Goal: Task Accomplishment & Management: Use online tool/utility

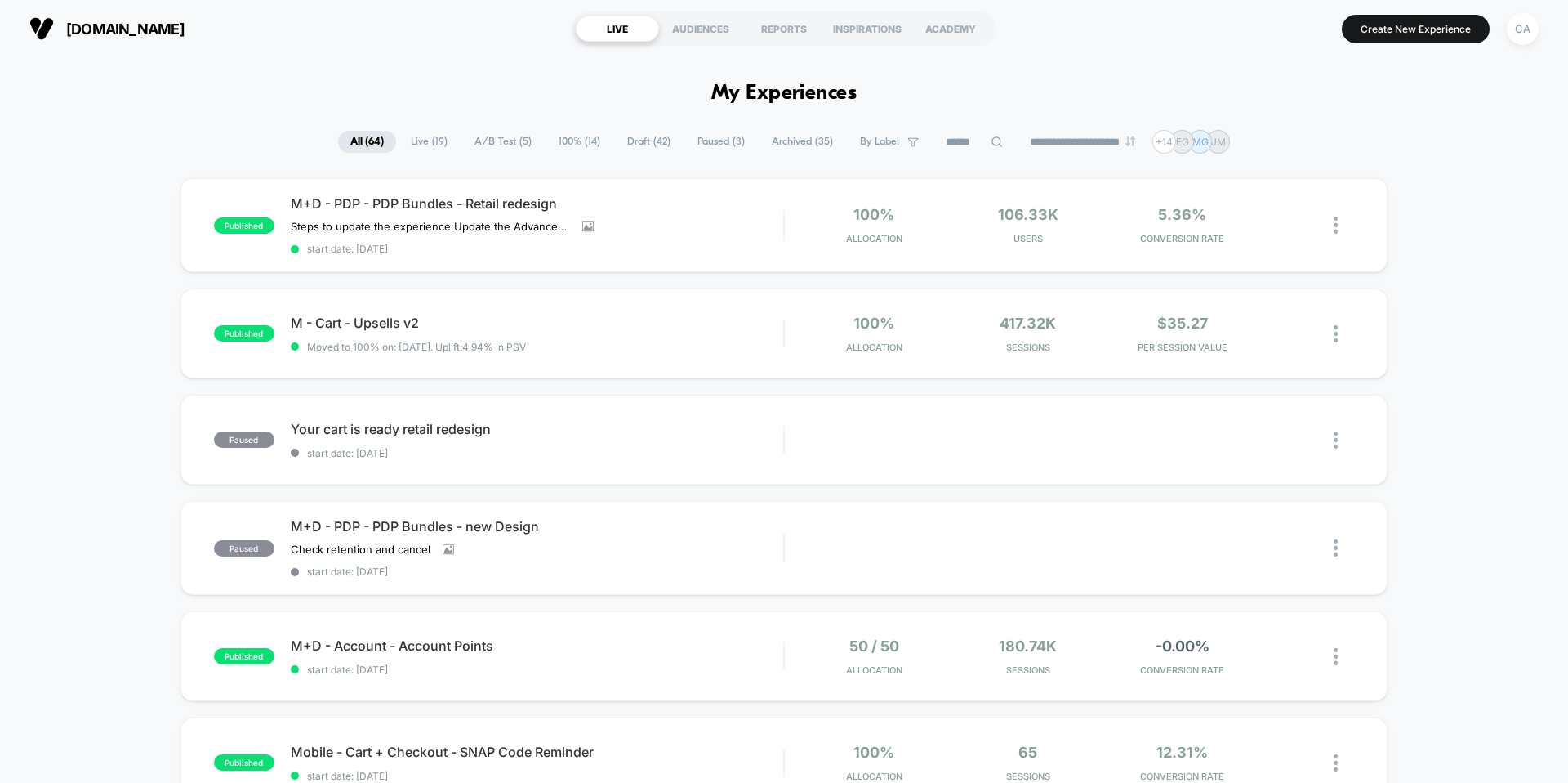
click at [623, 143] on span "Draft ( 42 )" at bounding box center [649, 141] width 68 height 22
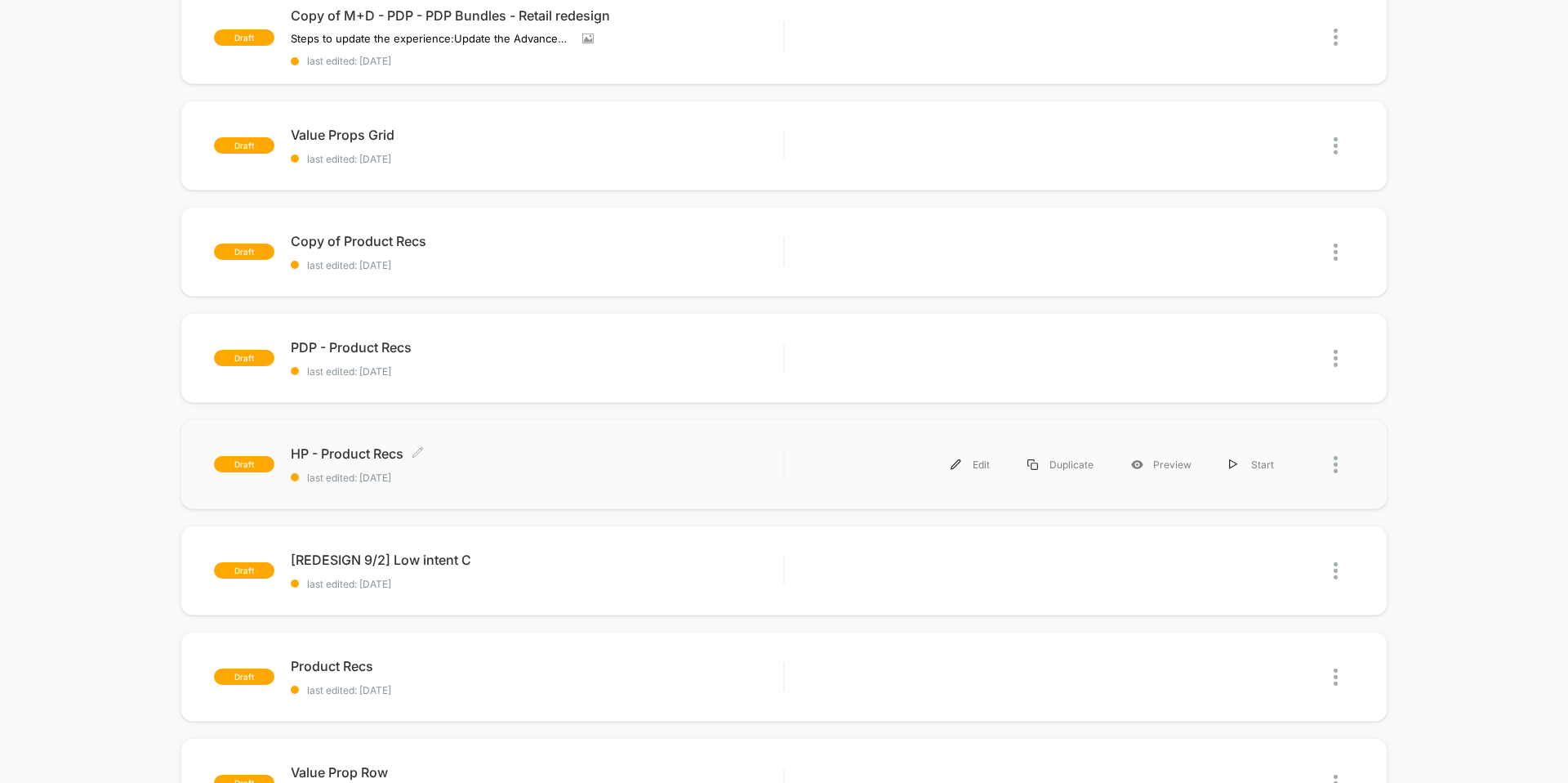
scroll to position [297, 0]
click at [977, 463] on div "Edit" at bounding box center [970, 462] width 77 height 37
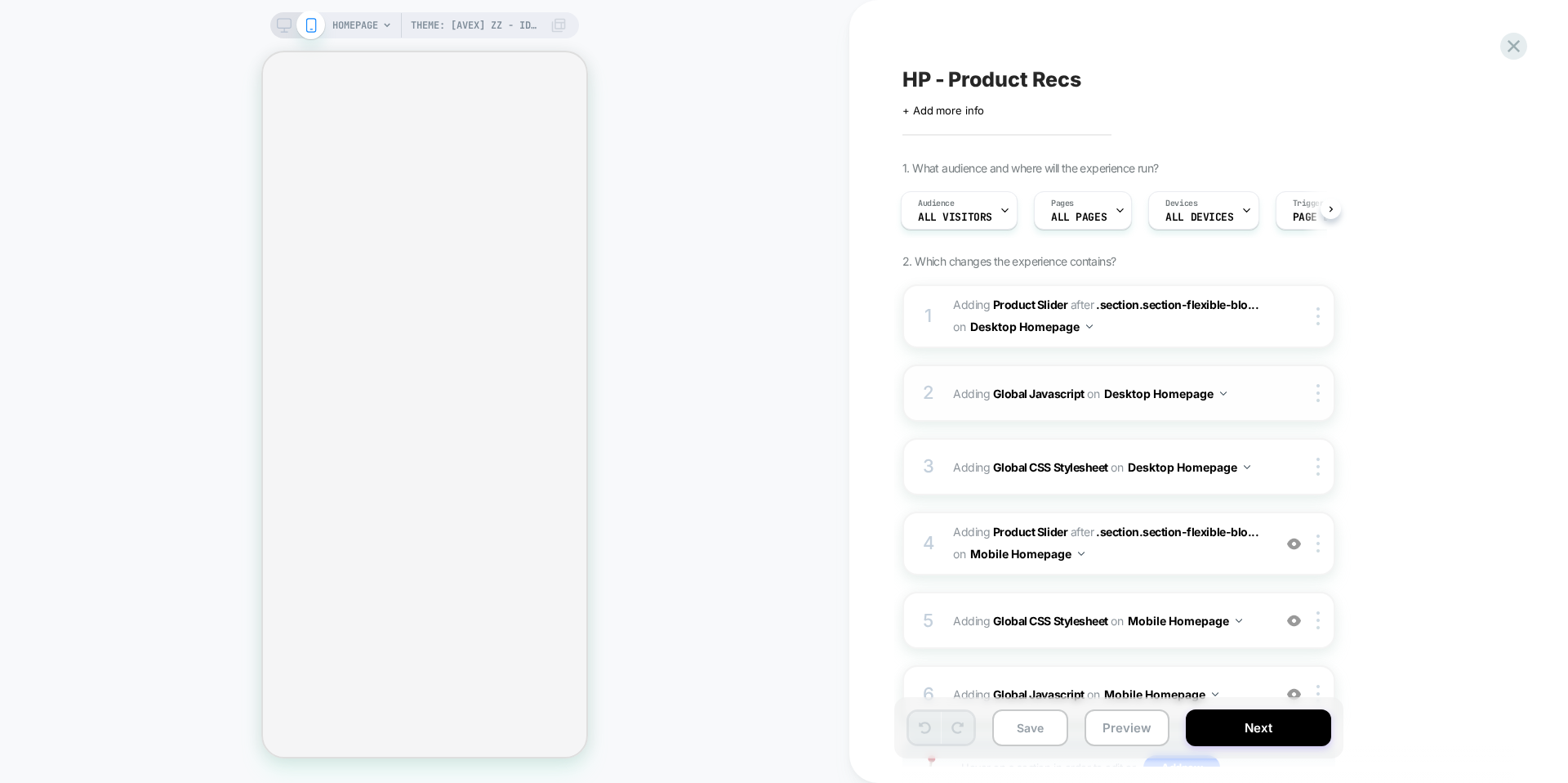
click at [1158, 396] on button "Desktop Homepage" at bounding box center [1165, 393] width 122 height 24
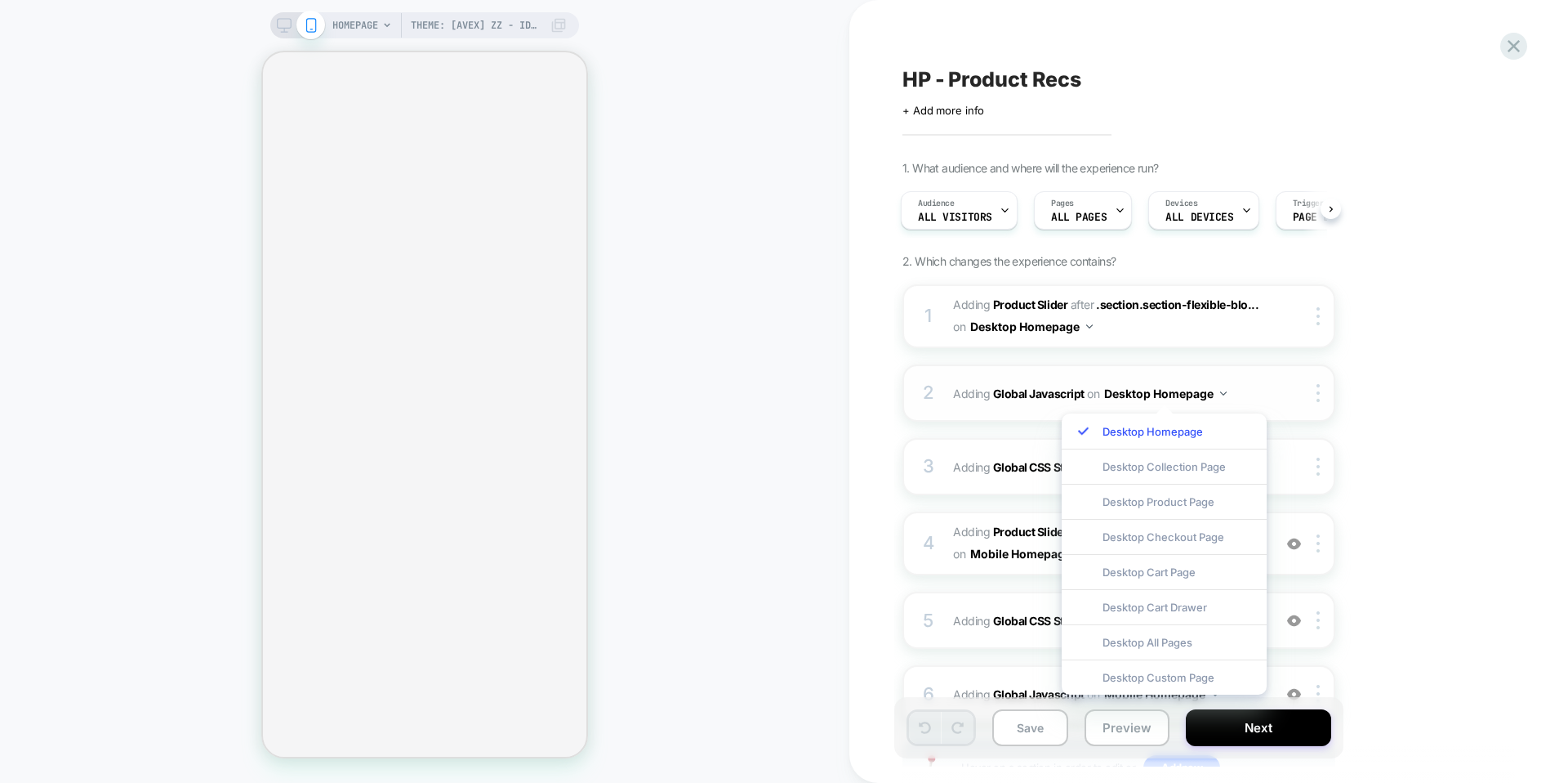
click at [1222, 392] on img at bounding box center [1222, 393] width 7 height 4
click at [1064, 390] on b "Global Javascript" at bounding box center [1038, 393] width 91 height 14
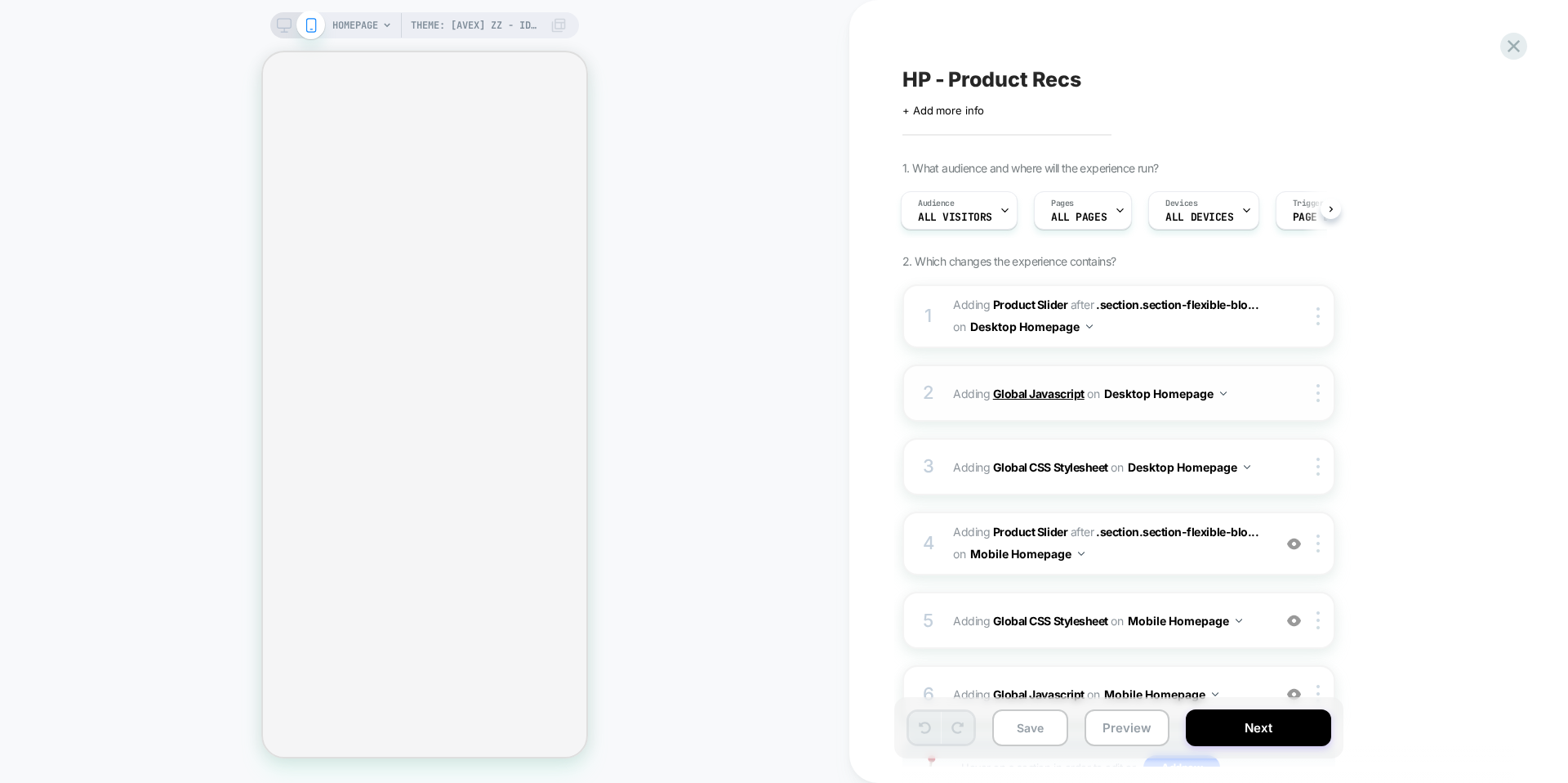
click at [1039, 394] on b "Global Javascript" at bounding box center [1038, 393] width 91 height 14
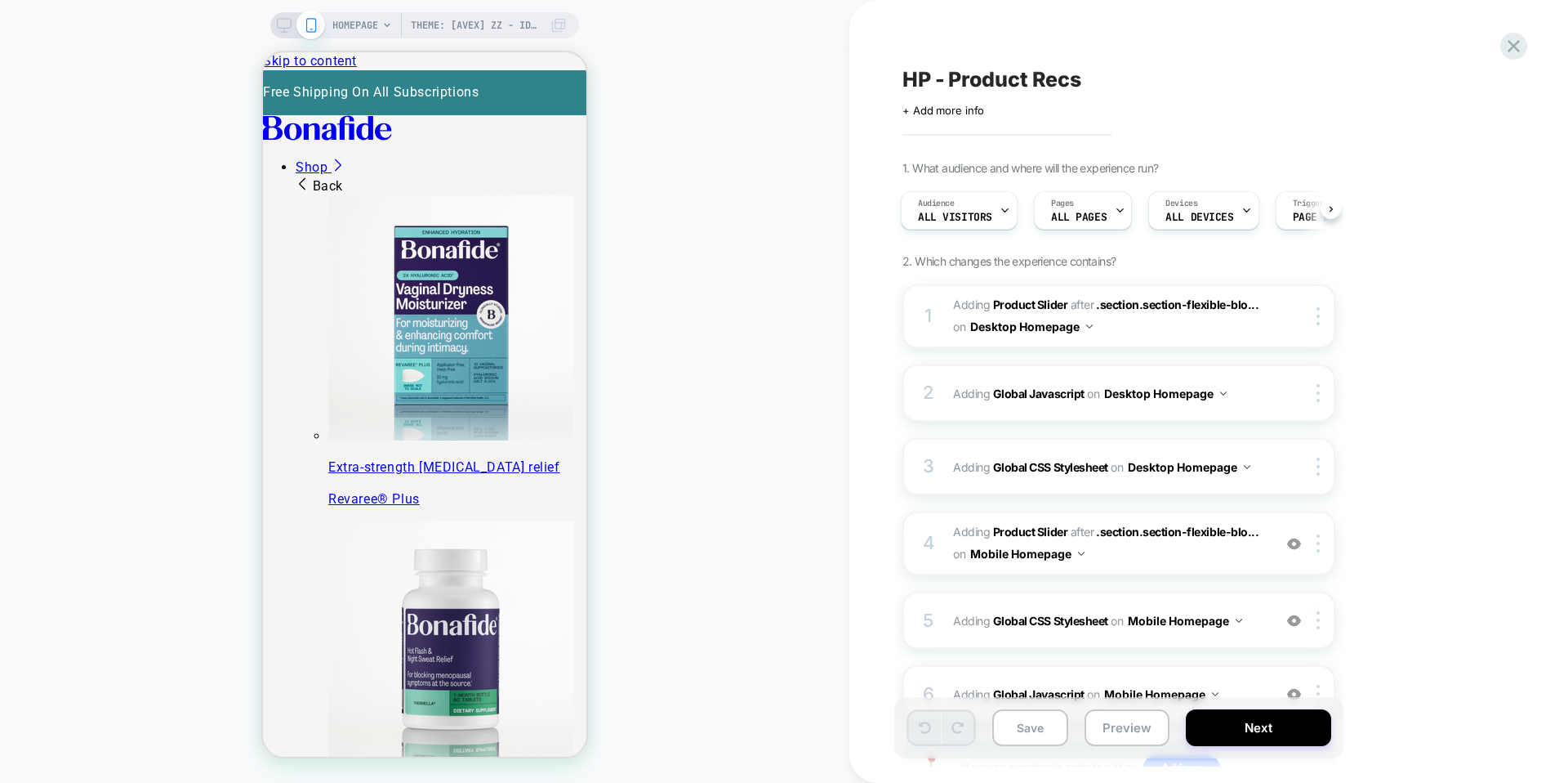
click at [292, 25] on div at bounding box center [298, 25] width 41 height 15
click at [285, 24] on icon at bounding box center [284, 25] width 15 height 15
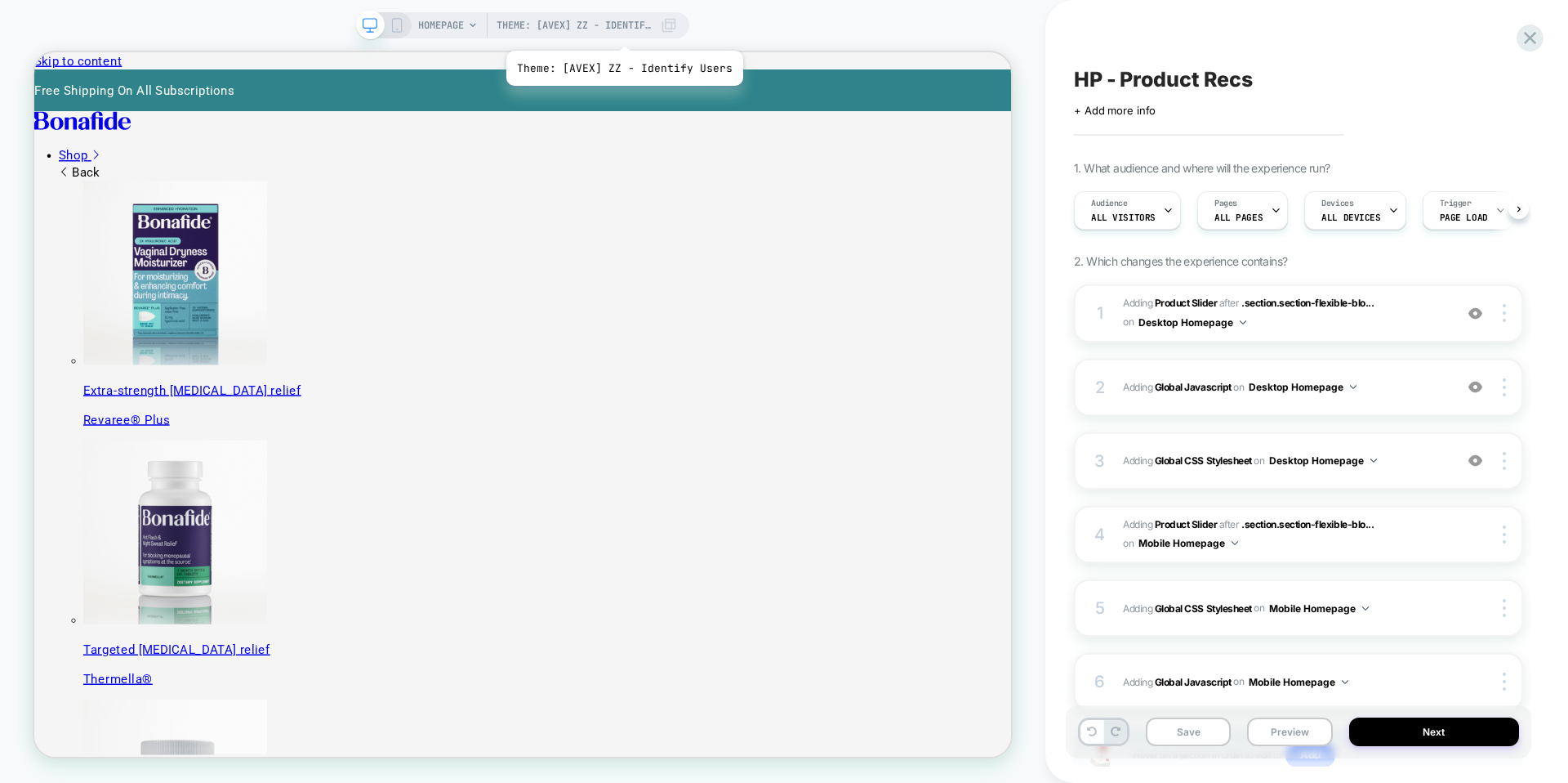
scroll to position [0, 1]
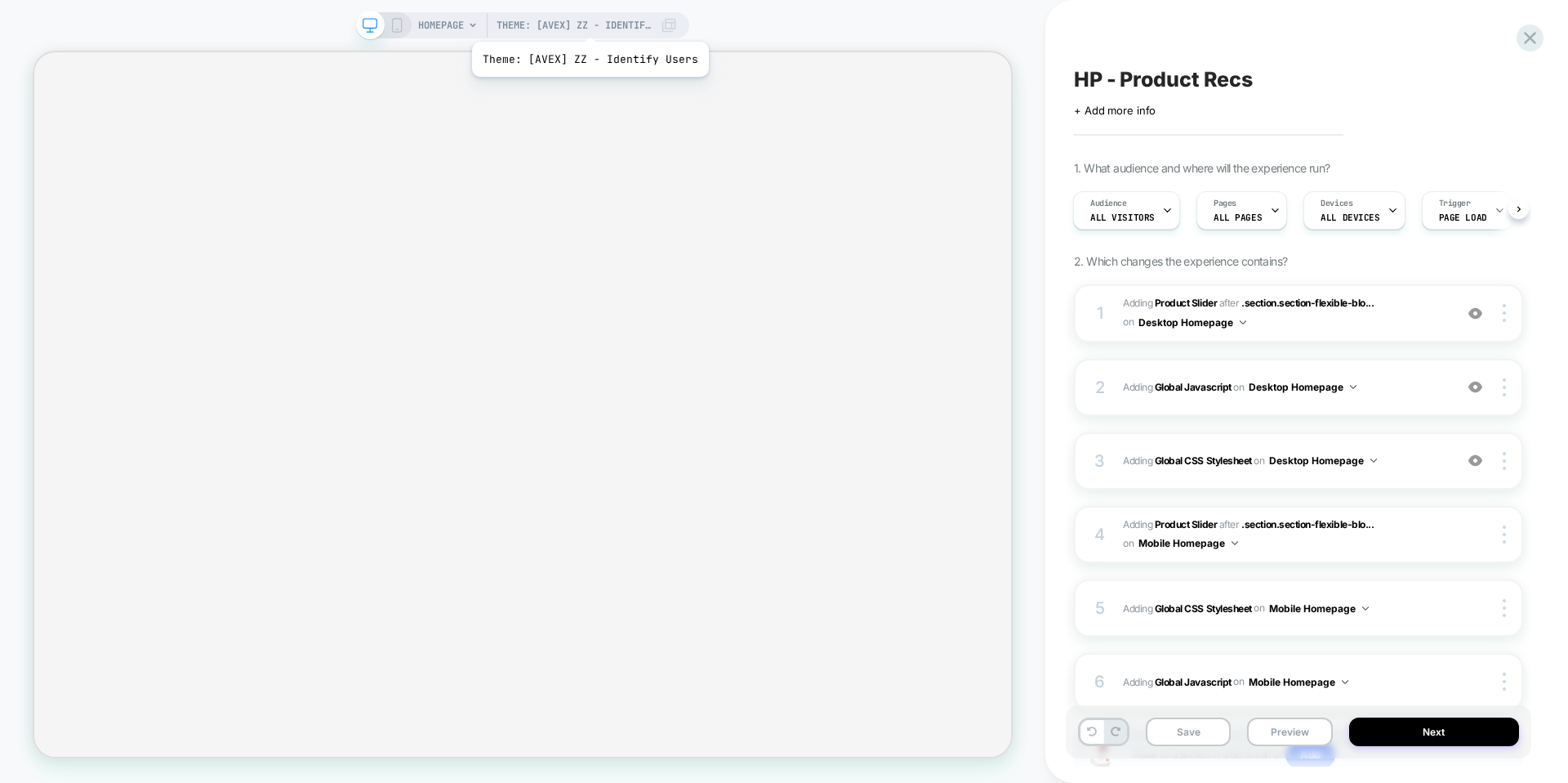
click at [588, 22] on span "Theme: [AVEX] ZZ - Identify Users" at bounding box center [574, 25] width 155 height 26
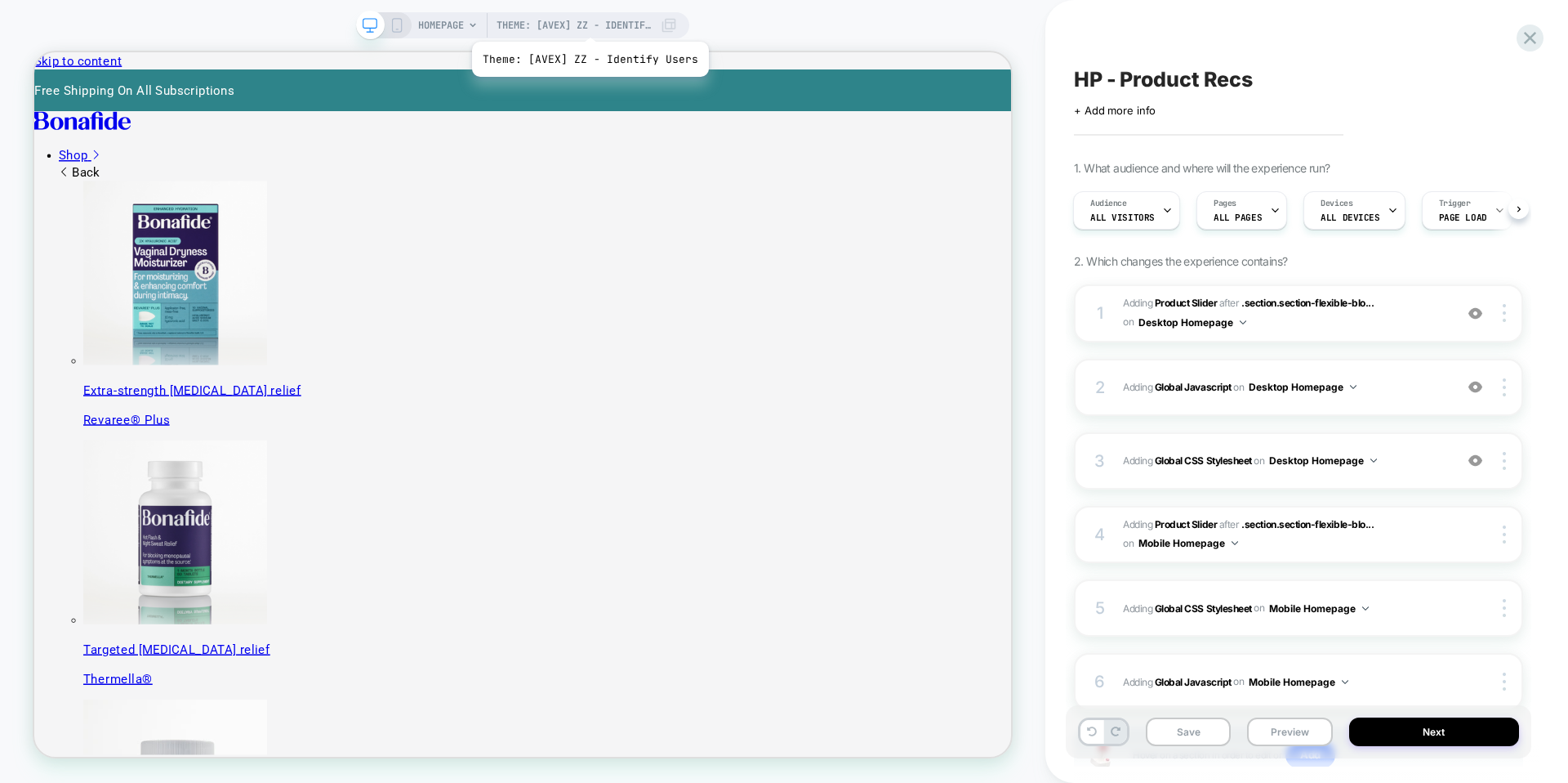
scroll to position [0, 0]
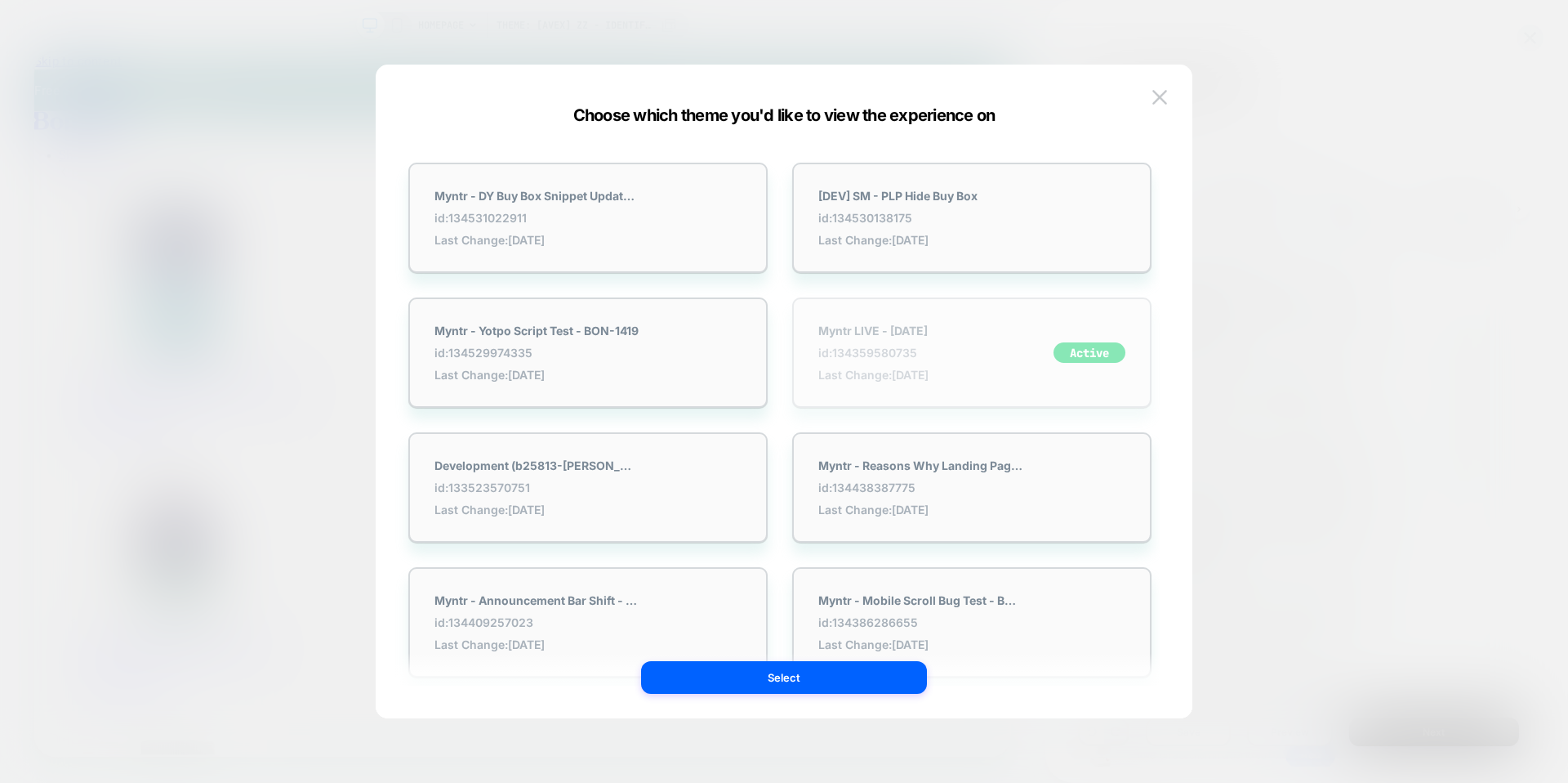
click at [892, 341] on div "Myntr LIVE - 9.8.25 id: 134359580735 Last Change: 9/12/2025" at bounding box center [873, 352] width 110 height 58
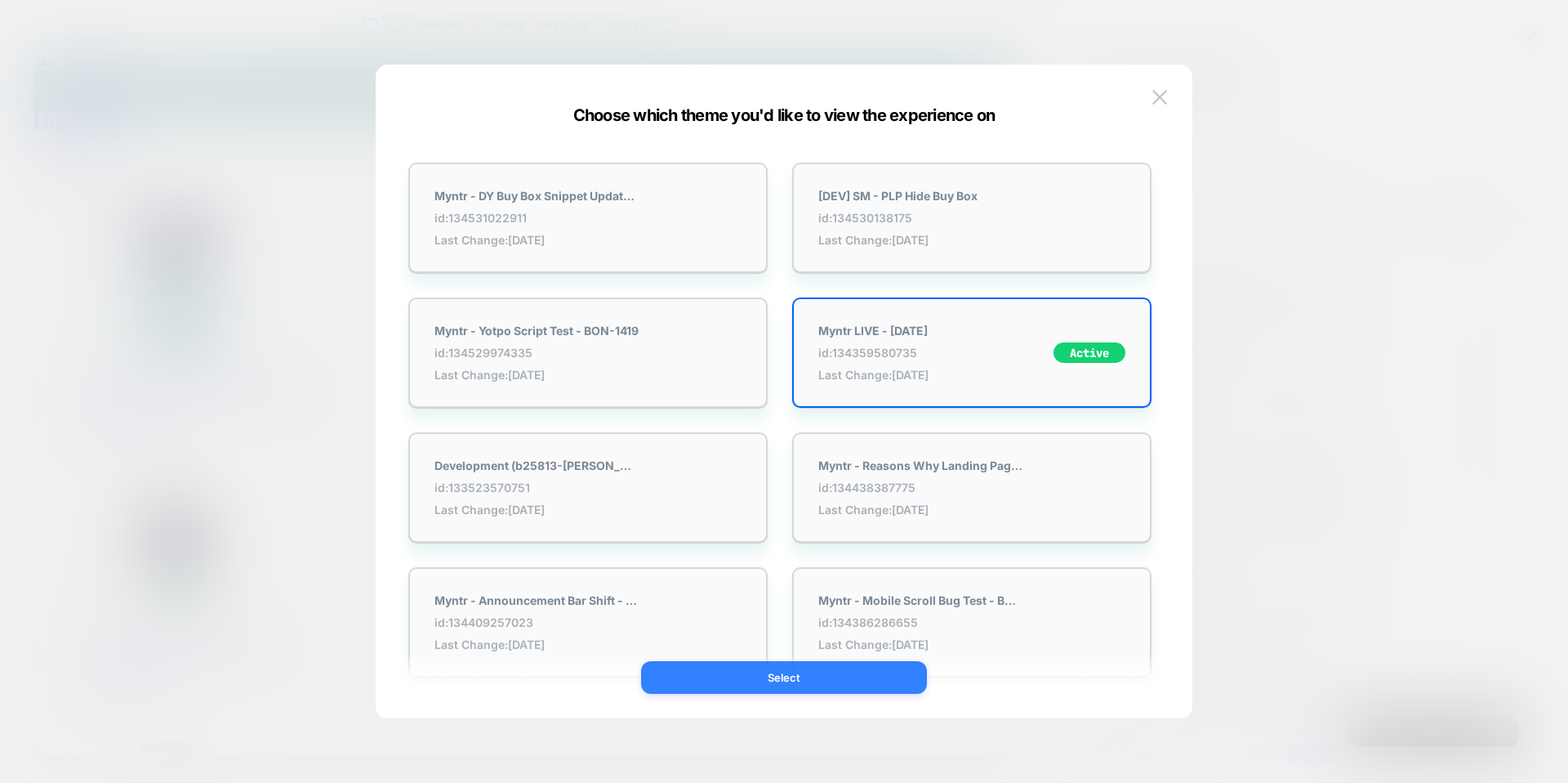
click at [789, 673] on button "Select" at bounding box center [784, 677] width 285 height 33
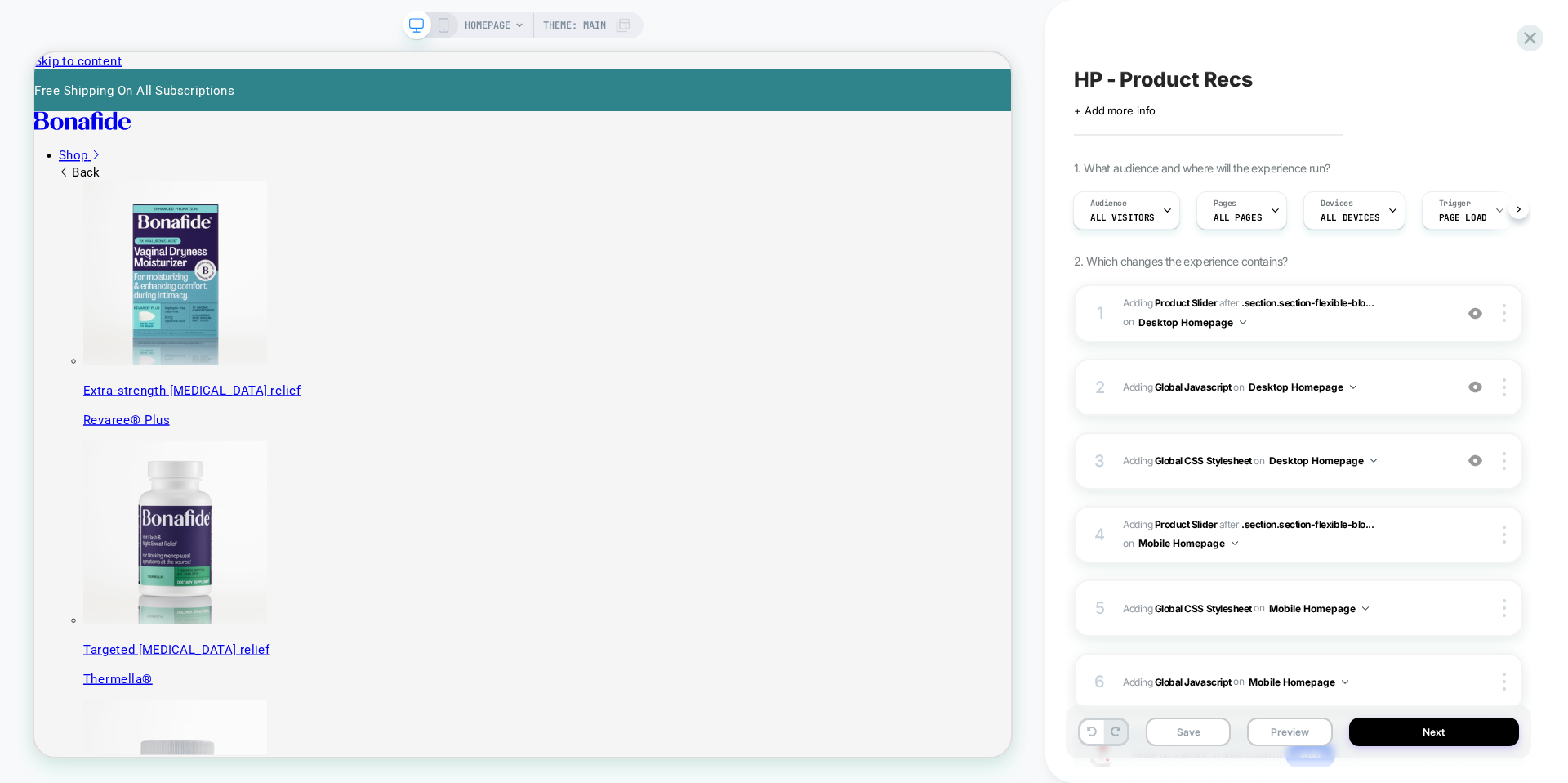
scroll to position [0, 2]
click at [1276, 302] on span ".section.section-flexible-blo..." at bounding box center [1307, 302] width 132 height 12
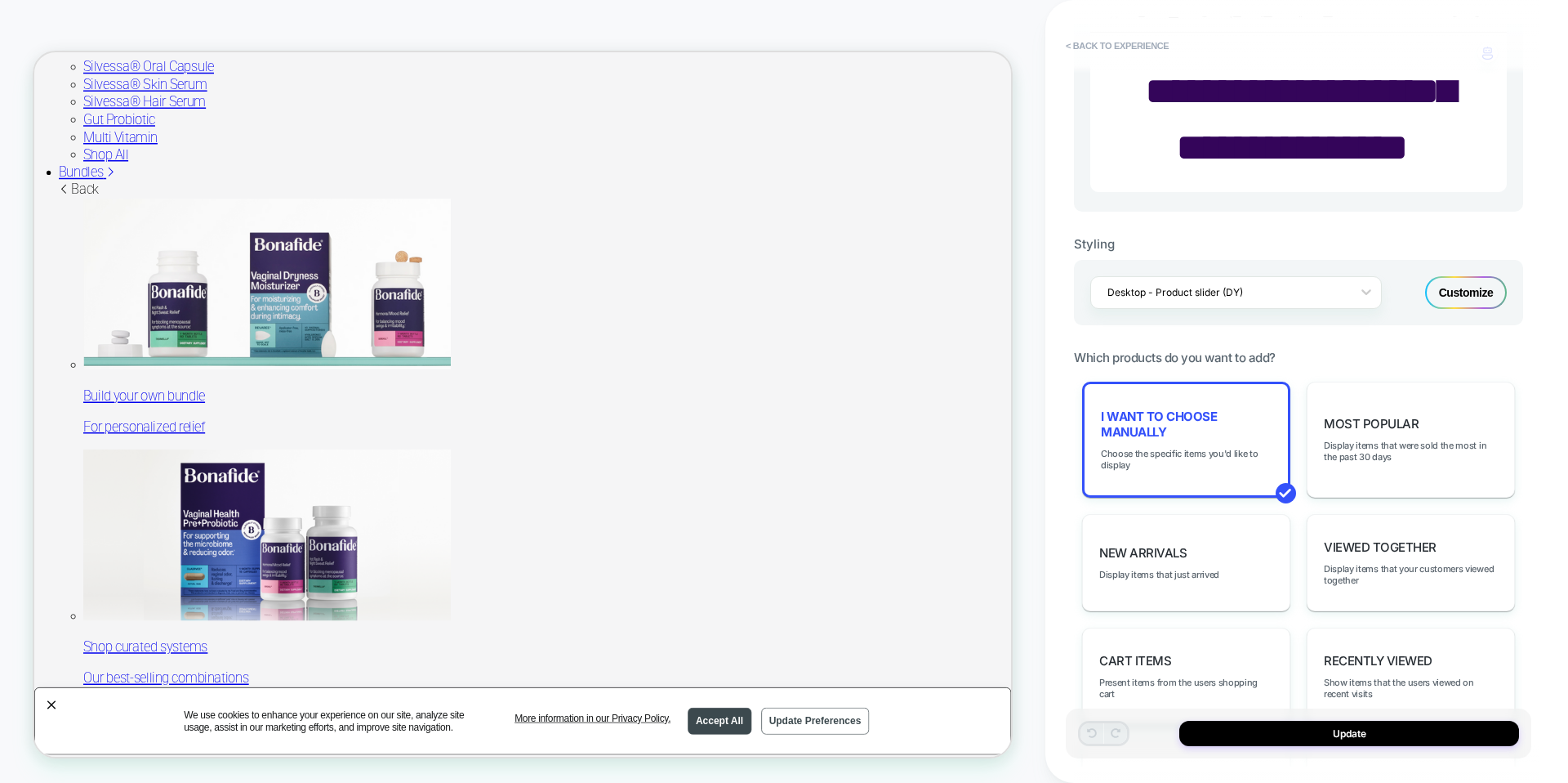
scroll to position [1664, 0]
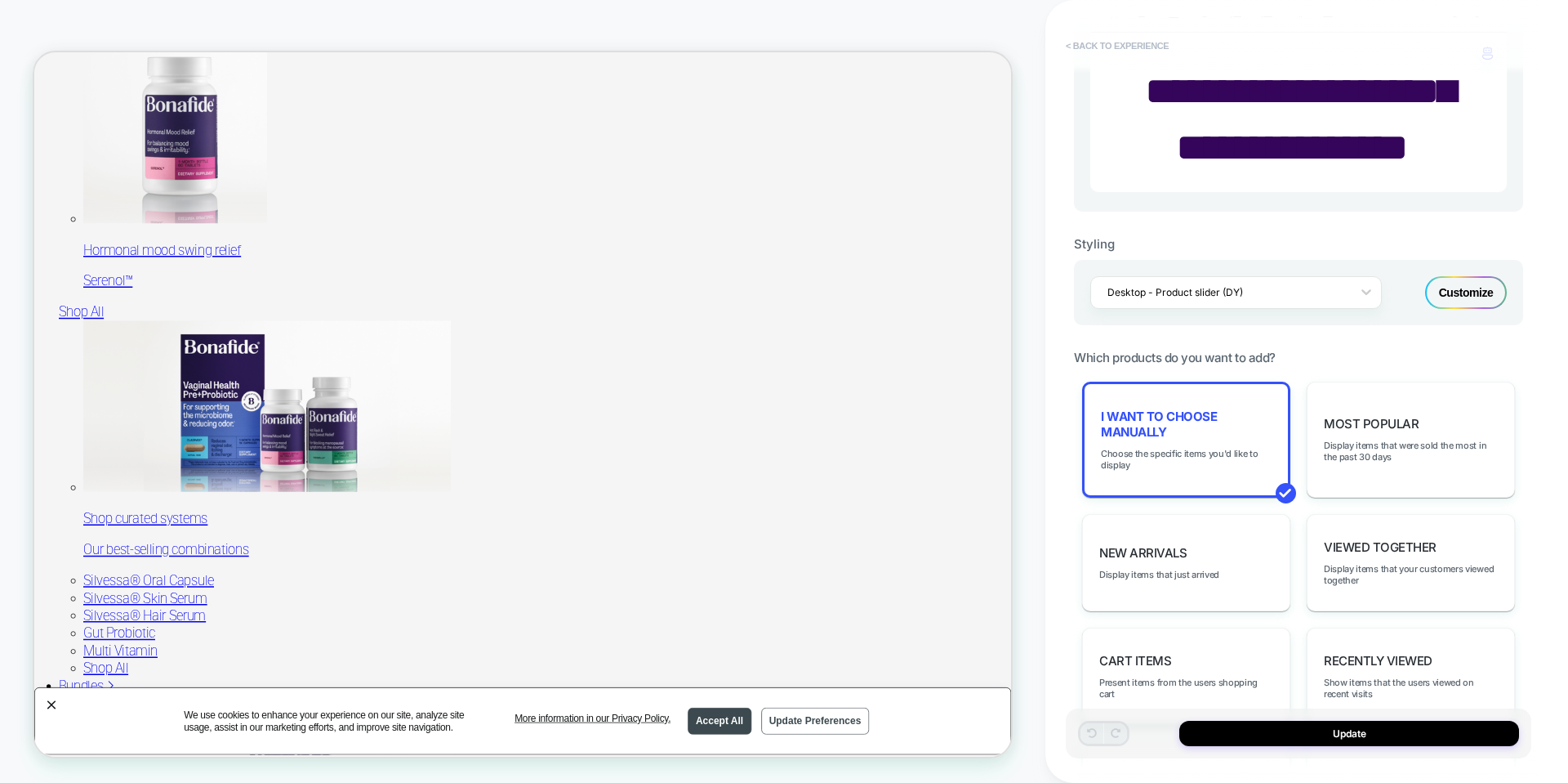
click at [1091, 45] on button "< Back to experience" at bounding box center [1117, 46] width 120 height 26
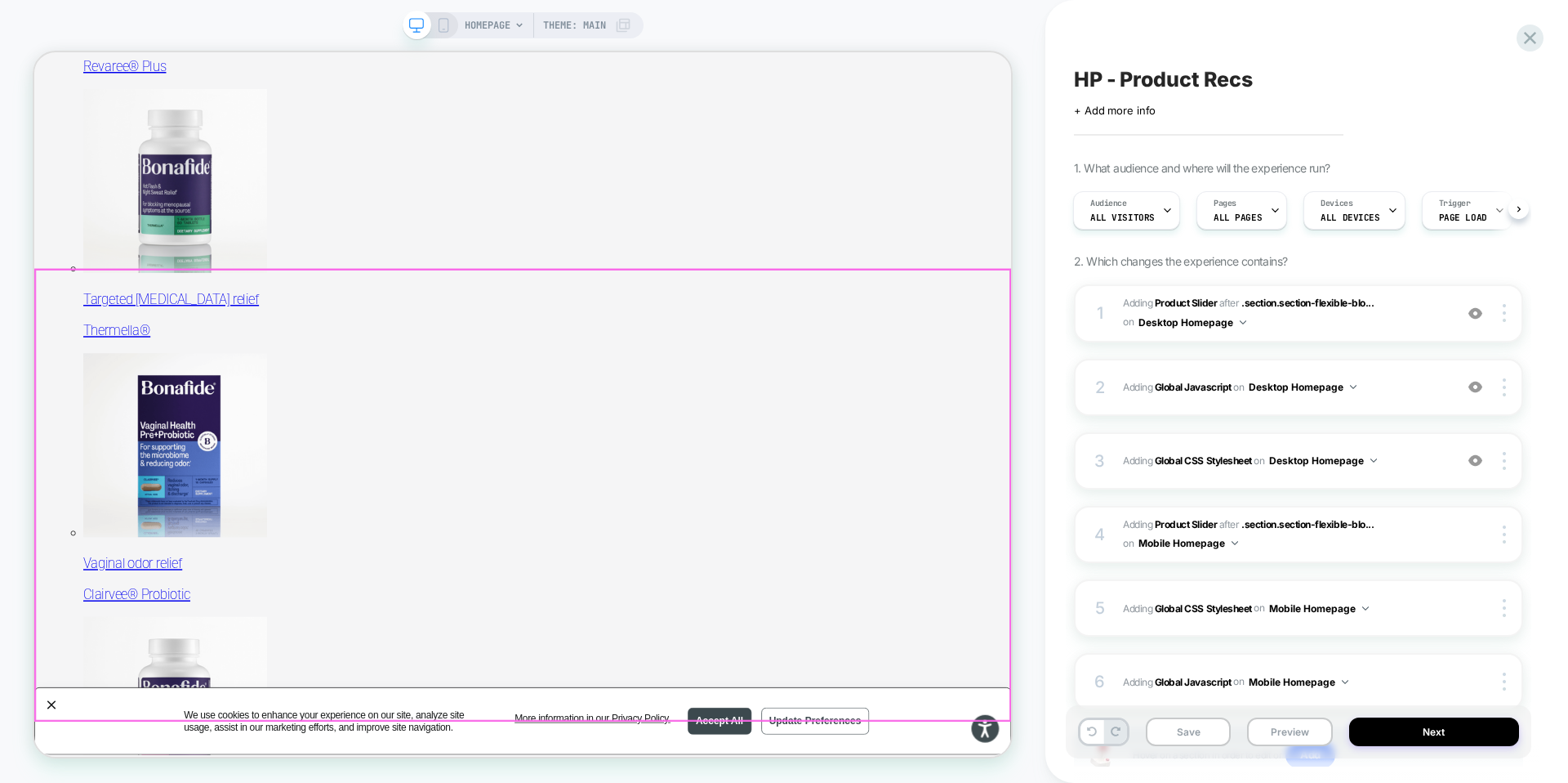
scroll to position [322, 0]
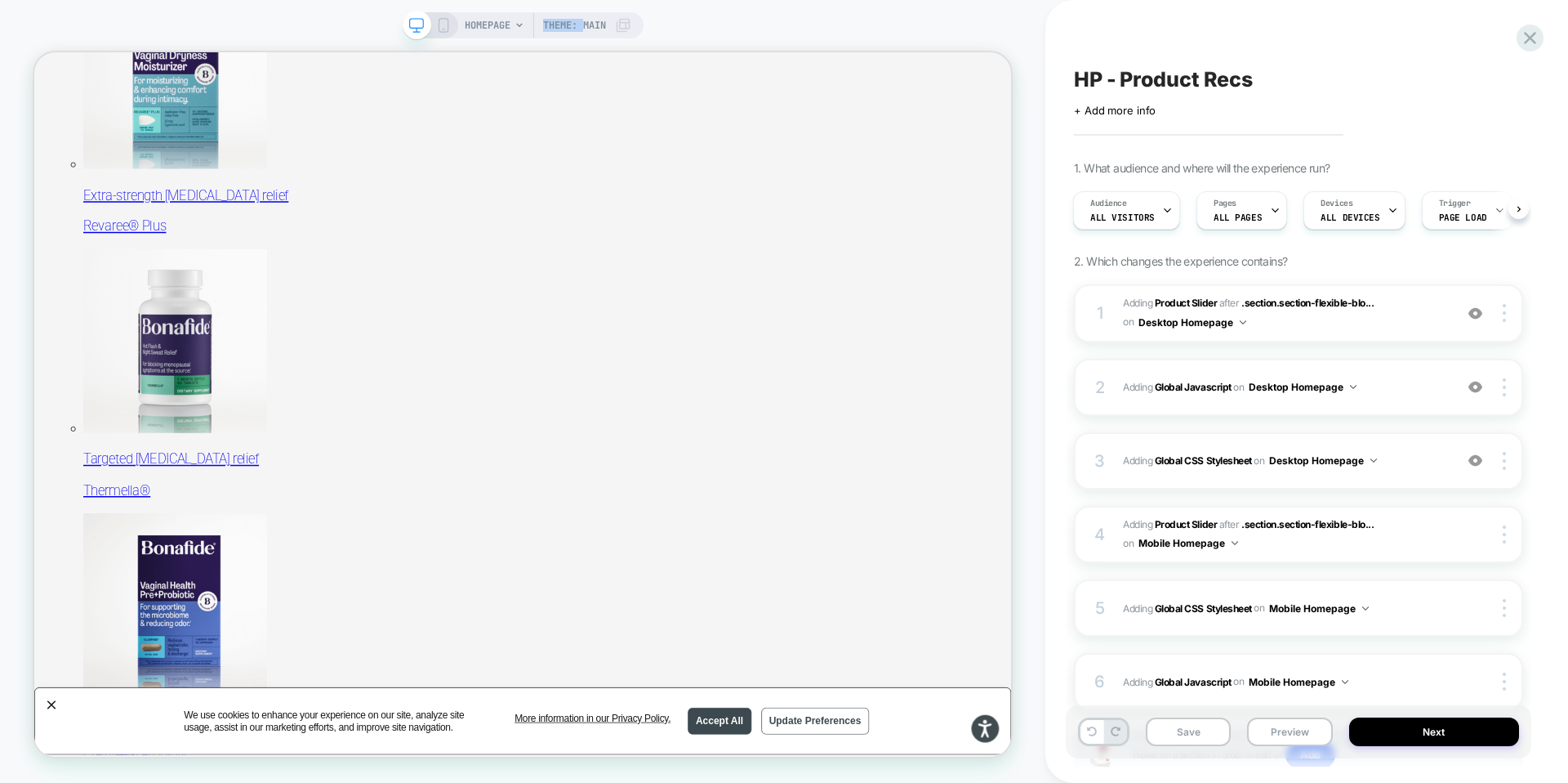
click at [582, 19] on span "Theme: MAIN" at bounding box center [574, 25] width 63 height 26
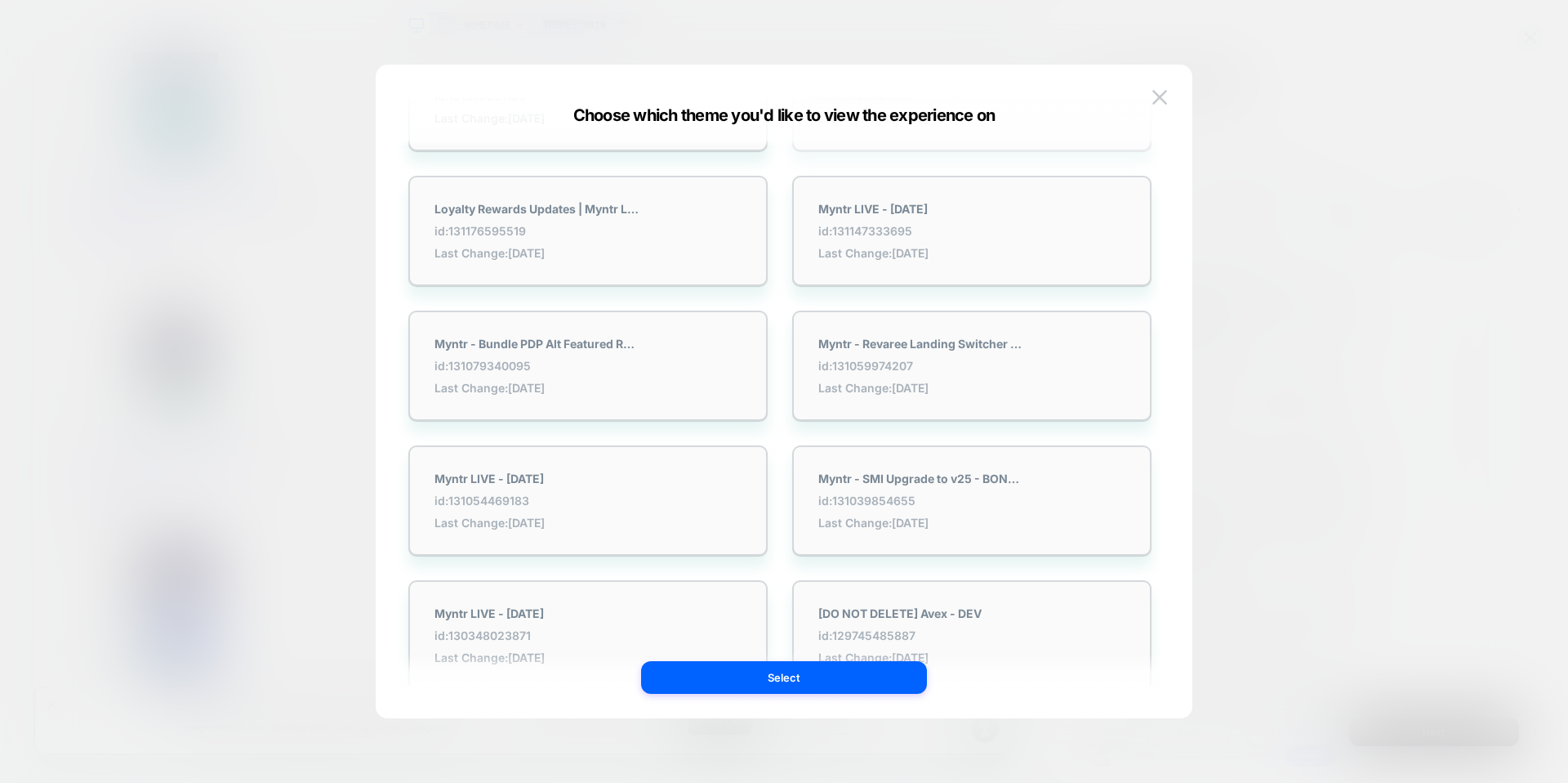
scroll to position [1878, 0]
click at [1158, 94] on img at bounding box center [1159, 96] width 15 height 14
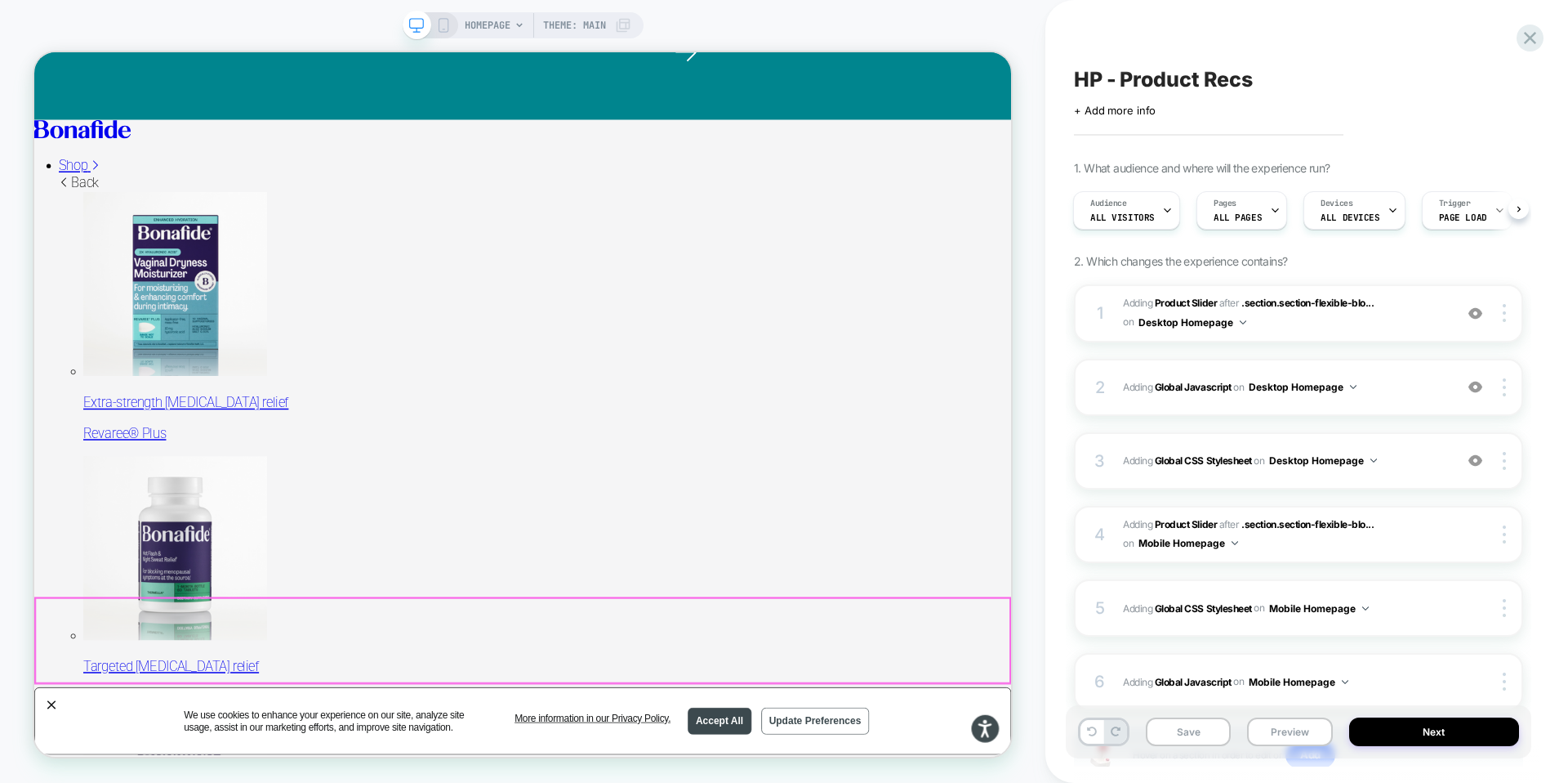
scroll to position [139, 0]
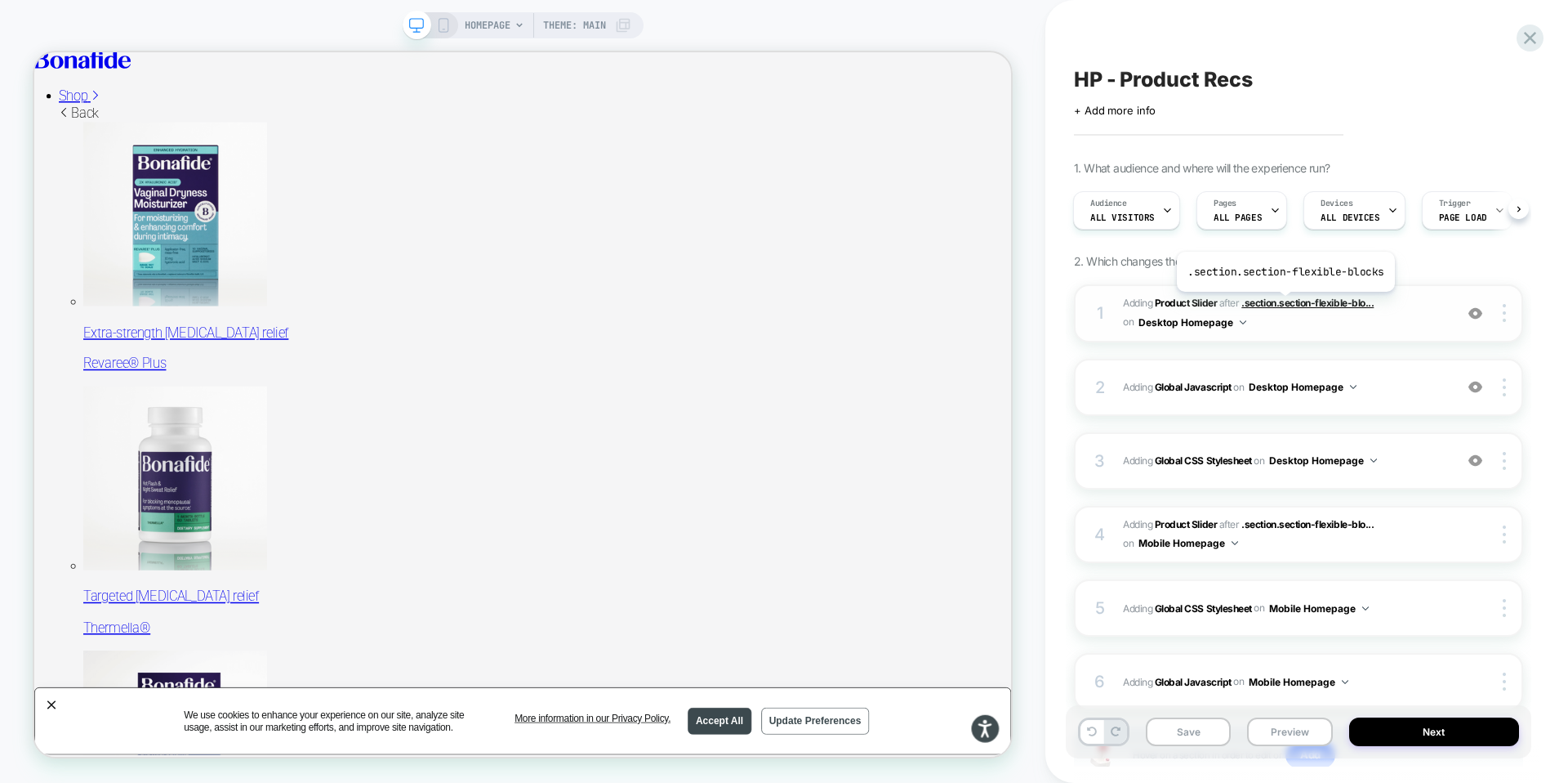
click at [1283, 304] on span ".section.section-flexible-blo..." at bounding box center [1307, 302] width 132 height 12
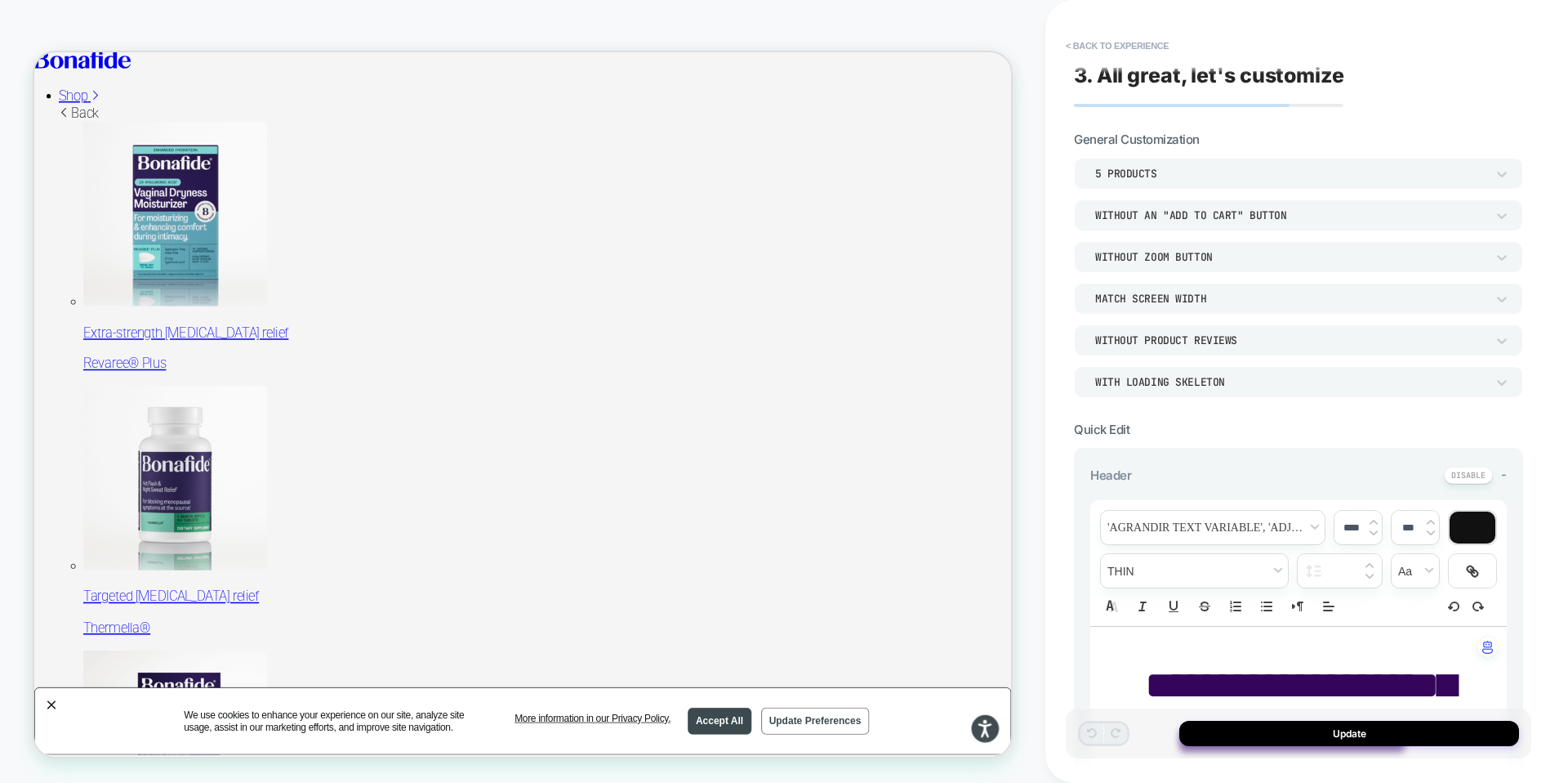
scroll to position [3, 0]
click at [1155, 340] on div "Without Product Reviews" at bounding box center [1290, 339] width 390 height 14
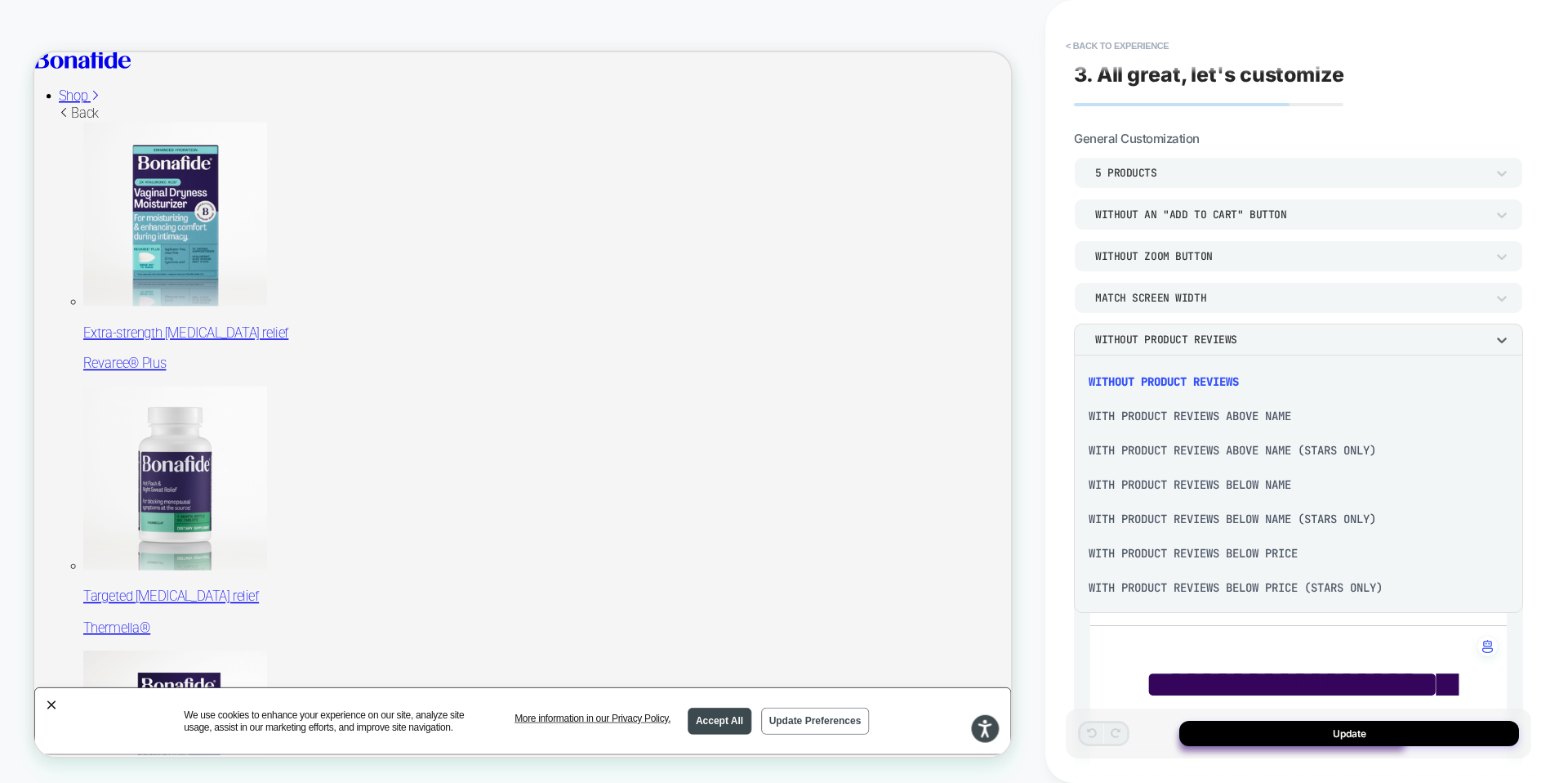
click at [1155, 340] on div at bounding box center [784, 391] width 1568 height 783
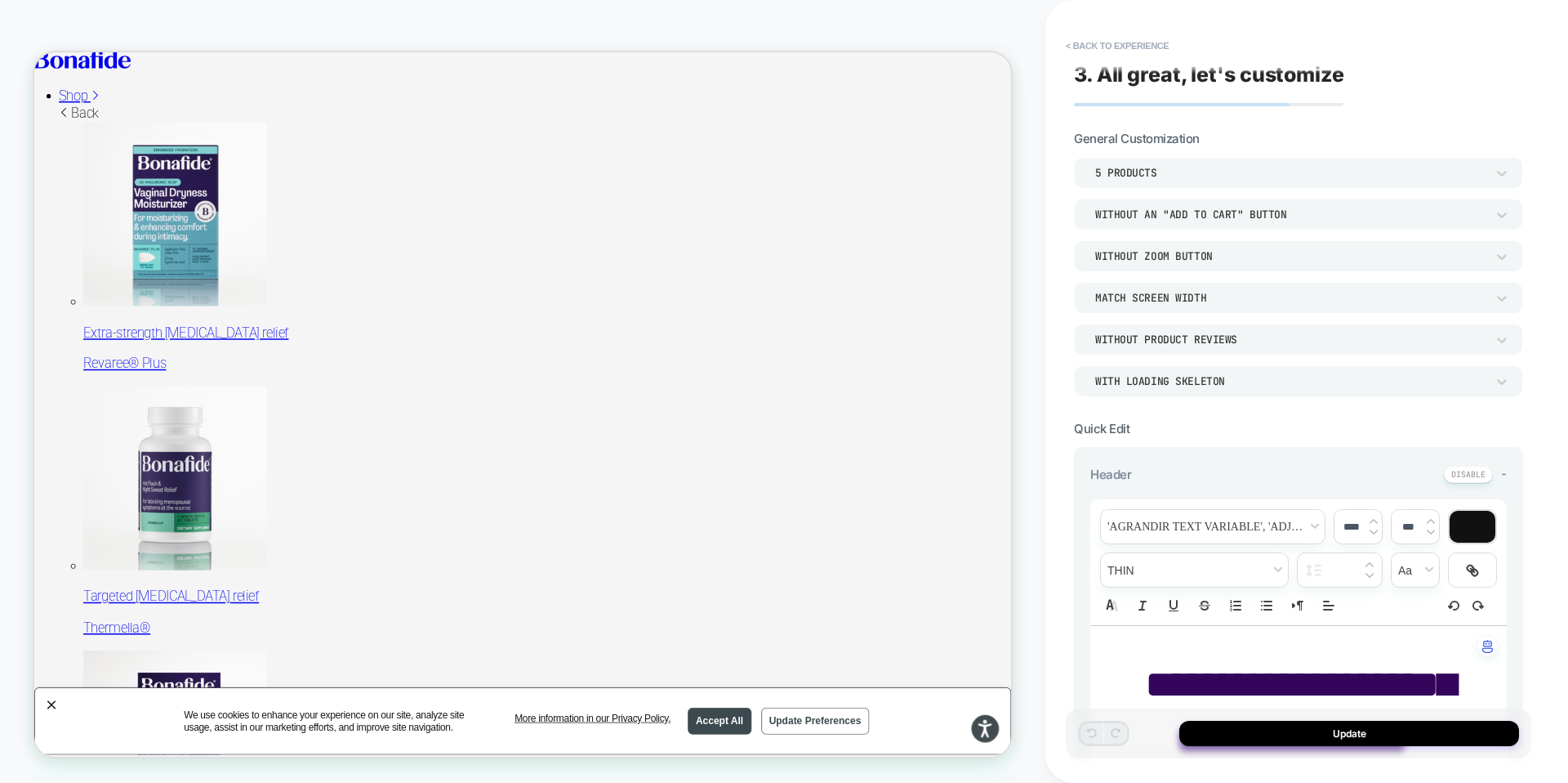
click at [1158, 304] on div "Match Screen Width" at bounding box center [1290, 298] width 407 height 17
click at [1158, 302] on div at bounding box center [784, 391] width 1568 height 783
click at [1157, 263] on div "Without Zoom Button" at bounding box center [1290, 256] width 407 height 17
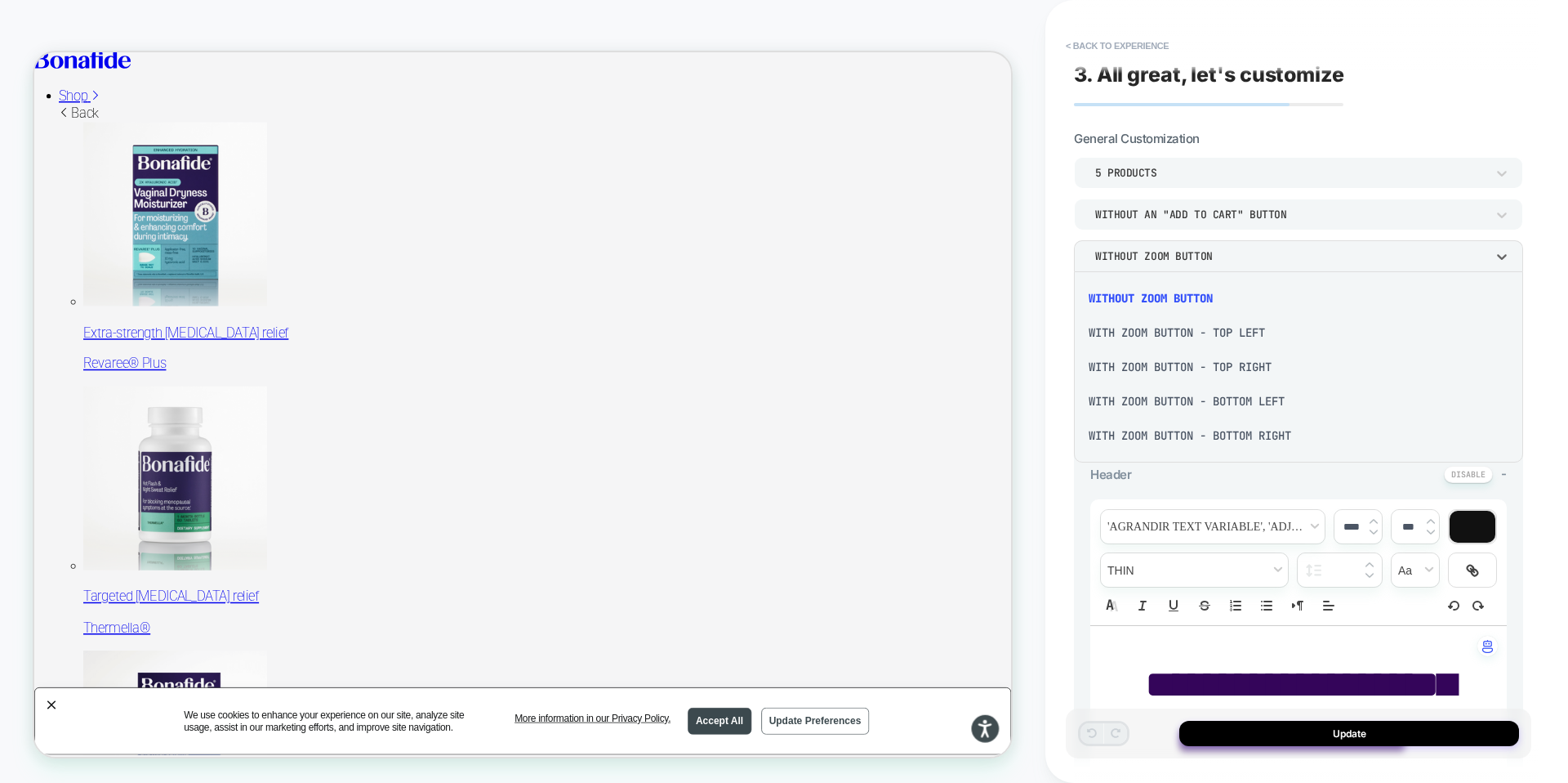
click at [1156, 261] on div at bounding box center [784, 391] width 1568 height 783
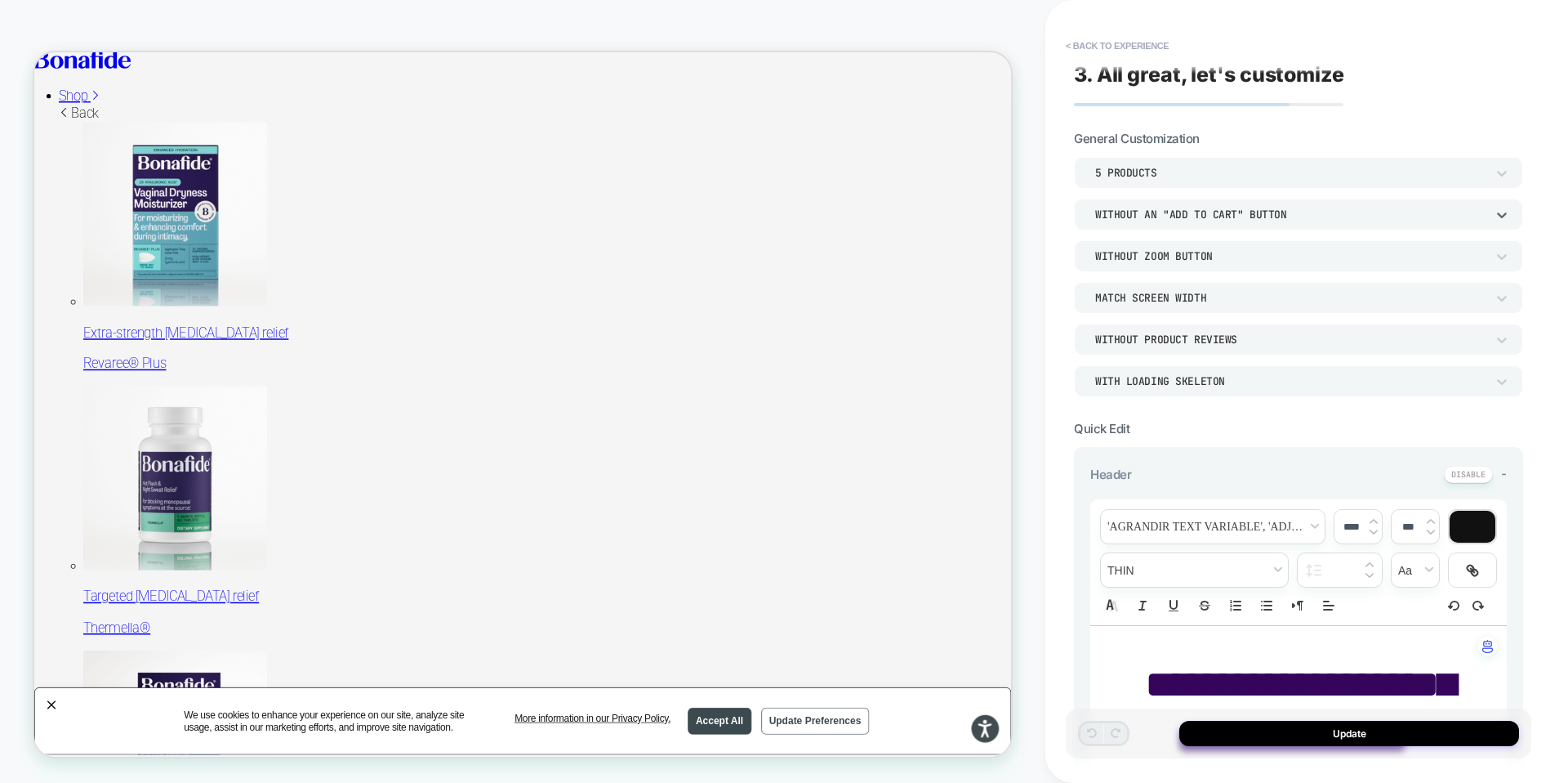
click at [1140, 221] on div "Without an "add to cart" button" at bounding box center [1290, 215] width 407 height 17
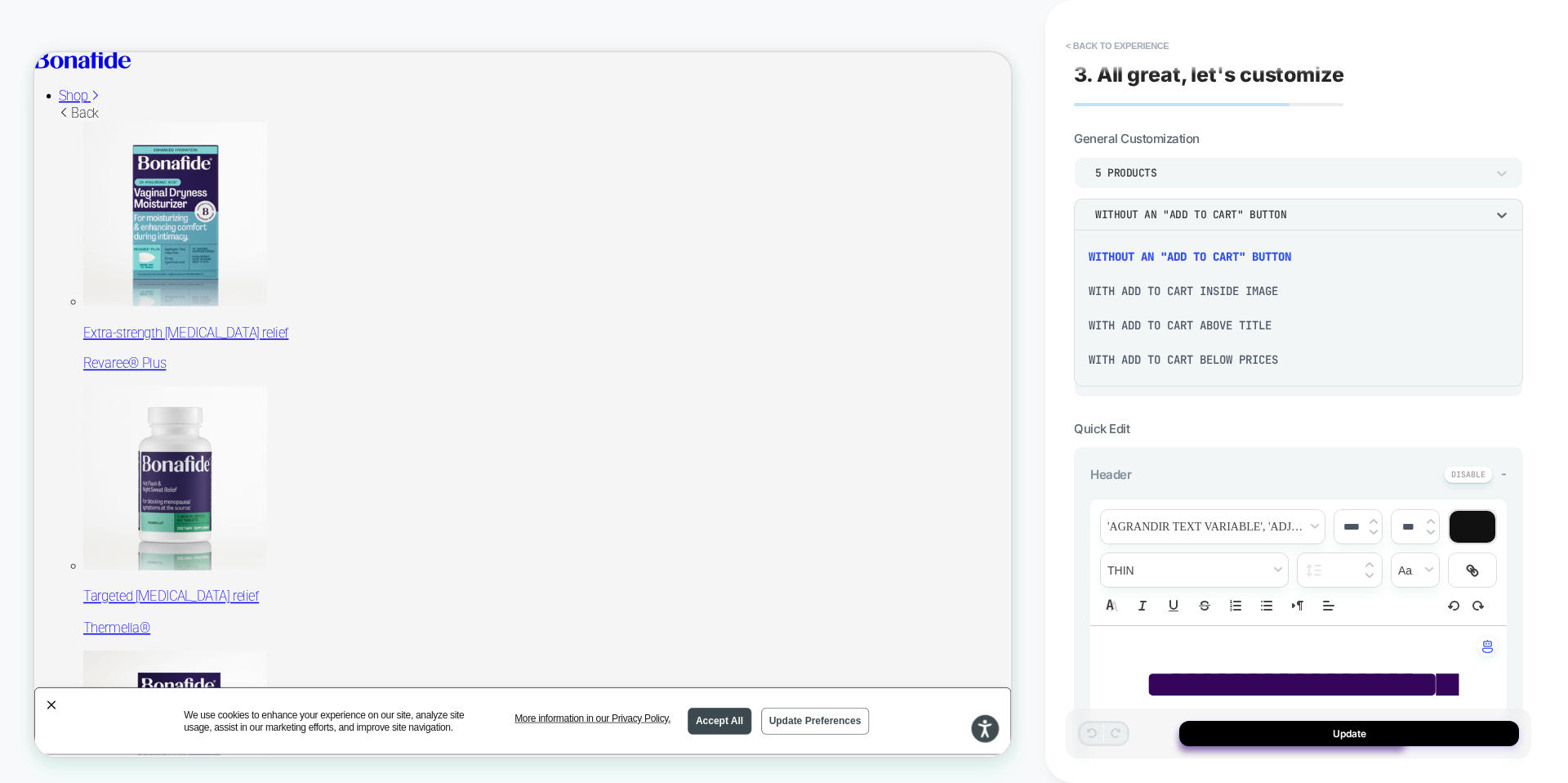
click at [1140, 211] on div at bounding box center [784, 391] width 1568 height 783
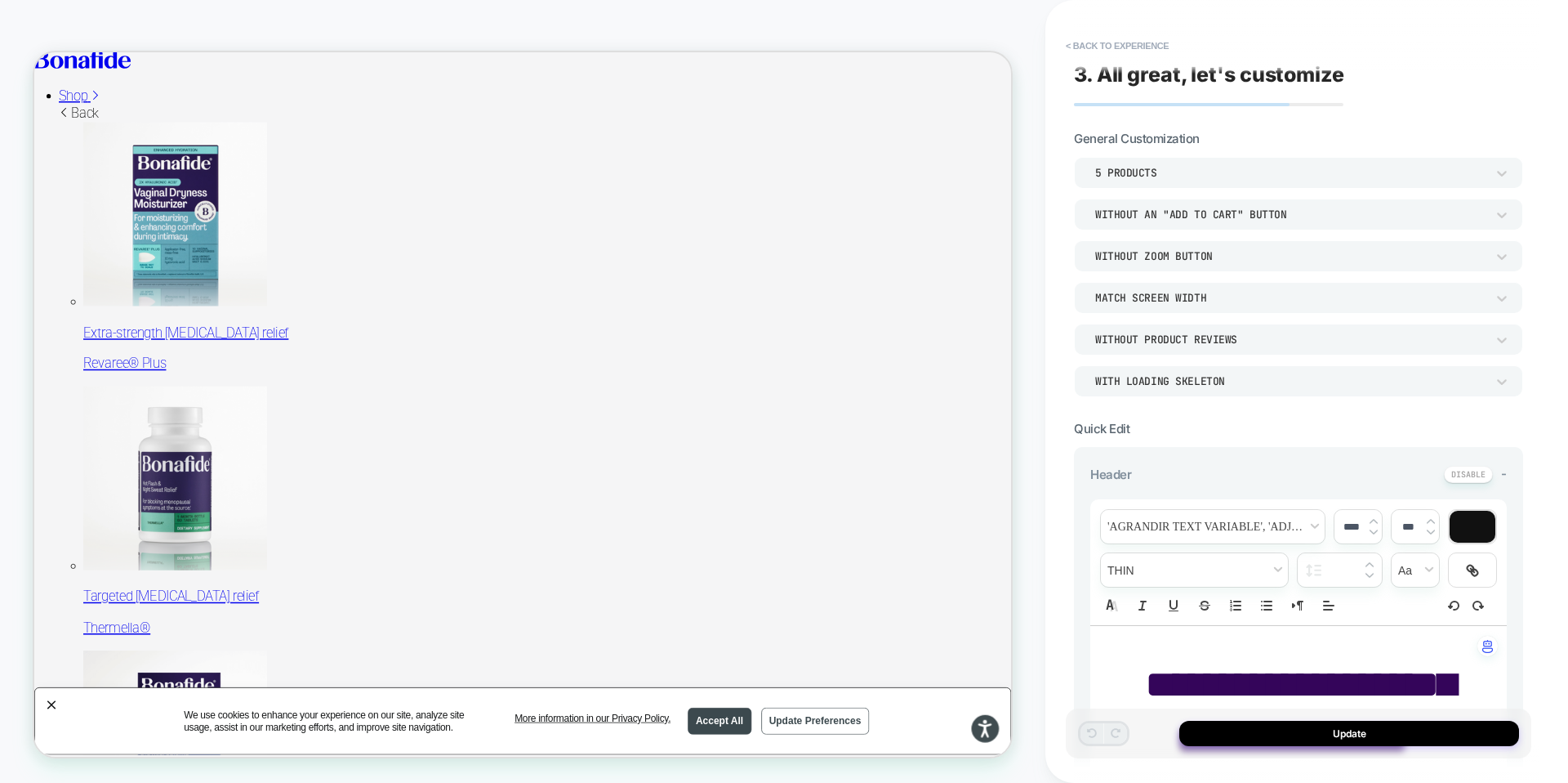
click at [1140, 173] on div "5 Products" at bounding box center [1290, 172] width 390 height 14
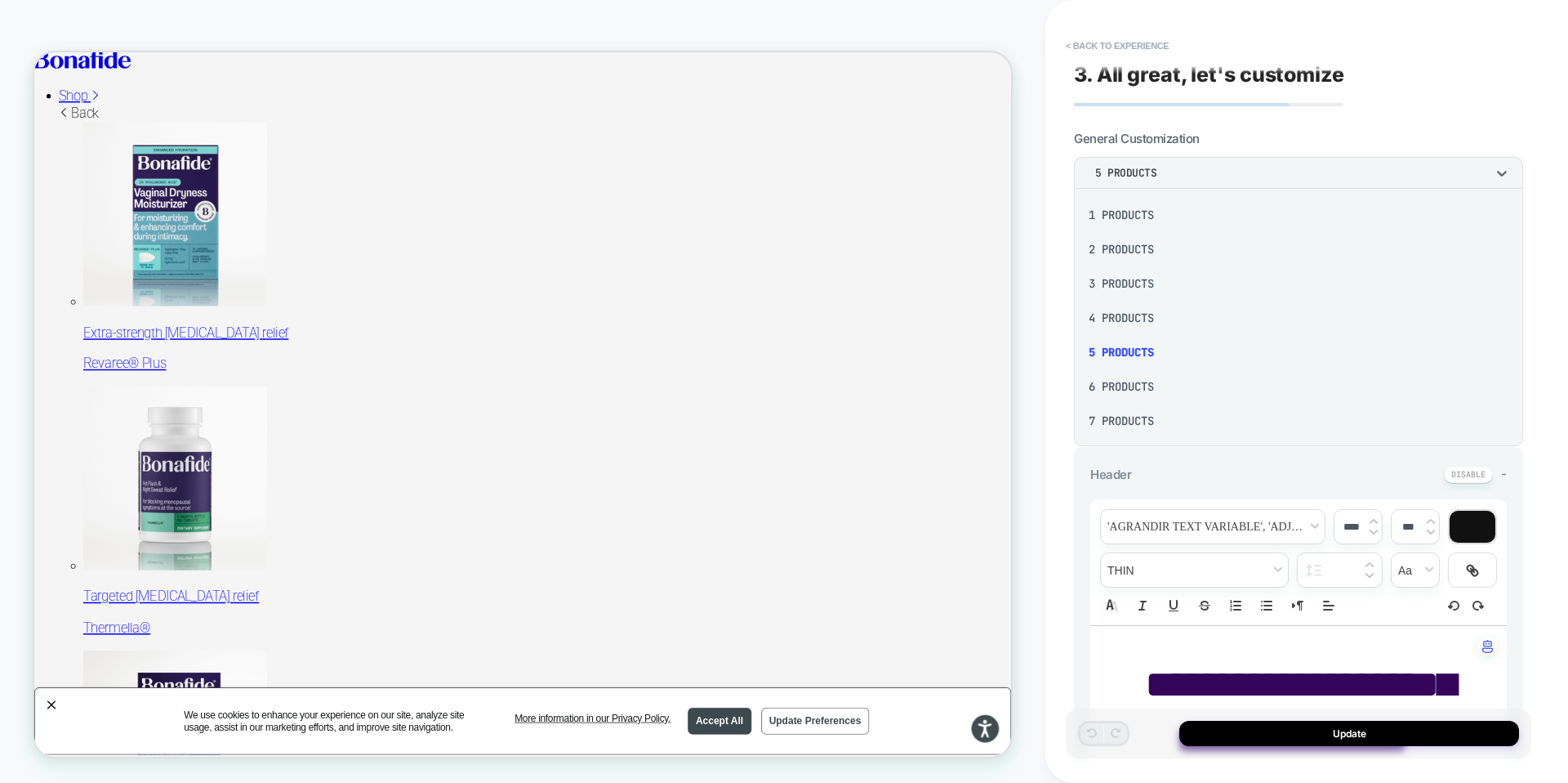
click at [1140, 173] on div at bounding box center [784, 391] width 1568 height 783
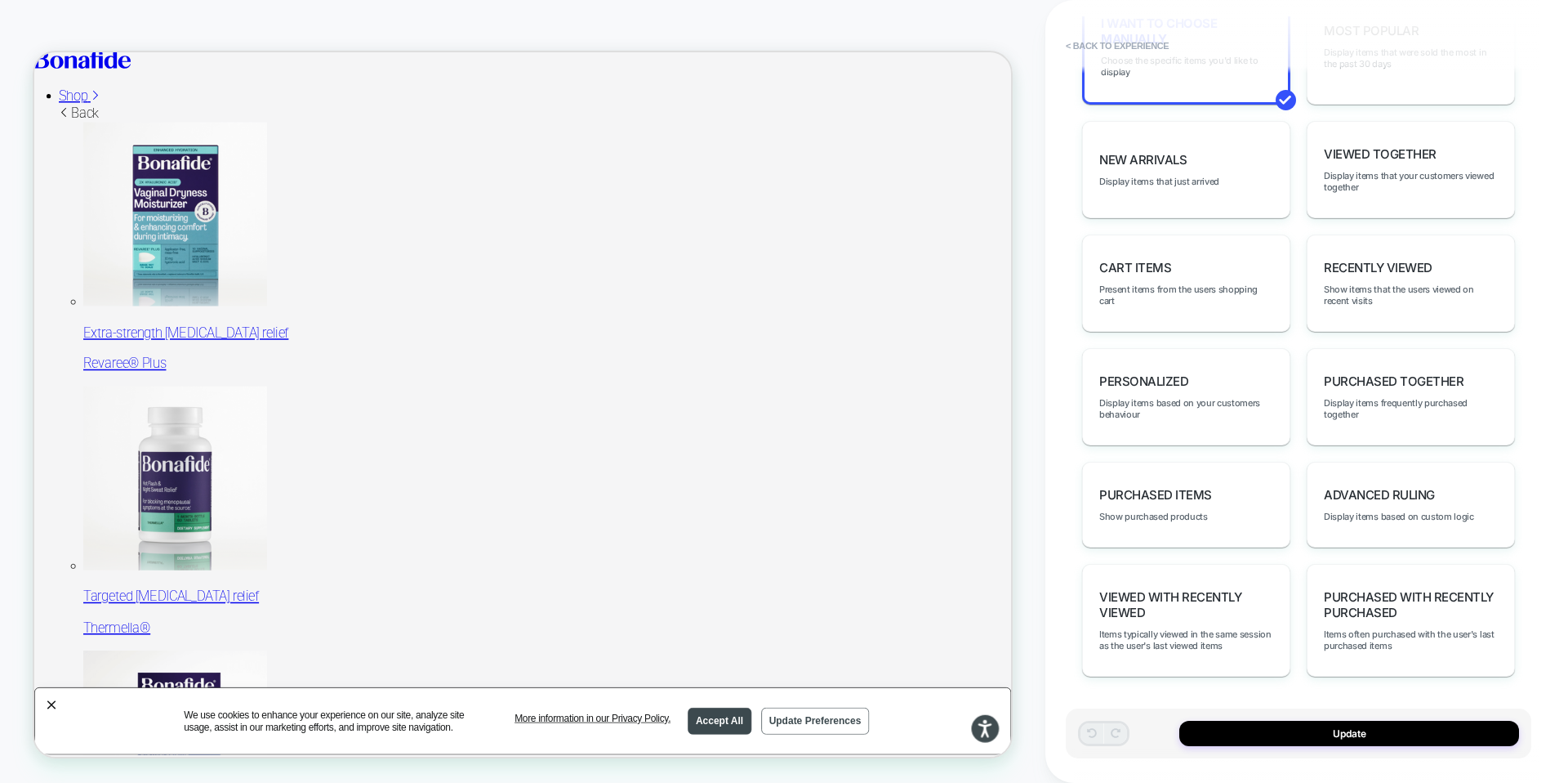
scroll to position [0, 0]
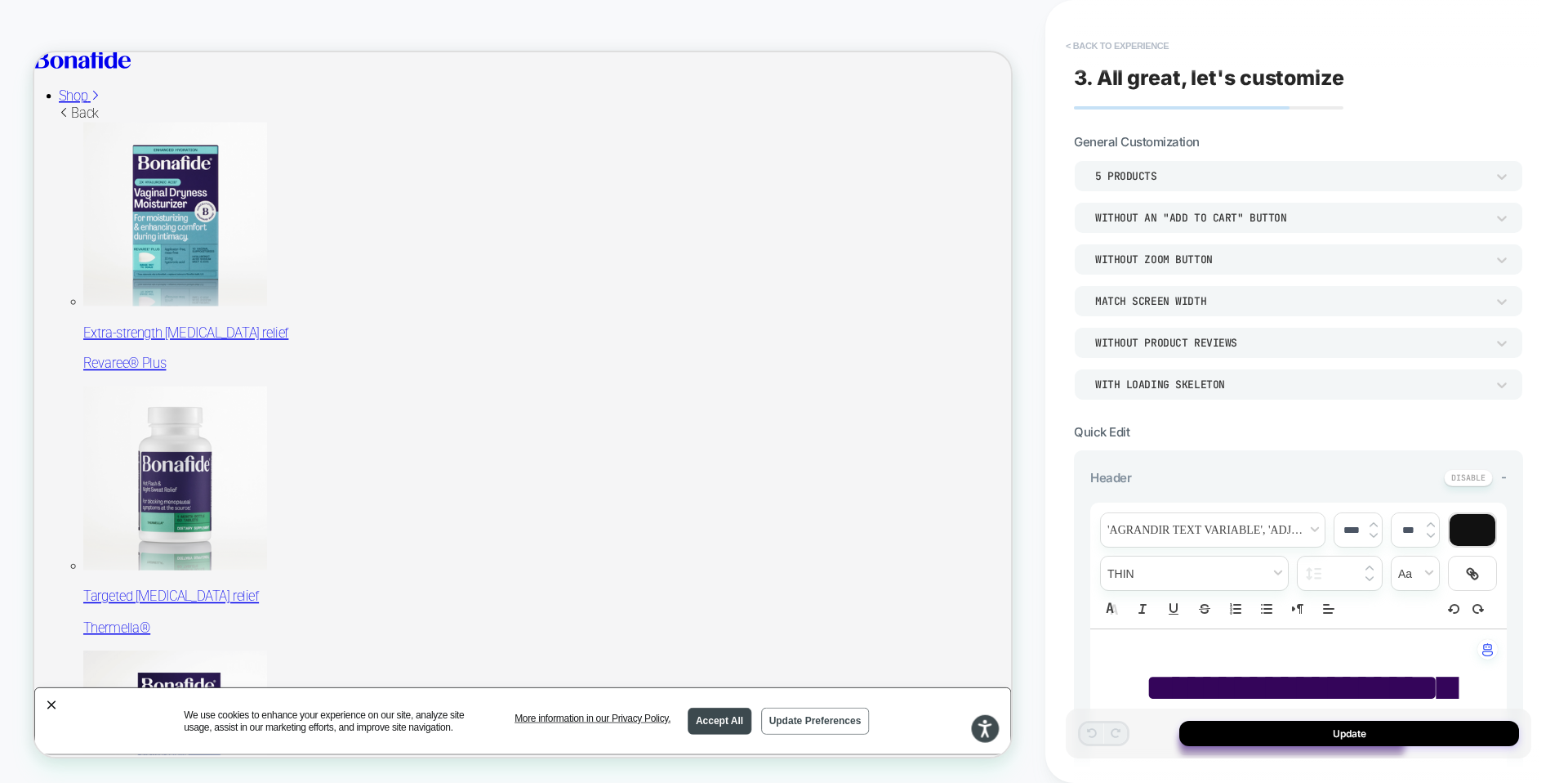
click at [1088, 43] on button "< Back to experience" at bounding box center [1117, 46] width 120 height 26
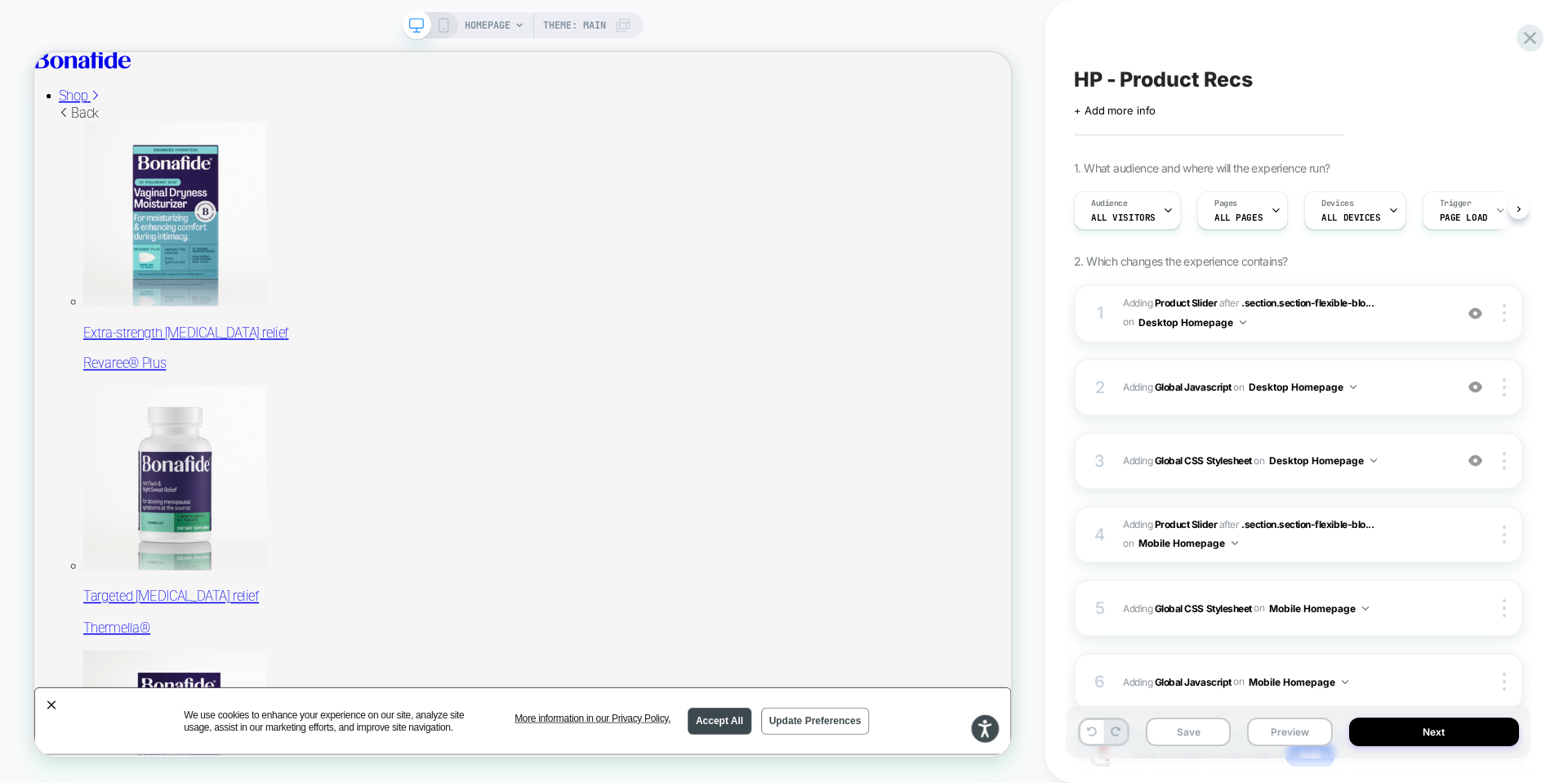
scroll to position [0, 1]
click at [1503, 314] on img at bounding box center [1503, 313] width 3 height 18
click at [1104, 309] on div "1" at bounding box center [1099, 312] width 16 height 29
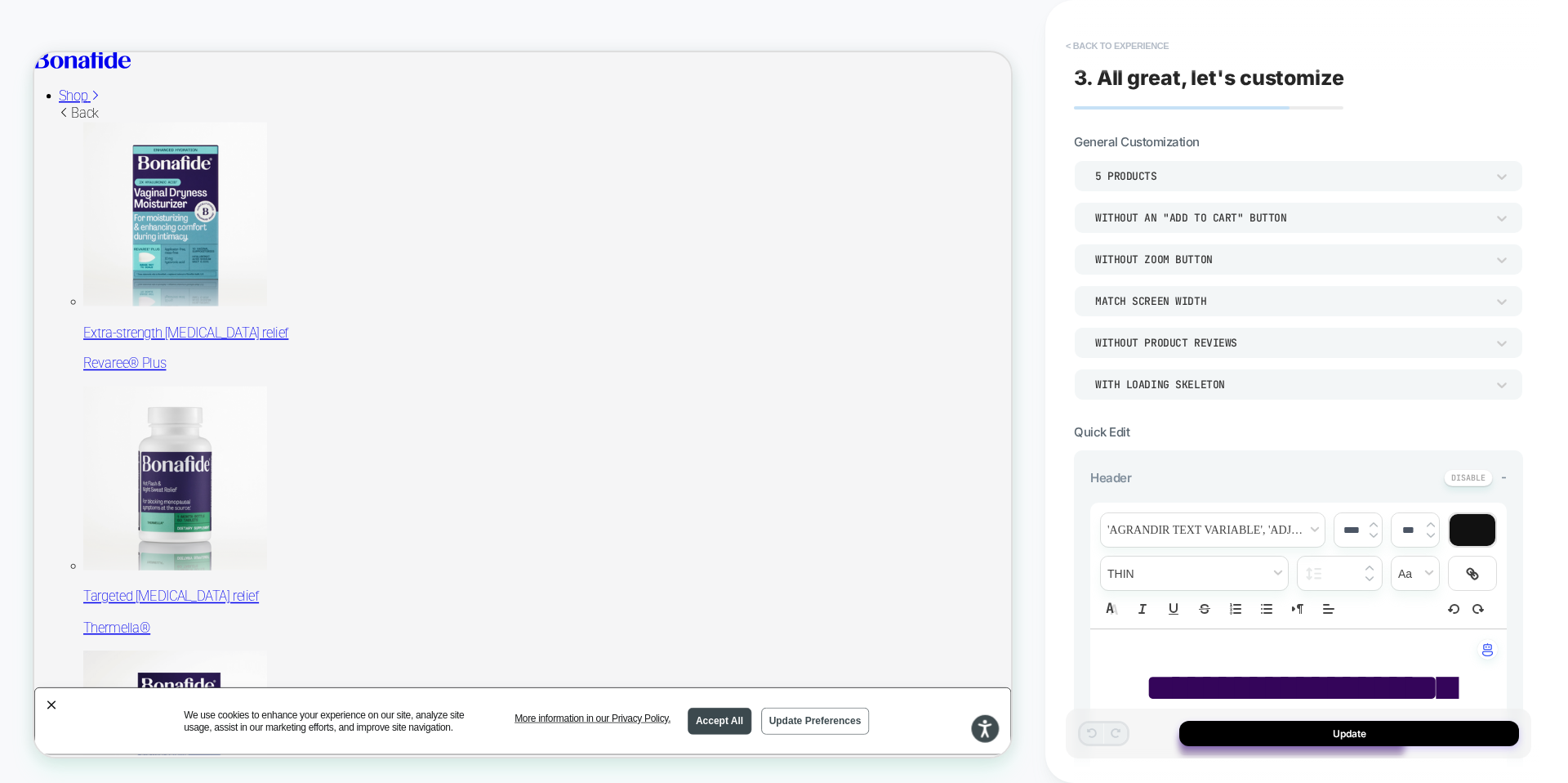
click at [1096, 41] on button "< Back to experience" at bounding box center [1117, 46] width 120 height 26
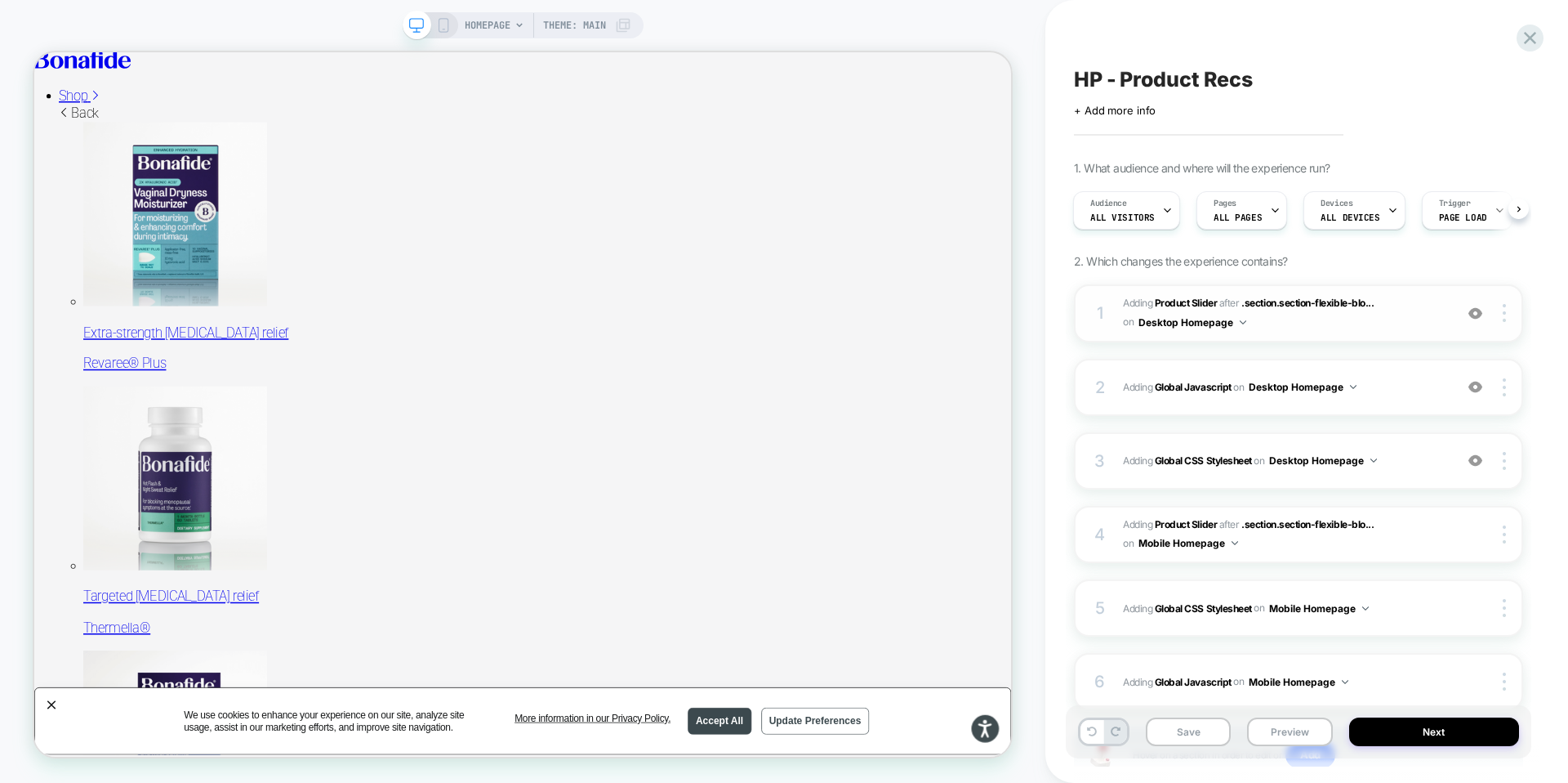
click at [1233, 322] on button "Desktop Homepage" at bounding box center [1192, 322] width 107 height 21
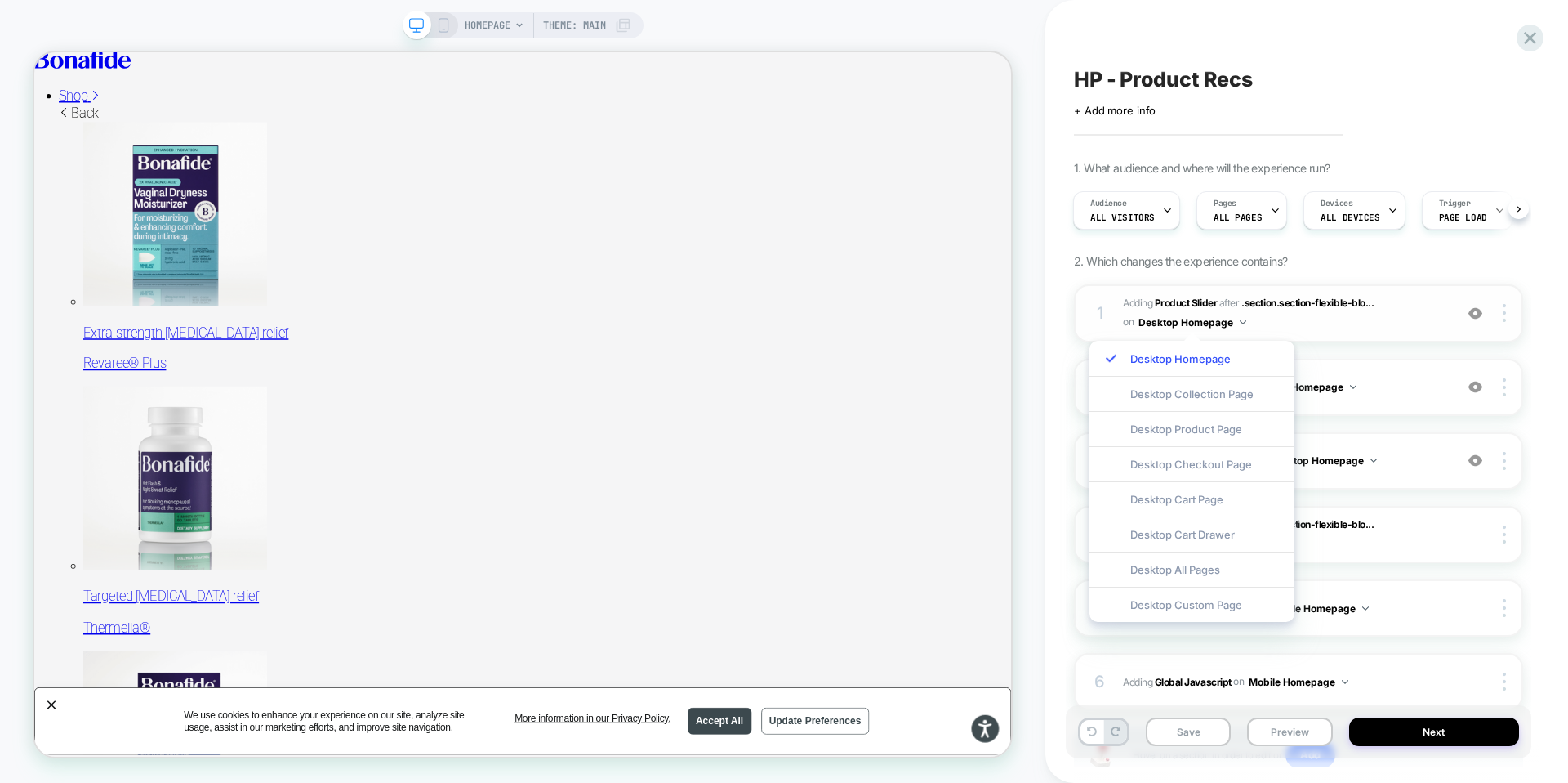
click at [1233, 322] on button "Desktop Homepage" at bounding box center [1192, 322] width 107 height 21
click at [1292, 325] on span "#_loomi_addon_1755016232473_dup1757434986 Adding Product Slider AFTER .section.…" at bounding box center [1284, 313] width 322 height 39
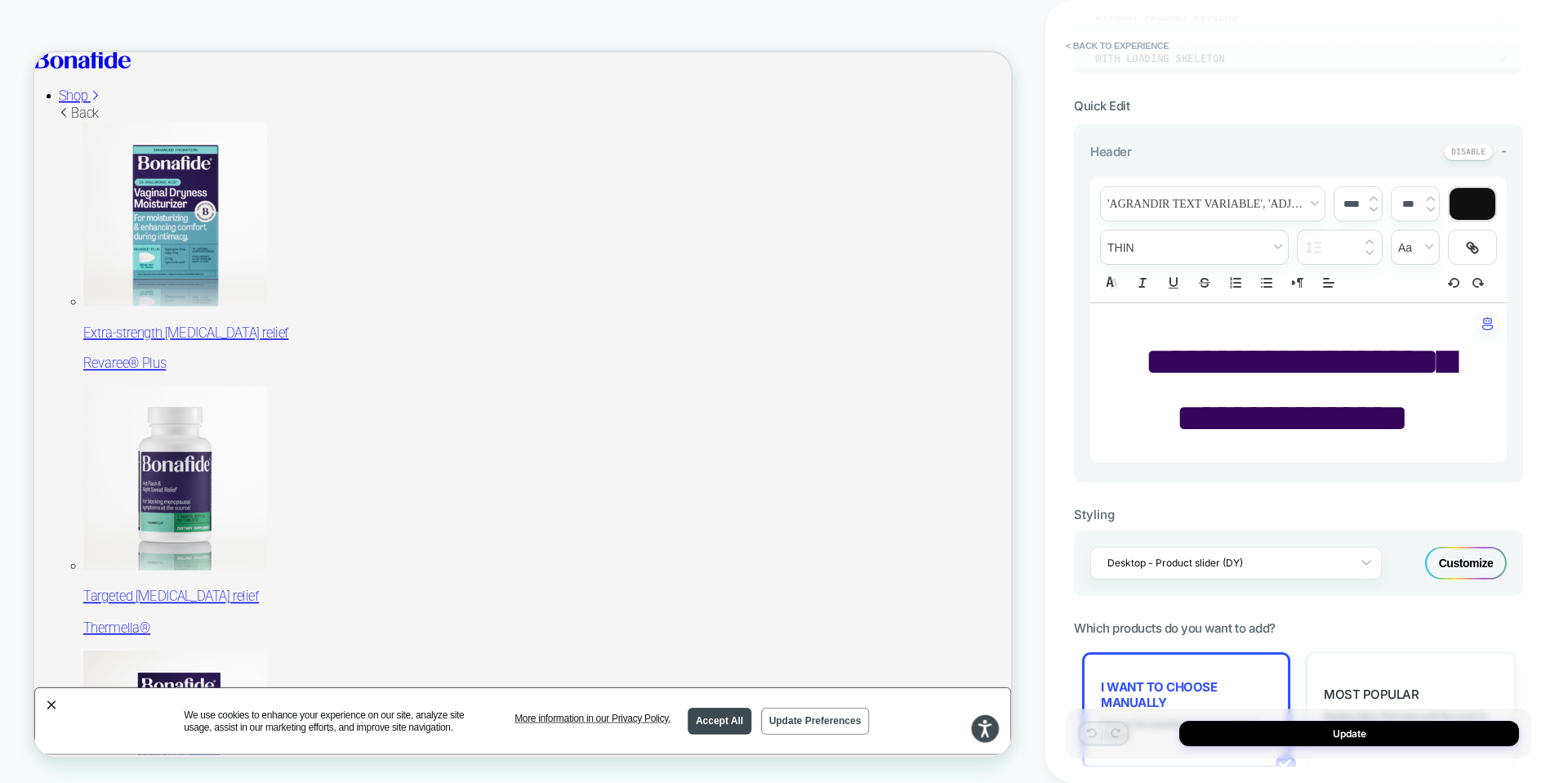
scroll to position [0, 0]
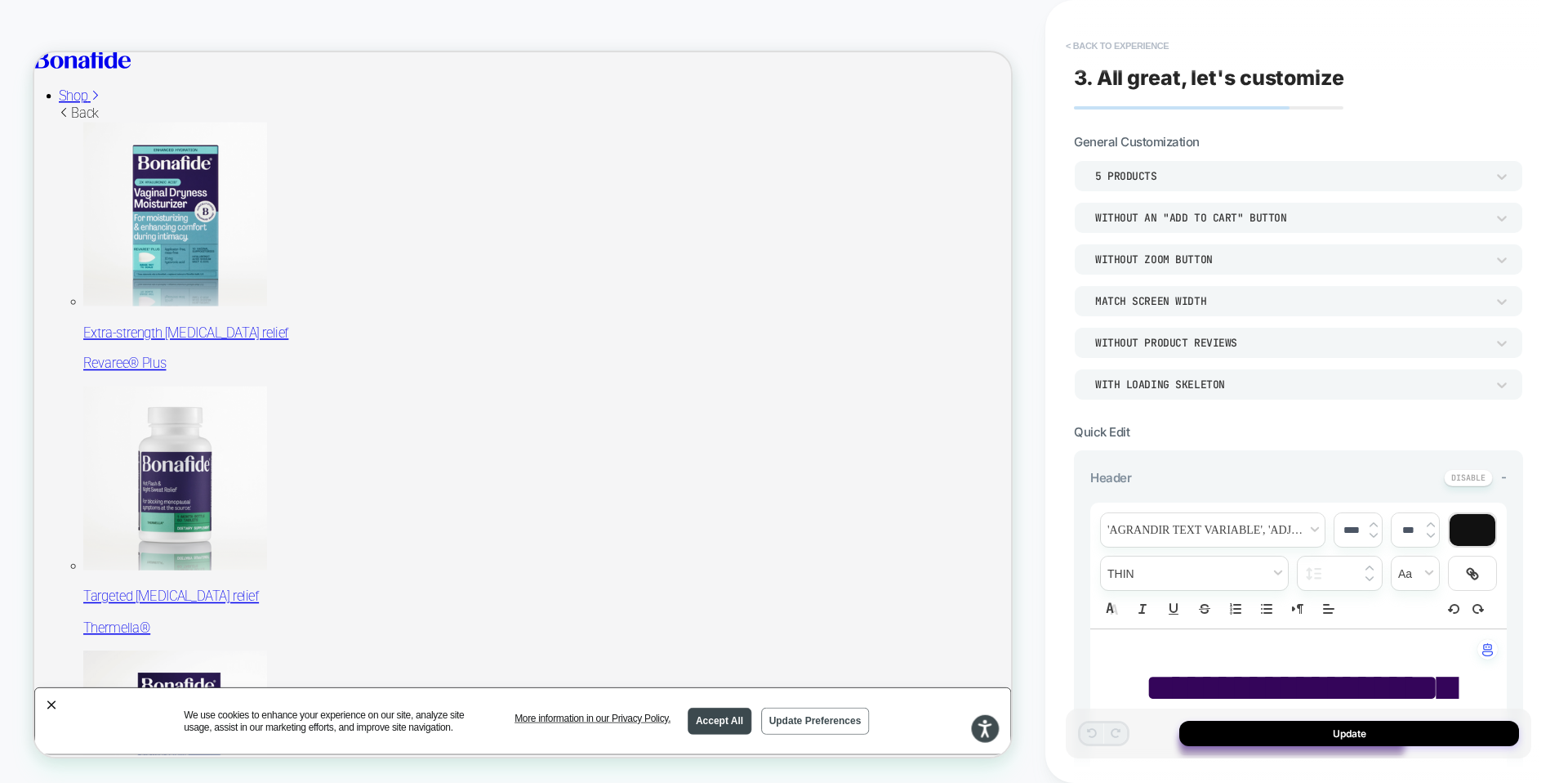
click at [1091, 43] on button "< Back to experience" at bounding box center [1117, 46] width 120 height 26
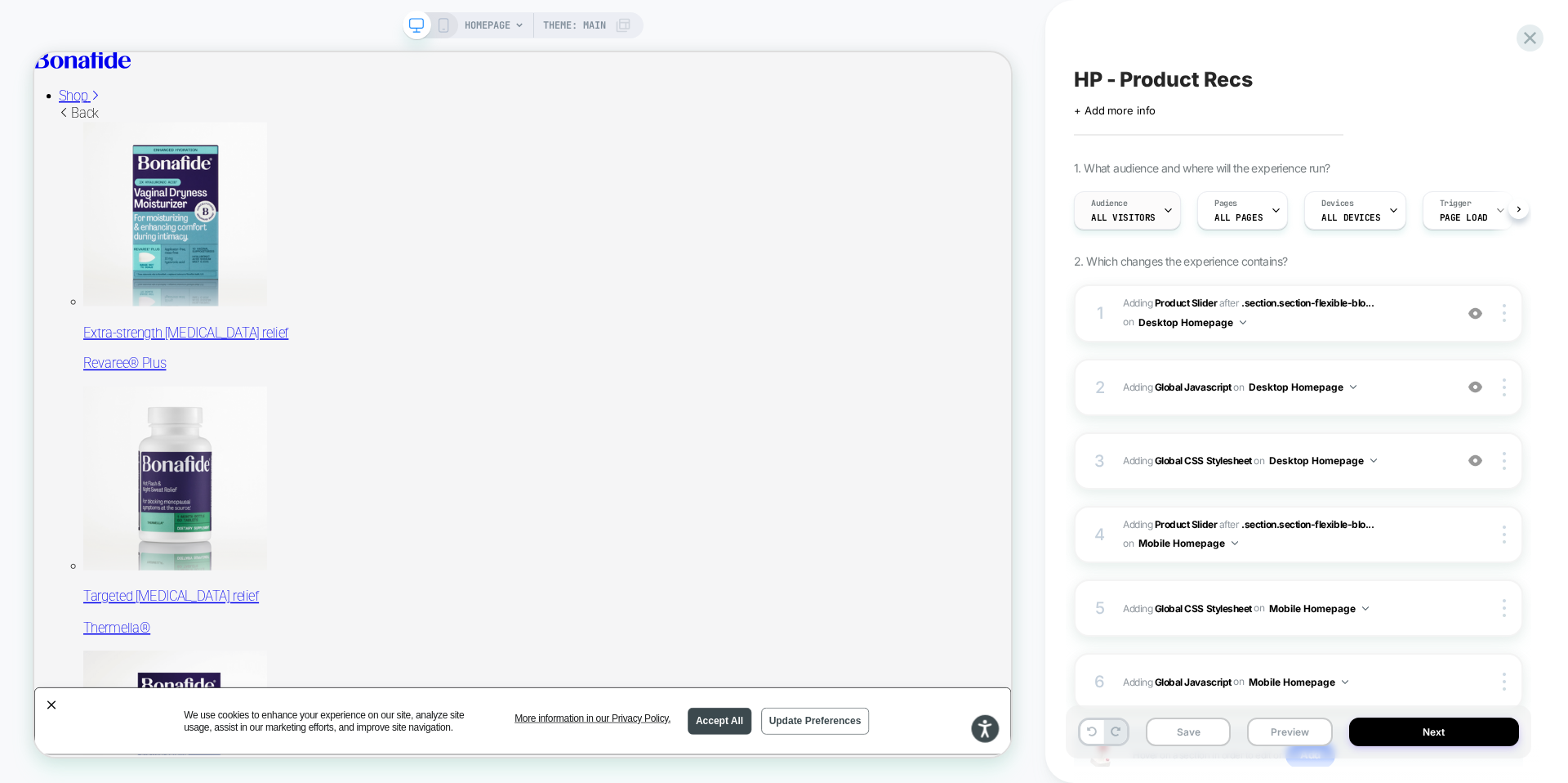
scroll to position [0, 1]
click at [1506, 310] on div at bounding box center [1506, 313] width 31 height 18
click at [1507, 312] on div at bounding box center [1506, 313] width 31 height 18
click at [1507, 316] on div at bounding box center [1506, 313] width 31 height 18
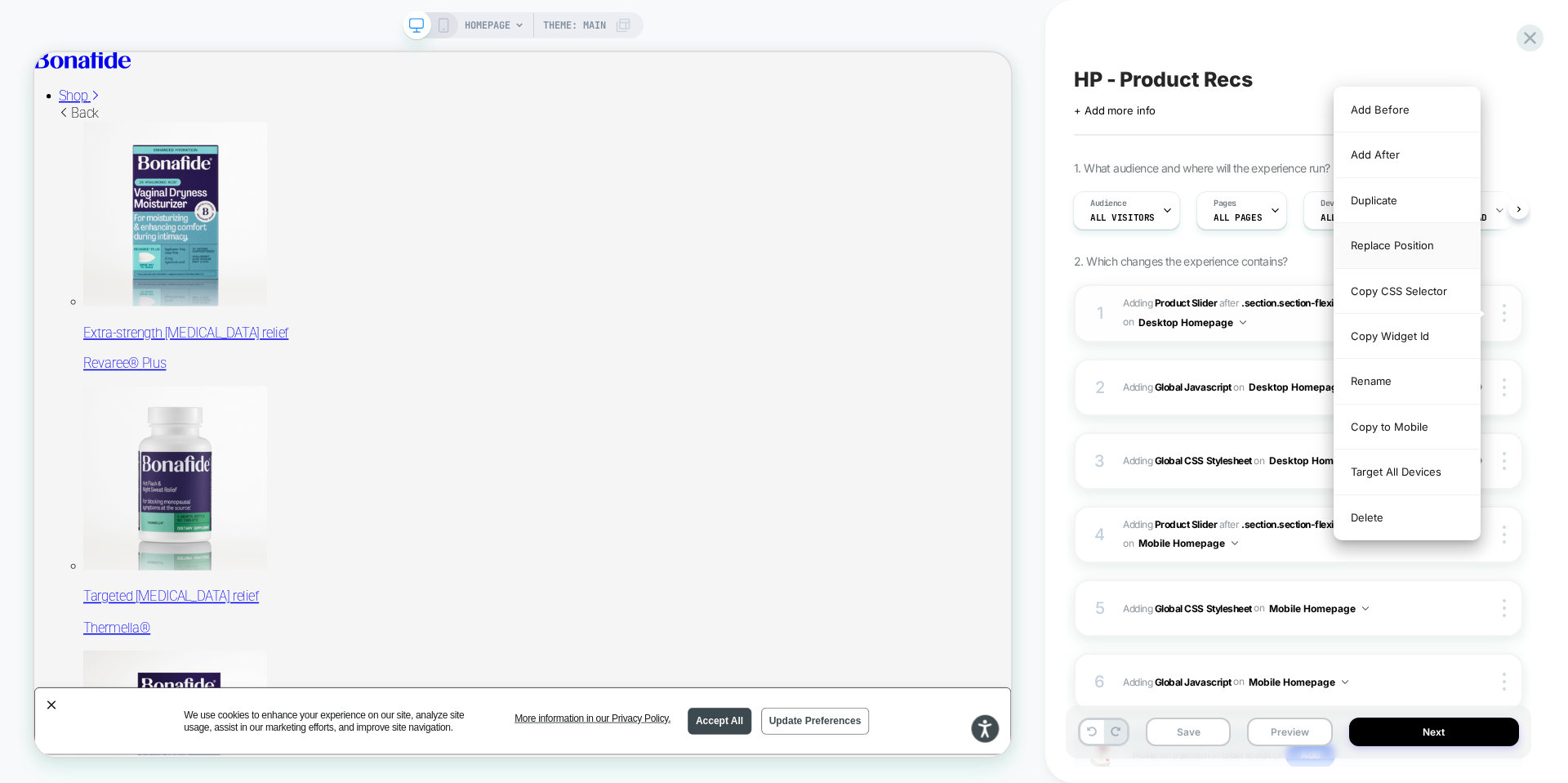
click at [1396, 245] on div "Replace Position" at bounding box center [1407, 246] width 145 height 45
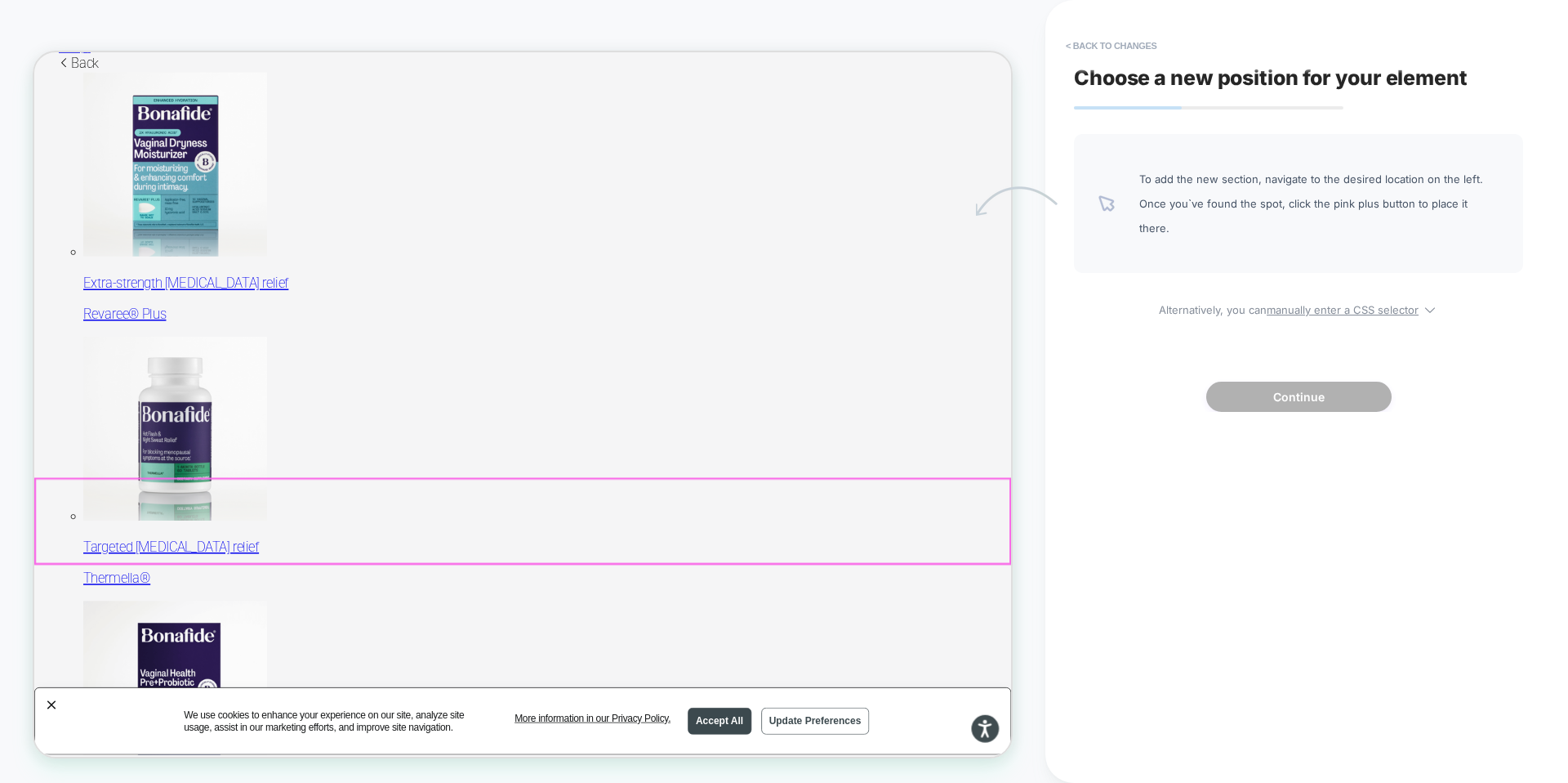
scroll to position [228, 0]
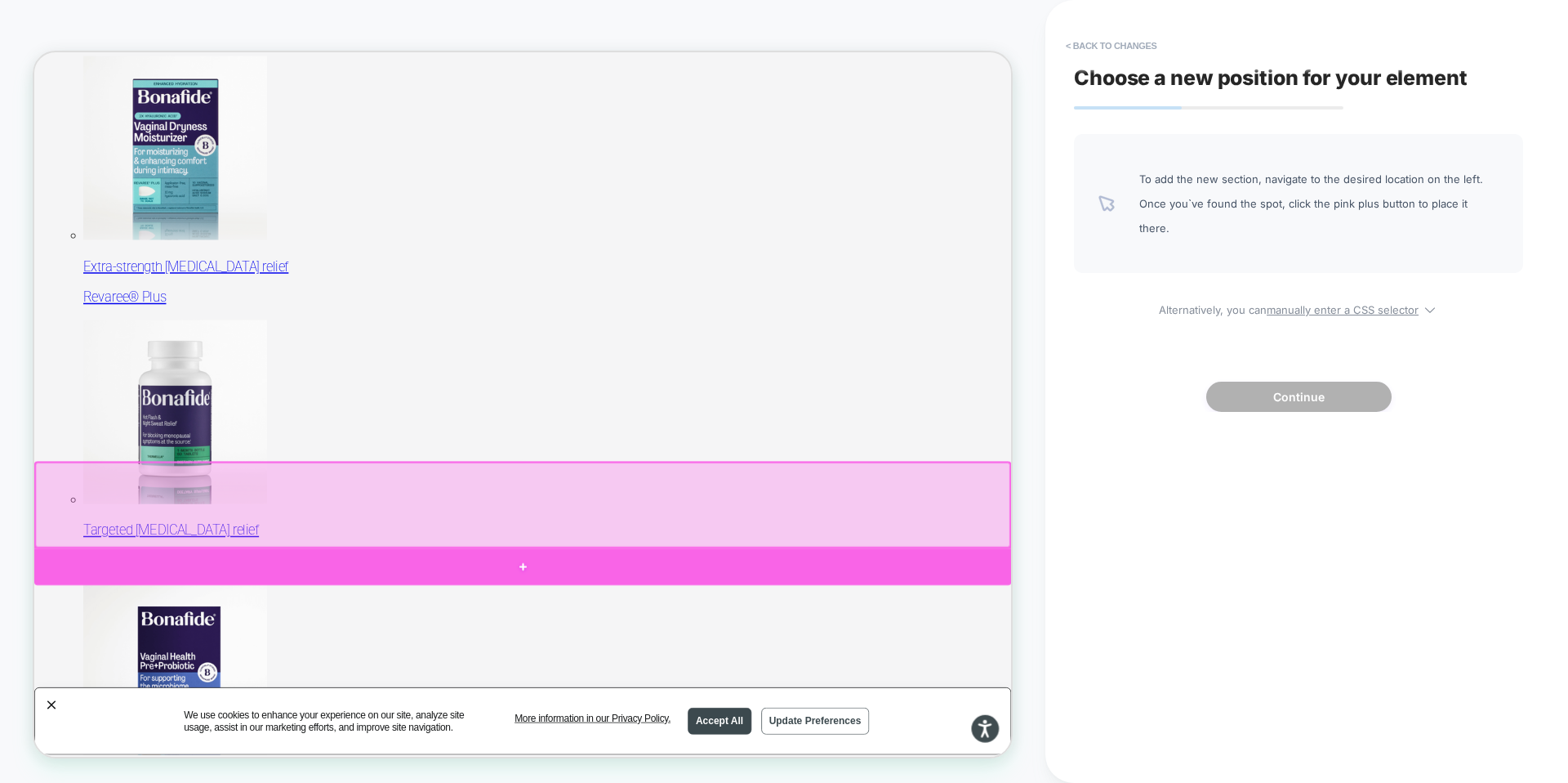
click at [721, 732] on div at bounding box center [685, 738] width 1302 height 49
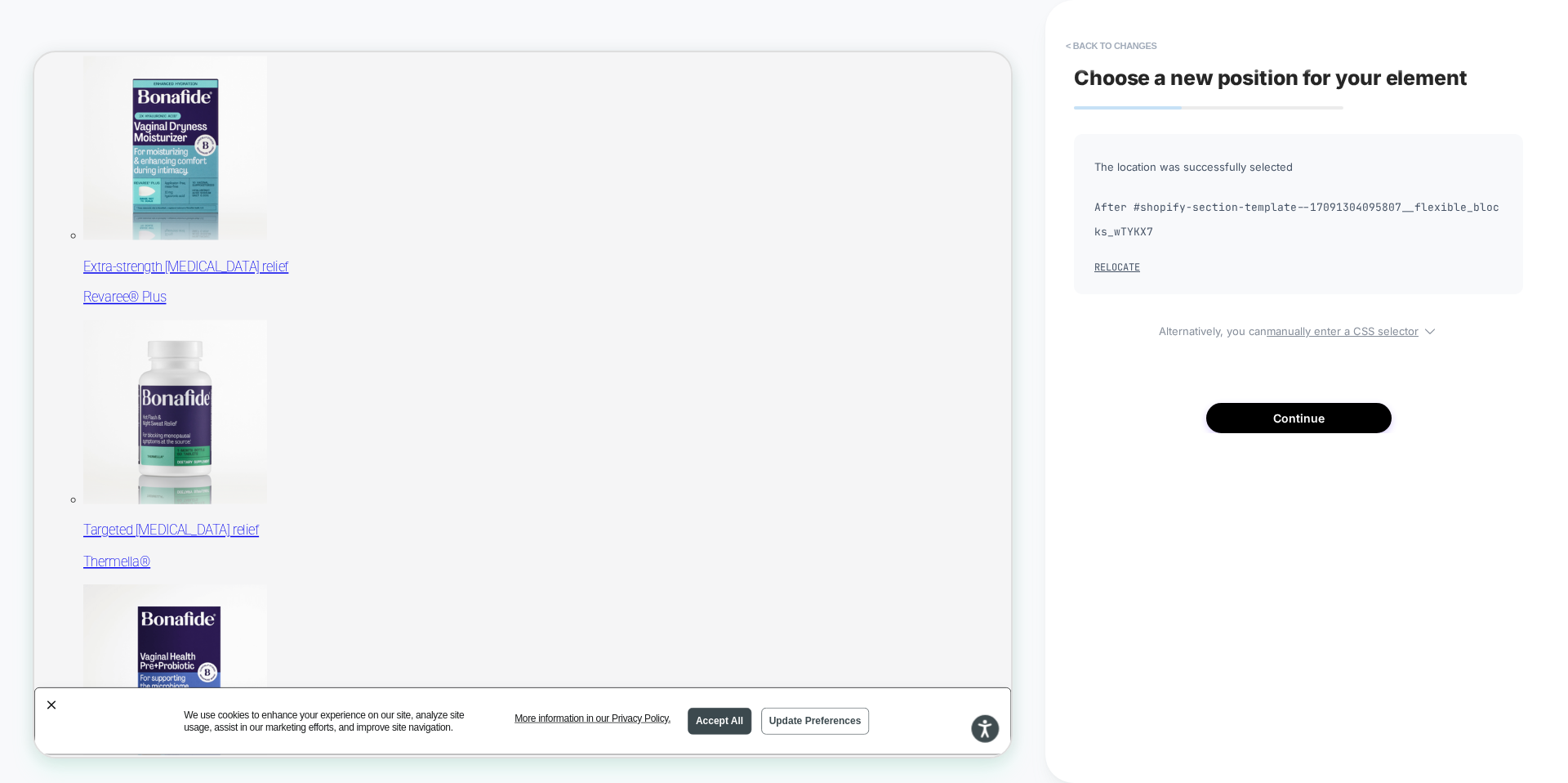
click at [1249, 229] on span "After #shopify-section-template--17091304095807__flexible_blocks_wTYKX7" at bounding box center [1299, 220] width 409 height 49
click at [1165, 217] on span "After #shopify-section-template--17091304095807__flexible_blocks_wTYKX7" at bounding box center [1299, 220] width 409 height 49
click at [1151, 202] on span "After #shopify-section-template--17091304095807__flexible_blocks_wTYKX7" at bounding box center [1299, 220] width 409 height 49
click at [1121, 268] on button "Relocate" at bounding box center [1117, 268] width 46 height 13
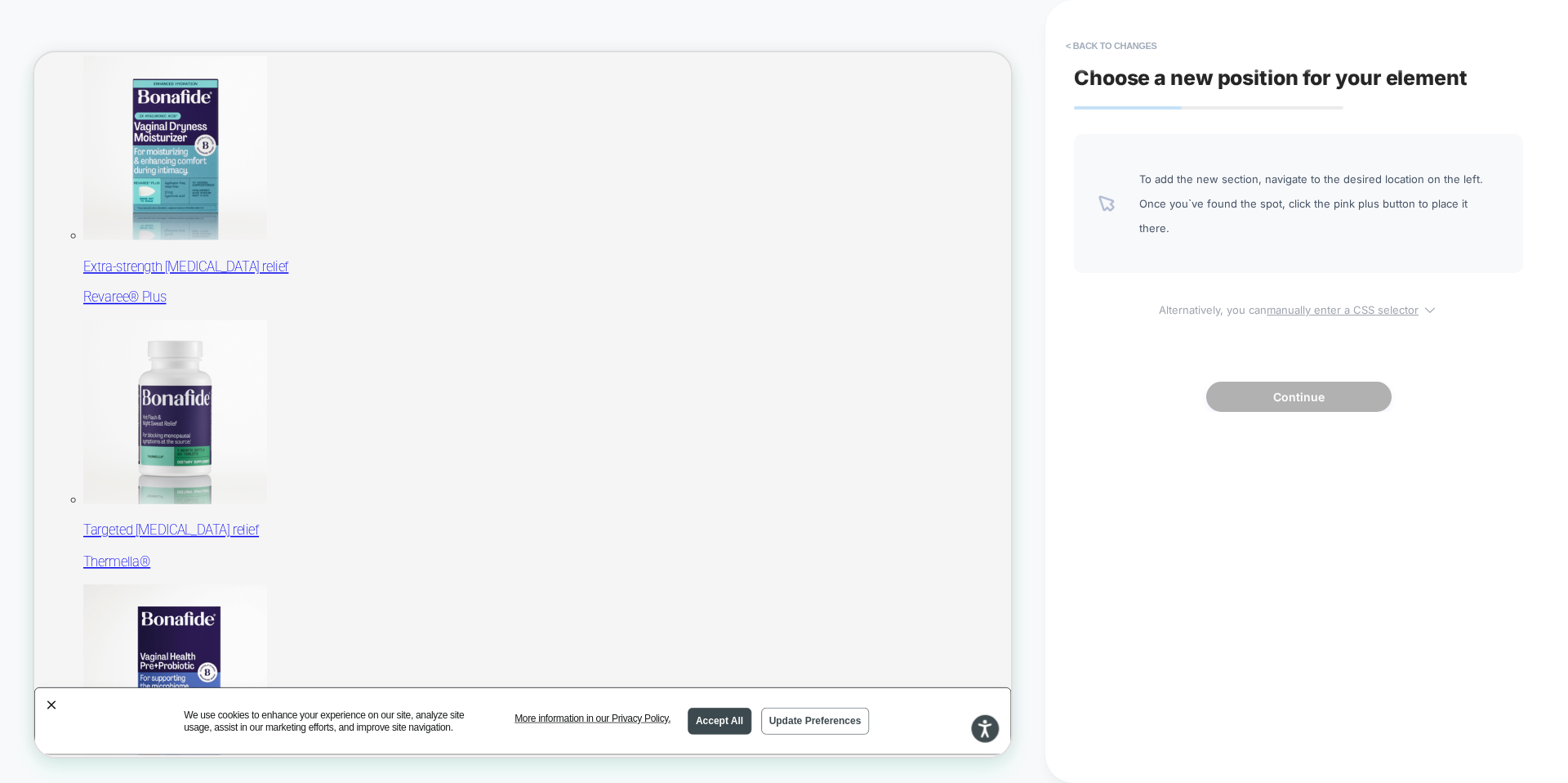
click at [1317, 303] on u "manually enter a CSS selector" at bounding box center [1342, 310] width 152 height 13
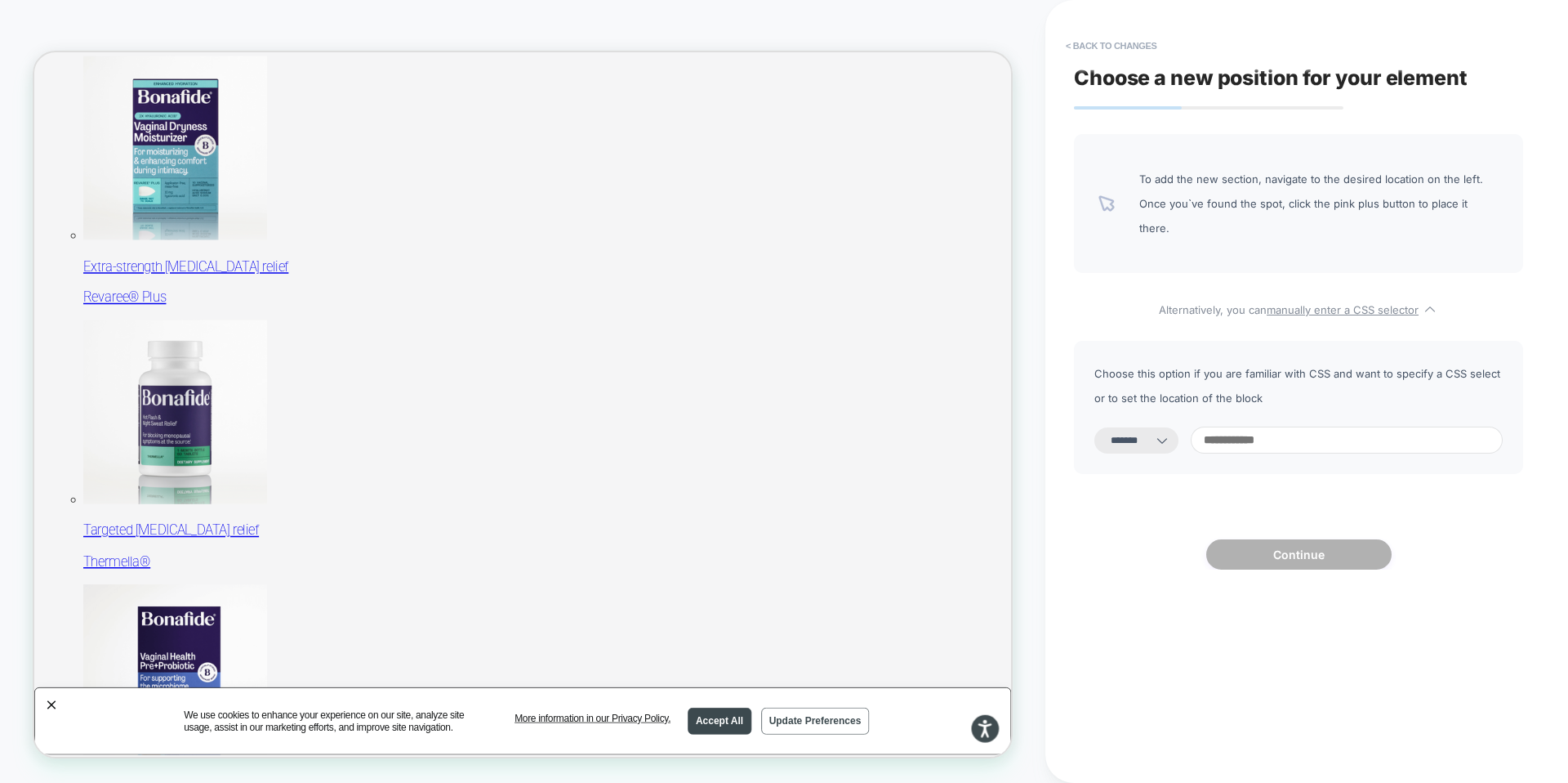
click at [1264, 427] on input at bounding box center [1346, 440] width 312 height 27
click at [1171, 432] on icon at bounding box center [1161, 440] width 16 height 16
drag, startPoint x: 1179, startPoint y: 344, endPoint x: 1279, endPoint y: 356, distance: 100.7
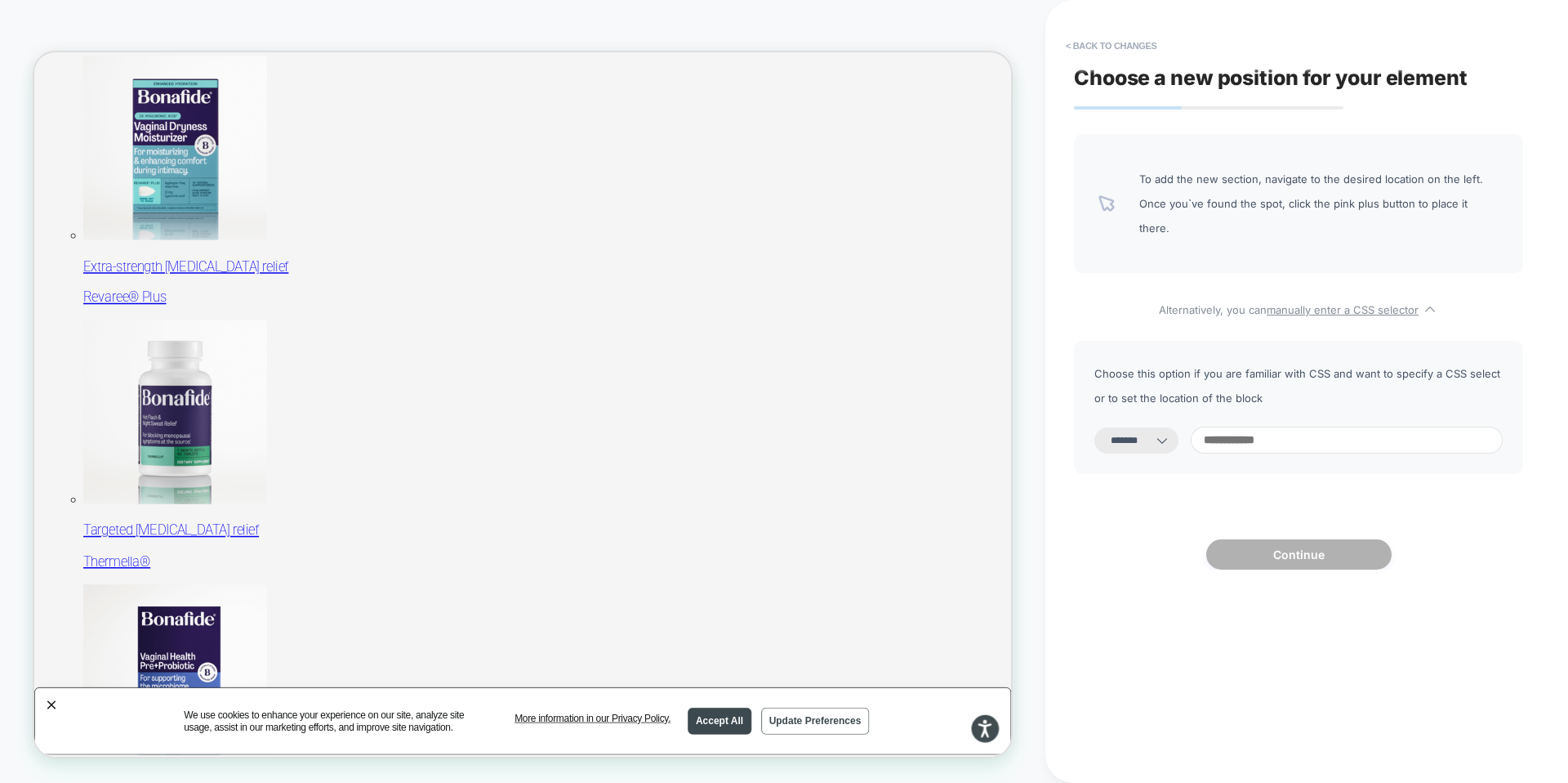
click at [1279, 361] on span "Choose this option if you are familiar with CSS and want to specify a CSS selec…" at bounding box center [1299, 385] width 409 height 49
click at [1163, 427] on select "**********" at bounding box center [1136, 440] width 84 height 26
select select "*********"
click at [1094, 427] on select "**********" at bounding box center [1136, 440] width 84 height 26
click at [1265, 427] on input at bounding box center [1346, 440] width 312 height 27
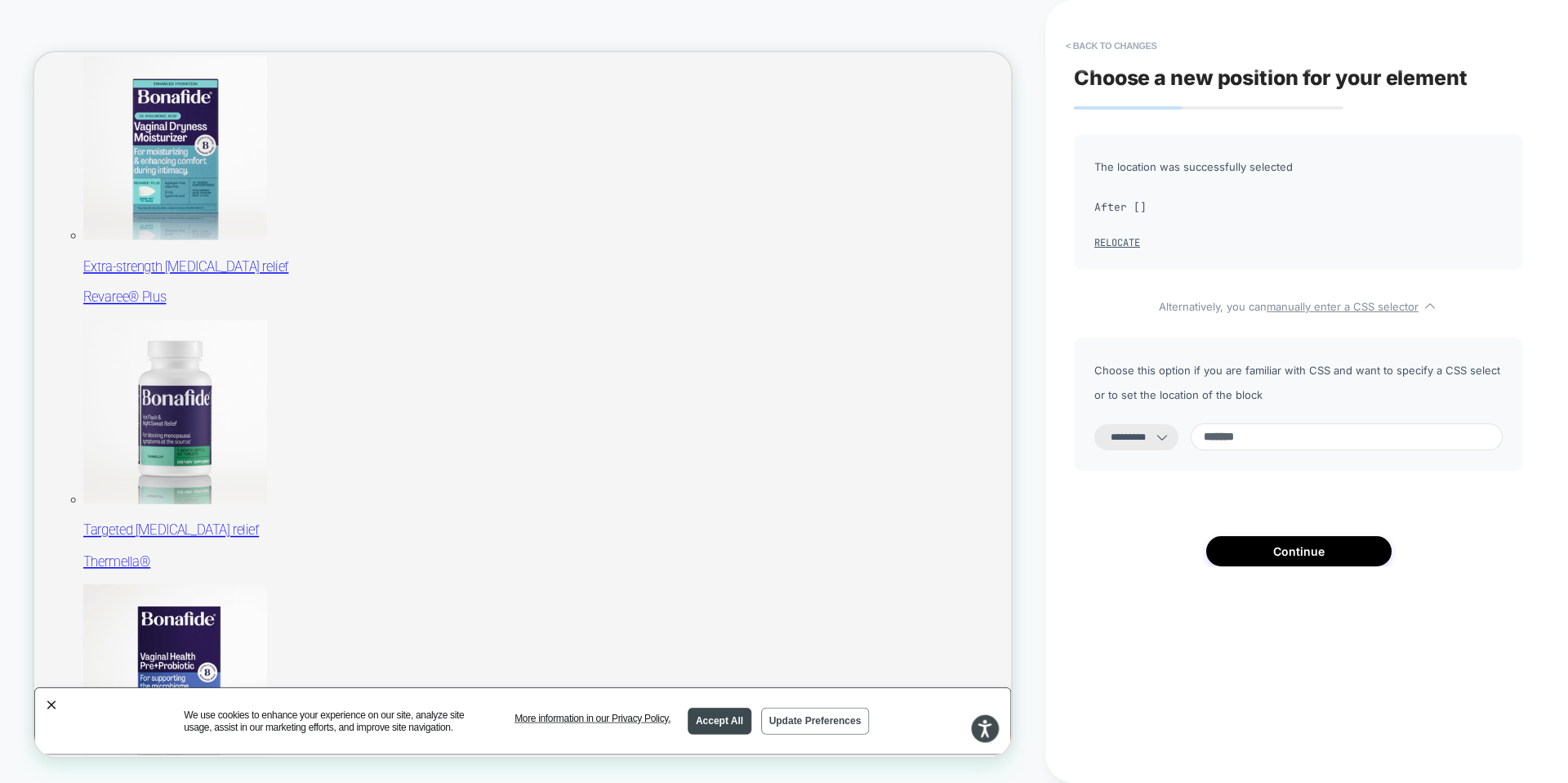
paste input "**********"
click at [1244, 436] on input "**********" at bounding box center [1346, 436] width 312 height 27
type input "**********"
click at [1310, 554] on button "Continue" at bounding box center [1299, 551] width 186 height 30
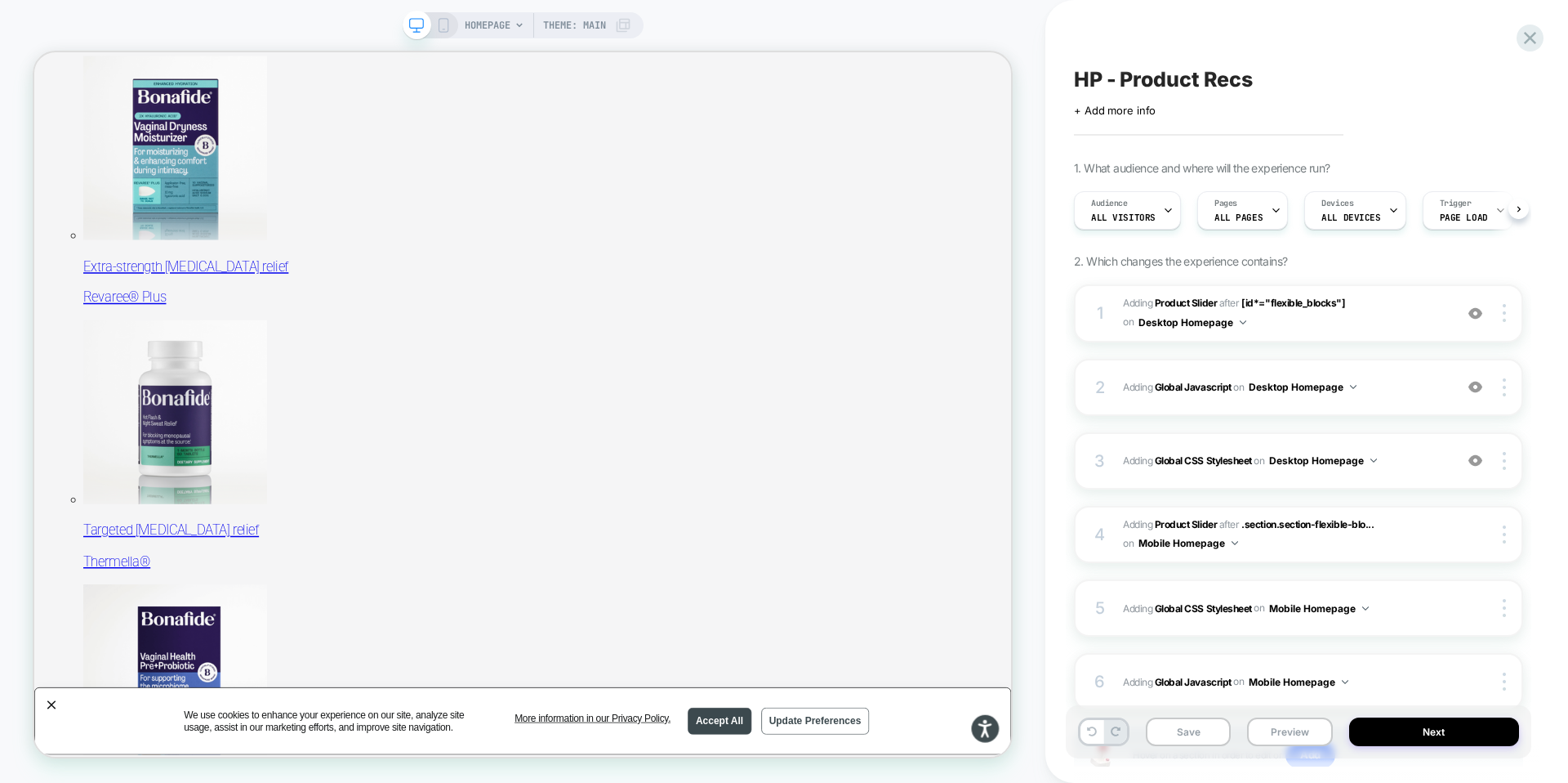
scroll to position [0, 1]
click at [1184, 383] on b "Global Javascript" at bounding box center [1193, 386] width 77 height 12
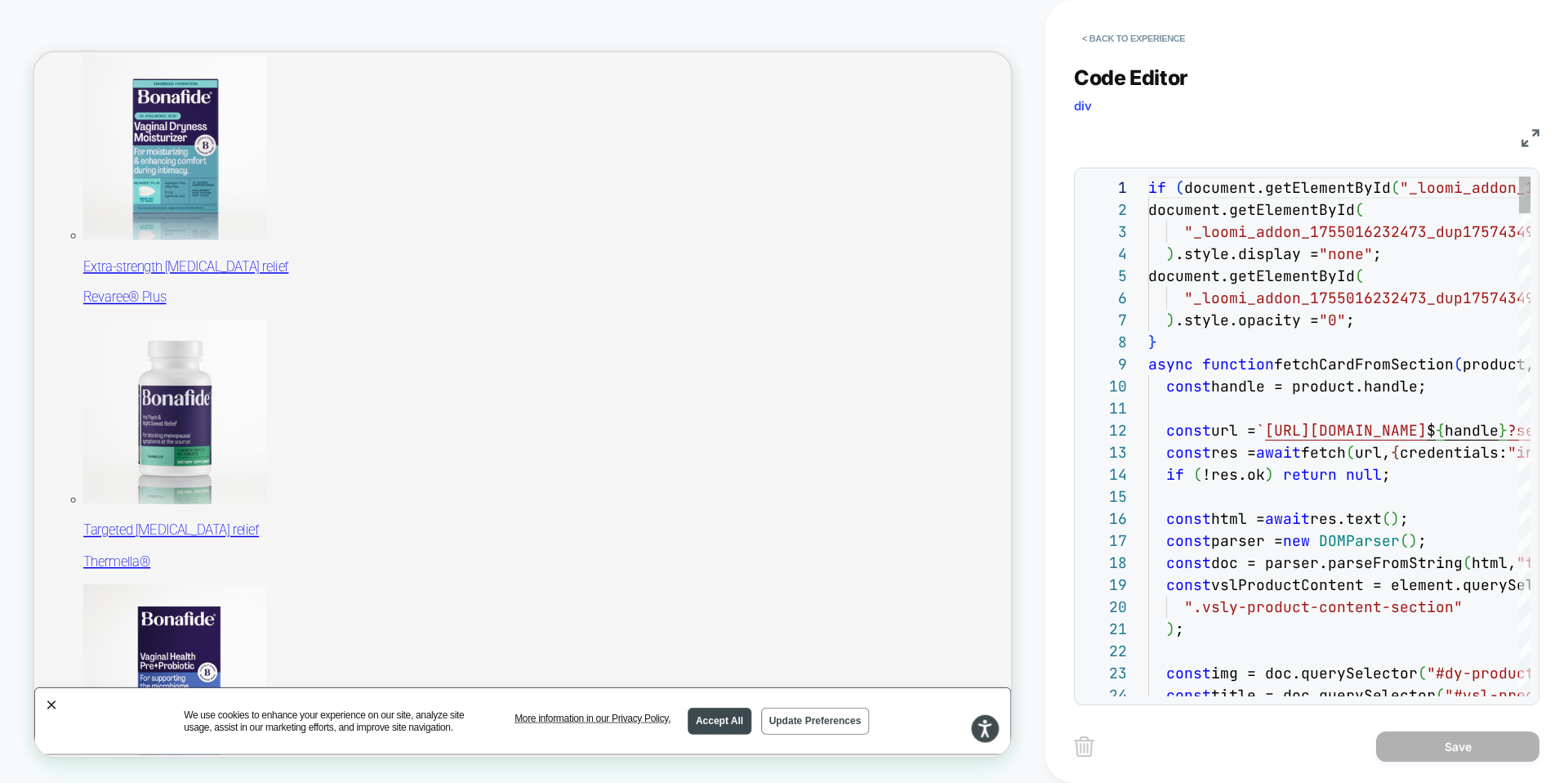
scroll to position [220, 0]
click at [1116, 41] on button "< Back to experience" at bounding box center [1133, 39] width 120 height 26
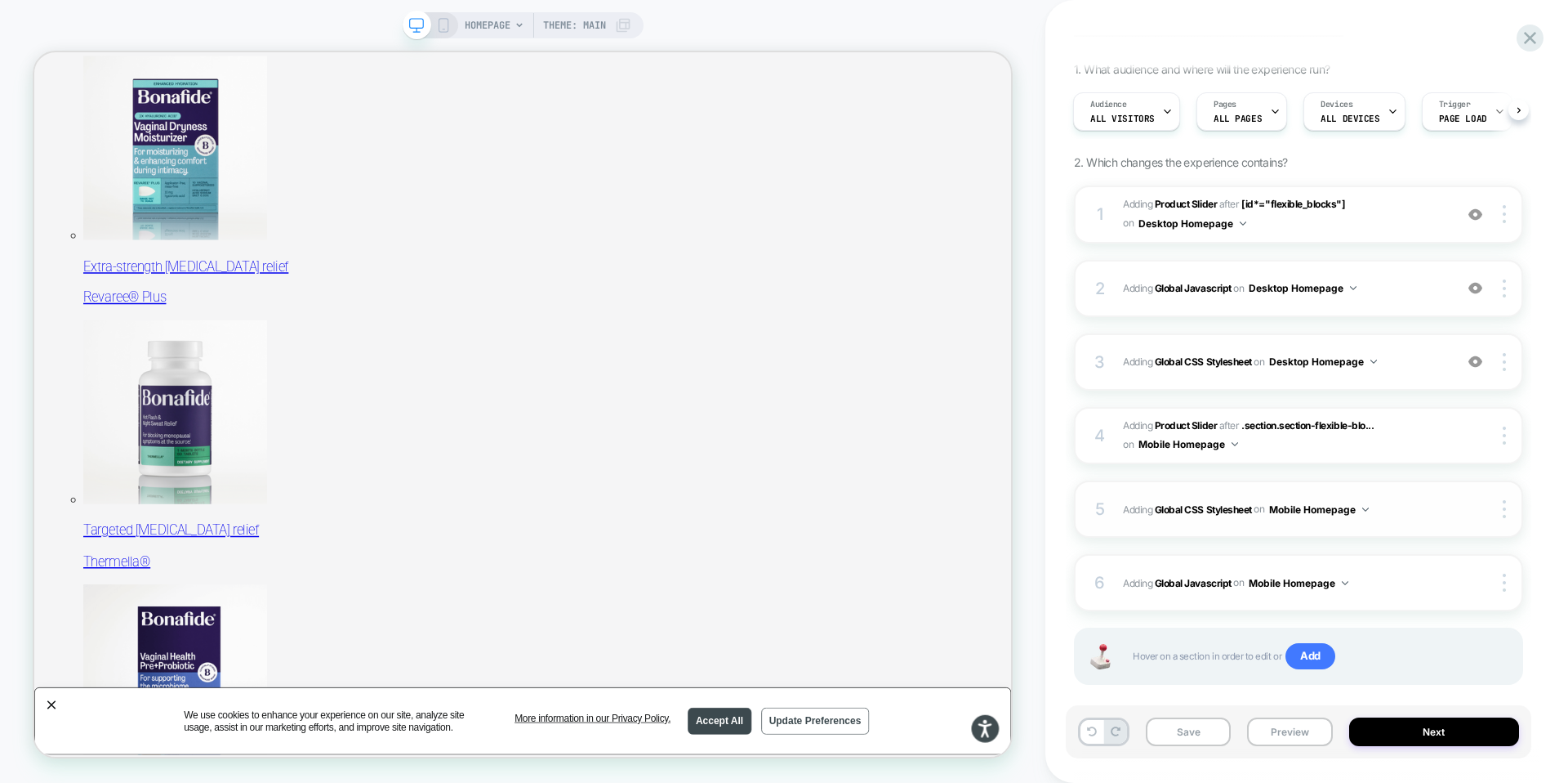
scroll to position [123, 0]
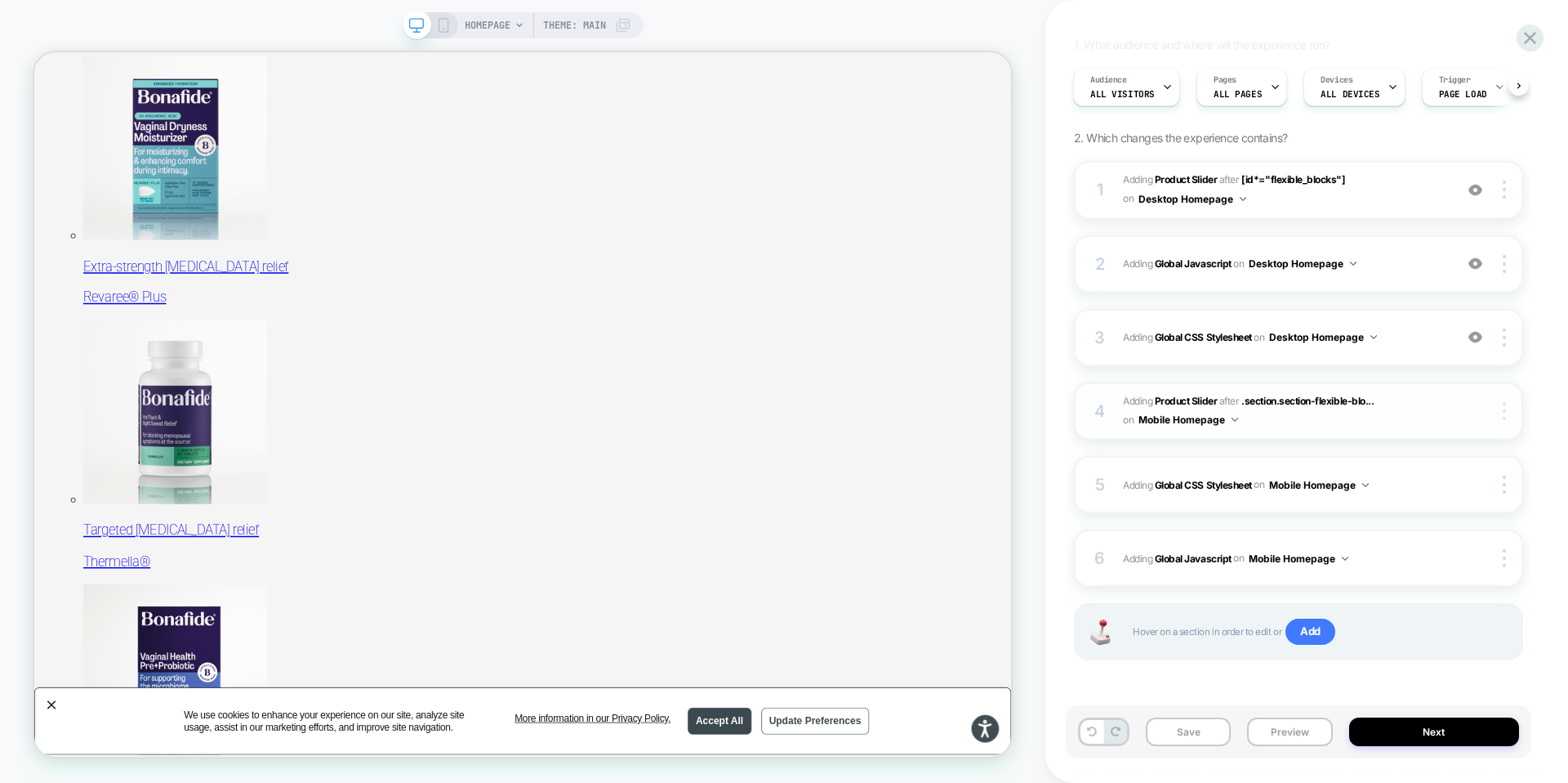
click at [1507, 407] on div at bounding box center [1506, 411] width 31 height 18
click at [1538, 445] on div "HP - Product Recs Click to edit experience details + Add more info 1. What audi…" at bounding box center [1306, 391] width 465 height 783
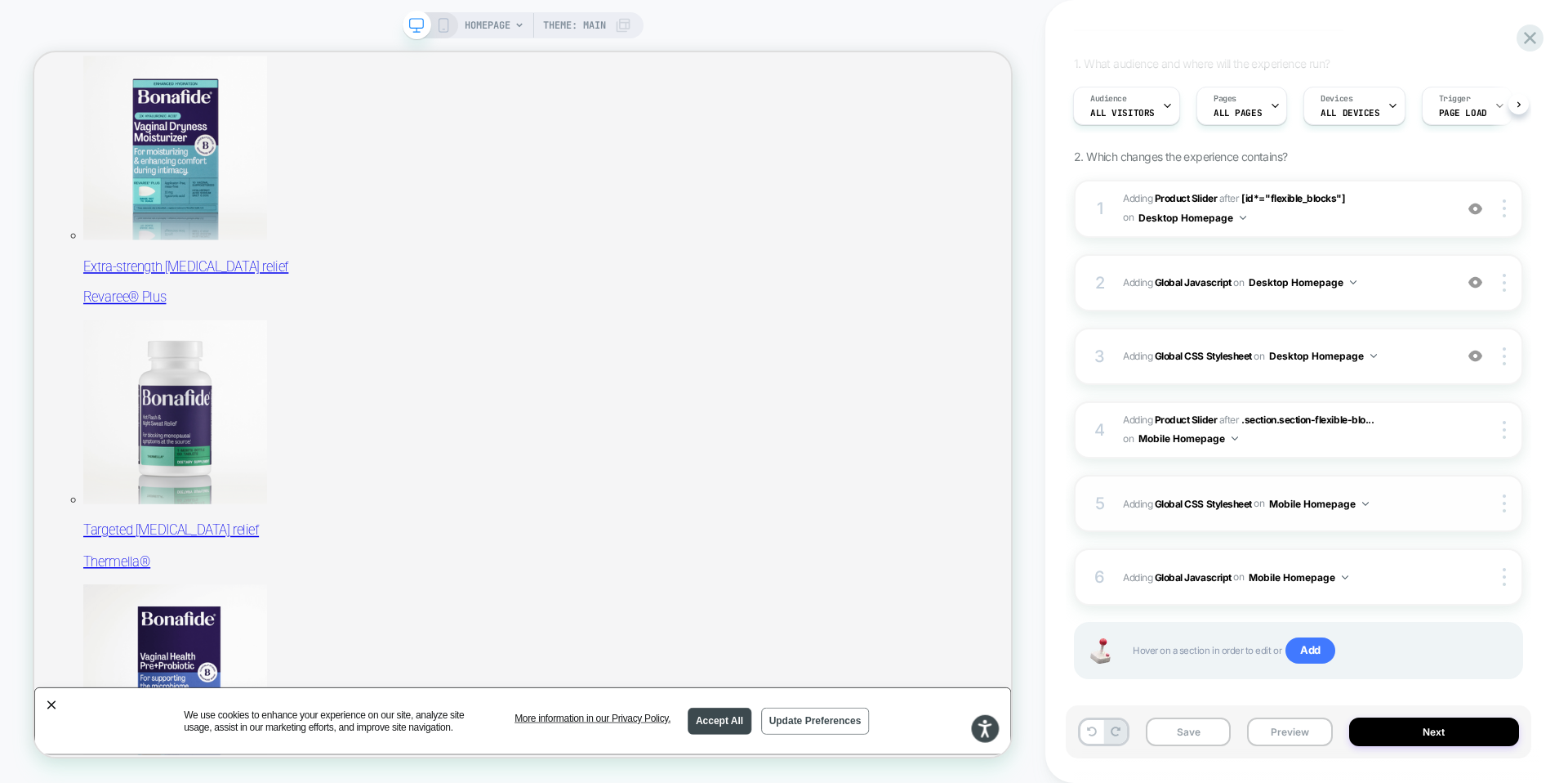
scroll to position [104, 0]
click at [1236, 438] on img at bounding box center [1235, 439] width 7 height 4
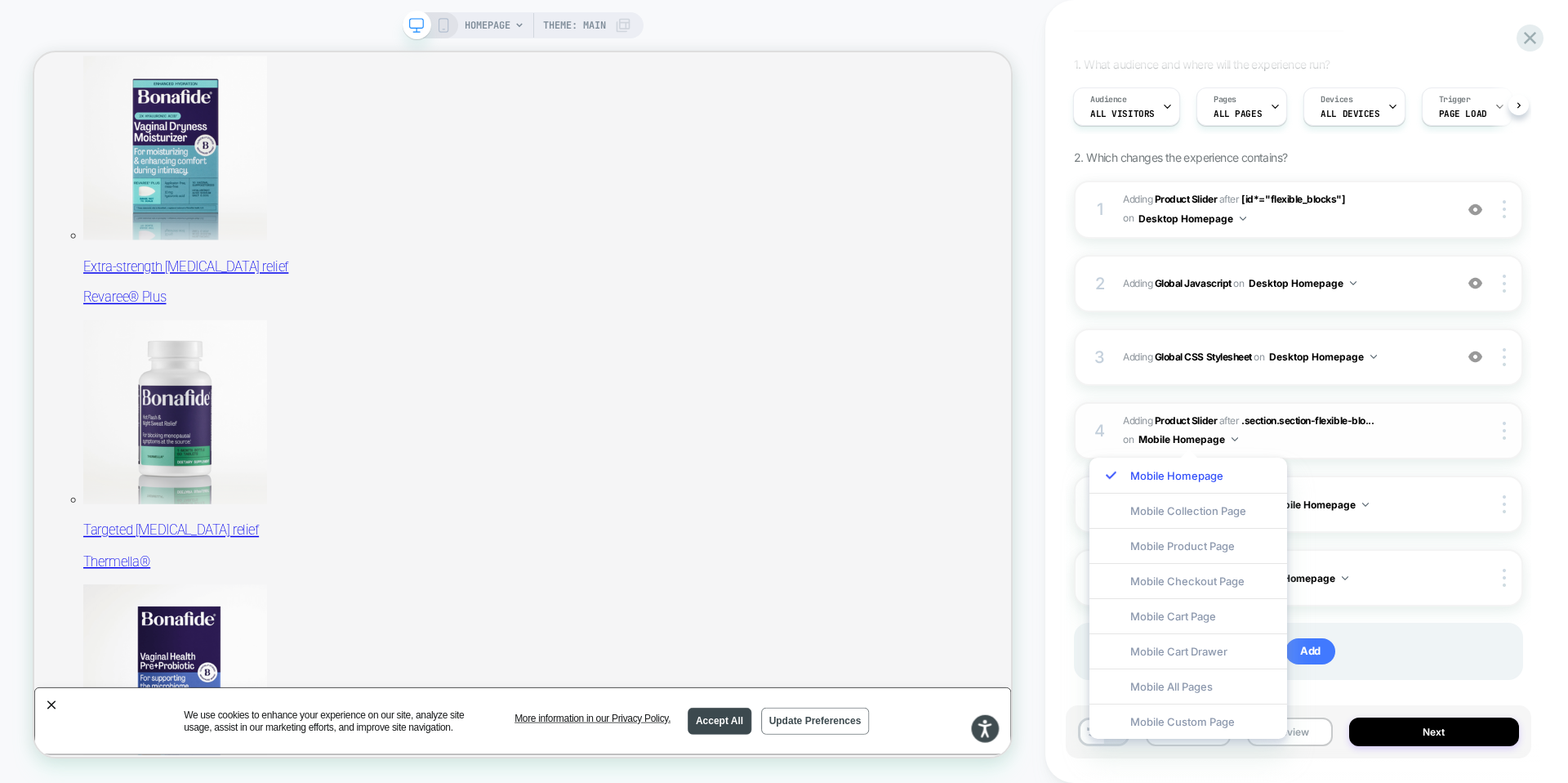
click at [1236, 438] on img at bounding box center [1235, 439] width 7 height 4
click at [1300, 421] on span ".section.section-flexible-blo..." at bounding box center [1307, 420] width 132 height 12
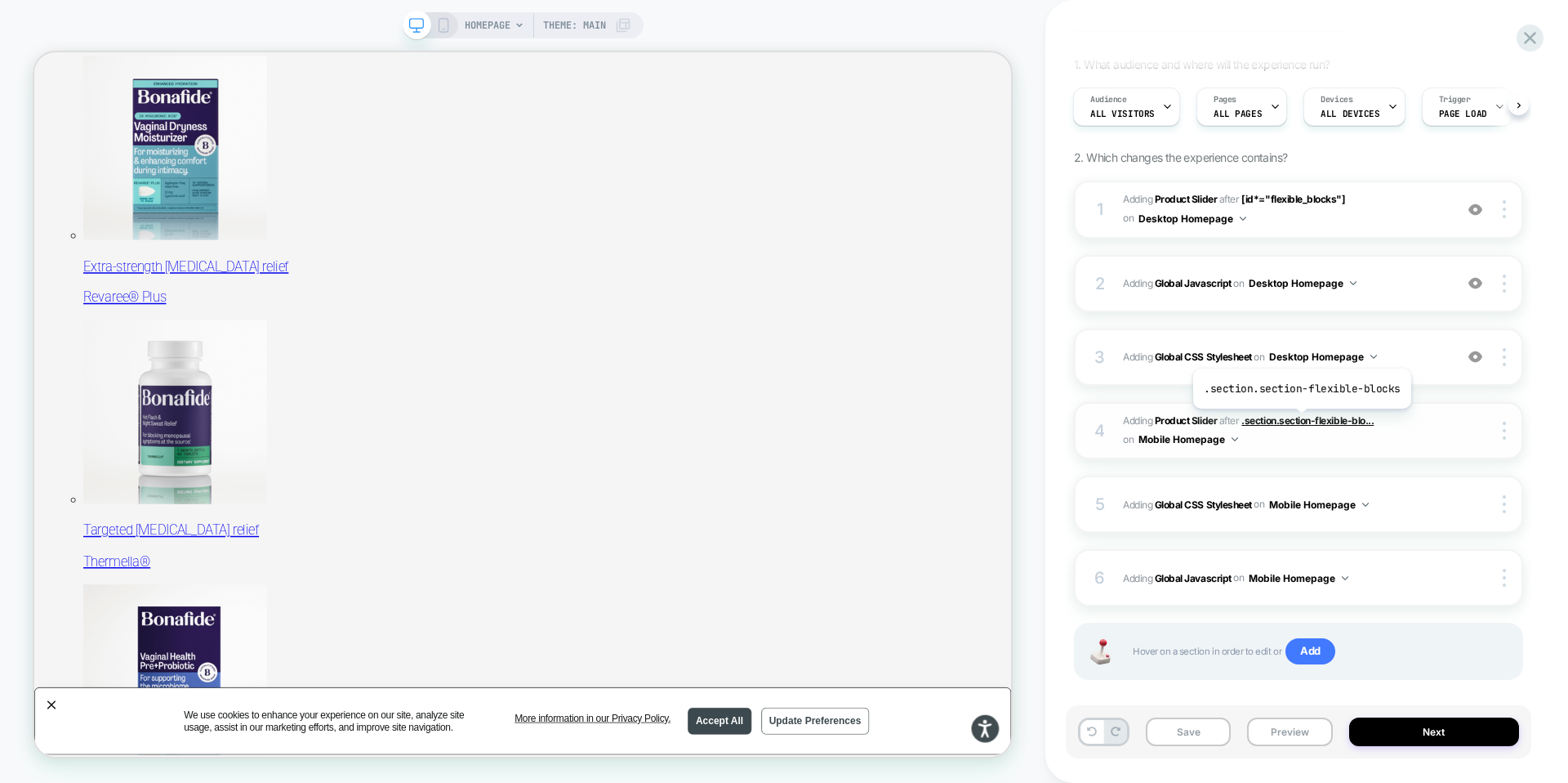
click at [1301, 420] on span ".section.section-flexible-blo..." at bounding box center [1307, 420] width 132 height 12
click at [1334, 416] on span ".section.section-flexible-blo..." at bounding box center [1307, 420] width 132 height 12
click at [1348, 419] on span ".section.section-flexible-blo..." at bounding box center [1307, 420] width 132 height 12
click at [1188, 417] on b "Product Slider" at bounding box center [1186, 420] width 62 height 12
click at [1495, 433] on div at bounding box center [1506, 430] width 31 height 18
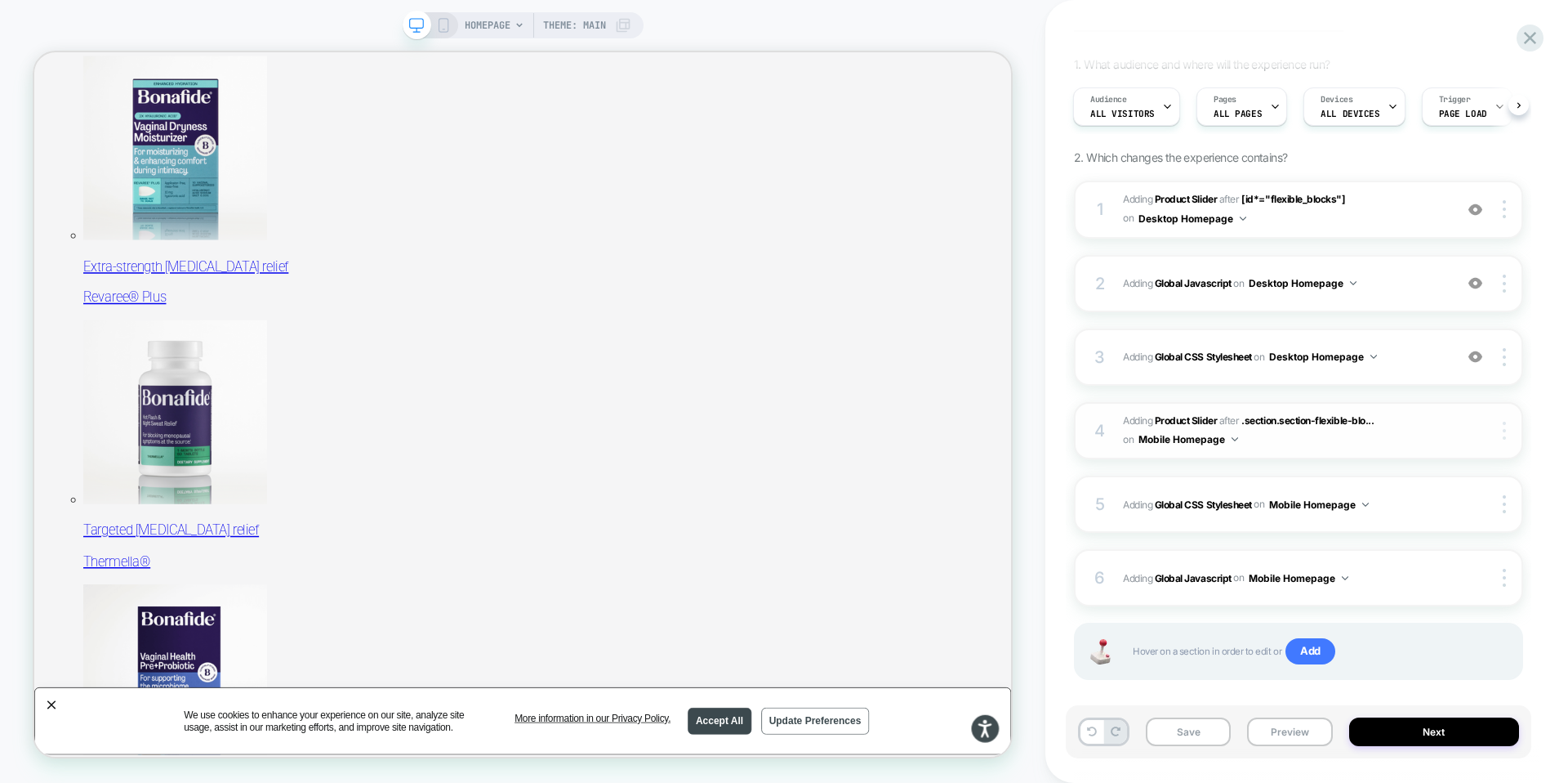
click at [1508, 433] on div at bounding box center [1506, 430] width 31 height 18
click at [1125, 418] on span "Adding Product Slider" at bounding box center [1170, 420] width 94 height 12
click at [1099, 427] on div "4" at bounding box center [1099, 430] width 16 height 29
drag, startPoint x: 1099, startPoint y: 427, endPoint x: 1279, endPoint y: 440, distance: 180.5
click at [1099, 427] on div "4" at bounding box center [1099, 430] width 16 height 29
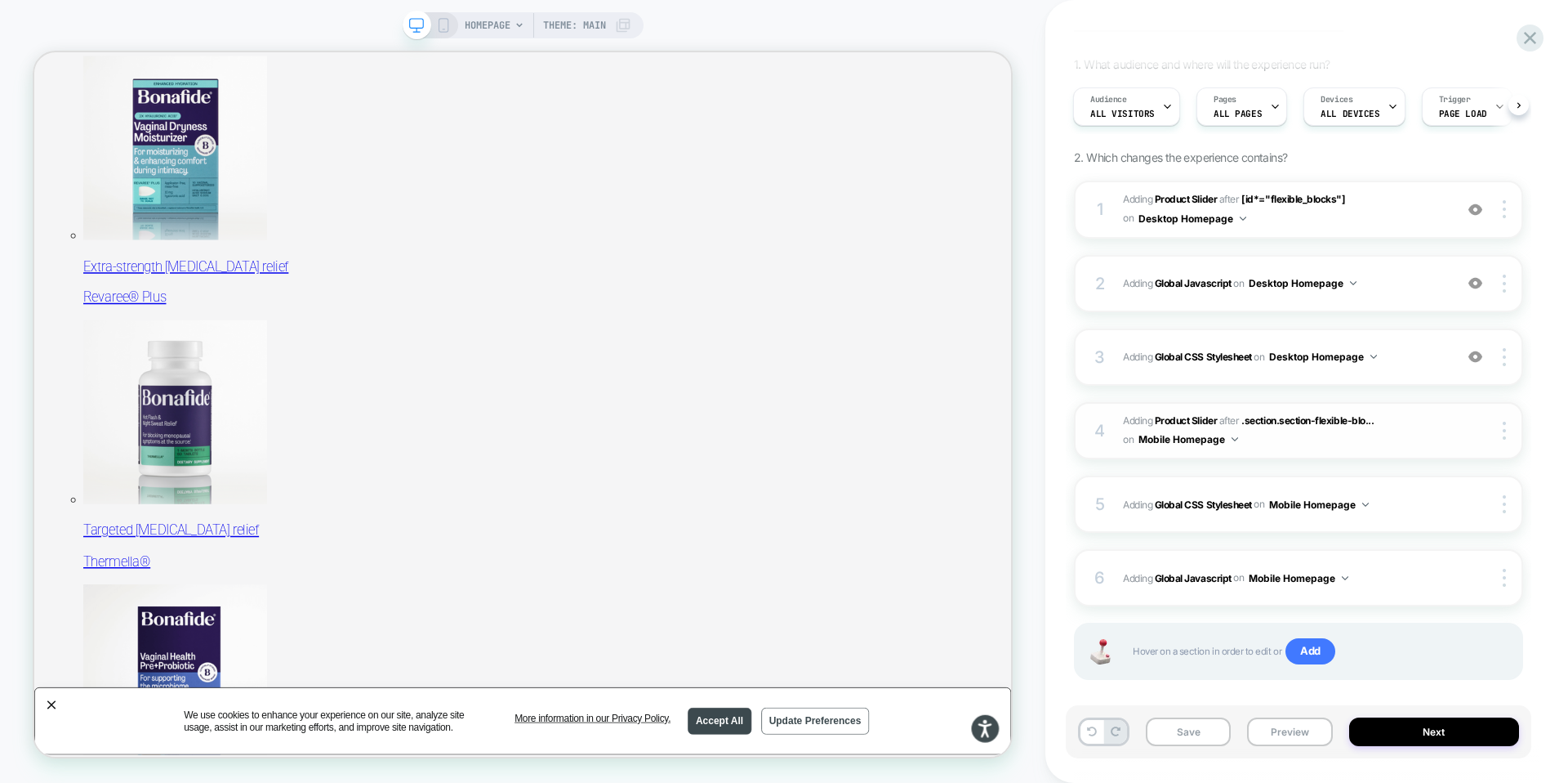
click at [1475, 439] on div at bounding box center [1490, 430] width 61 height 18
click at [1504, 433] on img at bounding box center [1503, 430] width 3 height 18
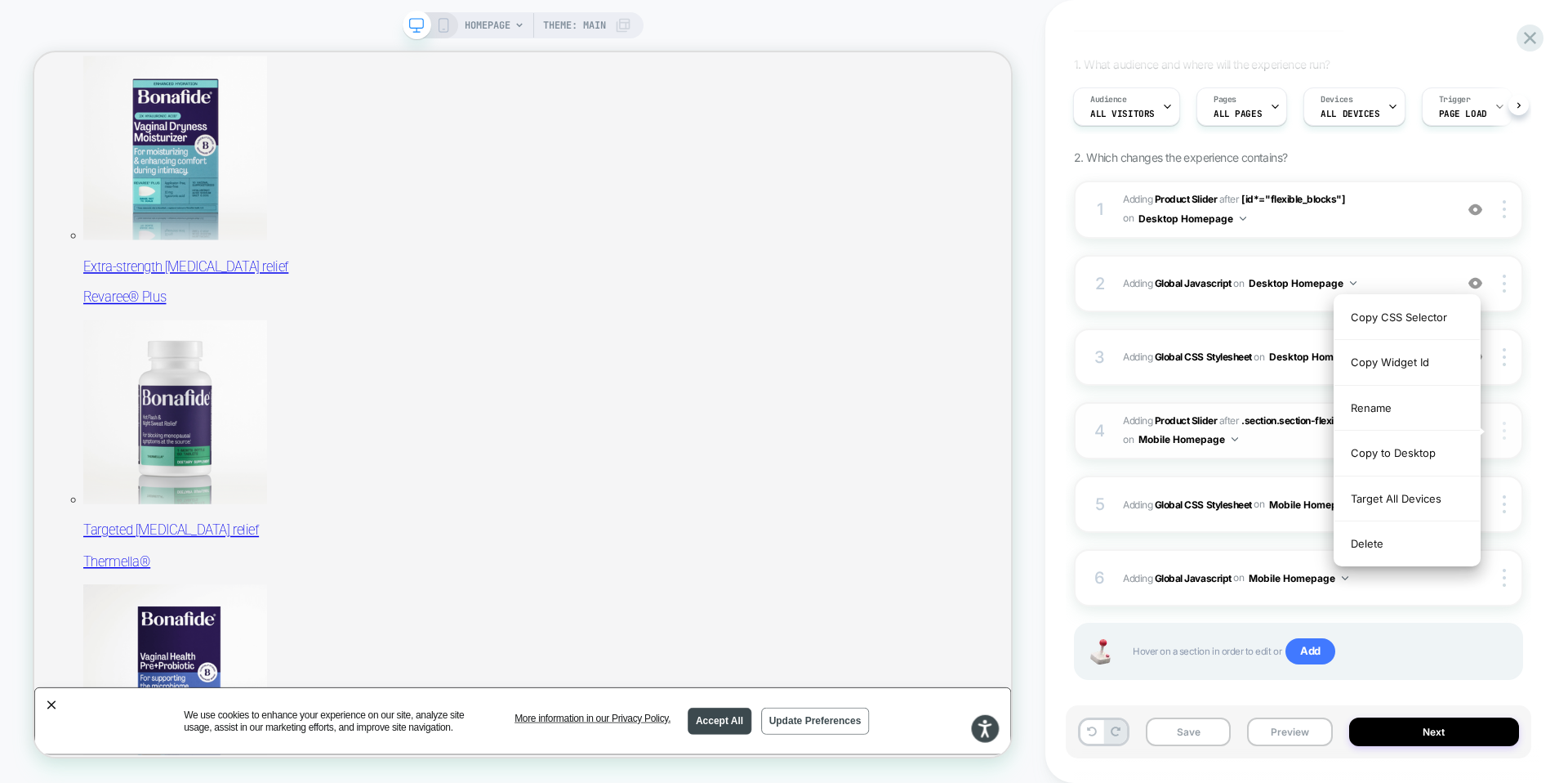
click at [1504, 433] on img at bounding box center [1503, 430] width 3 height 18
click at [1541, 323] on div "HP - Product Recs Click to edit experience details + Add more info 1. What audi…" at bounding box center [1306, 391] width 523 height 783
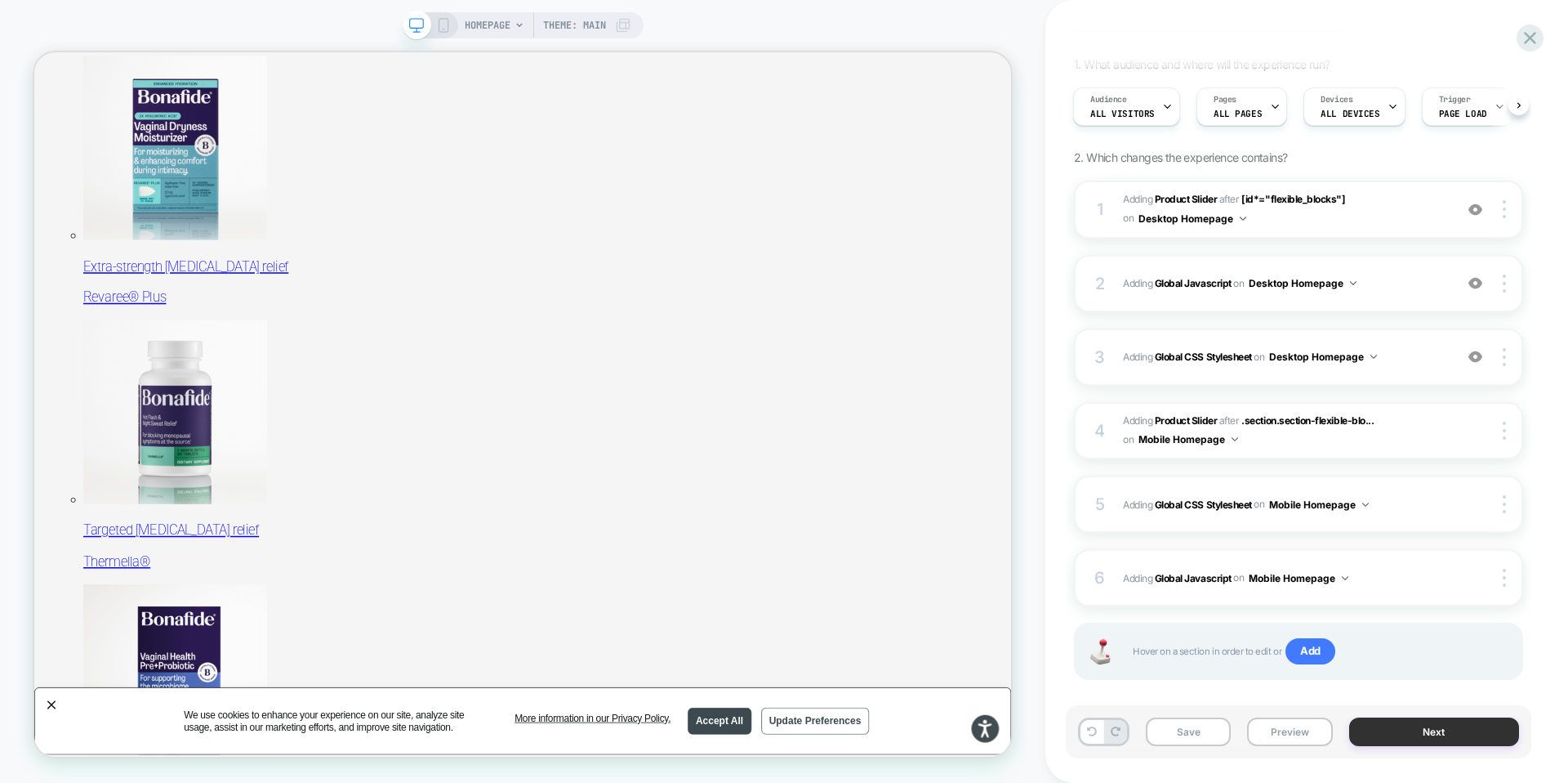
click at [1430, 726] on button "Next" at bounding box center [1433, 731] width 170 height 28
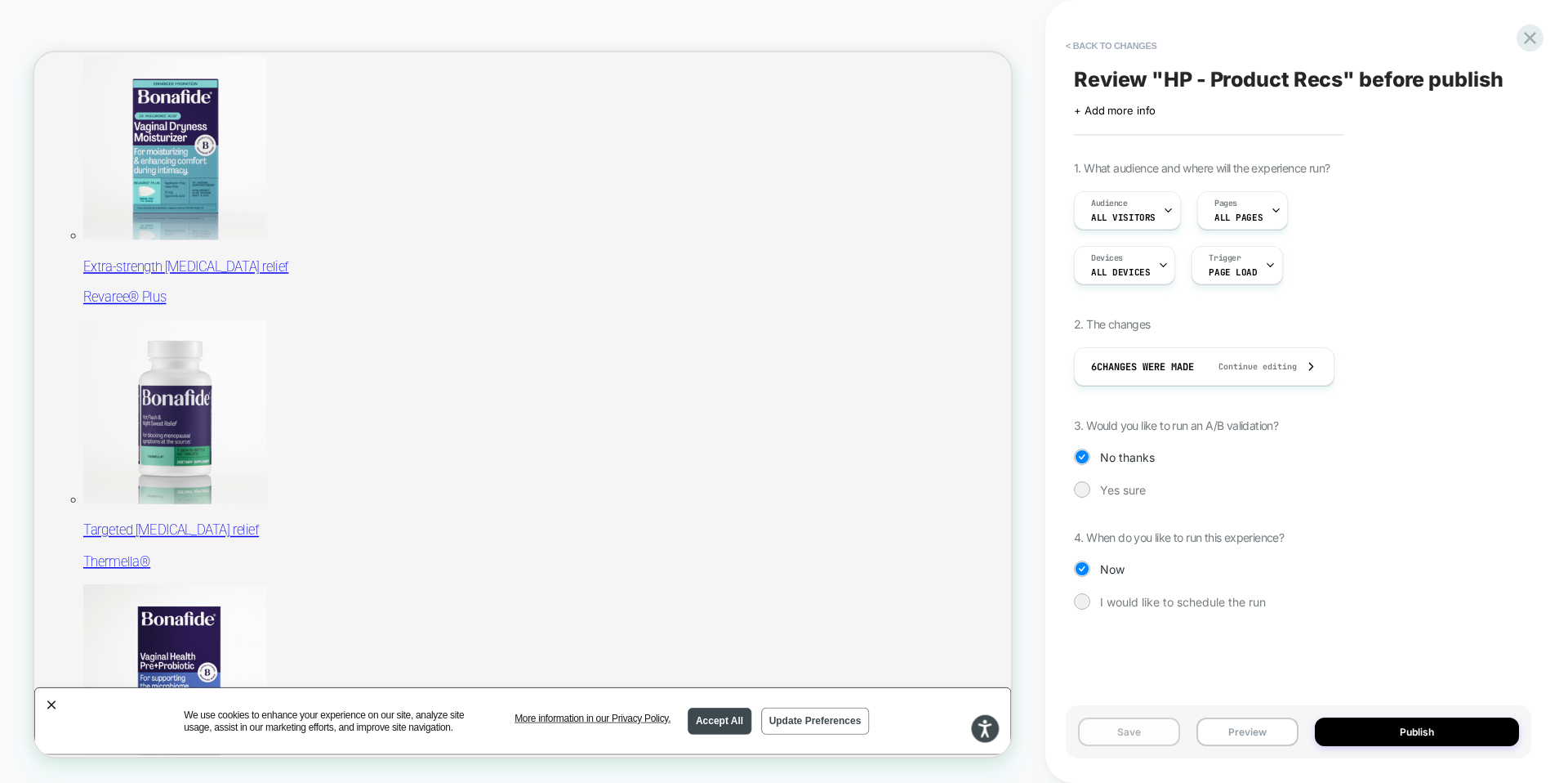
click at [1133, 730] on button "Save" at bounding box center [1129, 731] width 102 height 28
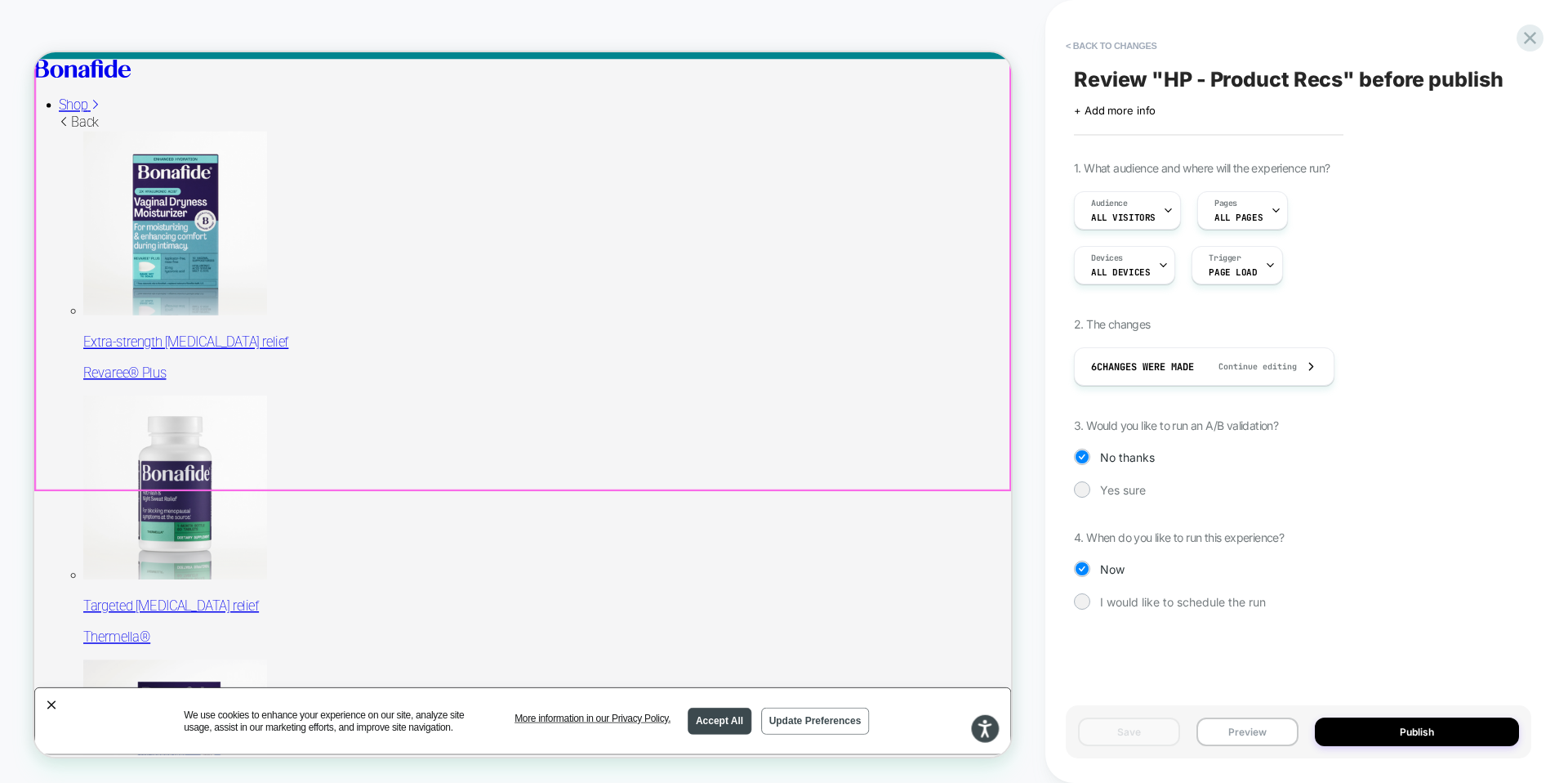
scroll to position [0, 0]
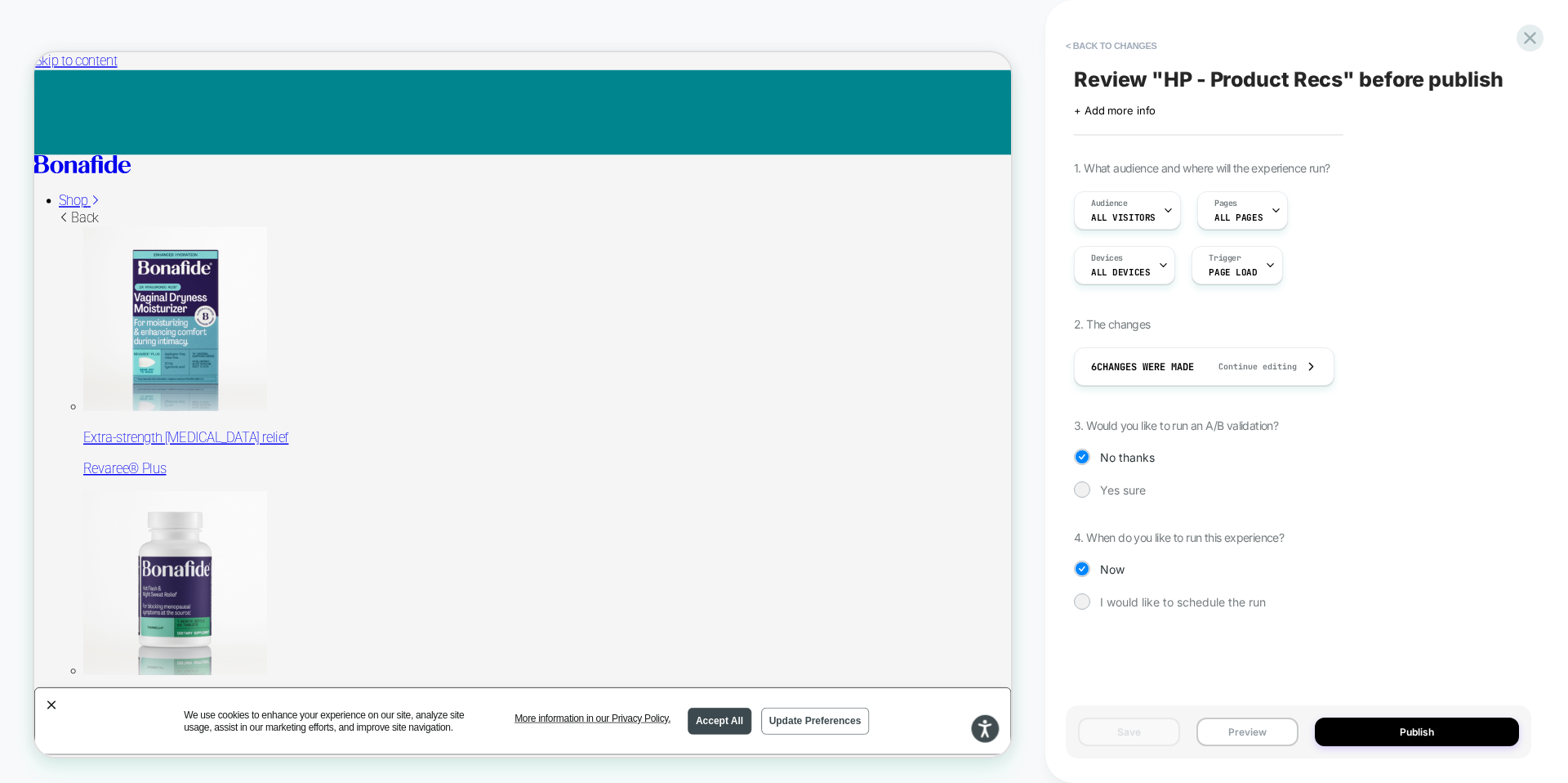
click at [496, 13] on span "HOMEPAGE" at bounding box center [487, 25] width 46 height 26
click at [1531, 33] on icon at bounding box center [1529, 38] width 22 height 22
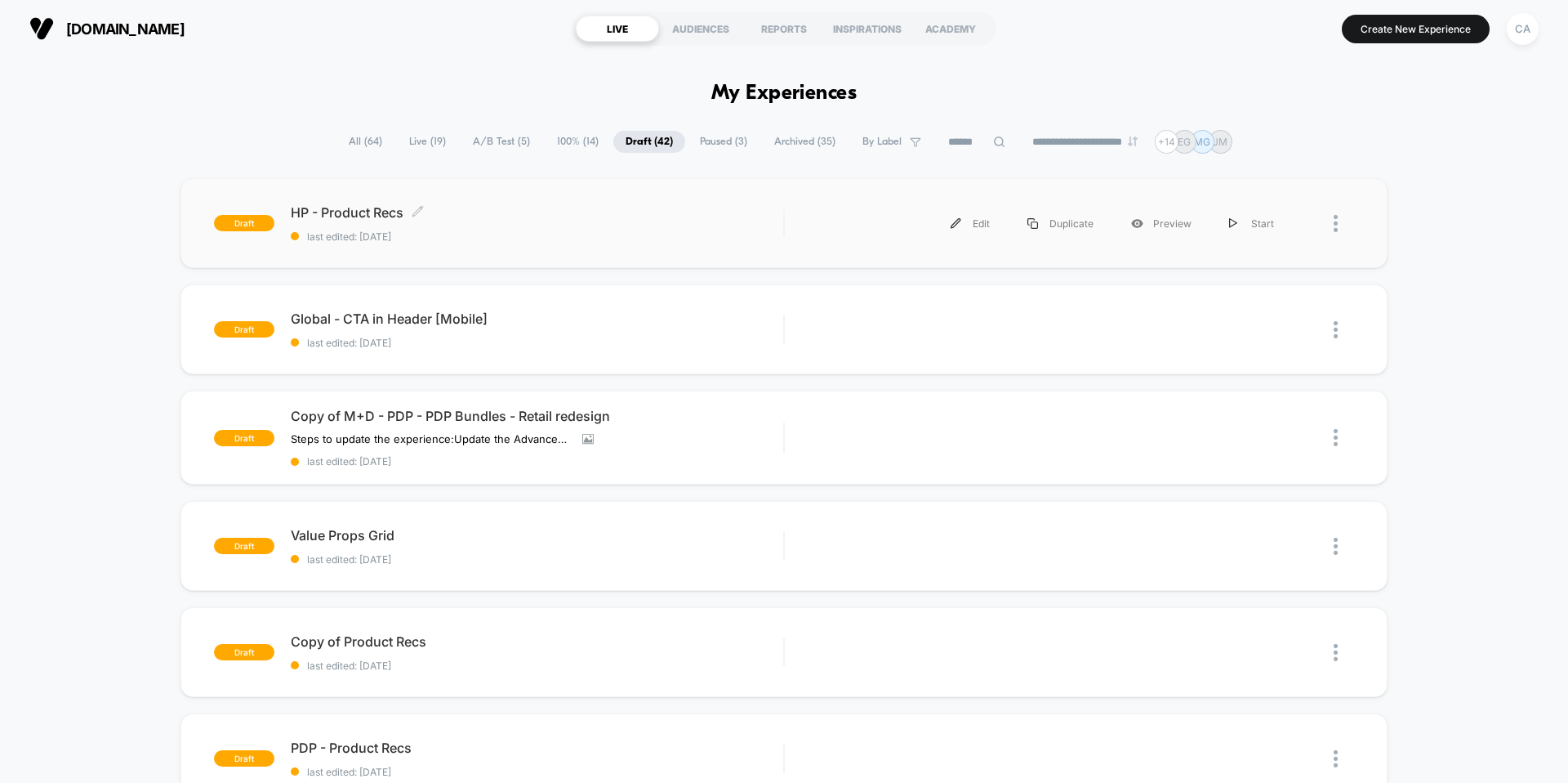
click at [364, 212] on span "HP - Product Recs Click to edit experience details" at bounding box center [537, 212] width 493 height 16
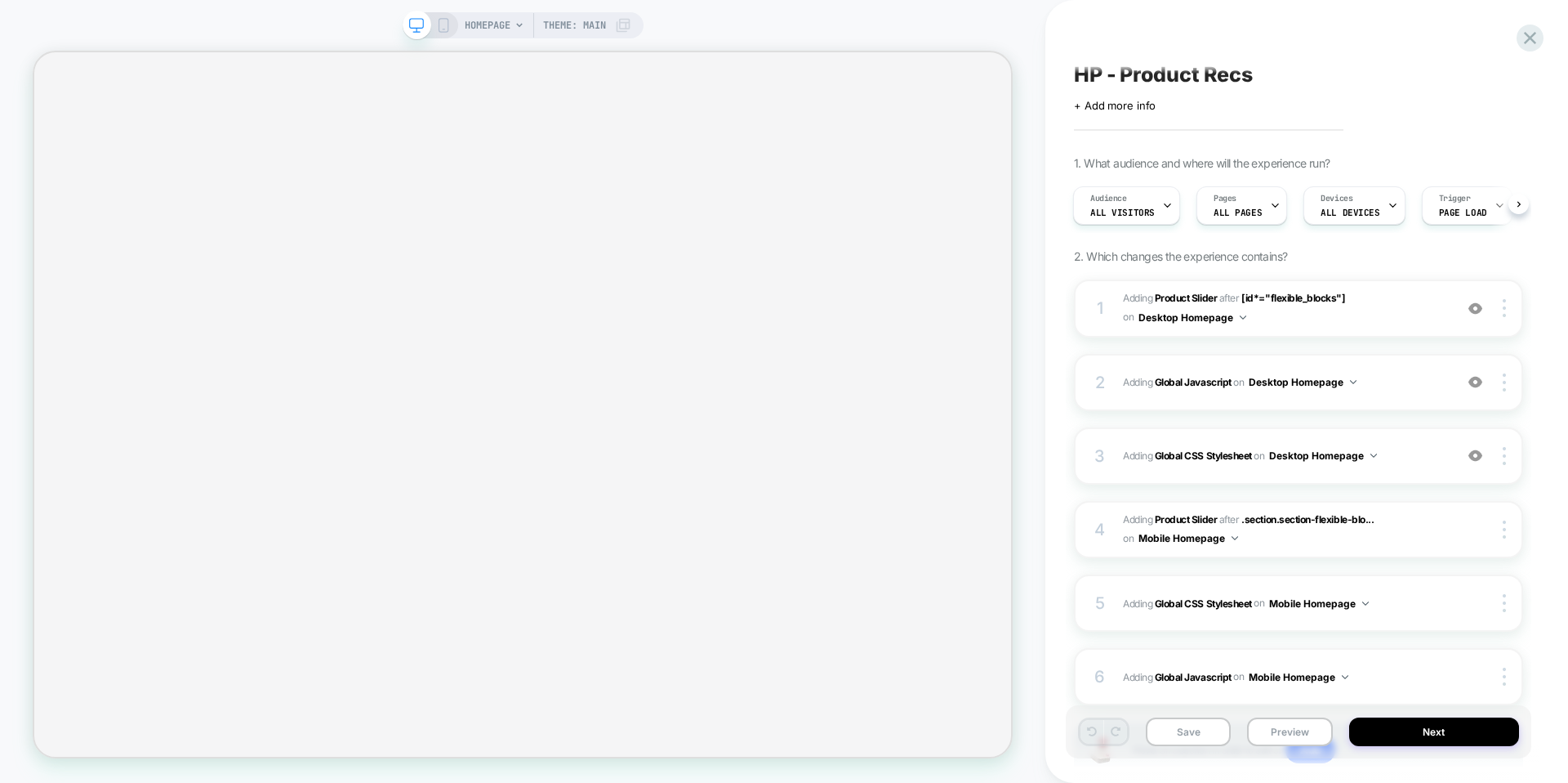
scroll to position [21, 0]
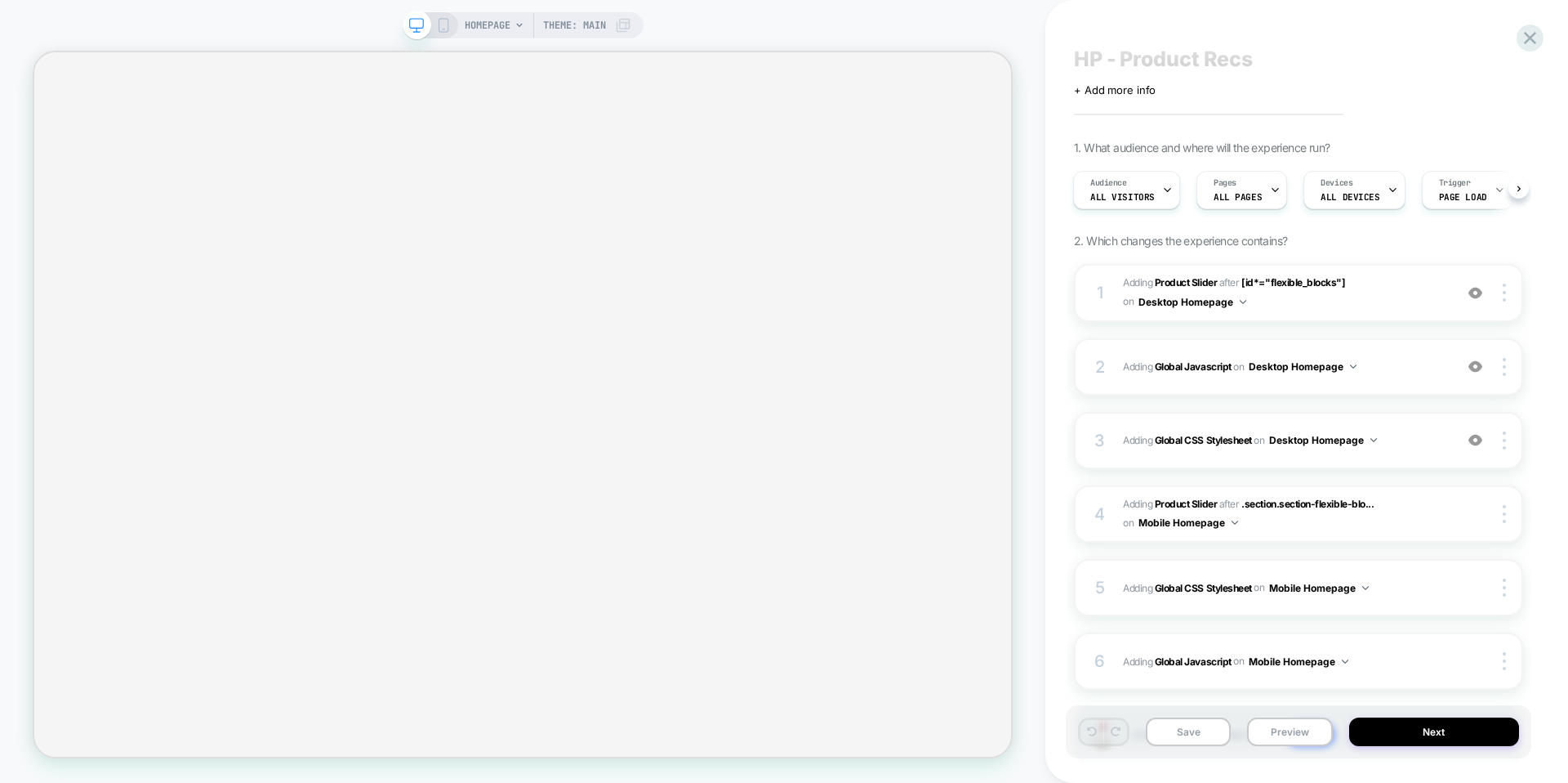
click at [442, 22] on icon at bounding box center [444, 25] width 15 height 15
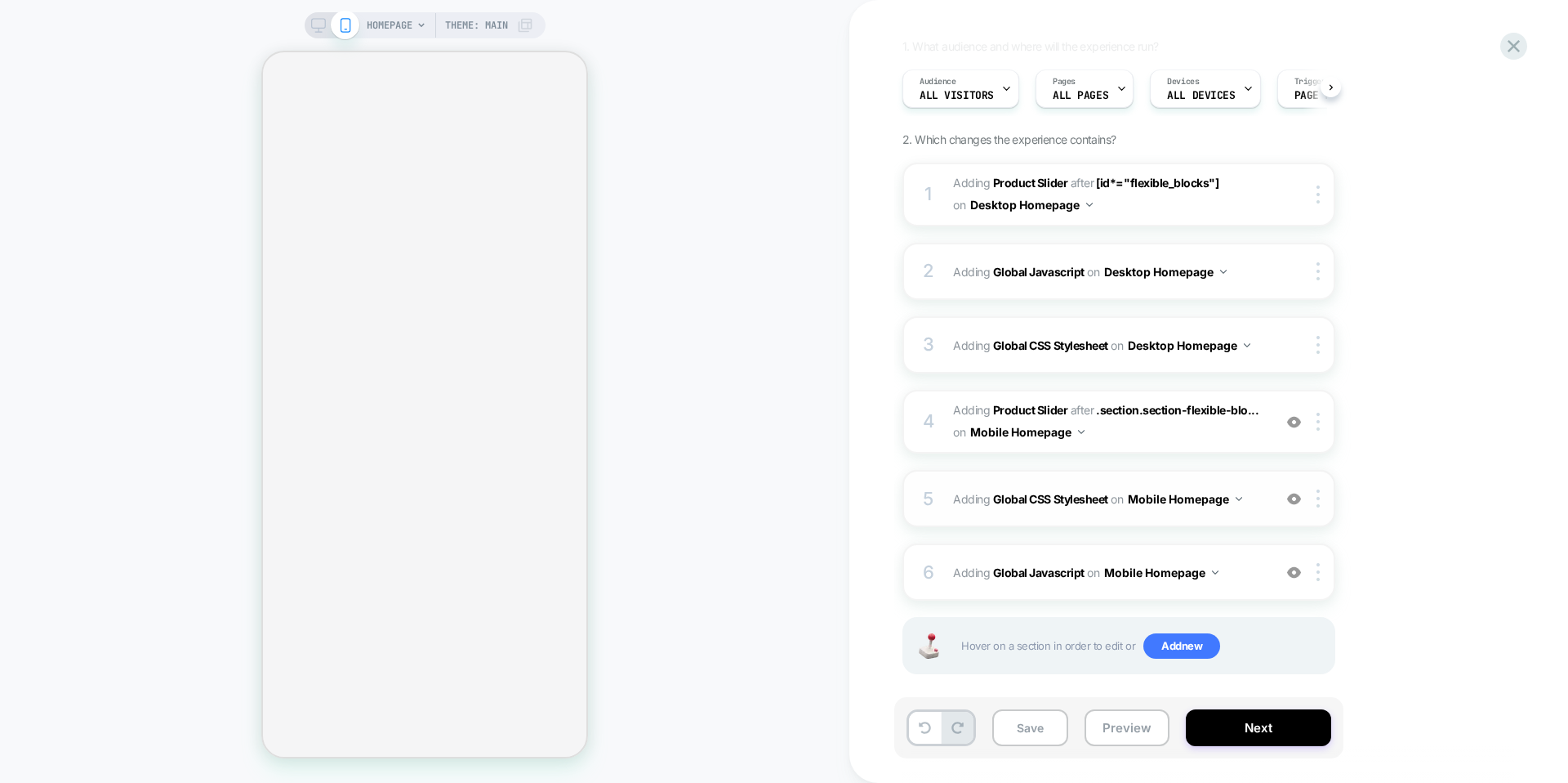
scroll to position [135, 0]
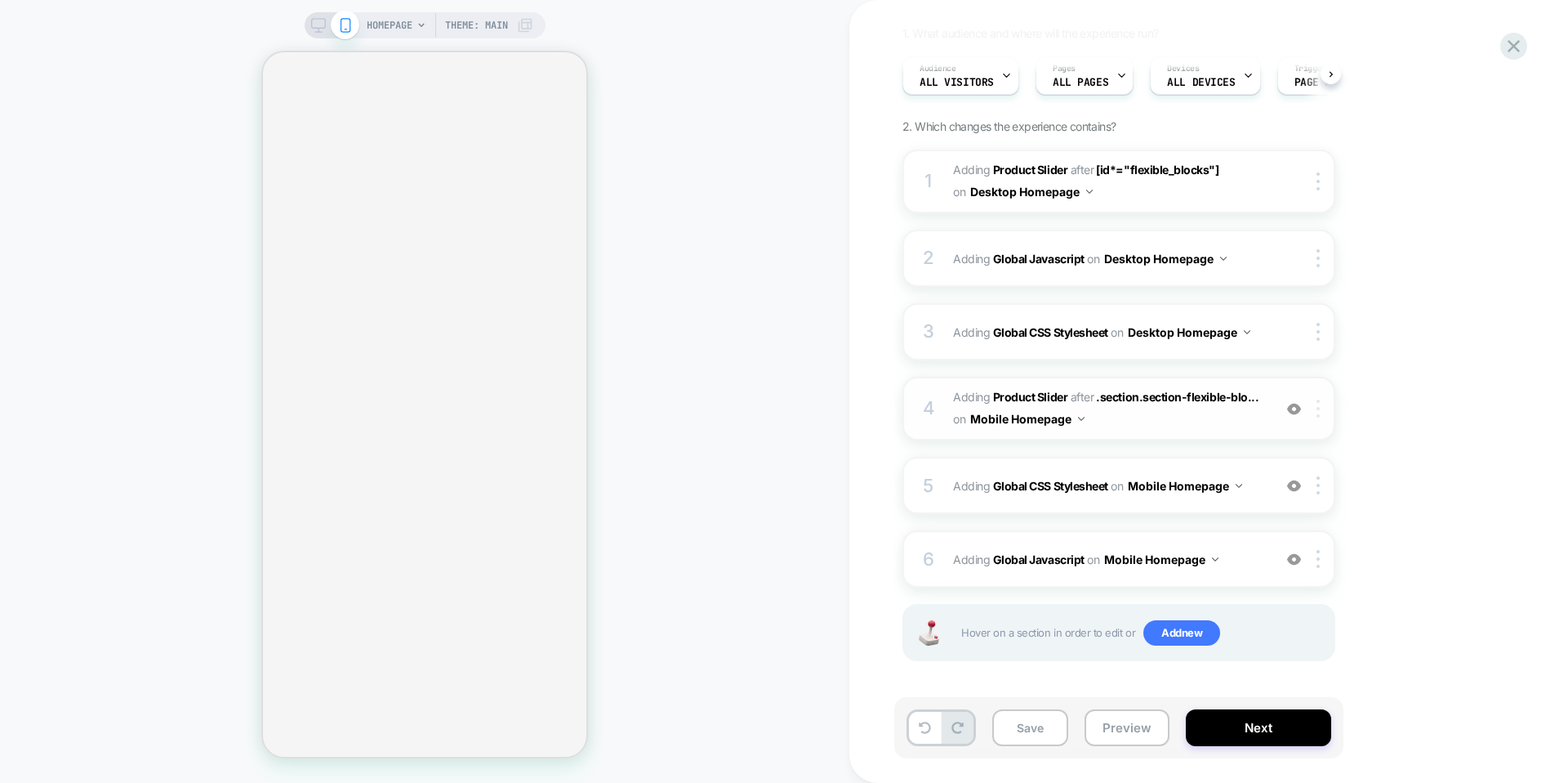
click at [1317, 413] on img at bounding box center [1317, 408] width 3 height 18
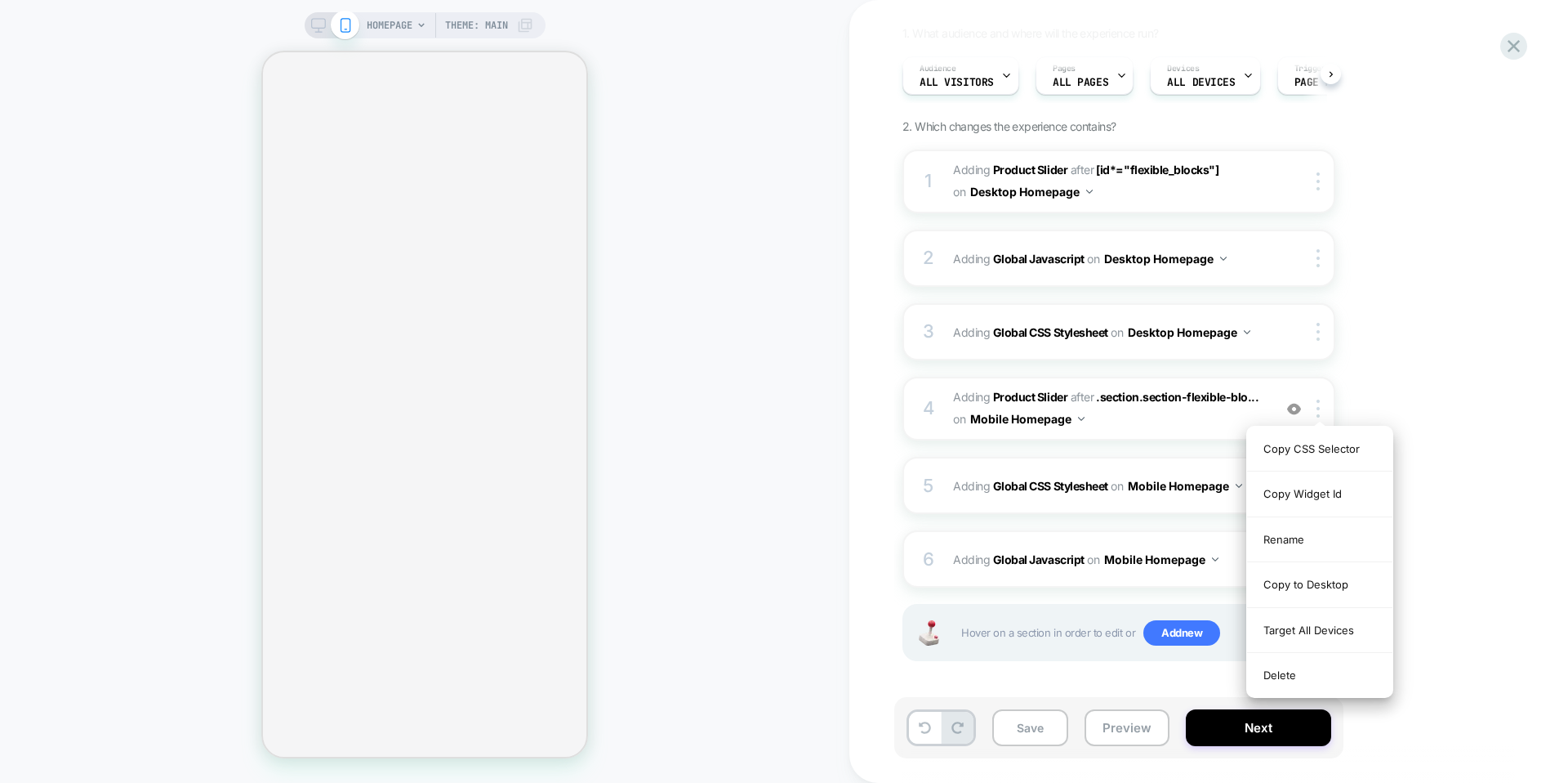
drag, startPoint x: 1432, startPoint y: 383, endPoint x: 1362, endPoint y: 390, distance: 70.3
click at [1432, 383] on div "1. What audience and where will the experience run? Audience All Visitors Pages…" at bounding box center [1200, 364] width 596 height 676
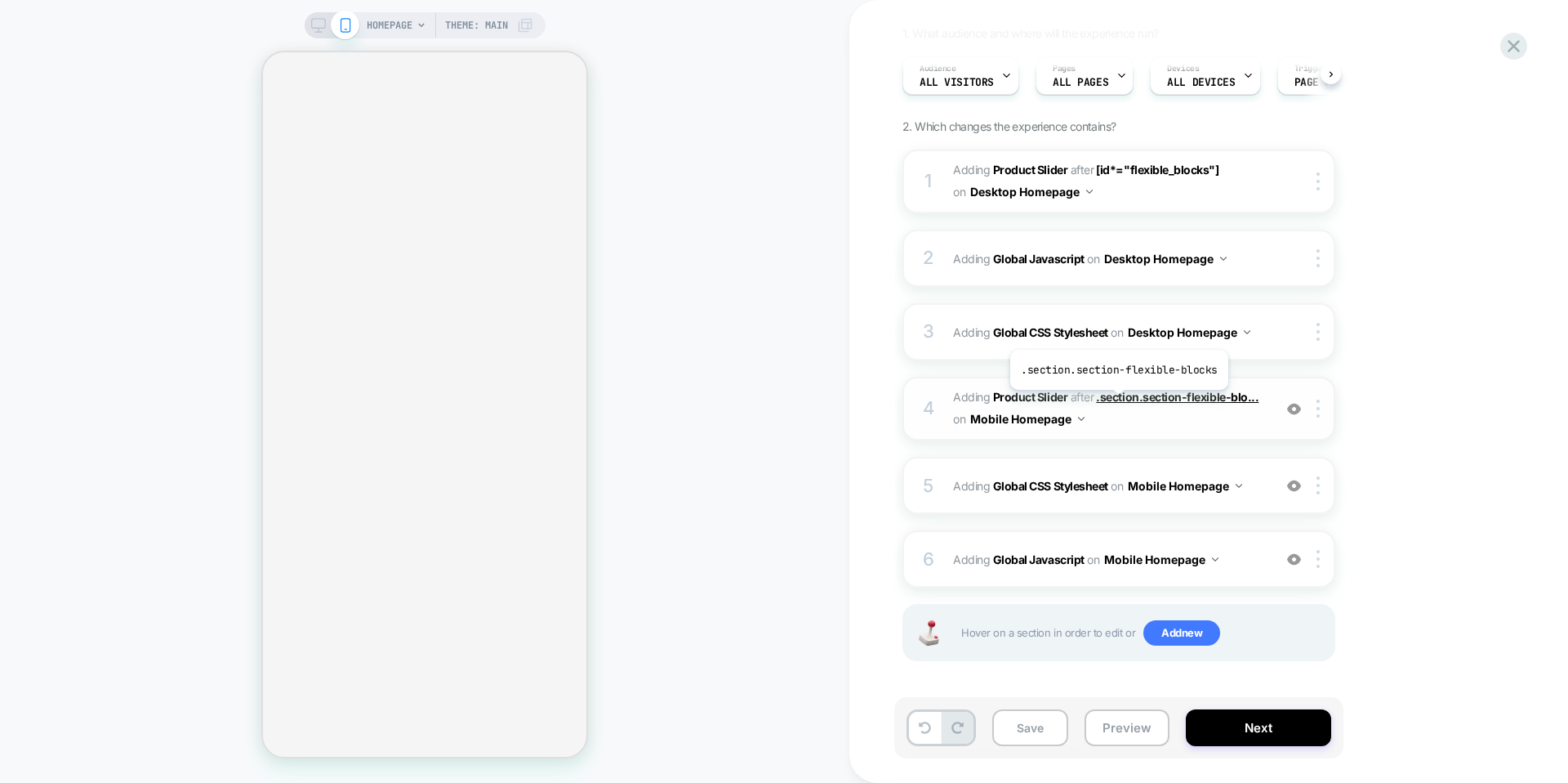
click at [1116, 402] on span ".section.section-flexible-blo..." at bounding box center [1177, 397] width 163 height 14
click at [1124, 395] on span ".section.section-flexible-blo..." at bounding box center [1177, 397] width 163 height 14
click at [963, 396] on span "Adding Product Slider" at bounding box center [1010, 397] width 114 height 14
drag, startPoint x: 1218, startPoint y: 424, endPoint x: 1271, endPoint y: 415, distance: 53.8
click at [1220, 424] on span "#_loomi_addon_1755094638342_dup1757434986 Adding Product Slider AFTER .section.…" at bounding box center [1108, 408] width 311 height 44
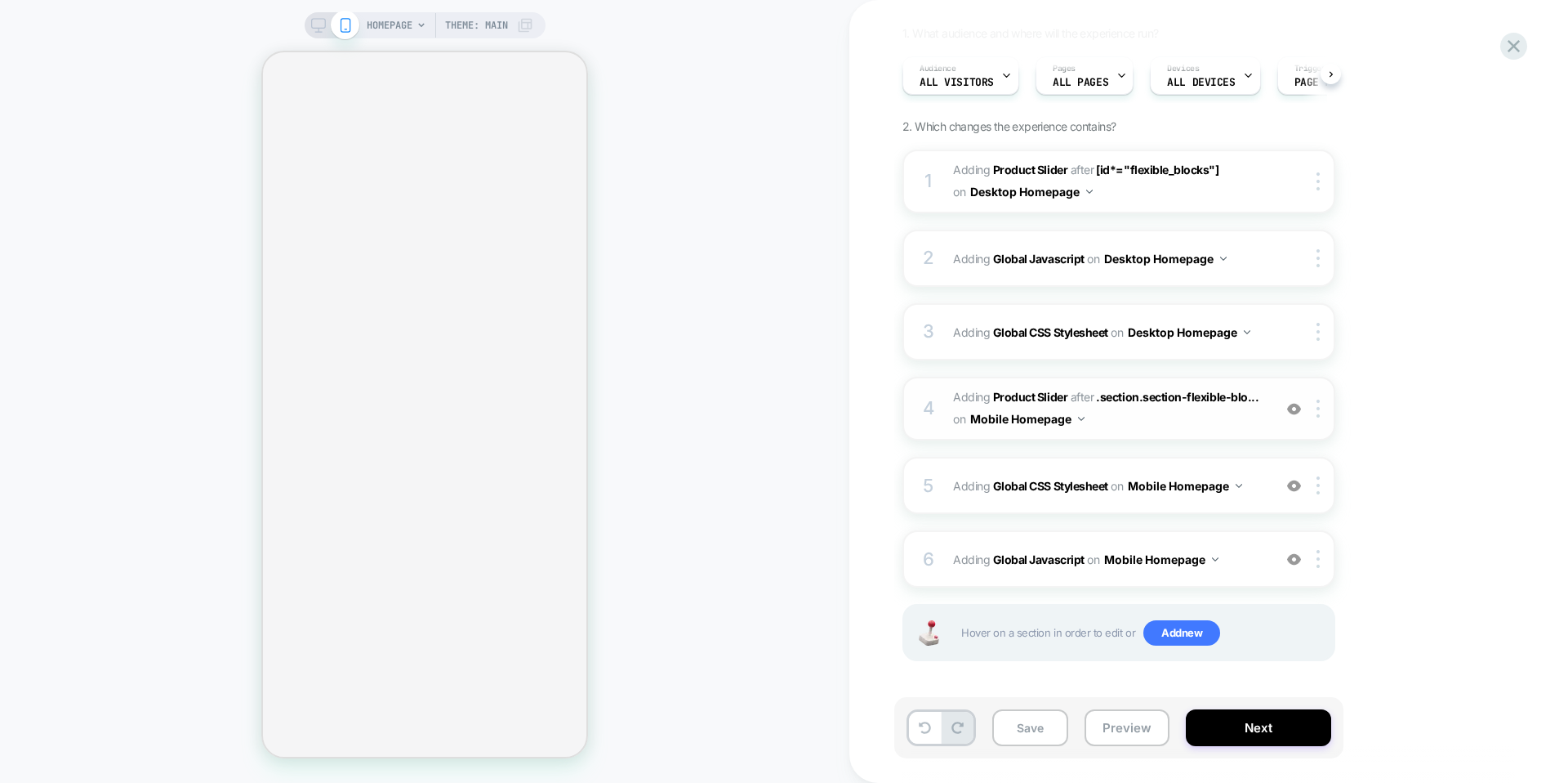
click at [1296, 409] on img at bounding box center [1294, 409] width 14 height 14
click at [1293, 409] on img at bounding box center [1294, 409] width 14 height 14
click at [1318, 415] on img at bounding box center [1317, 408] width 3 height 18
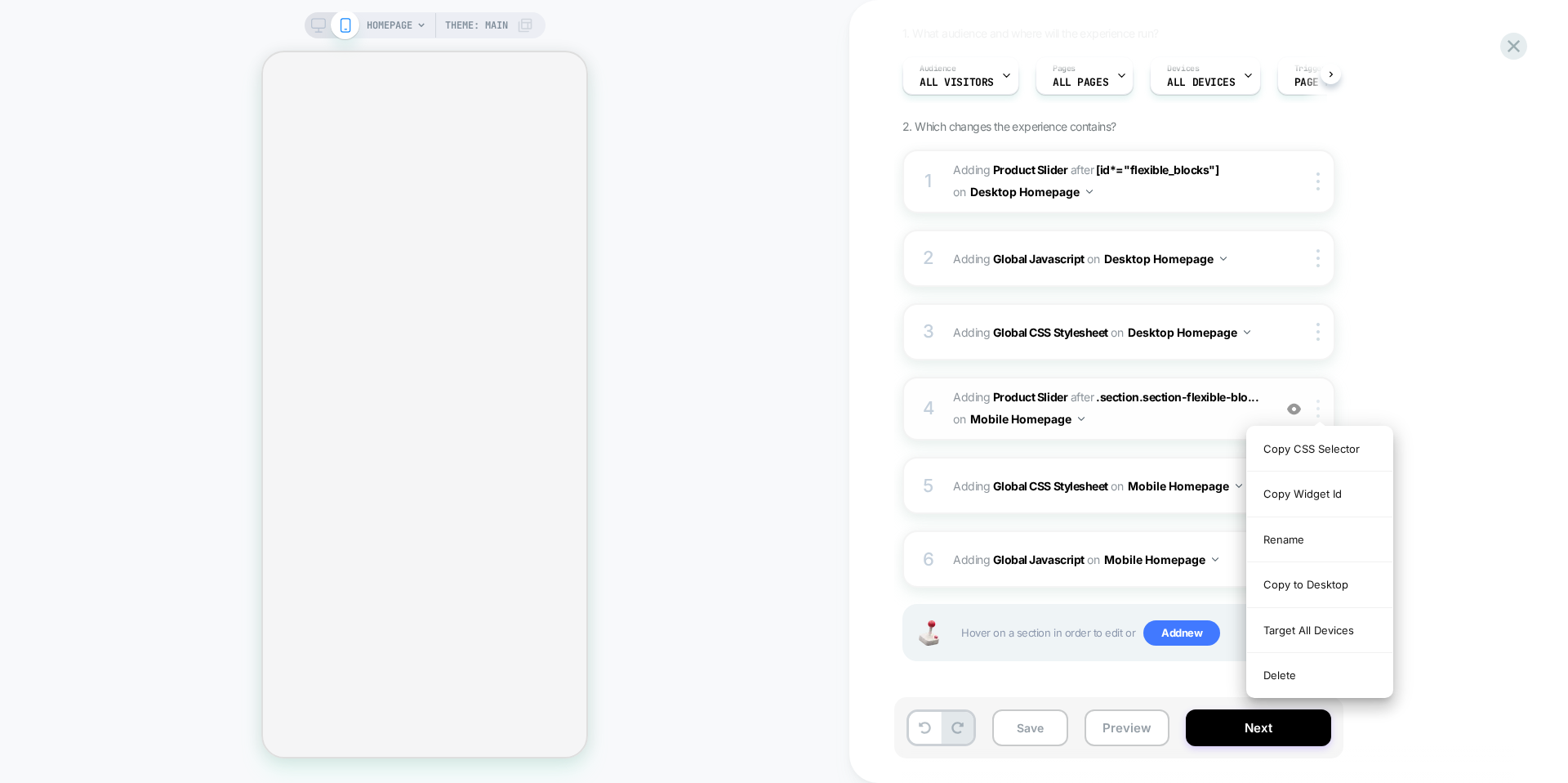
click at [1318, 414] on img at bounding box center [1317, 408] width 3 height 18
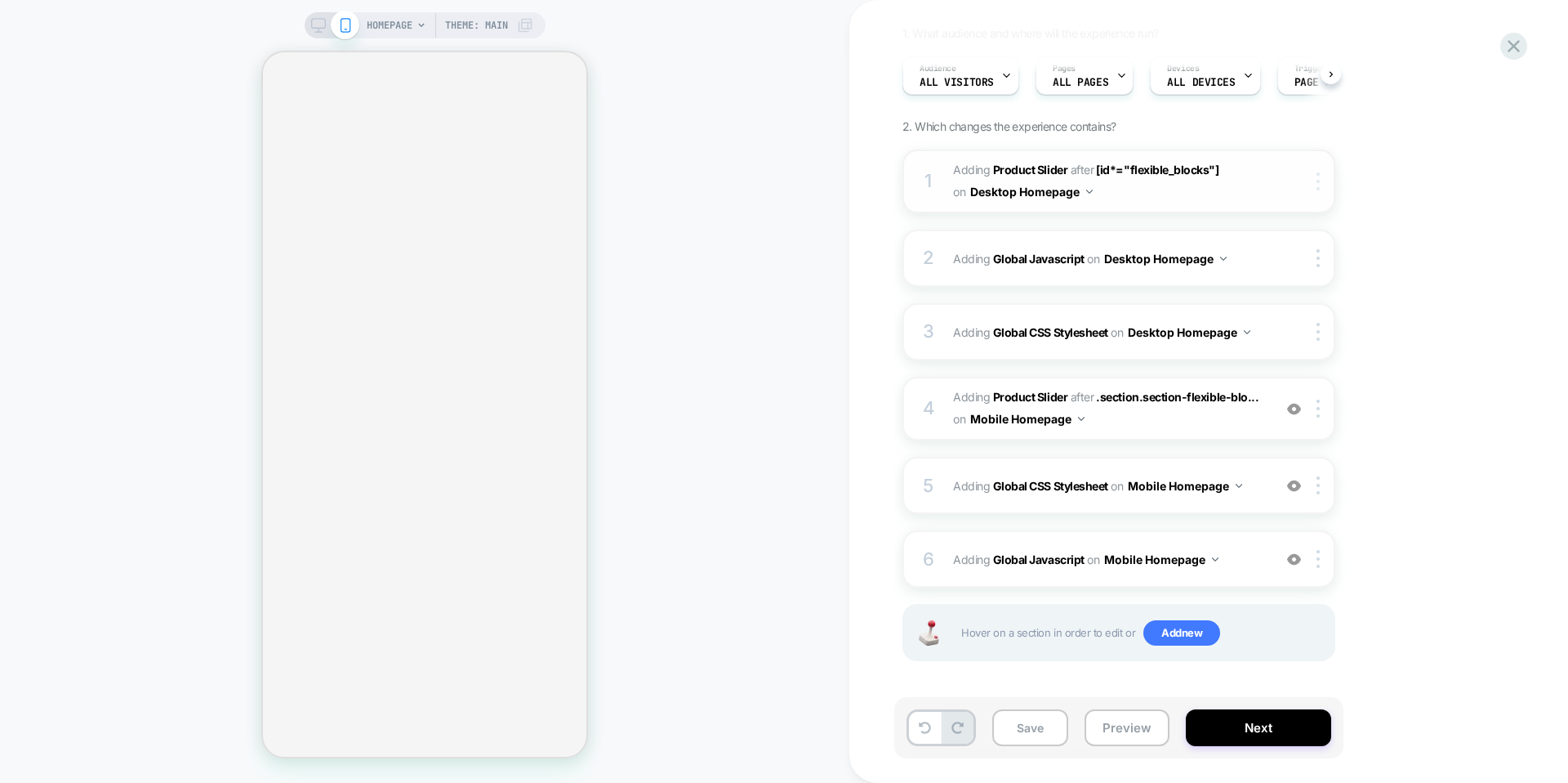
click at [1320, 188] on div at bounding box center [1320, 181] width 27 height 18
click at [1319, 184] on img at bounding box center [1317, 181] width 3 height 18
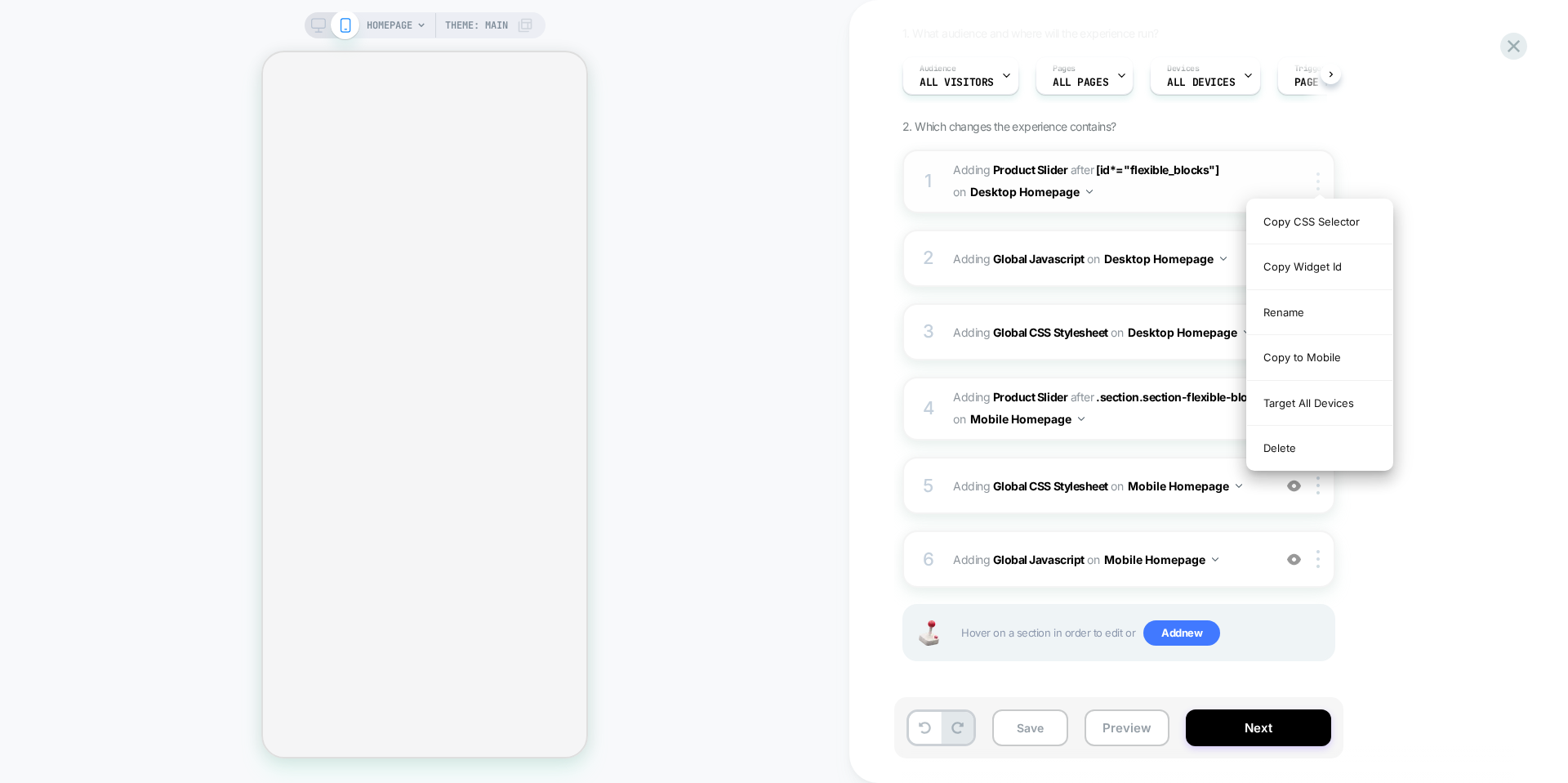
click at [1319, 184] on img at bounding box center [1317, 181] width 3 height 18
drag, startPoint x: 1434, startPoint y: 482, endPoint x: 1429, endPoint y: 489, distance: 8.6
click at [1434, 483] on div "1. What audience and where will the experience run? Audience All Visitors Pages…" at bounding box center [1200, 364] width 596 height 676
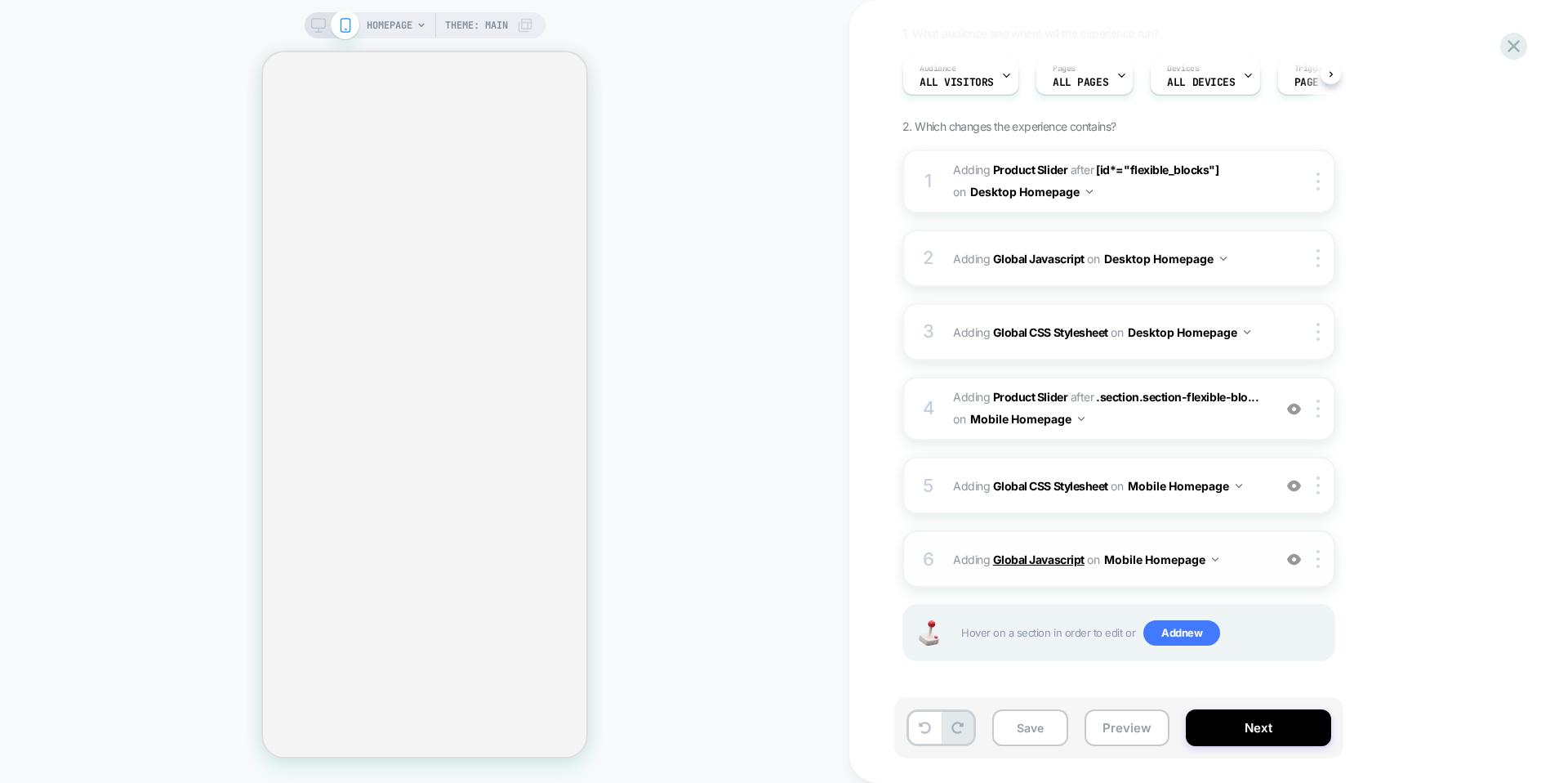
click at [1041, 559] on b "Global Javascript" at bounding box center [1038, 559] width 91 height 14
click at [1521, 49] on icon at bounding box center [1512, 45] width 22 height 22
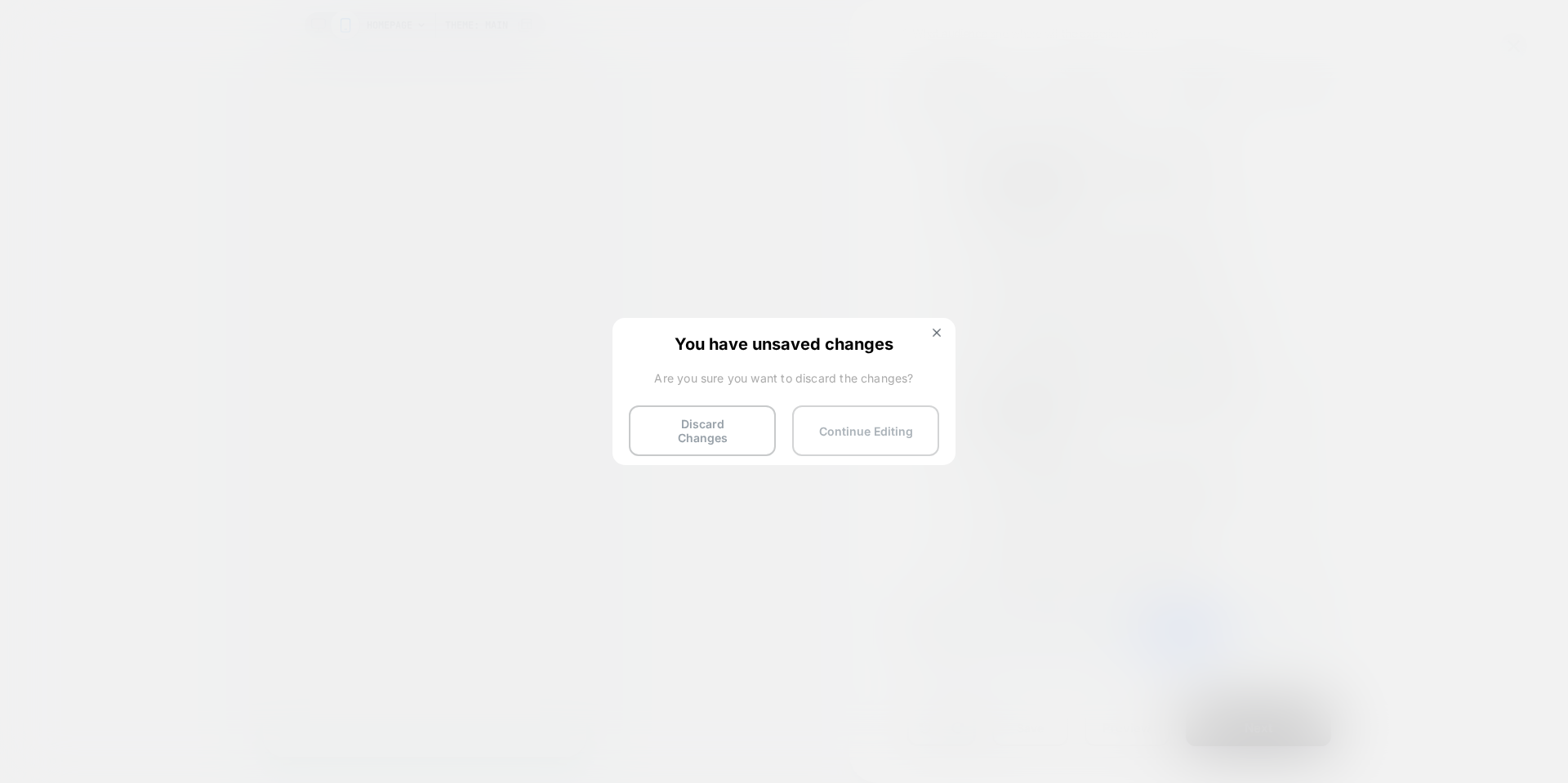
click at [870, 433] on button "Continue Editing" at bounding box center [865, 431] width 147 height 51
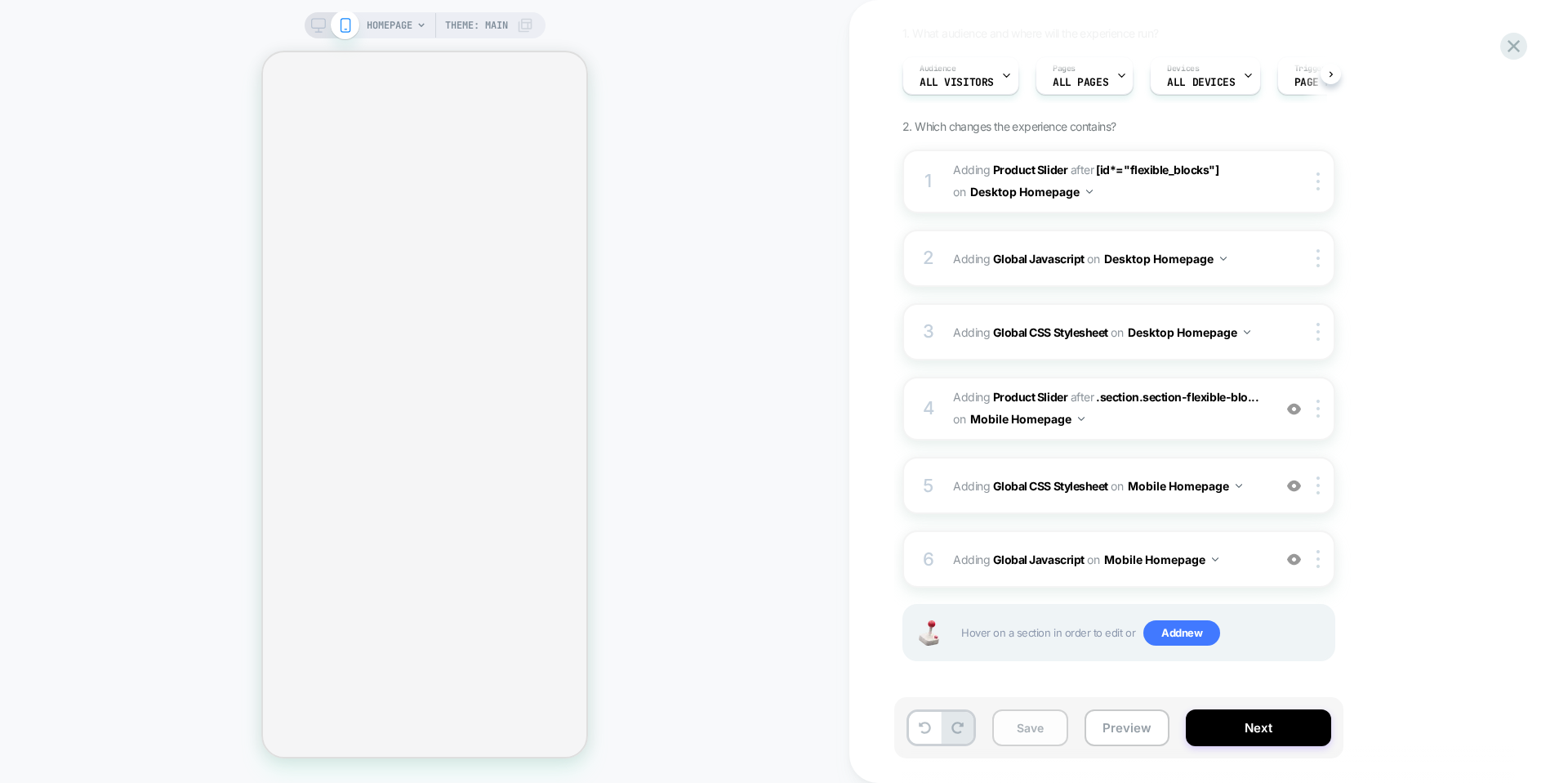
click at [1042, 726] on button "Save" at bounding box center [1029, 727] width 76 height 37
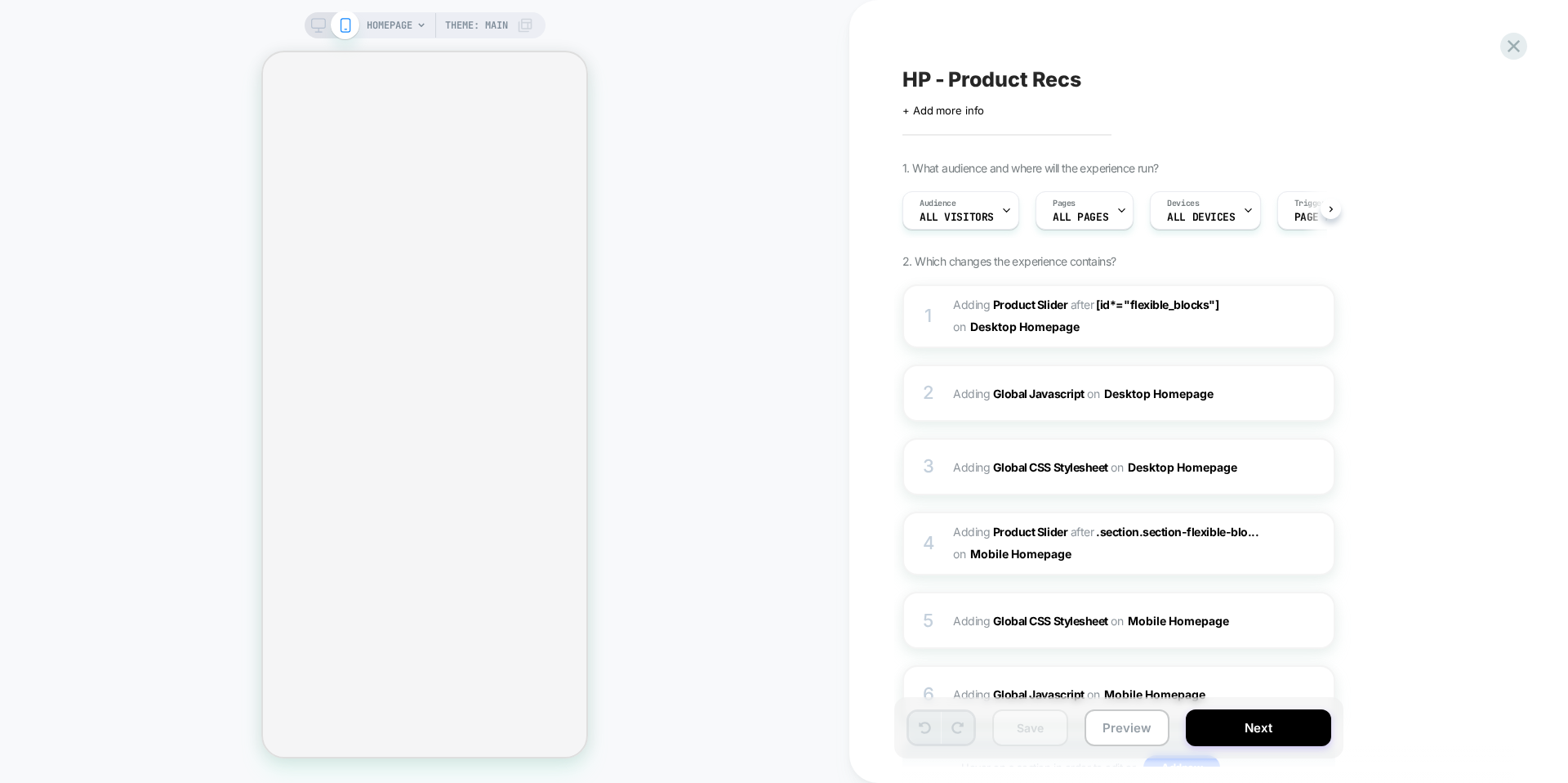
scroll to position [0, 1]
click at [731, 77] on div "HOMEPAGE Theme: MAIN" at bounding box center [425, 391] width 849 height 750
click at [407, 24] on span "HOMEPAGE" at bounding box center [389, 25] width 46 height 26
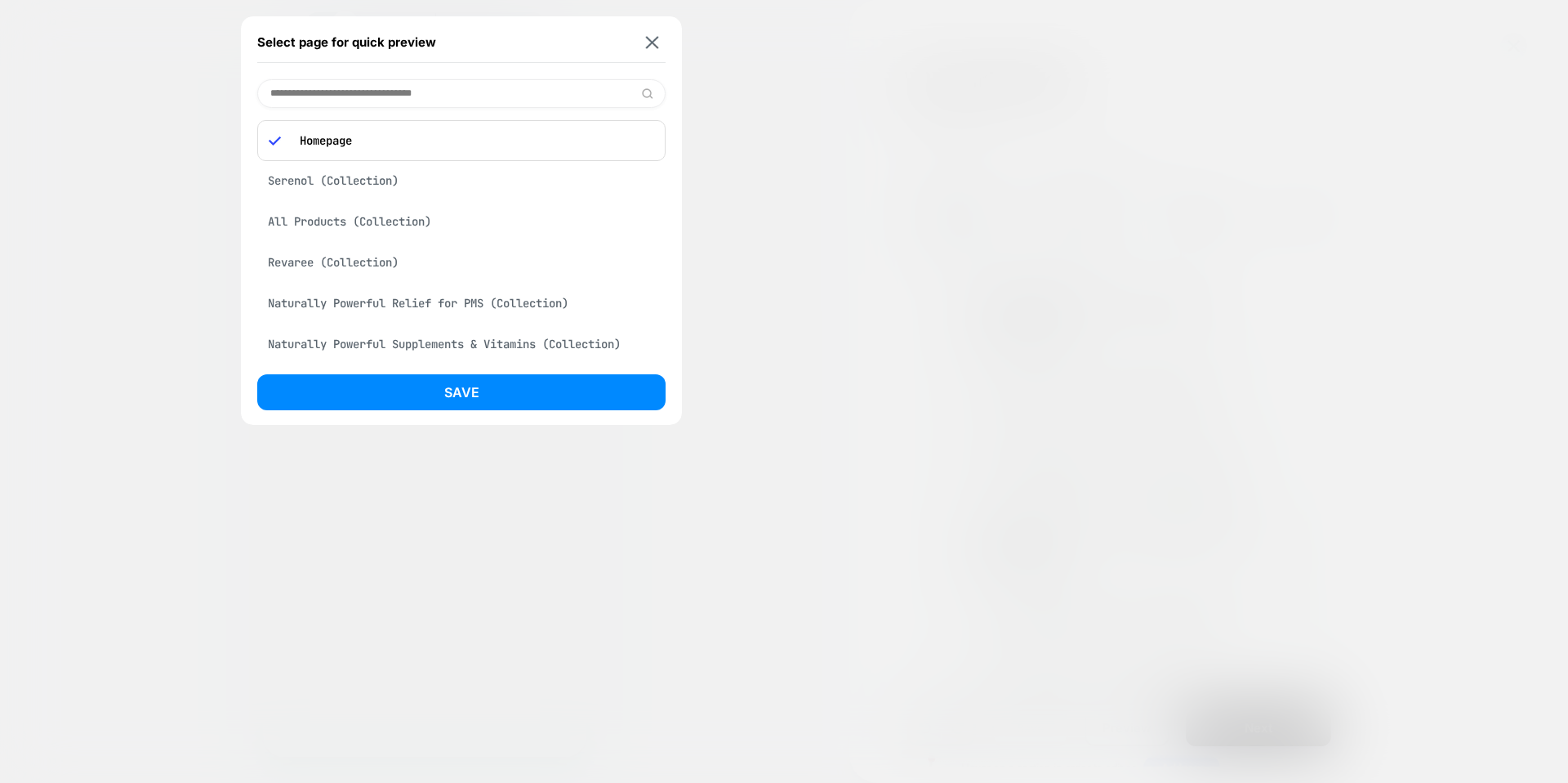
click at [336, 135] on p "Homepage" at bounding box center [473, 140] width 363 height 15
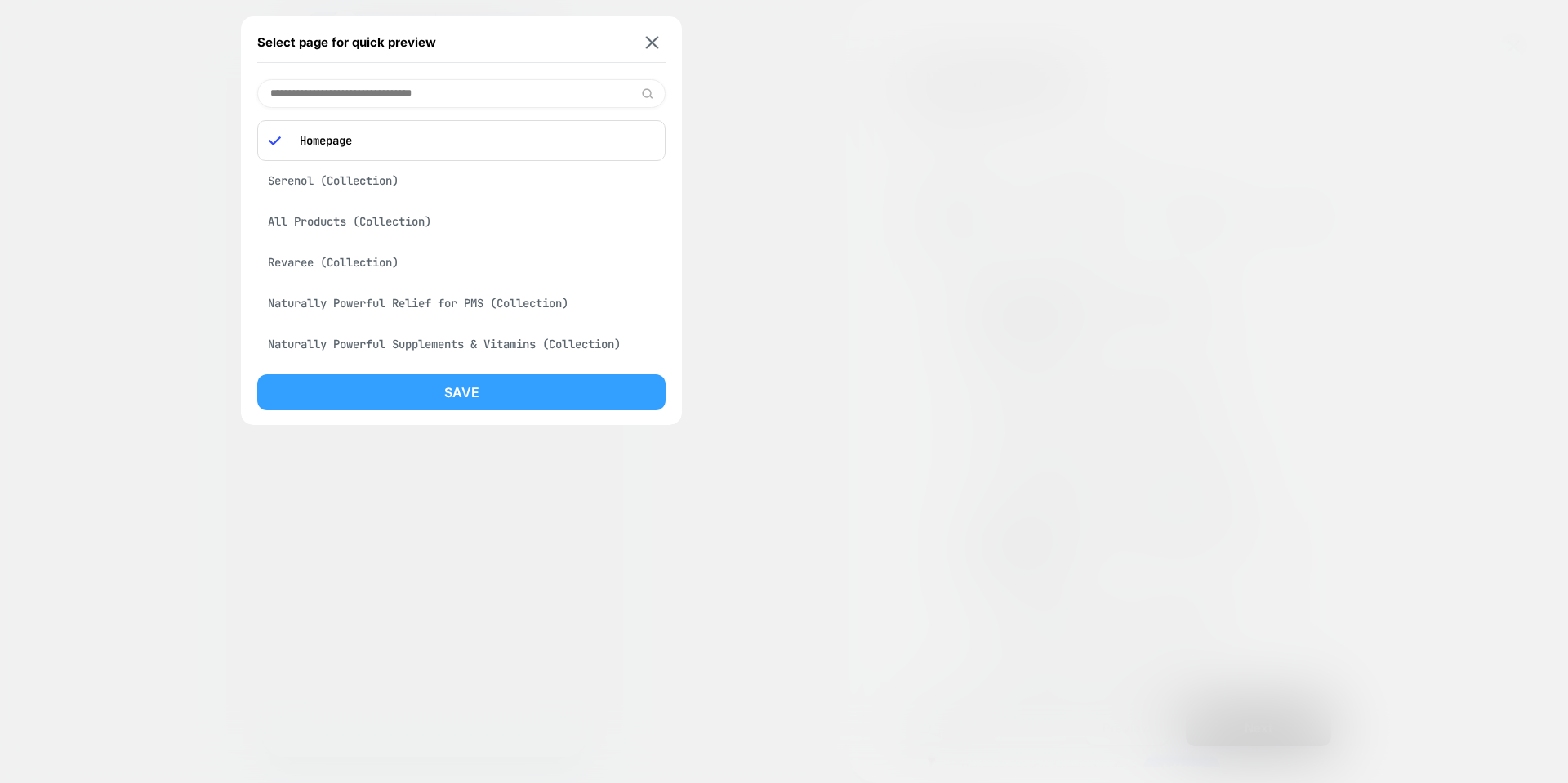
click at [465, 386] on button "Save" at bounding box center [461, 392] width 409 height 36
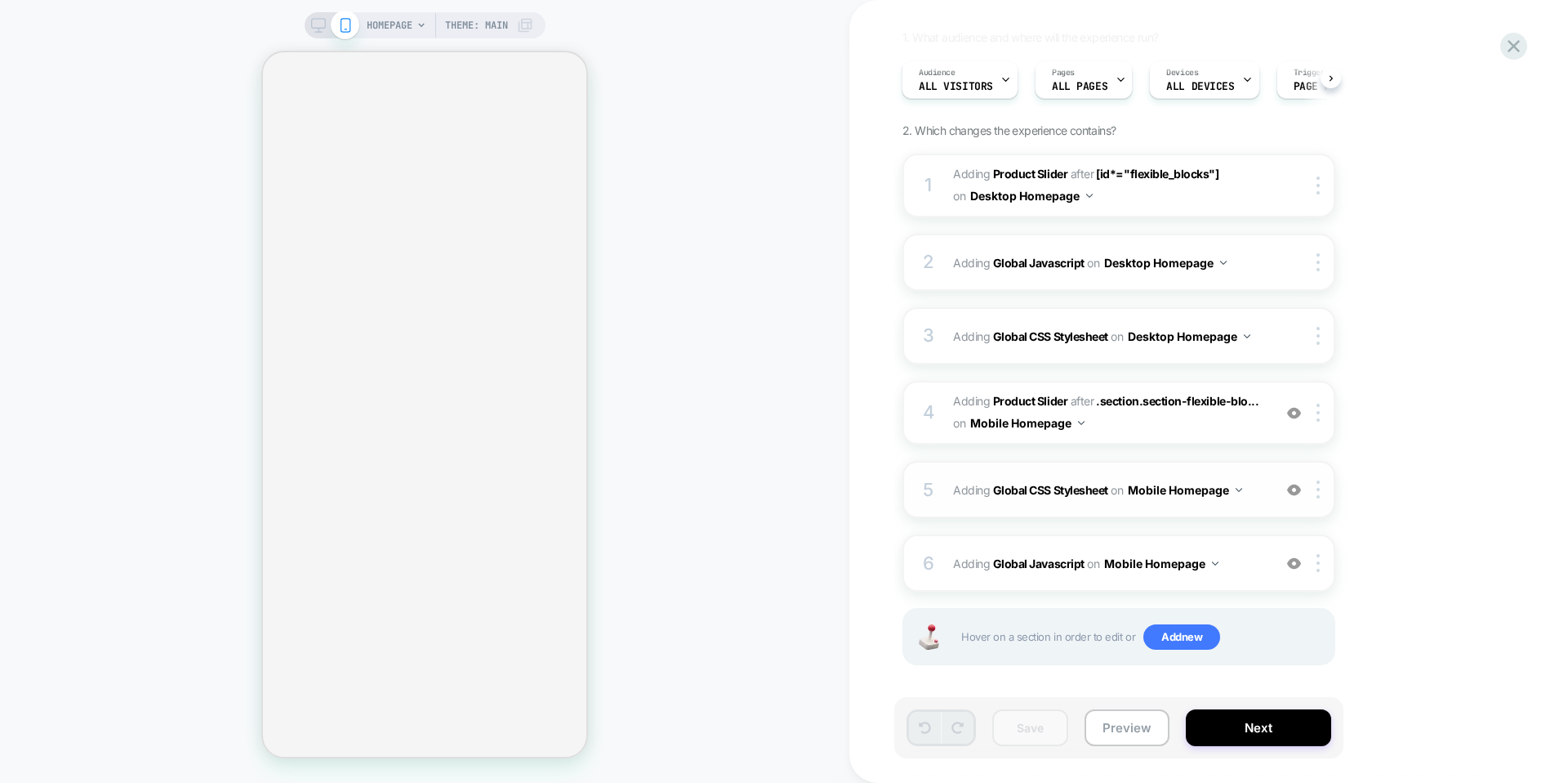
scroll to position [136, 0]
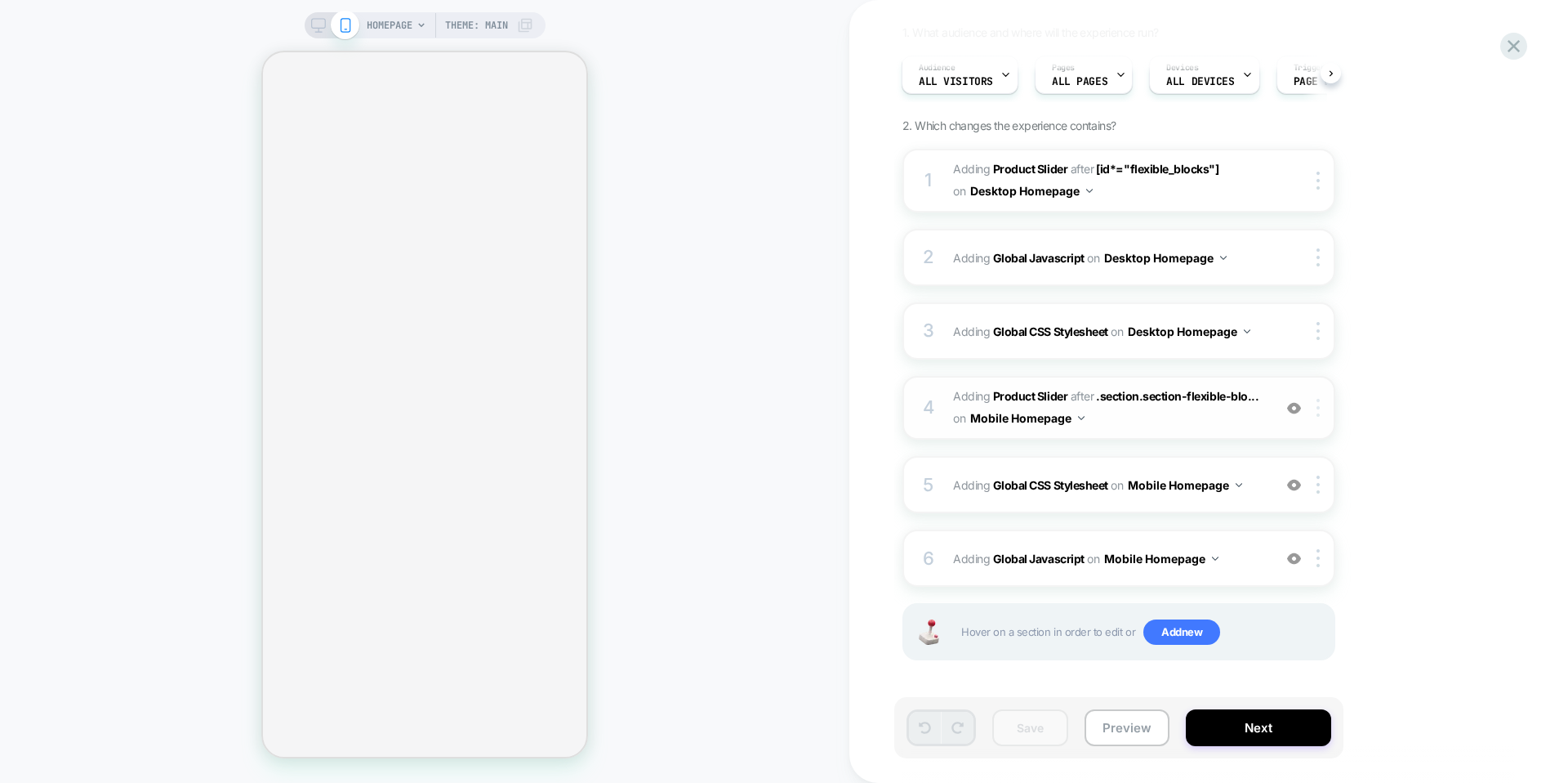
click at [1317, 409] on img at bounding box center [1317, 407] width 3 height 18
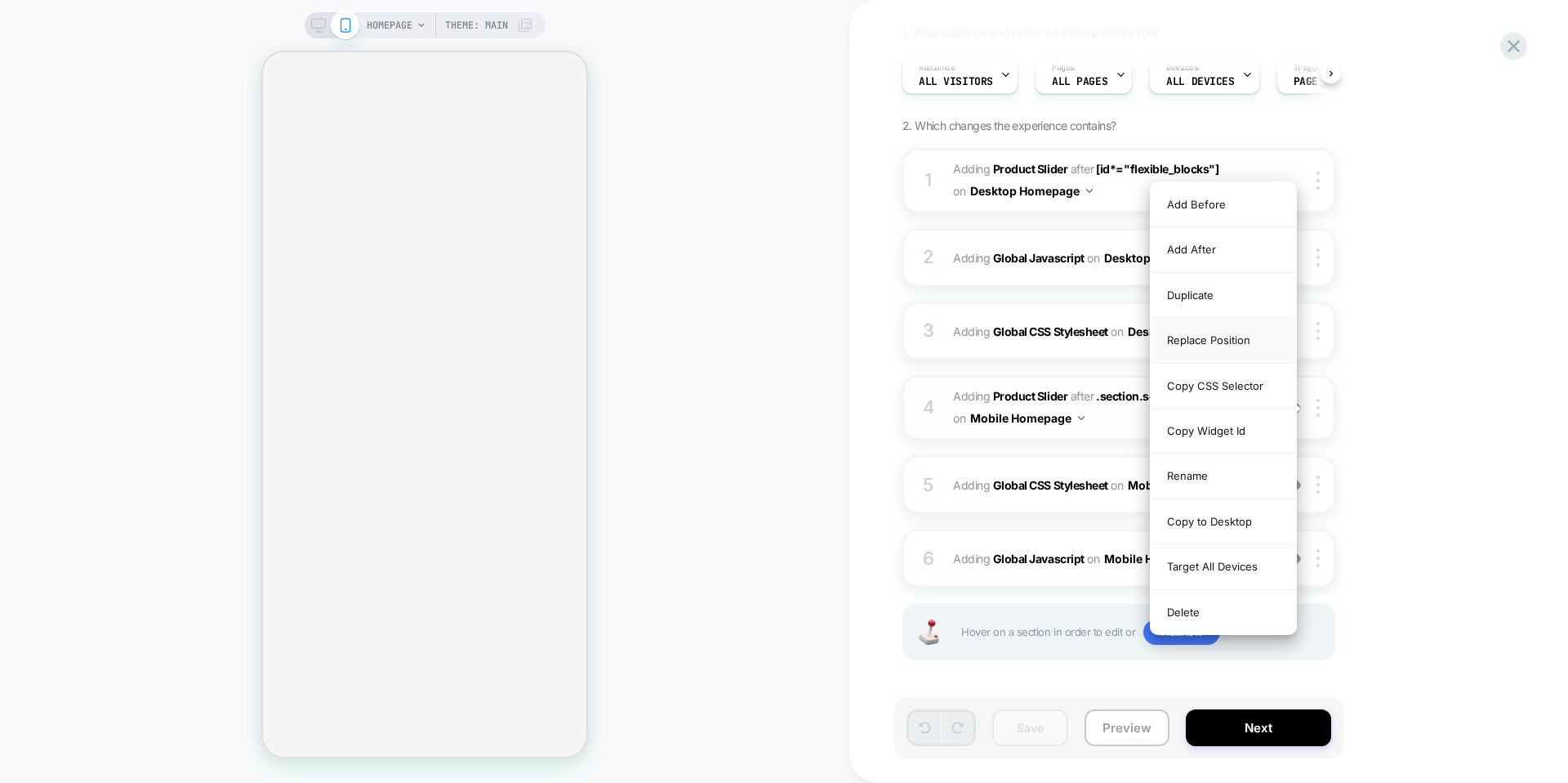
click at [1201, 336] on div "Replace Position" at bounding box center [1223, 340] width 145 height 45
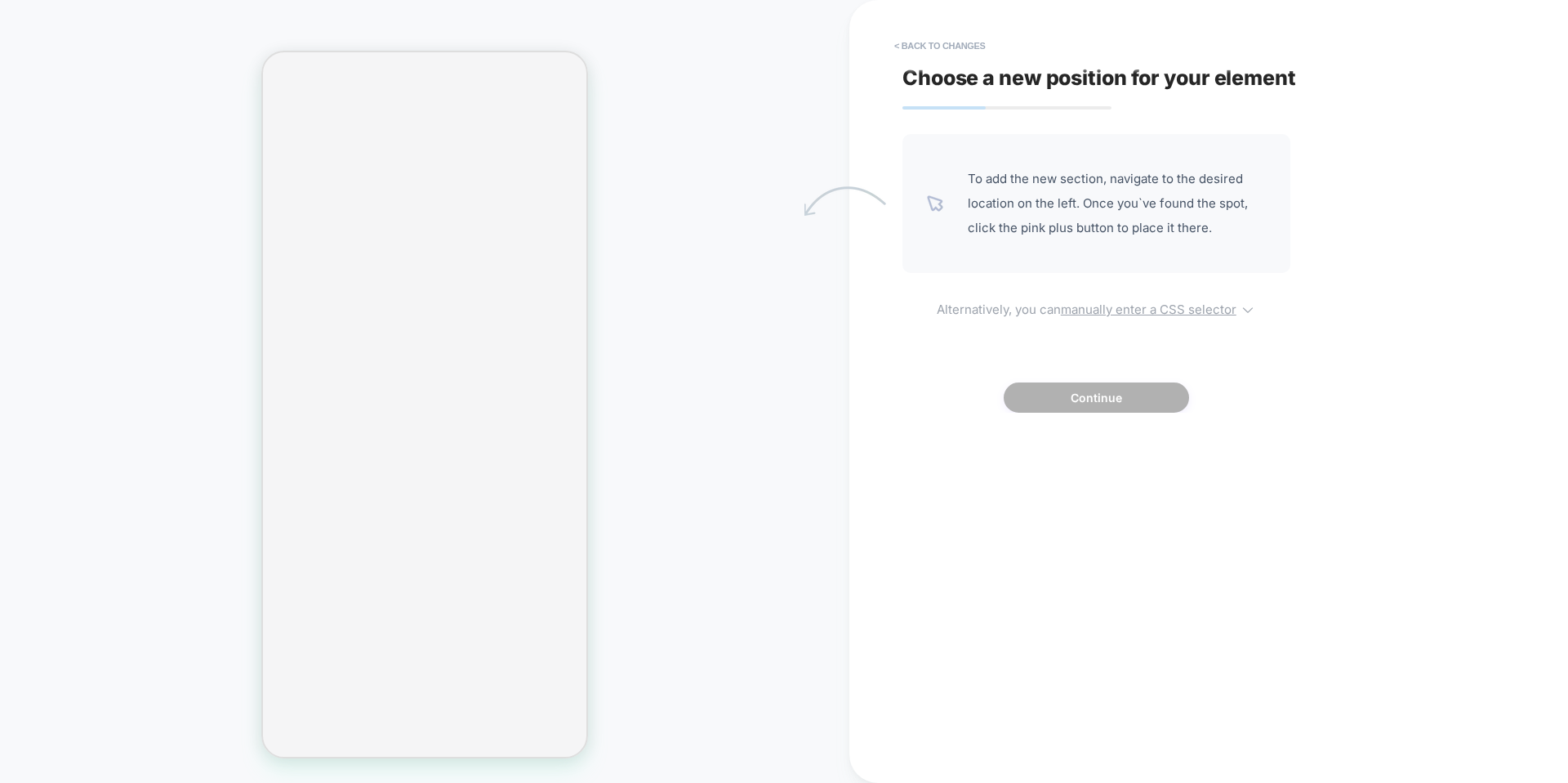
click at [1156, 306] on u "manually enter a CSS selector" at bounding box center [1148, 309] width 175 height 15
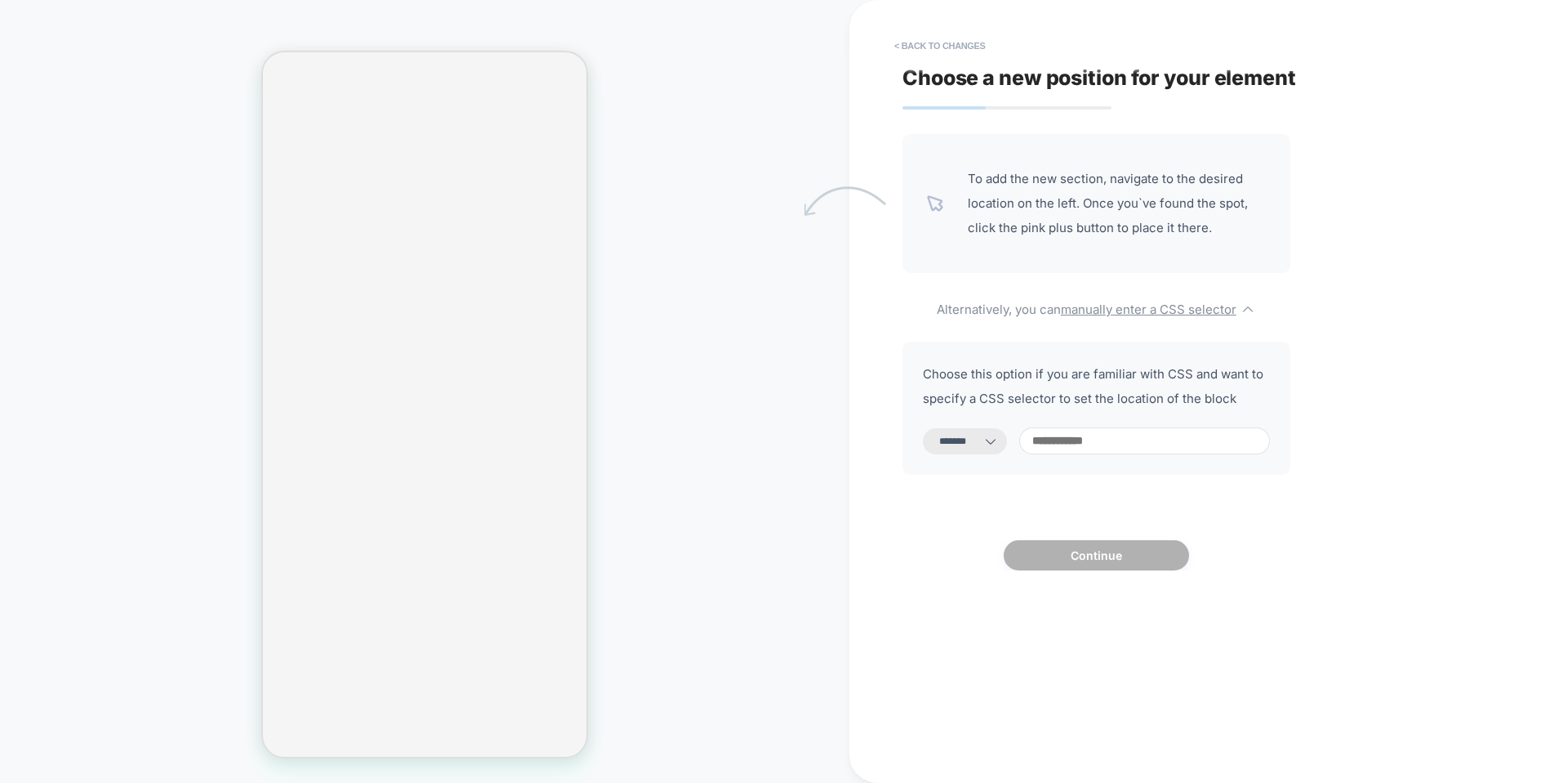
click at [986, 446] on select "**********" at bounding box center [964, 441] width 84 height 26
select select "*********"
click at [923, 428] on select "**********" at bounding box center [964, 441] width 84 height 26
click at [1107, 442] on input at bounding box center [1144, 440] width 251 height 27
click at [1085, 434] on input at bounding box center [1144, 440] width 251 height 27
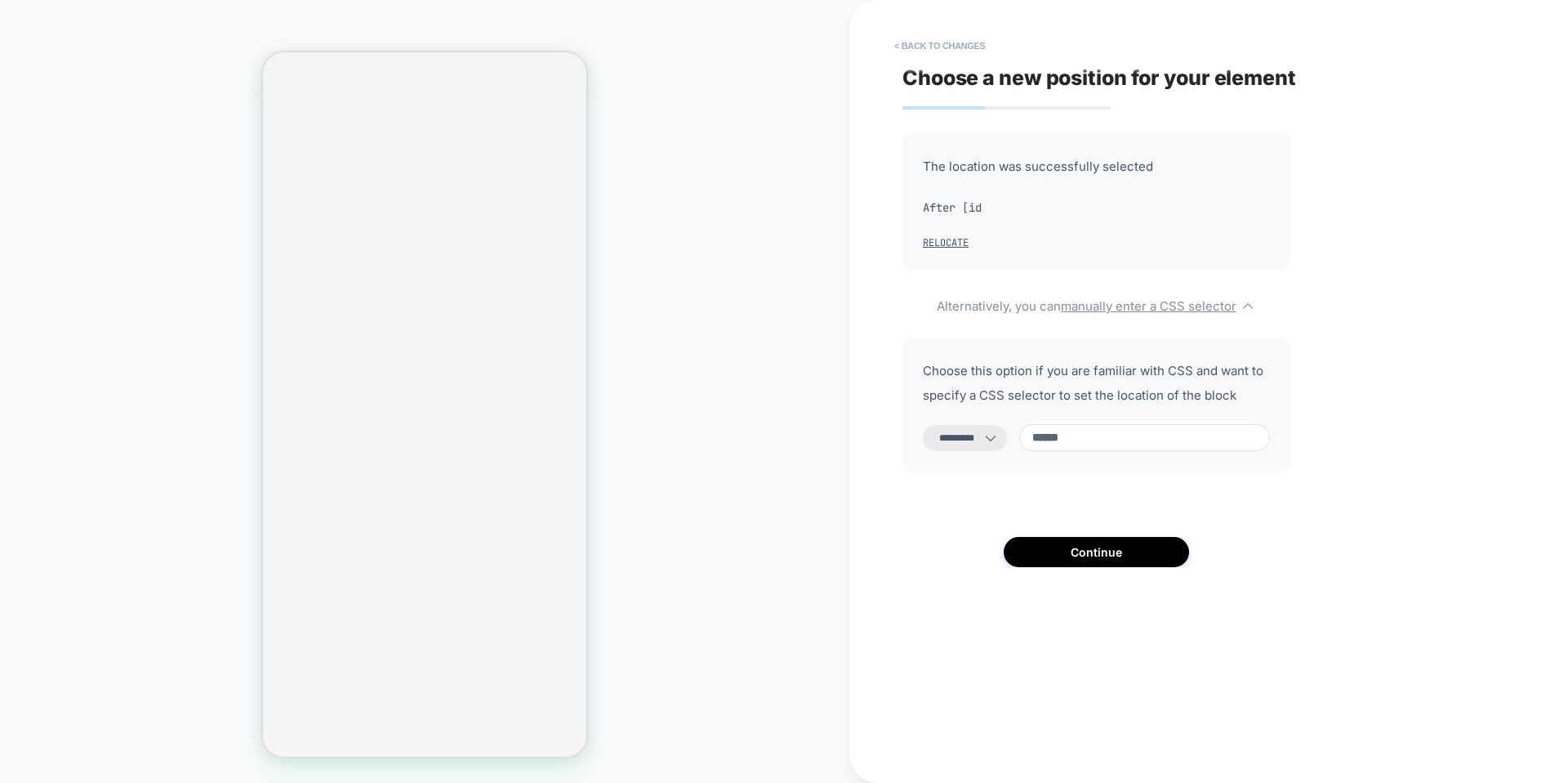
paste input "**********"
click at [1072, 439] on input "**********" at bounding box center [1144, 437] width 251 height 27
type input "**********"
click at [1087, 554] on button "Continue" at bounding box center [1096, 552] width 186 height 30
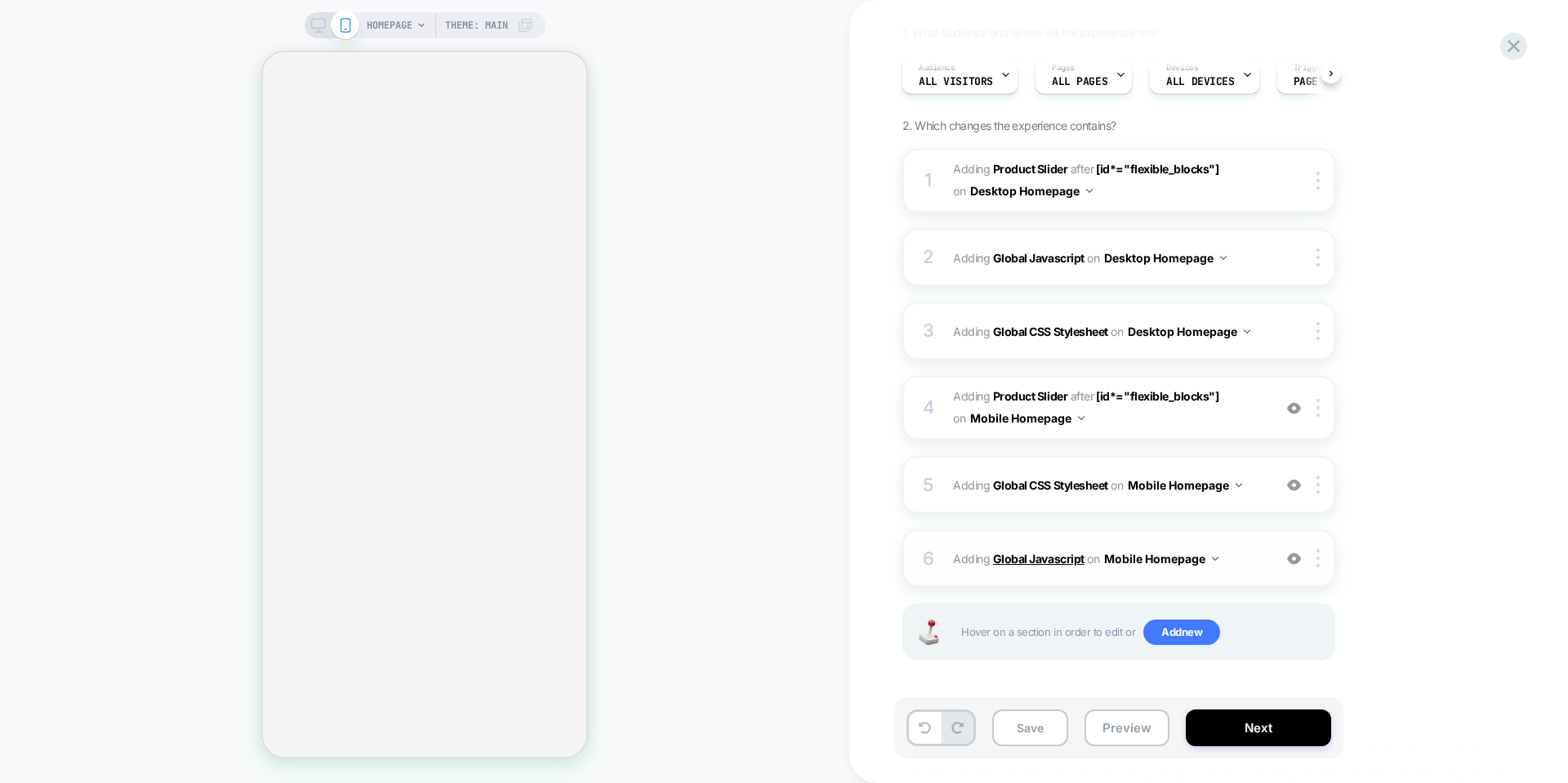
click at [1052, 563] on b "Global Javascript" at bounding box center [1038, 558] width 91 height 14
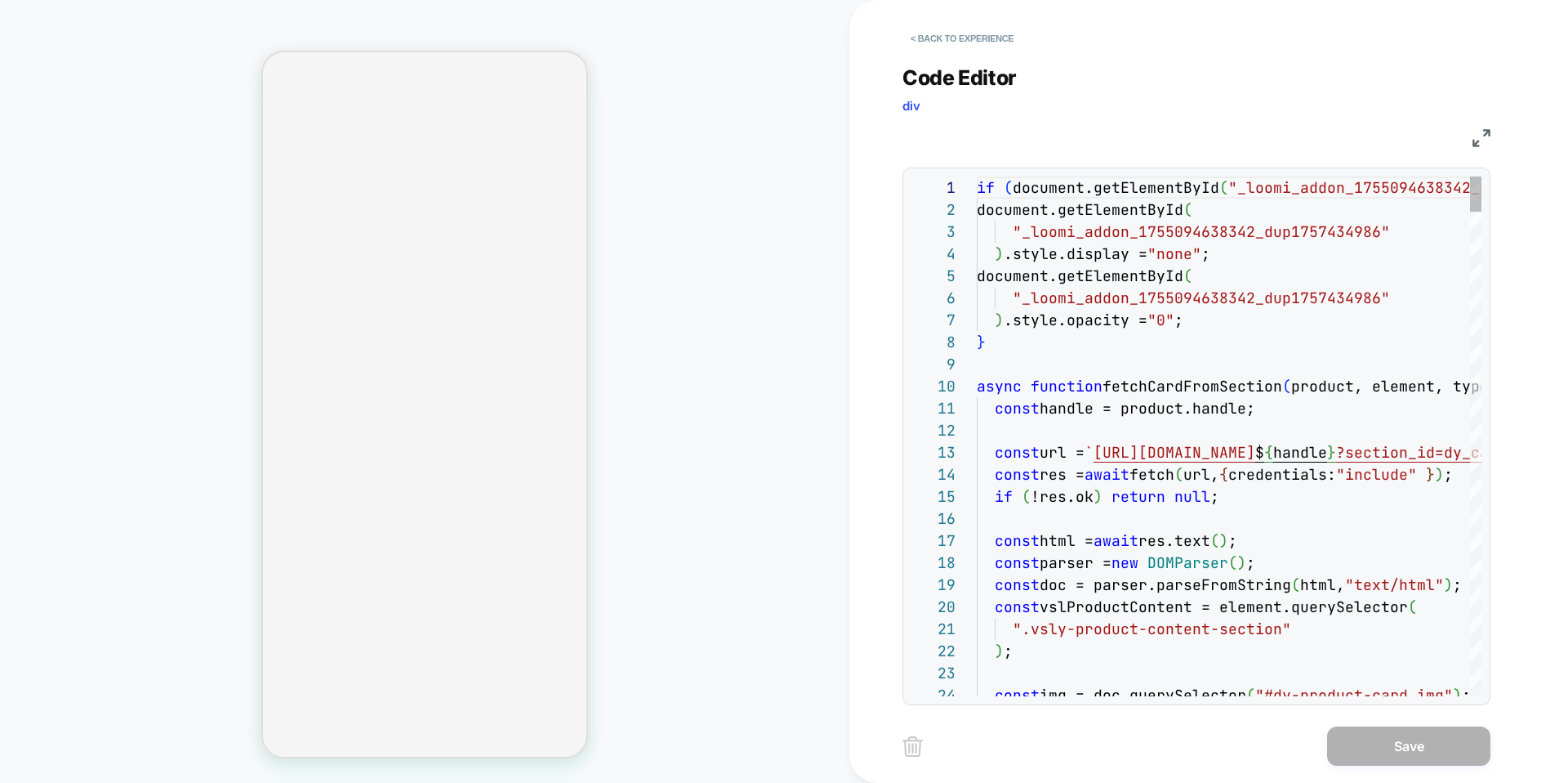
scroll to position [220, 0]
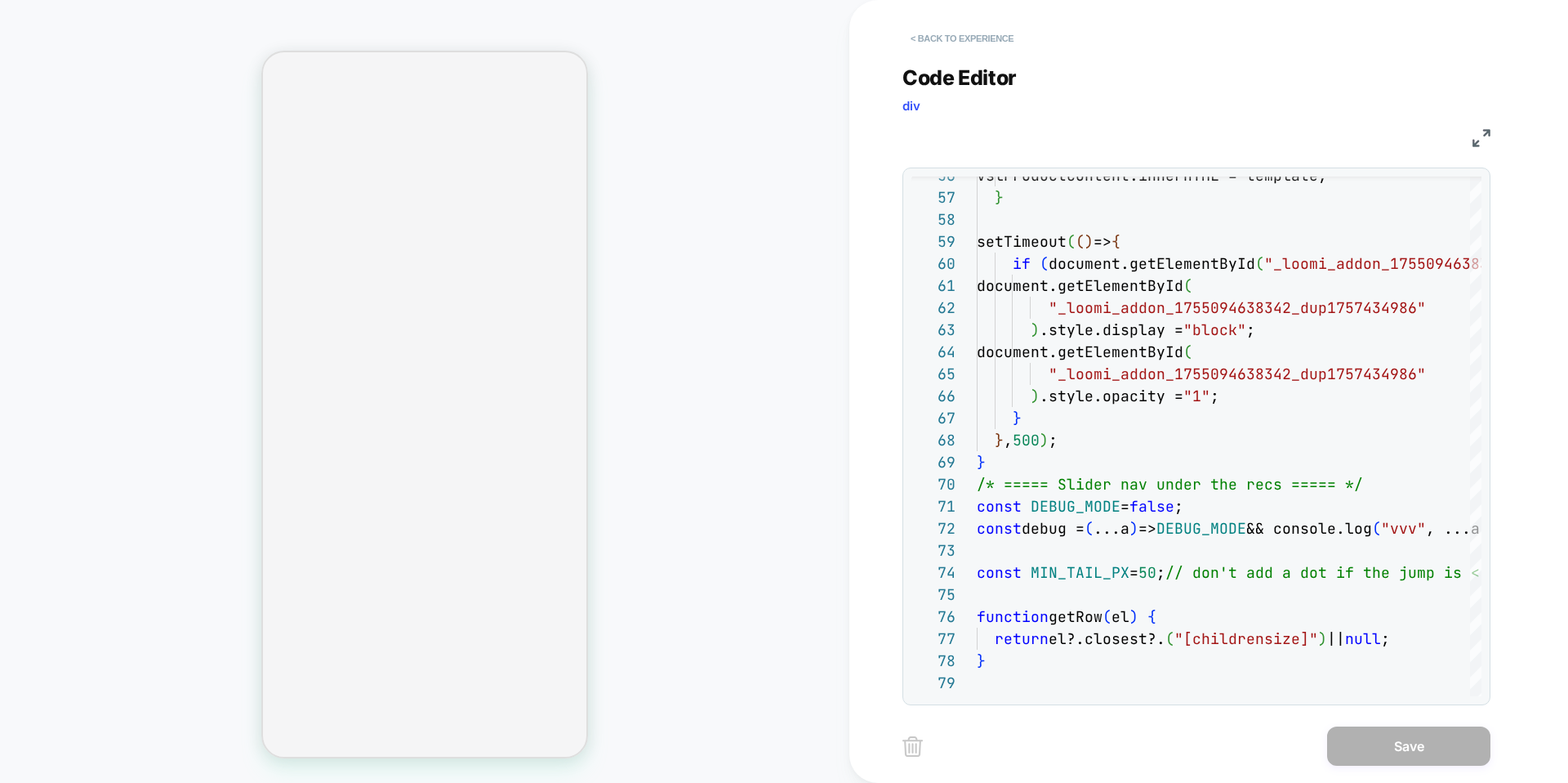
click at [918, 43] on button "< Back to experience" at bounding box center [962, 39] width 120 height 26
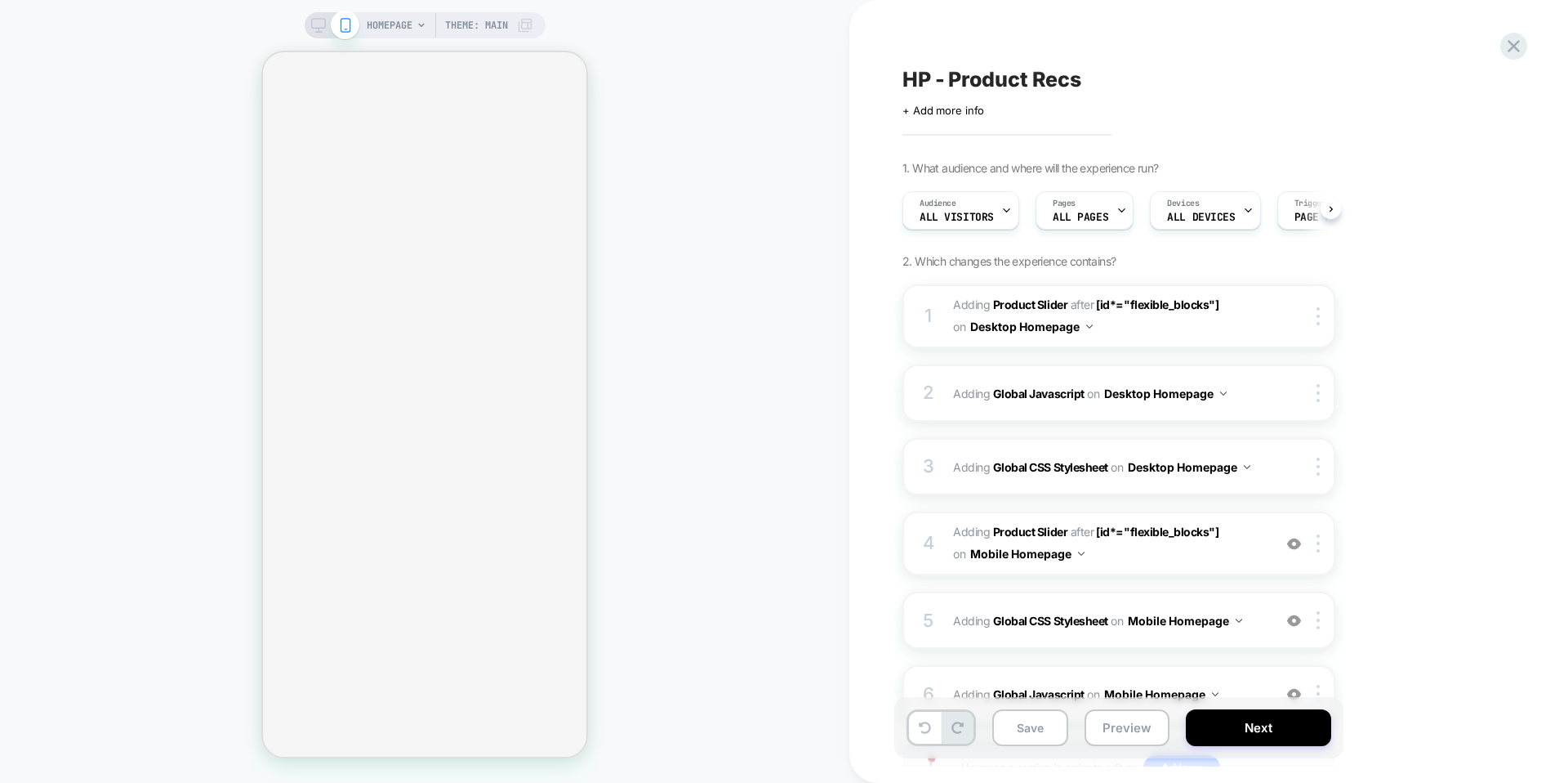
scroll to position [0, 1]
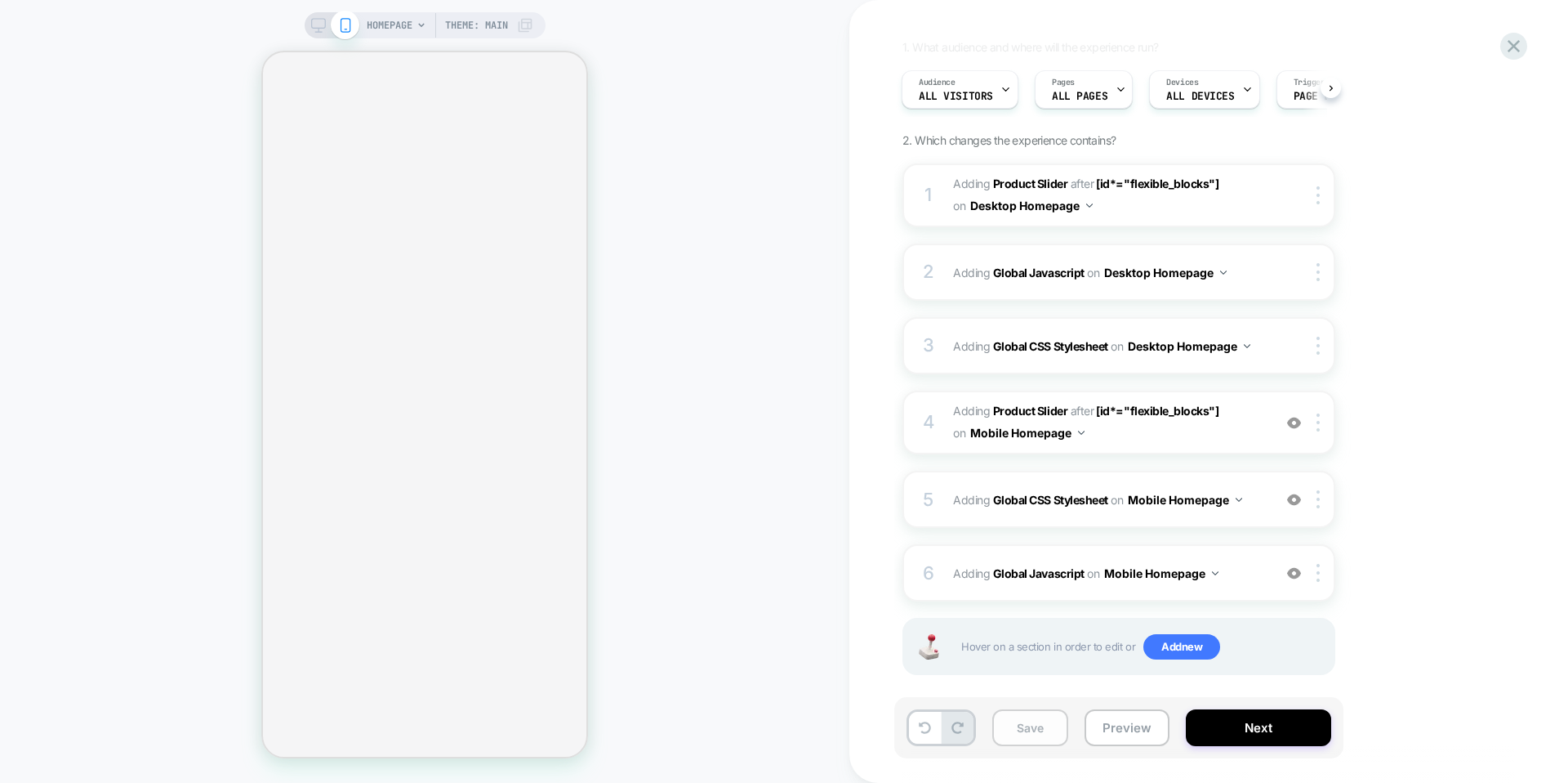
click at [1035, 734] on button "Save" at bounding box center [1029, 727] width 76 height 37
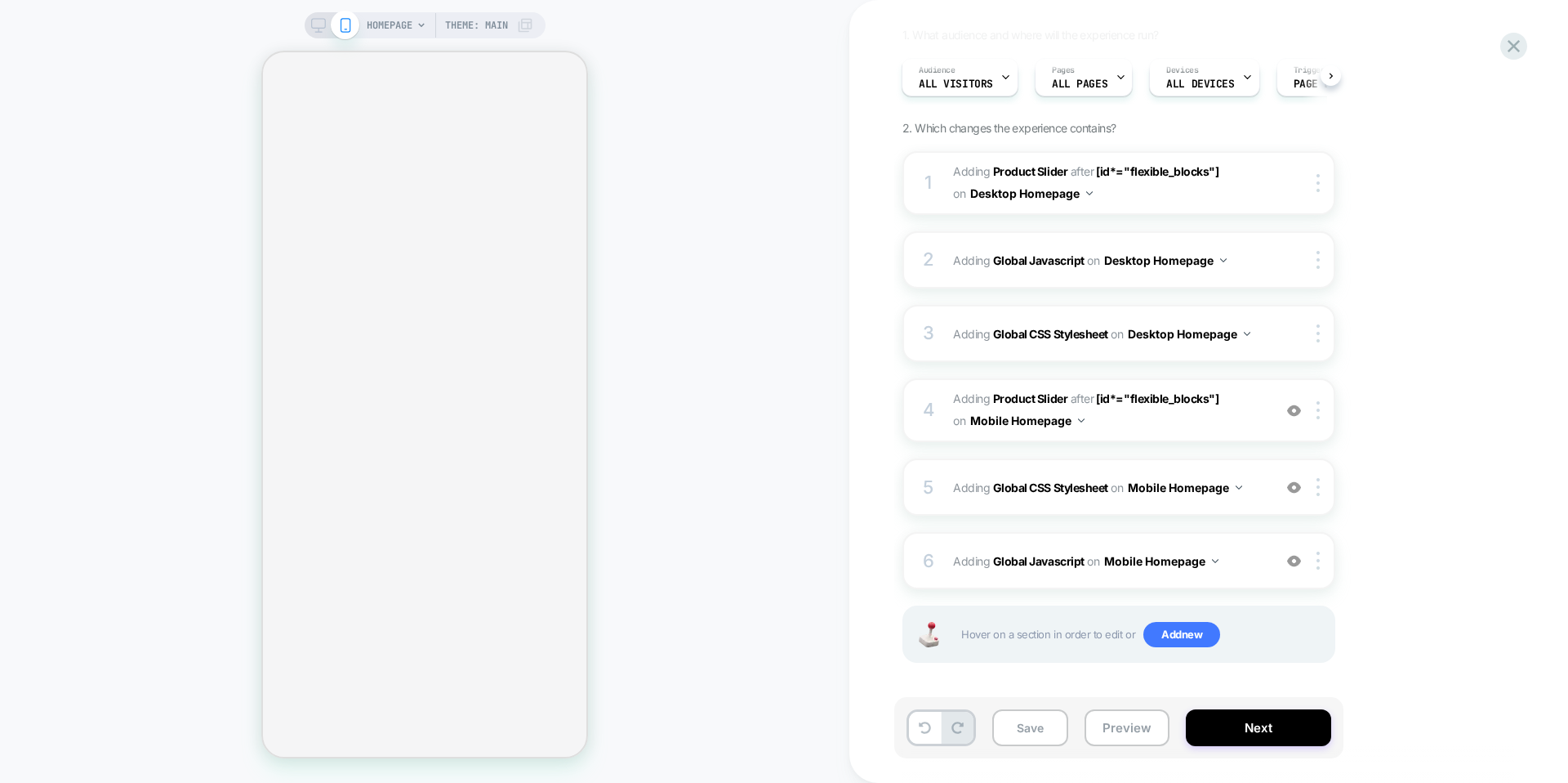
scroll to position [136, 0]
click at [1123, 726] on button "Preview" at bounding box center [1126, 727] width 85 height 37
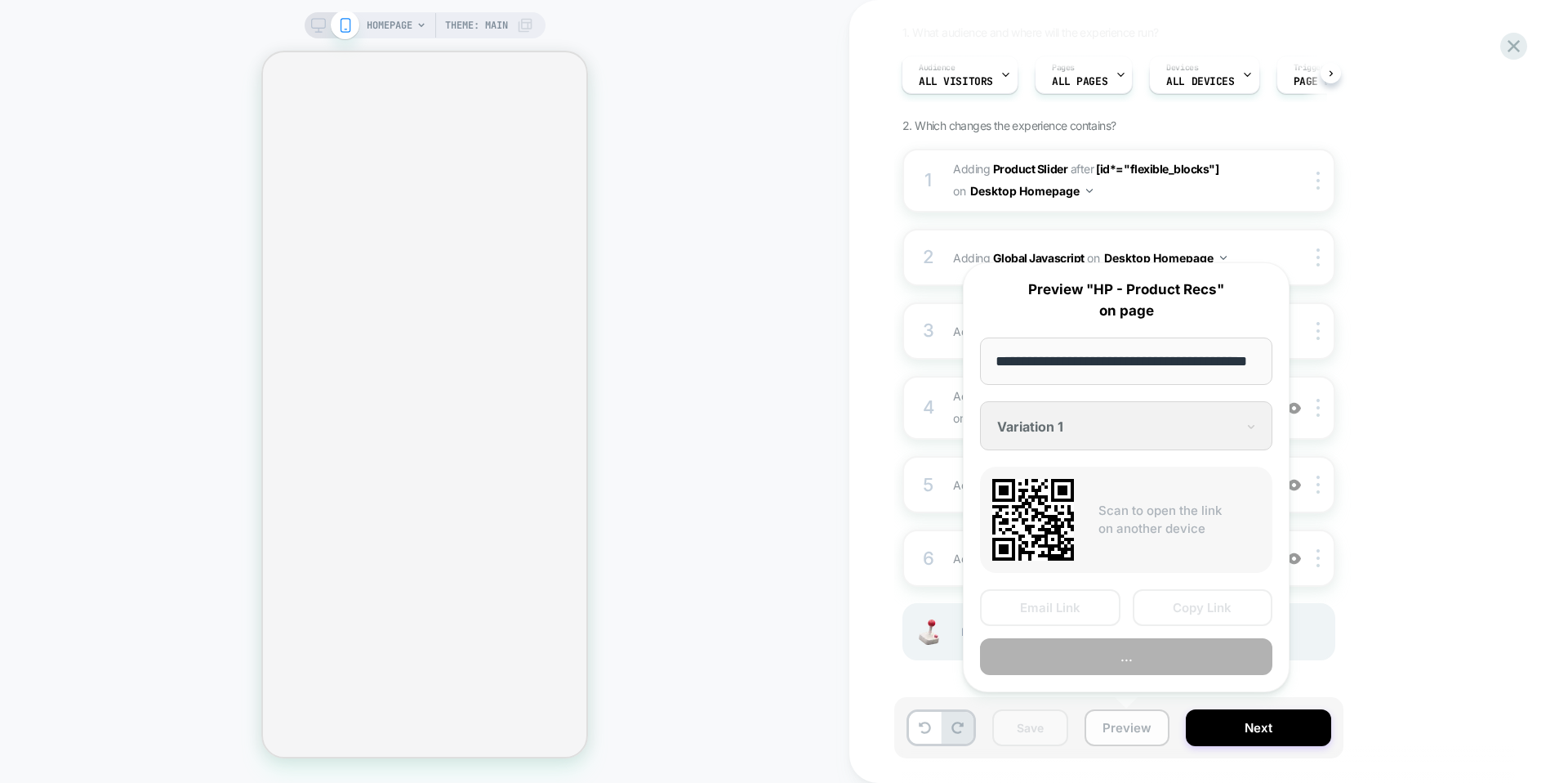
scroll to position [0, 42]
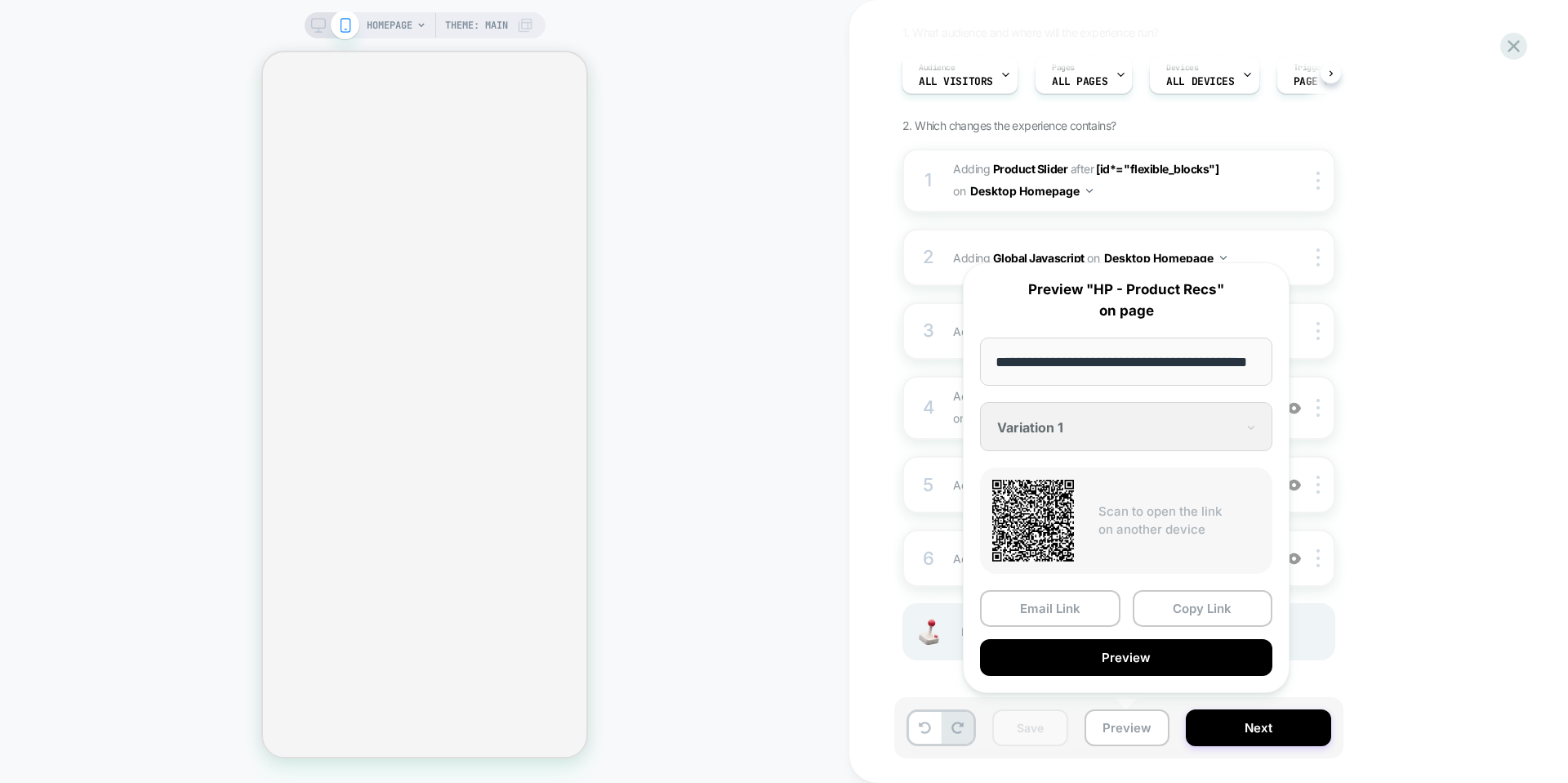
drag, startPoint x: 1164, startPoint y: 354, endPoint x: 1186, endPoint y: 353, distance: 22.0
click at [1186, 353] on input "**********" at bounding box center [1125, 361] width 292 height 48
click at [1125, 659] on button "Preview" at bounding box center [1125, 657] width 292 height 37
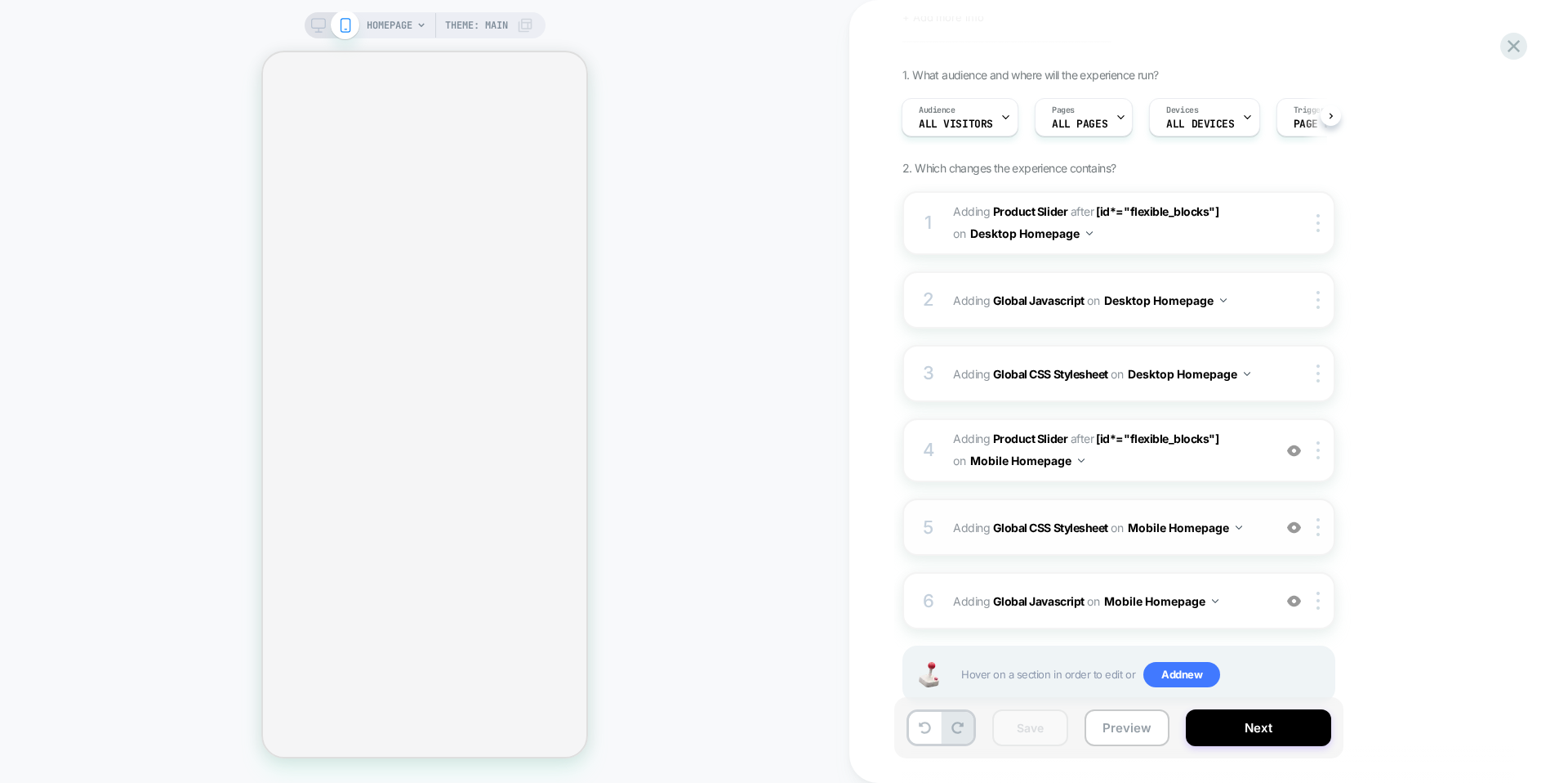
scroll to position [57, 0]
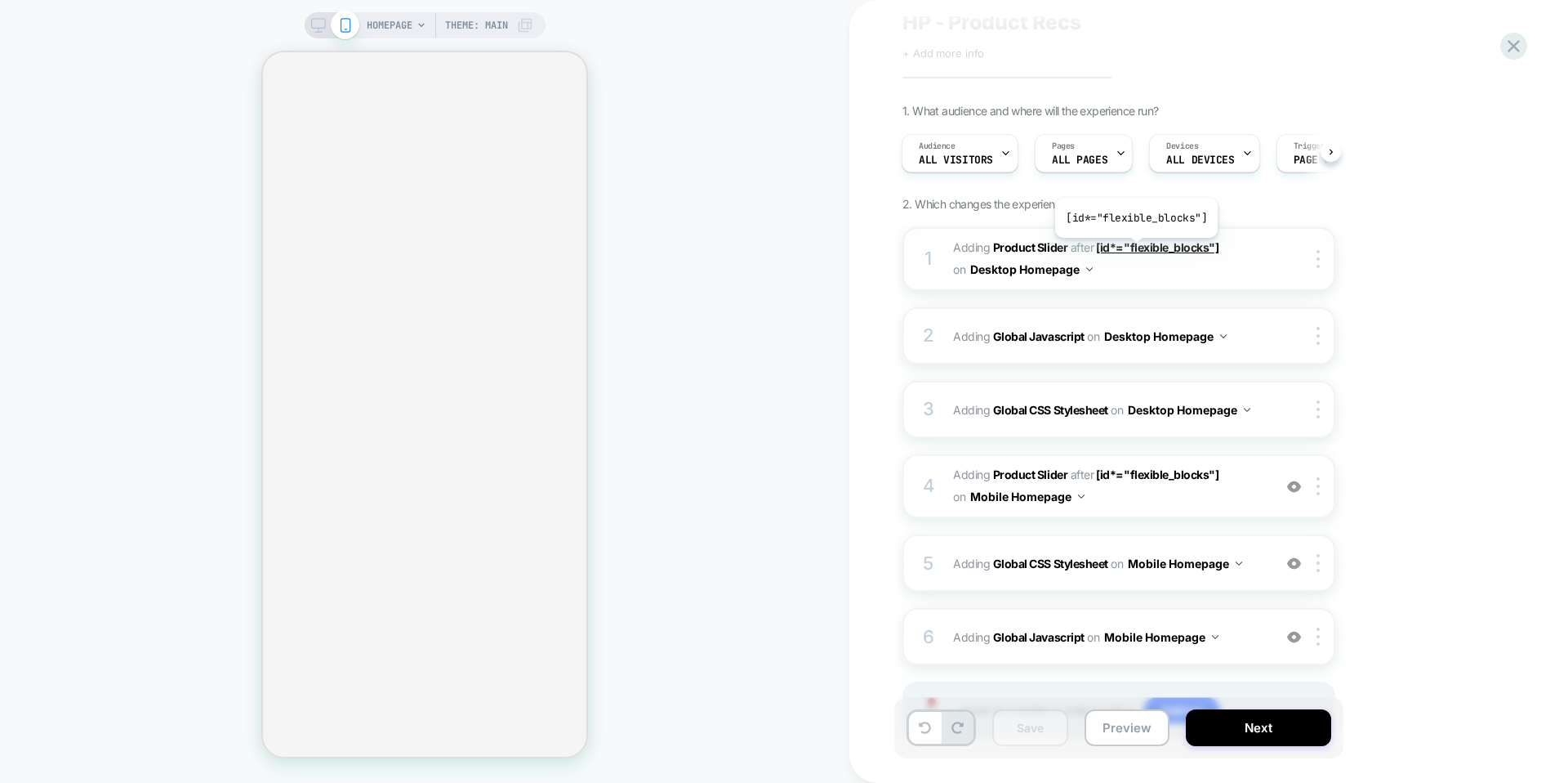
click at [1134, 250] on span "[id*="flexible_blocks"]" at bounding box center [1157, 247] width 122 height 14
drag, startPoint x: 1092, startPoint y: 249, endPoint x: 1194, endPoint y: 256, distance: 102.2
click at [1192, 257] on span "#_loomi_addon_1755016232473_dup1757434986 Adding Product Slider AFTER [id*="fle…" at bounding box center [1108, 258] width 311 height 44
drag, startPoint x: 1225, startPoint y: 249, endPoint x: 1104, endPoint y: 244, distance: 121.1
click at [1102, 244] on span "#_loomi_addon_1755016232473_dup1757434986 Adding Product Slider AFTER [id*="fle…" at bounding box center [1108, 258] width 311 height 44
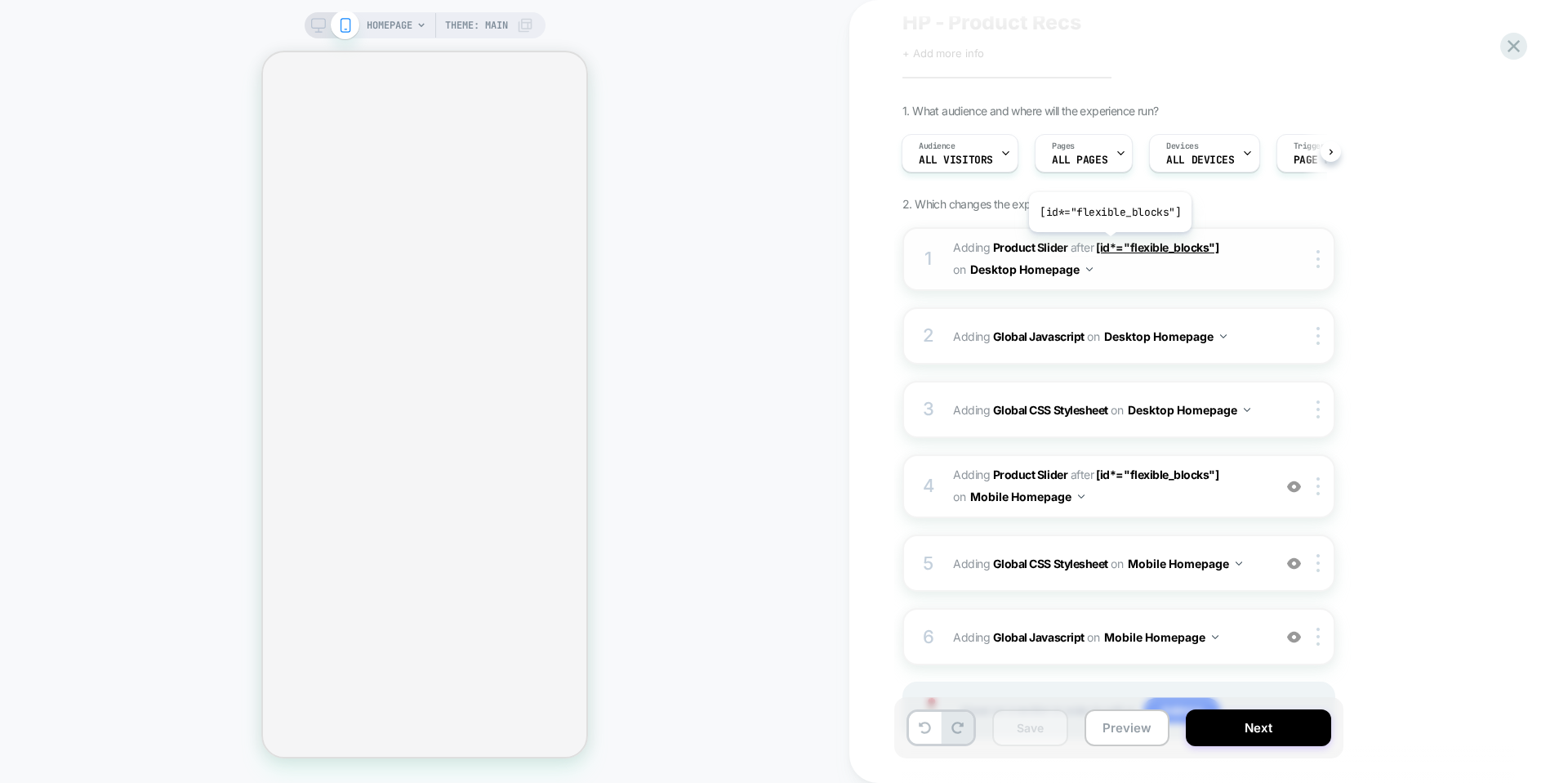
click at [1112, 245] on span "[id*="flexible_blocks"]" at bounding box center [1157, 247] width 122 height 14
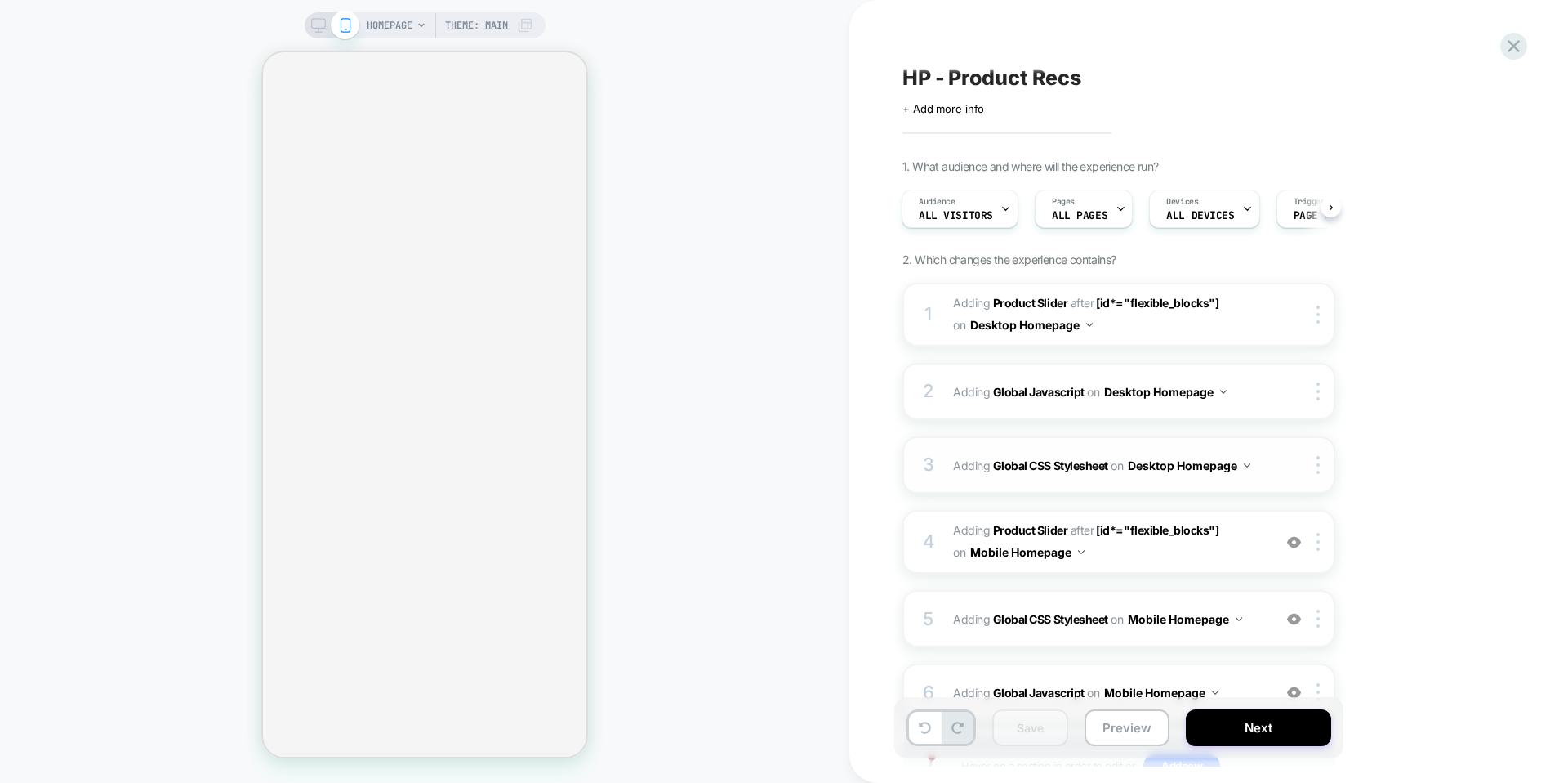
scroll to position [0, 0]
click at [1513, 41] on icon at bounding box center [1512, 45] width 22 height 22
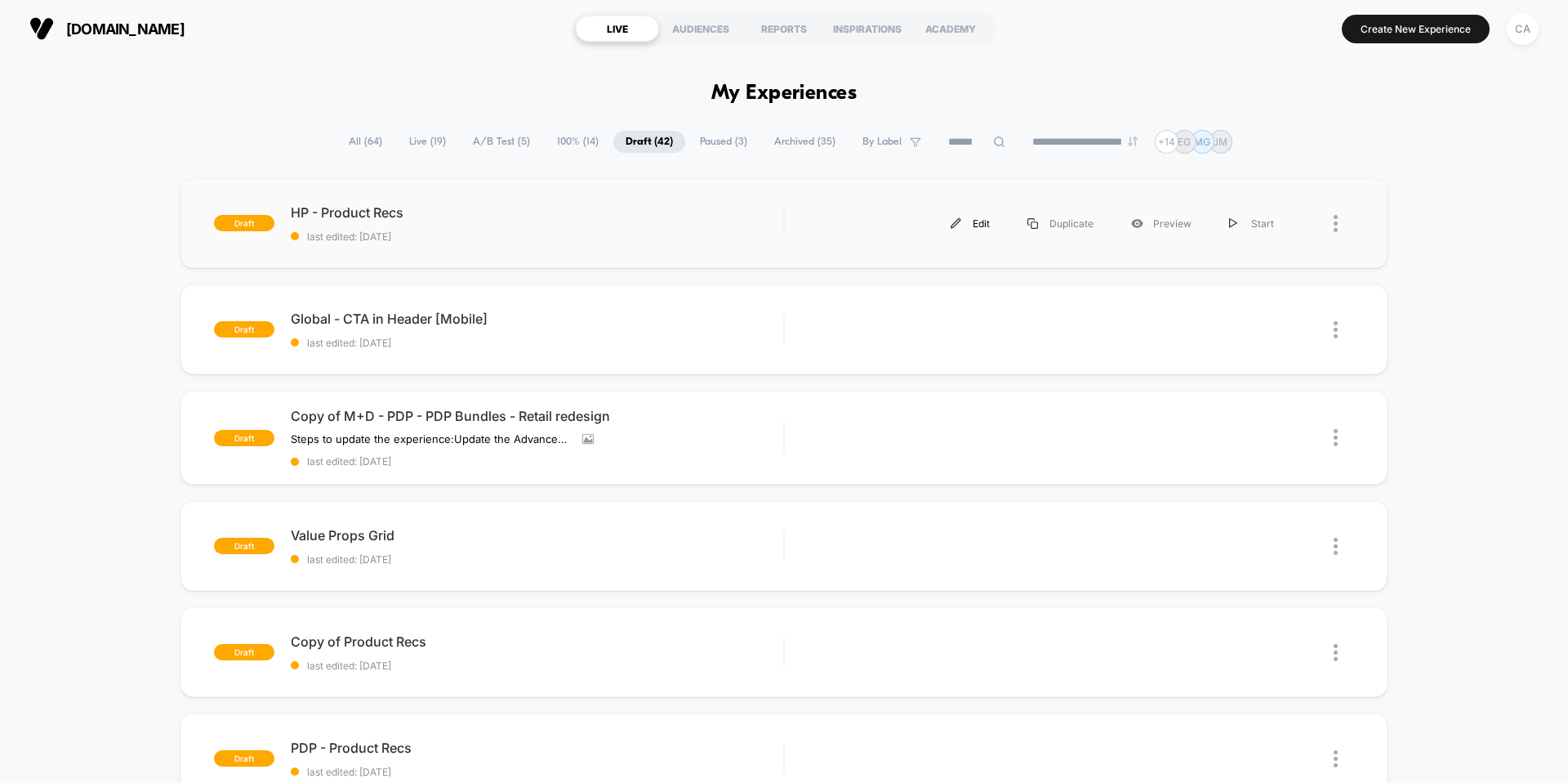
click at [962, 220] on img at bounding box center [955, 223] width 10 height 10
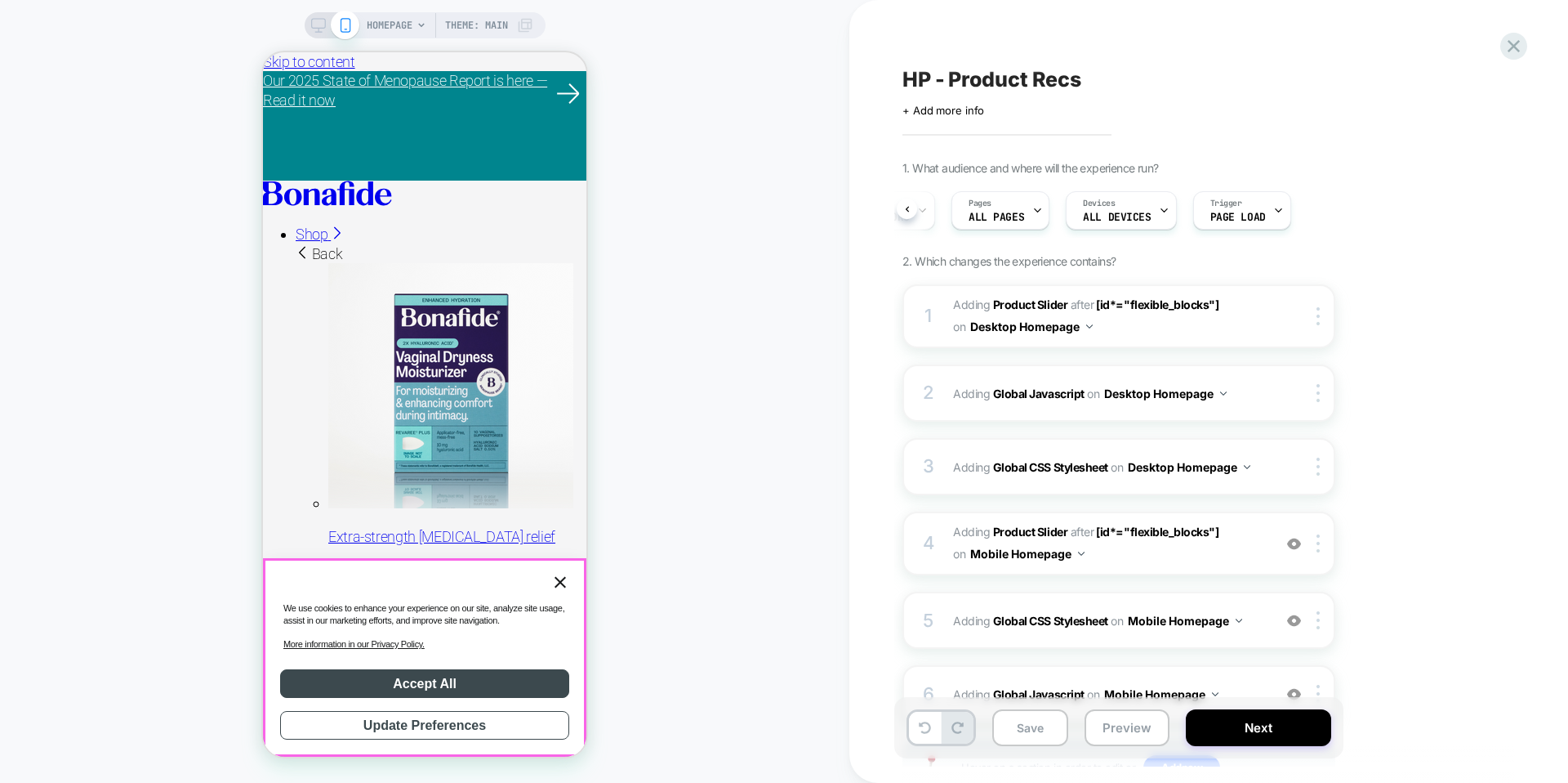
click at [562, 583] on icon "Close" at bounding box center [559, 582] width 20 height 21
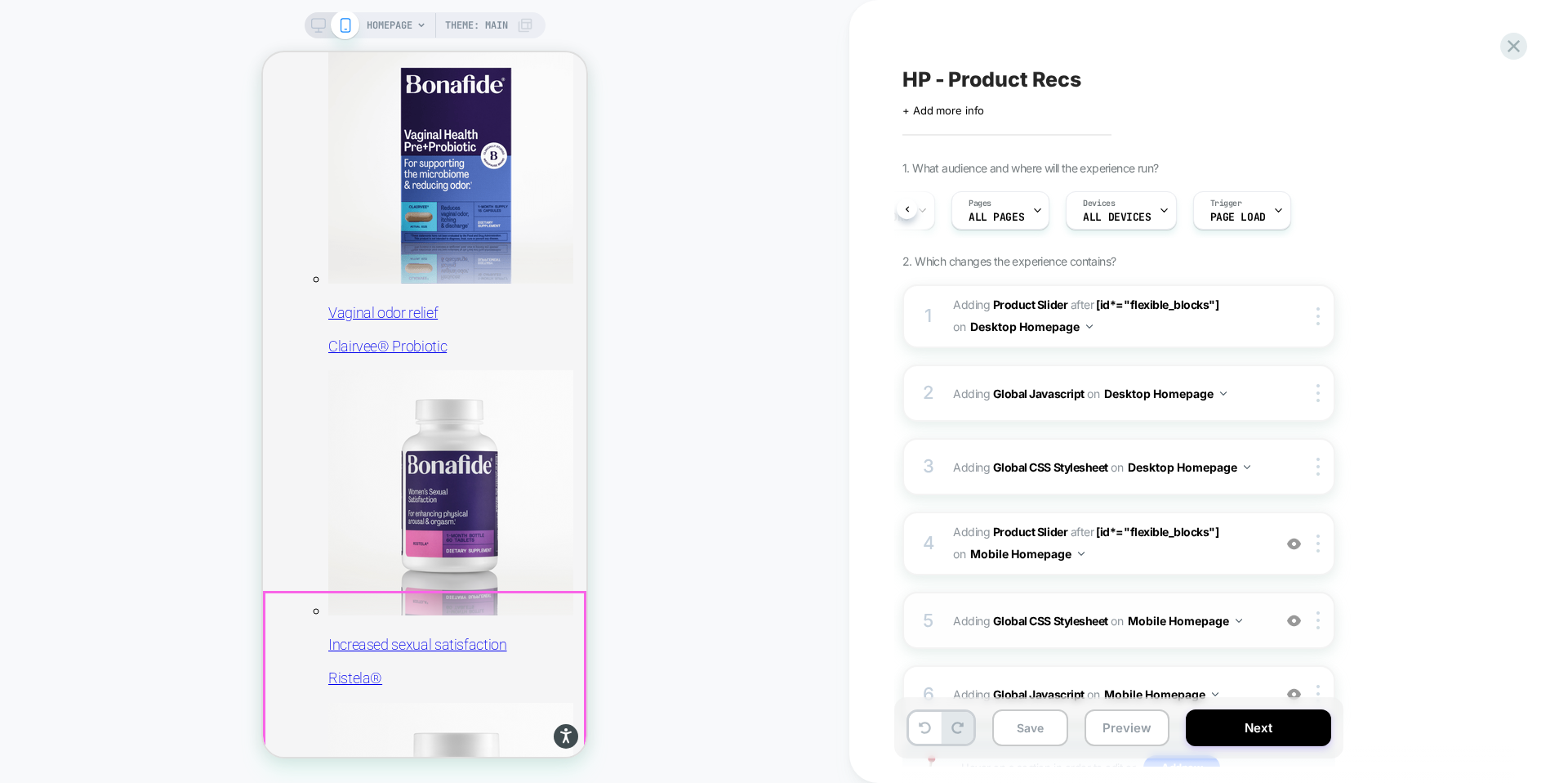
scroll to position [888, 0]
click at [1033, 734] on button "Save" at bounding box center [1029, 727] width 76 height 37
click at [1109, 729] on button "Preview" at bounding box center [1126, 727] width 85 height 37
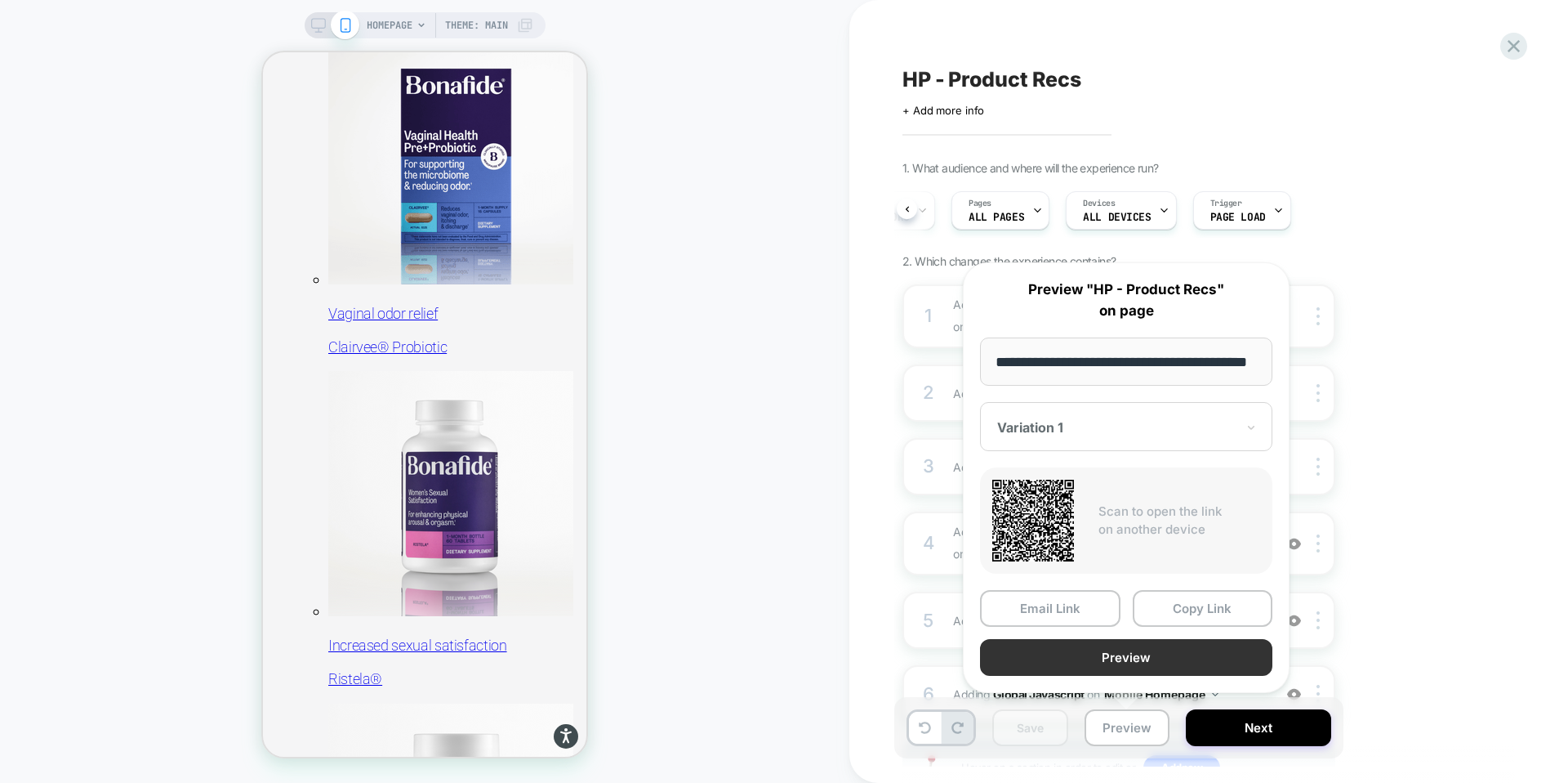
scroll to position [0, 0]
click at [1117, 652] on button "Preview" at bounding box center [1125, 657] width 292 height 37
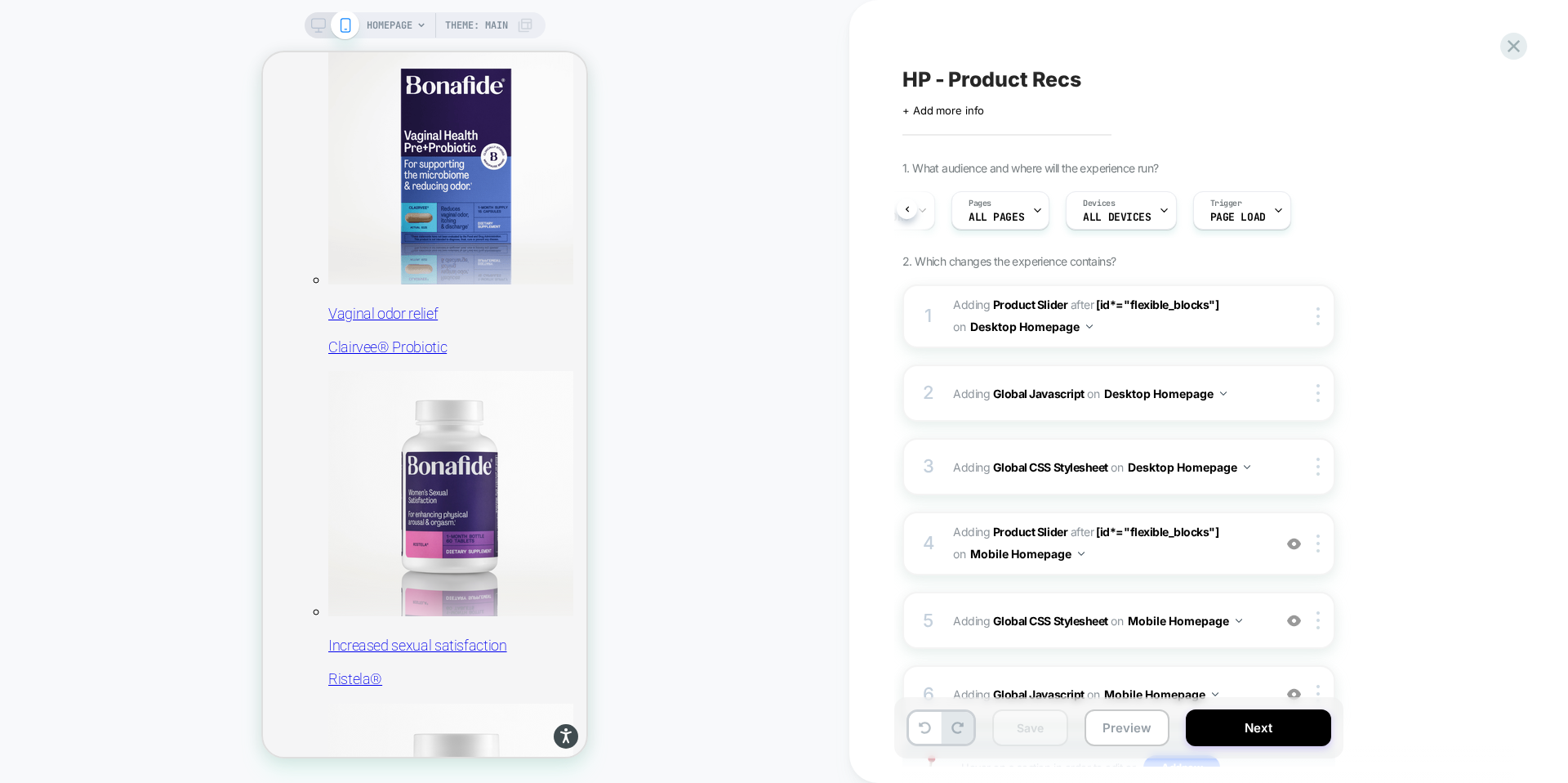
click at [324, 21] on div at bounding box center [331, 25] width 41 height 15
click at [315, 20] on icon at bounding box center [318, 25] width 15 height 15
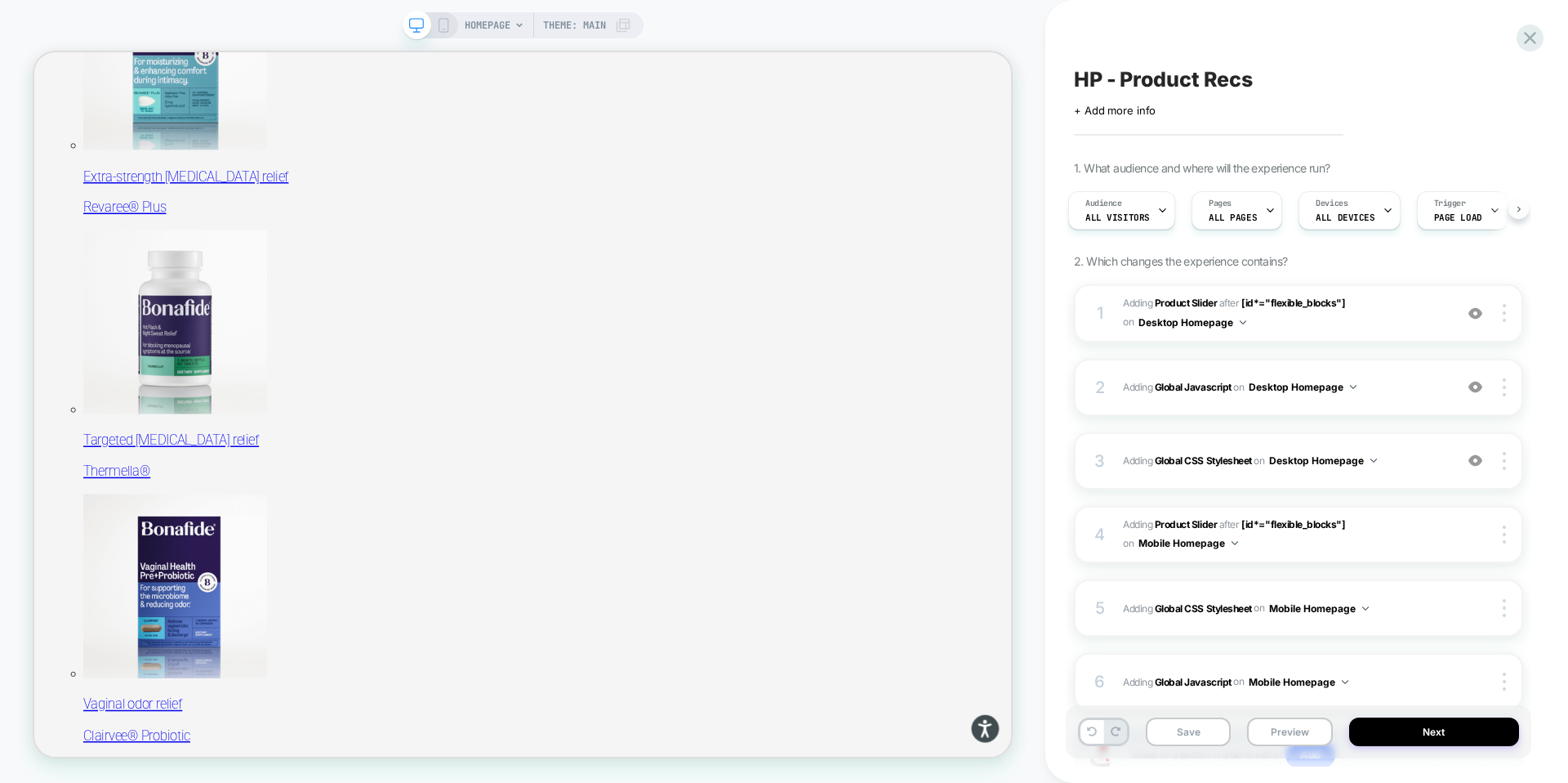
scroll to position [0, 30]
click at [1518, 215] on div "Audience All Visitors Pages ALL PAGES Devices ALL DEVICES Trigger Page Load" at bounding box center [1298, 210] width 449 height 55
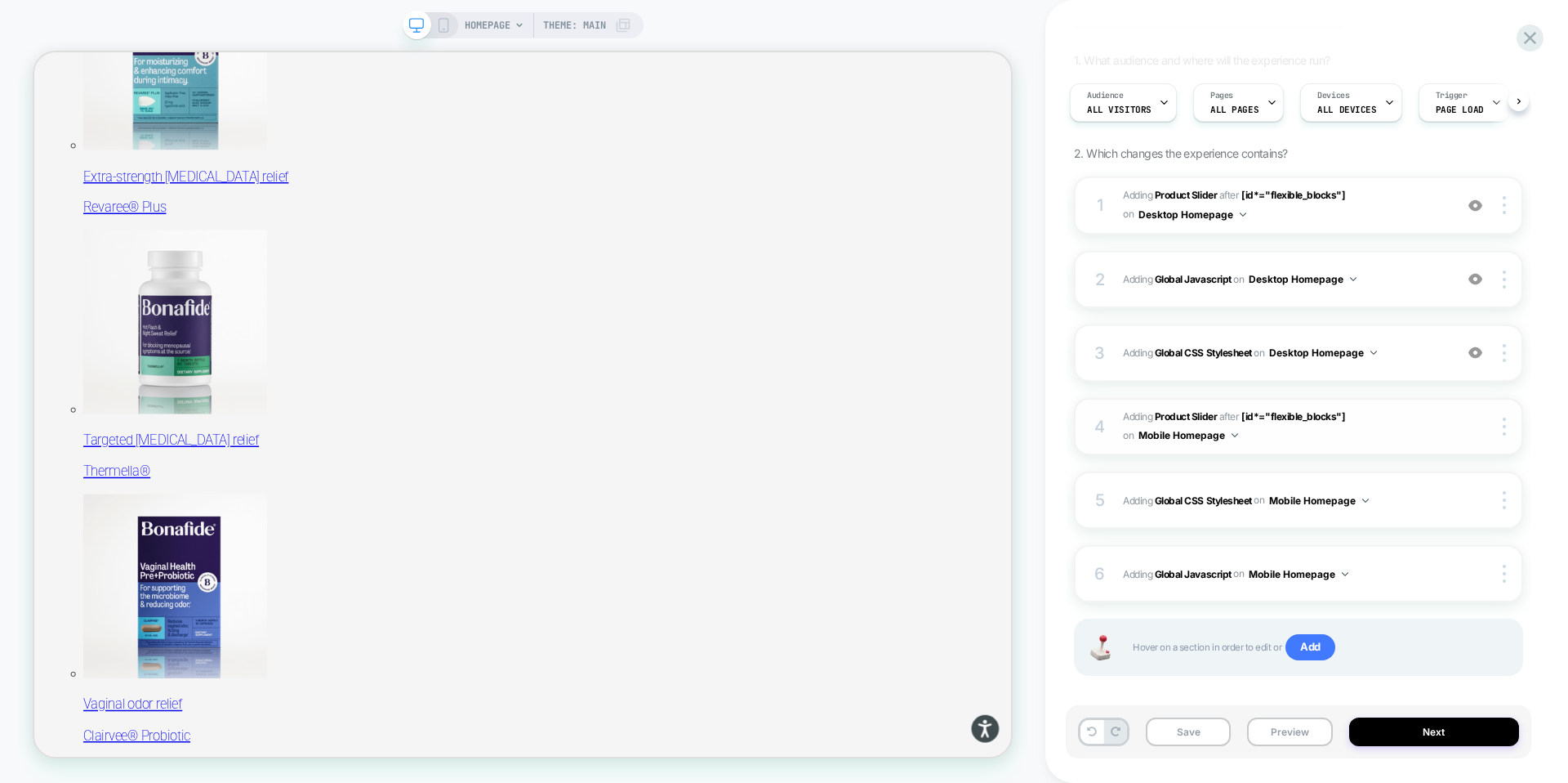
scroll to position [123, 0]
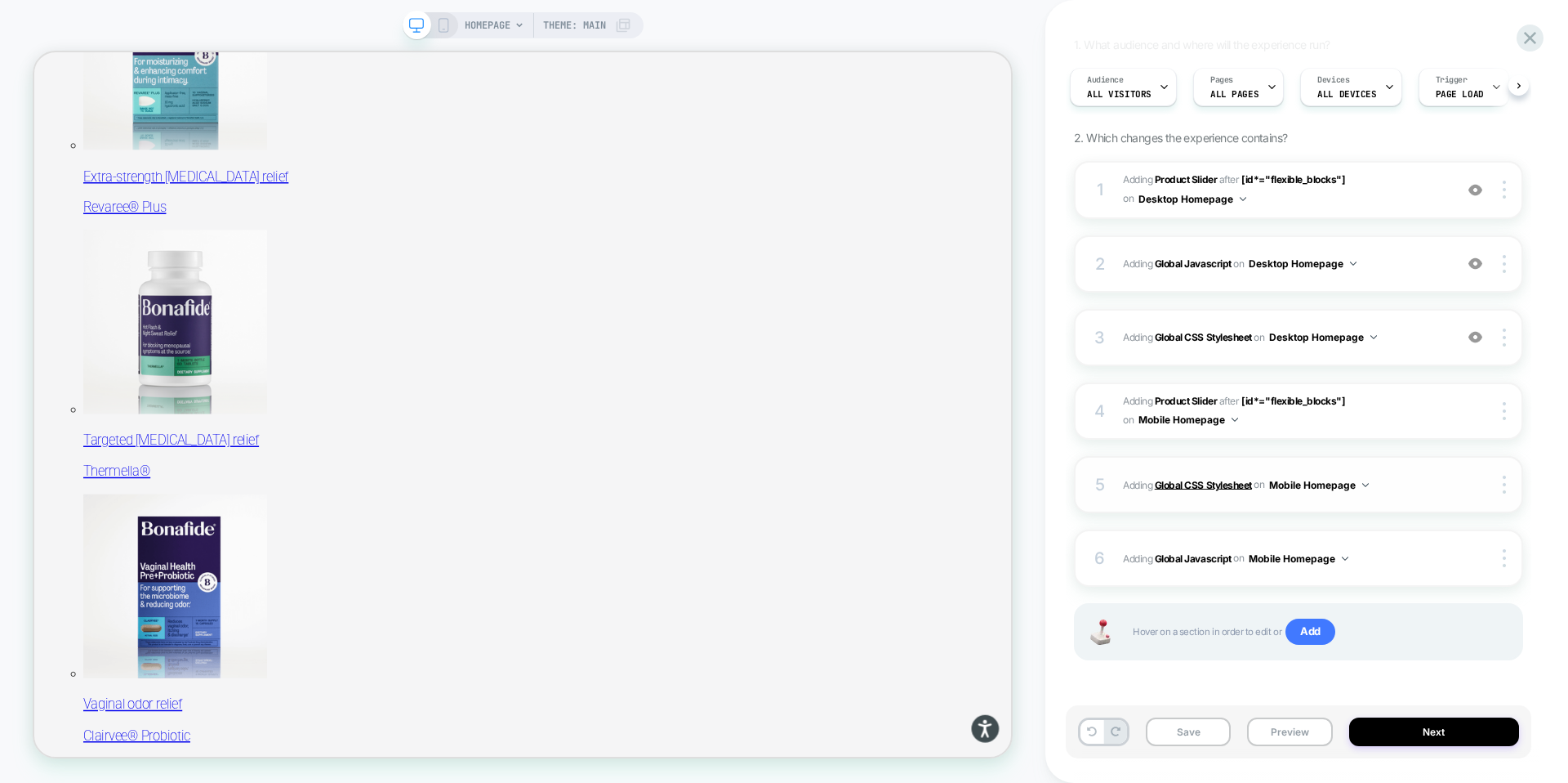
click at [1196, 489] on b "Global CSS Stylesheet" at bounding box center [1203, 483] width 97 height 12
click at [1190, 482] on b "Global CSS Stylesheet" at bounding box center [1203, 483] width 97 height 12
click at [1231, 480] on b "Global CSS Stylesheet" at bounding box center [1203, 483] width 97 height 12
click at [1230, 480] on b "Global CSS Stylesheet" at bounding box center [1203, 483] width 97 height 12
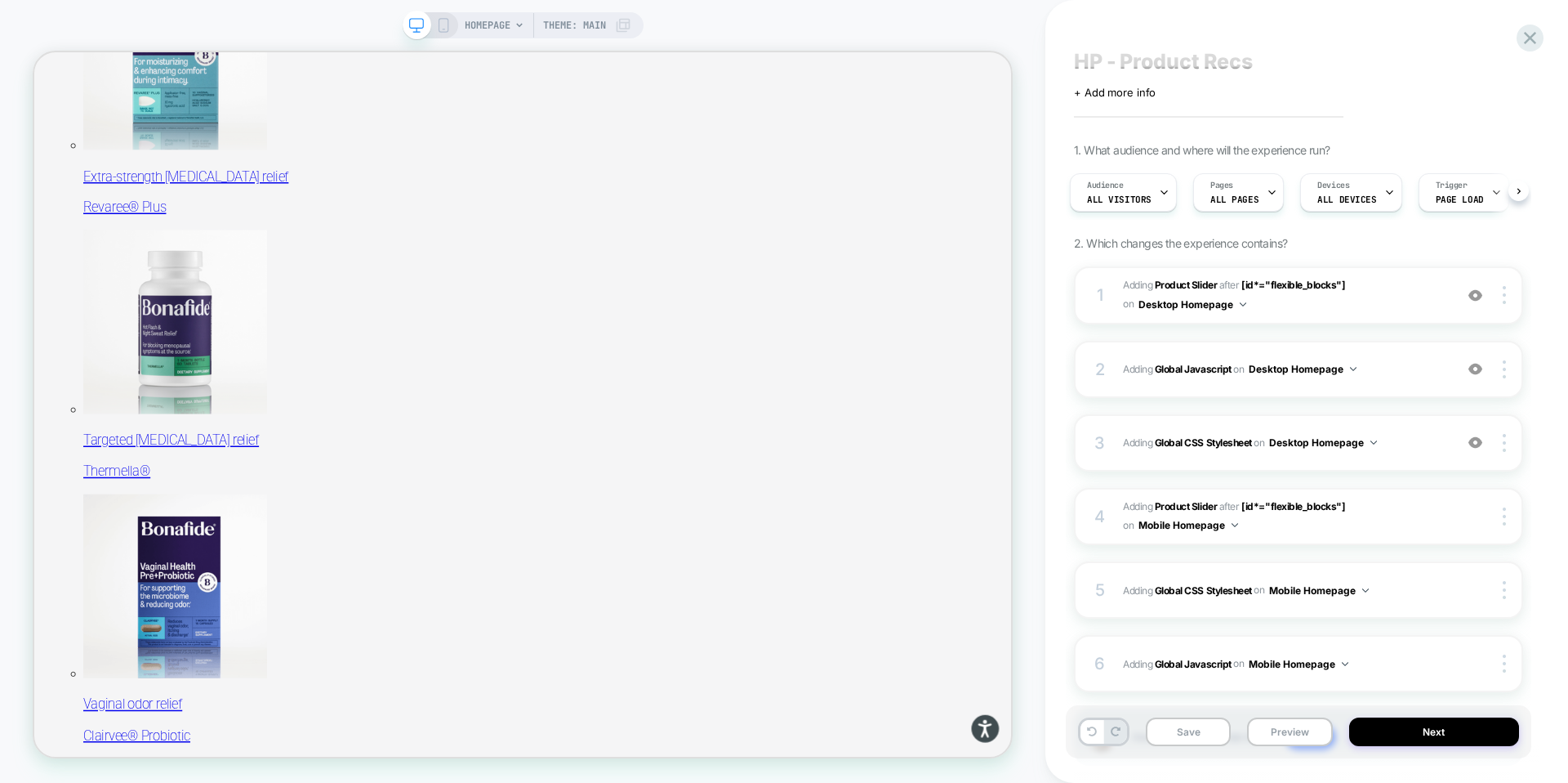
scroll to position [0, 0]
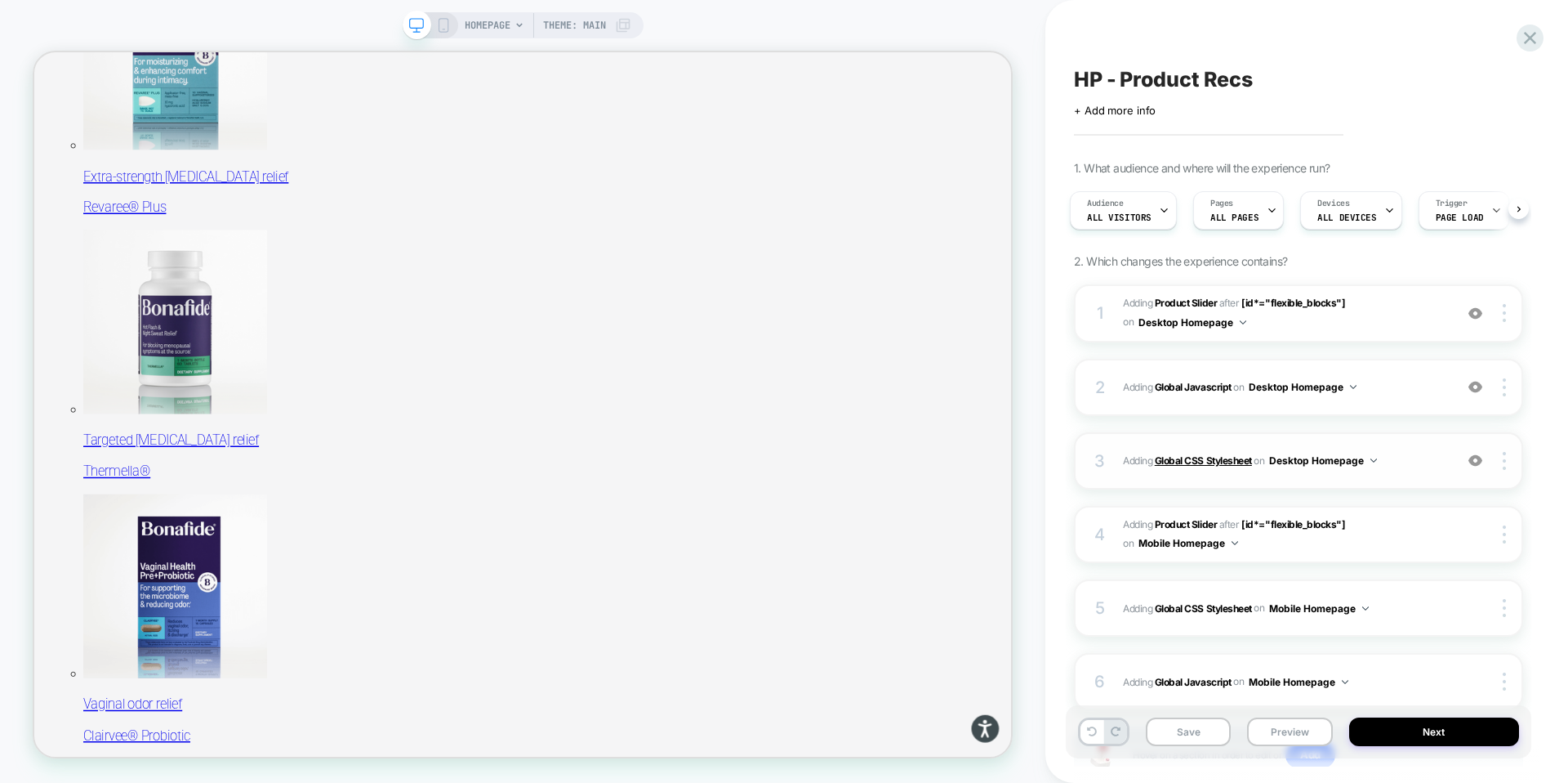
click at [1201, 459] on b "Global CSS Stylesheet" at bounding box center [1203, 460] width 97 height 12
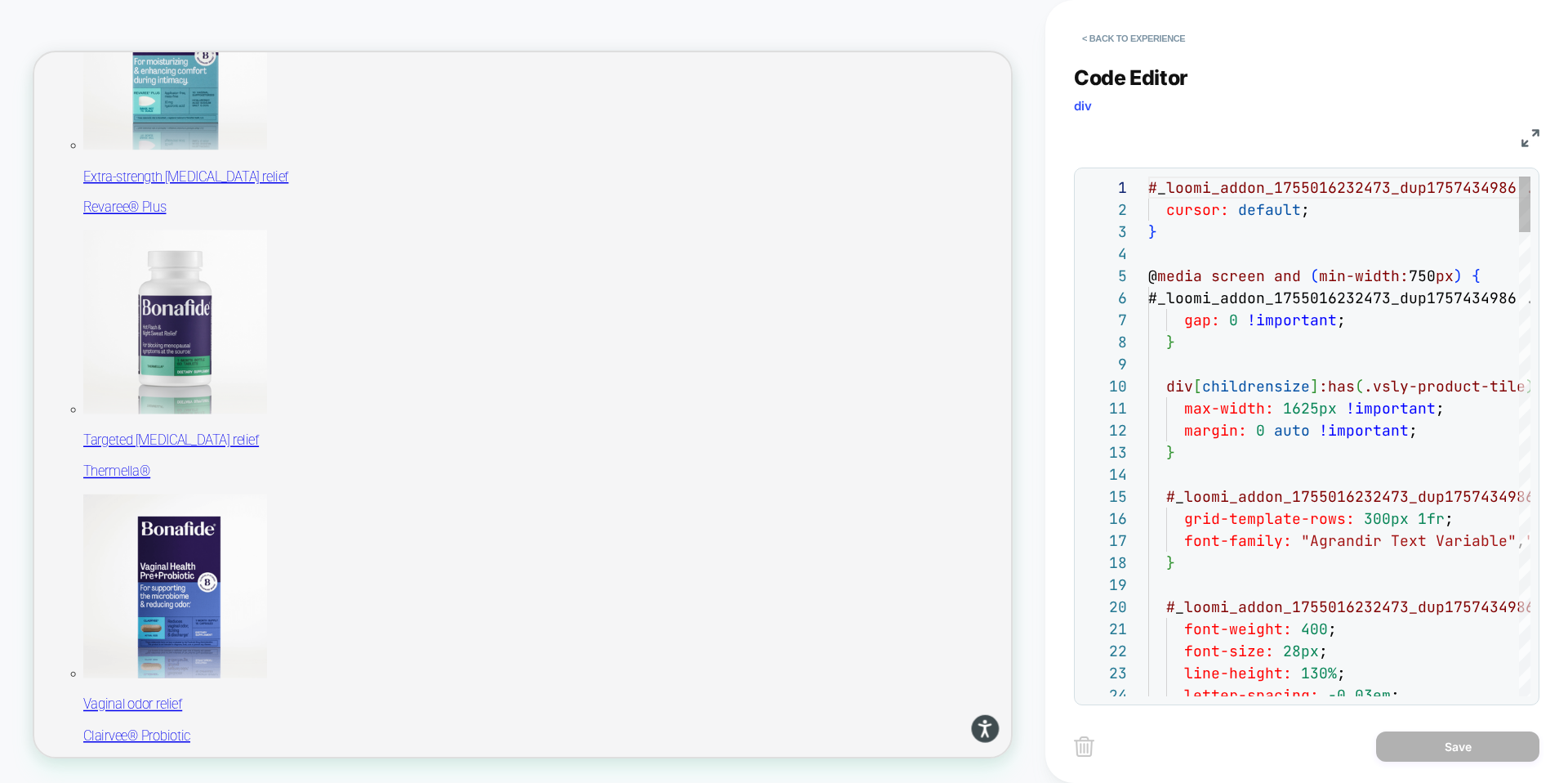
scroll to position [220, 0]
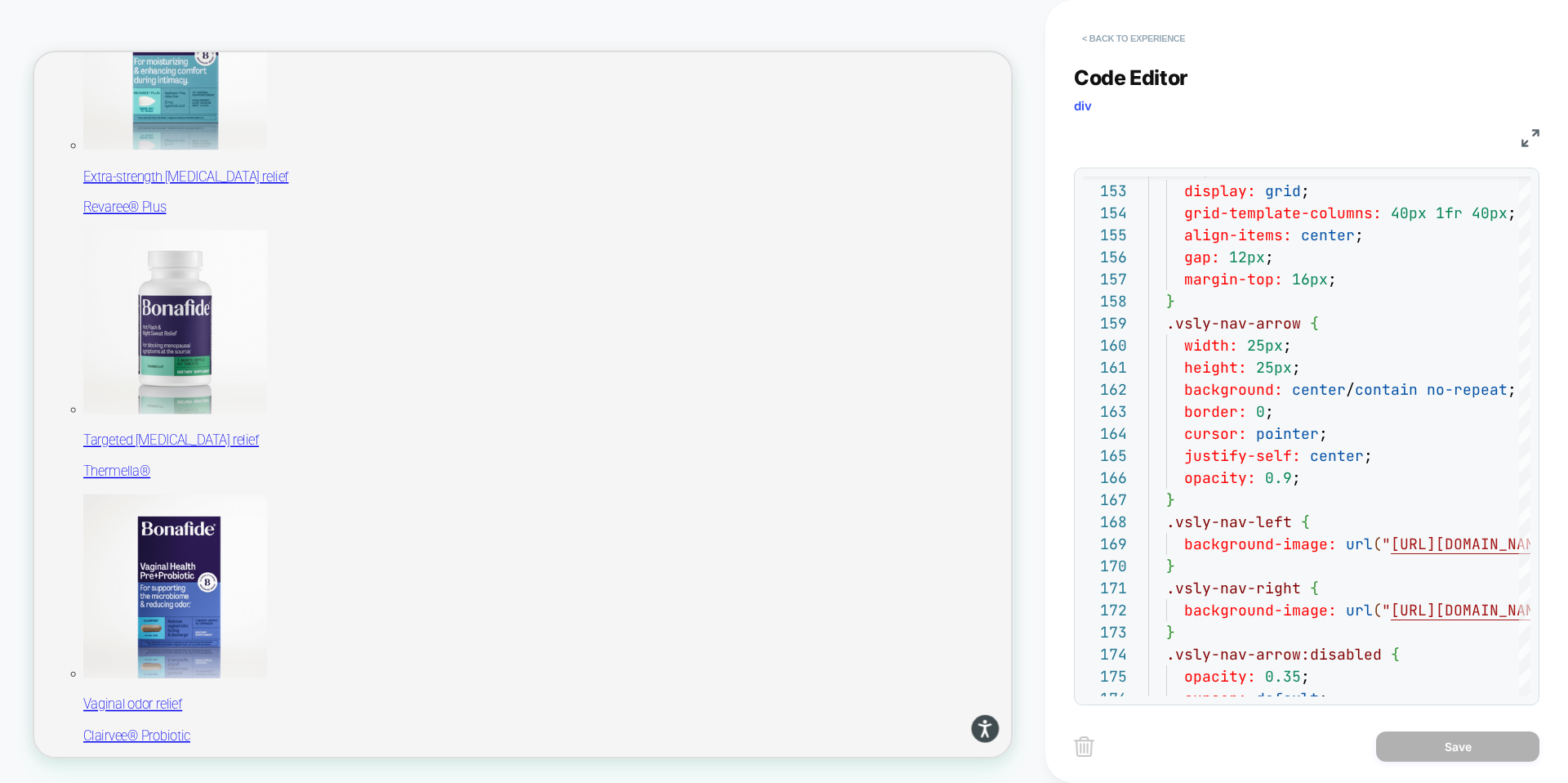
click at [1085, 38] on button "< Back to experience" at bounding box center [1133, 39] width 120 height 26
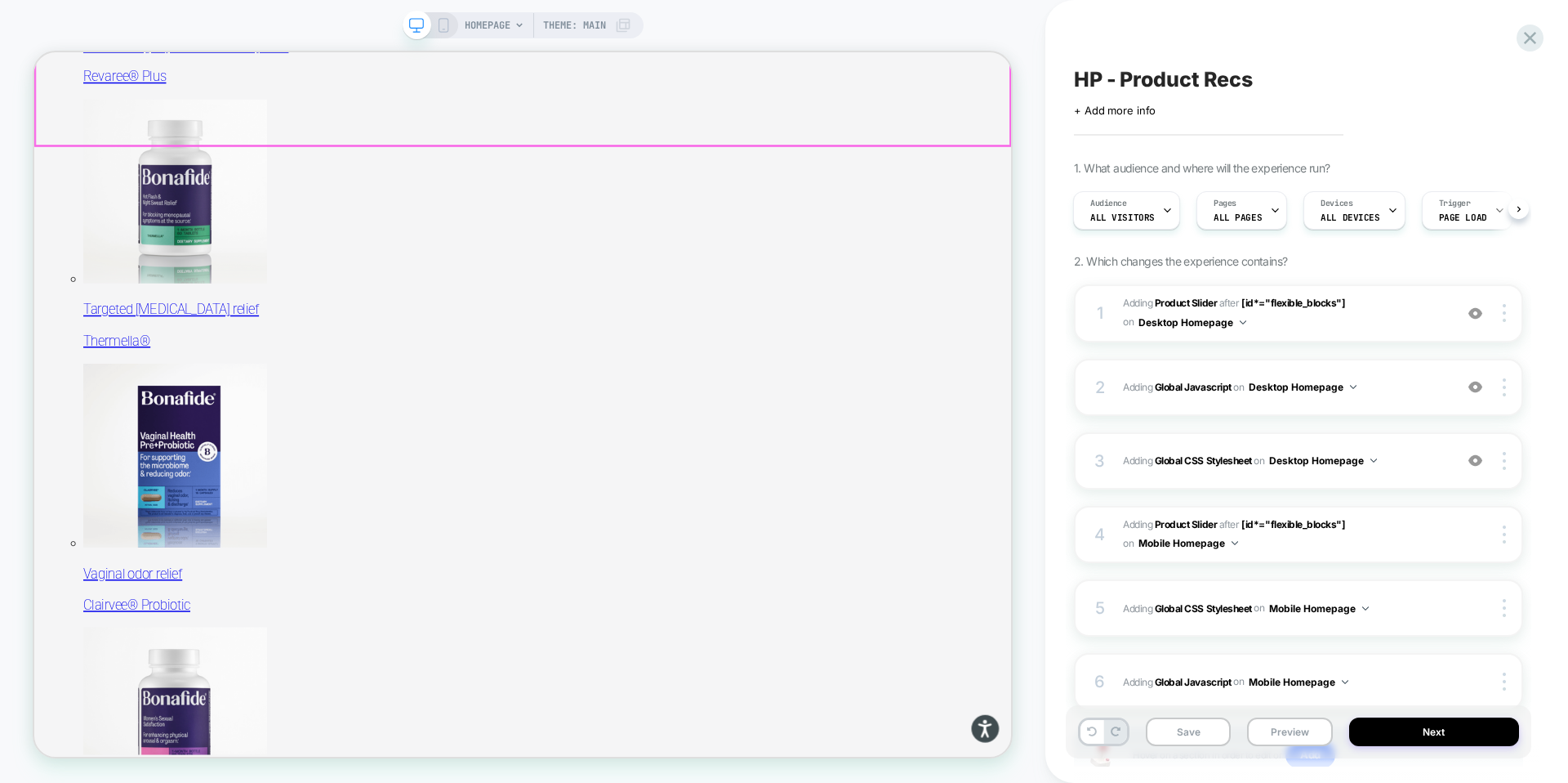
scroll to position [0, 0]
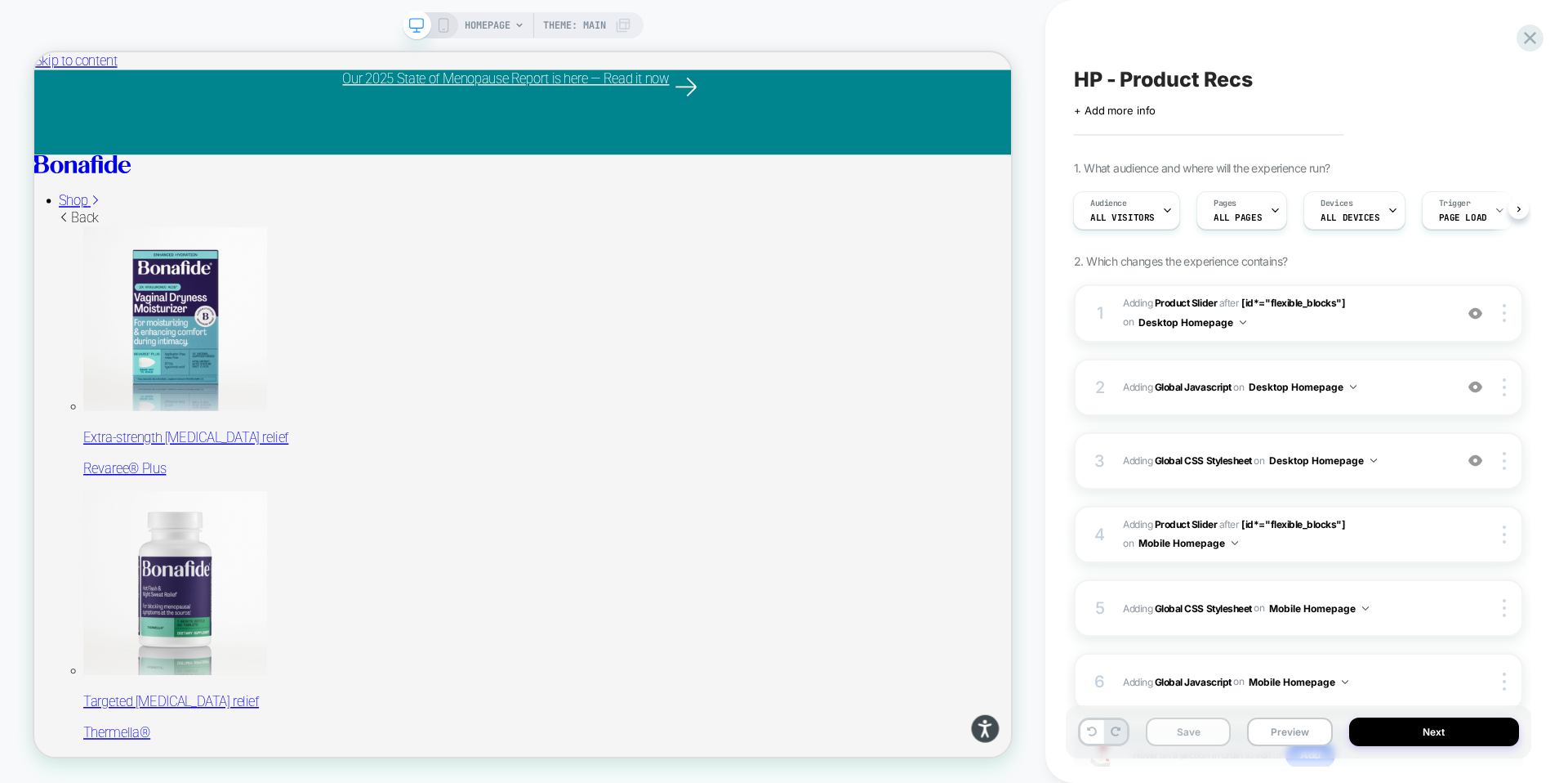
click at [1197, 734] on button "Save" at bounding box center [1188, 731] width 85 height 28
click at [1196, 383] on b "Global Javascript" at bounding box center [1193, 386] width 77 height 12
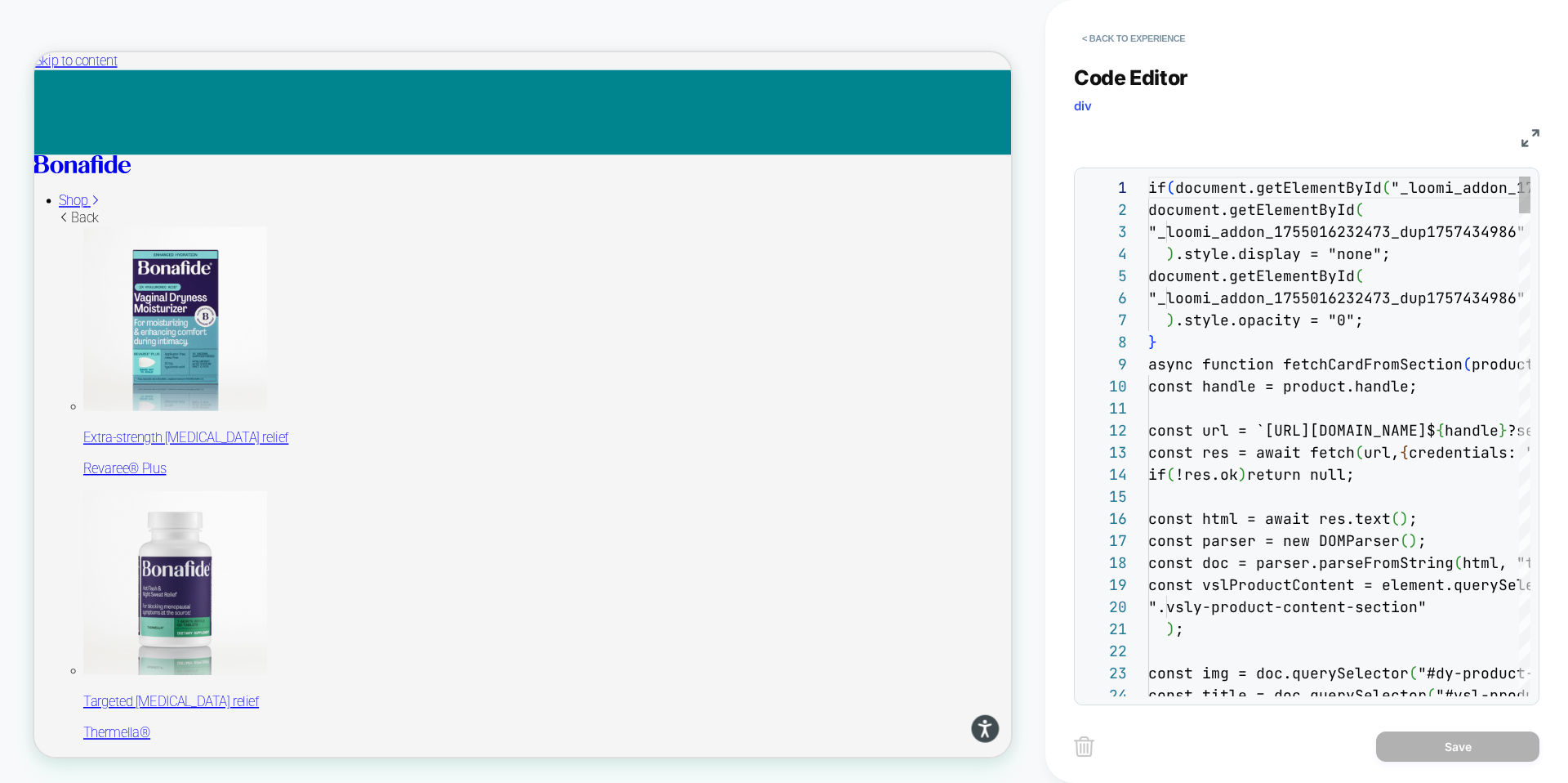
scroll to position [220, 0]
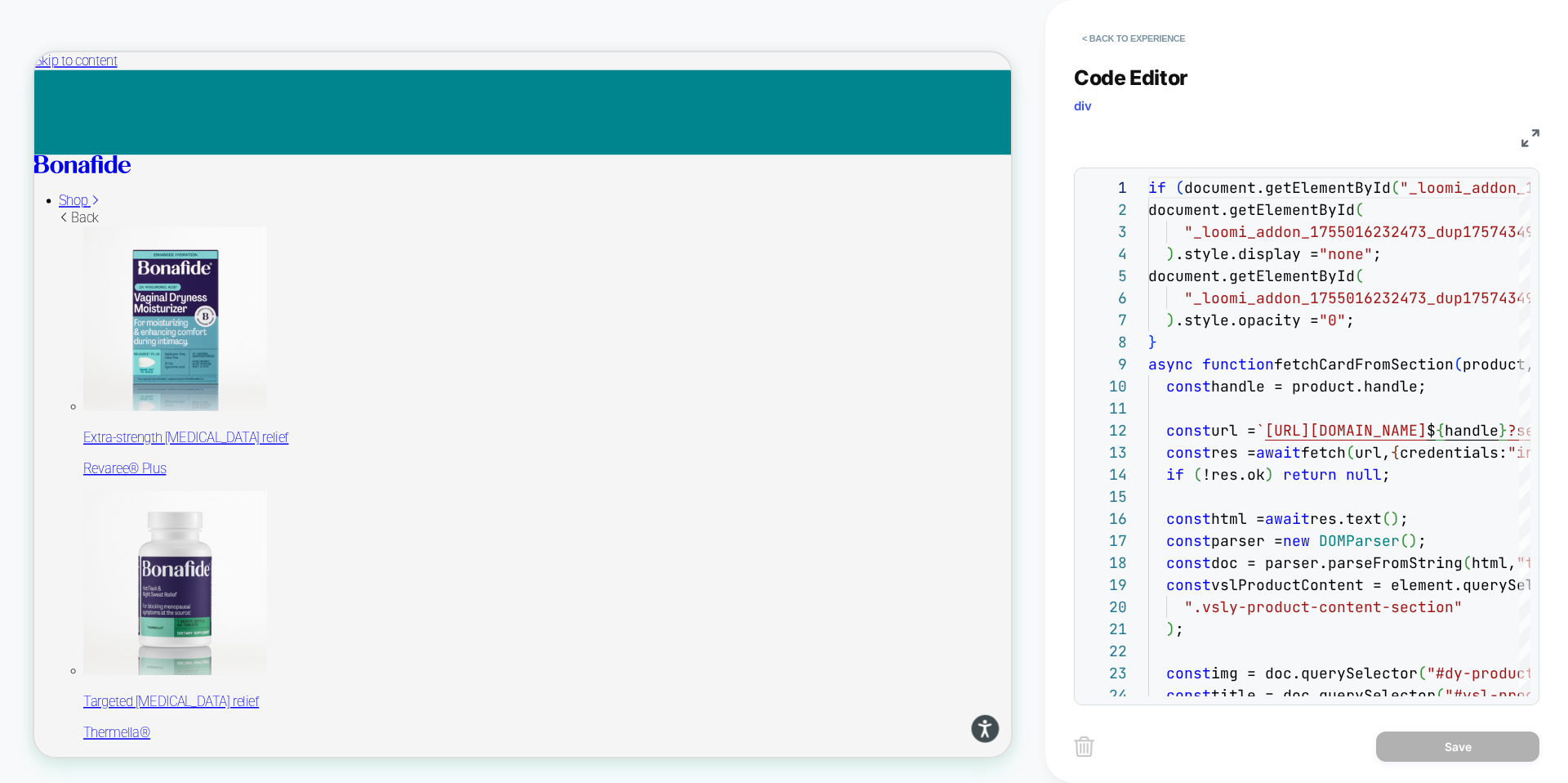
click at [1532, 129] on img at bounding box center [1529, 138] width 18 height 18
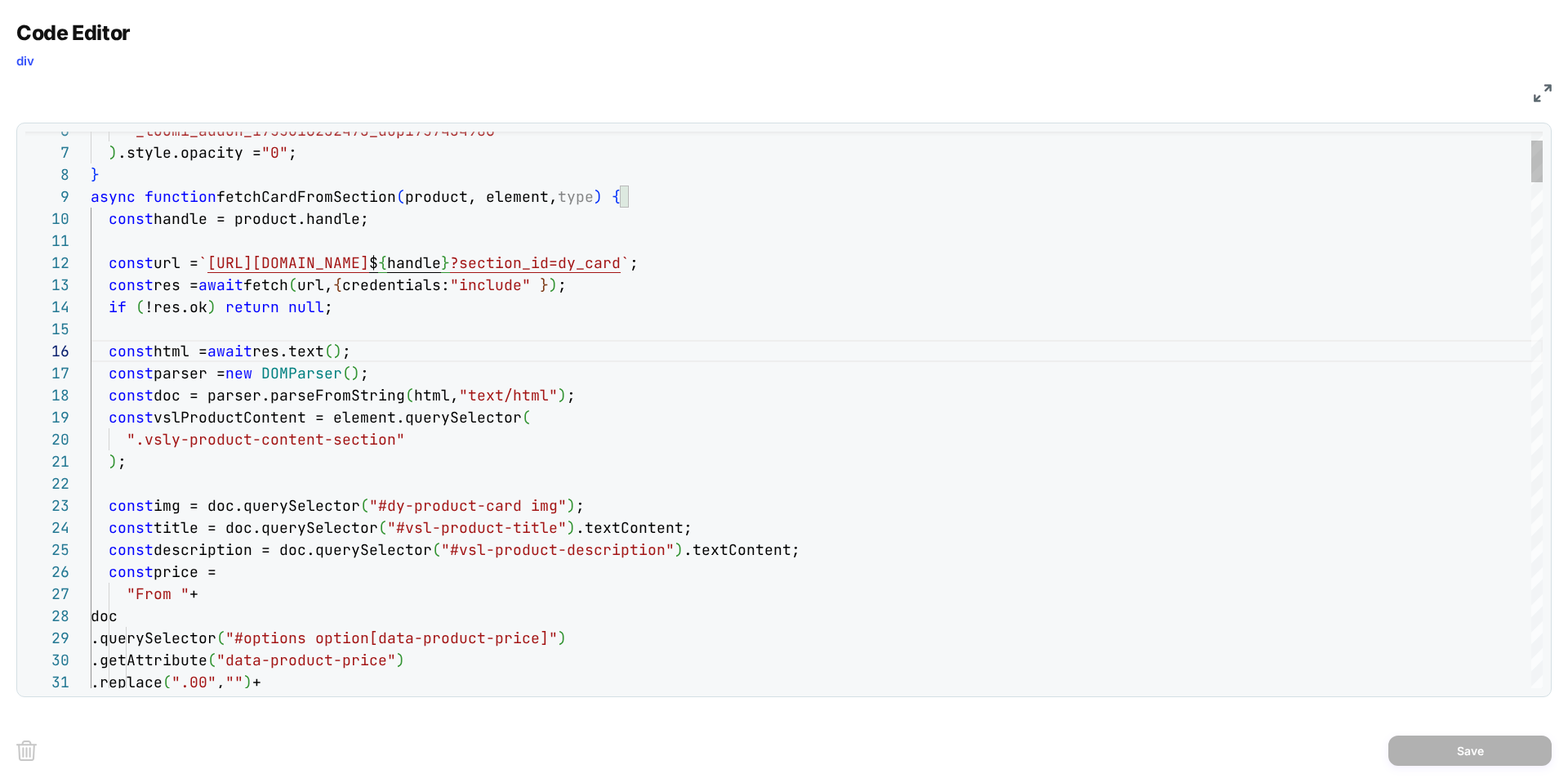
drag, startPoint x: 388, startPoint y: 351, endPoint x: 109, endPoint y: 356, distance: 279.0
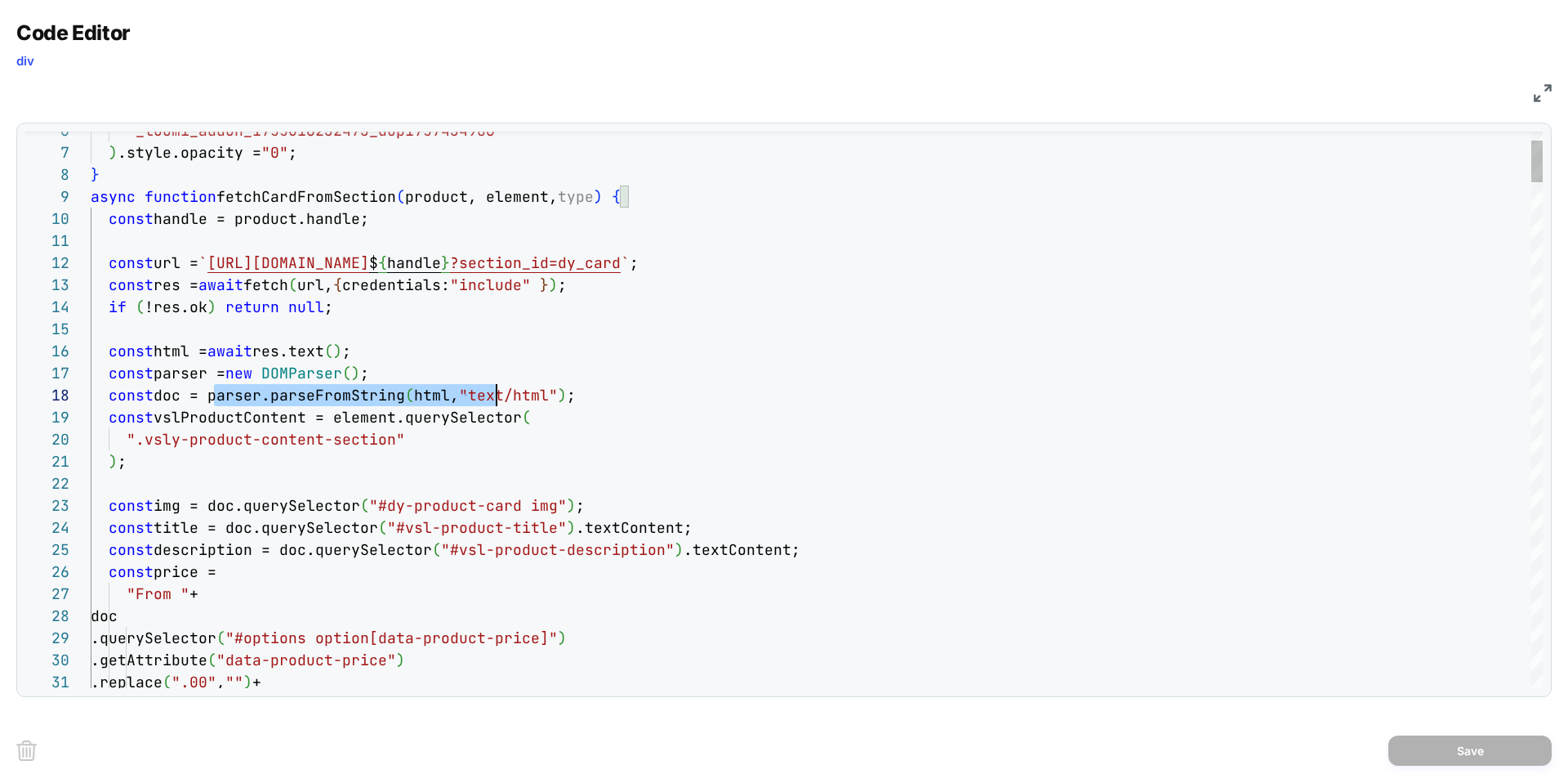
scroll to position [155, 414]
drag, startPoint x: 212, startPoint y: 391, endPoint x: 502, endPoint y: 397, distance: 290.1
drag, startPoint x: 144, startPoint y: 440, endPoint x: 391, endPoint y: 441, distance: 247.0
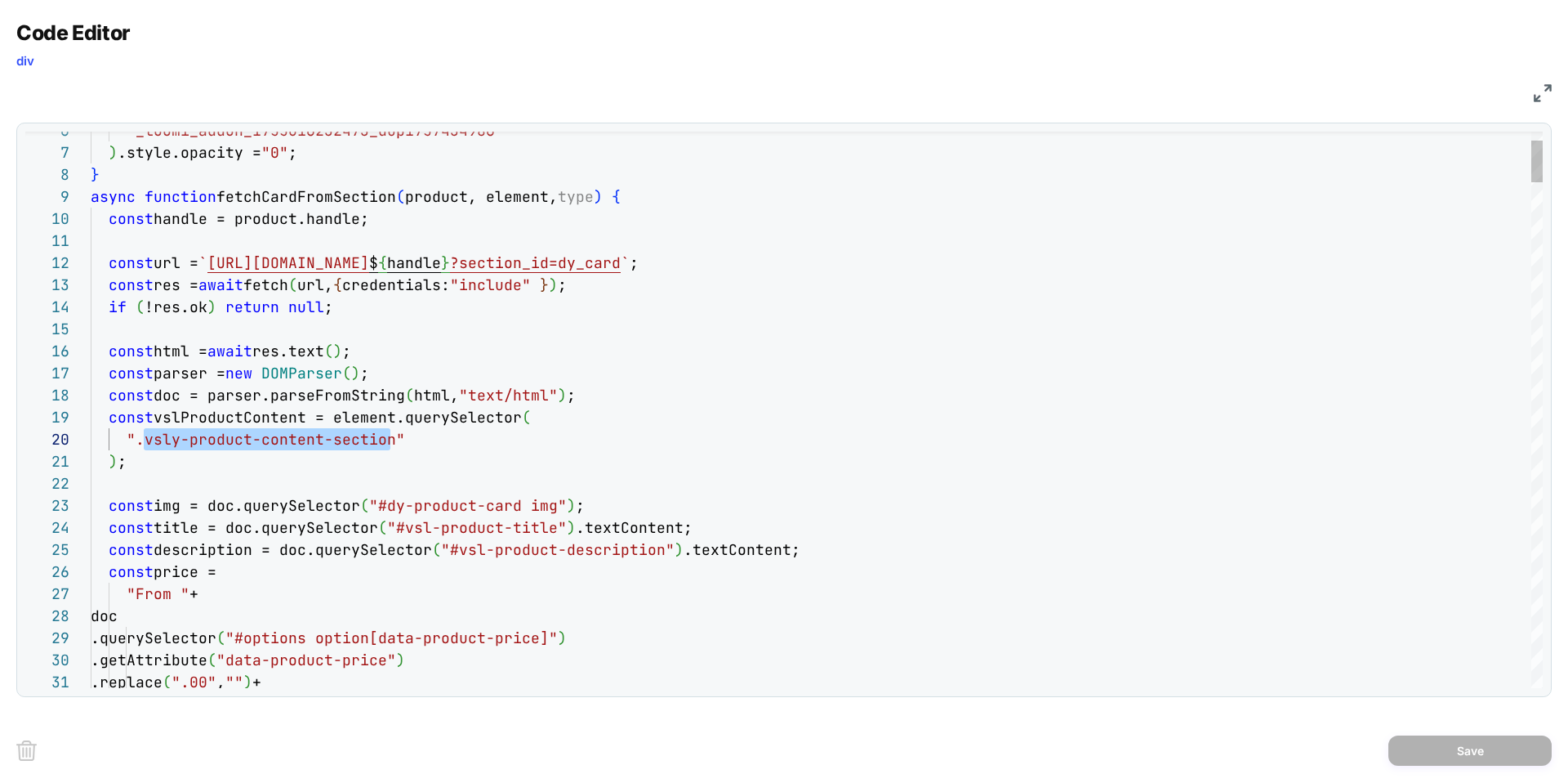
type textarea "**********"
drag, startPoint x: 409, startPoint y: 527, endPoint x: 560, endPoint y: 518, distance: 151.3
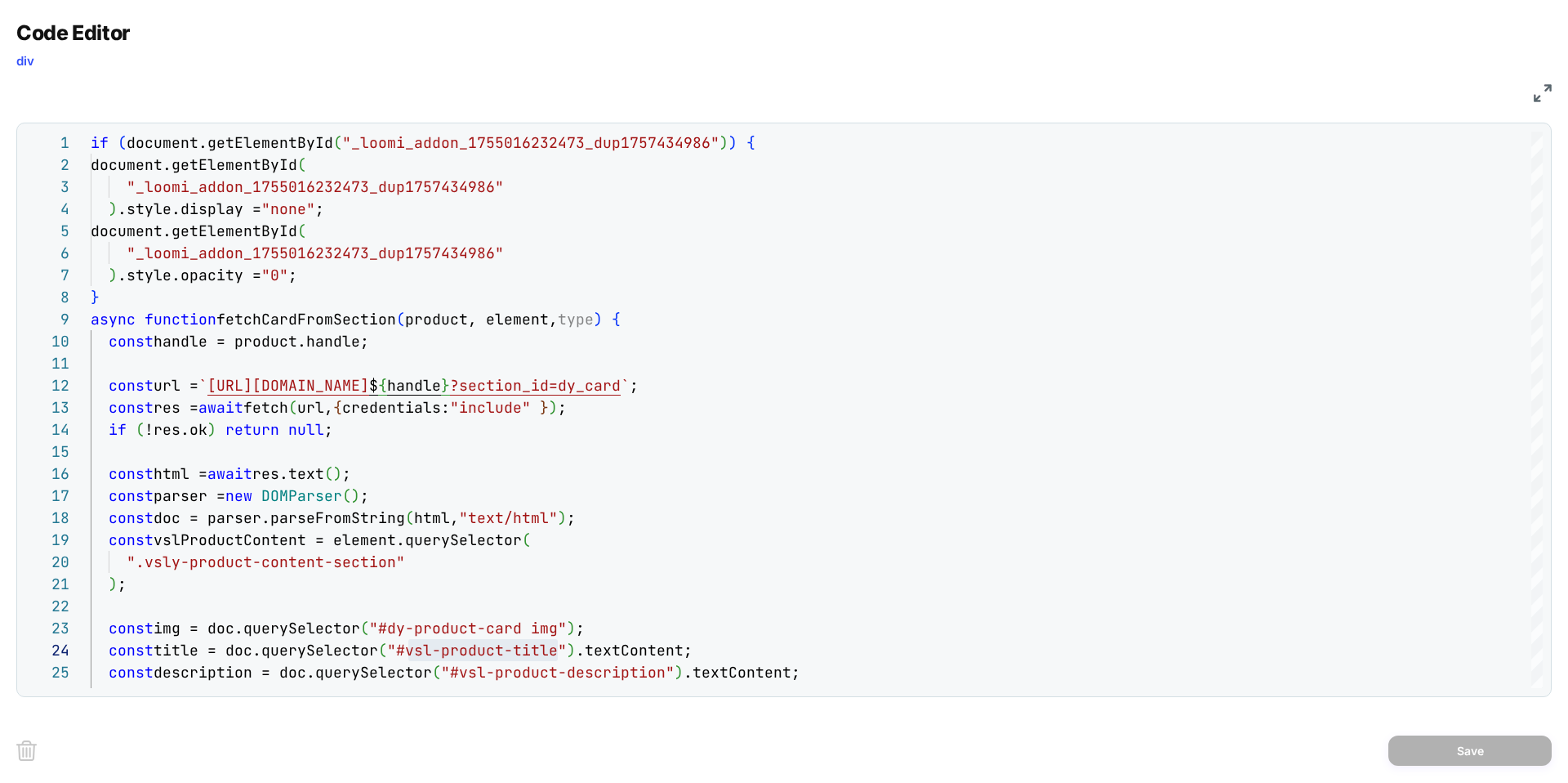
click at [1542, 100] on img at bounding box center [1542, 92] width 18 height 18
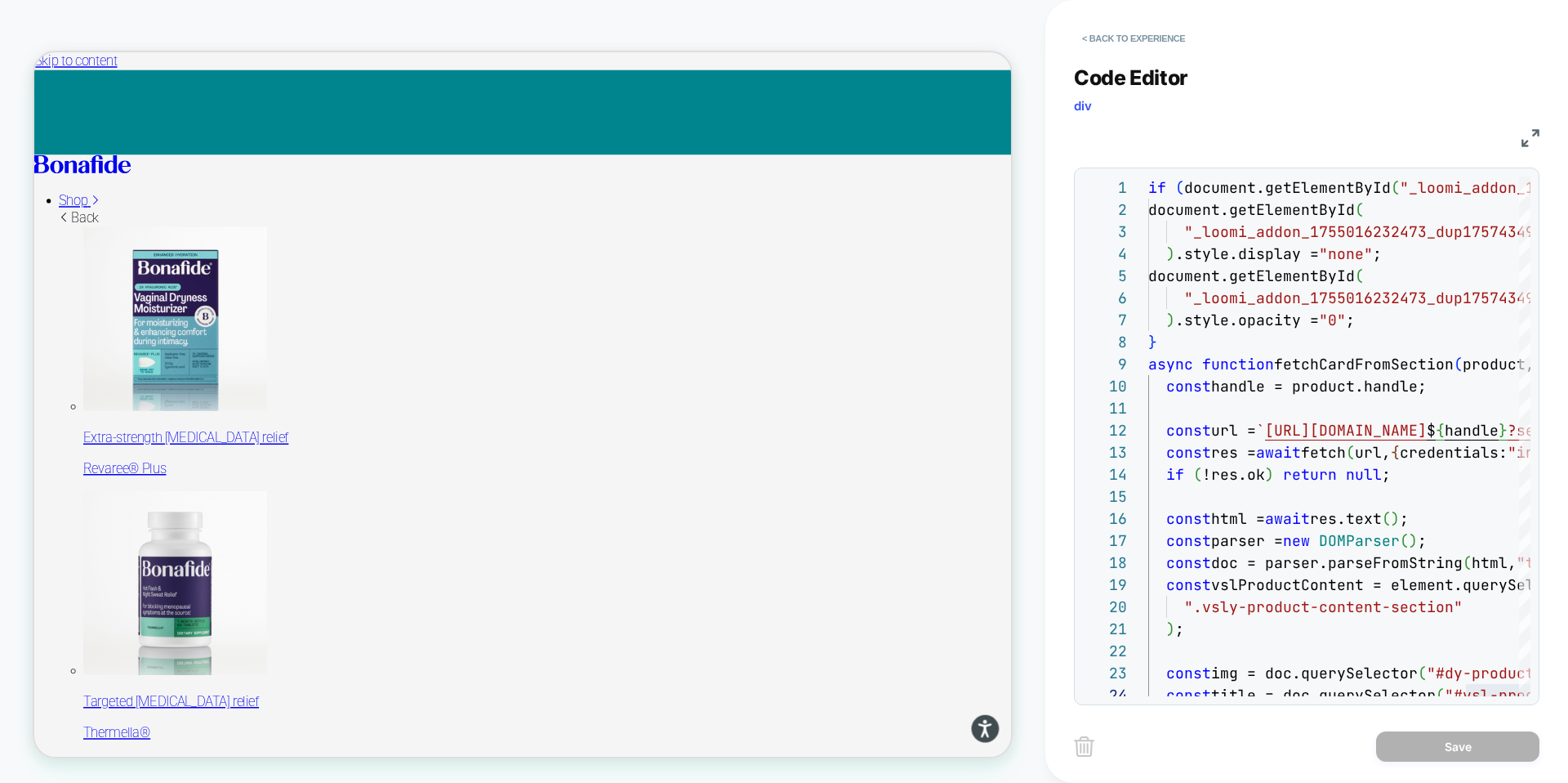
drag, startPoint x: 1014, startPoint y: 28, endPoint x: 1061, endPoint y: 34, distance: 47.4
click at [1015, 28] on div "HOMEPAGE Theme: MAIN" at bounding box center [523, 391] width 1045 height 750
click at [1093, 37] on button "< Back to experience" at bounding box center [1133, 39] width 120 height 26
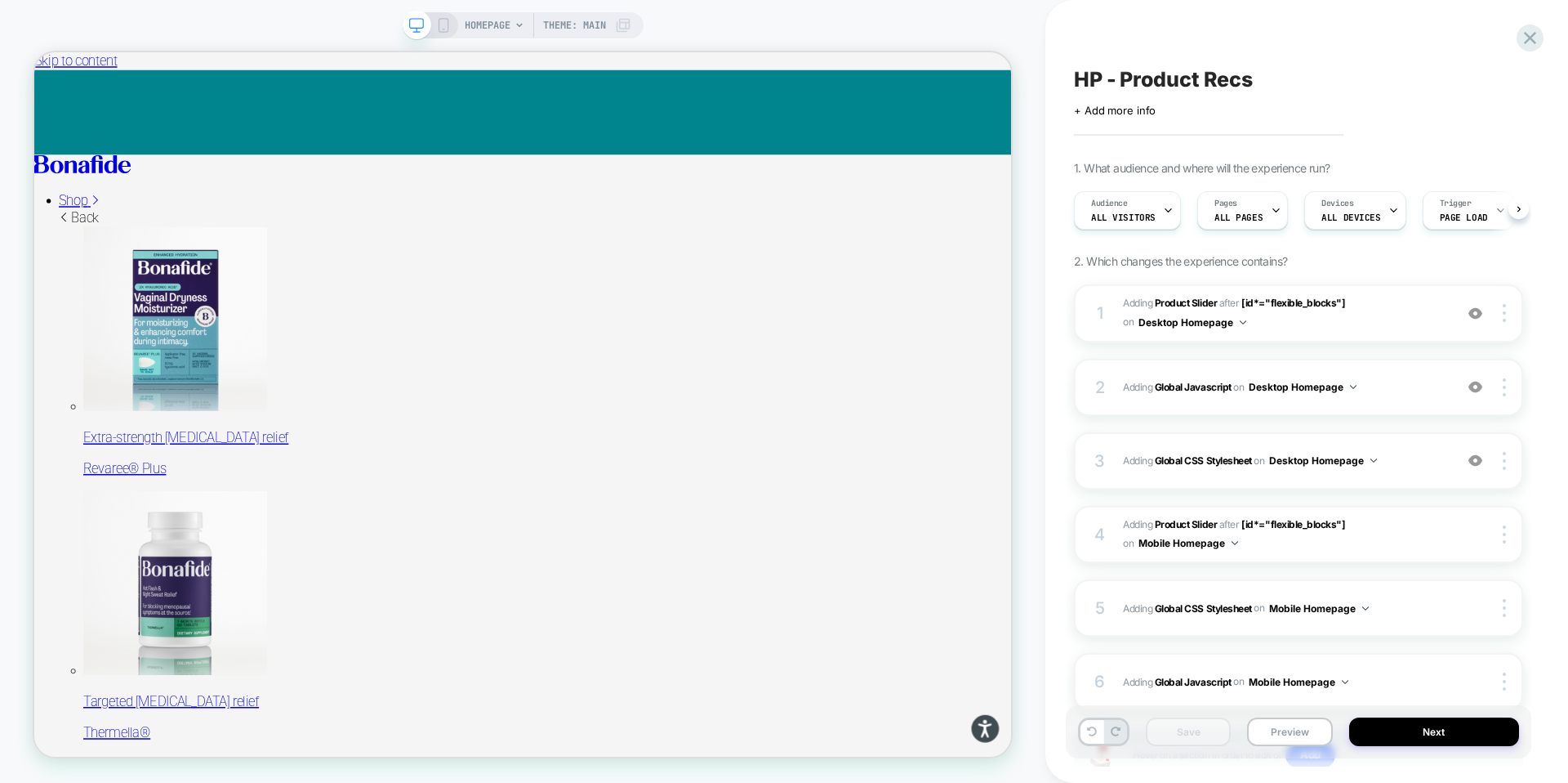
scroll to position [0, 1]
click at [561, 19] on span "Theme: MAIN" at bounding box center [574, 25] width 63 height 26
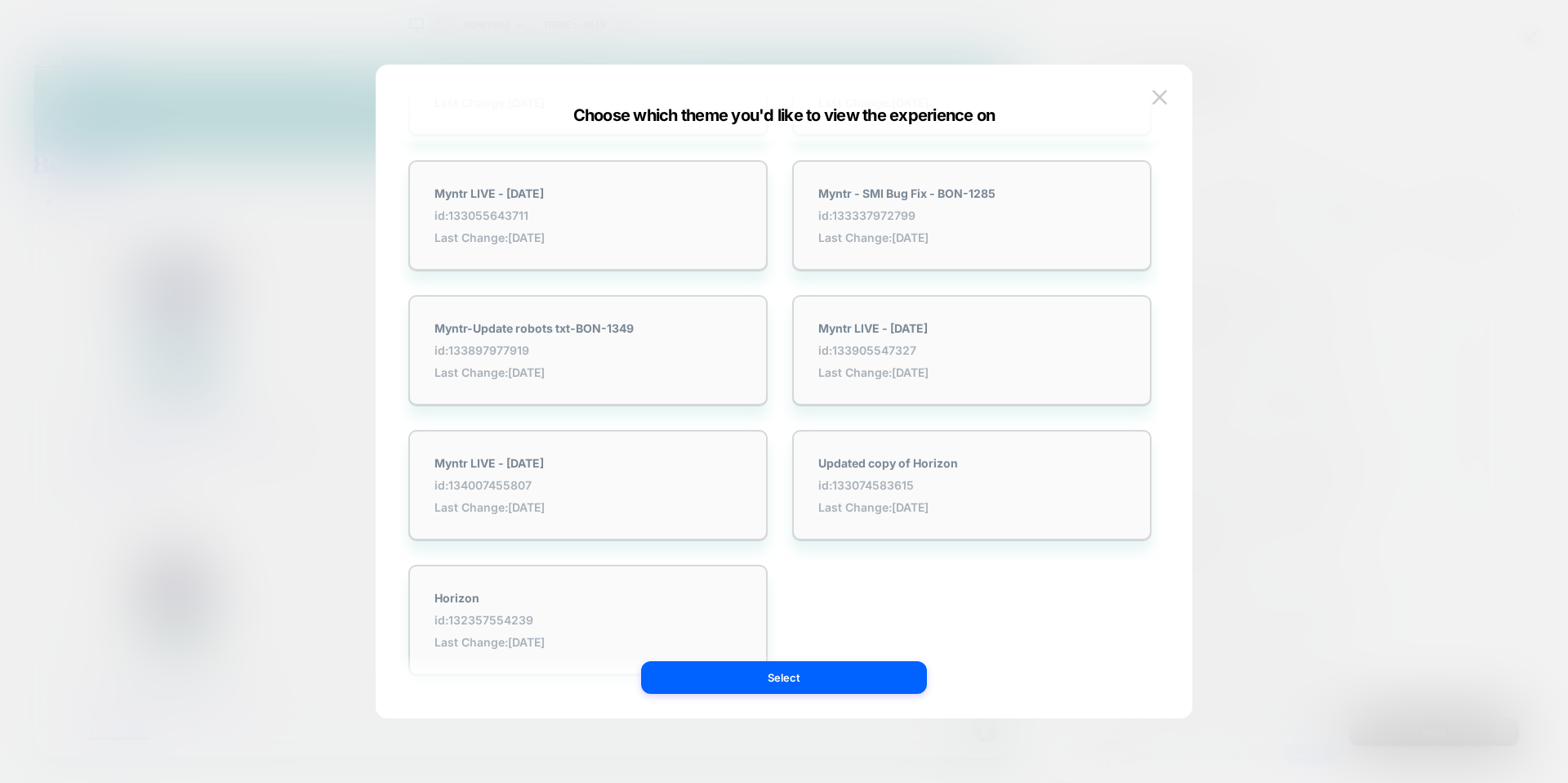
scroll to position [4886, 0]
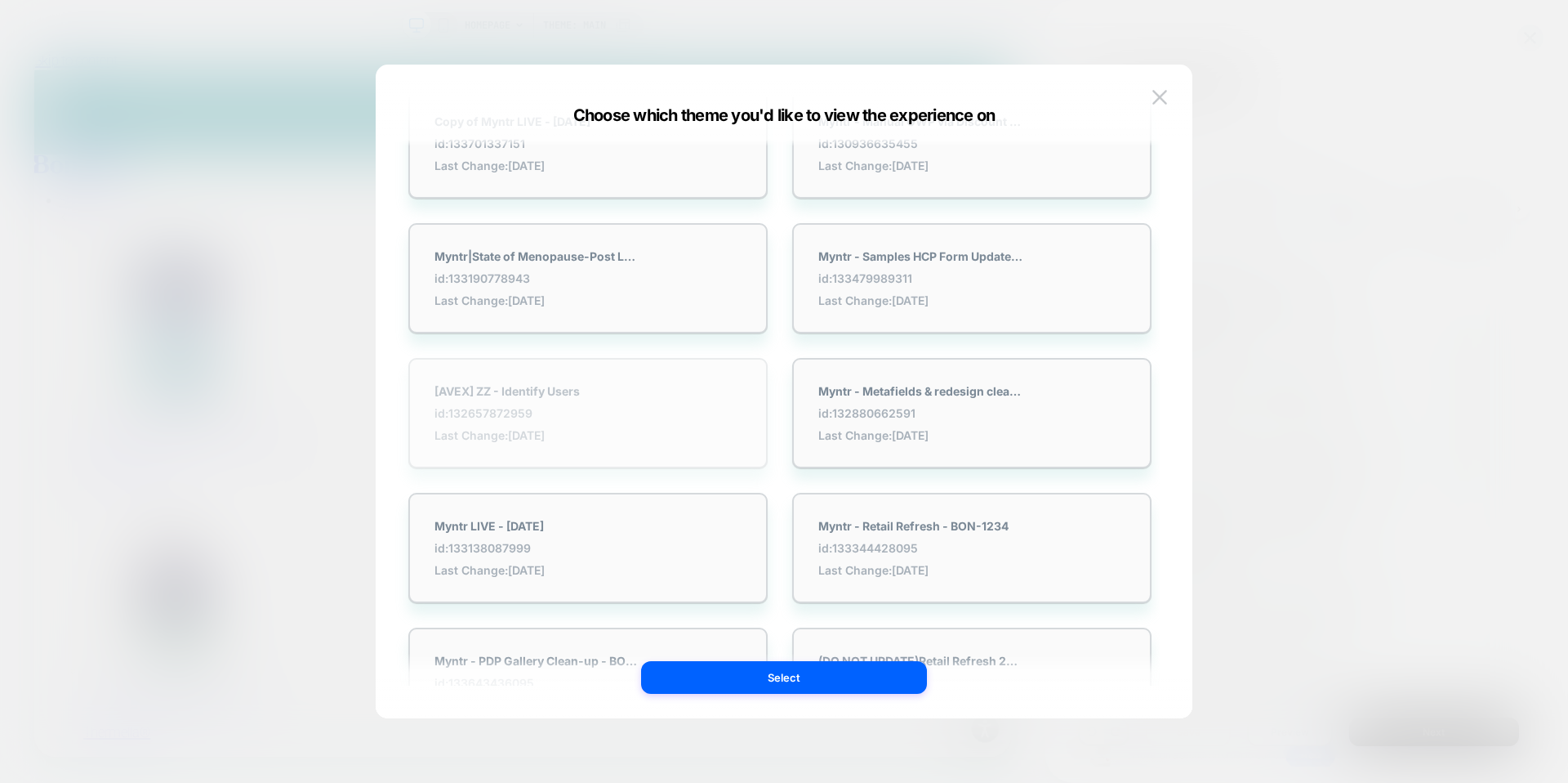
click at [611, 401] on div "[AVEX] ZZ - Identify Users id: 132657872959 Last Change: 9/3/2025" at bounding box center [589, 413] width 360 height 110
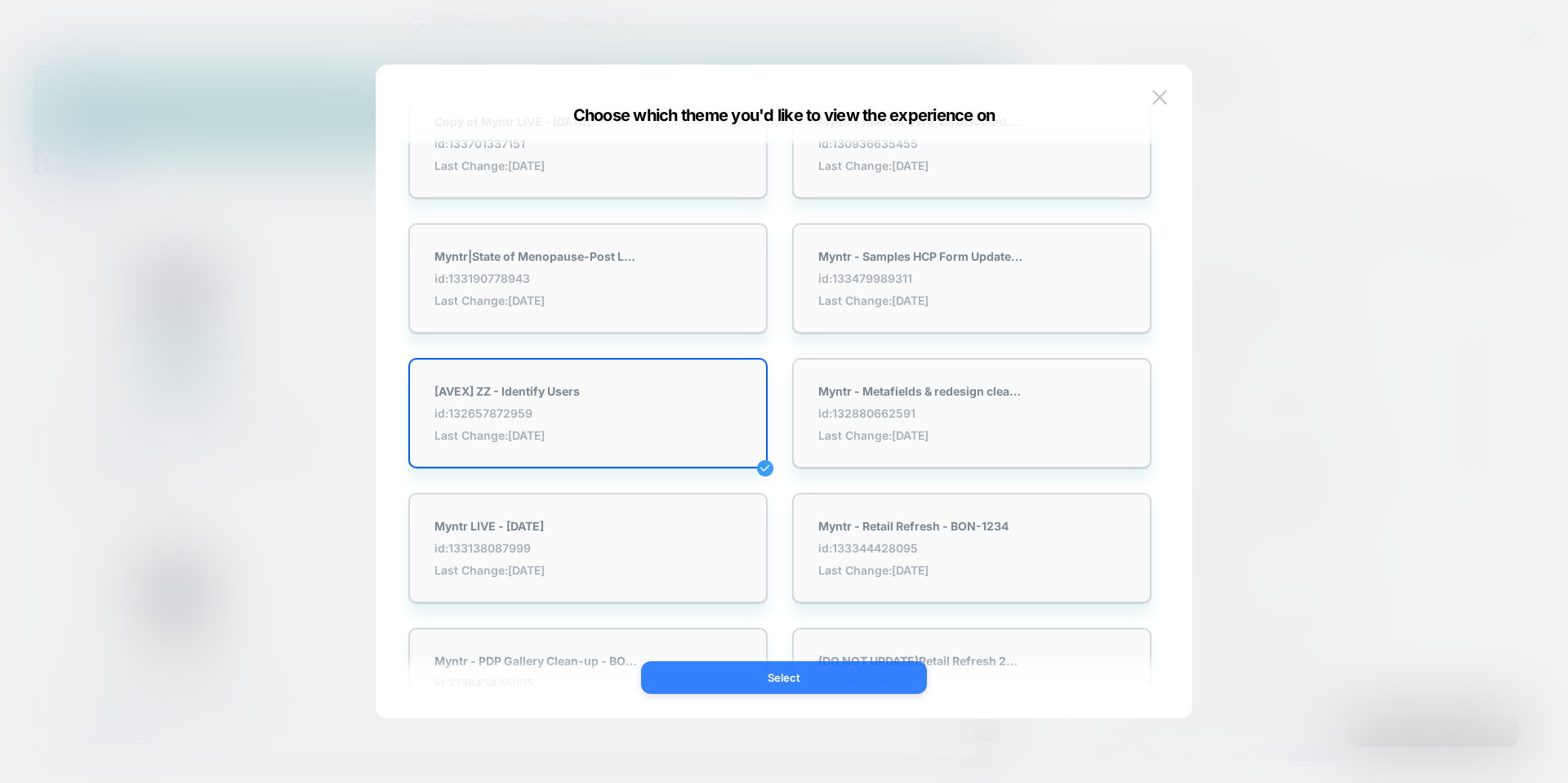
click at [777, 673] on button "Select" at bounding box center [784, 677] width 285 height 33
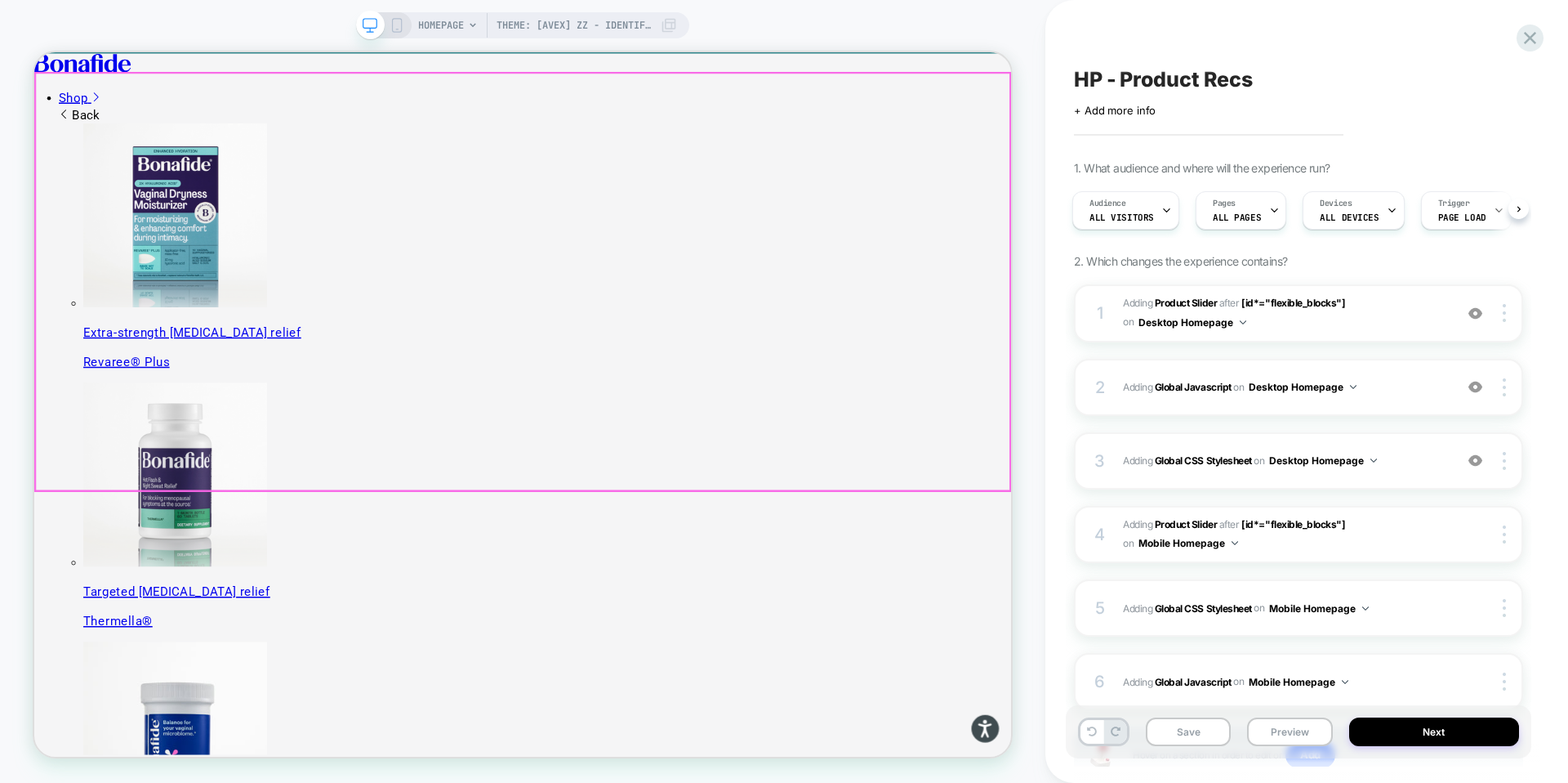
scroll to position [0, 0]
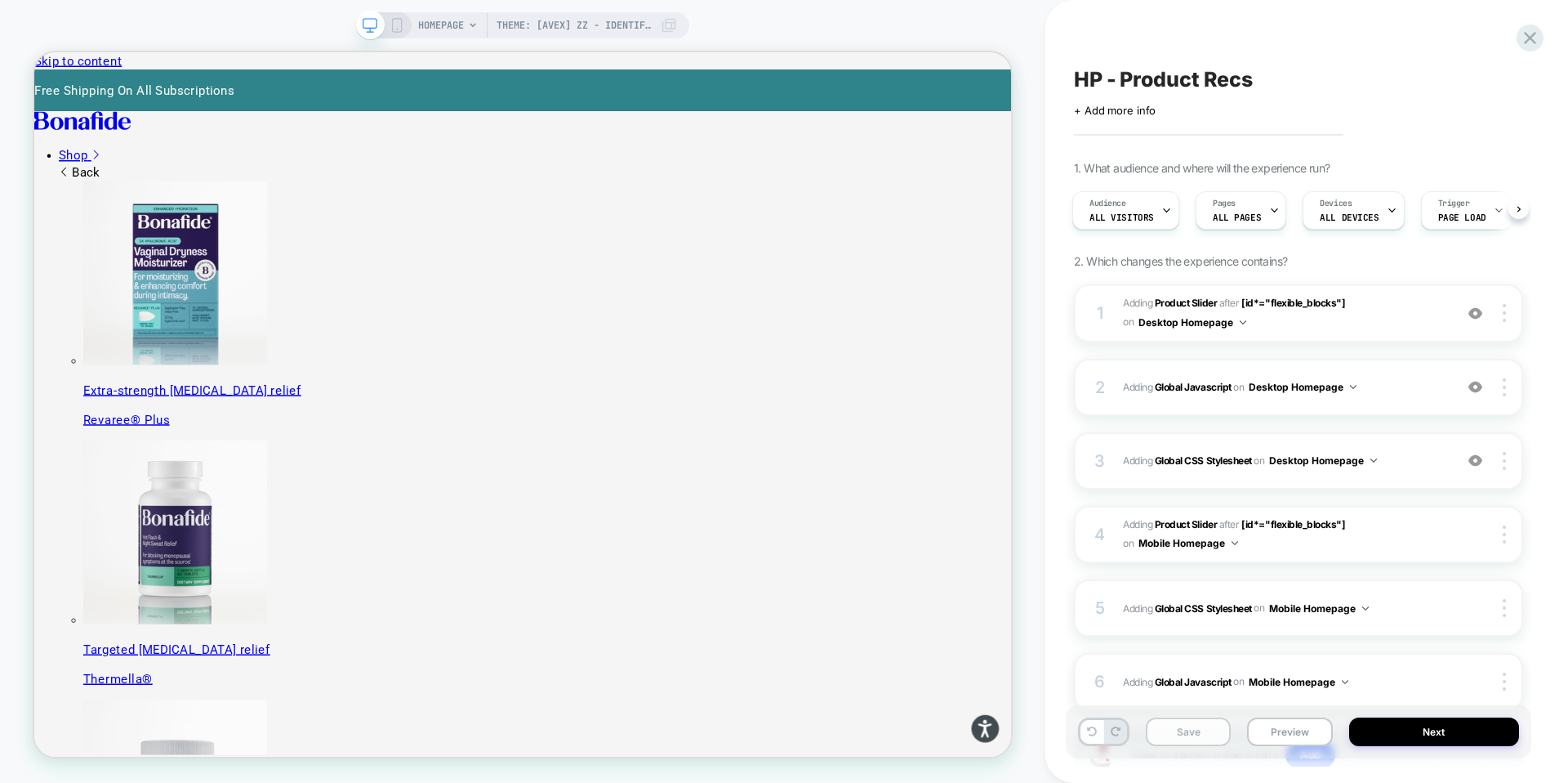
click at [1194, 737] on button "Save" at bounding box center [1188, 731] width 85 height 28
click at [1285, 732] on button "Preview" at bounding box center [1289, 731] width 85 height 28
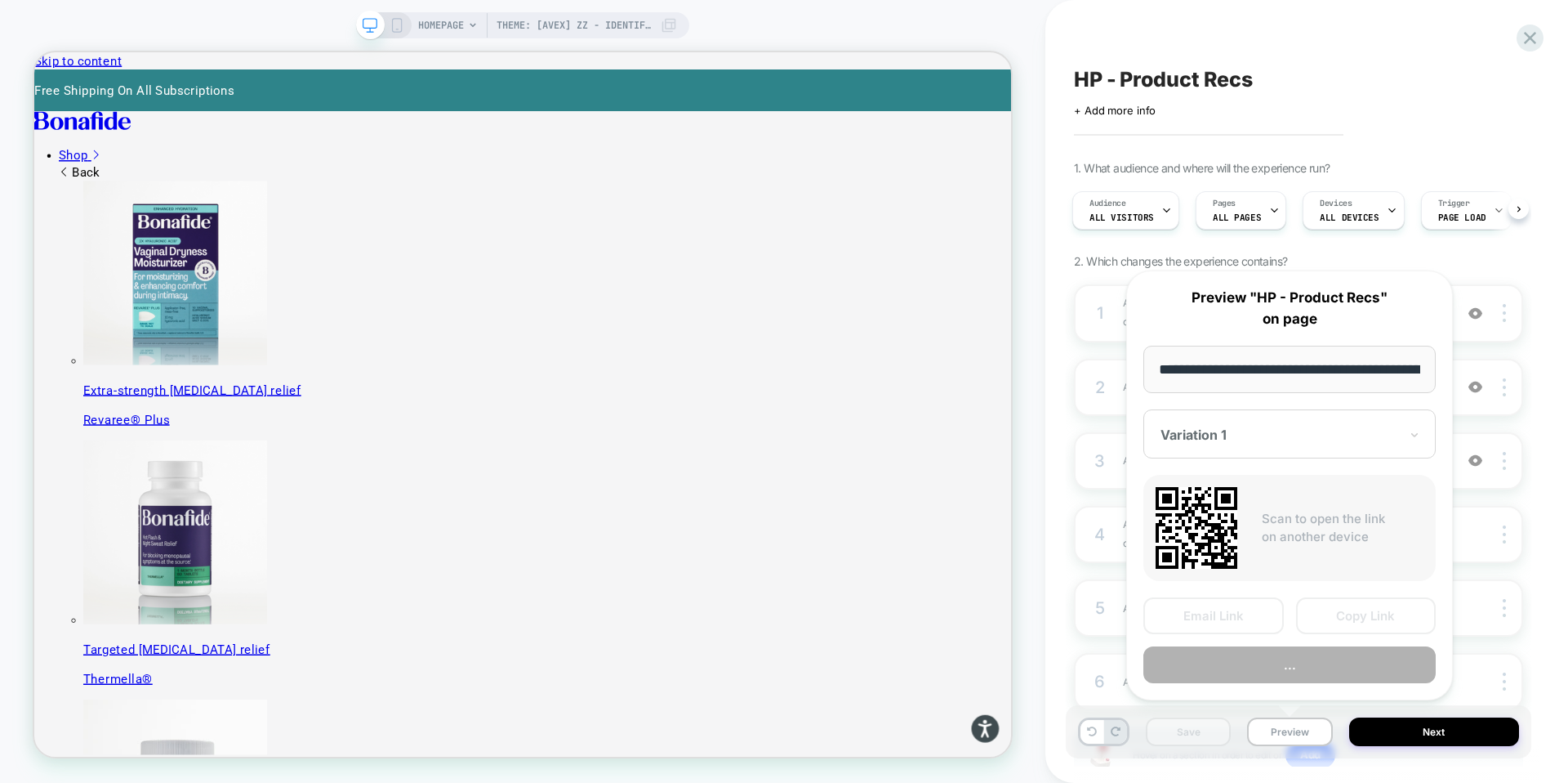
scroll to position [0, 140]
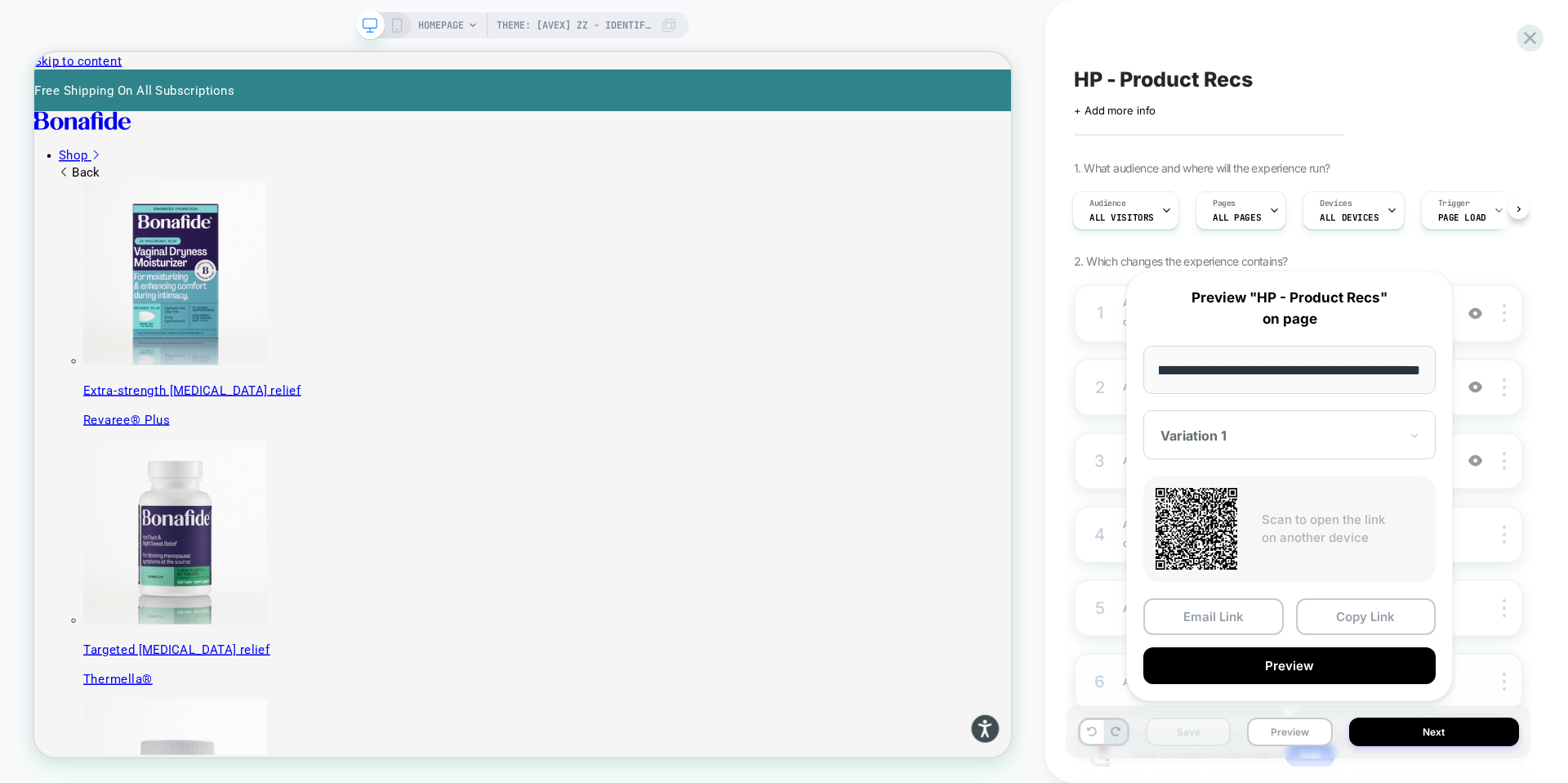
click at [1273, 665] on button "Preview" at bounding box center [1289, 665] width 292 height 37
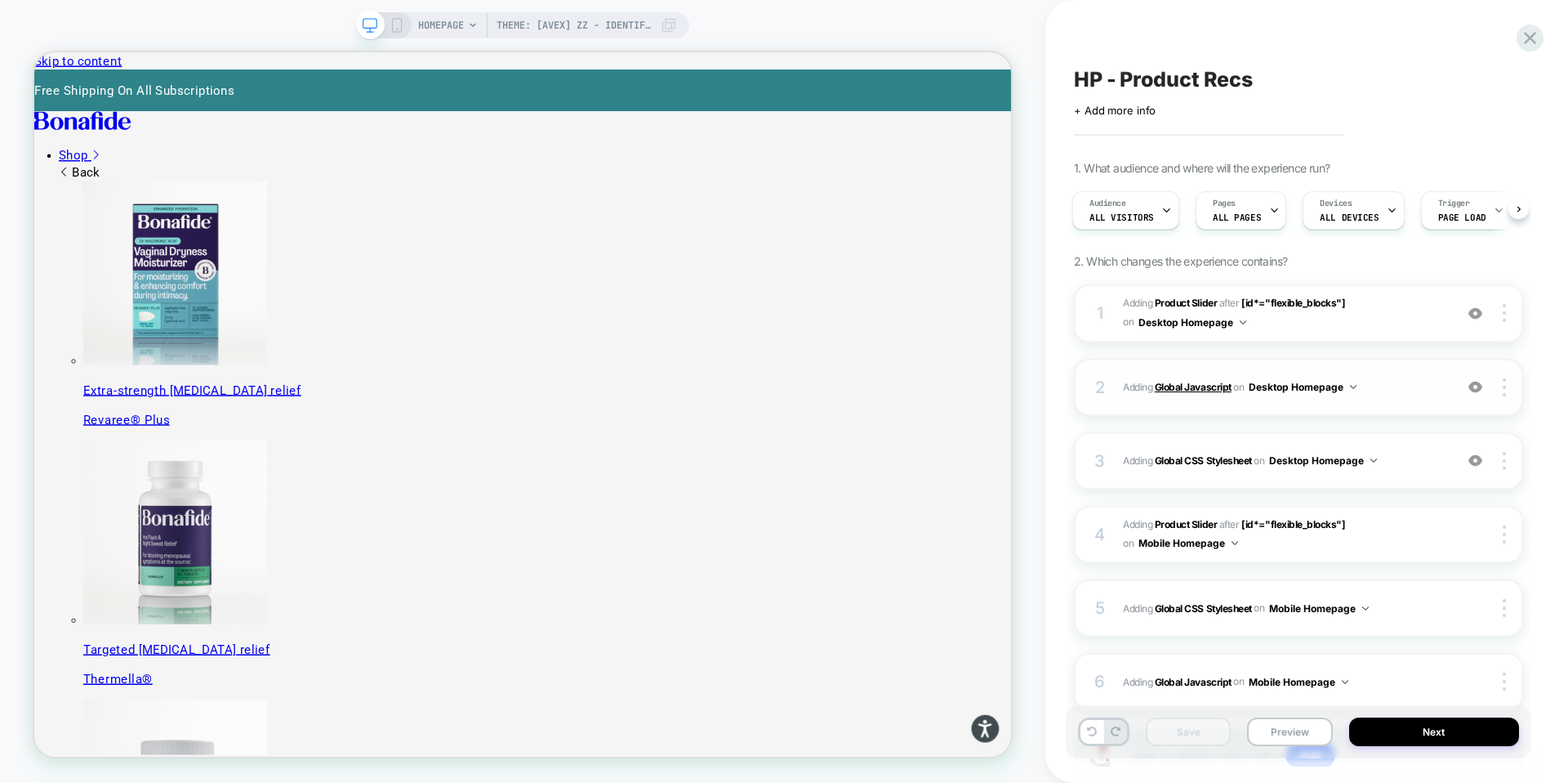
click at [1192, 388] on b "Global Javascript" at bounding box center [1193, 386] width 77 height 12
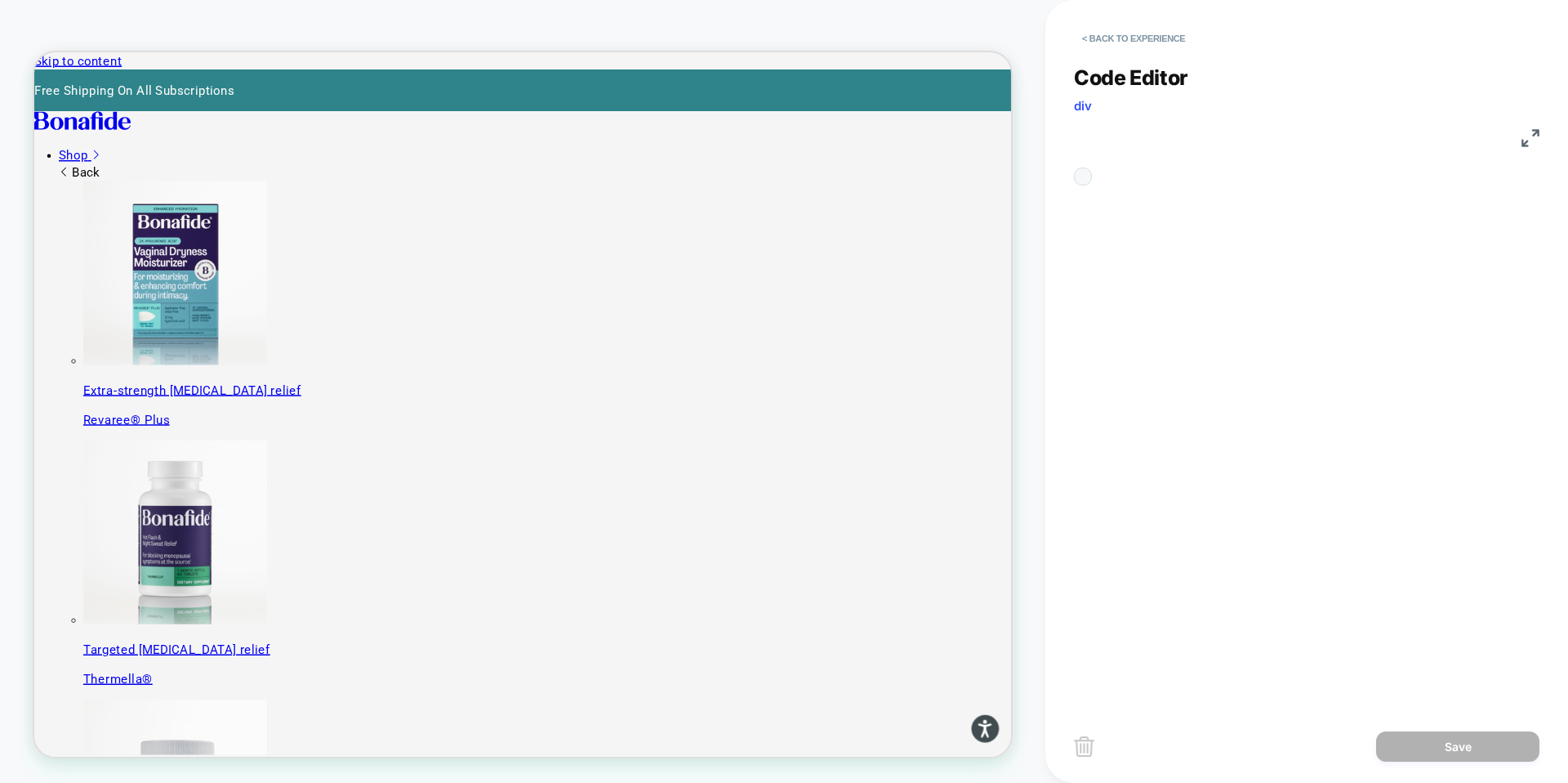
scroll to position [220, 0]
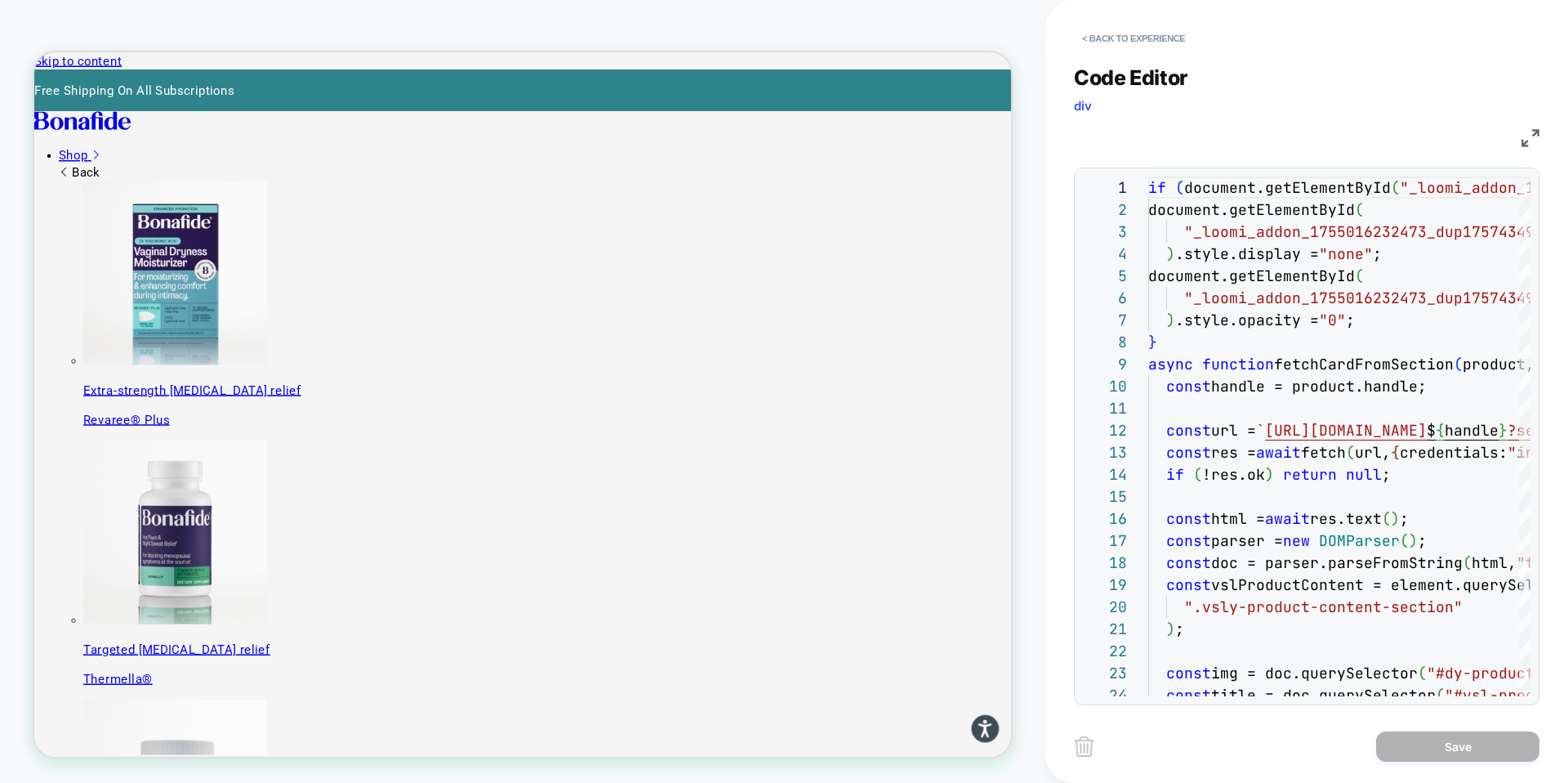
click at [1531, 136] on img at bounding box center [1529, 138] width 18 height 18
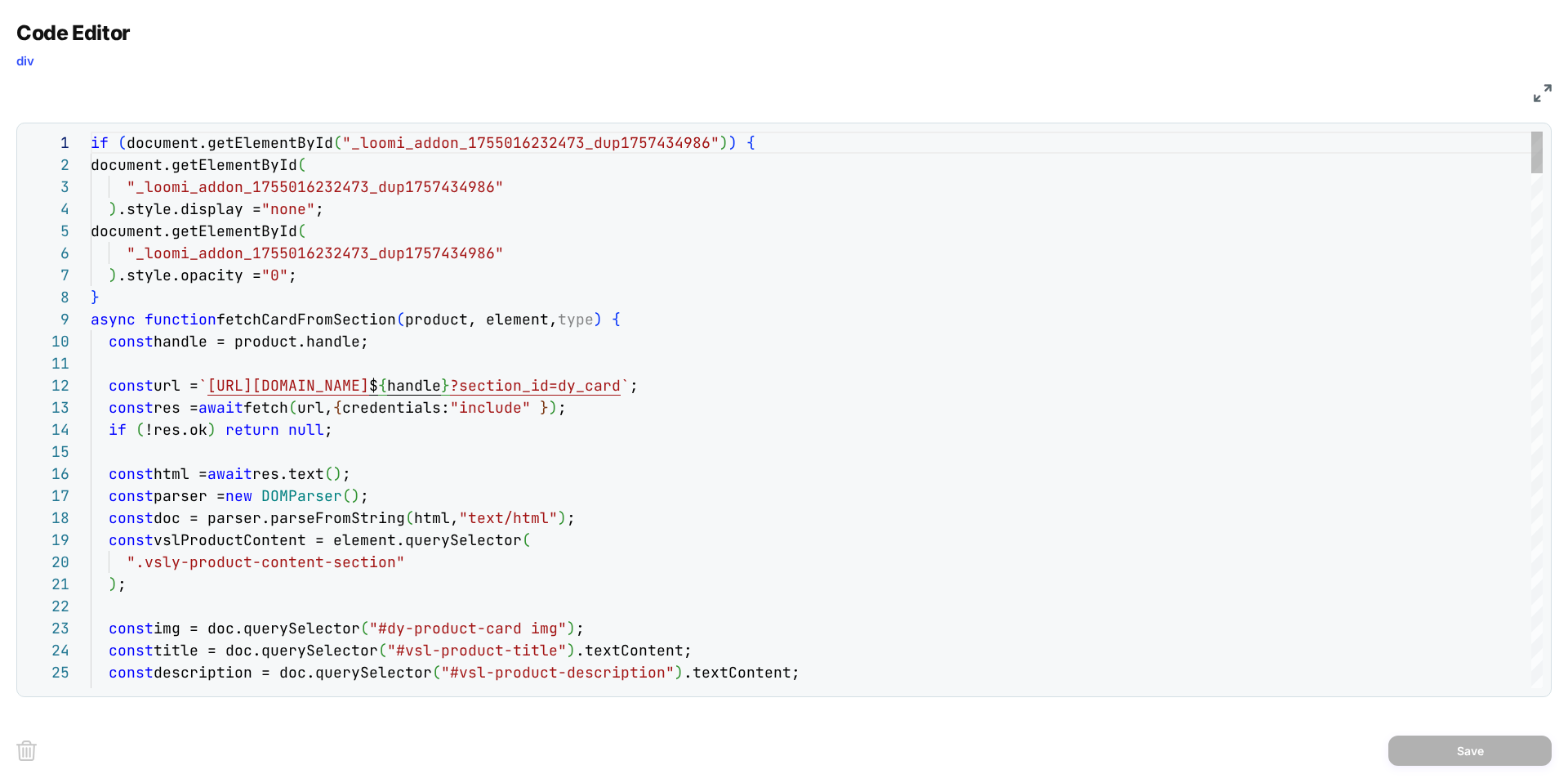
type textarea "**********"
drag, startPoint x: 389, startPoint y: 626, endPoint x: 465, endPoint y: 620, distance: 76.2
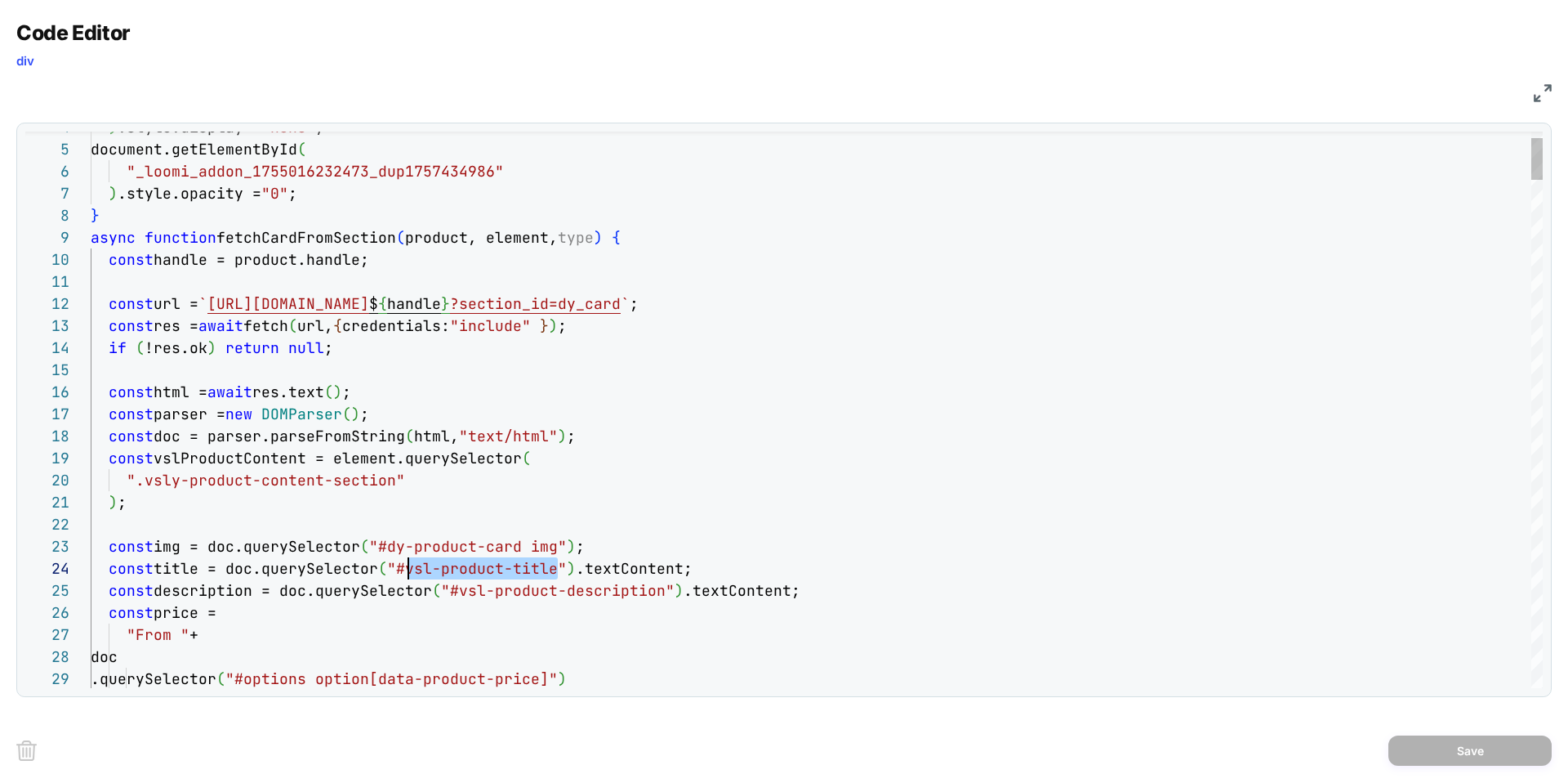
scroll to position [66, 317]
drag, startPoint x: 549, startPoint y: 566, endPoint x: 409, endPoint y: 568, distance: 140.0
click at [1543, 90] on img at bounding box center [1542, 92] width 18 height 18
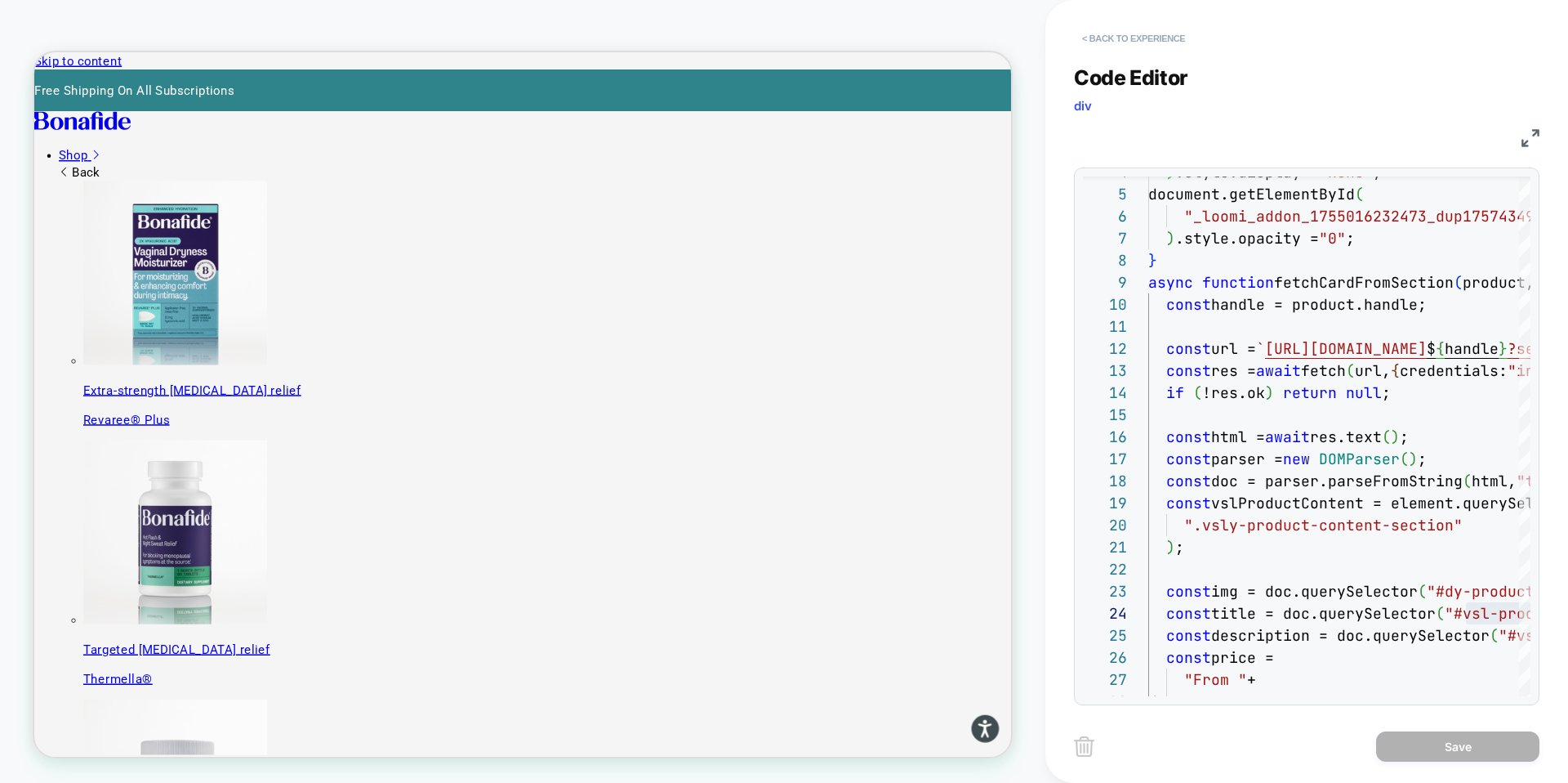
click at [1137, 35] on button "< Back to experience" at bounding box center [1133, 39] width 120 height 26
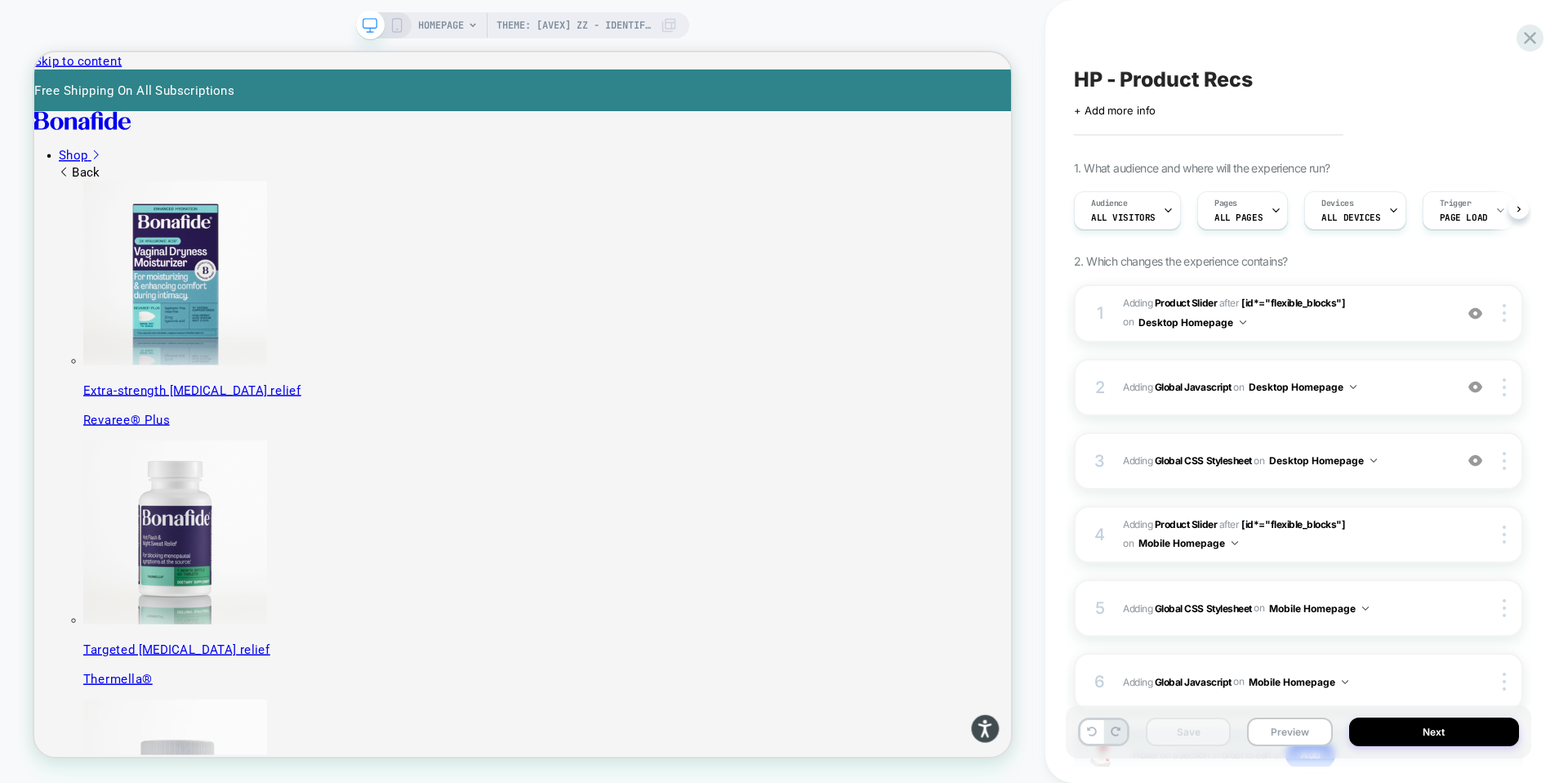
scroll to position [0, 1]
click at [1533, 35] on icon at bounding box center [1529, 38] width 22 height 22
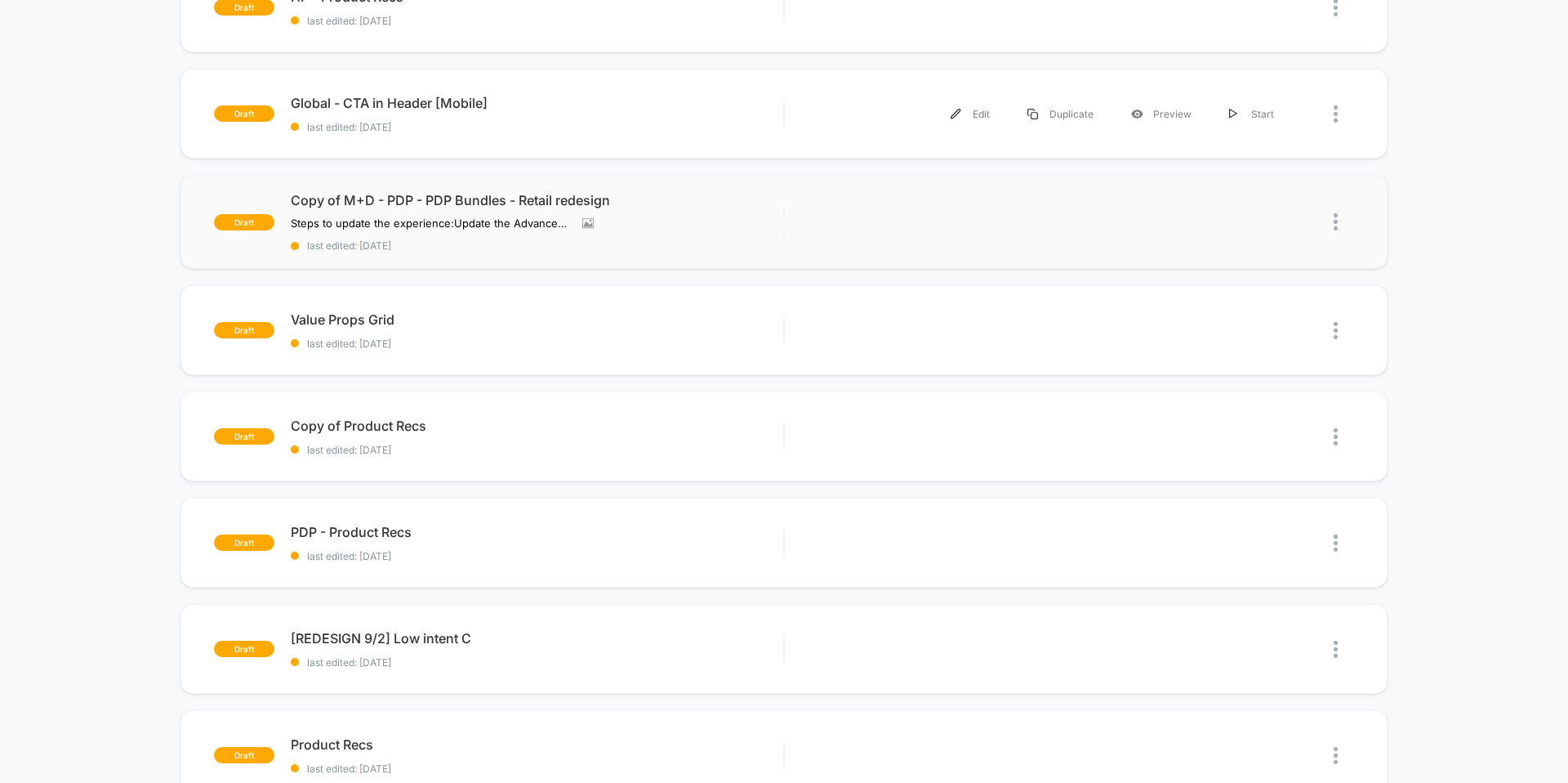
scroll to position [423, 0]
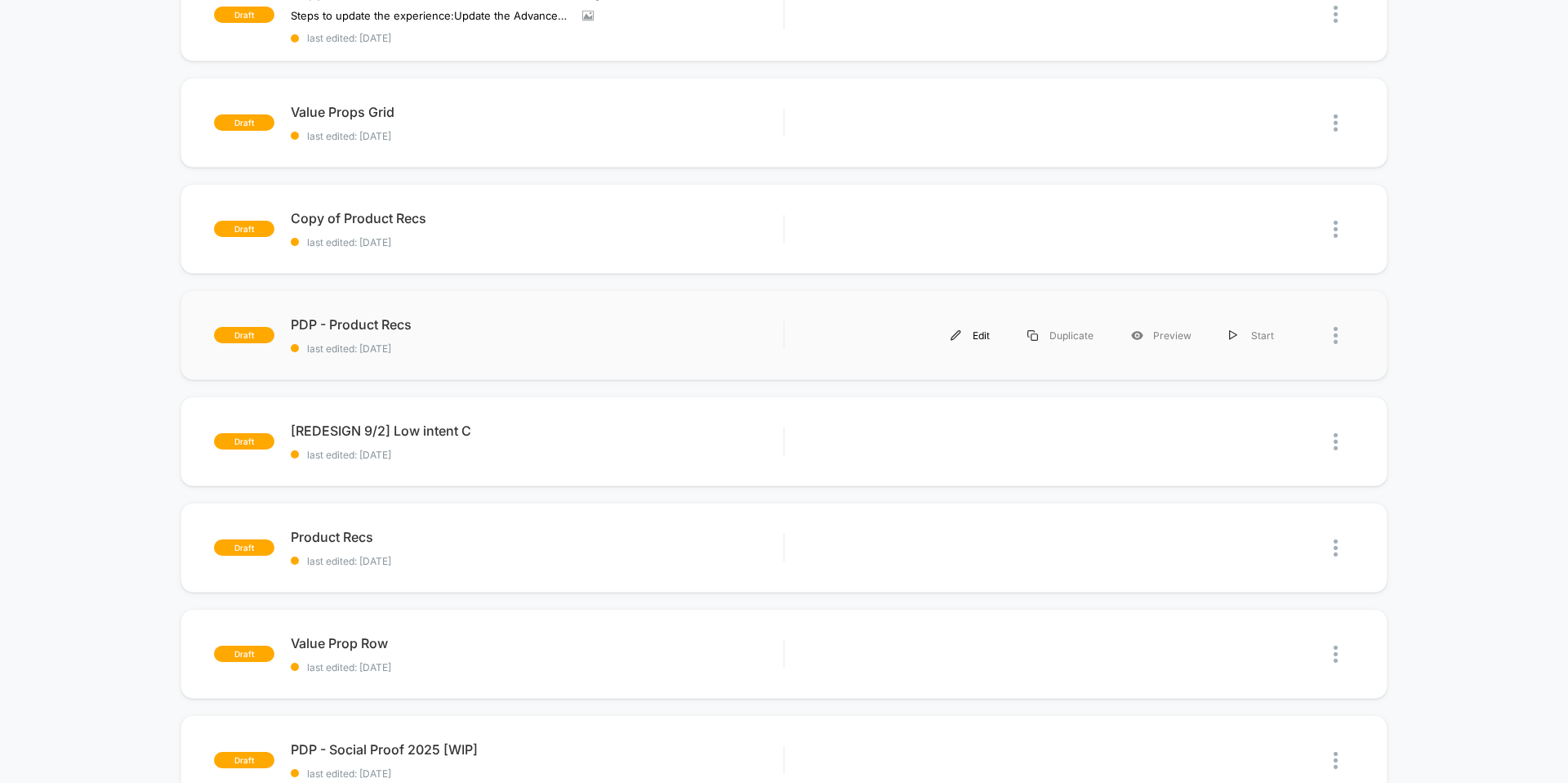
click at [958, 329] on div "Edit" at bounding box center [970, 334] width 77 height 37
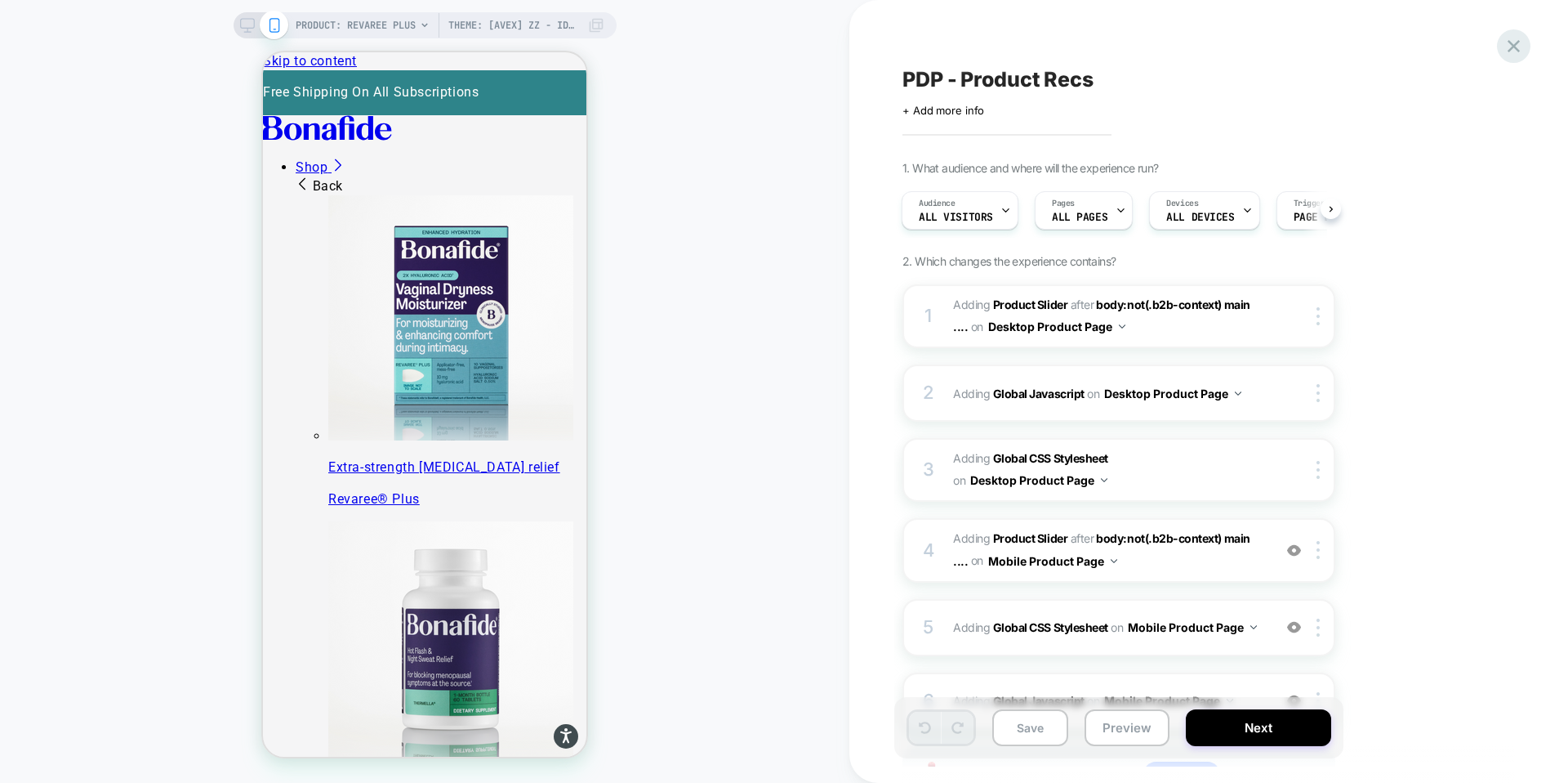
click at [1523, 43] on icon at bounding box center [1512, 45] width 22 height 22
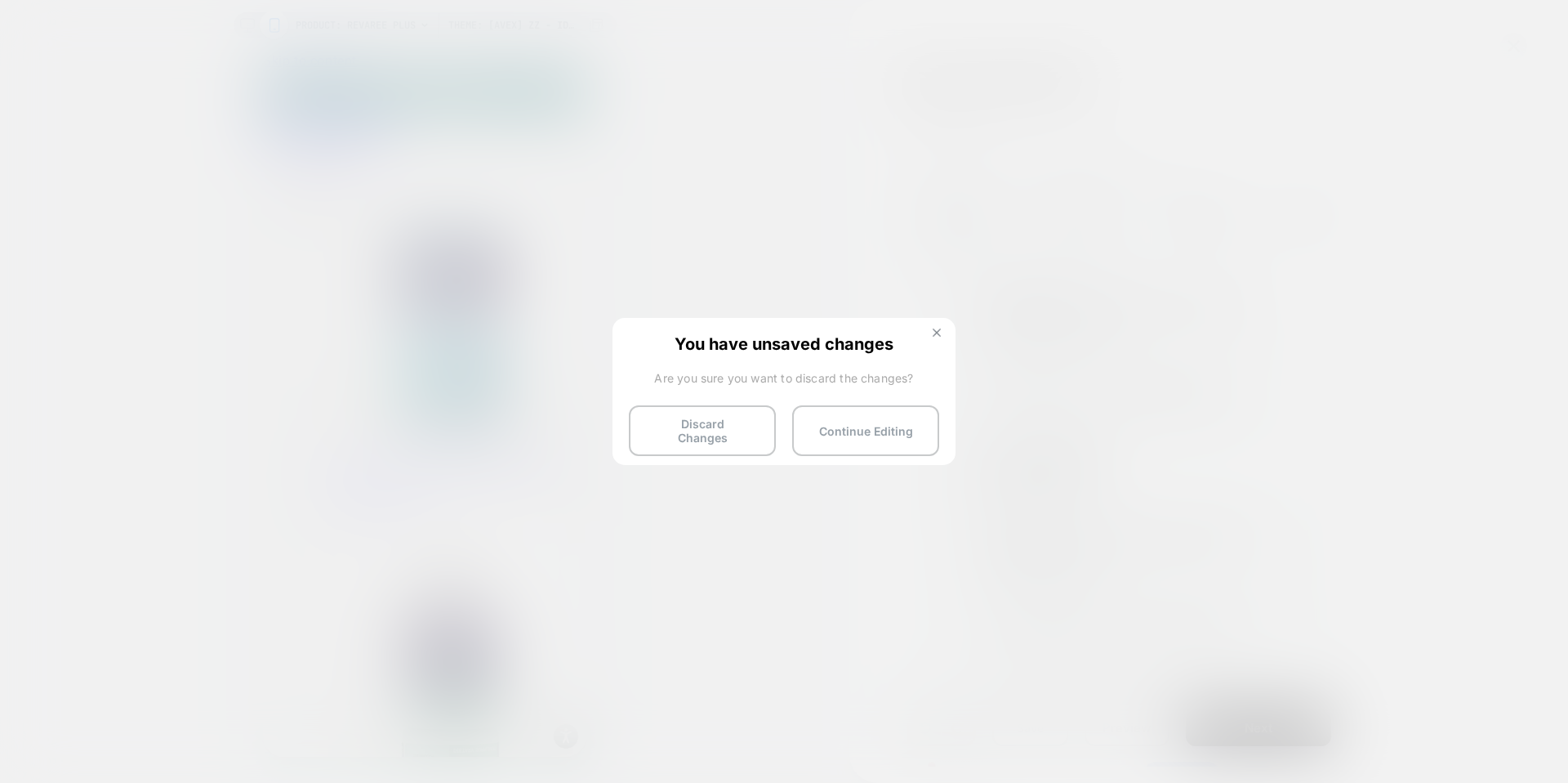
click at [932, 333] on img at bounding box center [936, 333] width 8 height 8
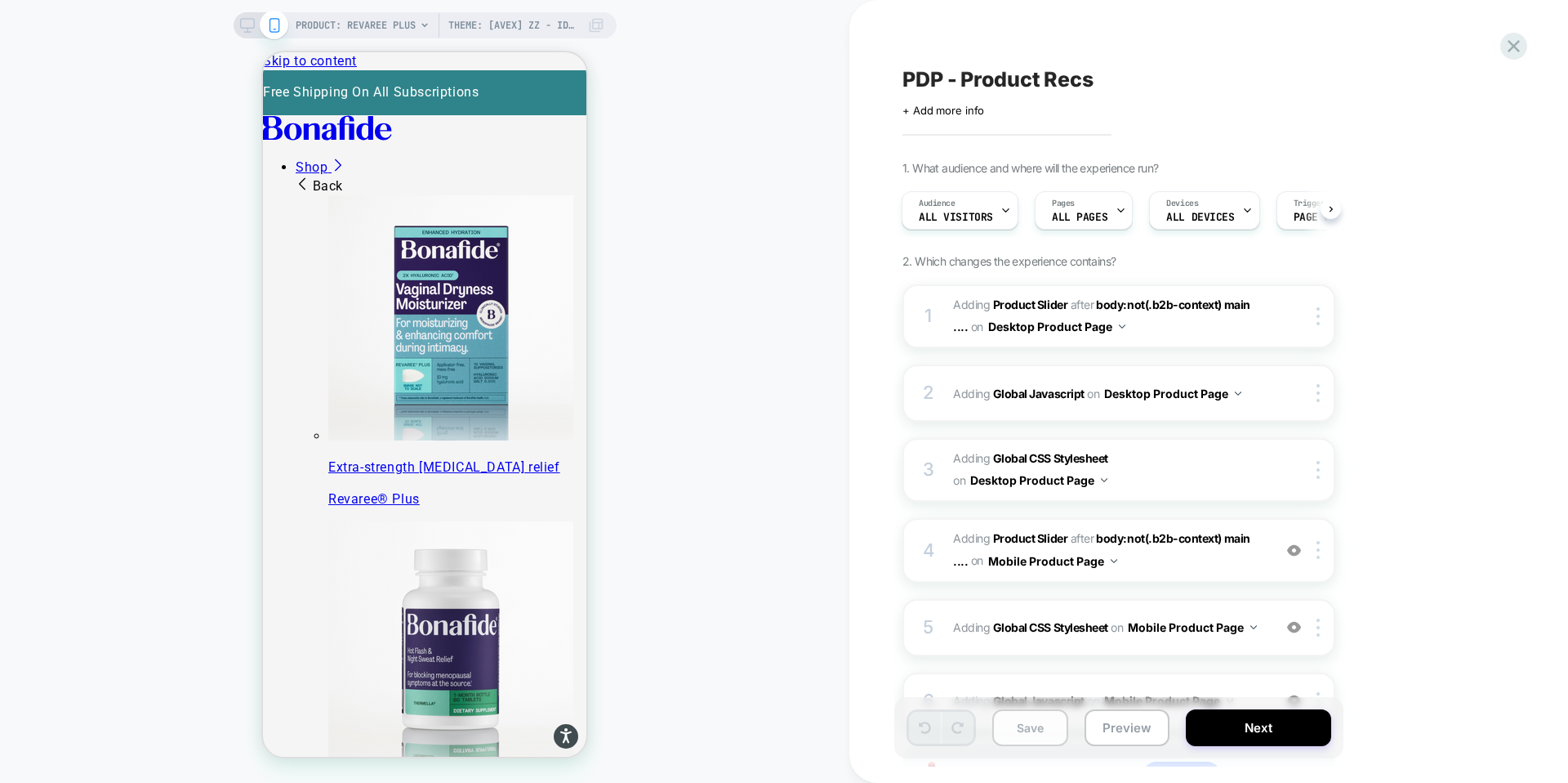
click at [1038, 727] on button "Save" at bounding box center [1029, 727] width 76 height 37
click at [1515, 47] on icon at bounding box center [1513, 45] width 12 height 12
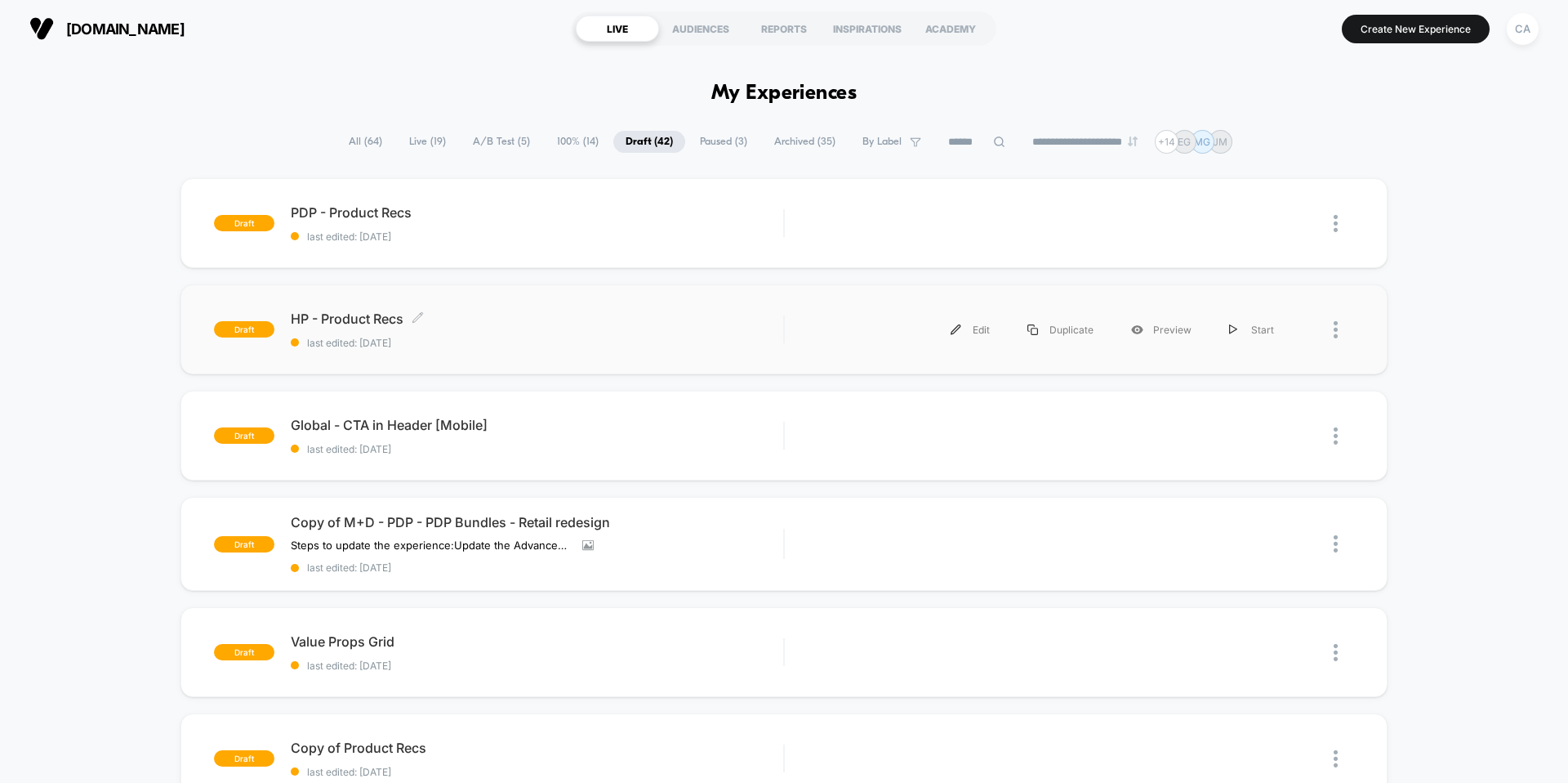
click at [350, 322] on span "HP - Product Recs Click to edit experience details" at bounding box center [537, 318] width 493 height 16
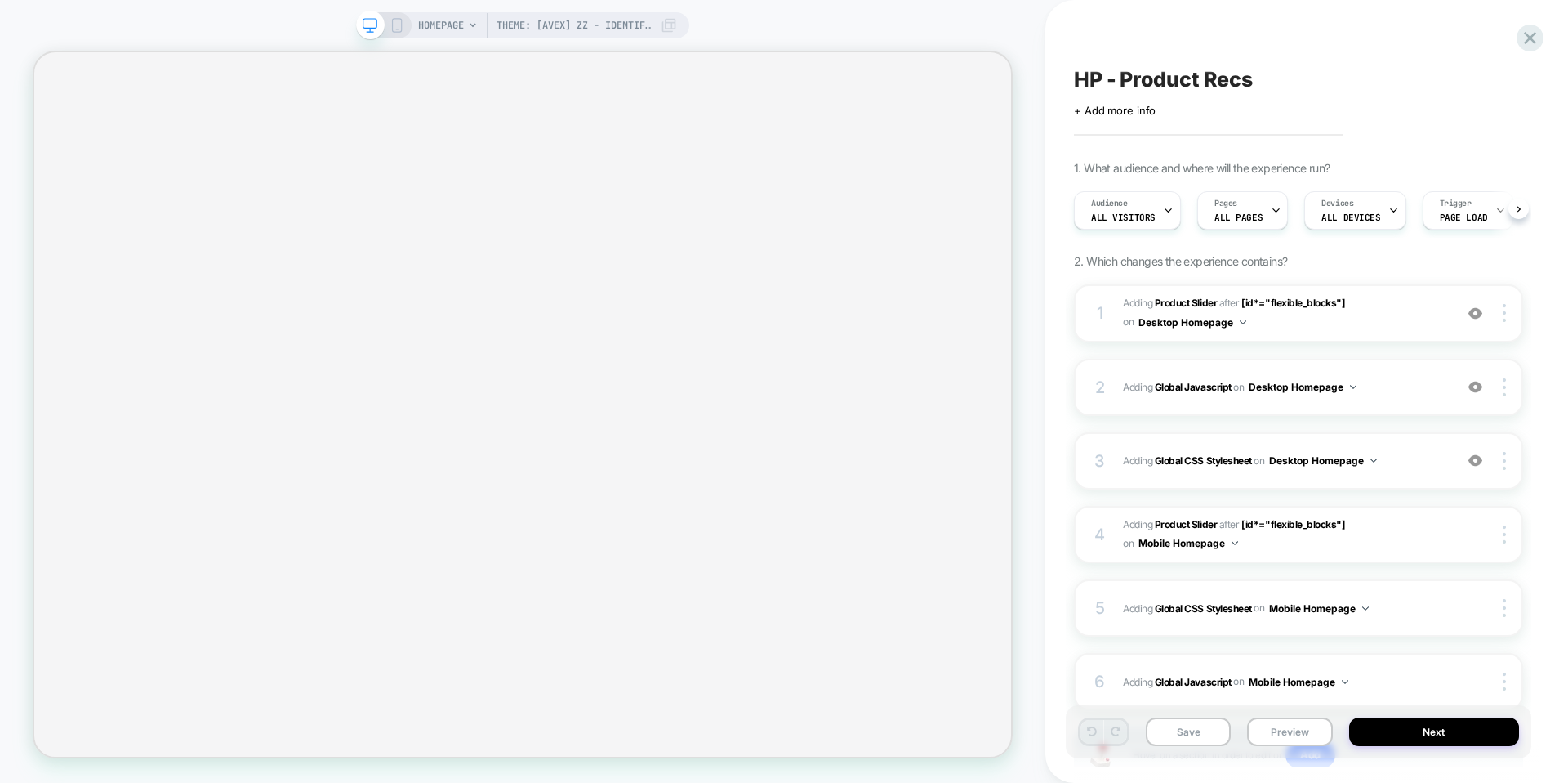
scroll to position [0, 1]
click at [1201, 734] on button "Save" at bounding box center [1188, 731] width 85 height 28
click at [1198, 734] on button "Save" at bounding box center [1188, 731] width 85 height 28
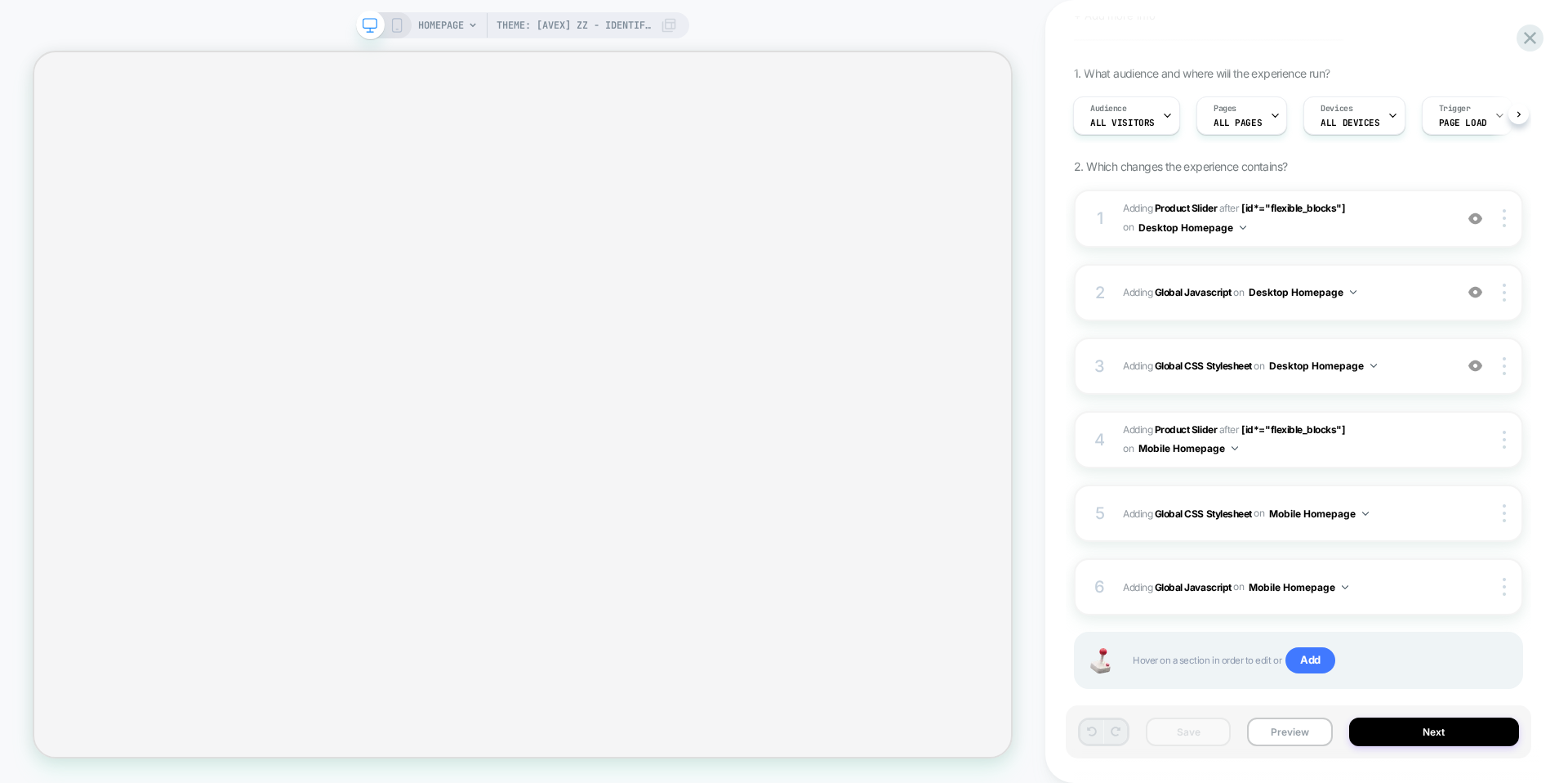
scroll to position [98, 0]
click at [1293, 734] on button "Preview" at bounding box center [1289, 731] width 85 height 28
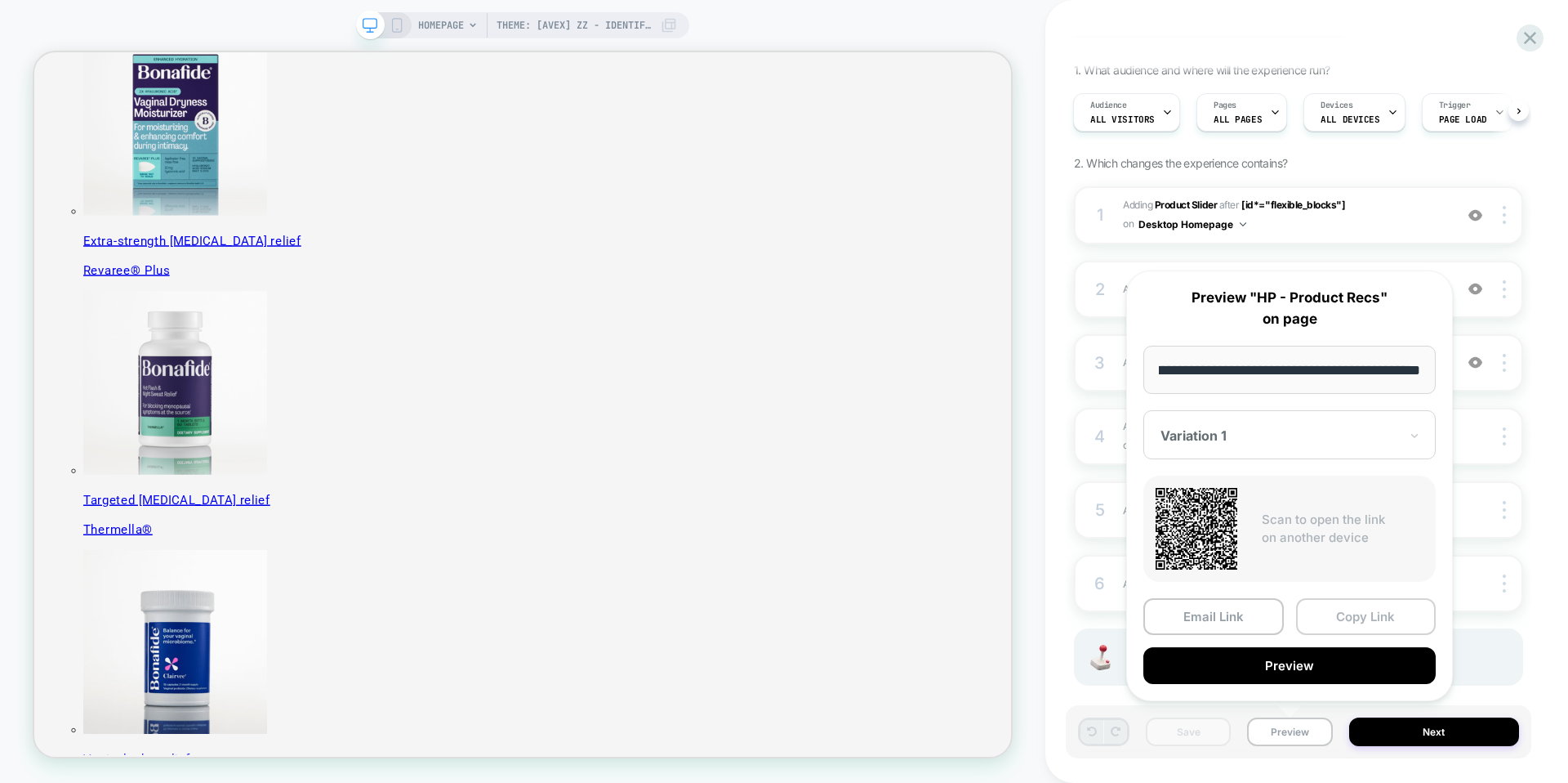
scroll to position [0, 0]
click at [1328, 618] on button "Copy Link" at bounding box center [1366, 616] width 140 height 37
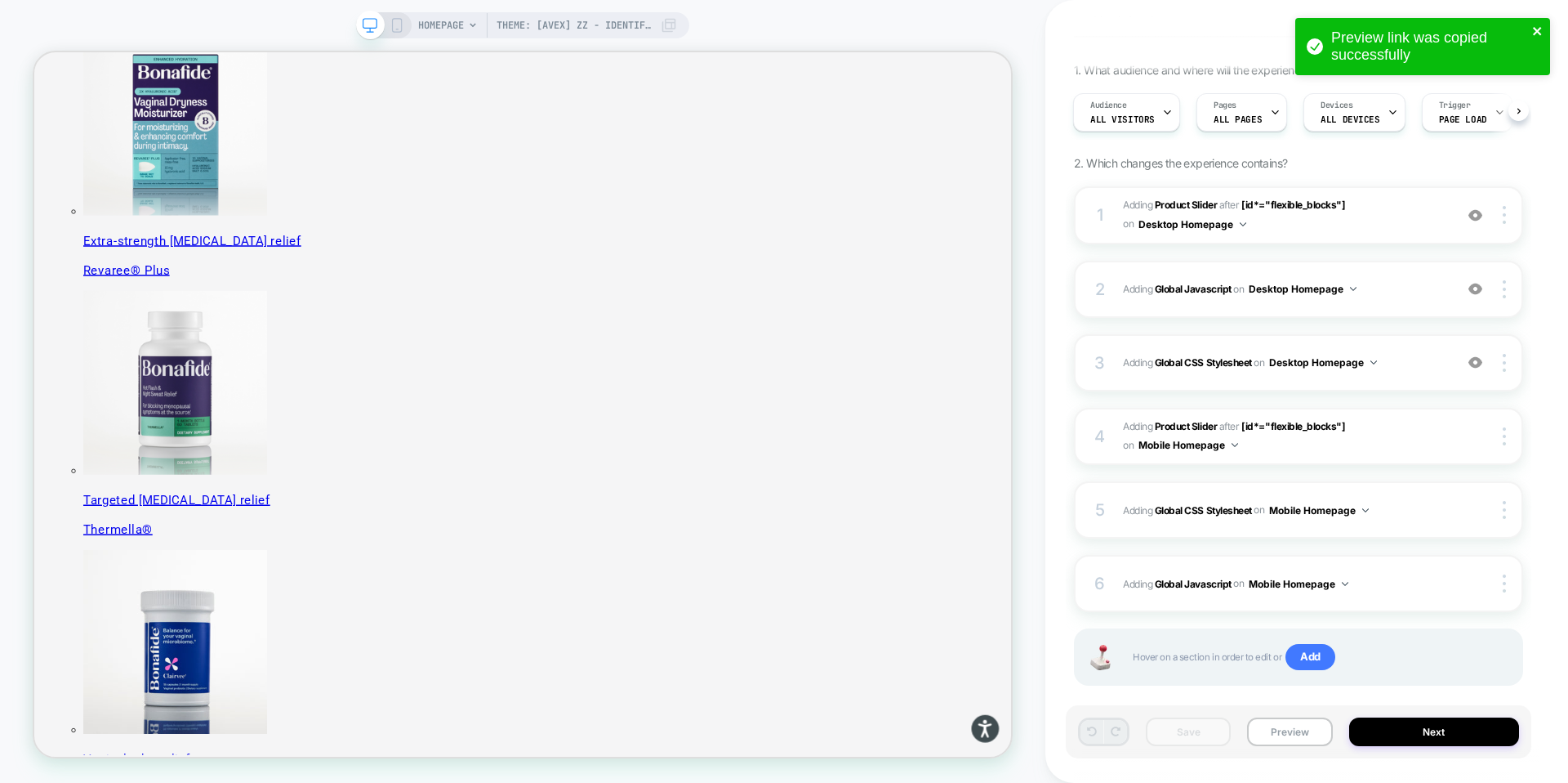
click at [1539, 31] on icon "close" at bounding box center [1538, 31] width 11 height 13
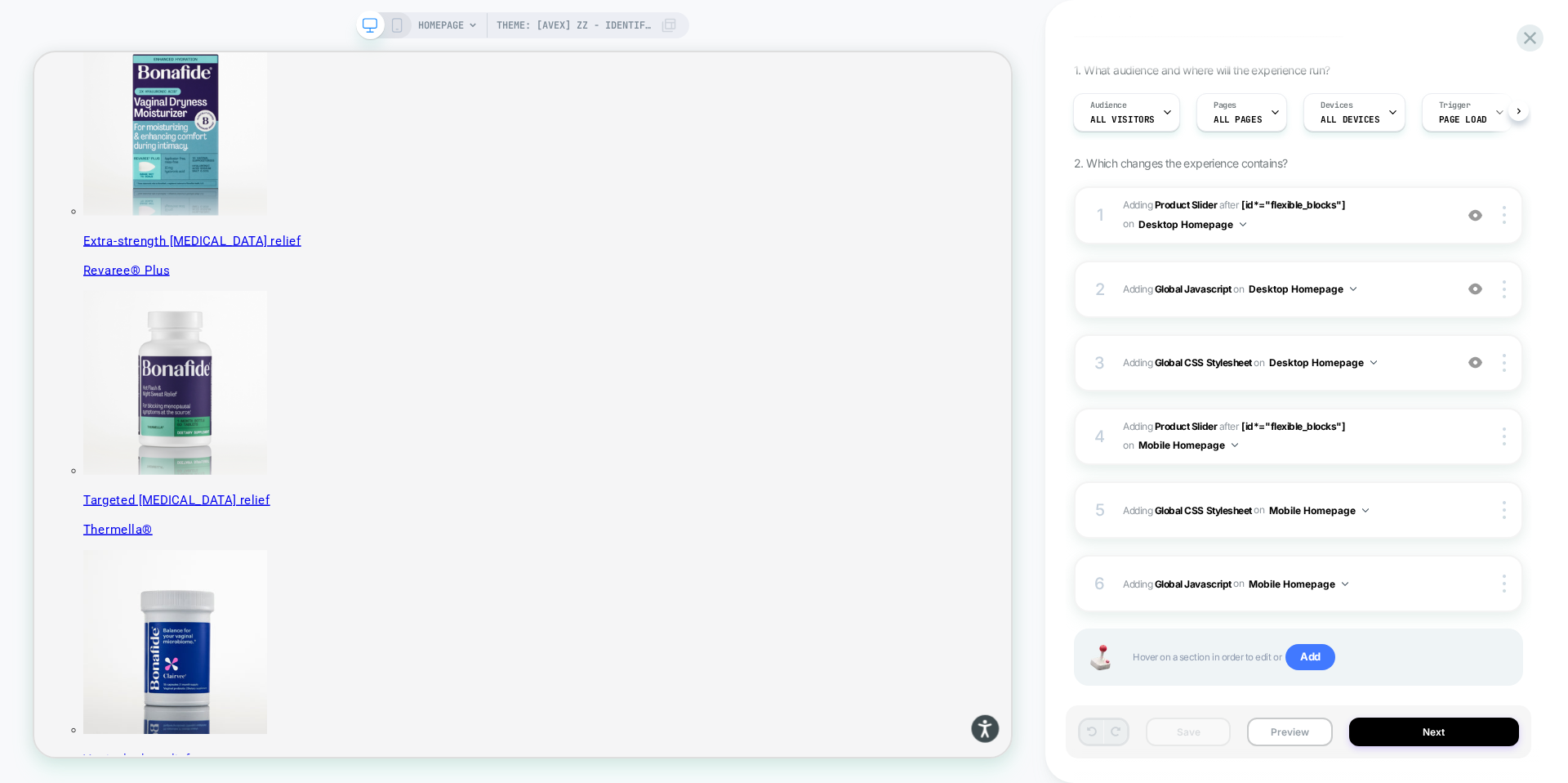
click at [1536, 34] on div "Preview link was copied successfully" at bounding box center [1422, 51] width 261 height 72
click at [1534, 35] on icon at bounding box center [1529, 38] width 22 height 22
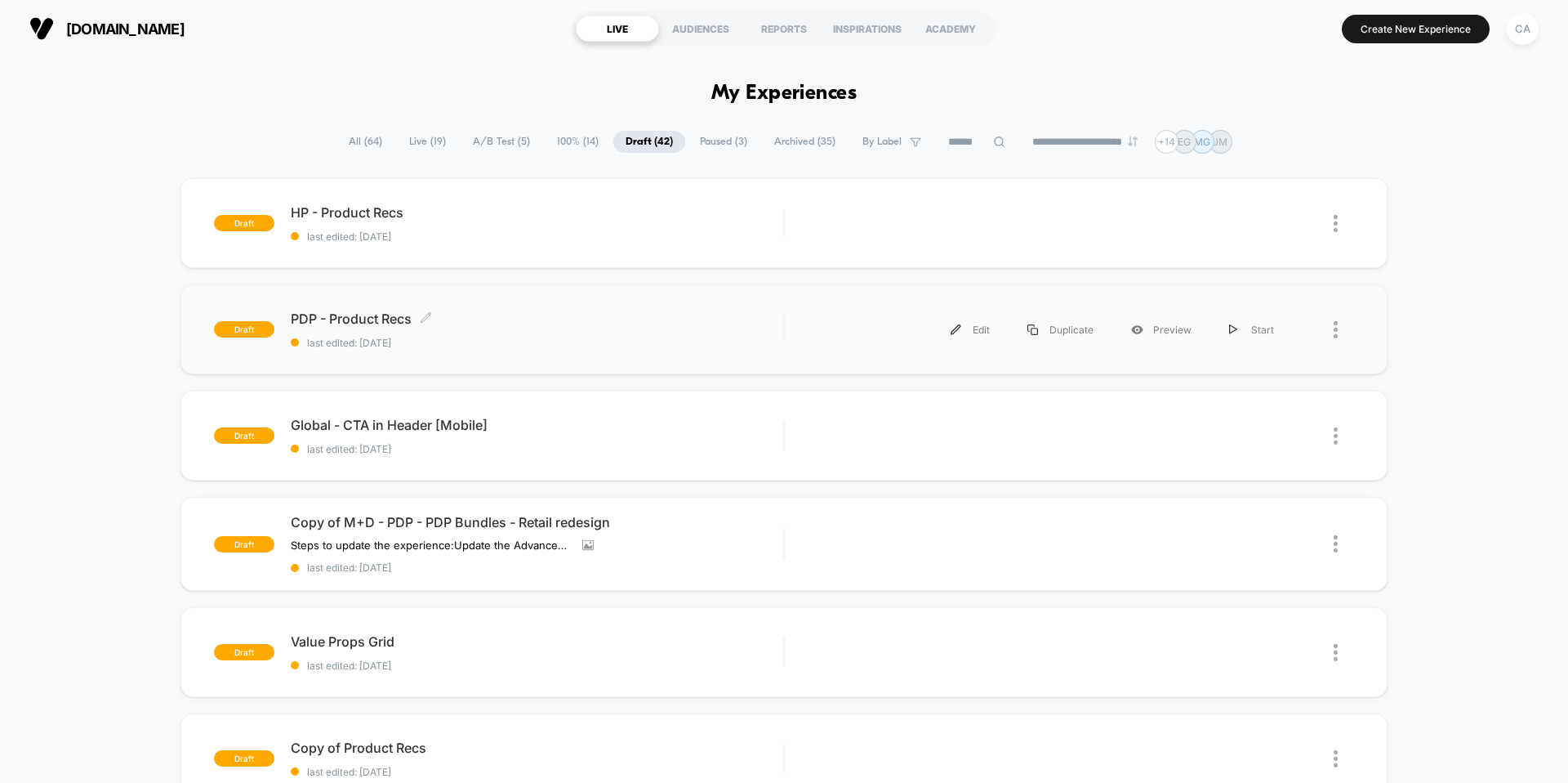
click at [386, 318] on span "PDP - Product Recs Click to edit experience details" at bounding box center [537, 318] width 493 height 16
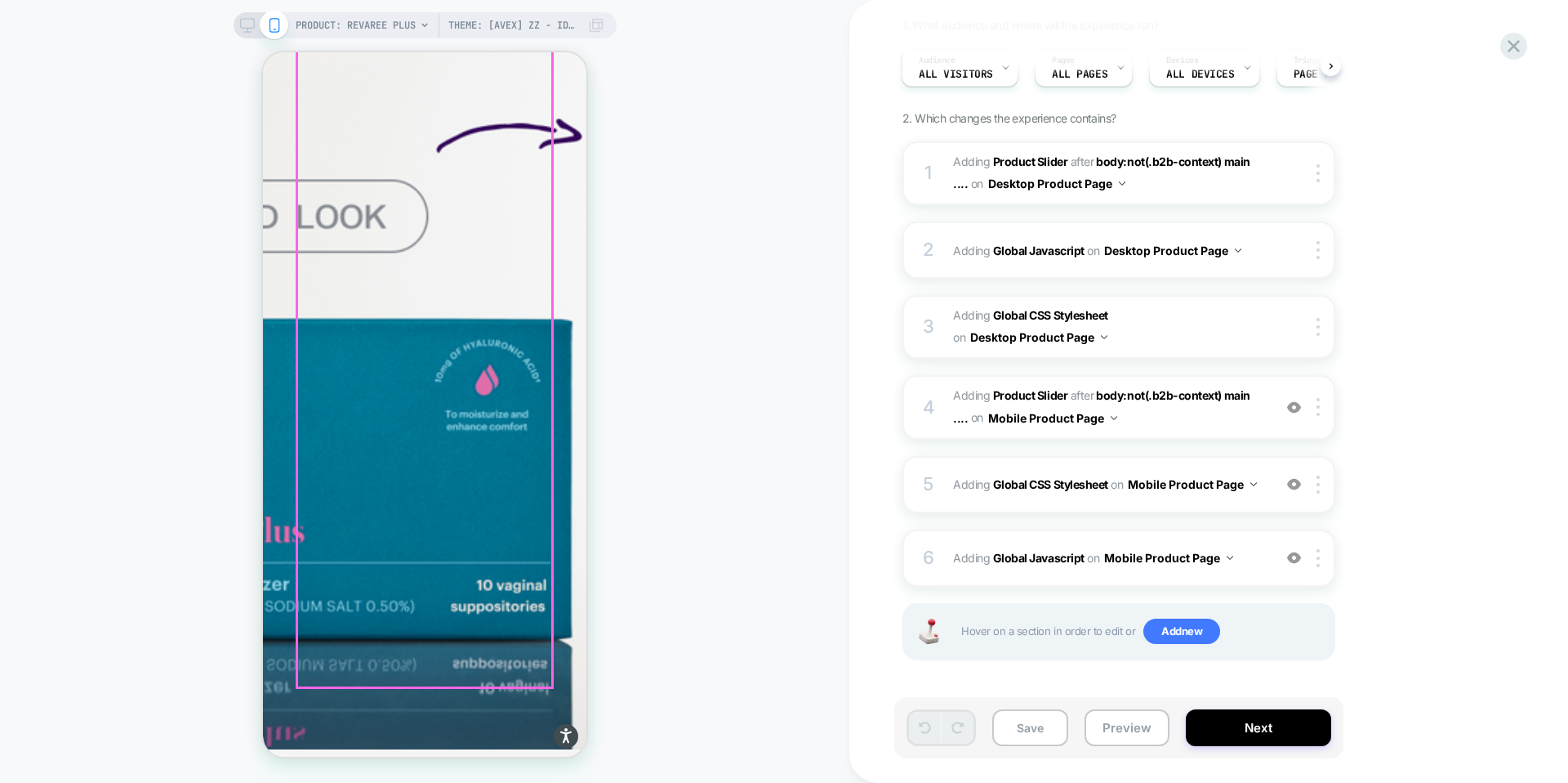
scroll to position [8937, 0]
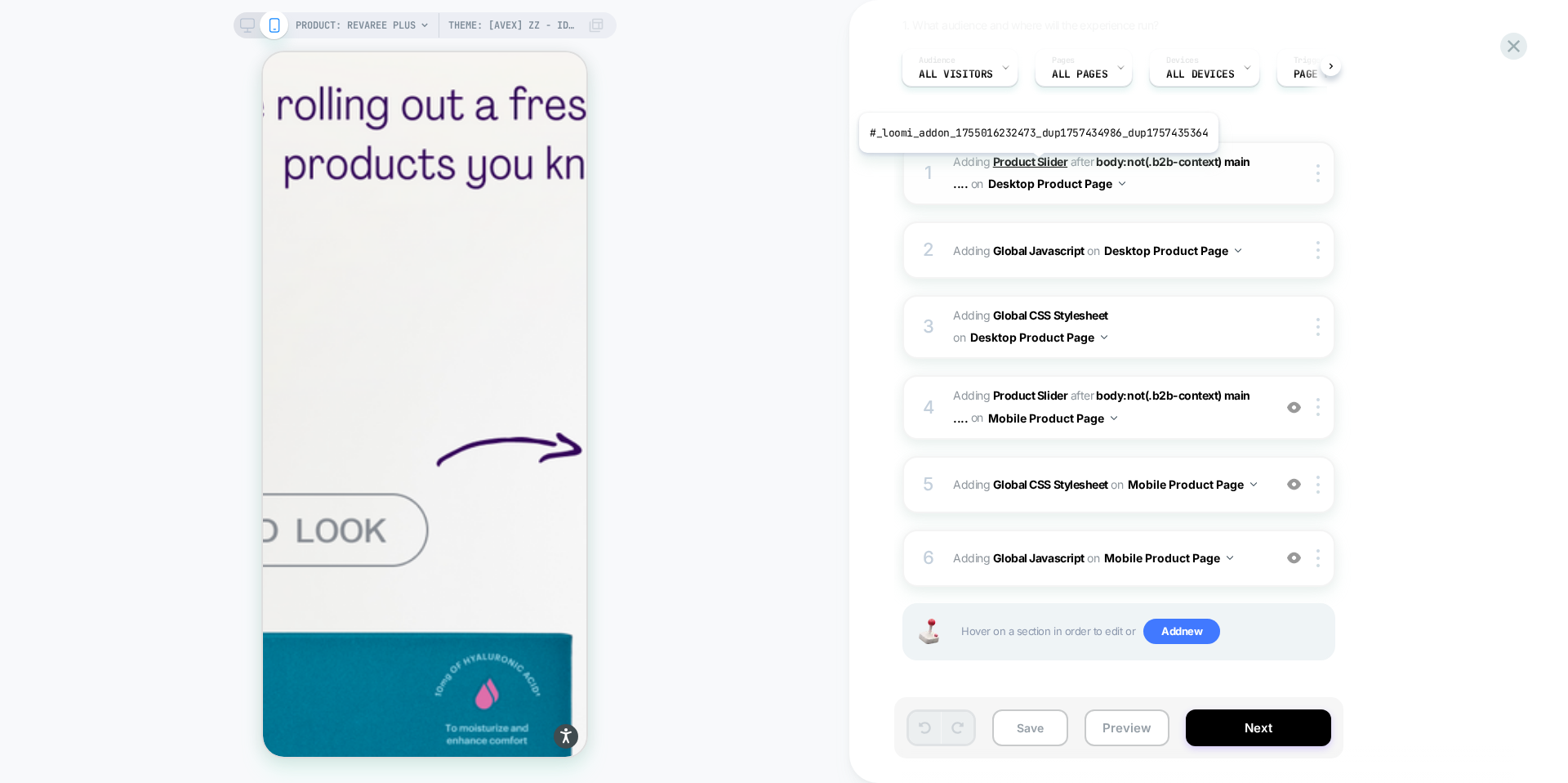
click at [1035, 165] on b "Product Slider" at bounding box center [1029, 161] width 74 height 14
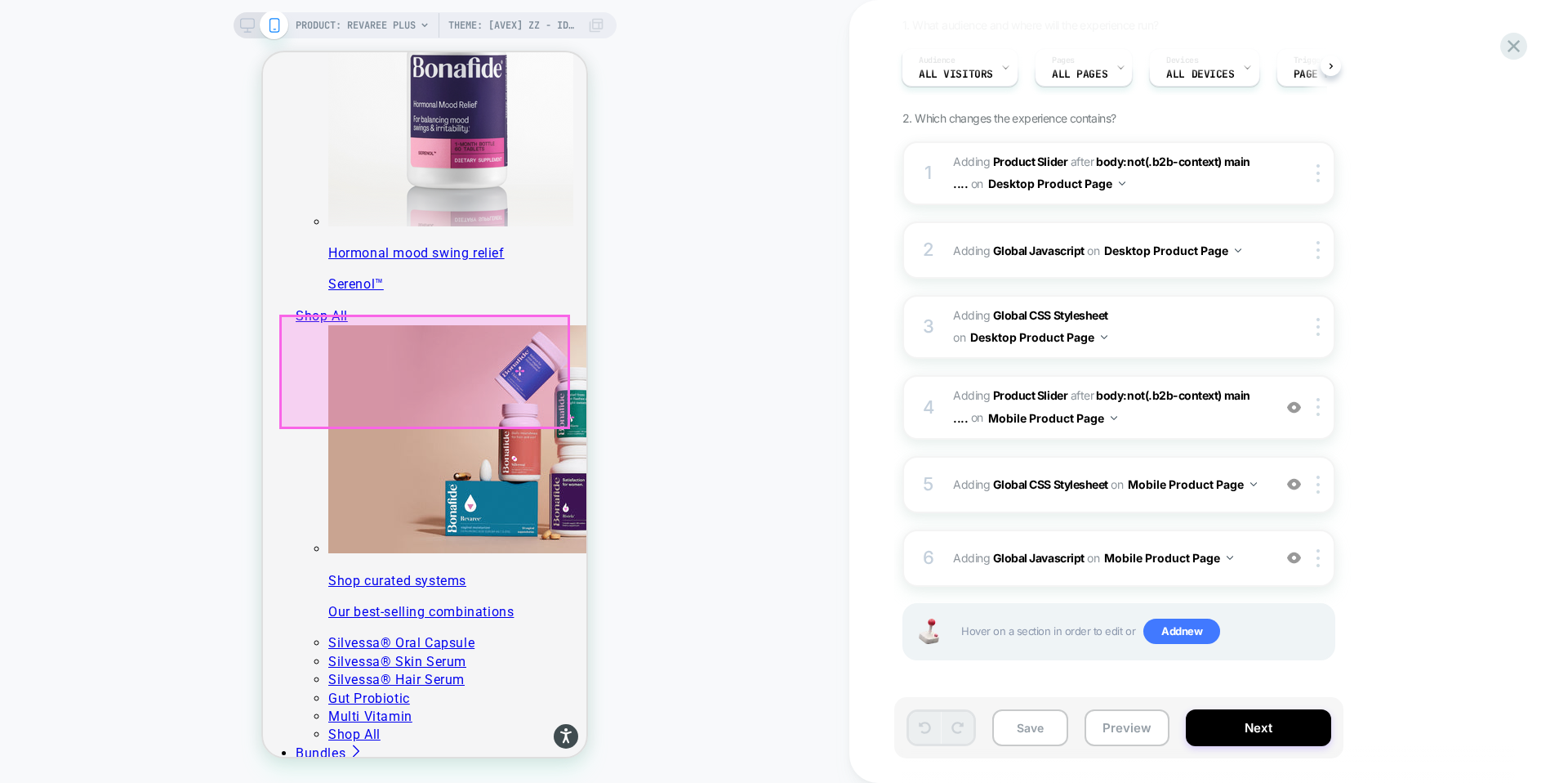
scroll to position [1555, 0]
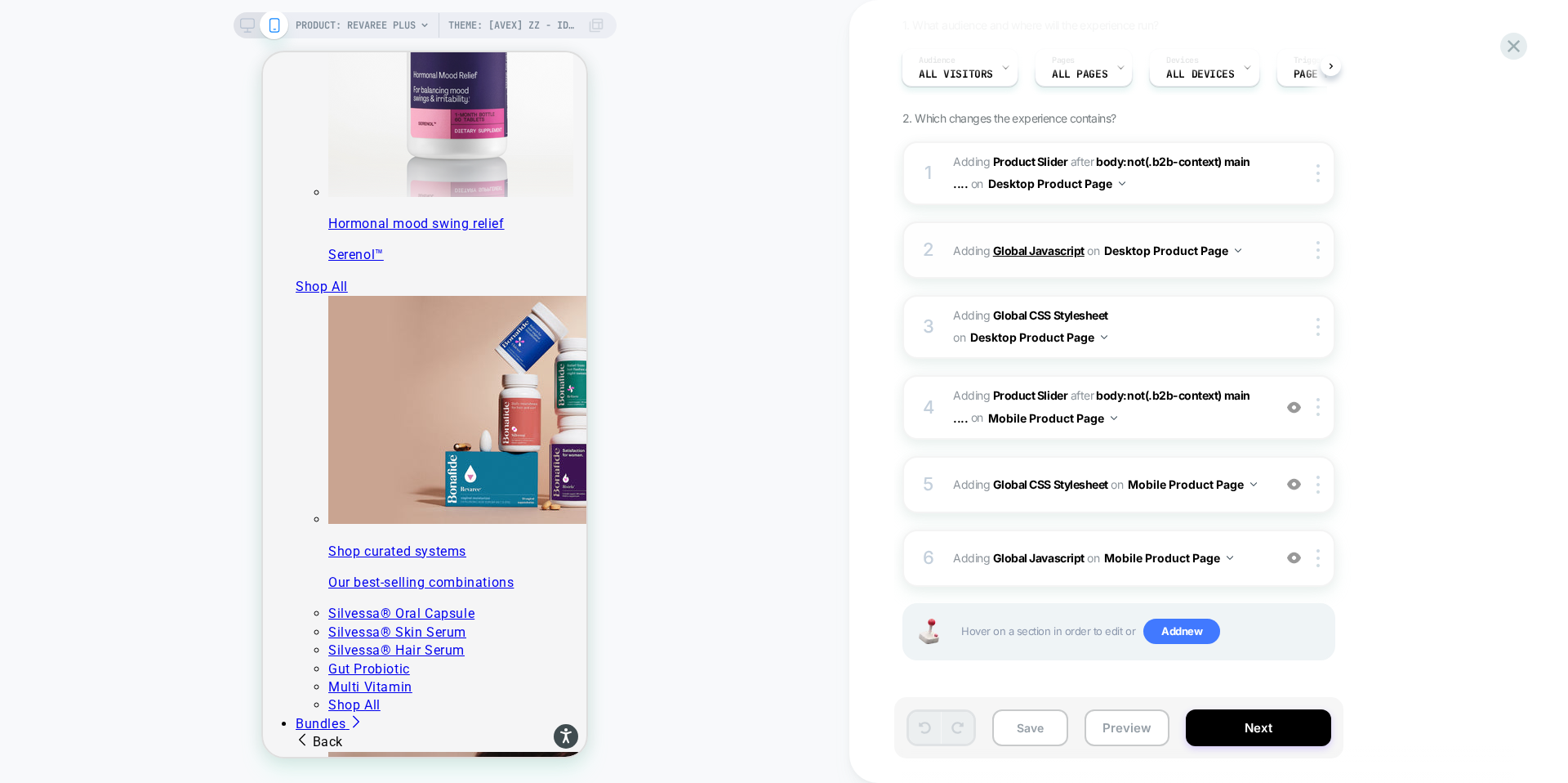
click at [1035, 253] on b "Global Javascript" at bounding box center [1038, 250] width 91 height 14
click at [1031, 251] on b "Global Javascript" at bounding box center [1038, 250] width 91 height 14
click at [1014, 244] on b "Global Javascript" at bounding box center [1038, 250] width 91 height 14
click at [1056, 255] on b "Global Javascript" at bounding box center [1038, 250] width 91 height 14
click at [1026, 562] on b "Global Javascript" at bounding box center [1038, 557] width 91 height 14
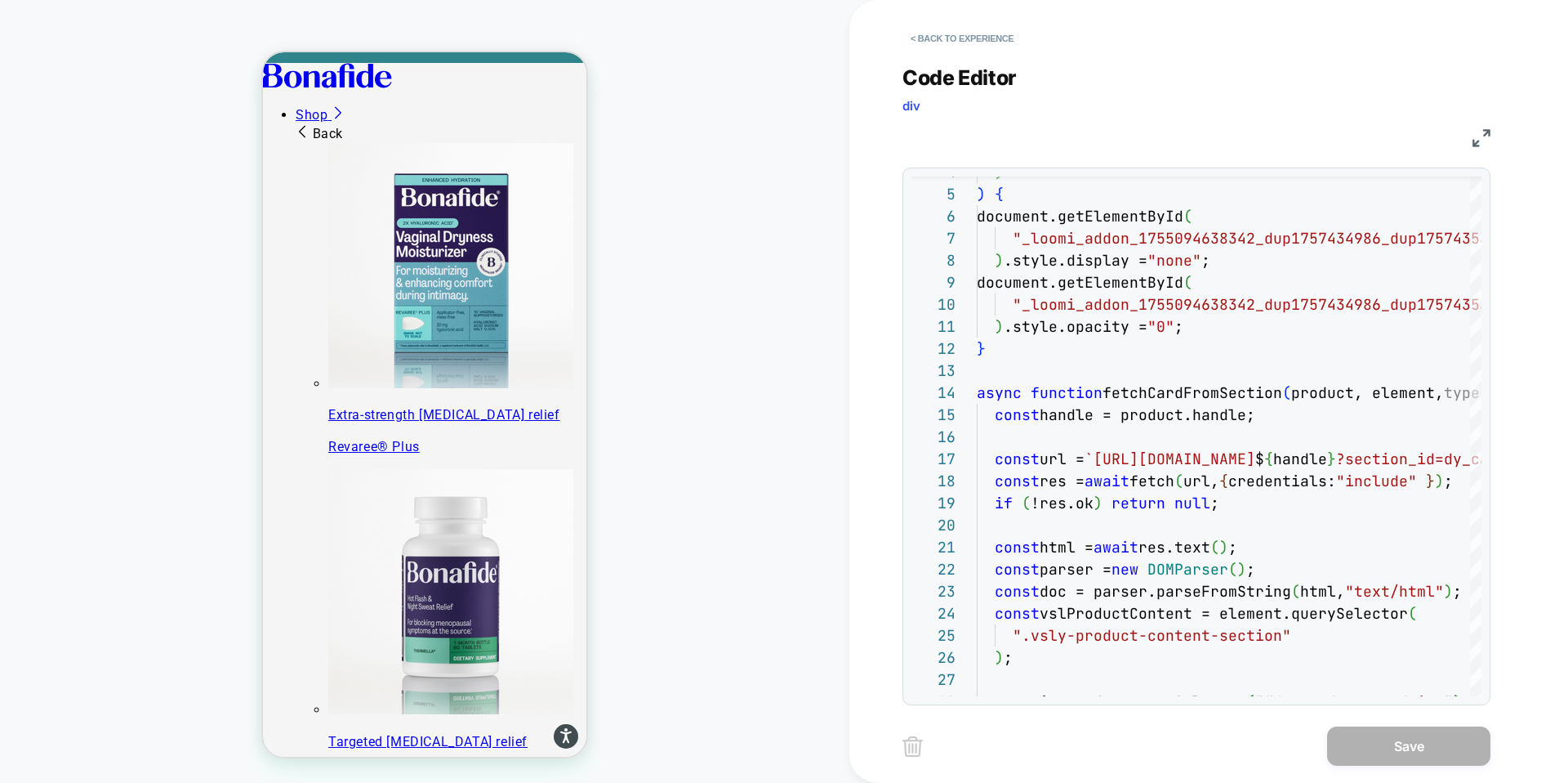
scroll to position [0, 0]
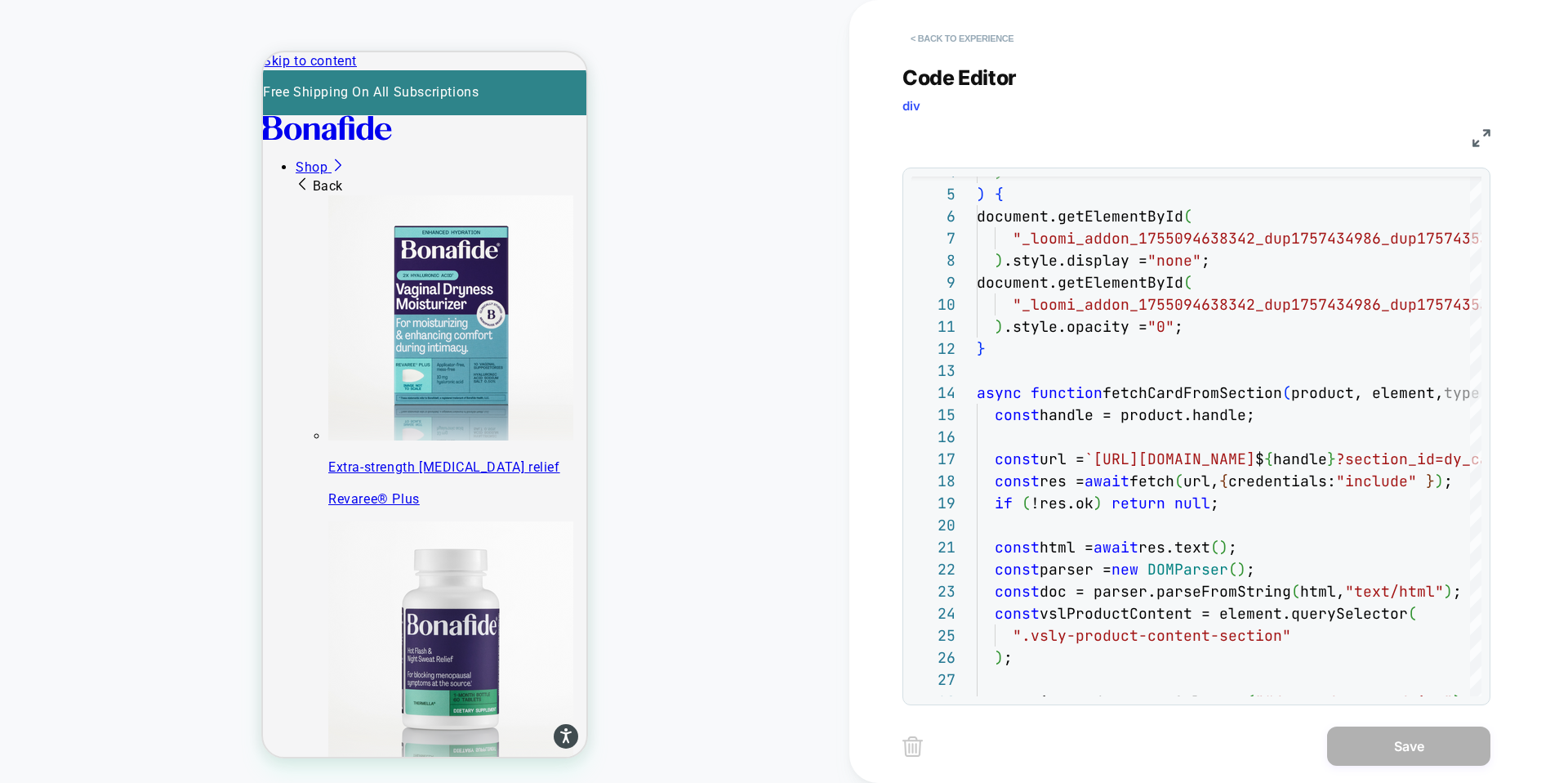
click at [931, 36] on button "< Back to experience" at bounding box center [962, 39] width 120 height 26
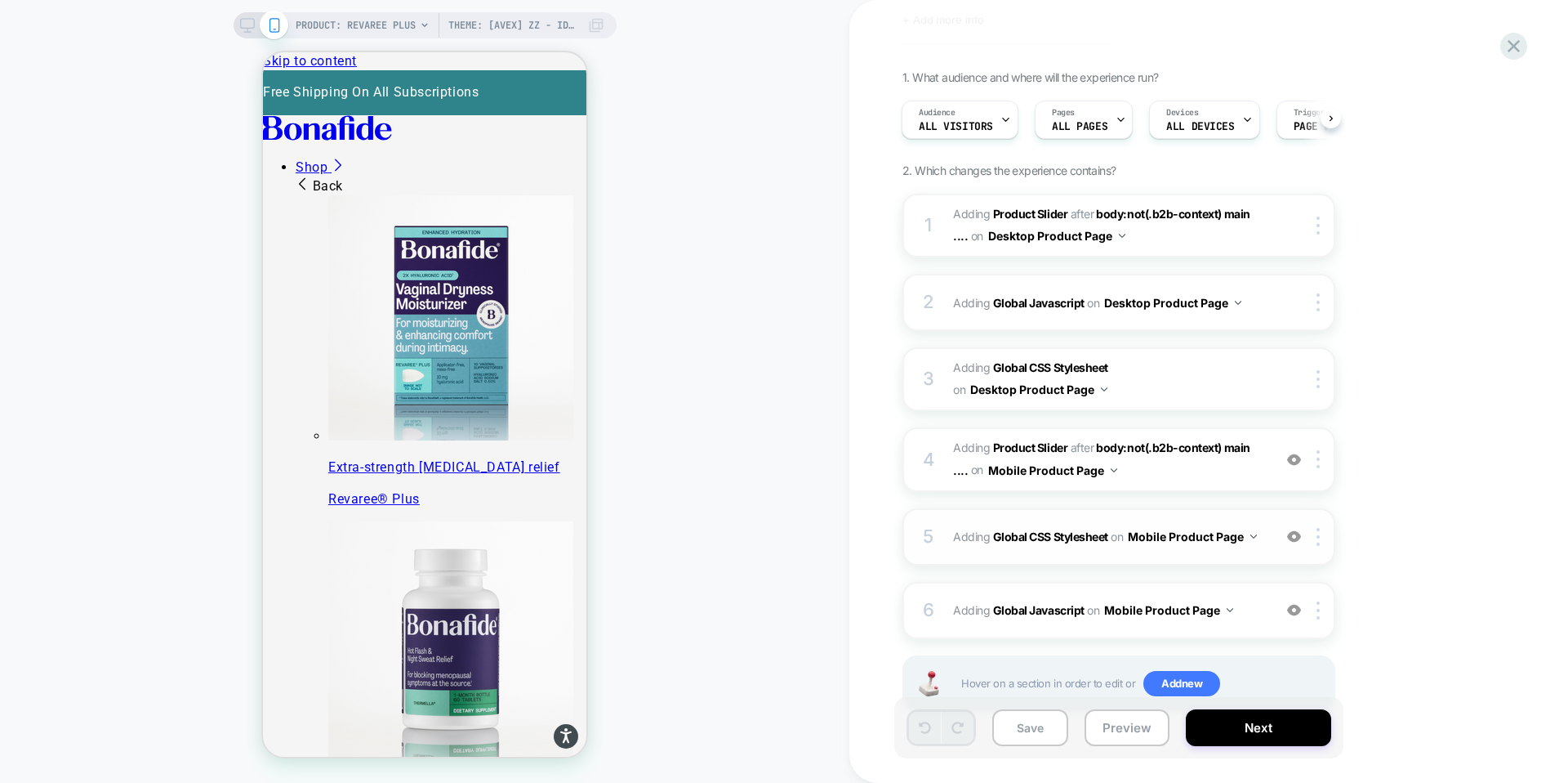
scroll to position [93, 0]
click at [1042, 299] on b "Global Javascript" at bounding box center [1038, 300] width 91 height 14
click at [1010, 300] on b "Global Javascript" at bounding box center [1038, 300] width 91 height 14
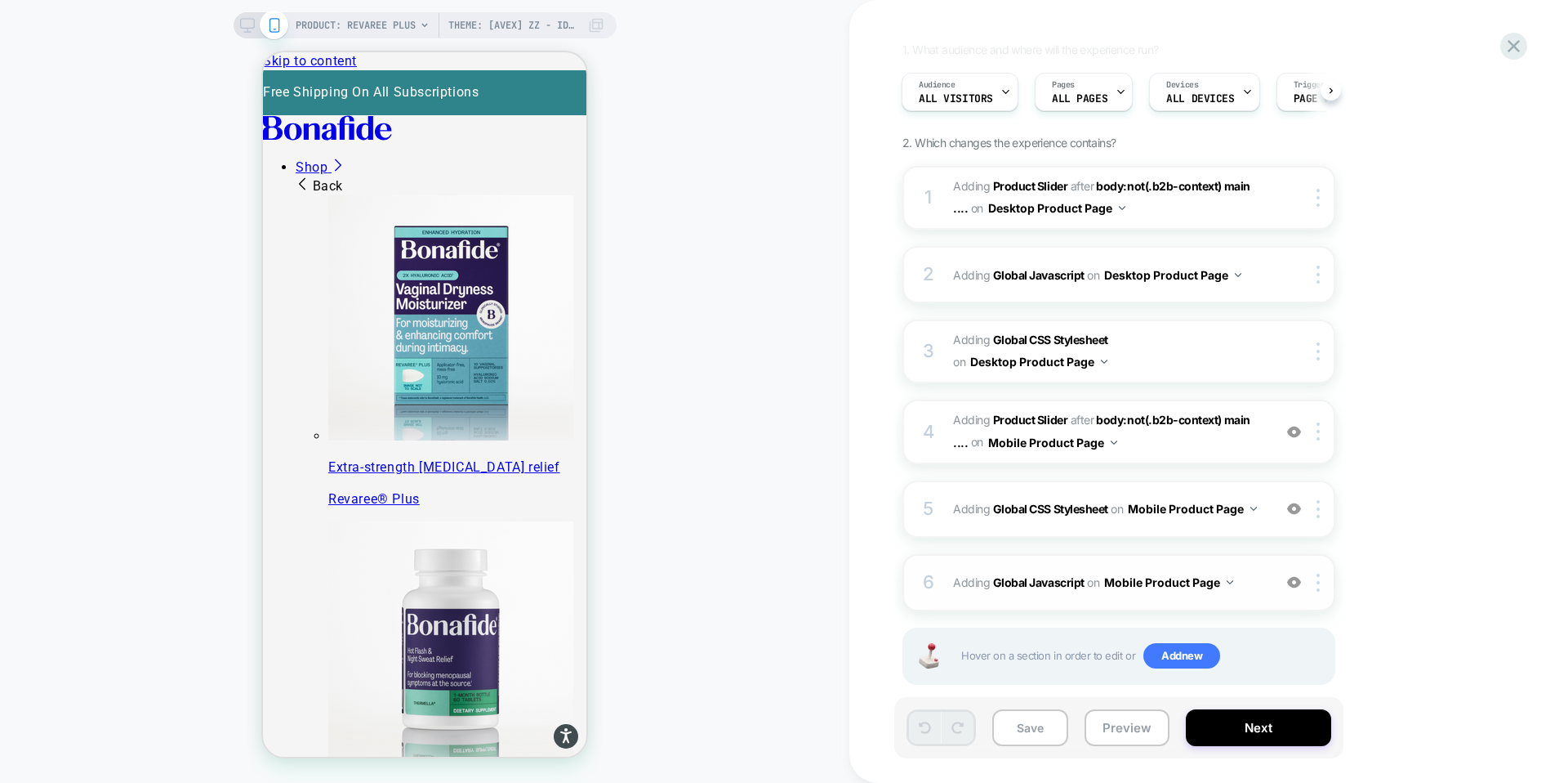
scroll to position [143, 0]
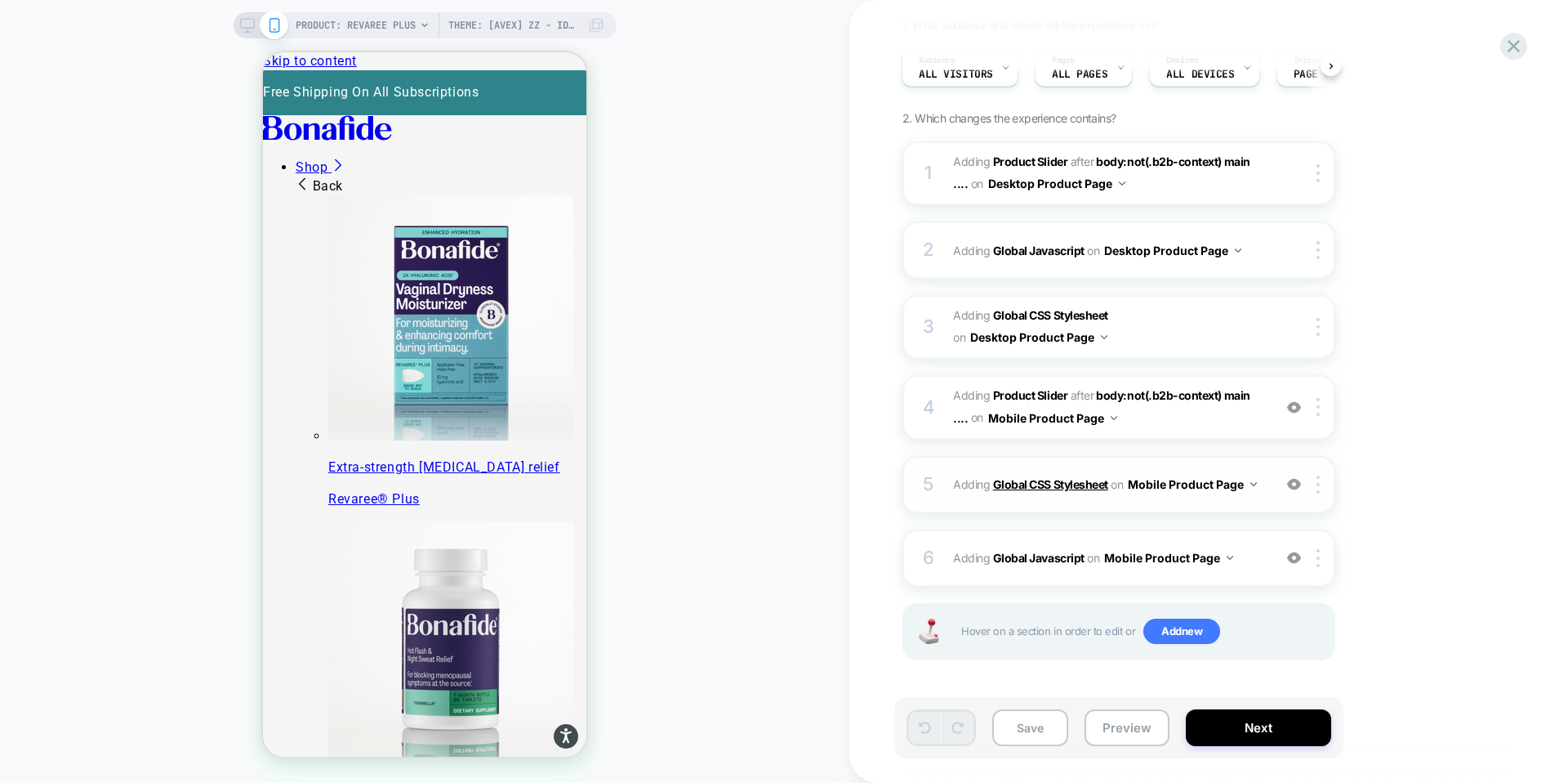
click at [1047, 479] on b "Global CSS Stylesheet" at bounding box center [1050, 483] width 115 height 14
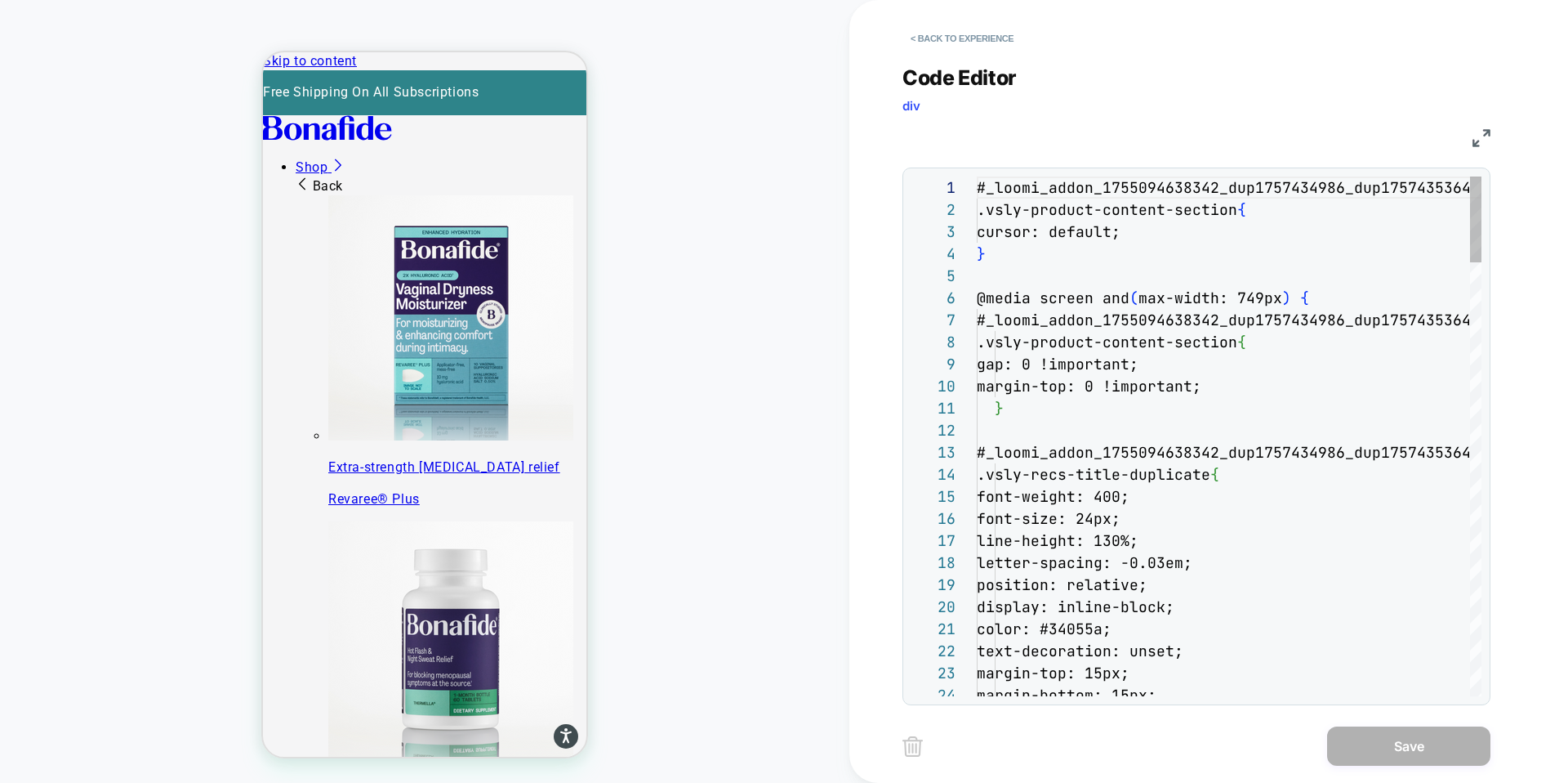
scroll to position [220, 0]
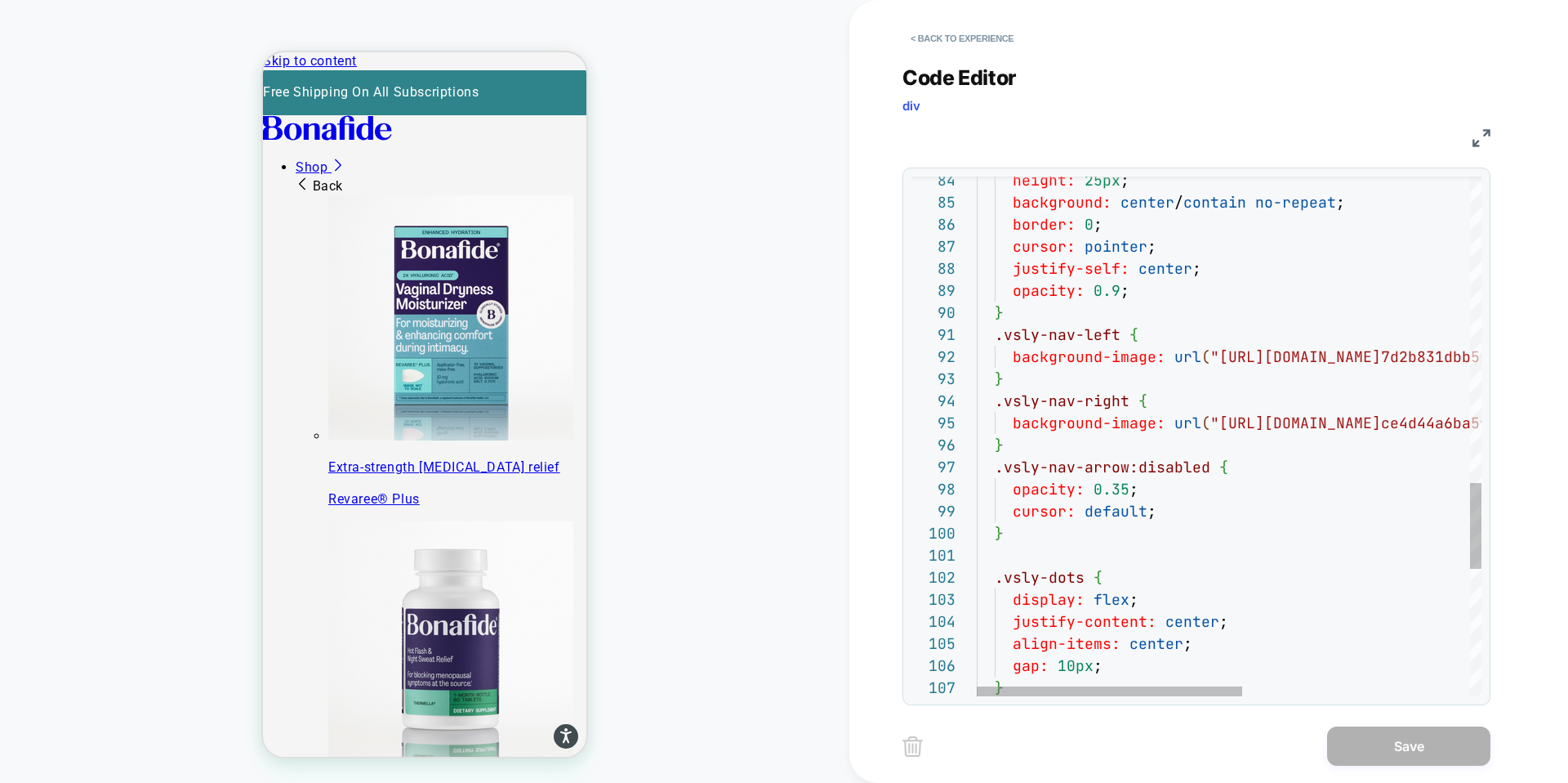
type textarea "**********"
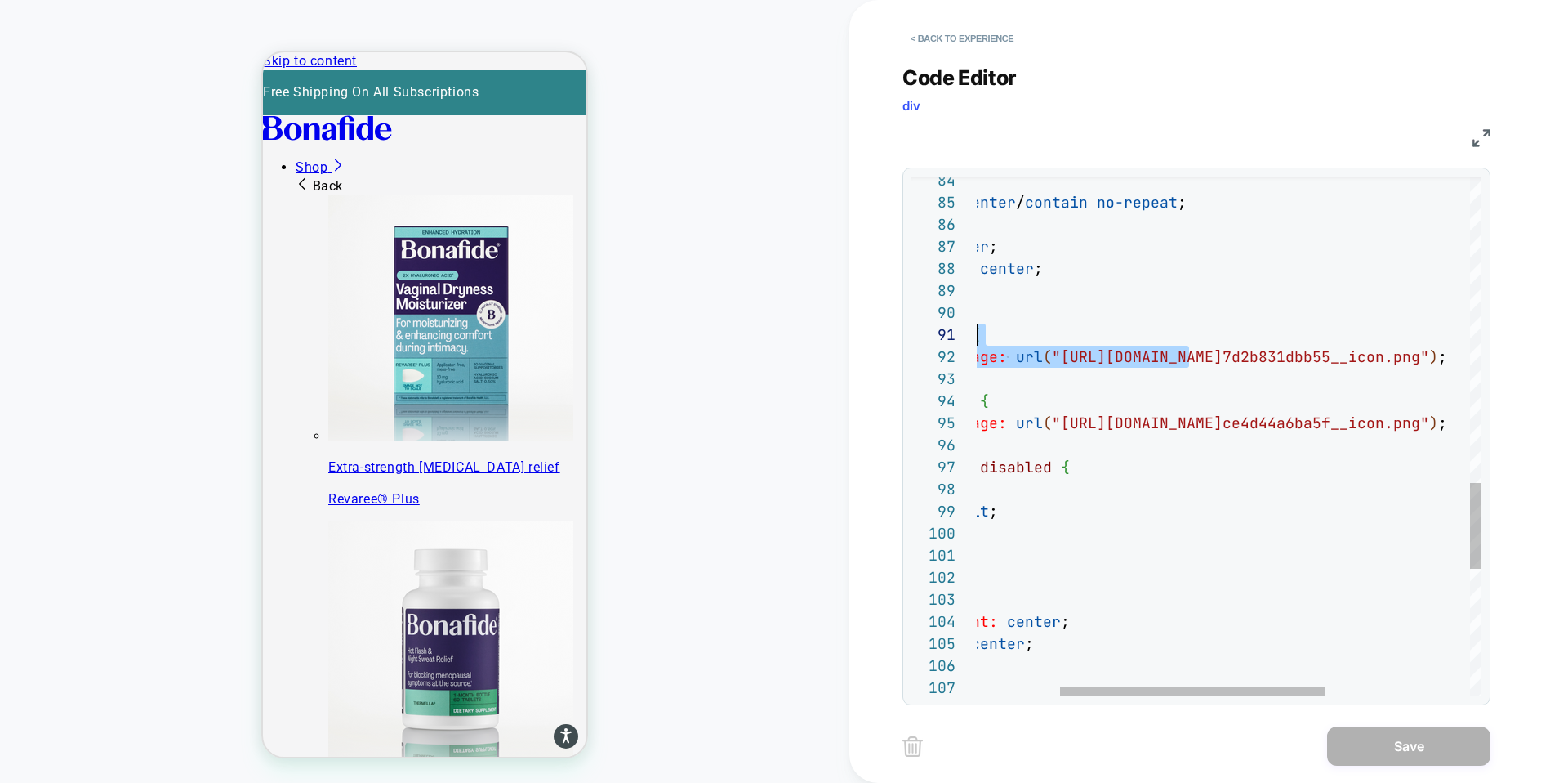
scroll to position [0, 0]
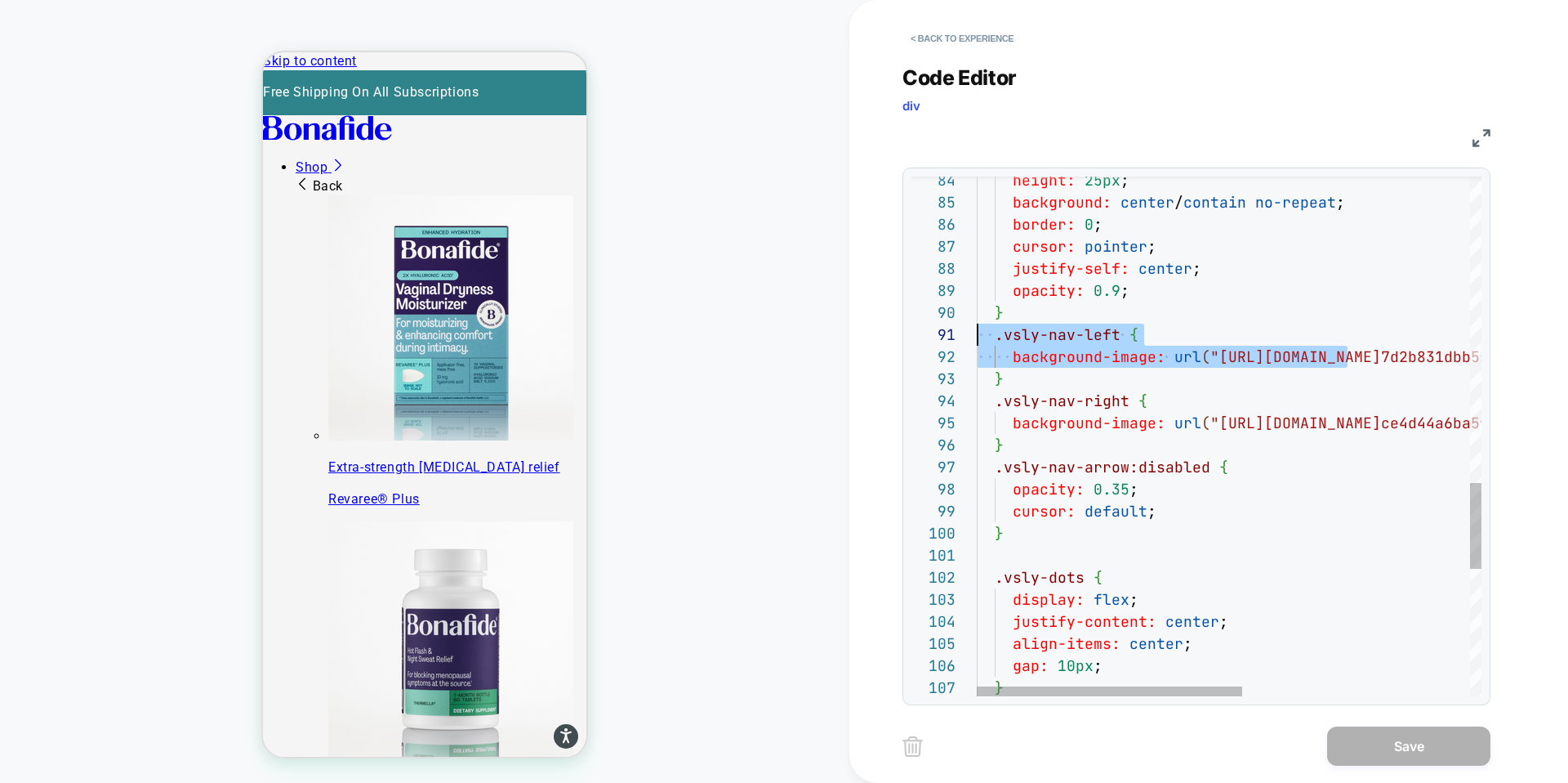
drag, startPoint x: 1349, startPoint y: 358, endPoint x: 897, endPoint y: 336, distance: 452.5
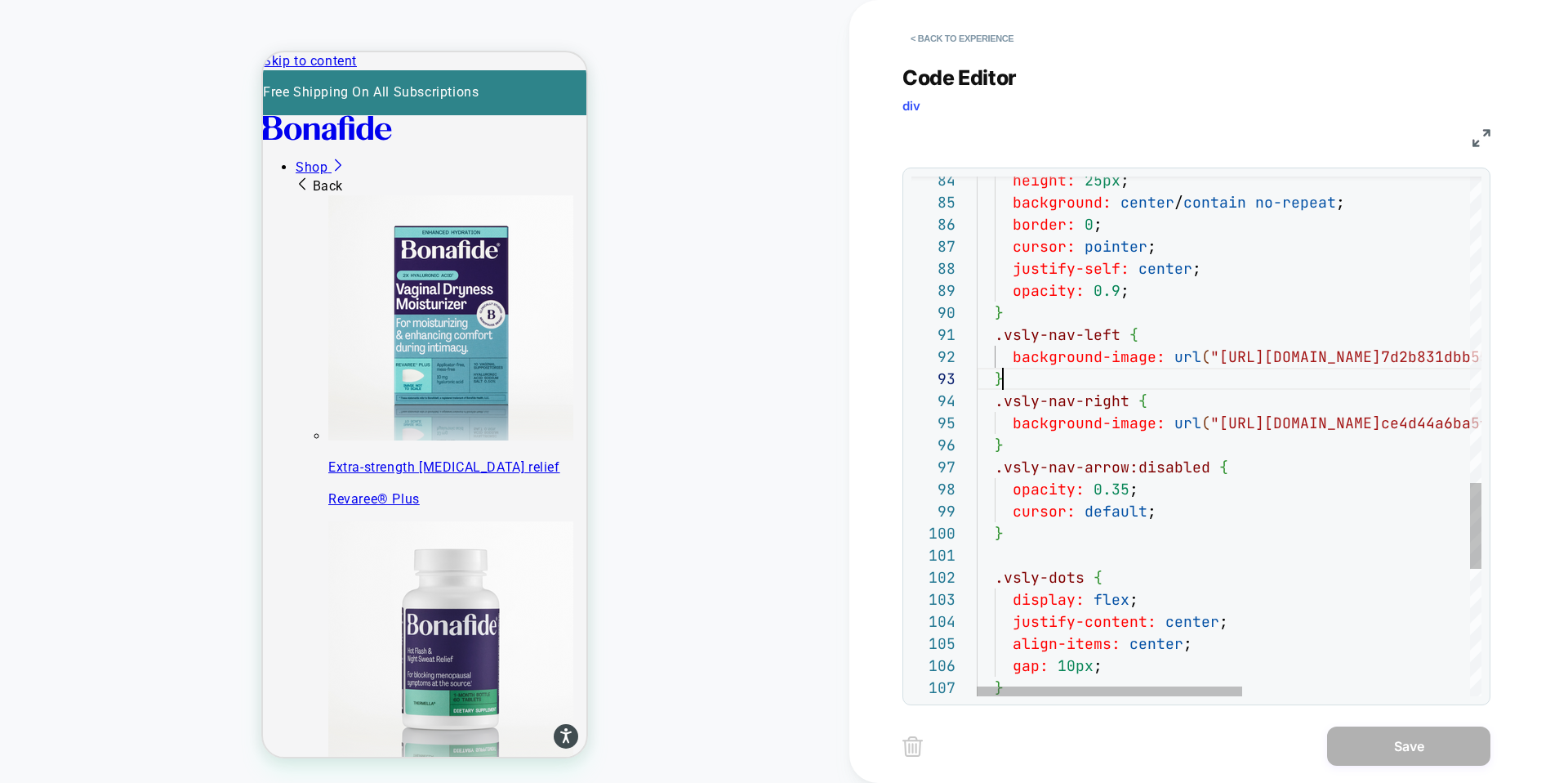
scroll to position [44, 26]
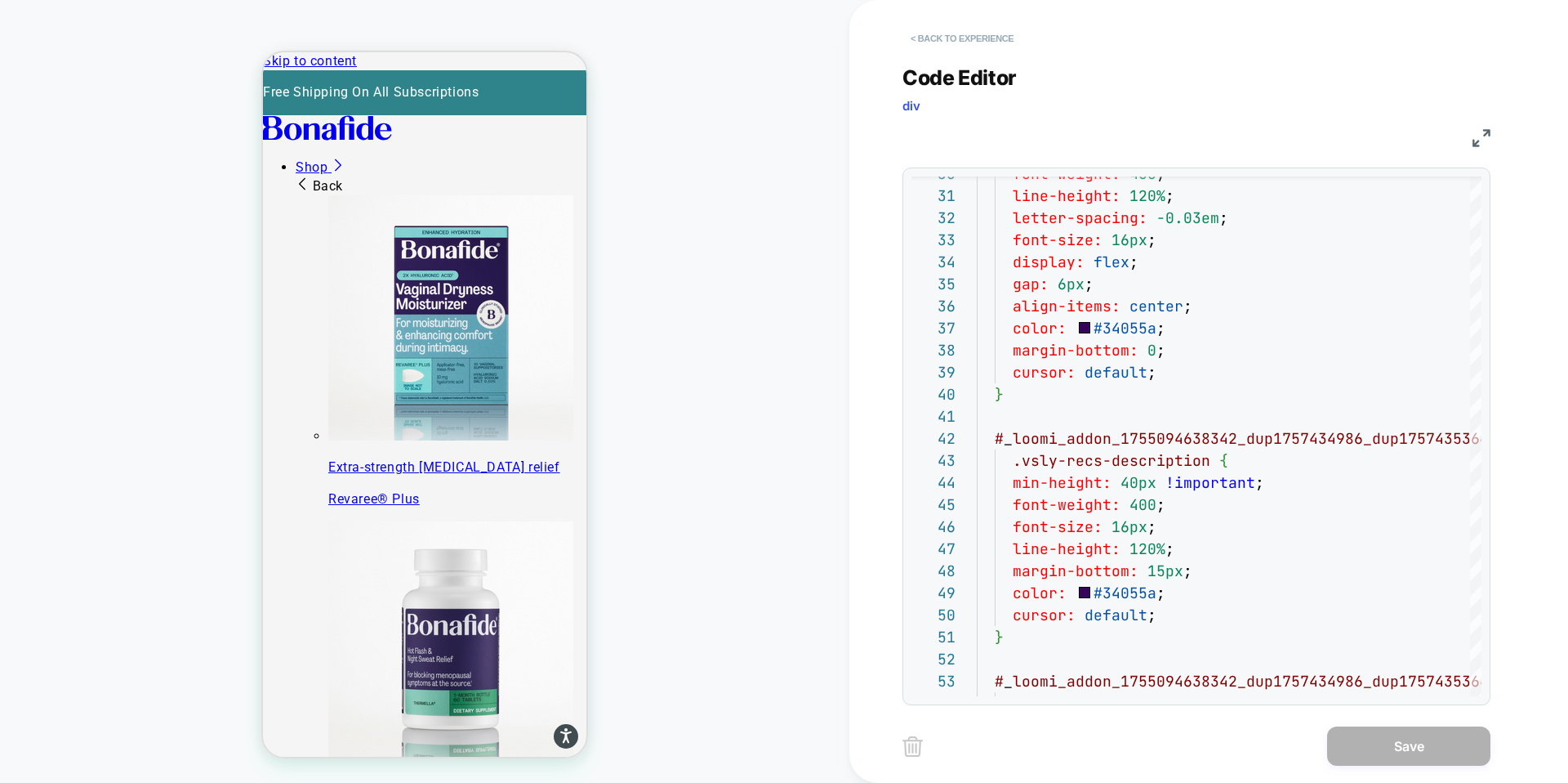
click at [946, 40] on button "< Back to experience" at bounding box center [962, 39] width 120 height 26
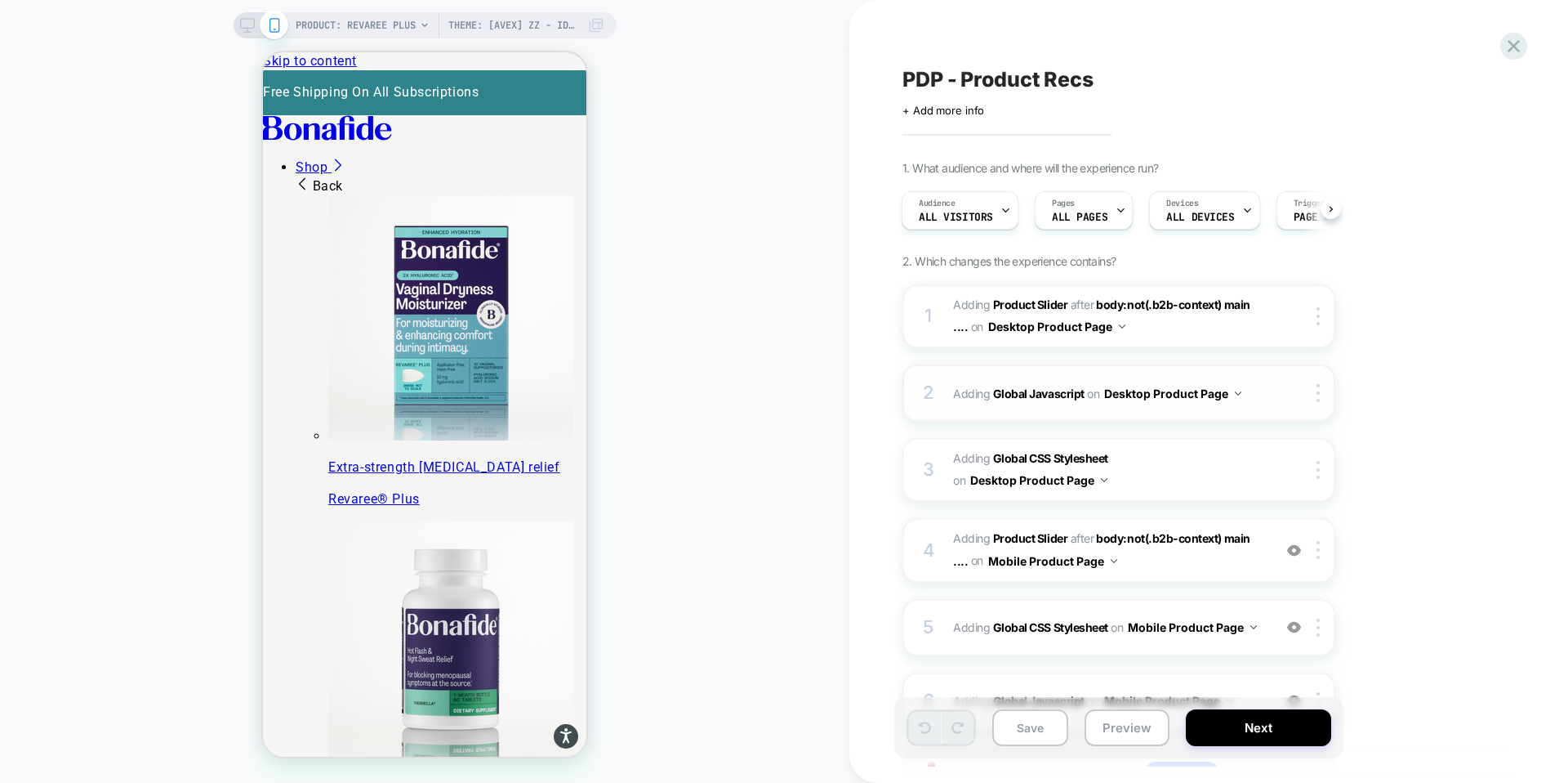
scroll to position [143, 0]
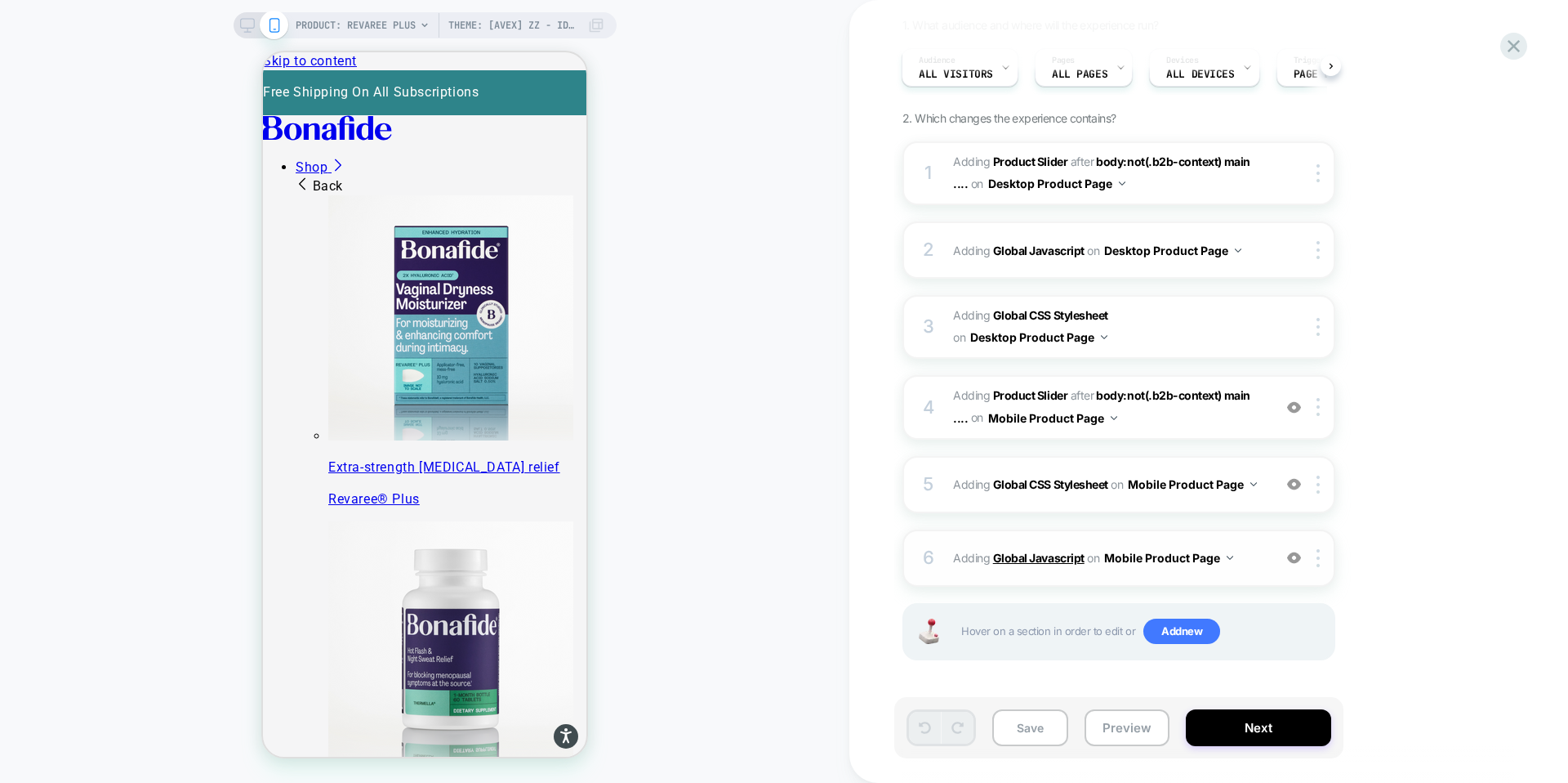
click at [1035, 562] on b "Global Javascript" at bounding box center [1038, 557] width 91 height 14
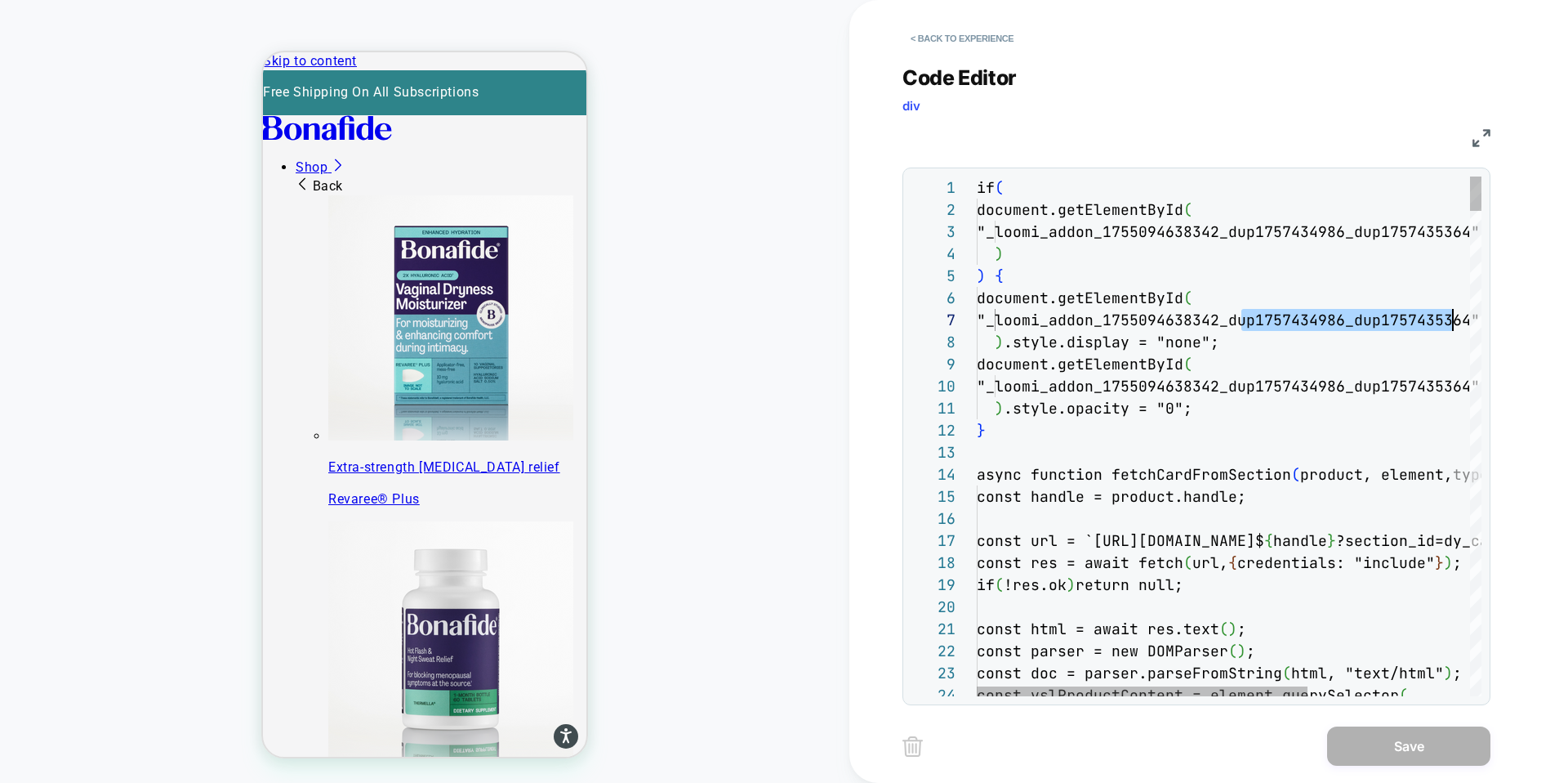
scroll to position [132, 528]
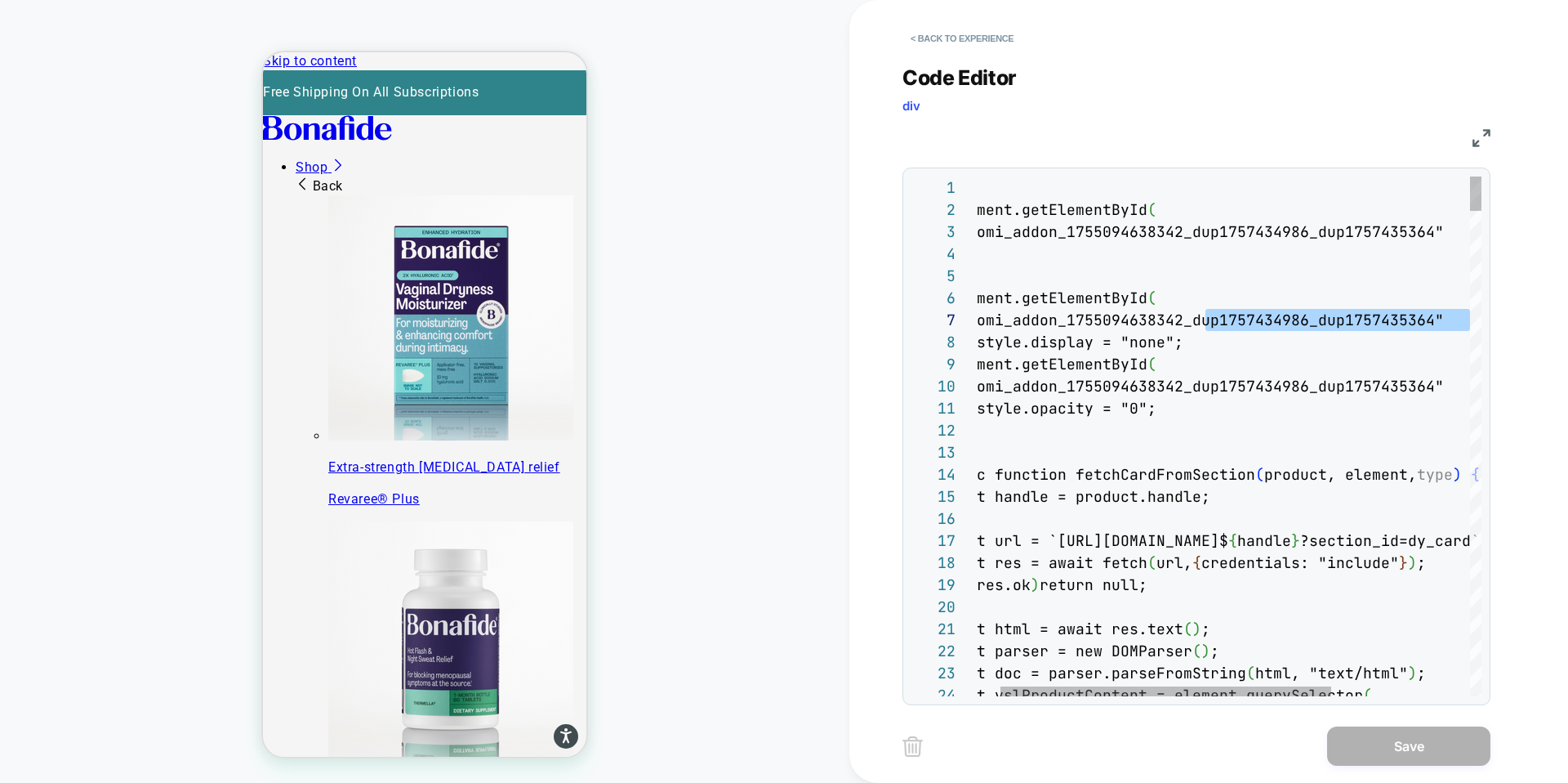
drag, startPoint x: 1254, startPoint y: 315, endPoint x: 1479, endPoint y: 317, distance: 225.0
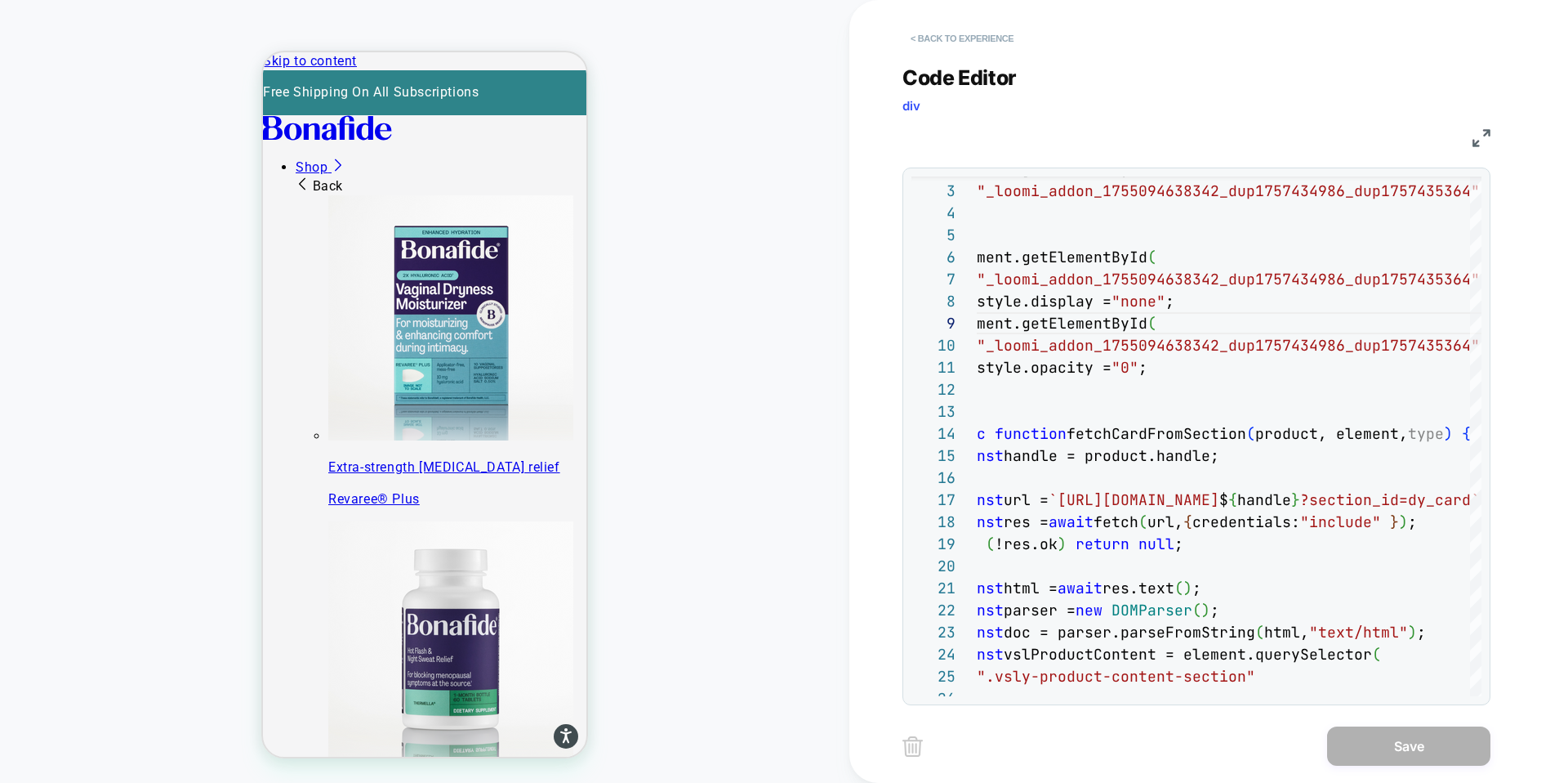
click at [931, 31] on button "< Back to experience" at bounding box center [962, 39] width 120 height 26
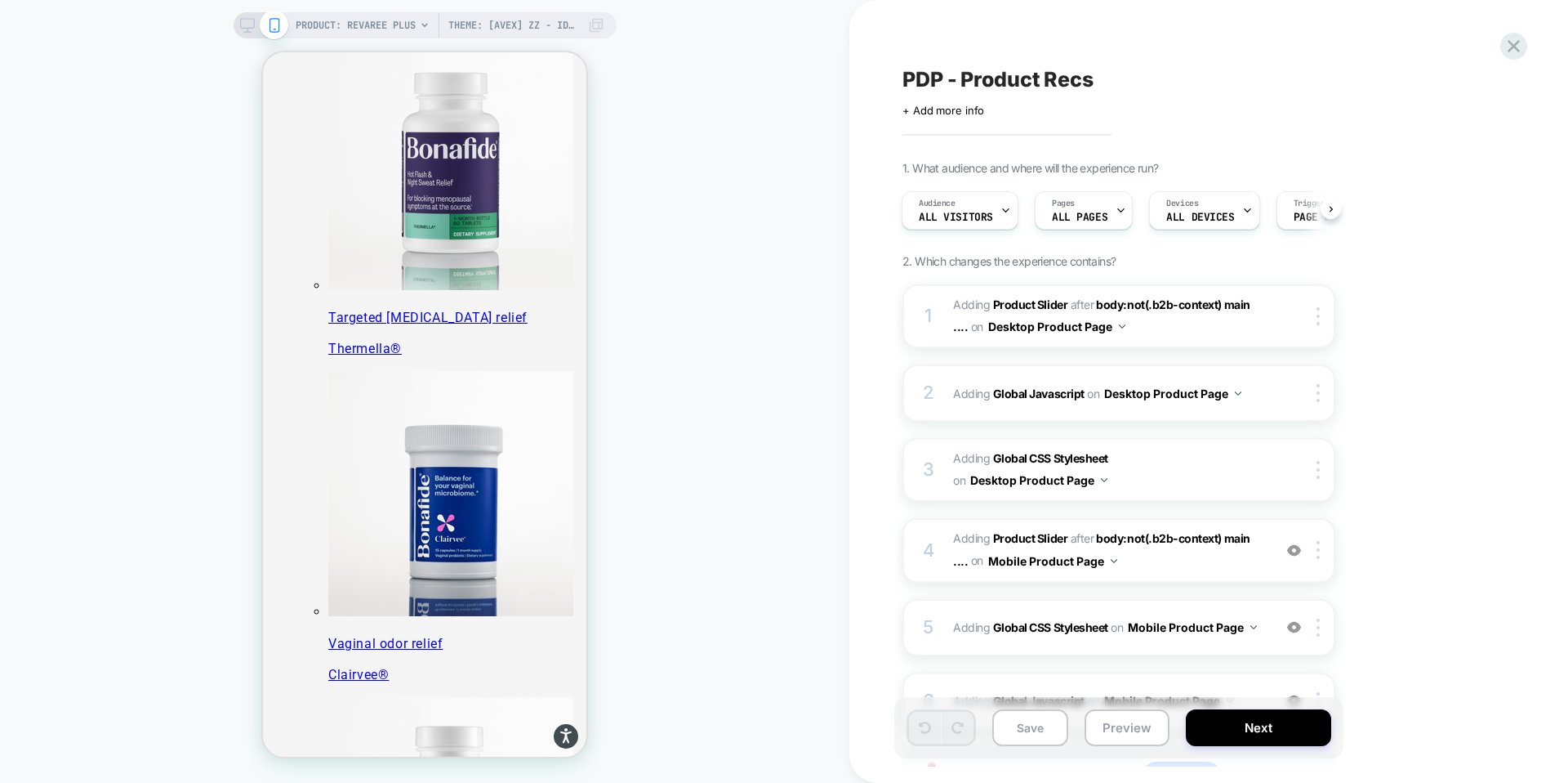
scroll to position [0, 0]
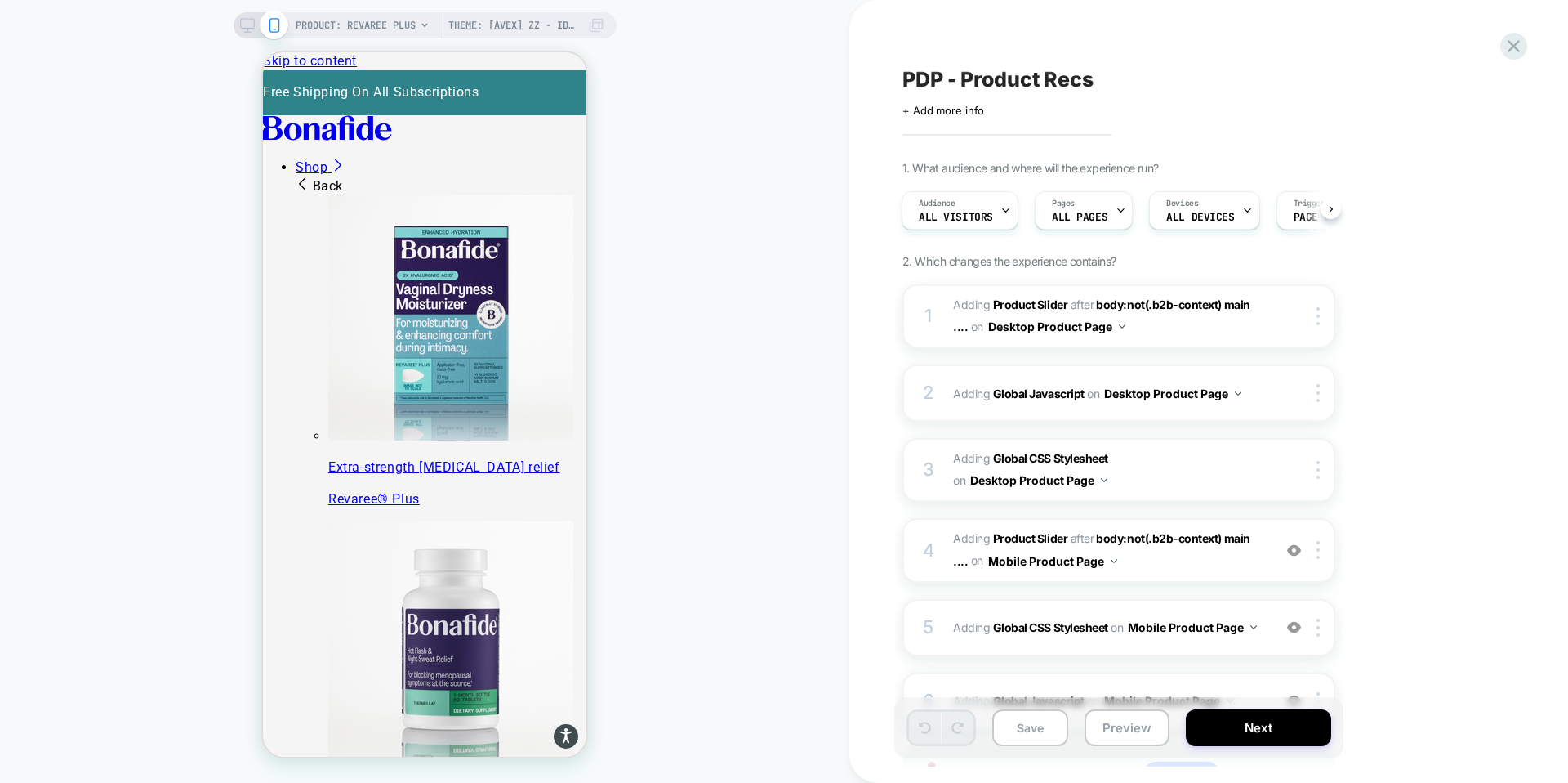
click at [243, 24] on icon at bounding box center [248, 25] width 15 height 15
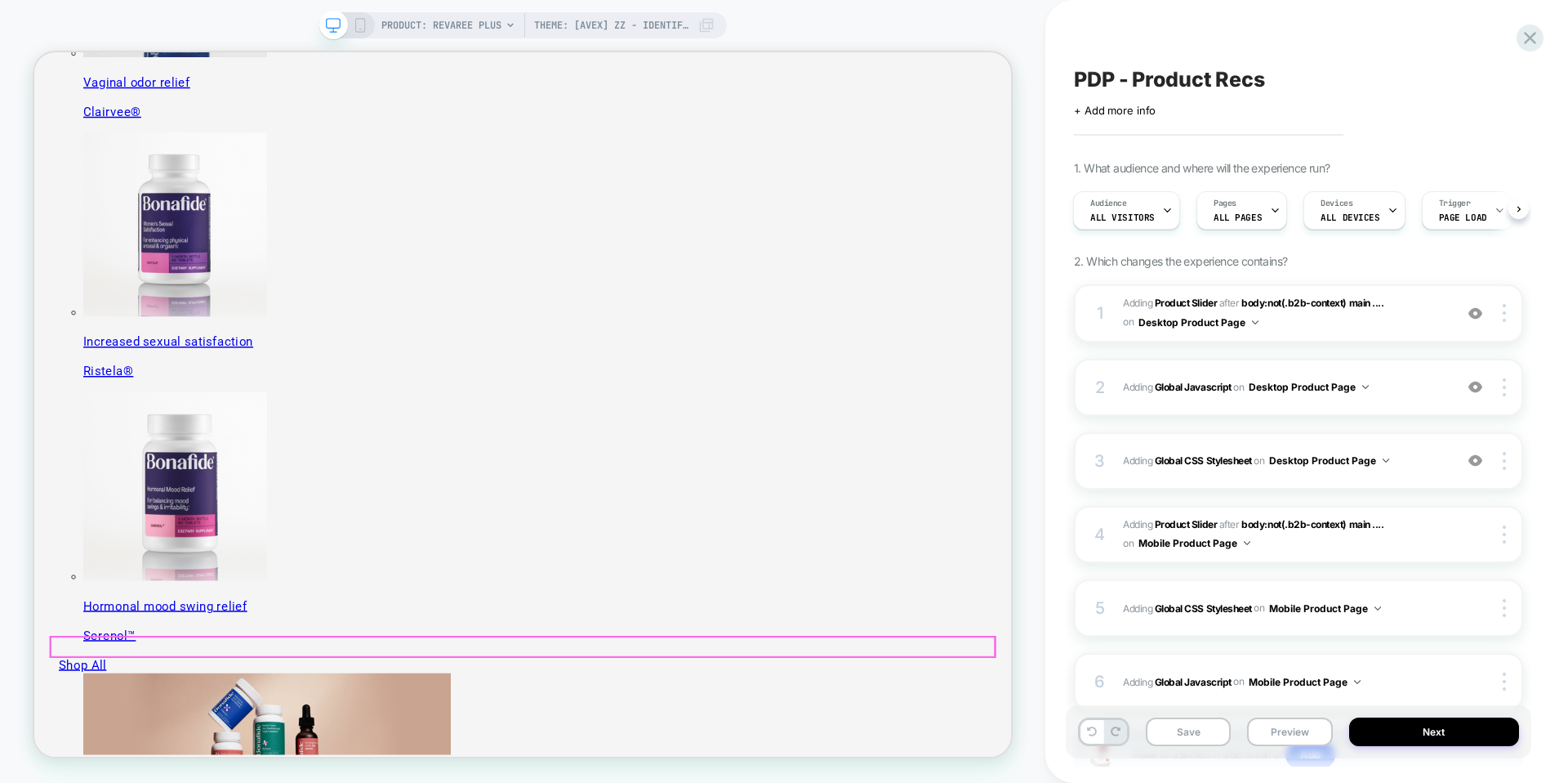
scroll to position [1101, 0]
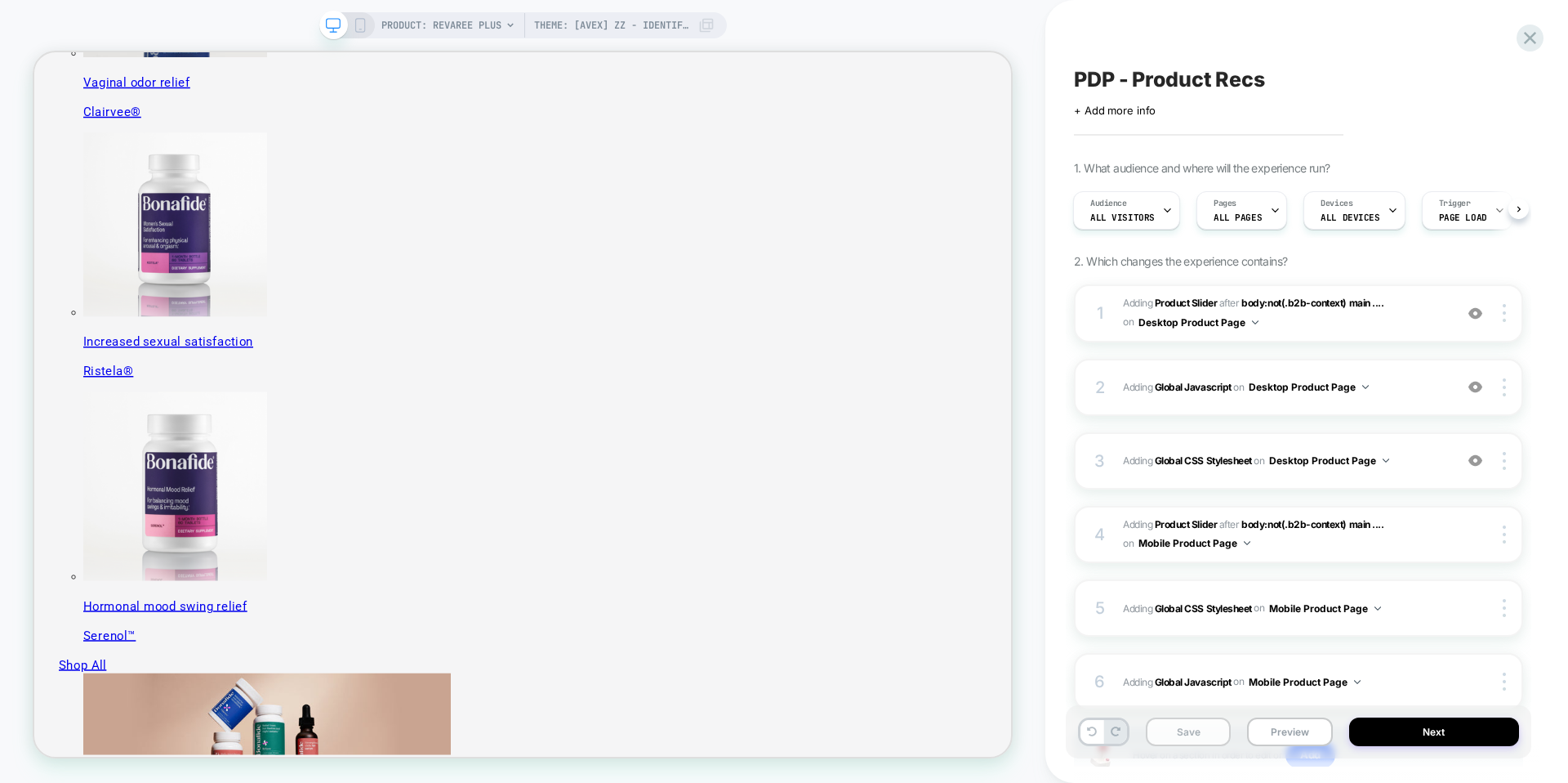
click at [1193, 736] on button "Save" at bounding box center [1188, 731] width 85 height 28
click at [1272, 733] on button "Preview" at bounding box center [1289, 731] width 85 height 28
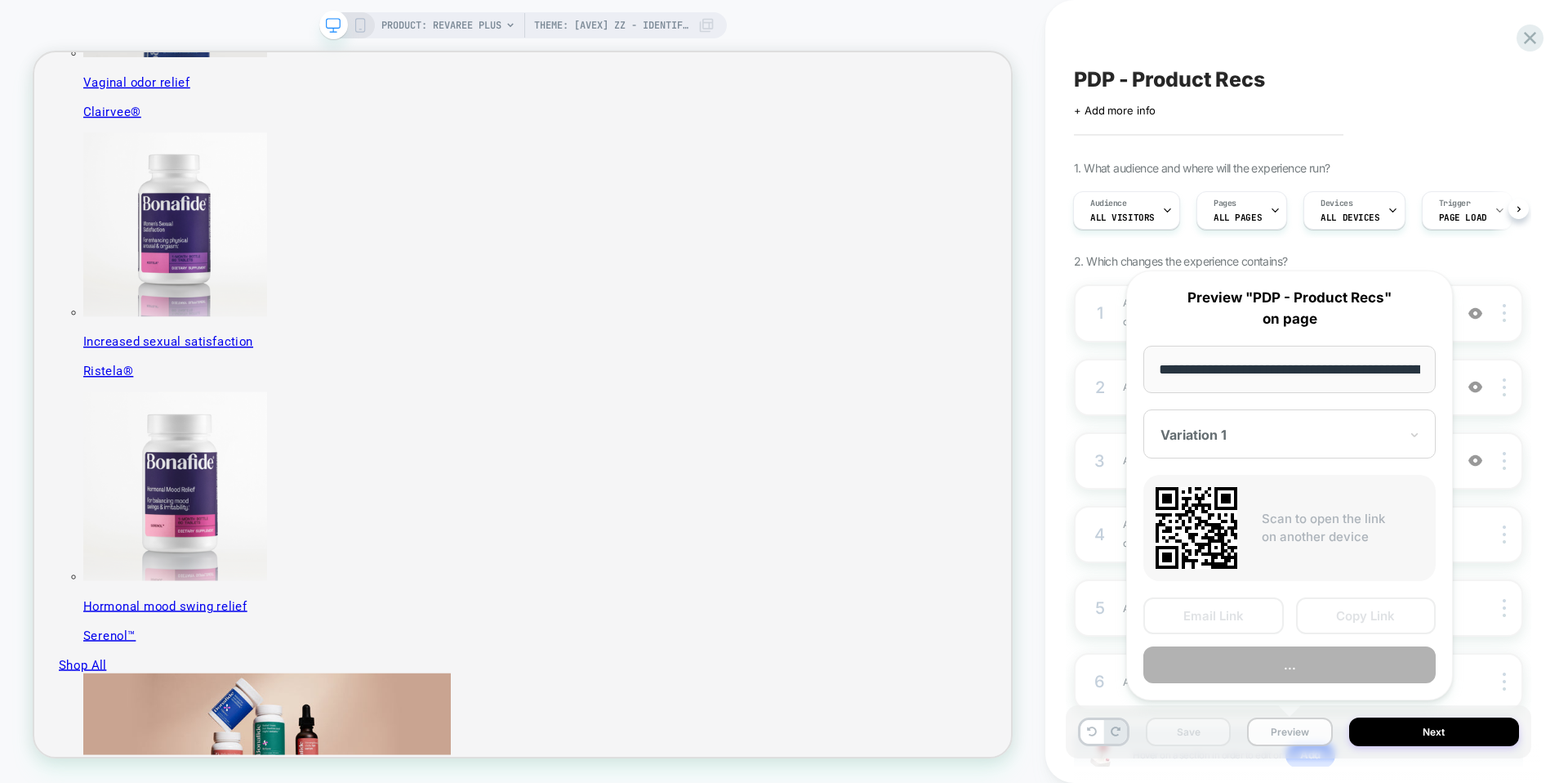
scroll to position [0, 283]
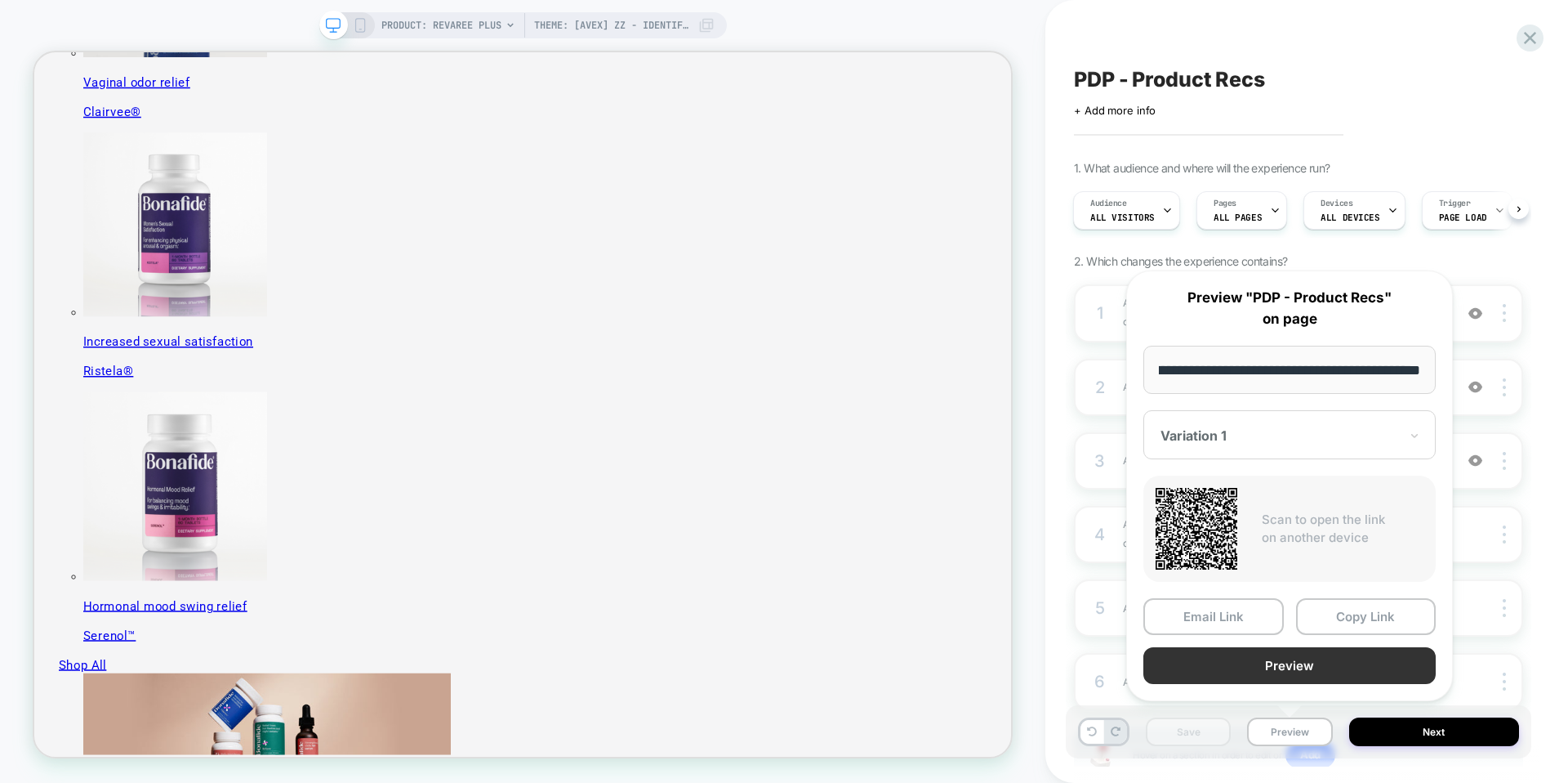
click at [1284, 668] on button "Preview" at bounding box center [1289, 665] width 292 height 37
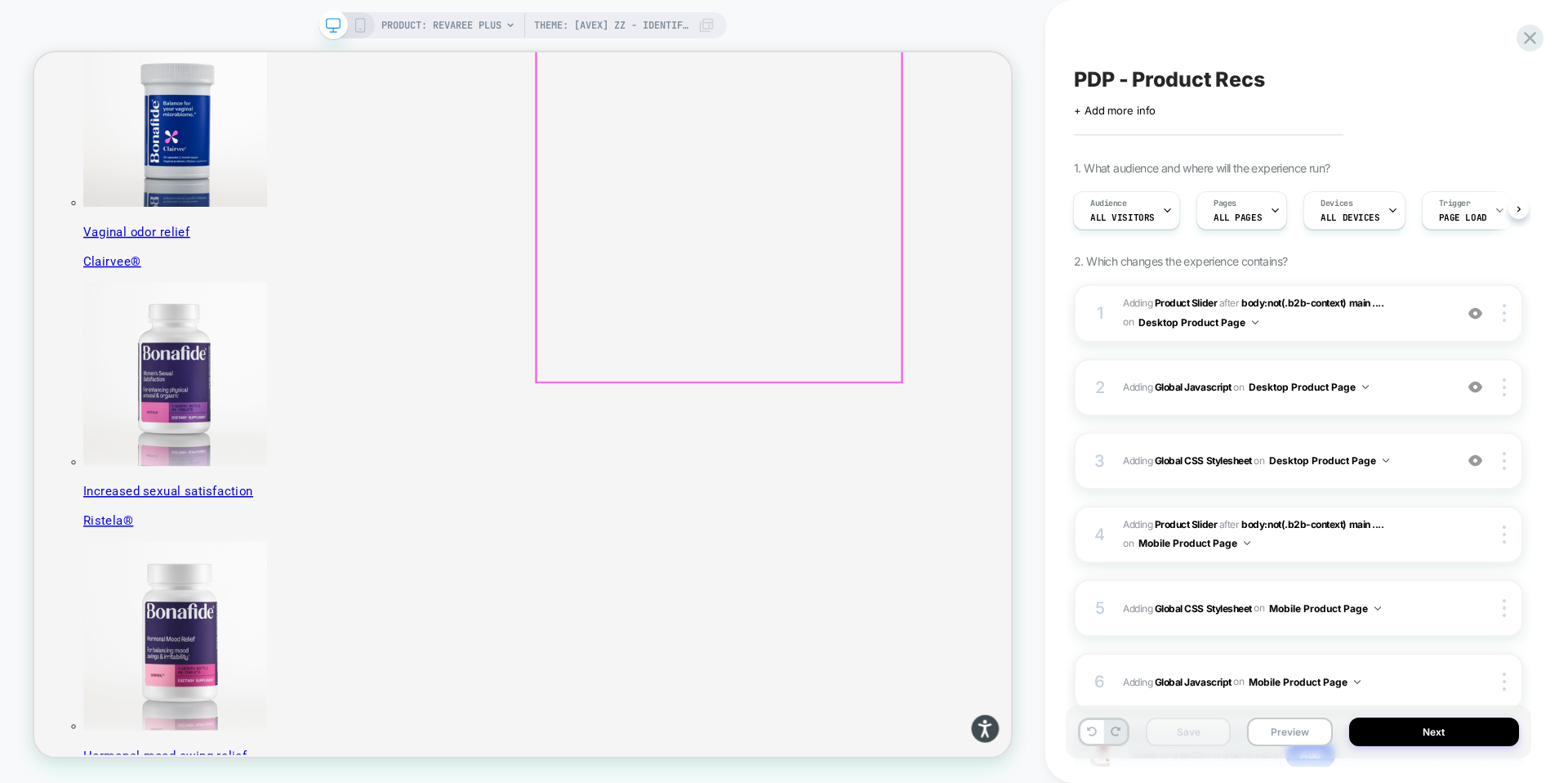
scroll to position [360, 0]
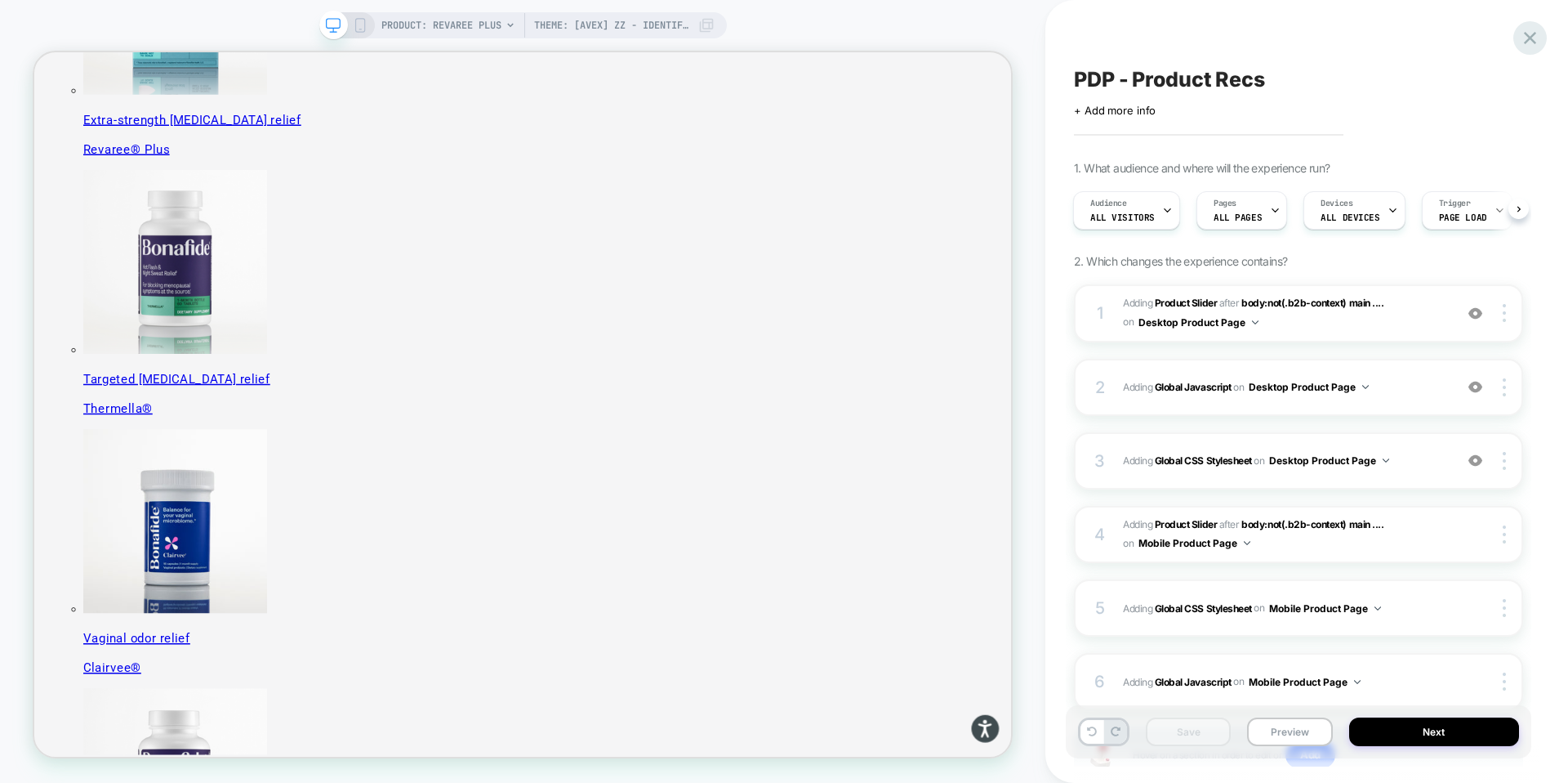
click at [1531, 43] on icon at bounding box center [1529, 38] width 22 height 22
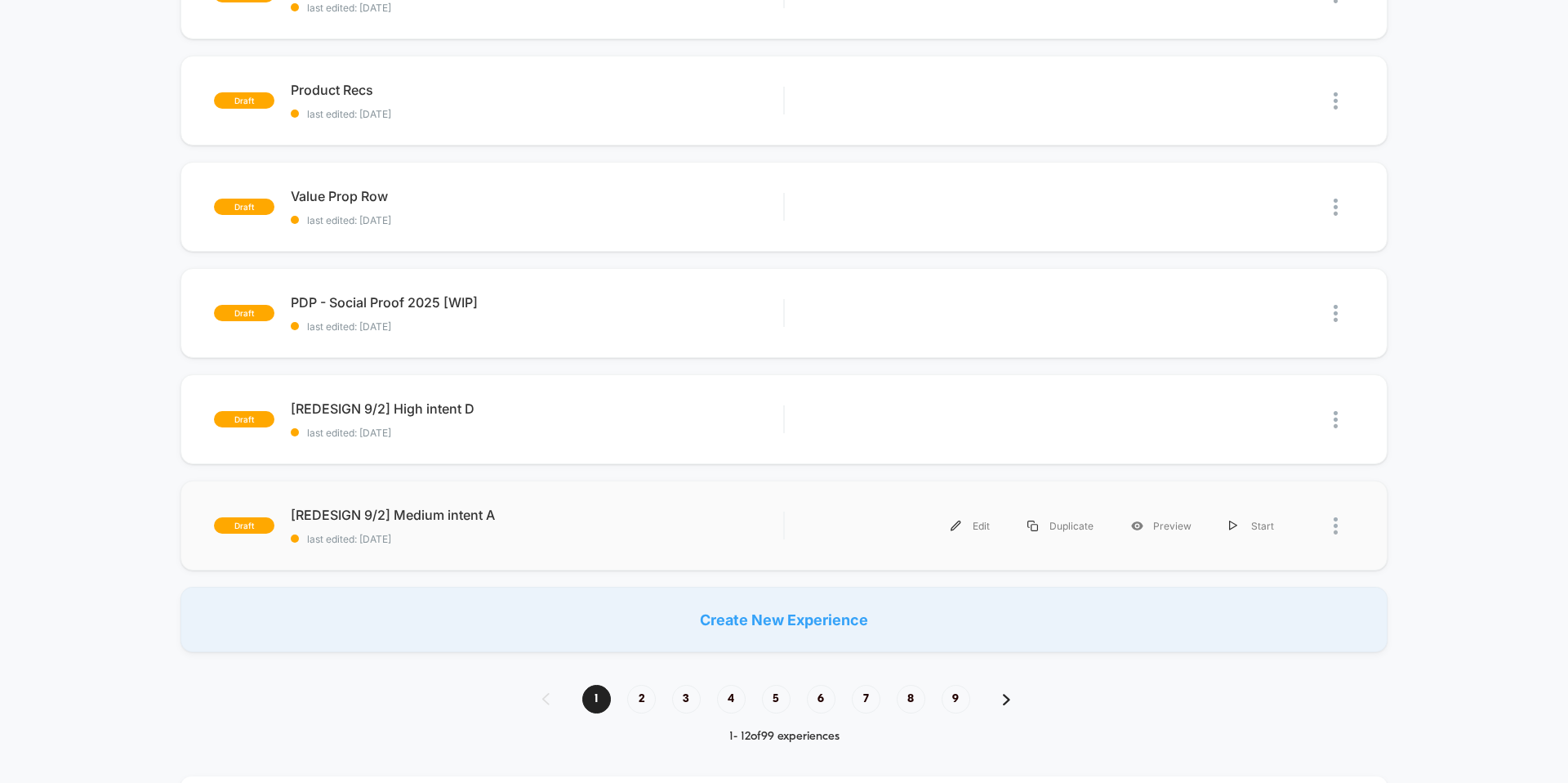
scroll to position [883, 0]
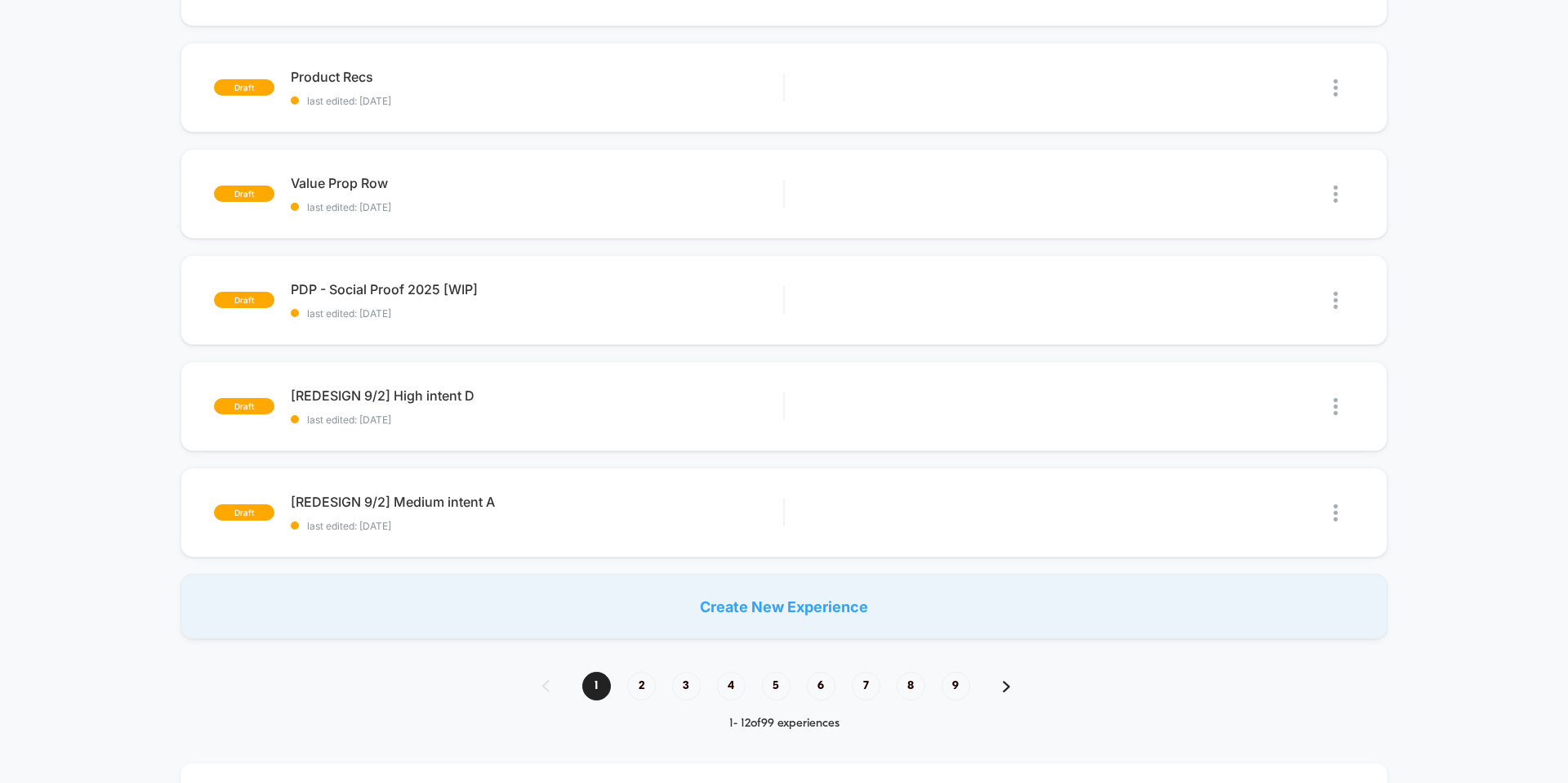
click at [634, 693] on span "2" at bounding box center [641, 686] width 28 height 28
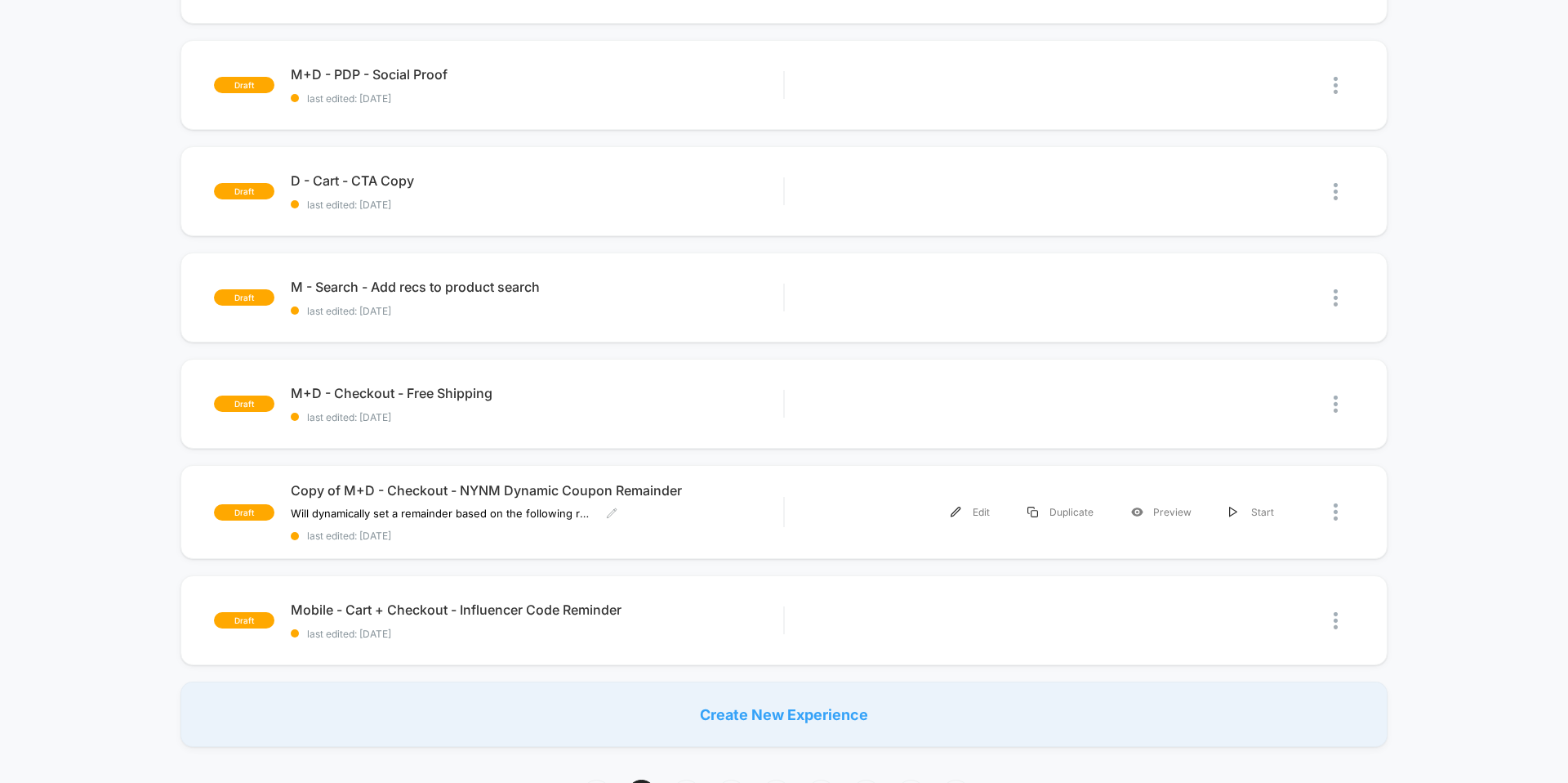
scroll to position [823, 0]
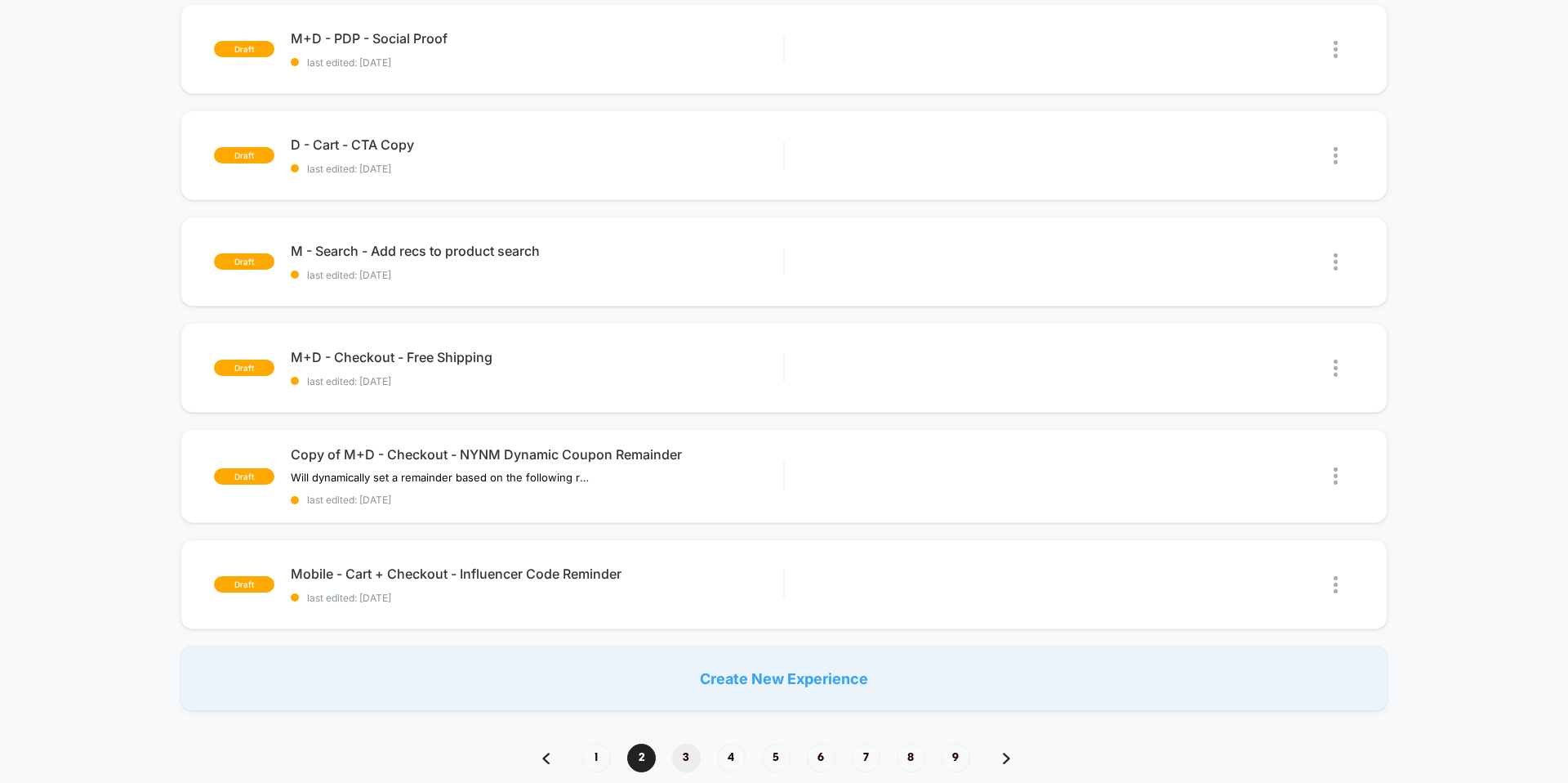
click at [685, 758] on span "3" at bounding box center [687, 758] width 28 height 28
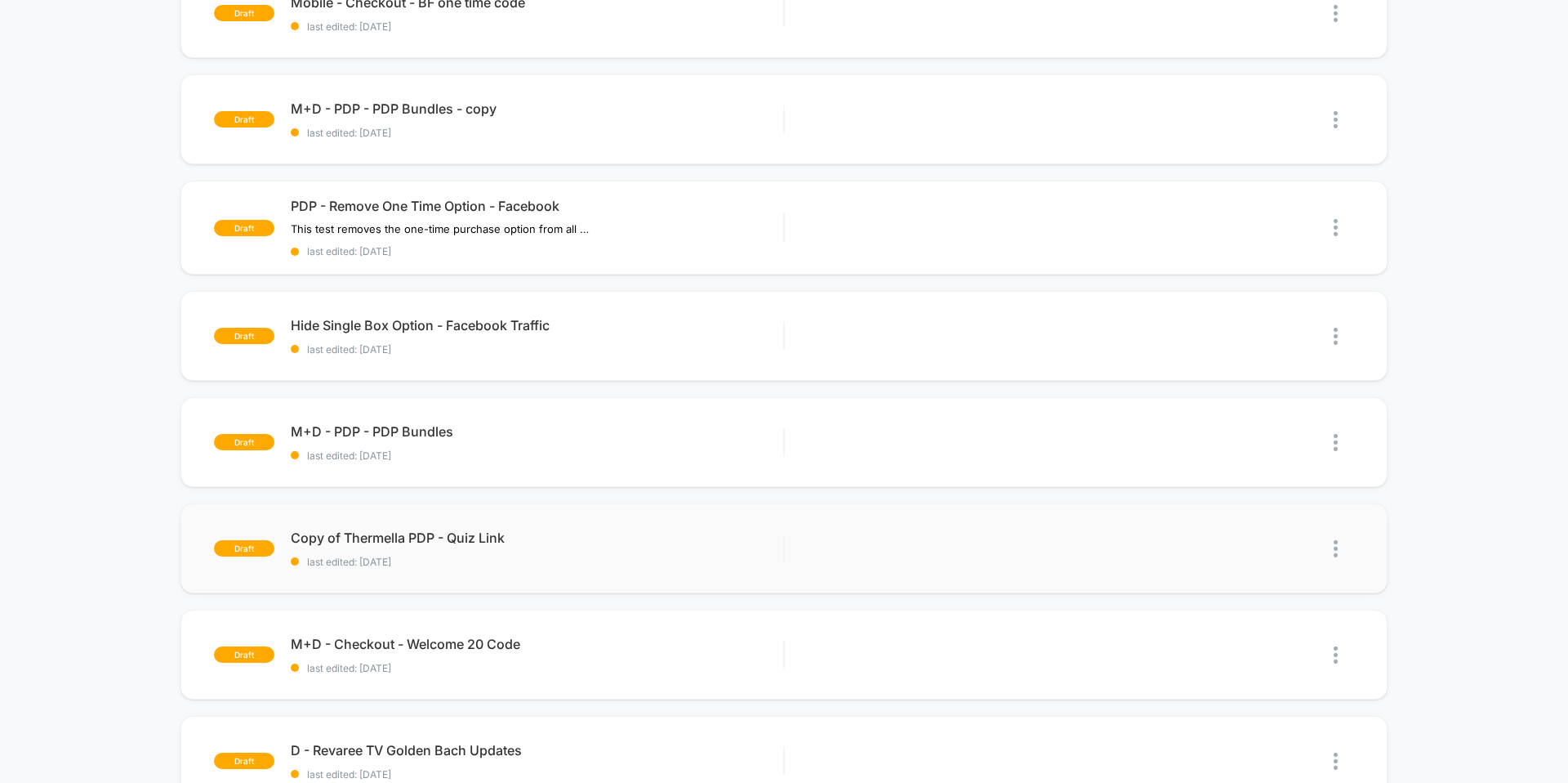
scroll to position [1083, 0]
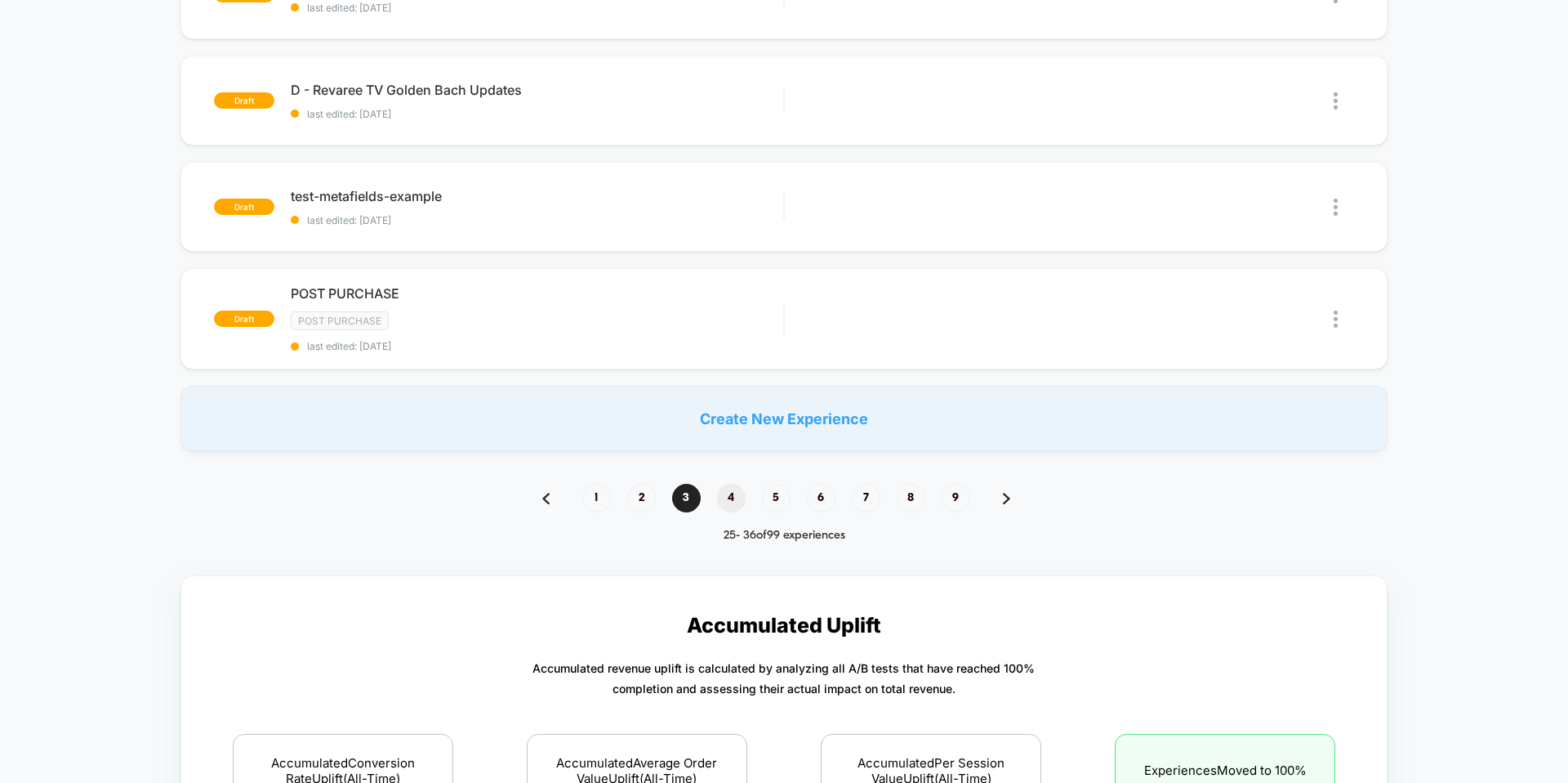
click at [735, 496] on span "4" at bounding box center [731, 498] width 28 height 28
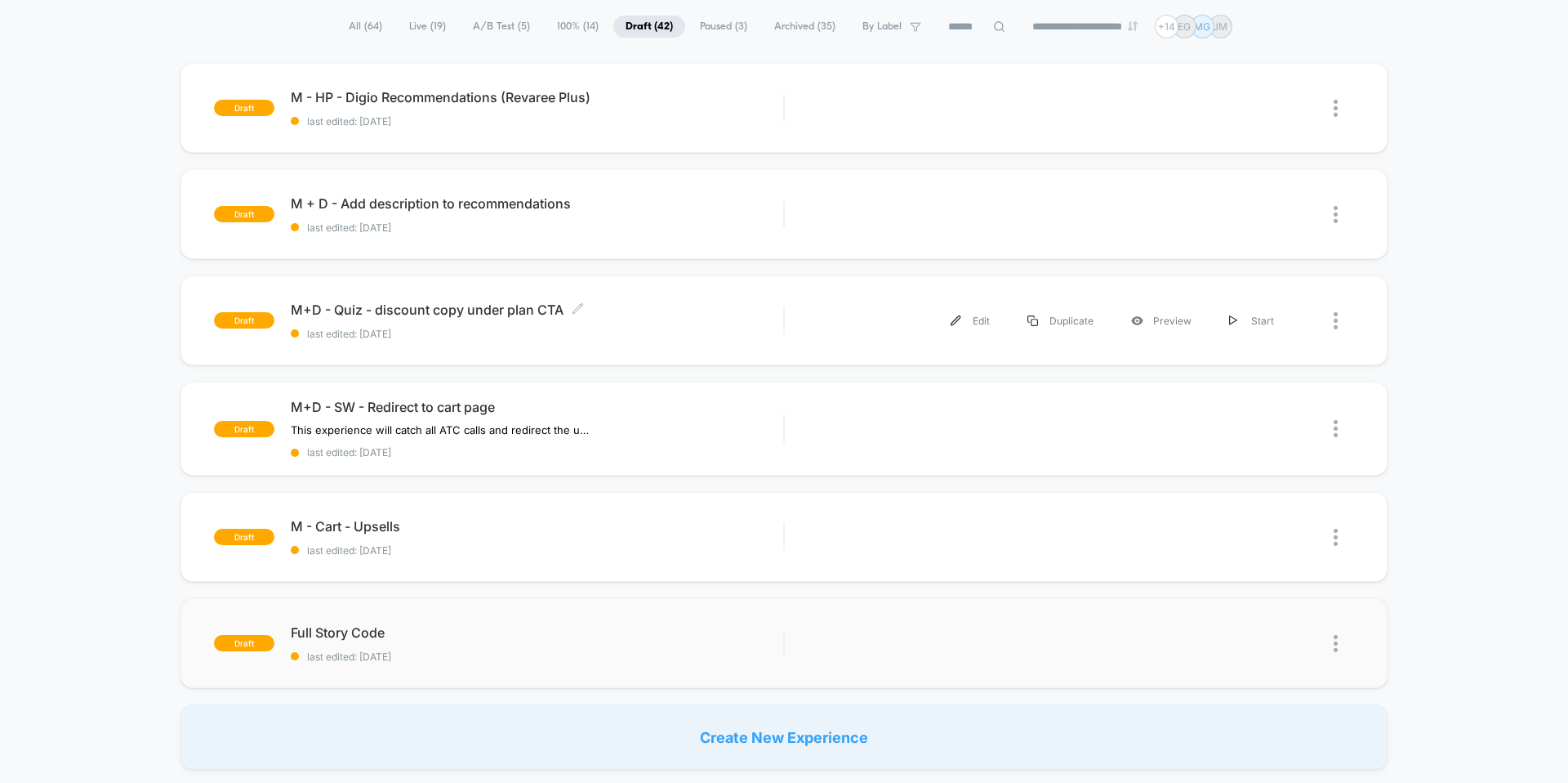
scroll to position [329, 0]
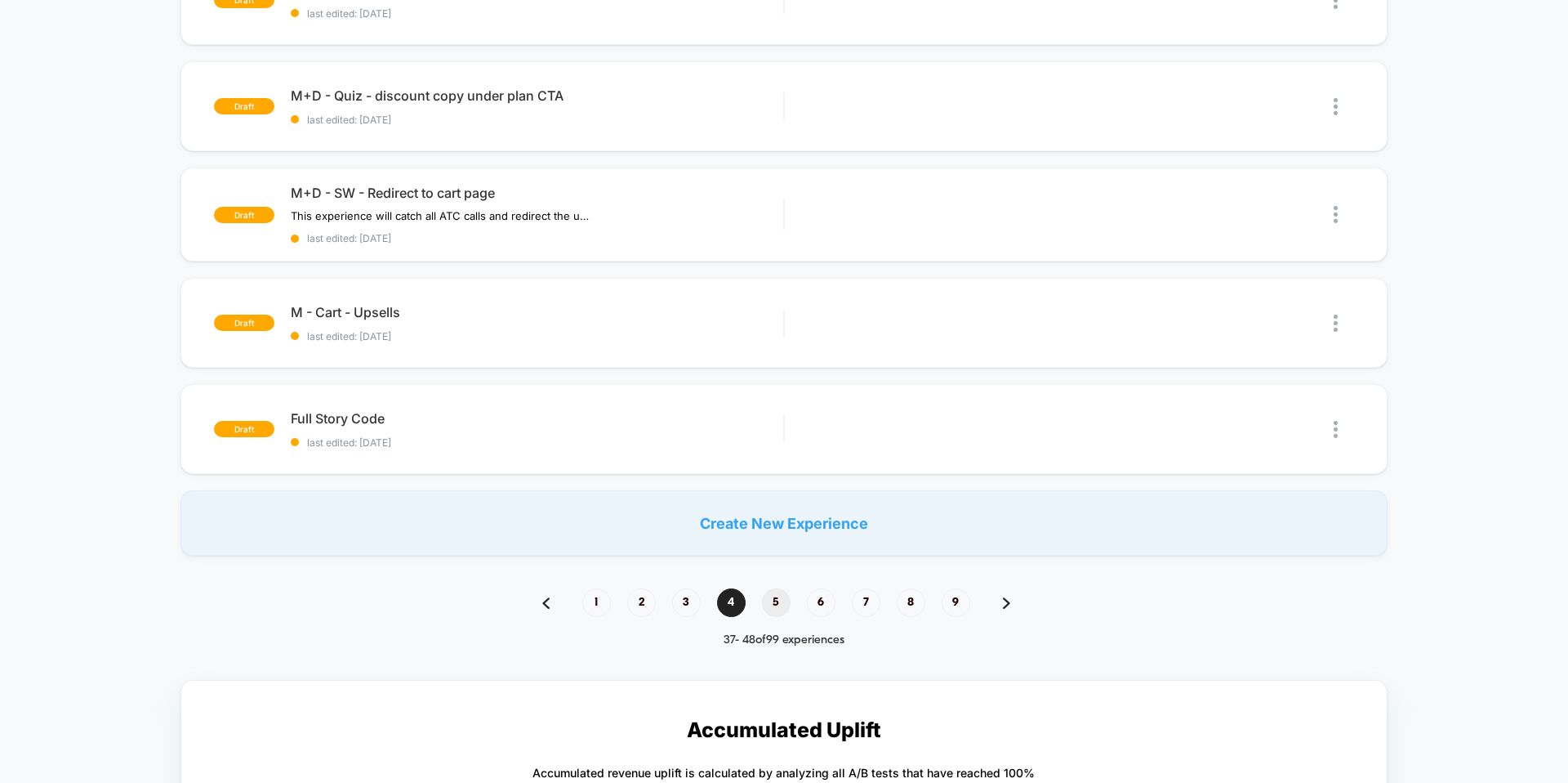
click at [774, 609] on span "5" at bounding box center [776, 602] width 28 height 28
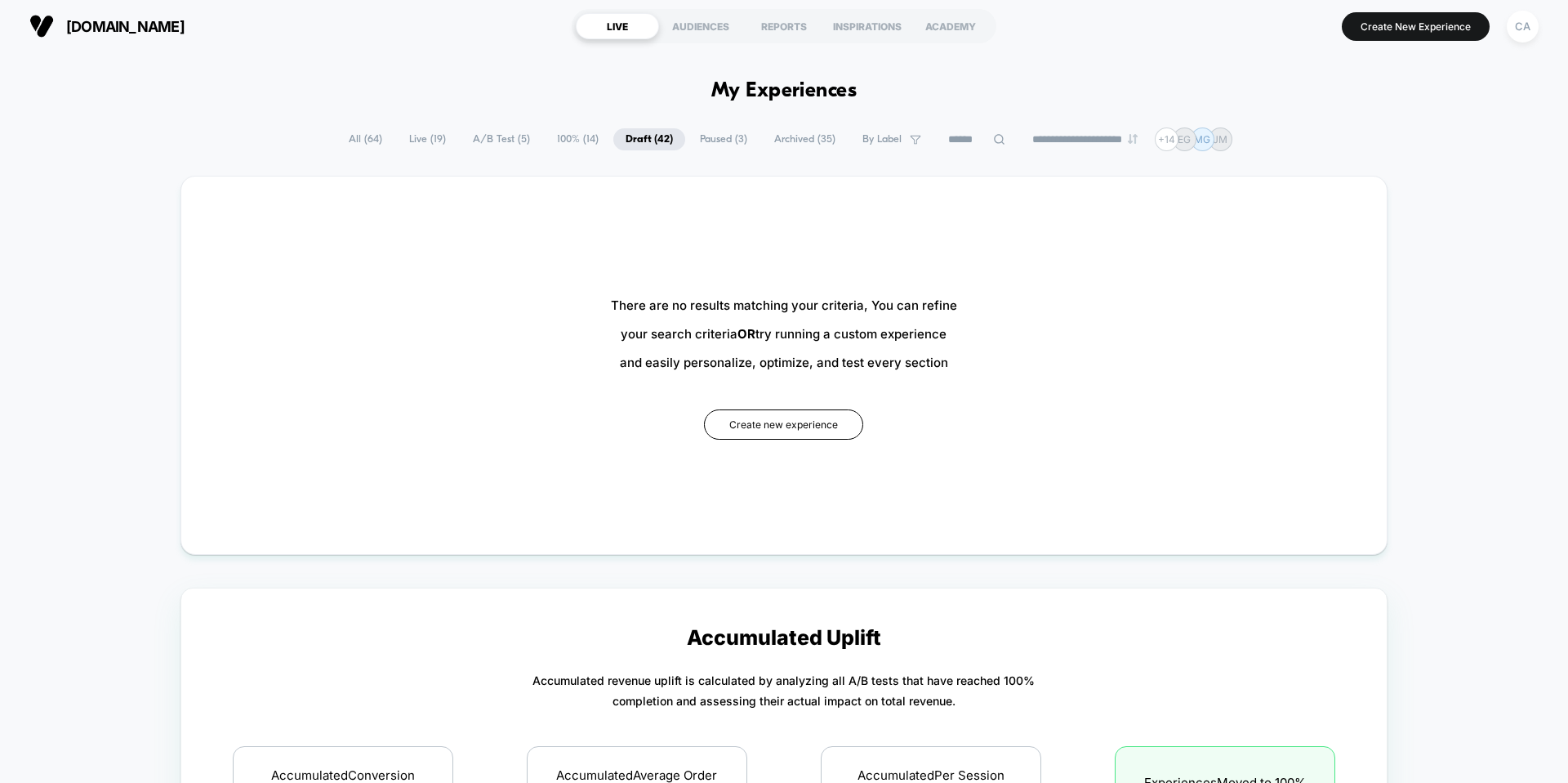
scroll to position [3, 0]
click at [622, 139] on span "Draft ( 42 )" at bounding box center [649, 138] width 72 height 22
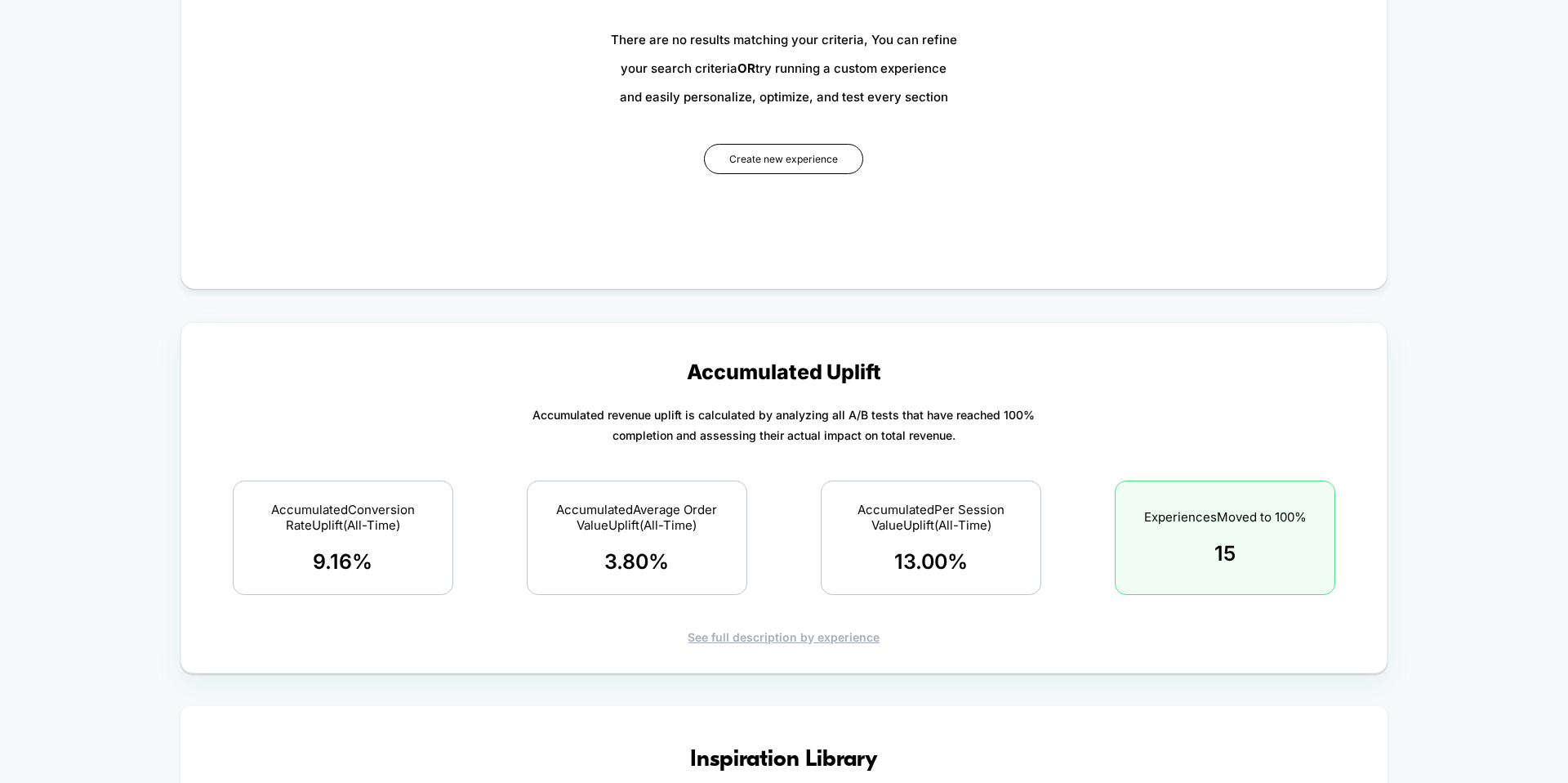
scroll to position [0, 0]
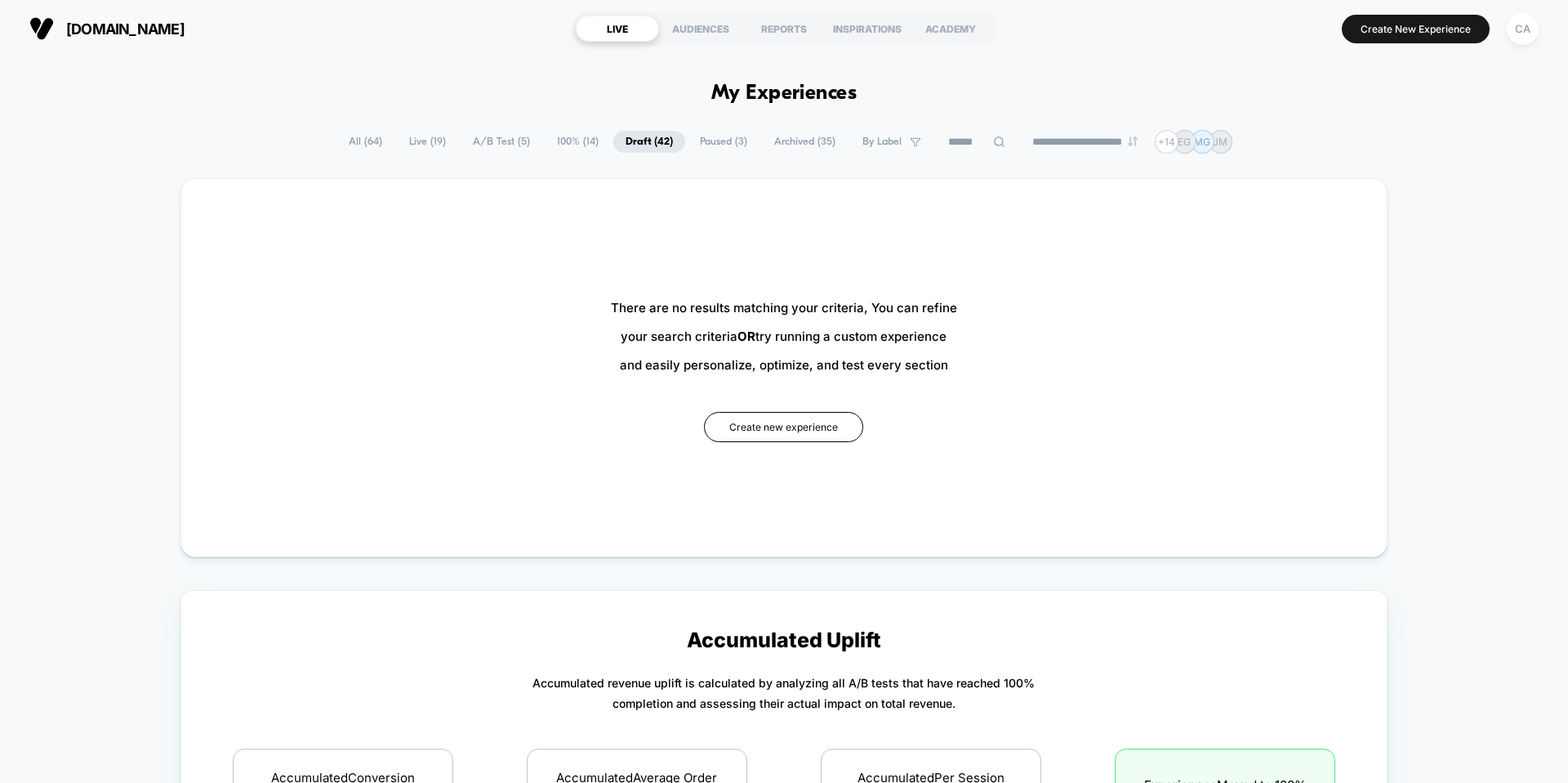
click at [620, 140] on span "Draft ( 42 )" at bounding box center [649, 141] width 72 height 22
click at [655, 144] on span "Draft ( 42 )" at bounding box center [649, 141] width 72 height 22
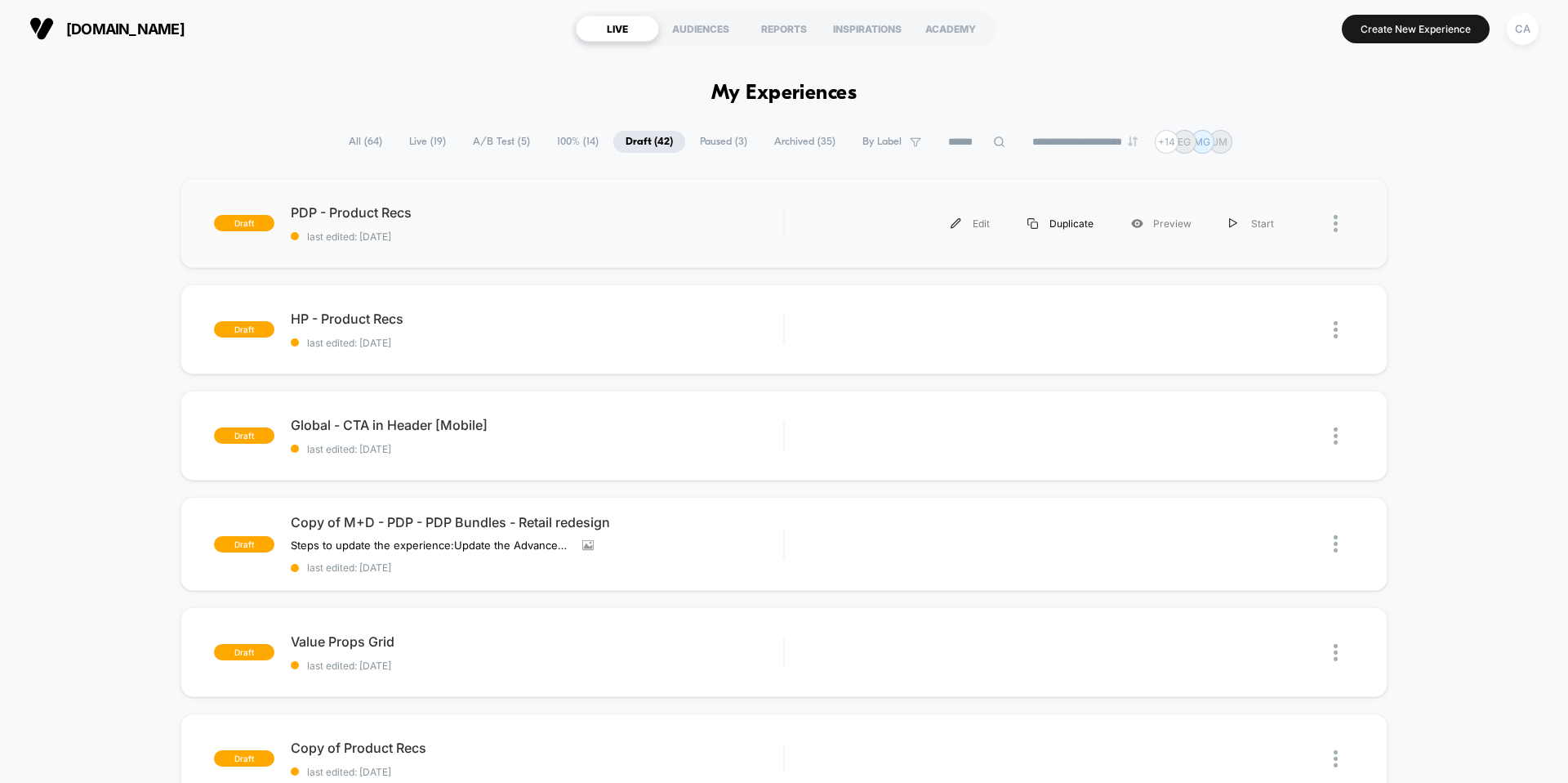
click at [1054, 226] on div "Duplicate" at bounding box center [1060, 223] width 104 height 37
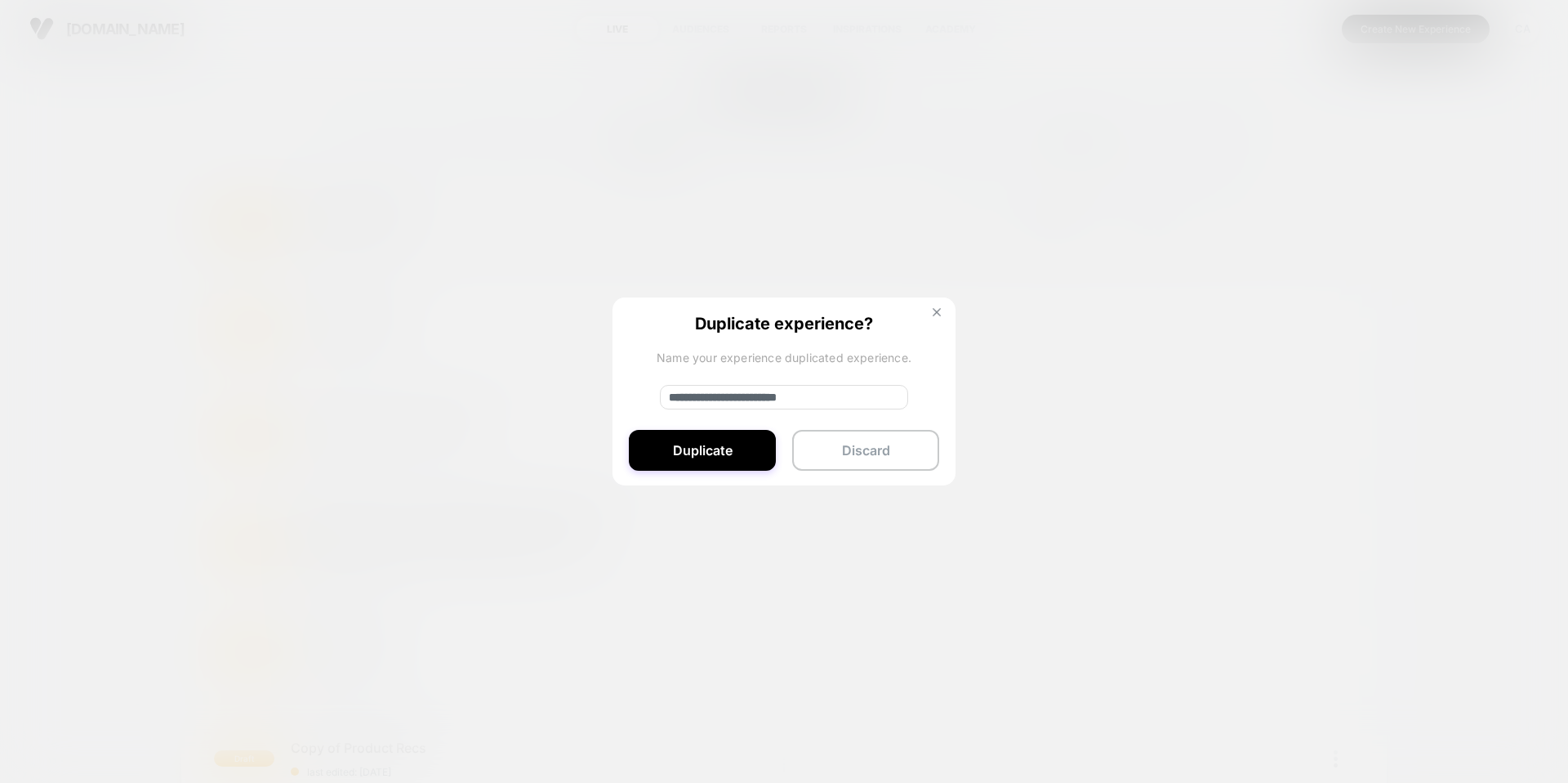
click at [930, 312] on button at bounding box center [936, 314] width 18 height 14
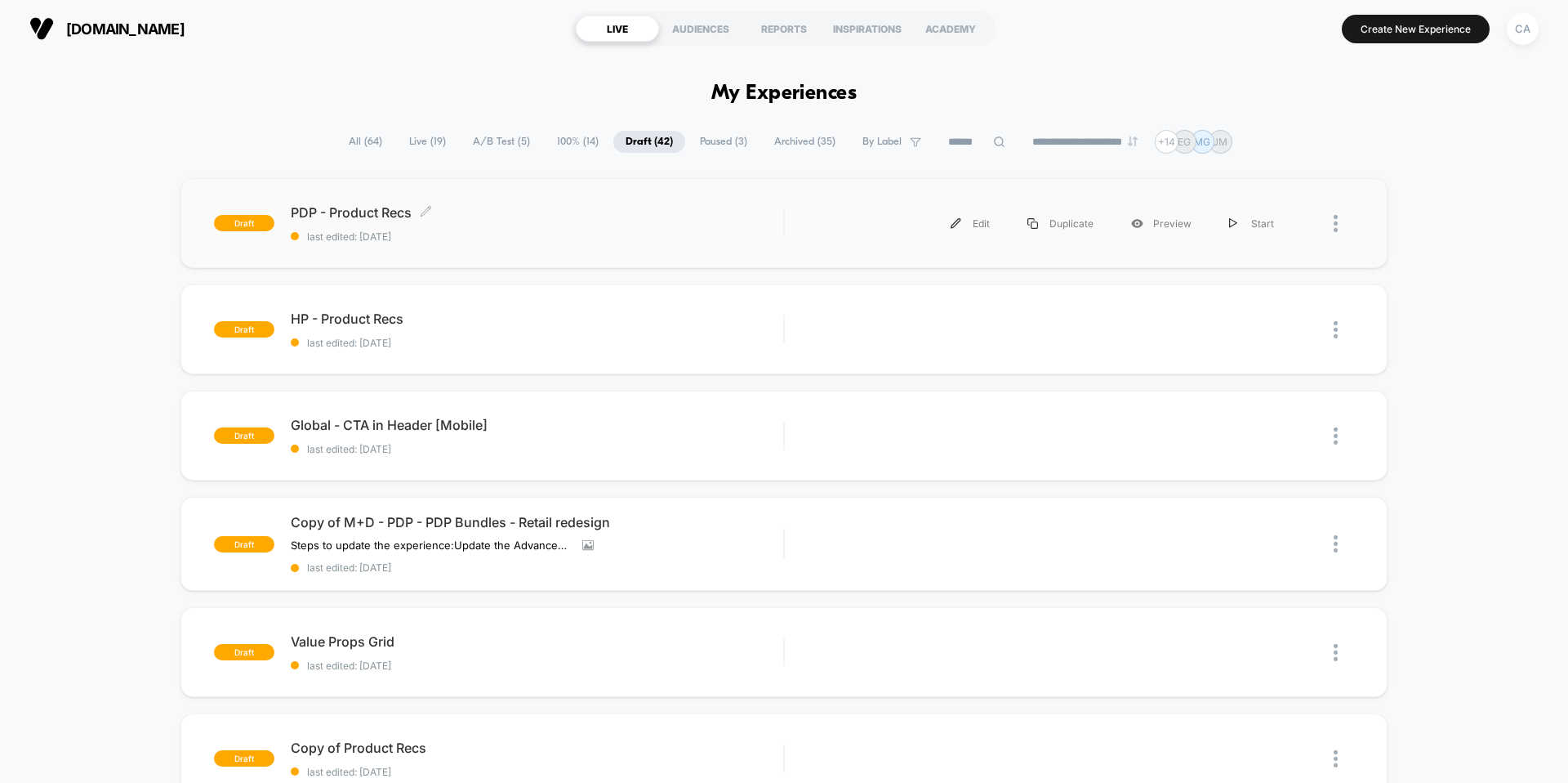
click at [372, 206] on span "PDP - Product Recs Click to edit experience details" at bounding box center [537, 212] width 493 height 16
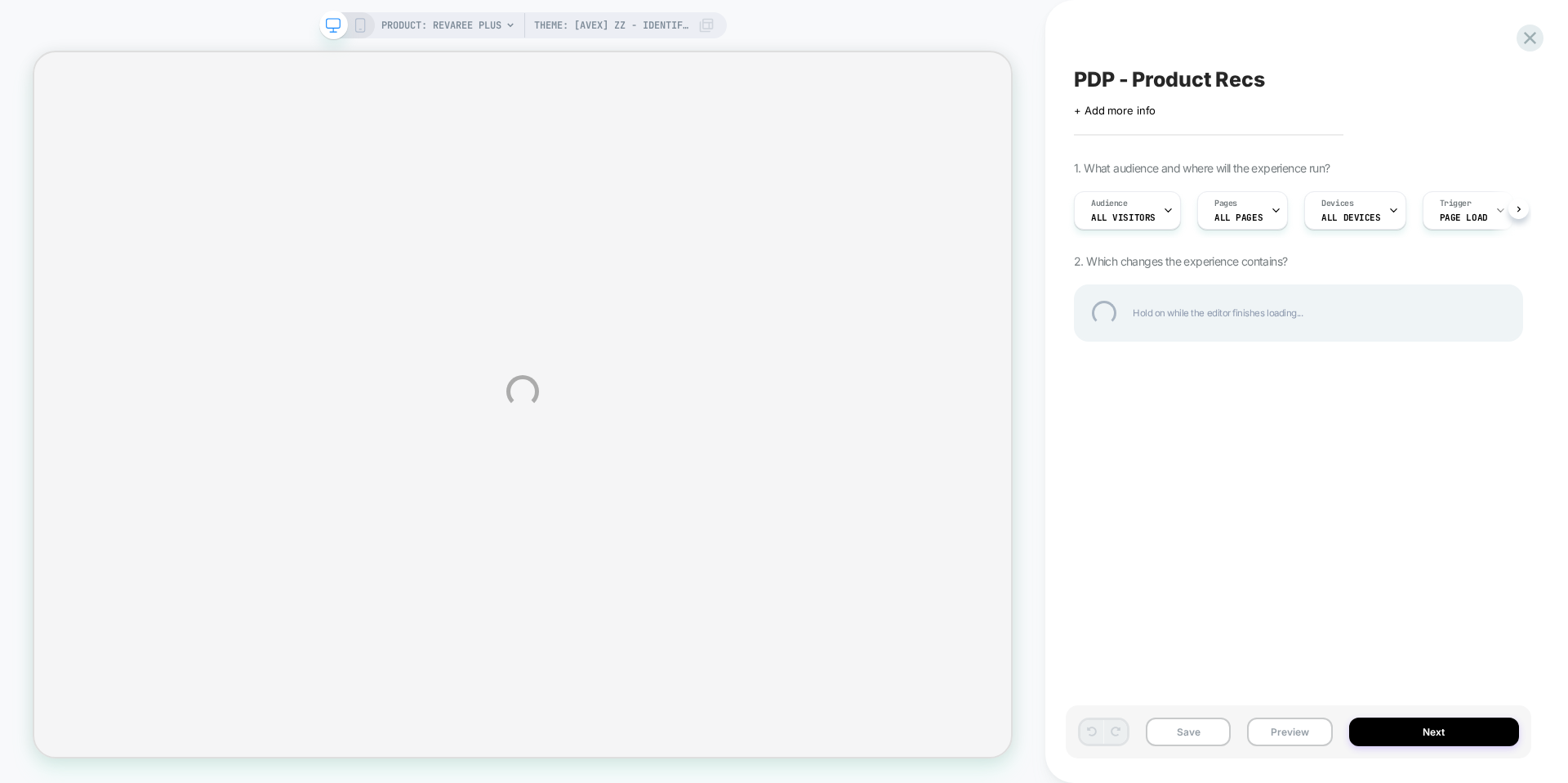
click at [1281, 728] on div "PRODUCT: Revaree Plus Theme: [AVEX] ZZ - Identify Users PRODUCT: Revaree Plus T…" at bounding box center [784, 391] width 1568 height 783
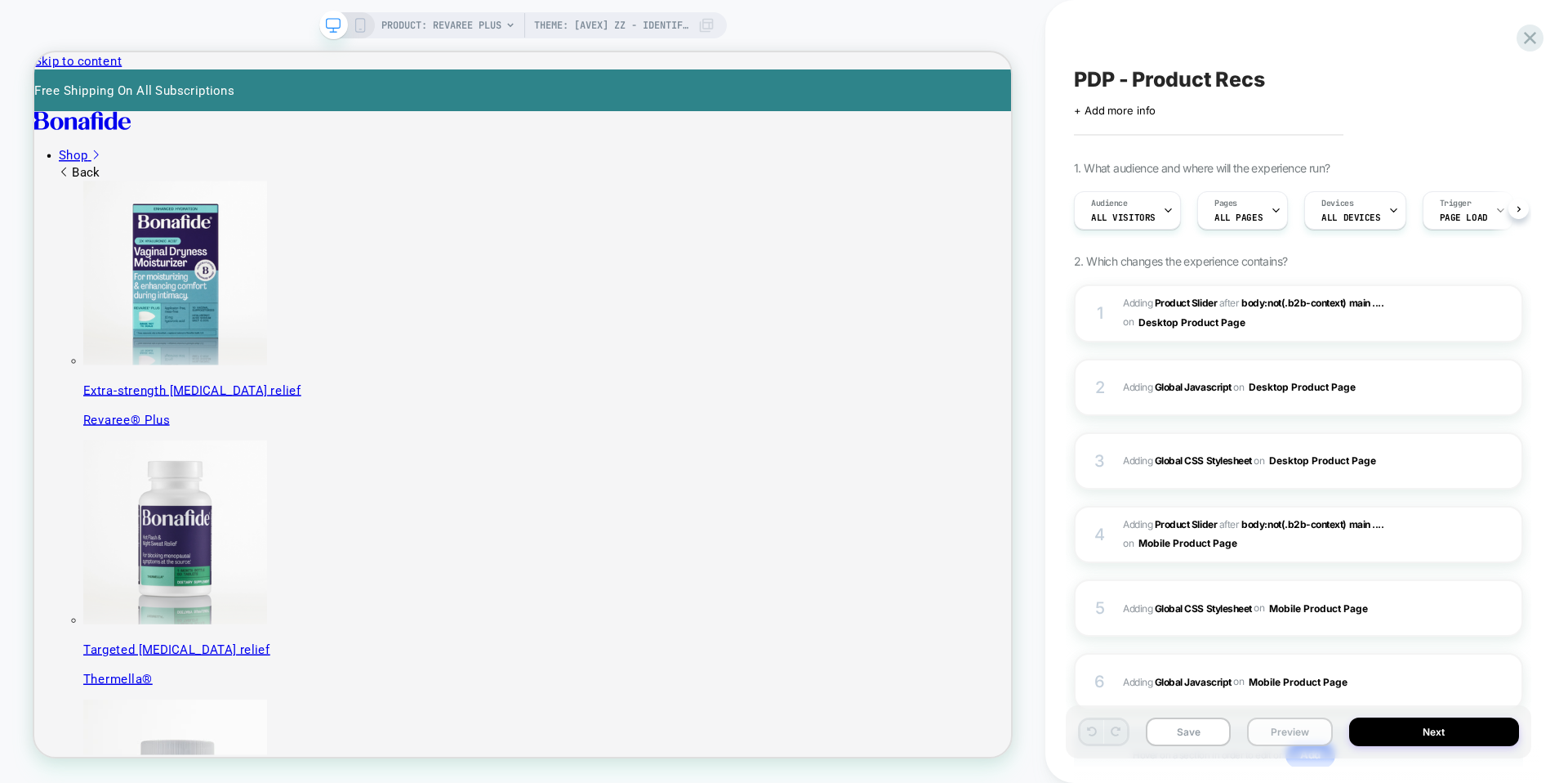
scroll to position [0, 1]
click at [1183, 734] on button "Save" at bounding box center [1188, 731] width 85 height 28
click at [1196, 731] on button "Save" at bounding box center [1188, 731] width 85 height 28
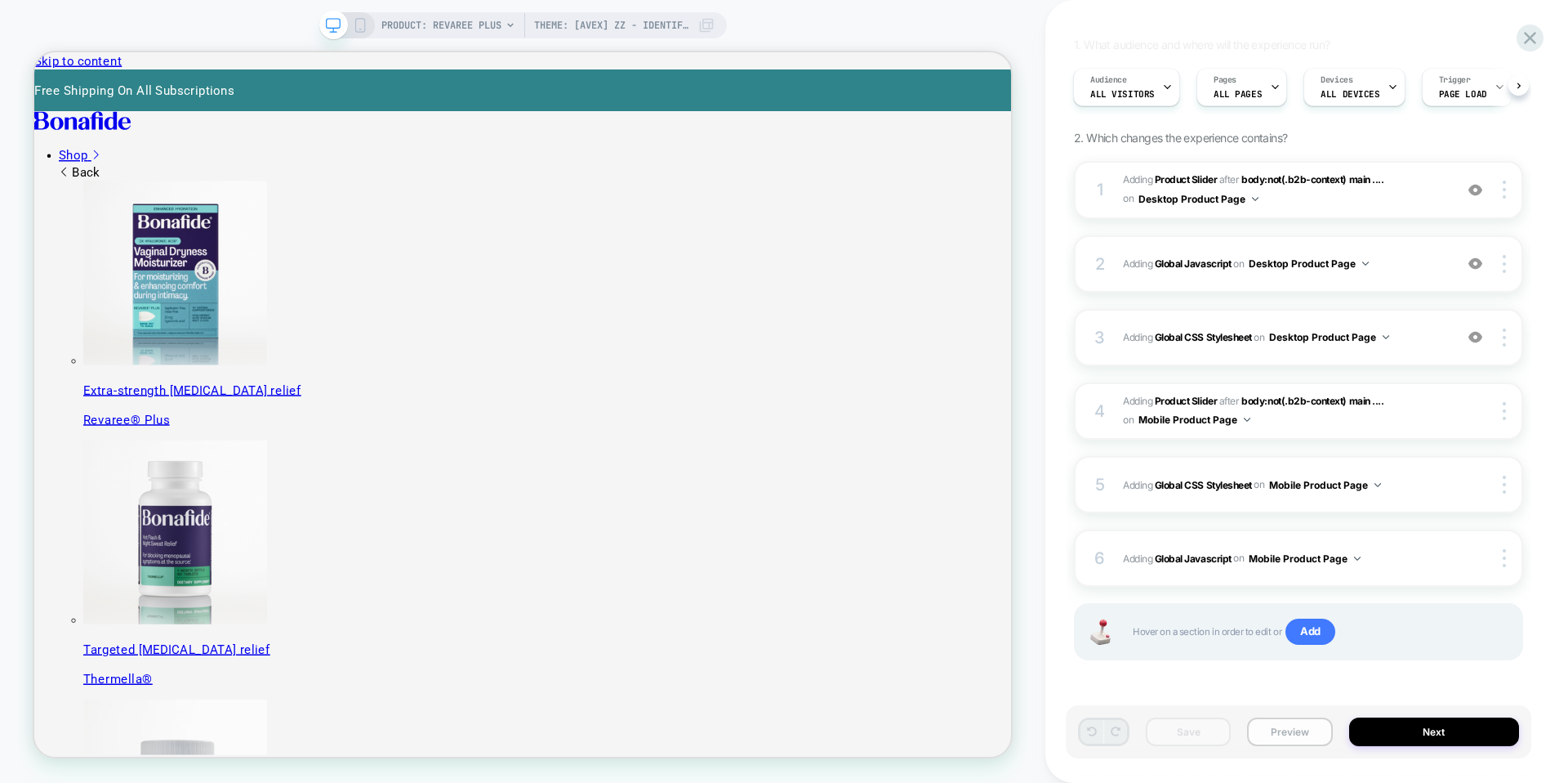
click at [1300, 731] on button "Preview" at bounding box center [1289, 731] width 85 height 28
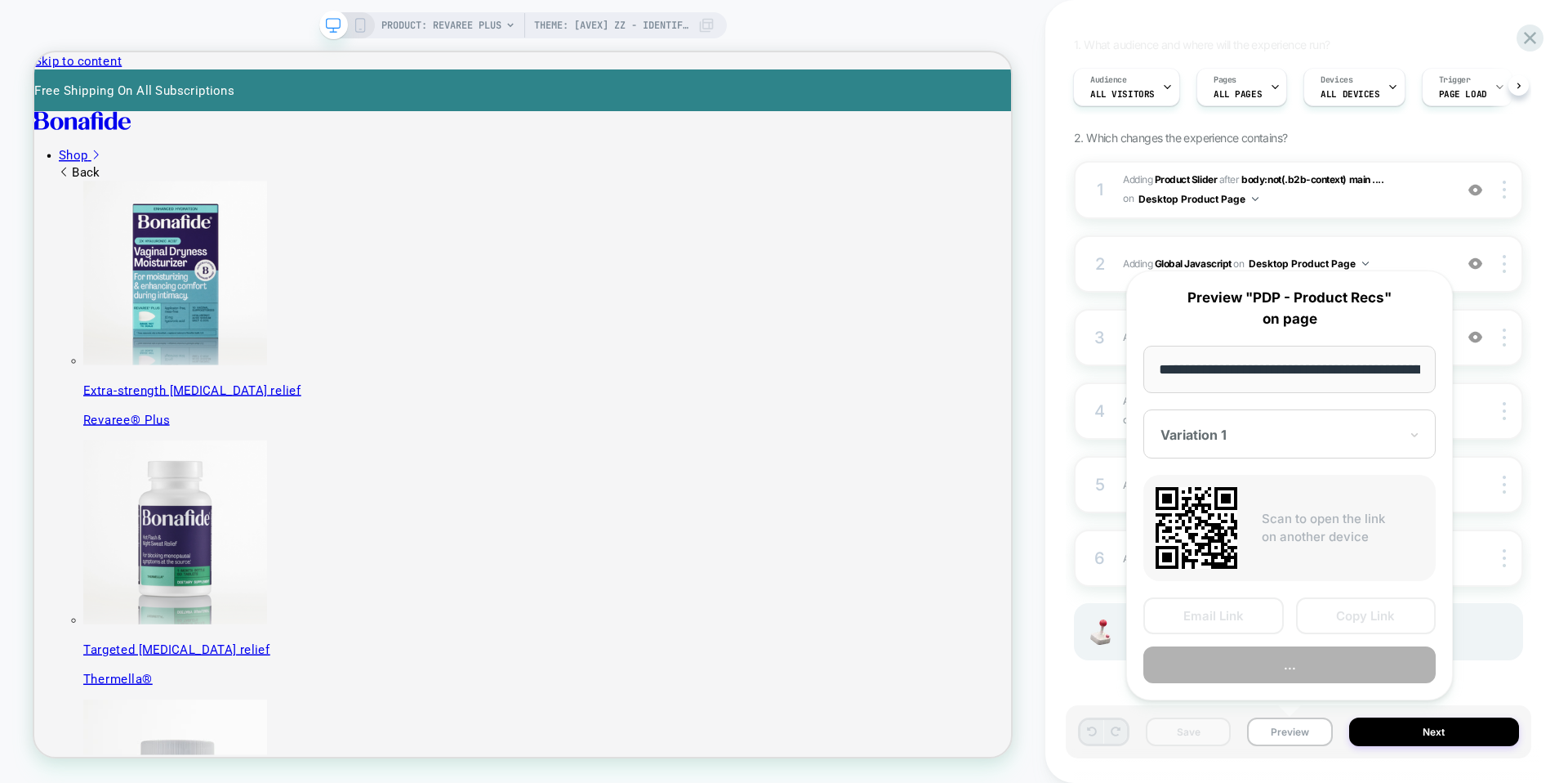
scroll to position [0, 283]
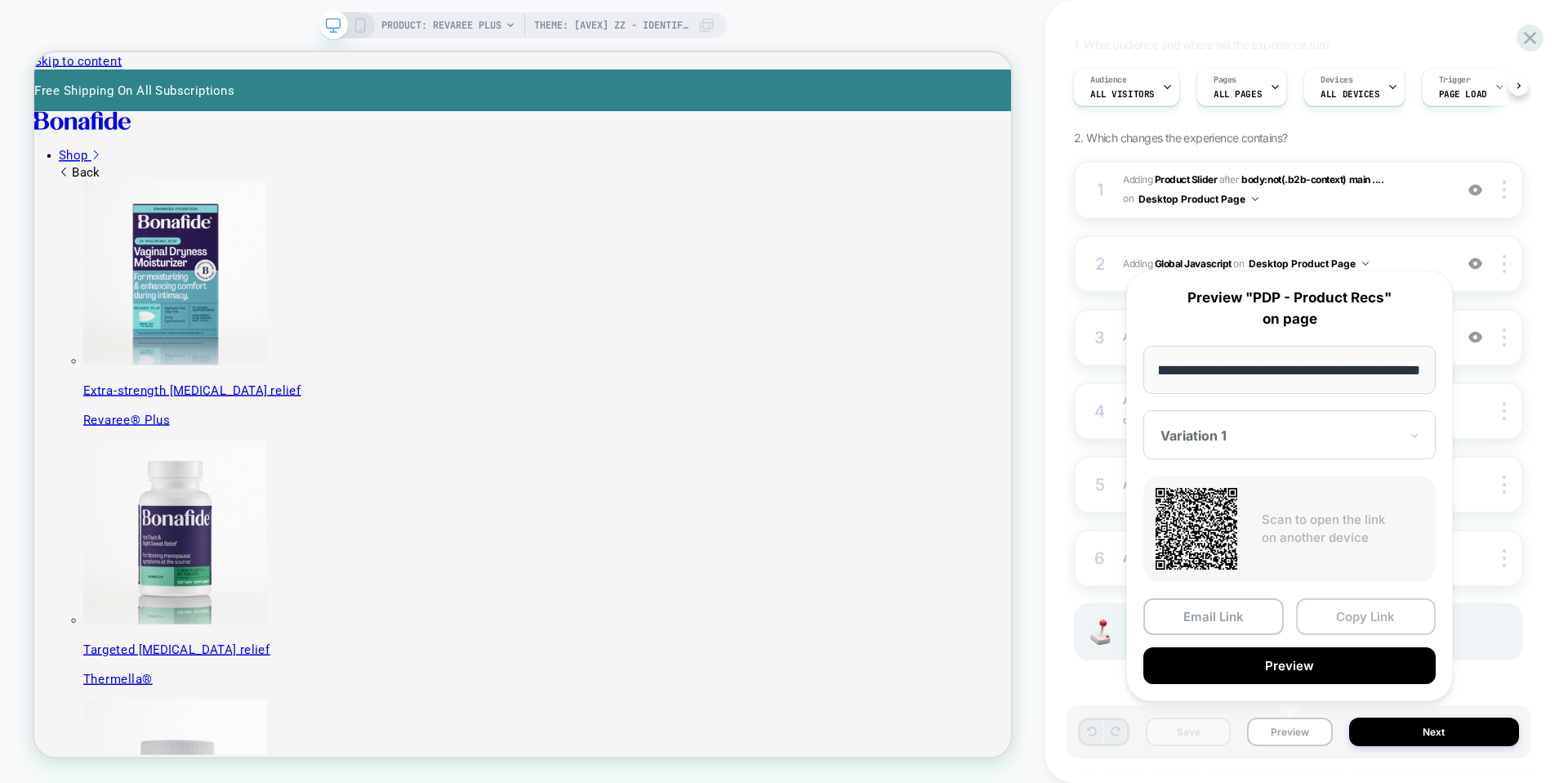
click at [1347, 612] on button "Copy Link" at bounding box center [1366, 616] width 140 height 37
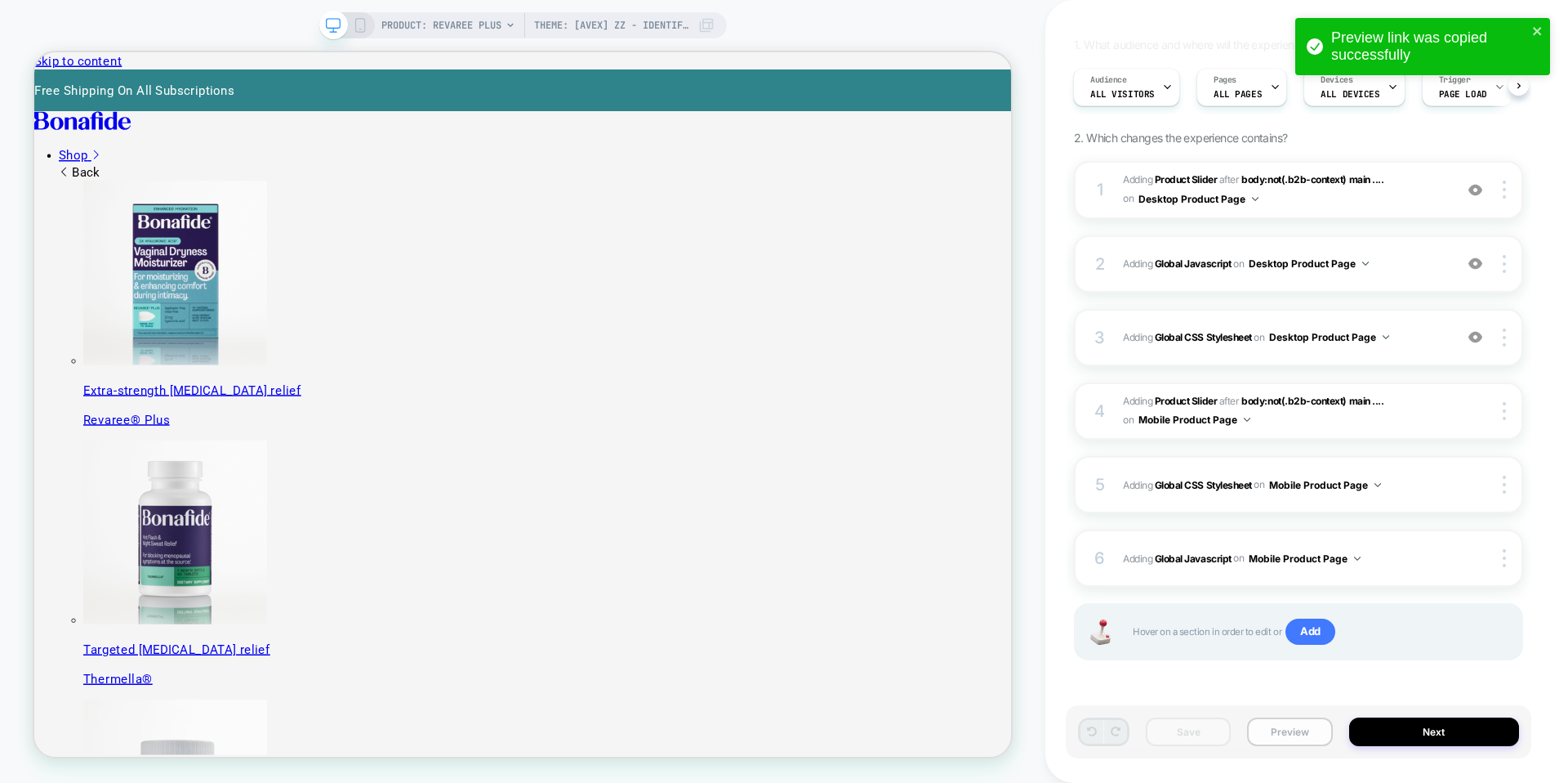
drag, startPoint x: 1285, startPoint y: 738, endPoint x: 1285, endPoint y: 725, distance: 13.0
click at [1285, 738] on button "Preview" at bounding box center [1289, 731] width 85 height 28
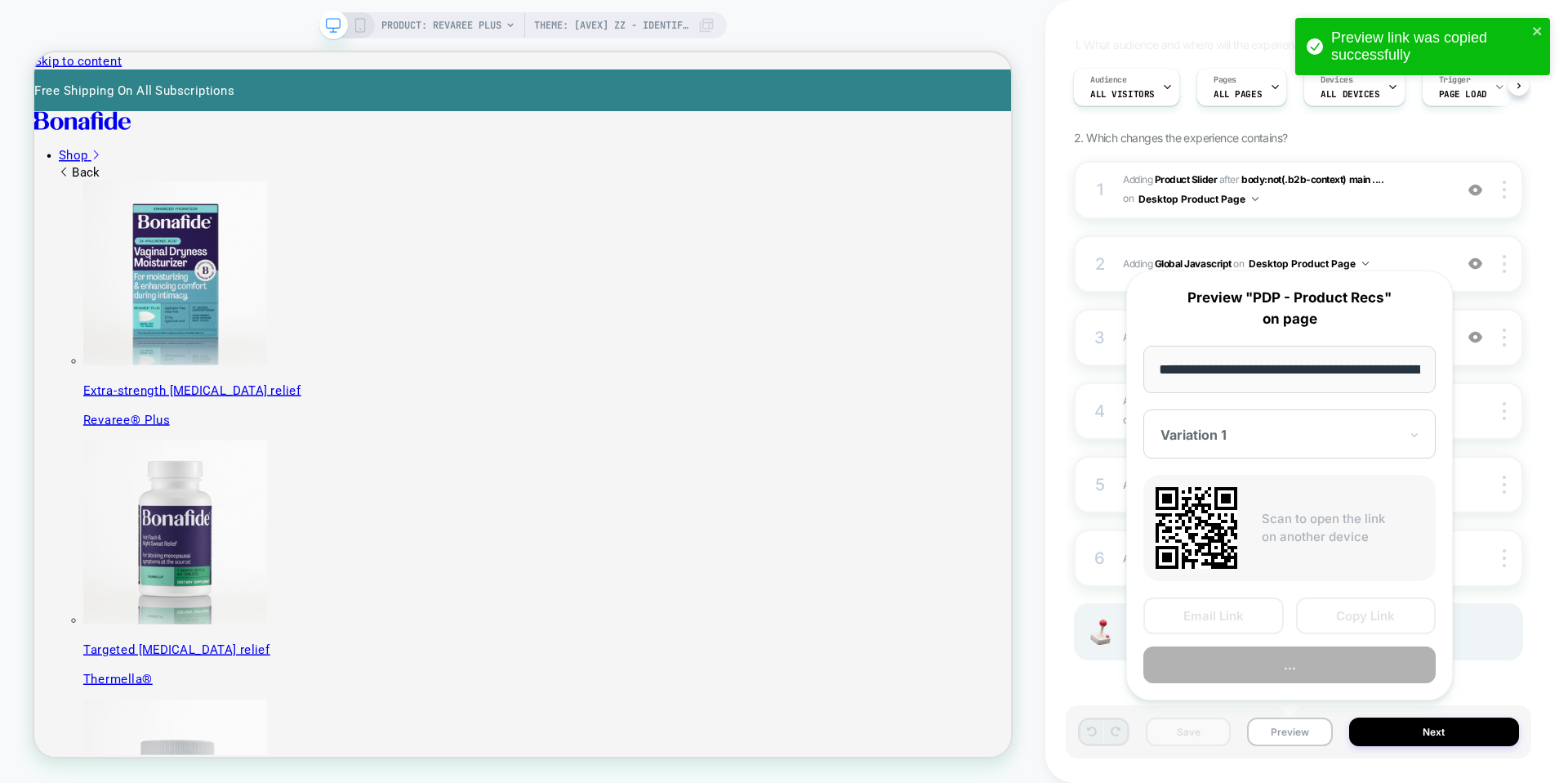
scroll to position [0, 283]
click at [1243, 417] on div "Variation 1" at bounding box center [1289, 434] width 292 height 49
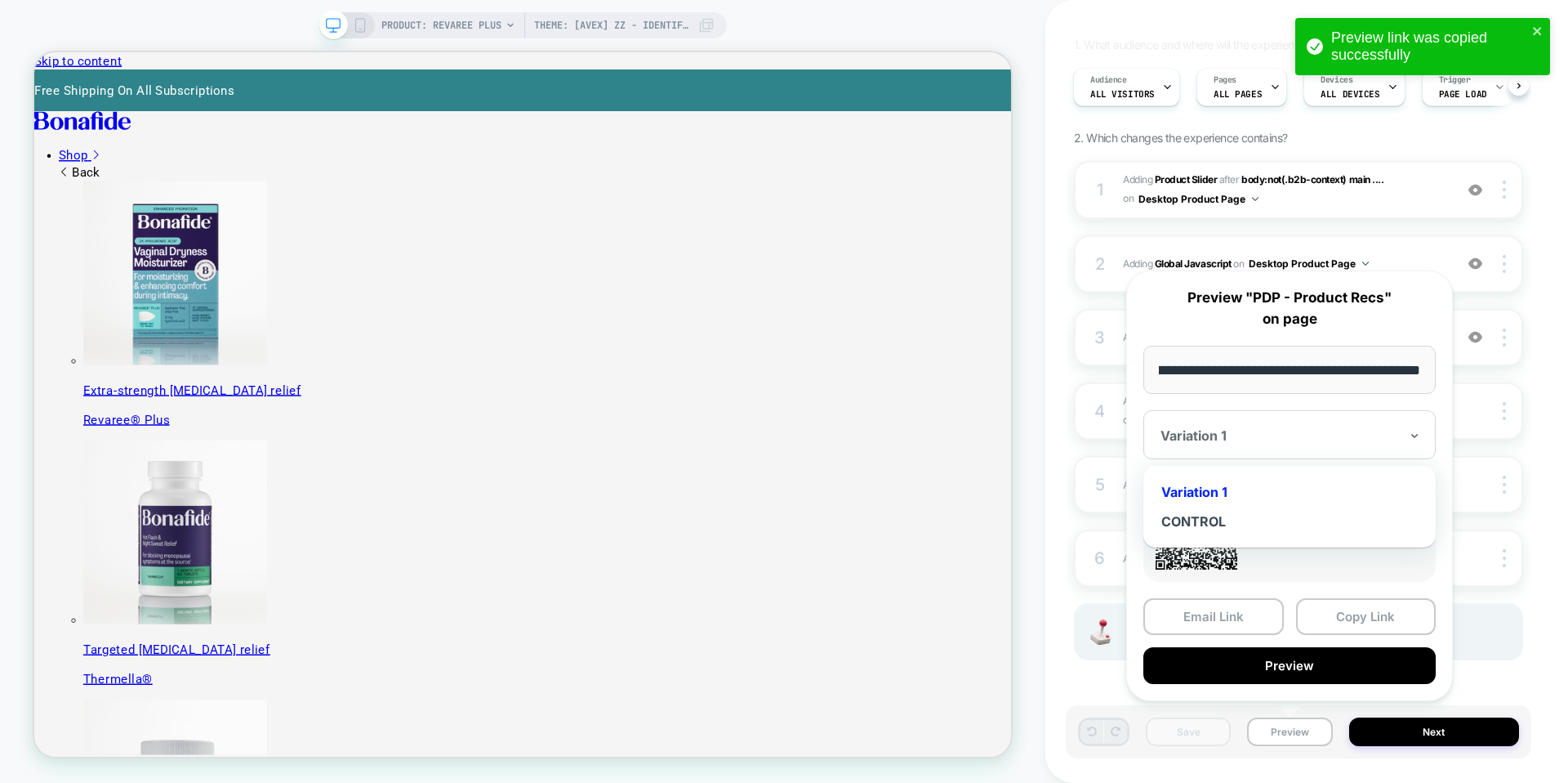
scroll to position [0, 0]
click at [1066, 676] on div "PDP - Product Recs Click to edit experience details + Add more info 1. What aud…" at bounding box center [1299, 391] width 465 height 750
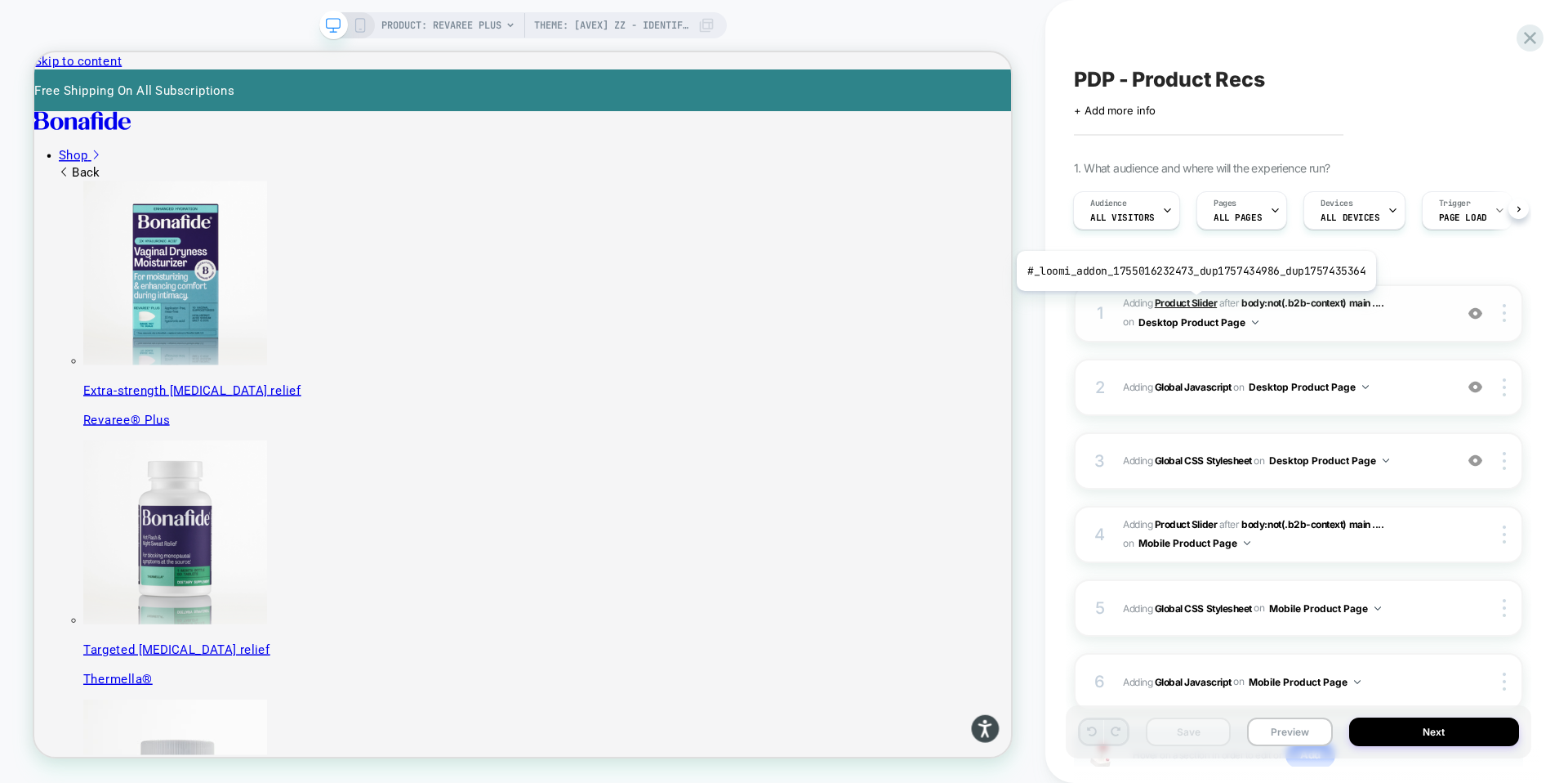
click at [1192, 303] on b "Product Slider" at bounding box center [1186, 302] width 62 height 12
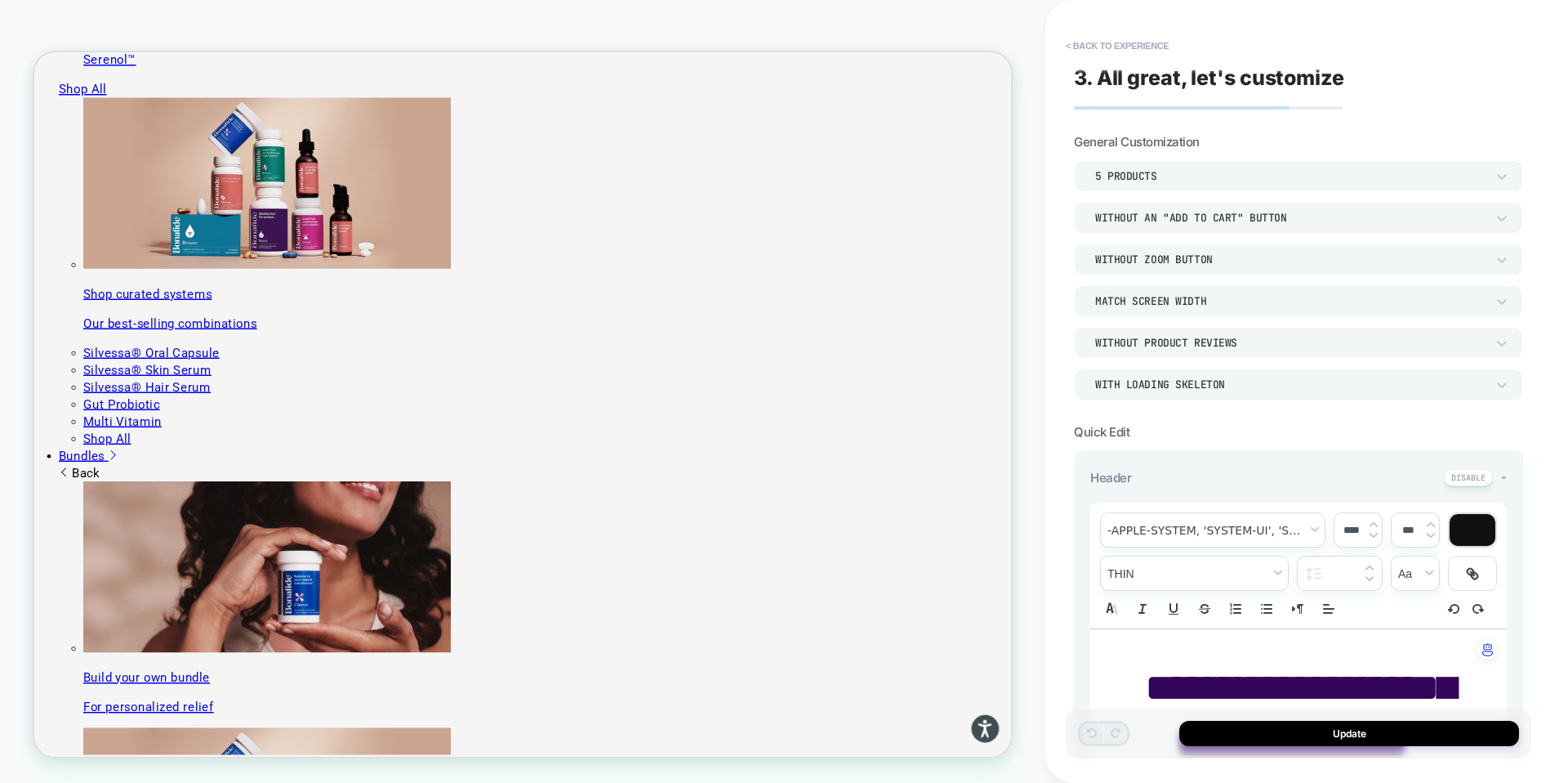
scroll to position [1865, 0]
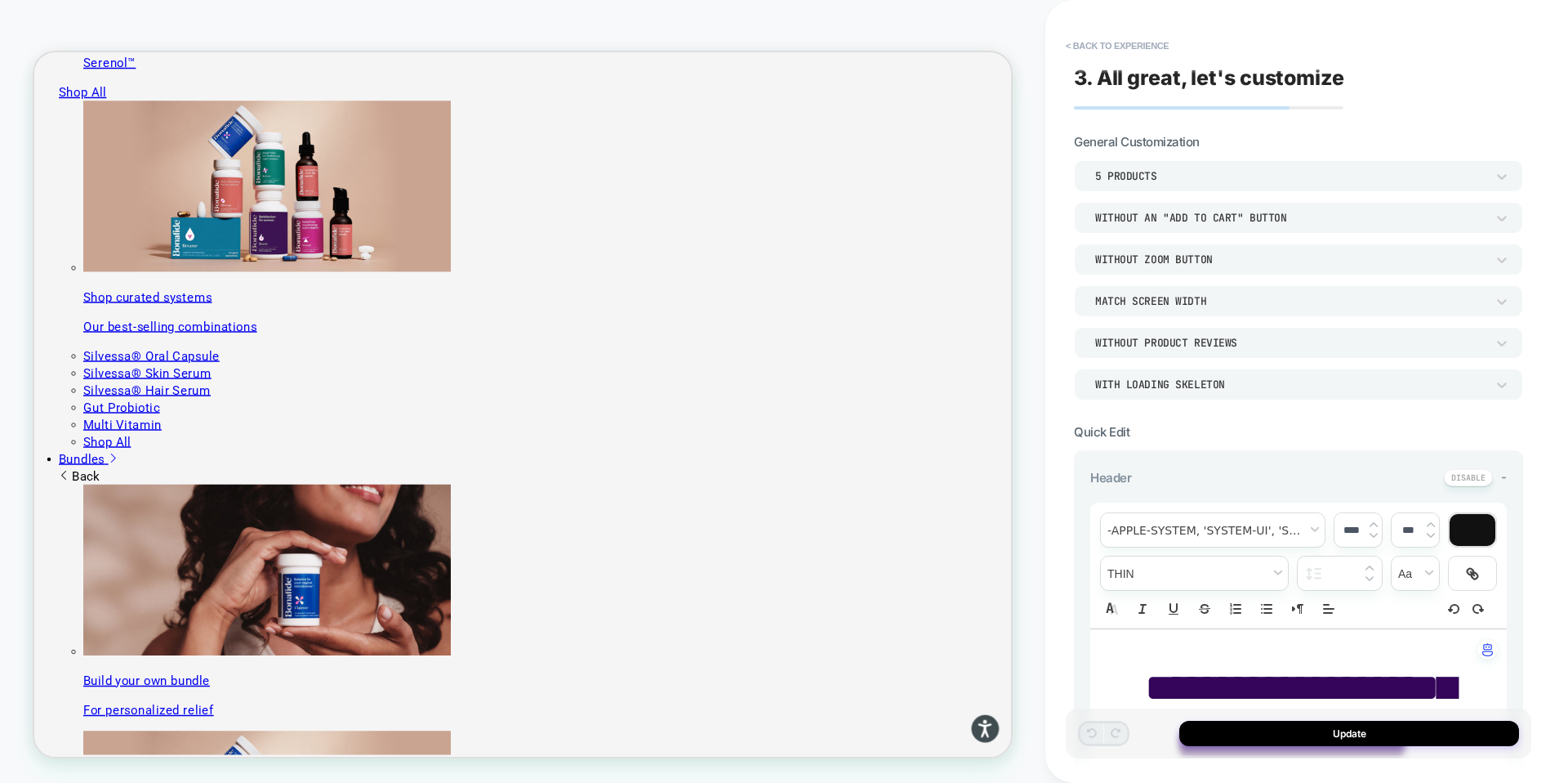
click at [1139, 170] on div "5 Products" at bounding box center [1290, 175] width 390 height 14
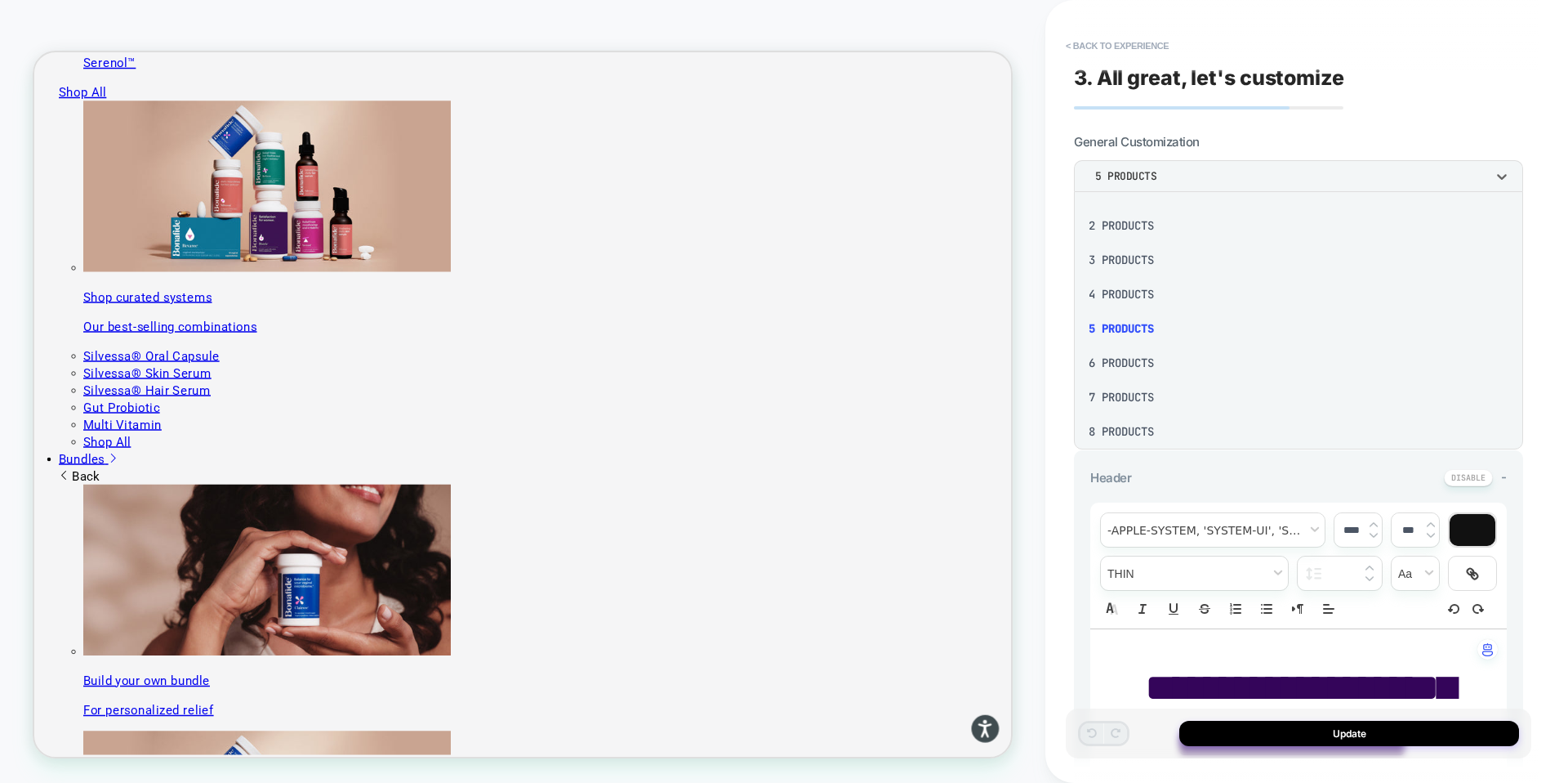
scroll to position [16, 0]
drag, startPoint x: 702, startPoint y: 298, endPoint x: 477, endPoint y: 322, distance: 226.3
click at [477, 322] on div at bounding box center [784, 391] width 1568 height 783
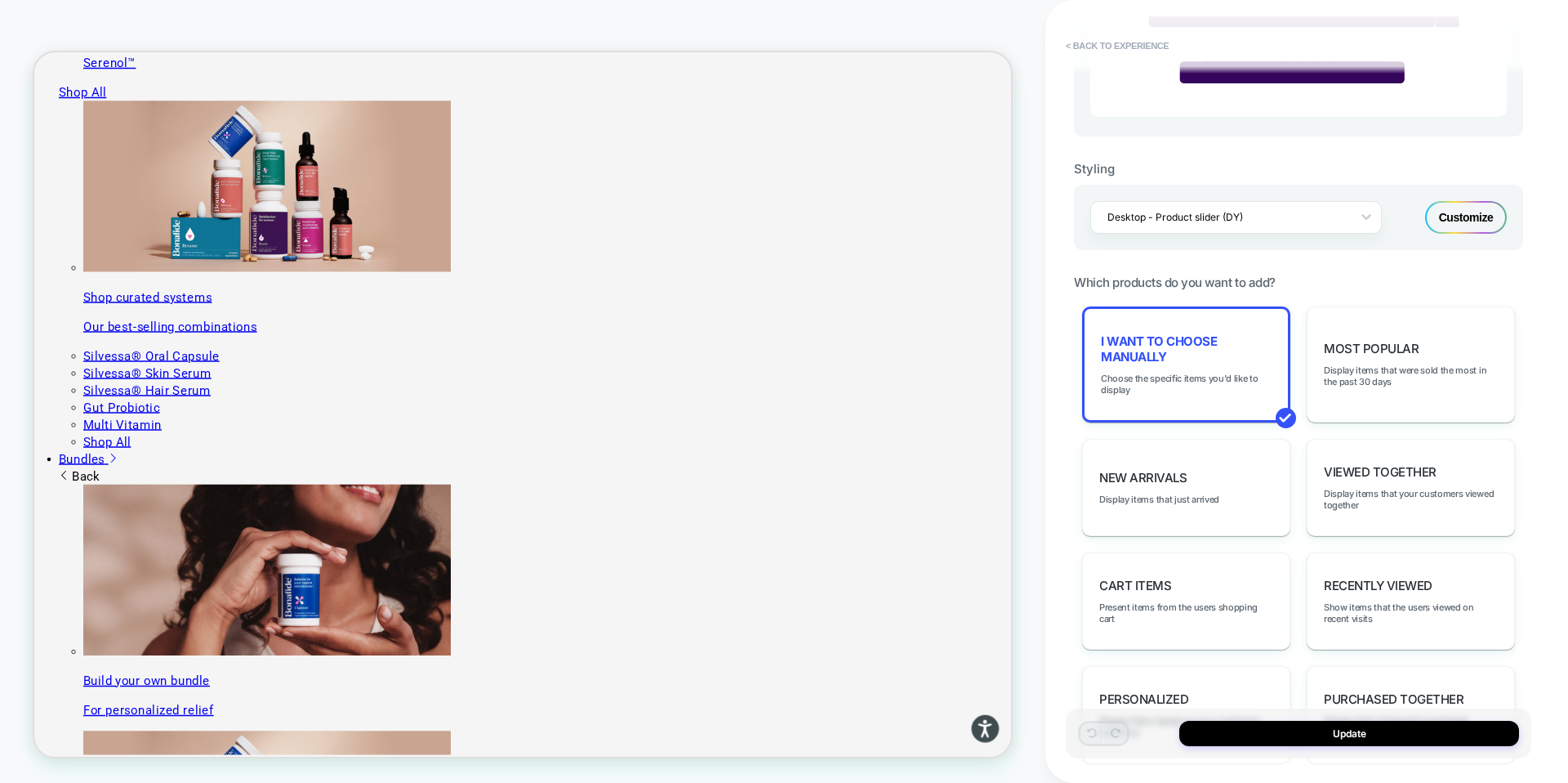
scroll to position [676, 0]
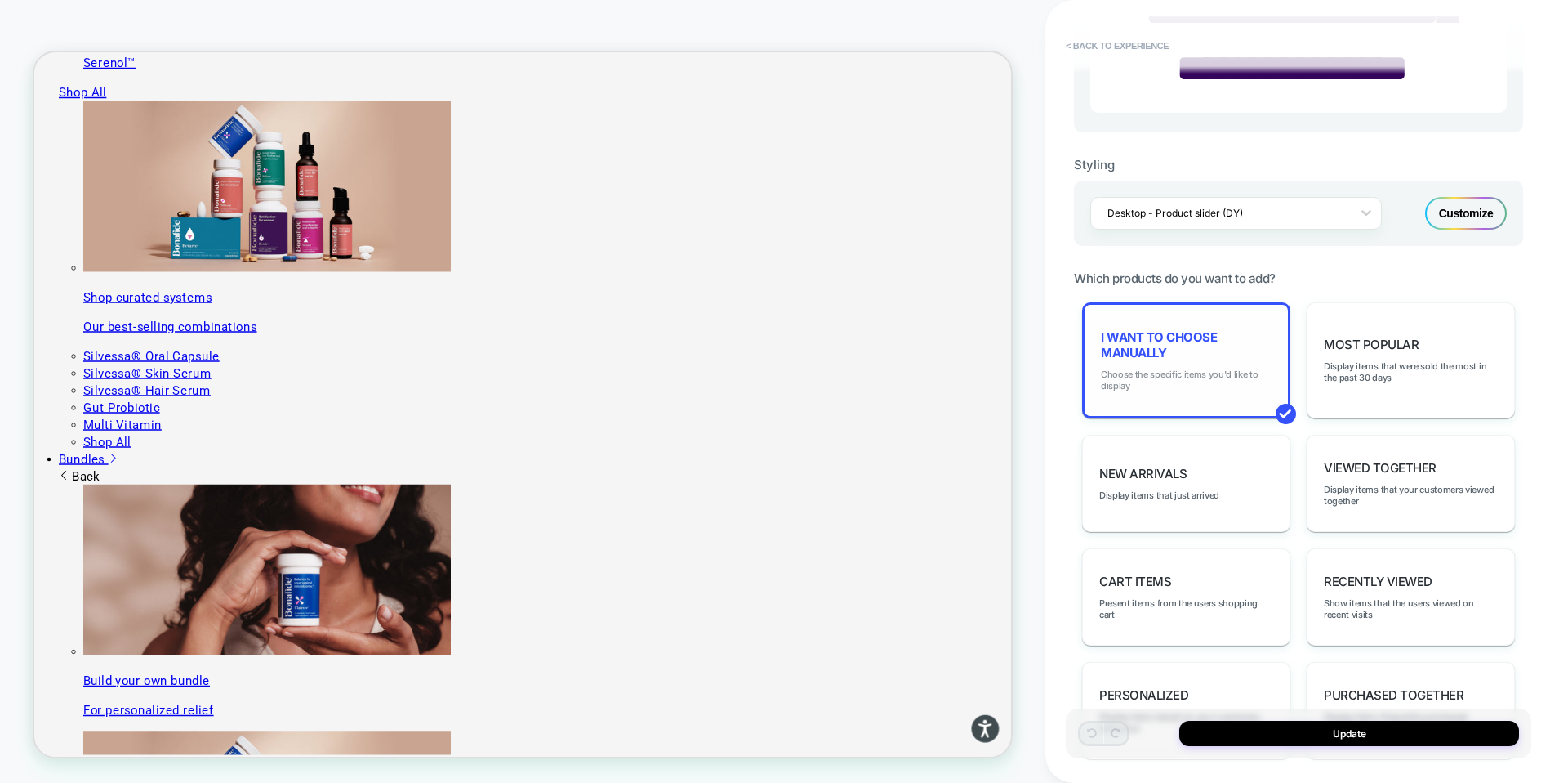
click at [1156, 379] on span "Choose the specific items you'd like to display" at bounding box center [1186, 380] width 170 height 23
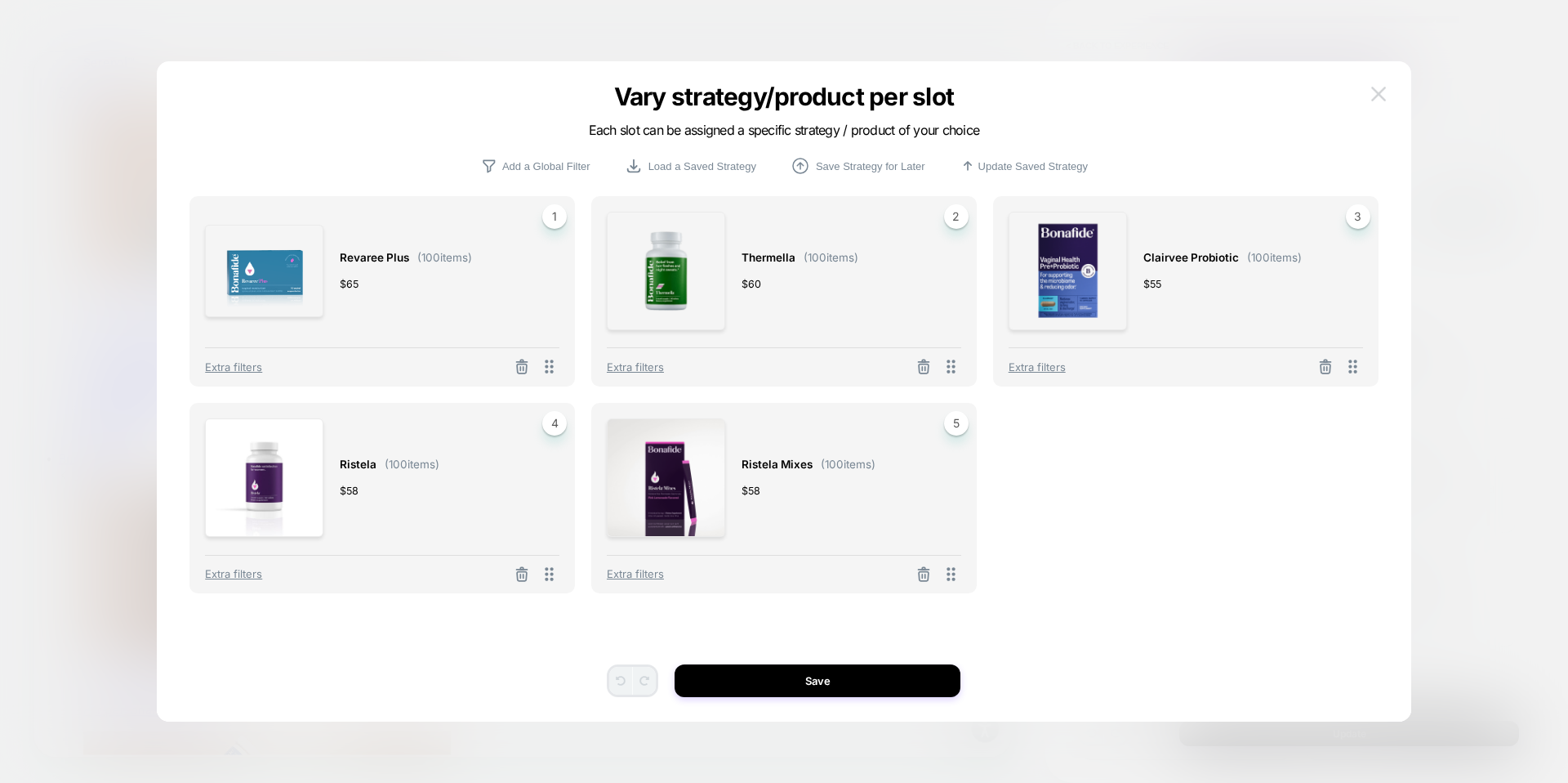
click at [1379, 87] on img at bounding box center [1379, 93] width 15 height 14
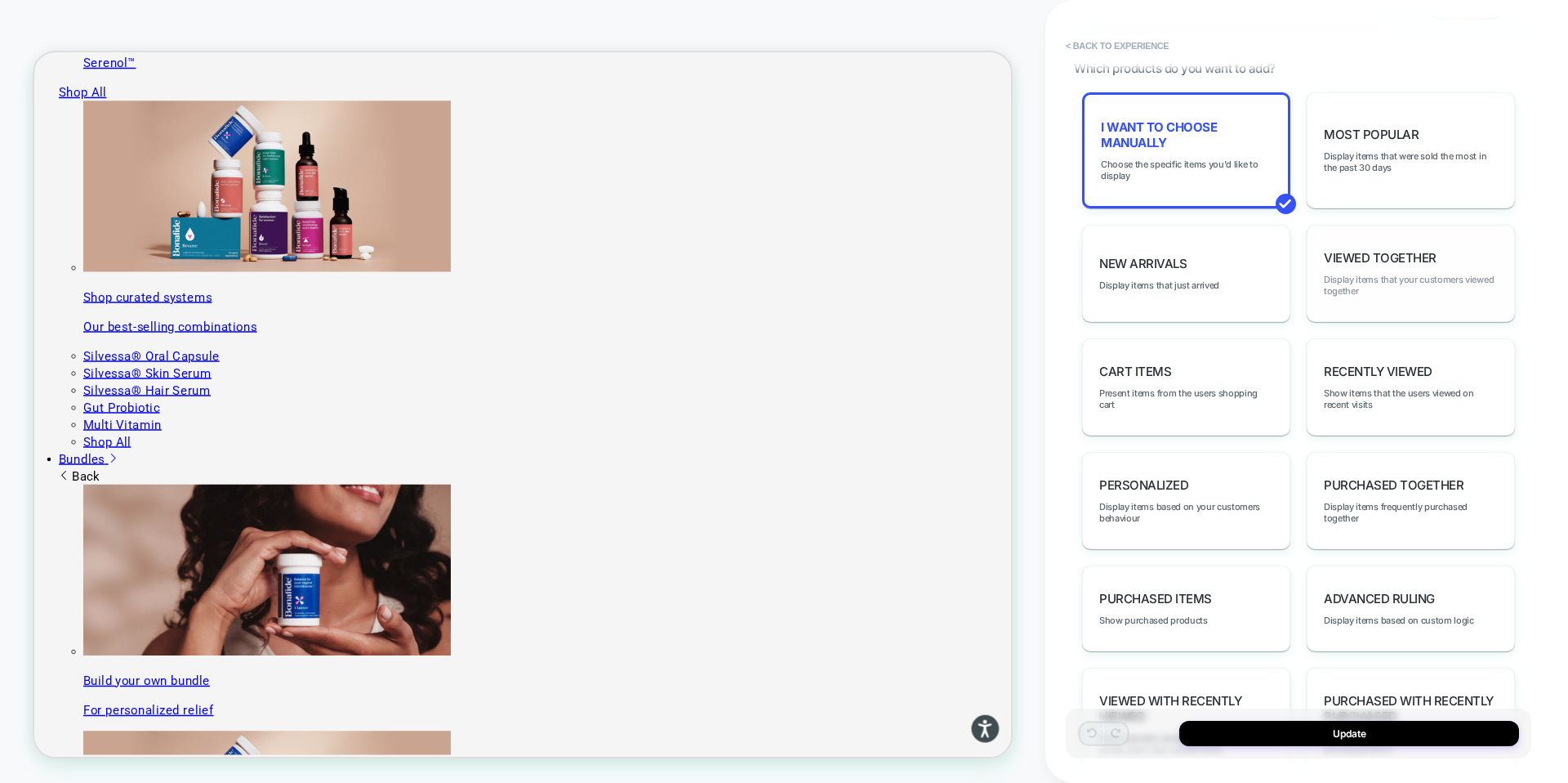
scroll to position [962, 0]
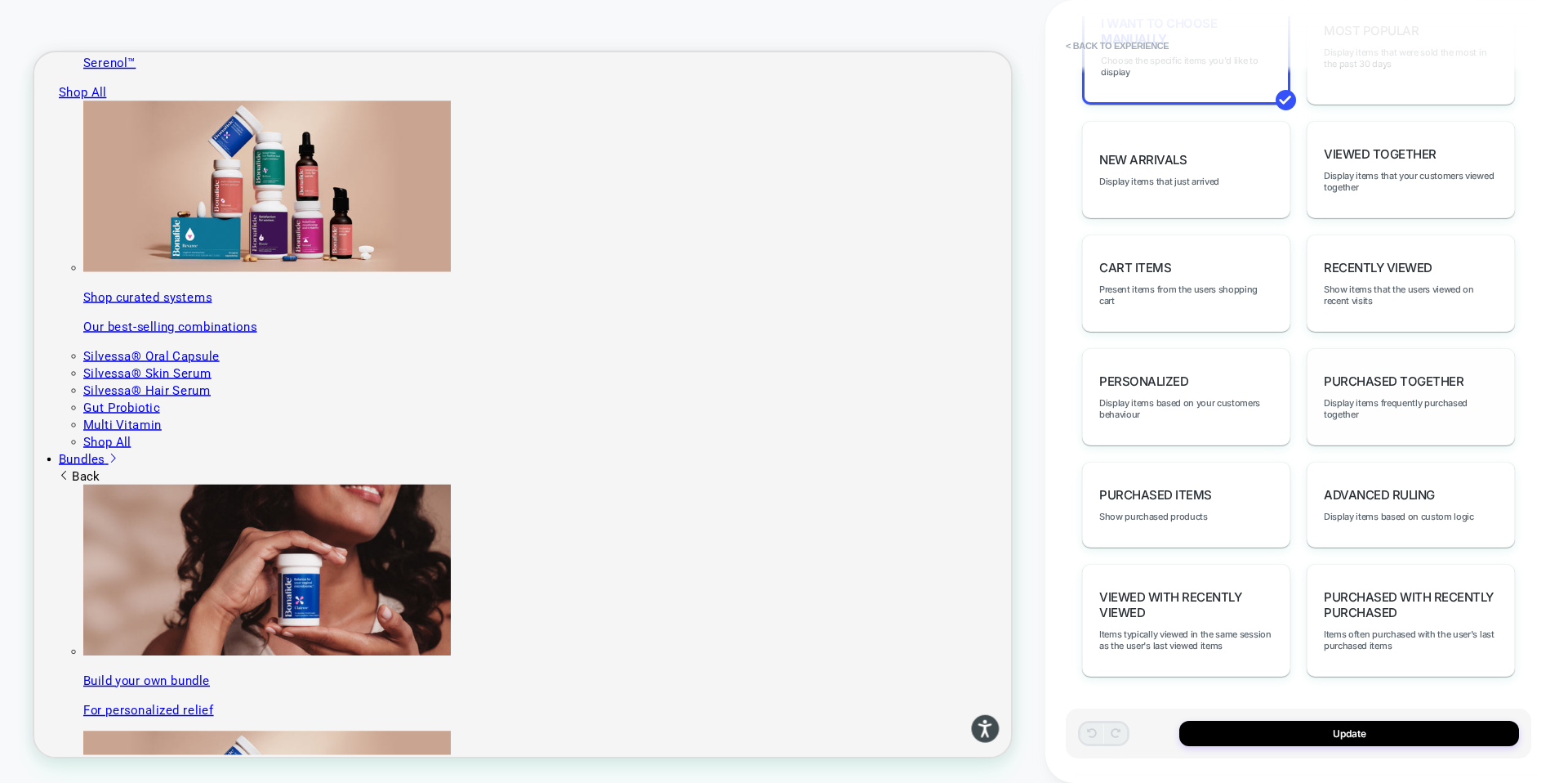
click at [1376, 383] on span "Purchased Together" at bounding box center [1394, 381] width 139 height 15
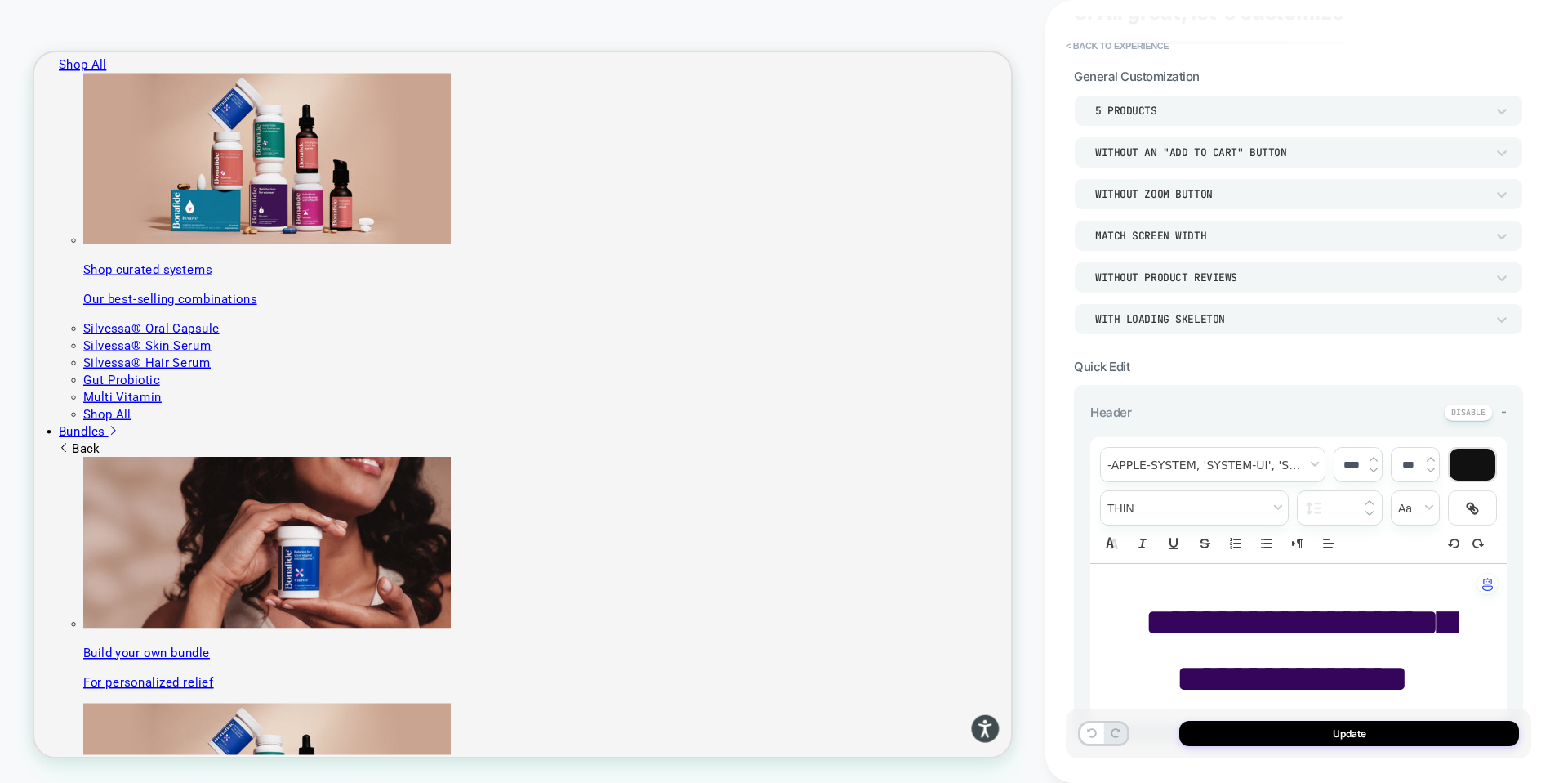
scroll to position [0, 0]
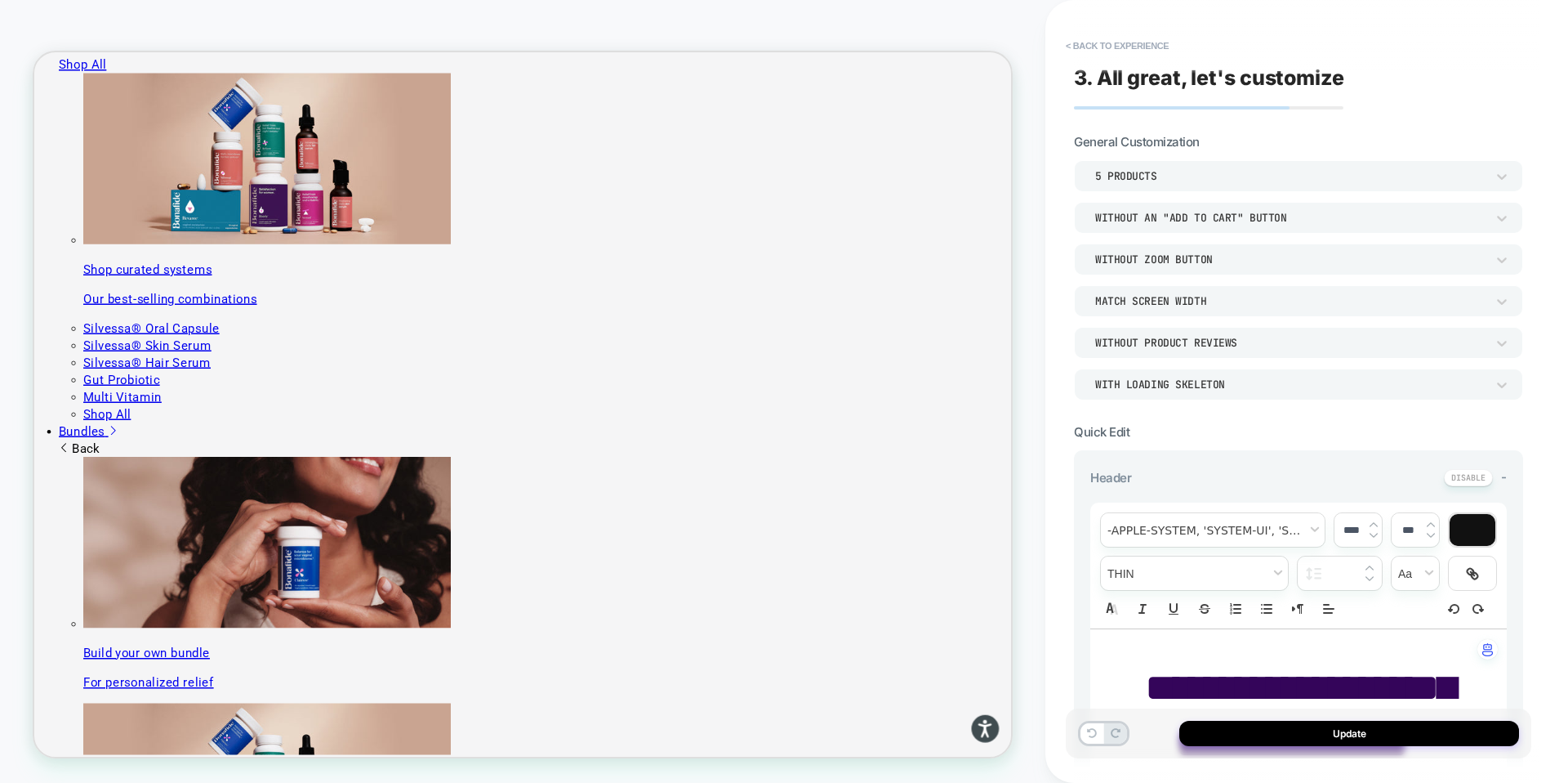
click at [1140, 177] on div "5 Products" at bounding box center [1290, 175] width 390 height 14
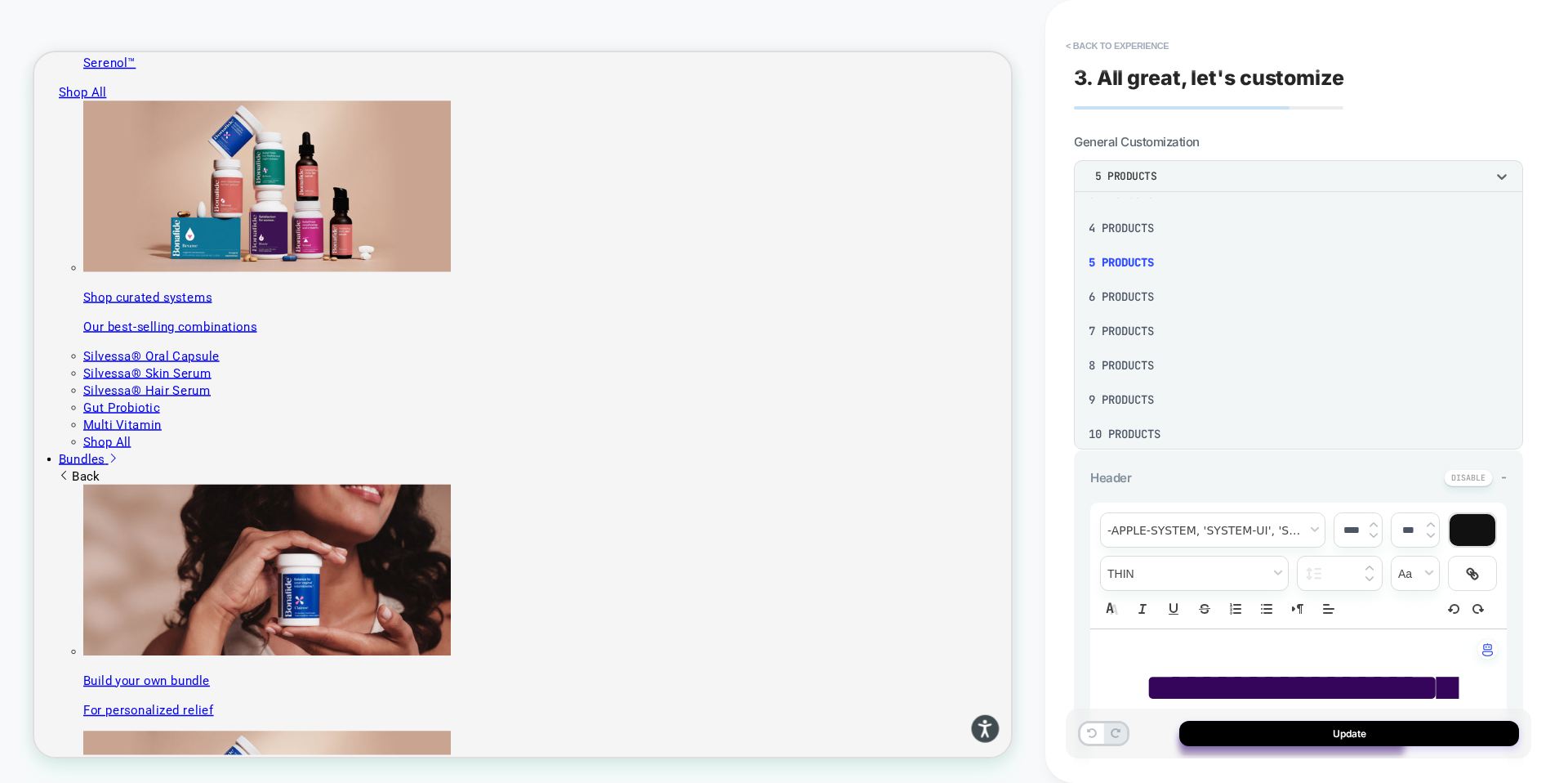
scroll to position [94, 0]
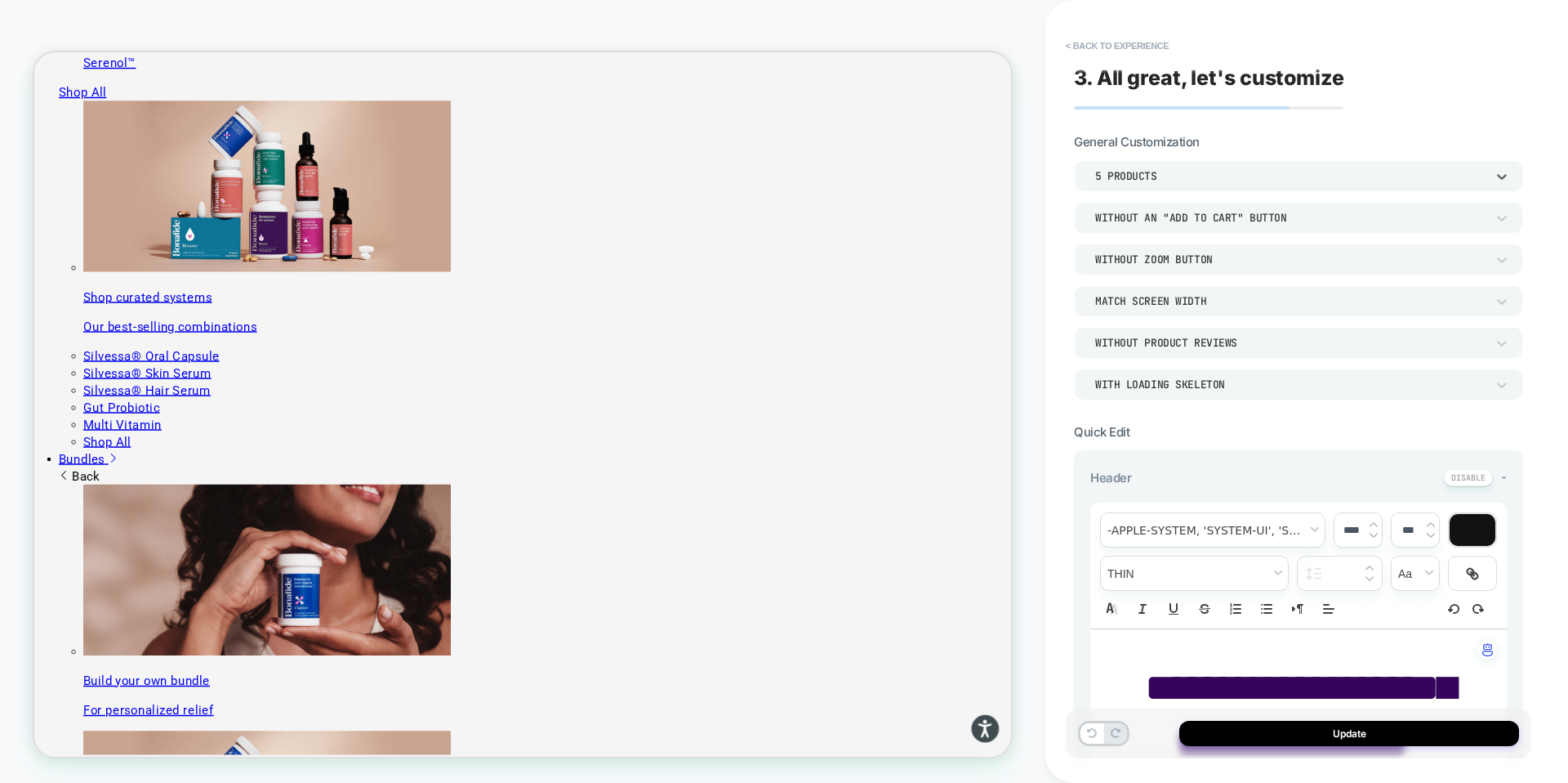
click at [1167, 172] on div "5 Products" at bounding box center [1290, 175] width 390 height 14
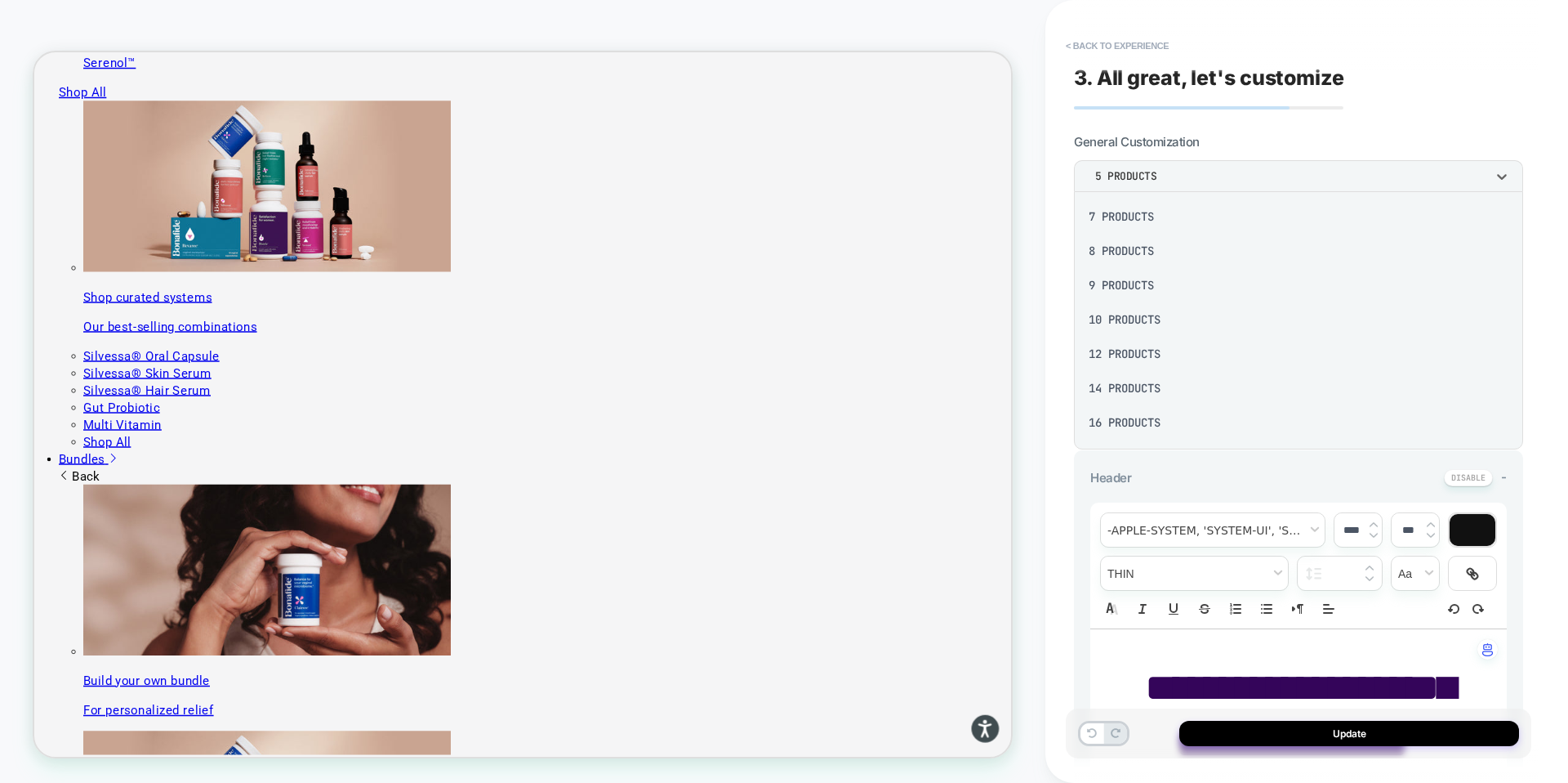
scroll to position [177, 0]
click at [1121, 279] on div "8 Products" at bounding box center [1298, 281] width 436 height 34
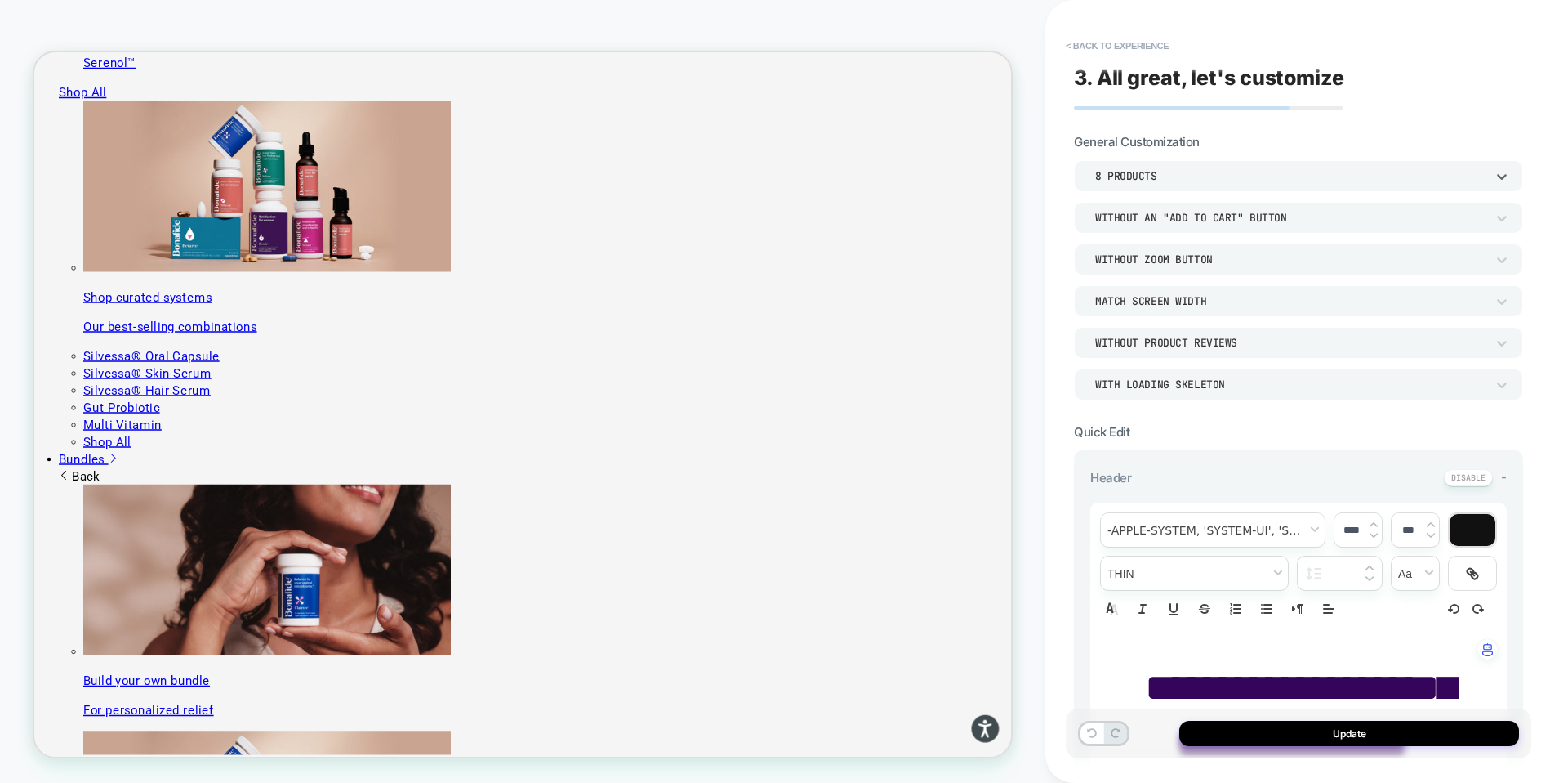
scroll to position [1215, 0]
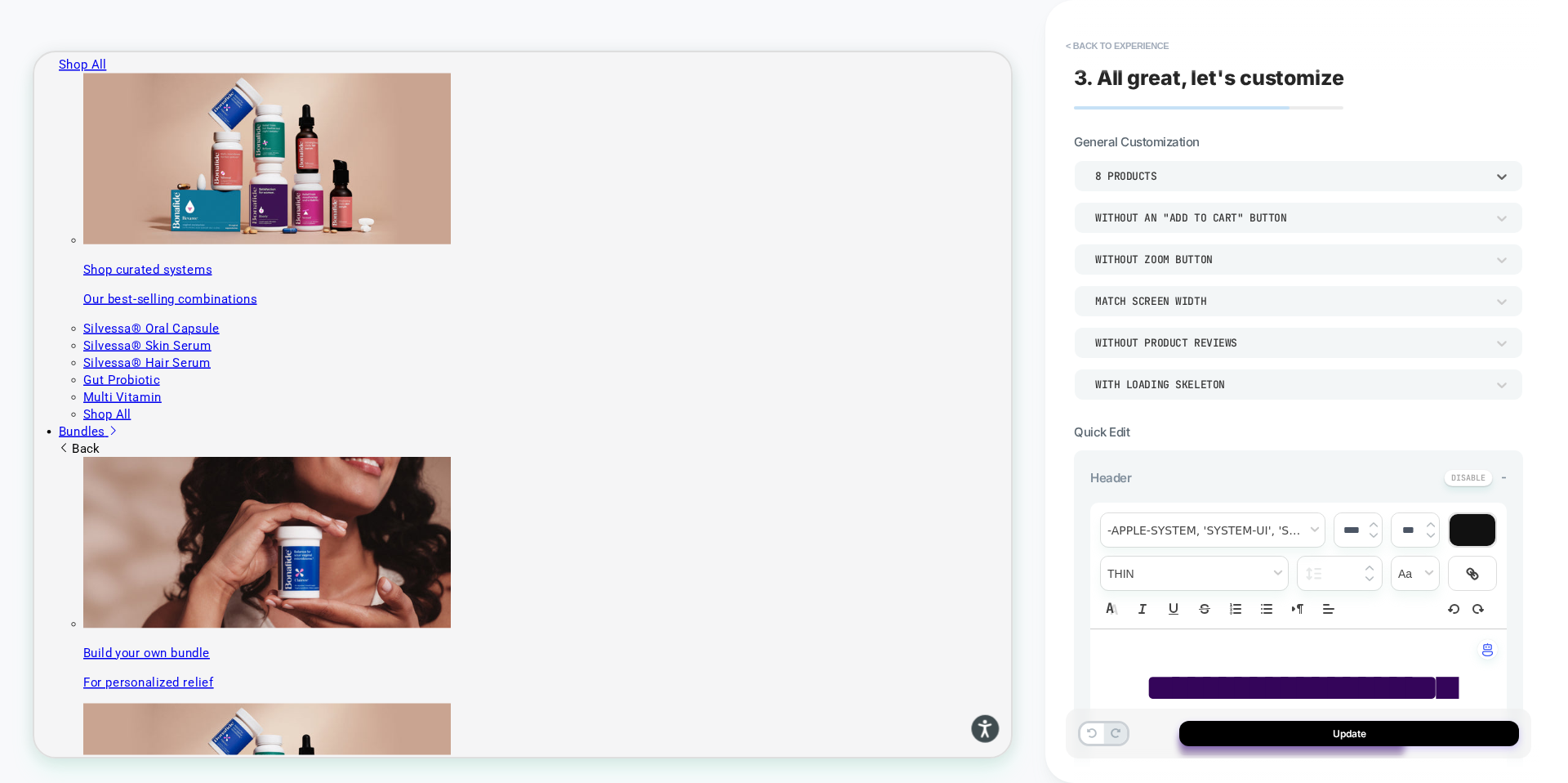
click at [1123, 172] on div "8 Products" at bounding box center [1290, 175] width 390 height 14
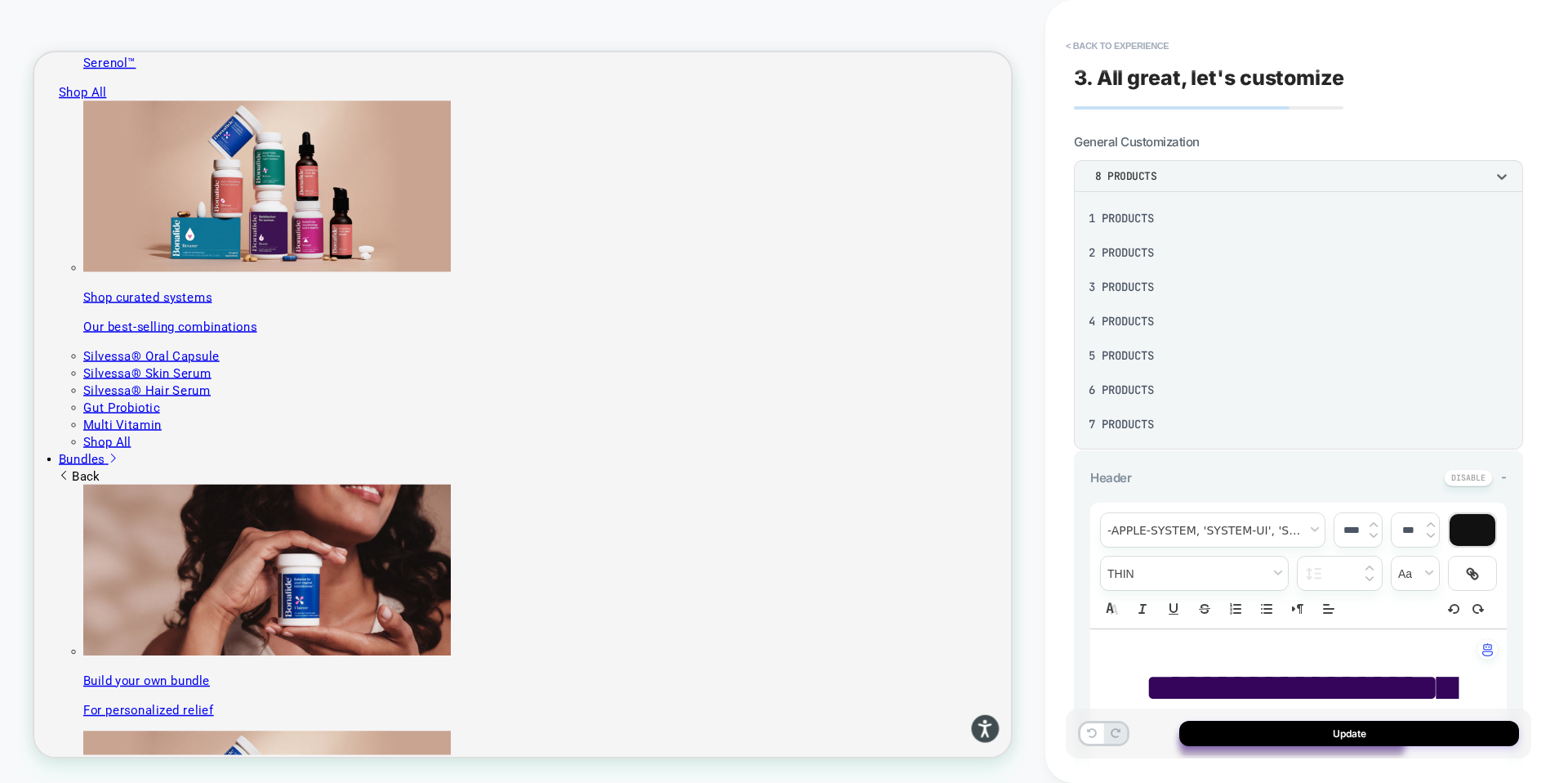
scroll to position [119, 0]
drag, startPoint x: 1126, startPoint y: 369, endPoint x: 1124, endPoint y: 402, distance: 33.1
click at [1124, 402] on div "1 Products 2 Products 3 Products 4 Products 5 Products 6 Products 7 Products 8 …" at bounding box center [1298, 320] width 436 height 245
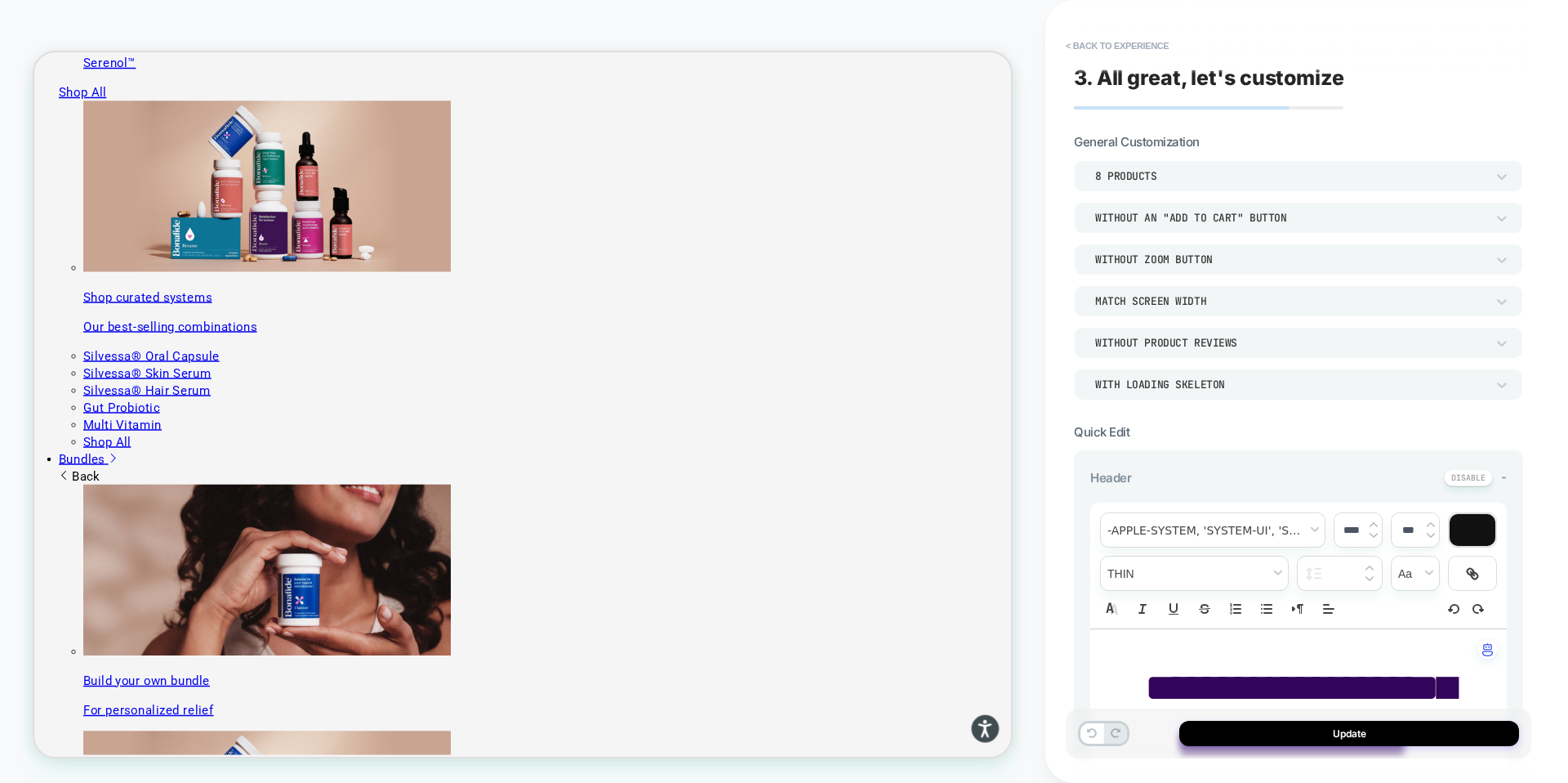
click at [1128, 176] on div "8 Products" at bounding box center [1290, 175] width 390 height 14
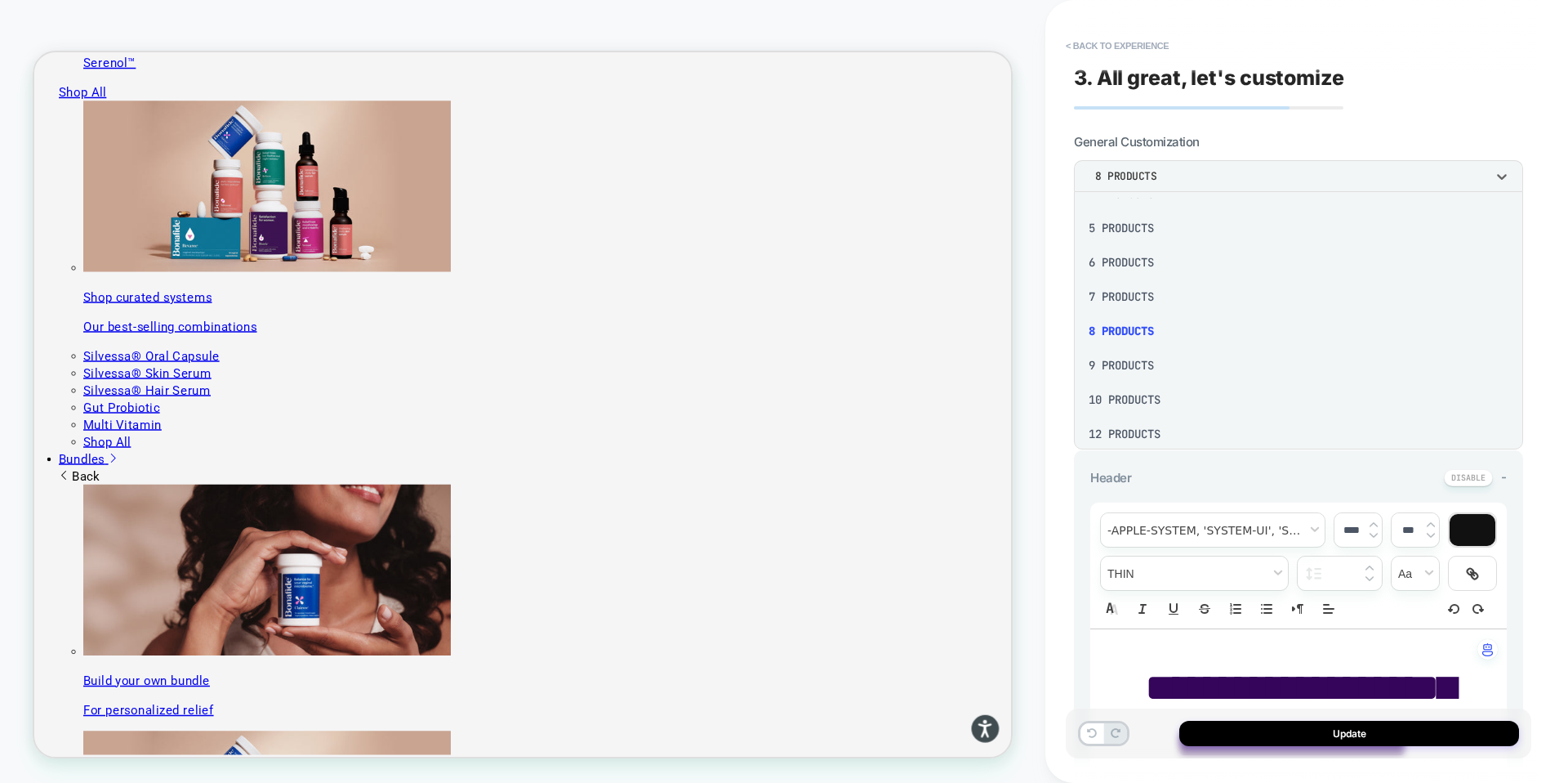
scroll to position [143, 0]
click at [1120, 382] on div "10 Products" at bounding box center [1298, 383] width 436 height 34
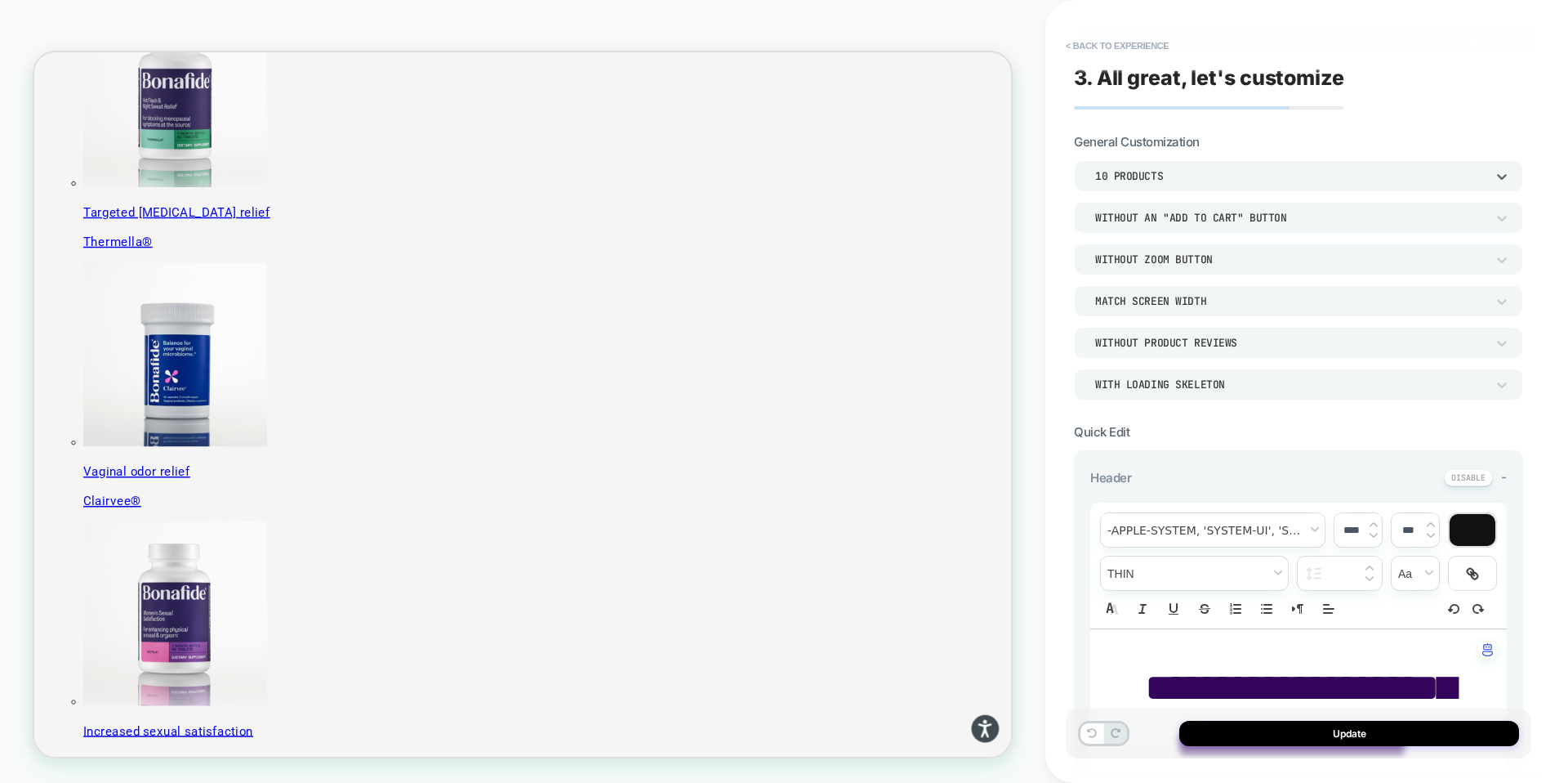
scroll to position [516, 0]
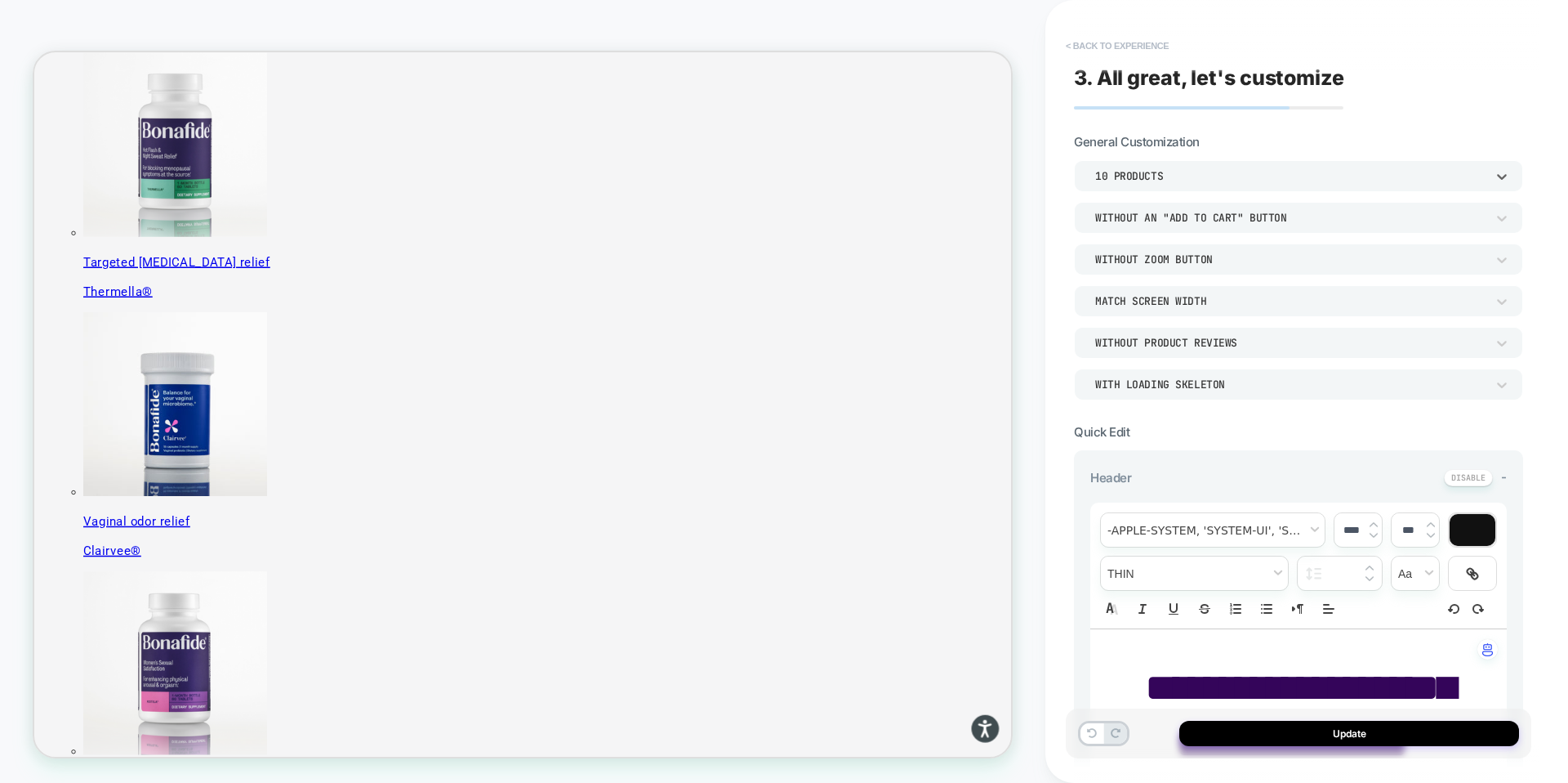
click at [1101, 34] on button "< Back to experience" at bounding box center [1117, 46] width 120 height 26
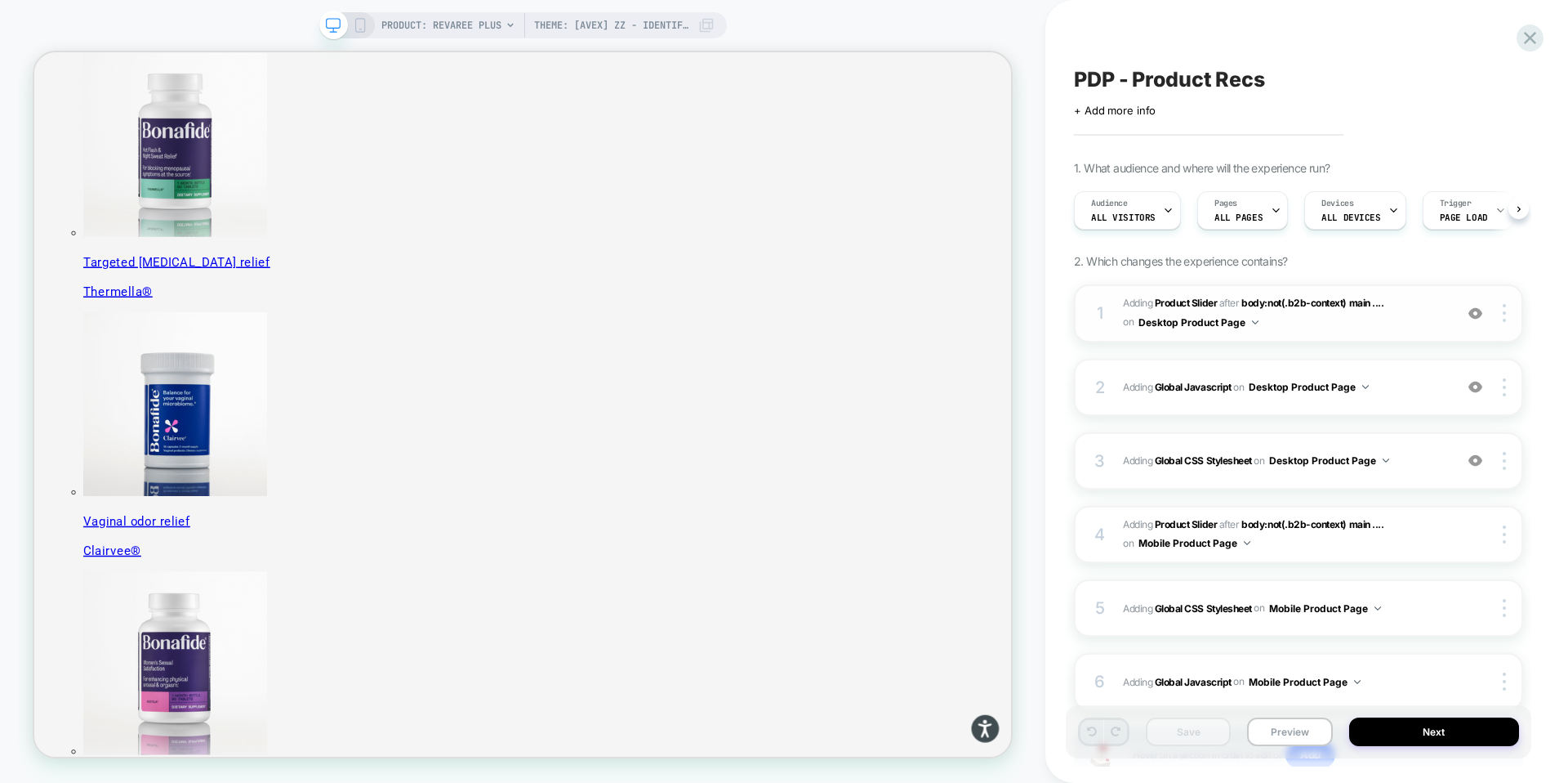
scroll to position [0, 1]
click at [1197, 301] on b "Product Slider" at bounding box center [1186, 302] width 62 height 12
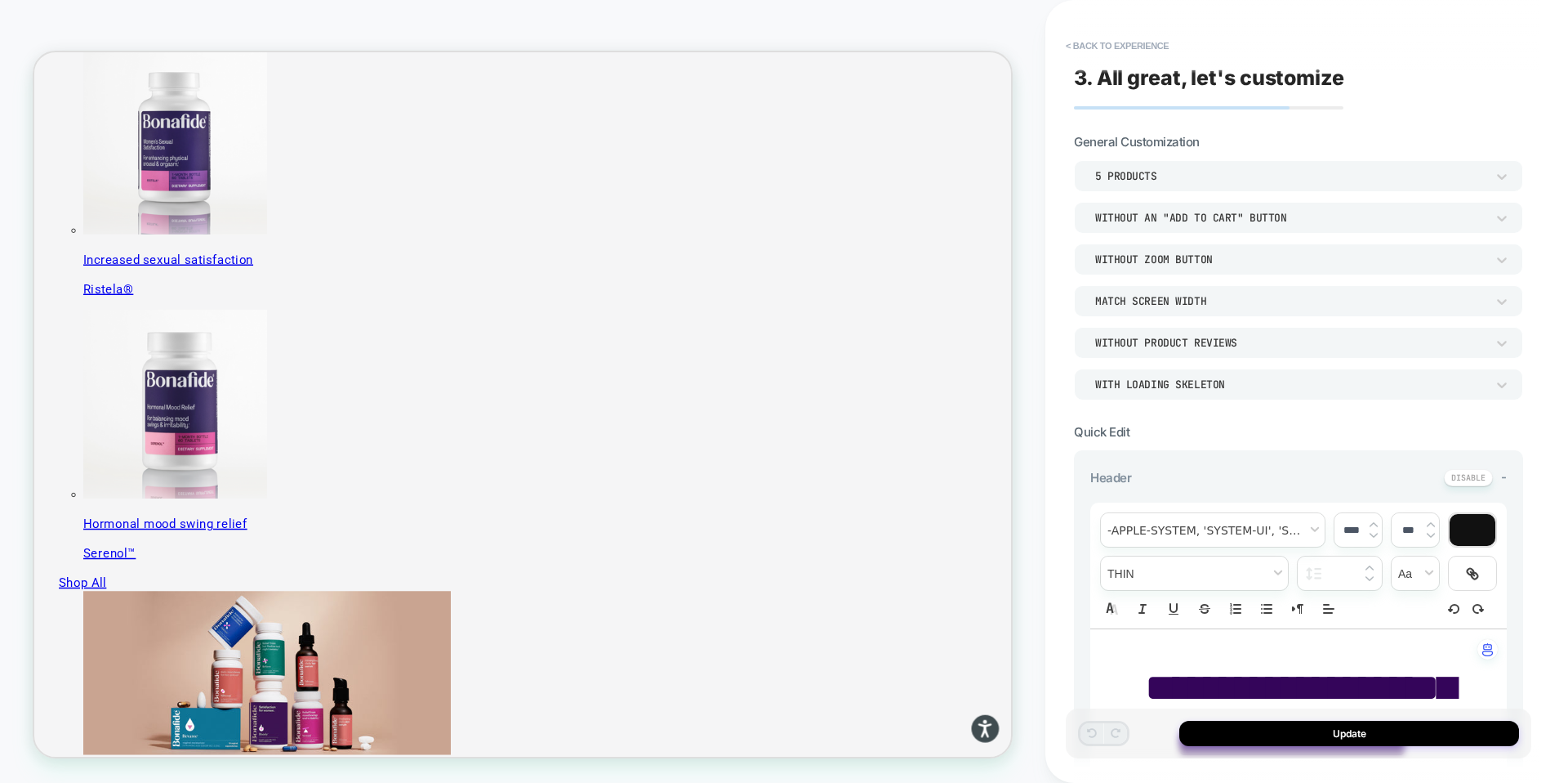
scroll to position [1138, 0]
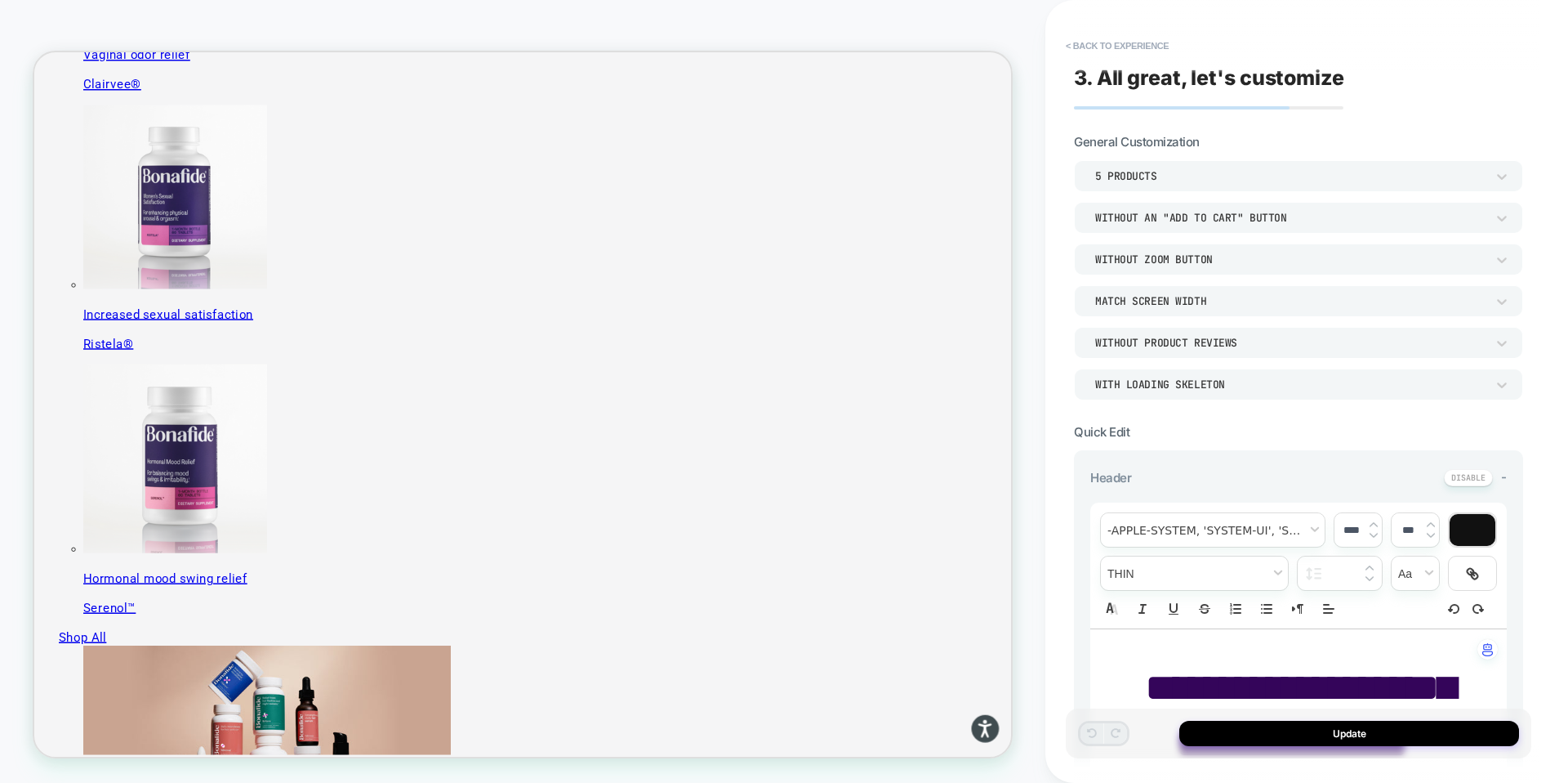
click at [1117, 172] on div "5 Products" at bounding box center [1290, 175] width 390 height 14
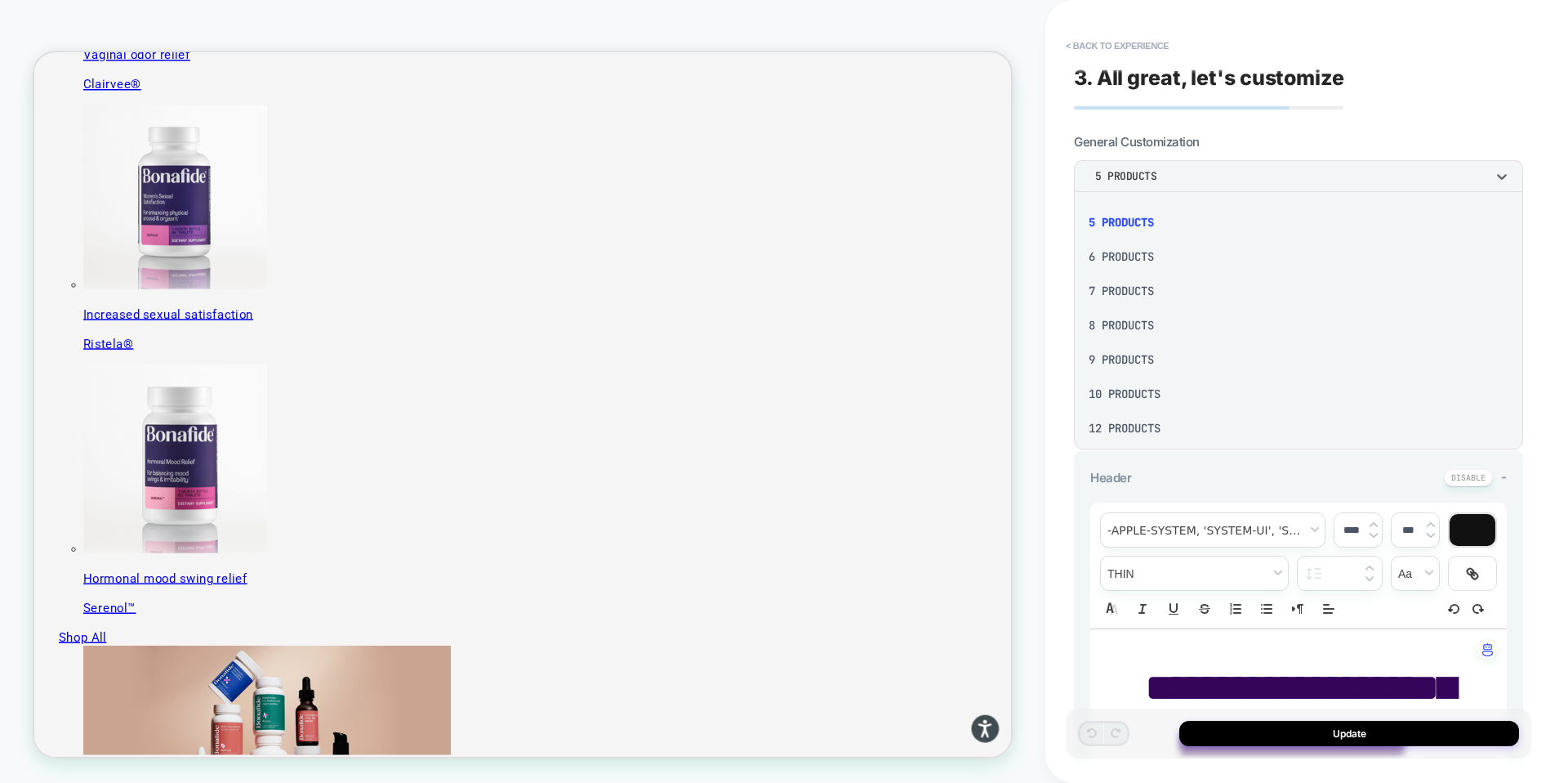
scroll to position [137, 0]
click at [1140, 390] on div "10 Products" at bounding box center [1298, 390] width 436 height 34
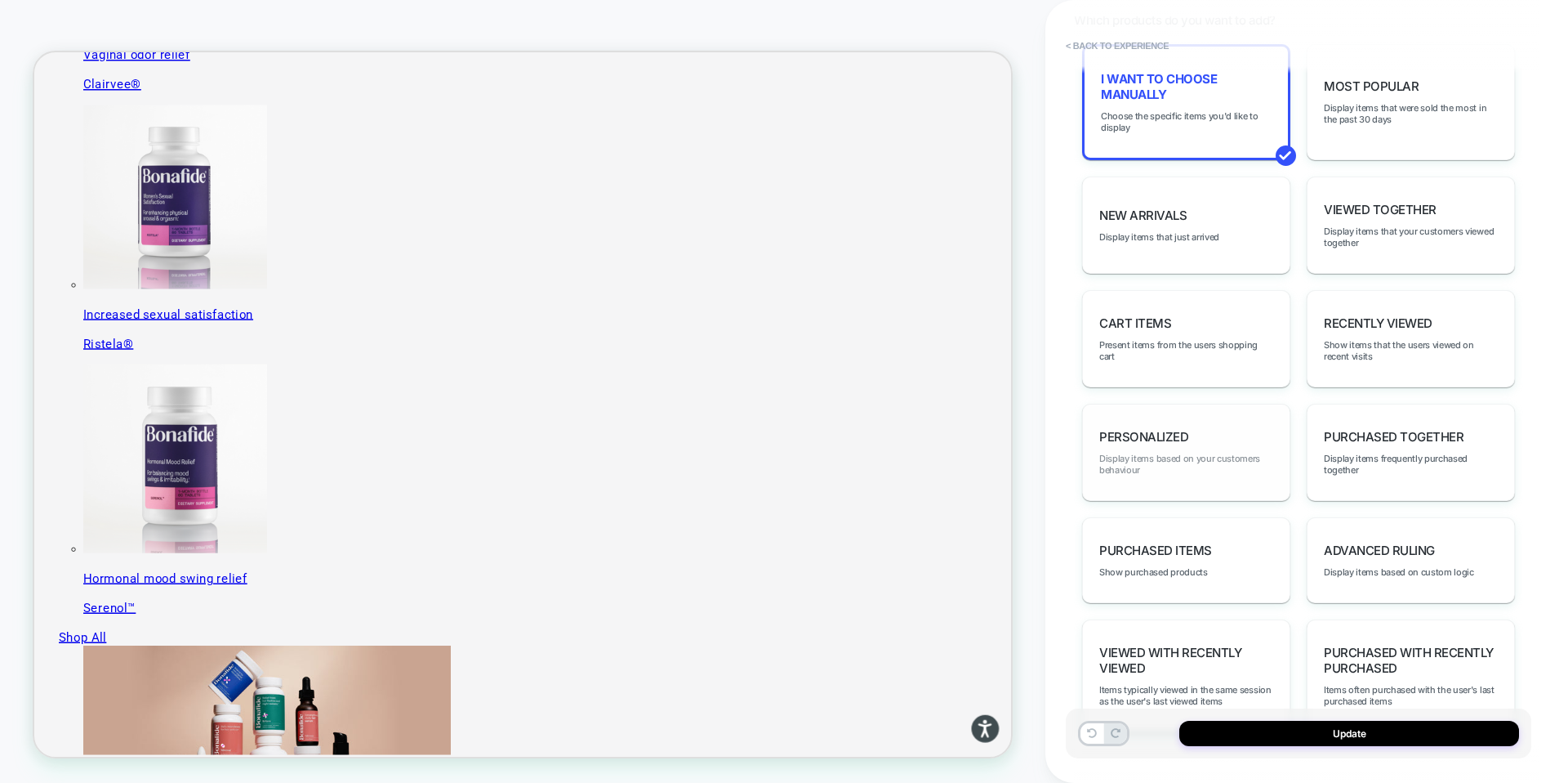
scroll to position [989, 0]
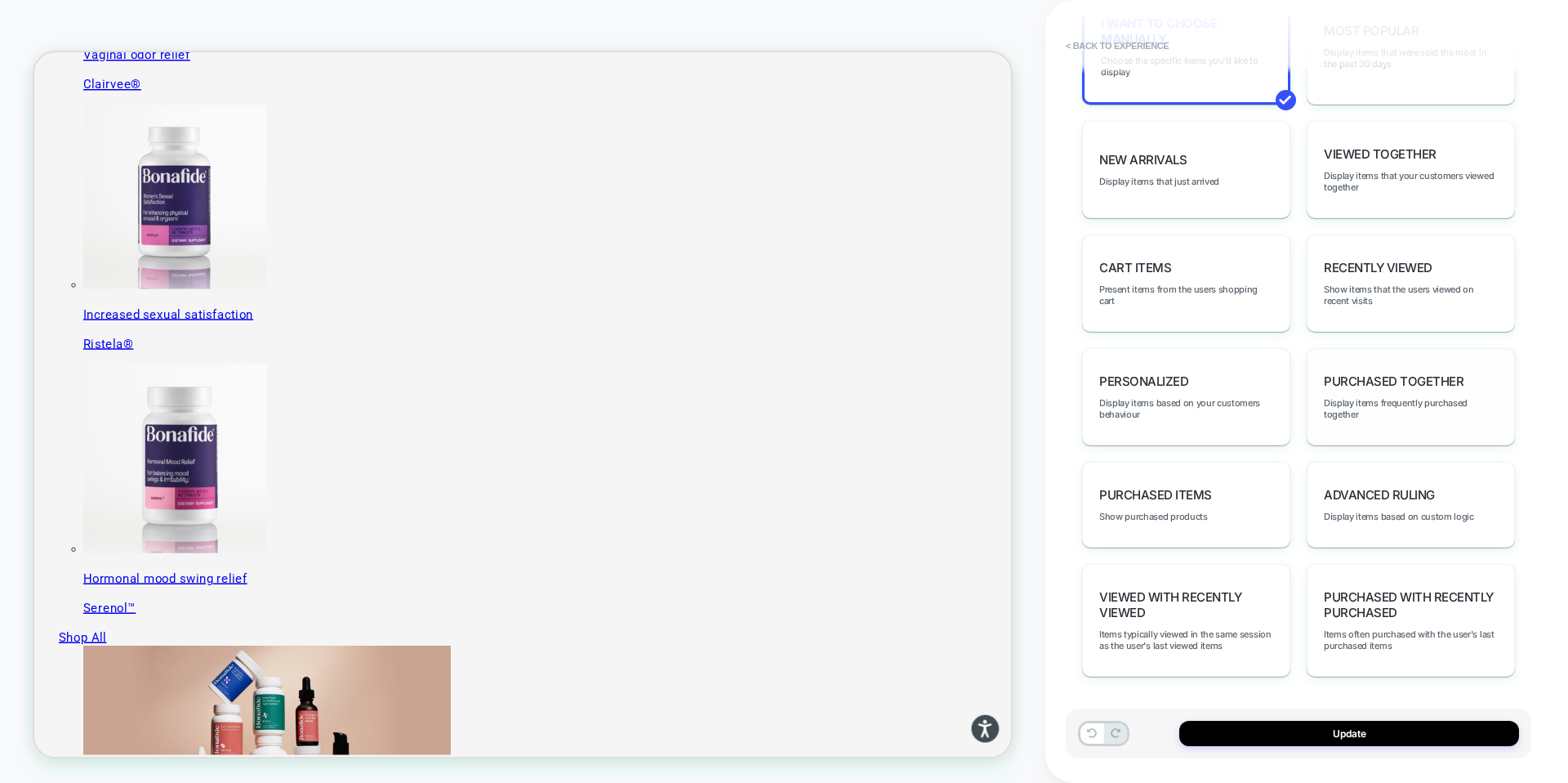
click at [1383, 384] on span "Purchased Together" at bounding box center [1394, 381] width 139 height 15
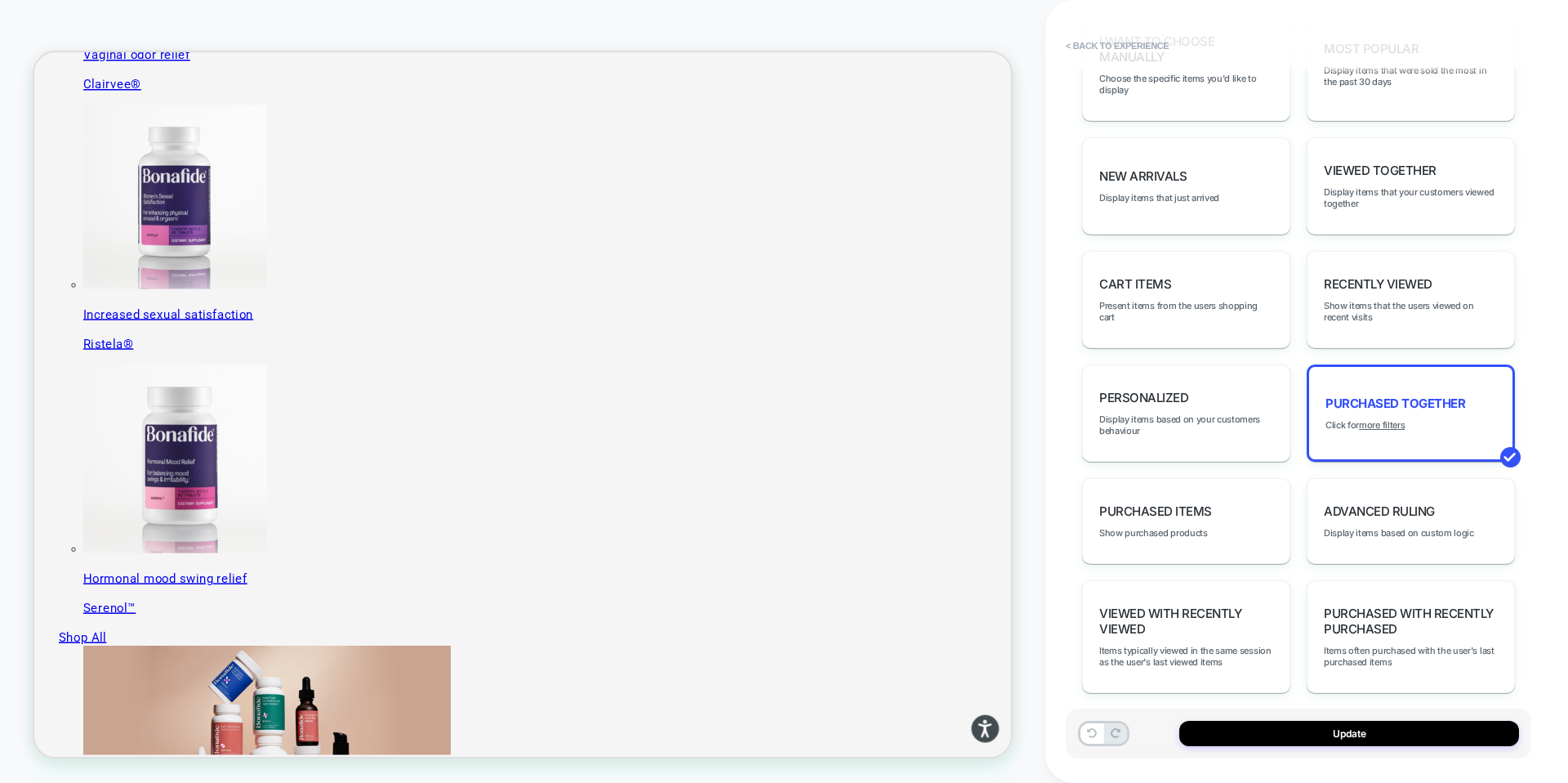
scroll to position [0, 0]
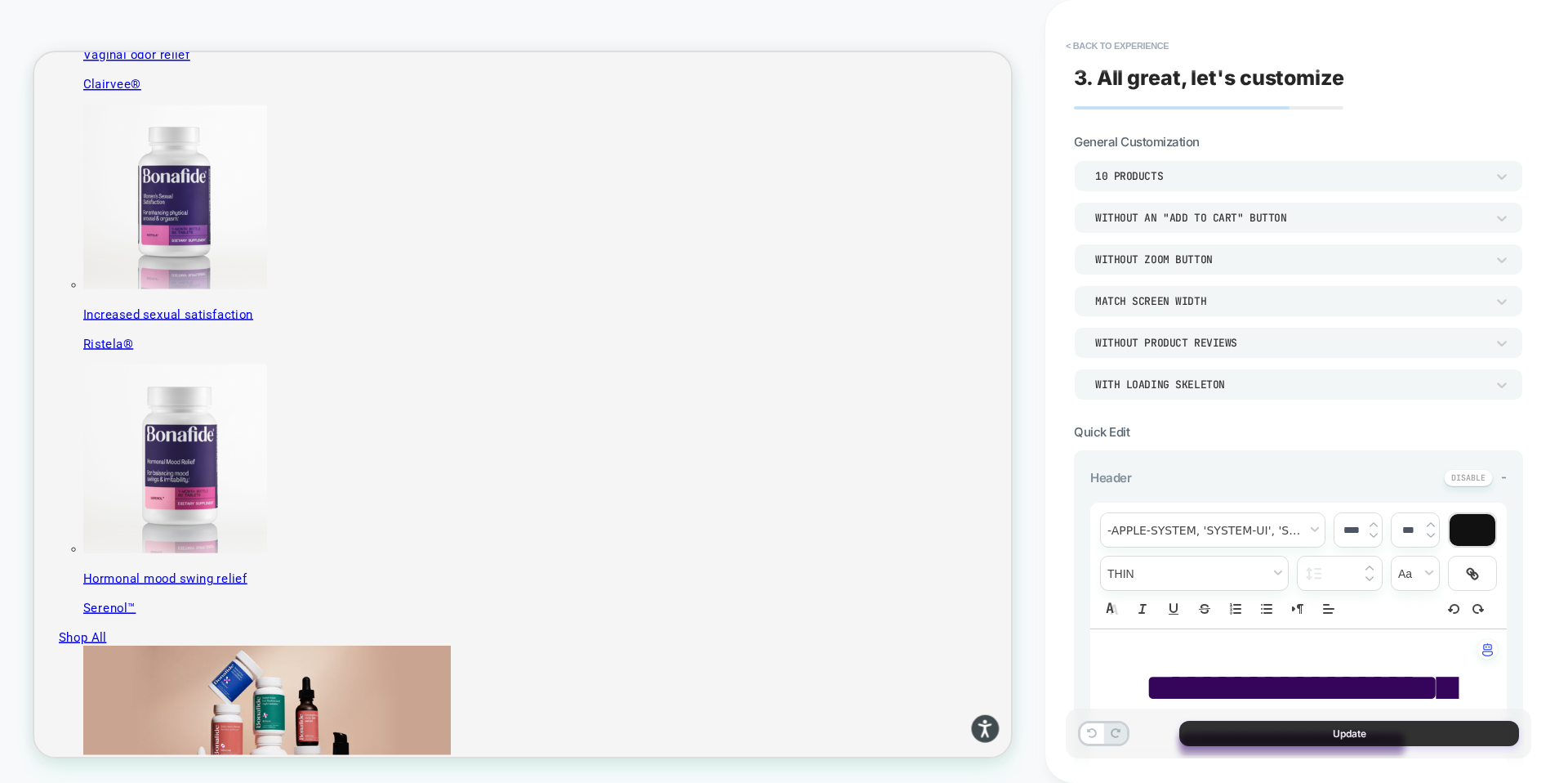
click at [1341, 732] on button "Update" at bounding box center [1349, 733] width 340 height 25
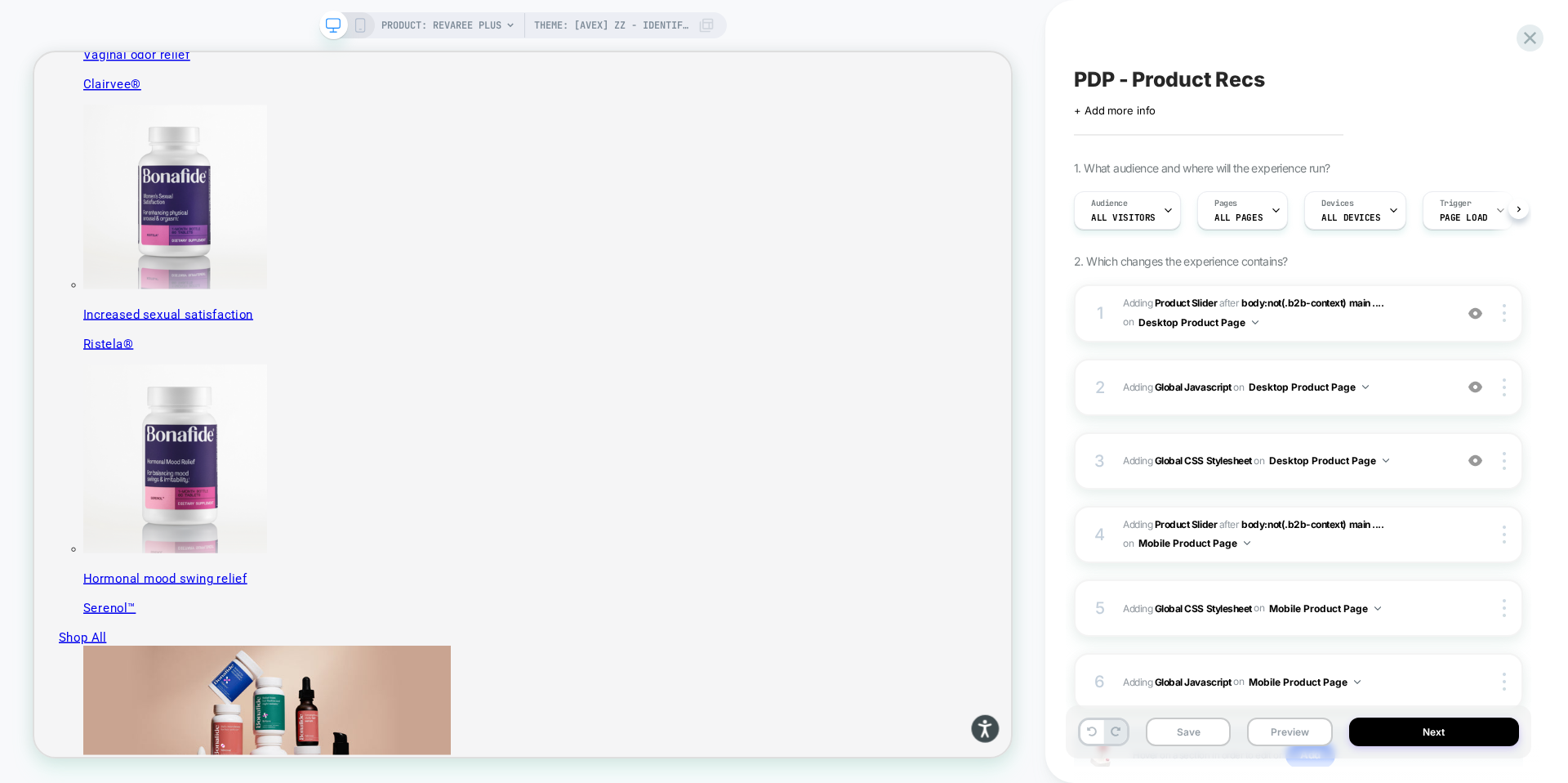
scroll to position [0, 1]
click at [1190, 730] on button "Save" at bounding box center [1188, 731] width 85 height 28
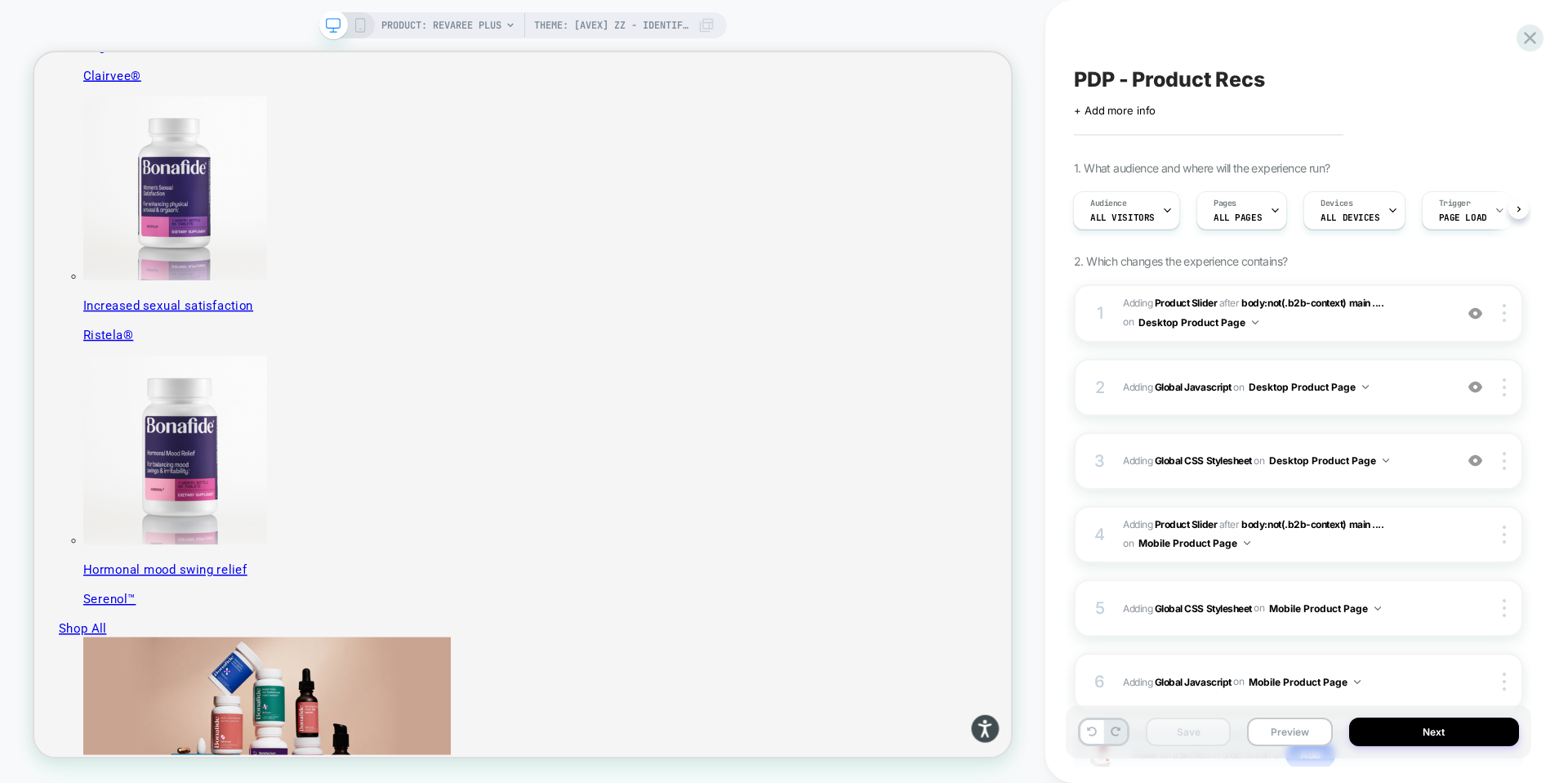
scroll to position [1011, 0]
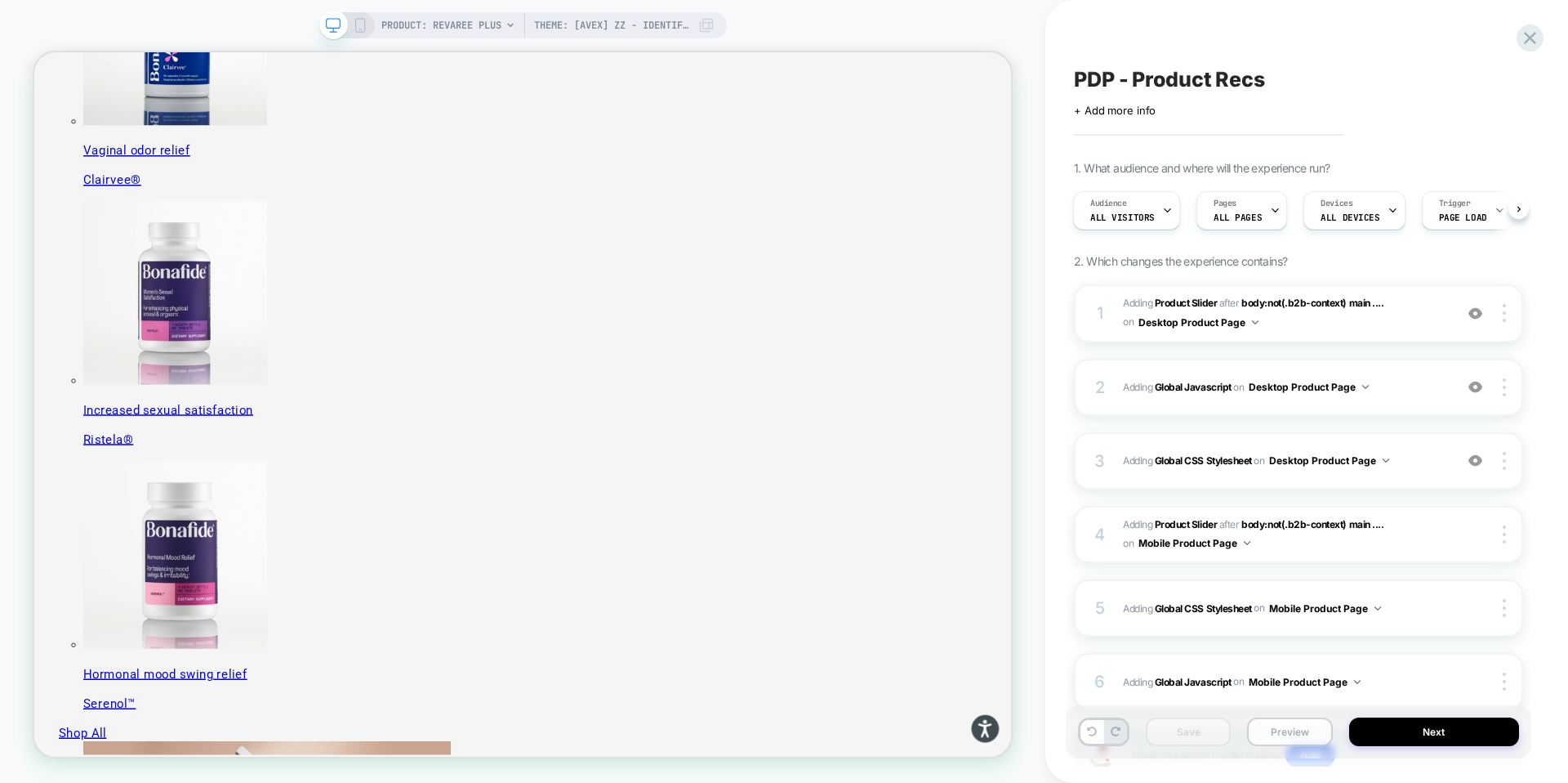
click at [1285, 730] on button "Preview" at bounding box center [1289, 731] width 85 height 28
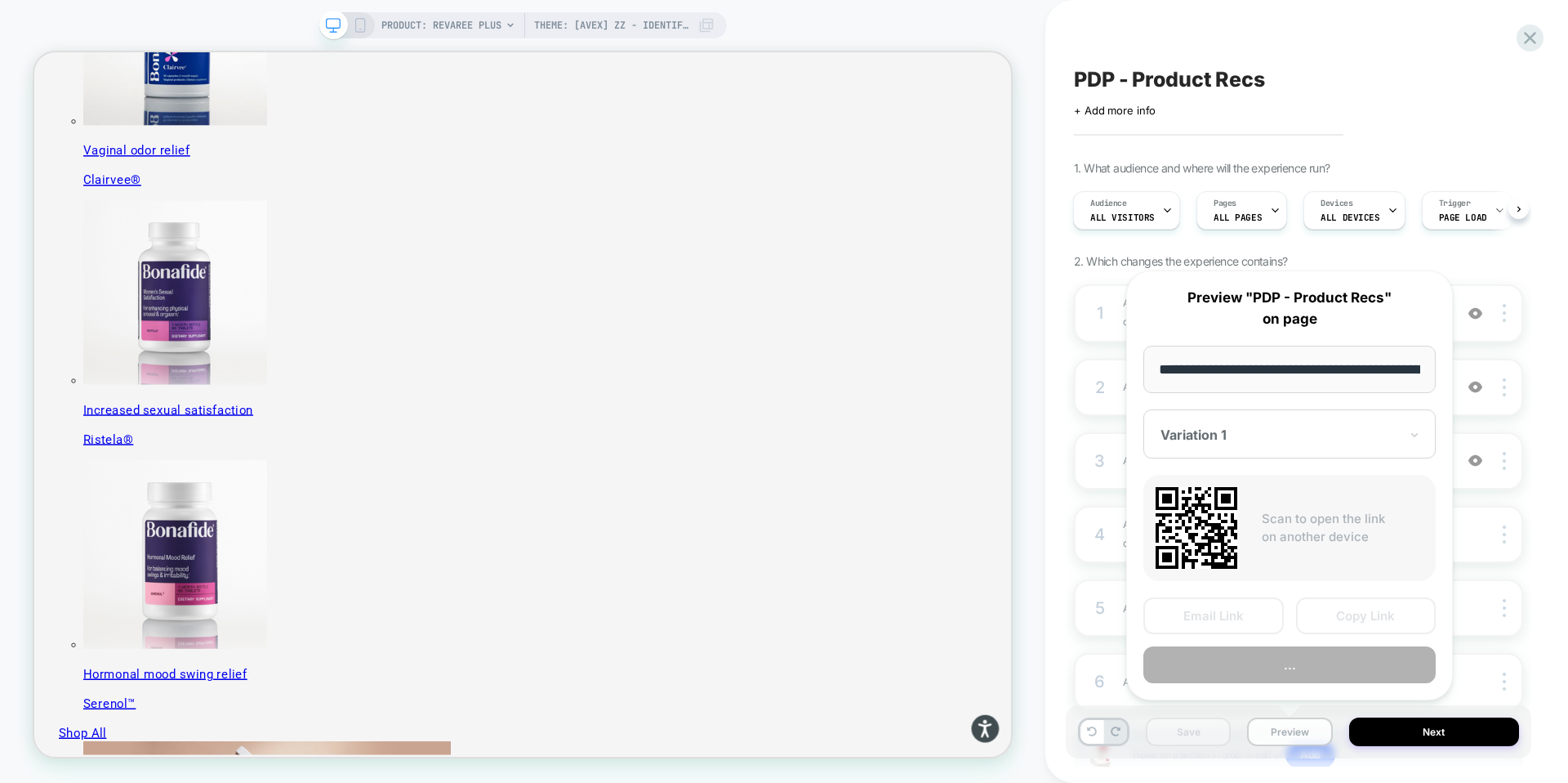
scroll to position [0, 283]
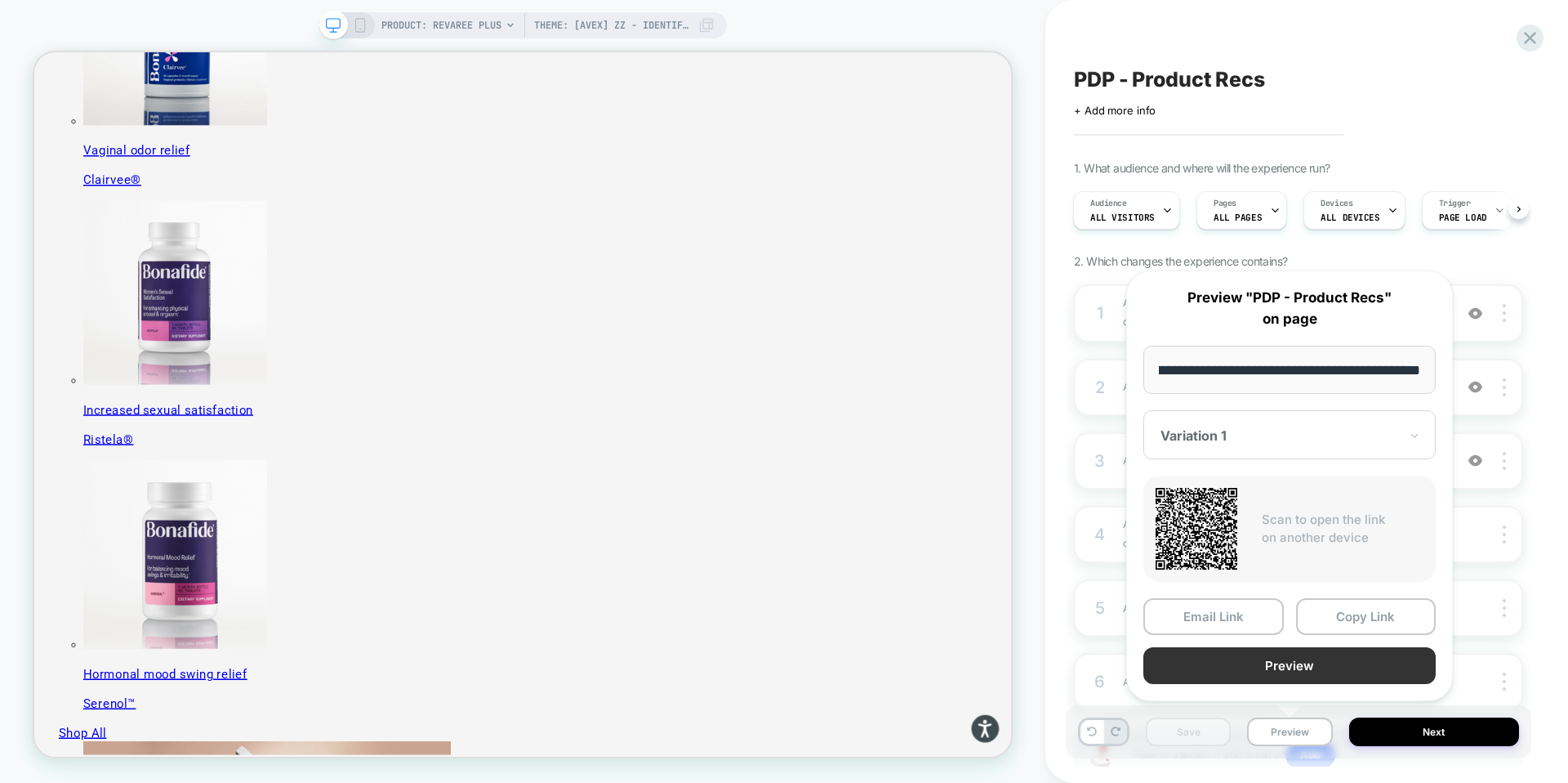
click at [1285, 667] on button "Preview" at bounding box center [1289, 665] width 292 height 37
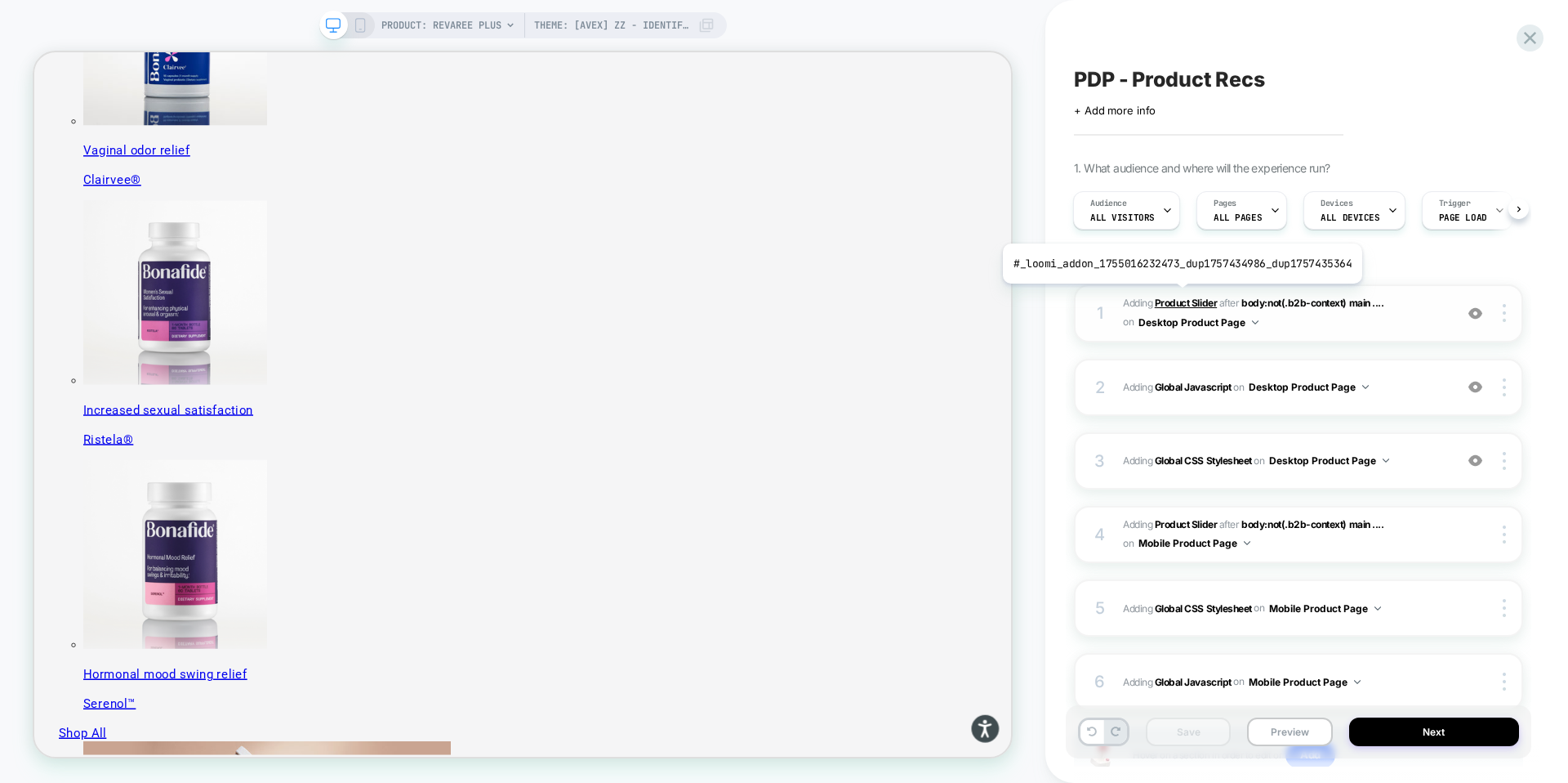
click at [1178, 297] on b "Product Slider" at bounding box center [1186, 302] width 62 height 12
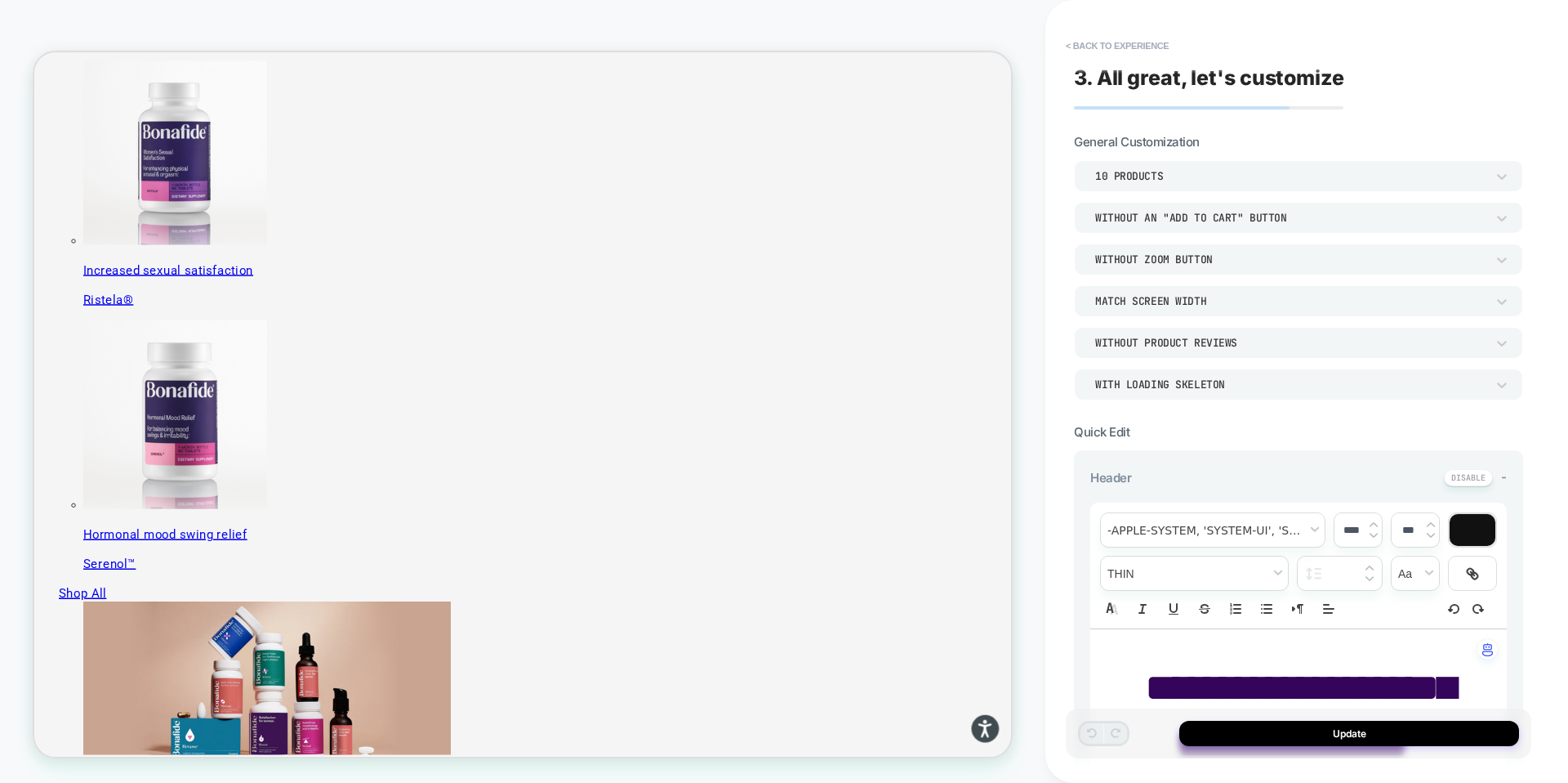
scroll to position [1211, 0]
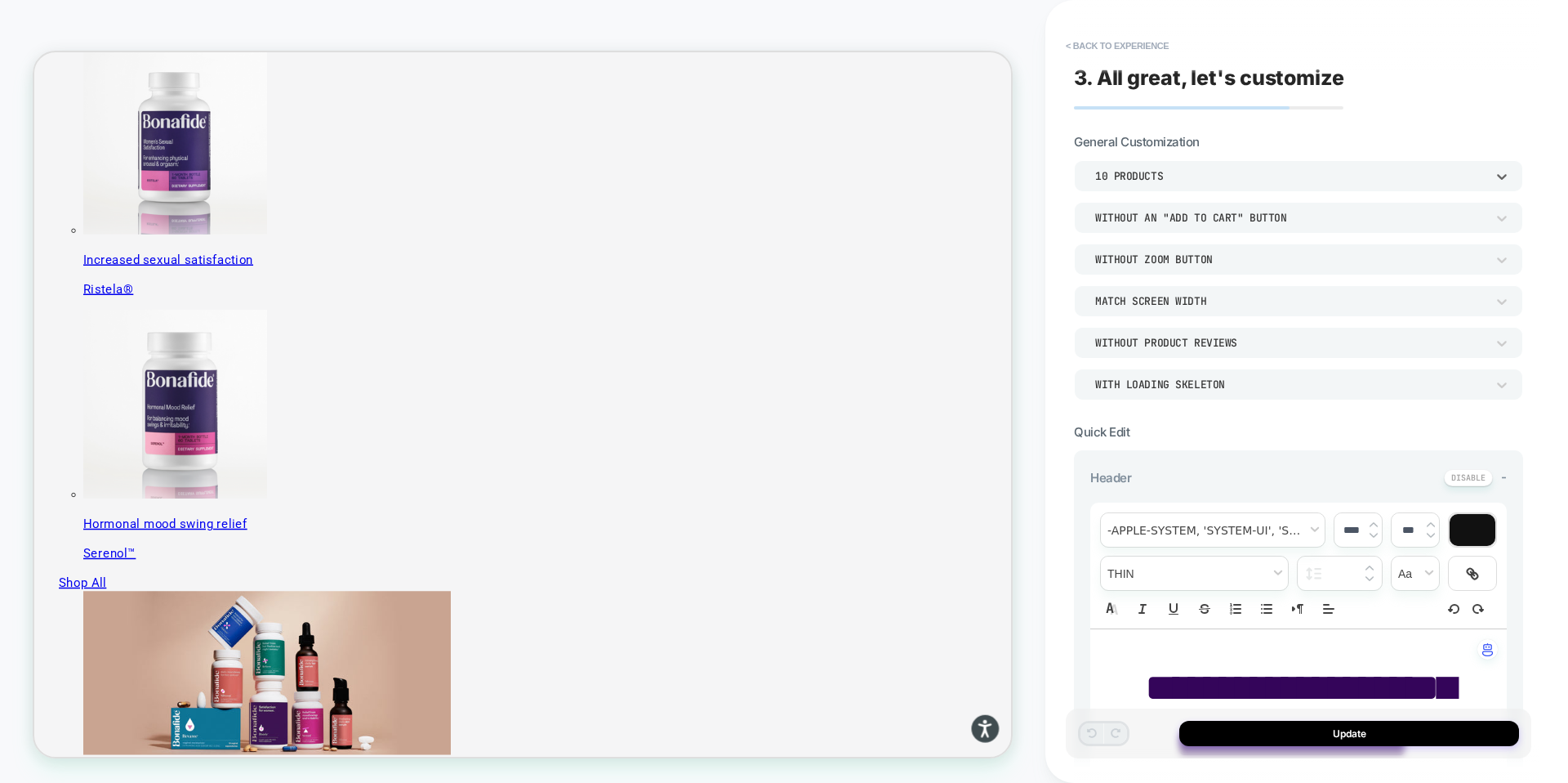
click at [1158, 177] on div "10 Products" at bounding box center [1290, 175] width 390 height 14
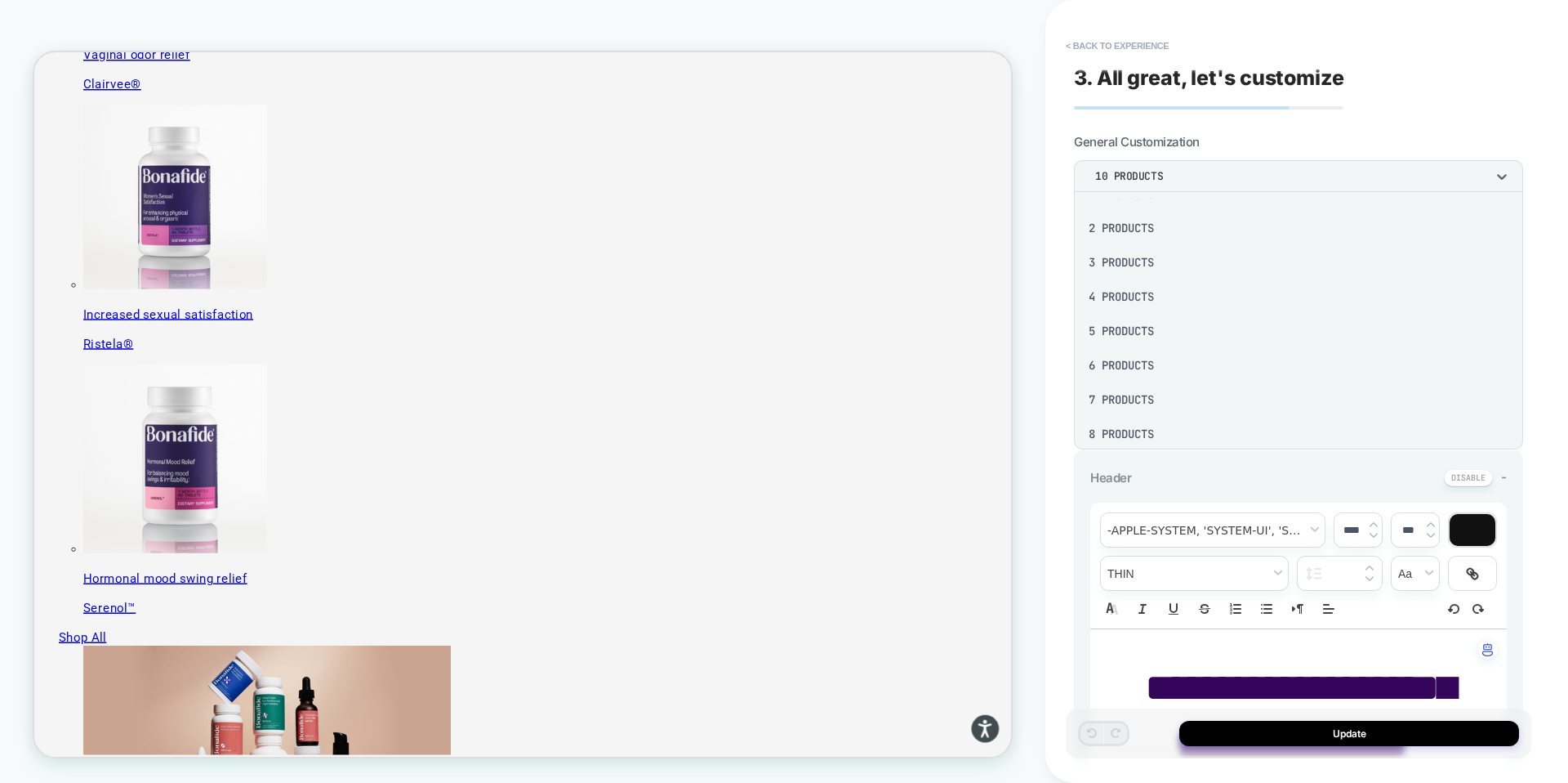
scroll to position [29, 0]
click at [1121, 433] on div "8 Products" at bounding box center [1298, 429] width 436 height 34
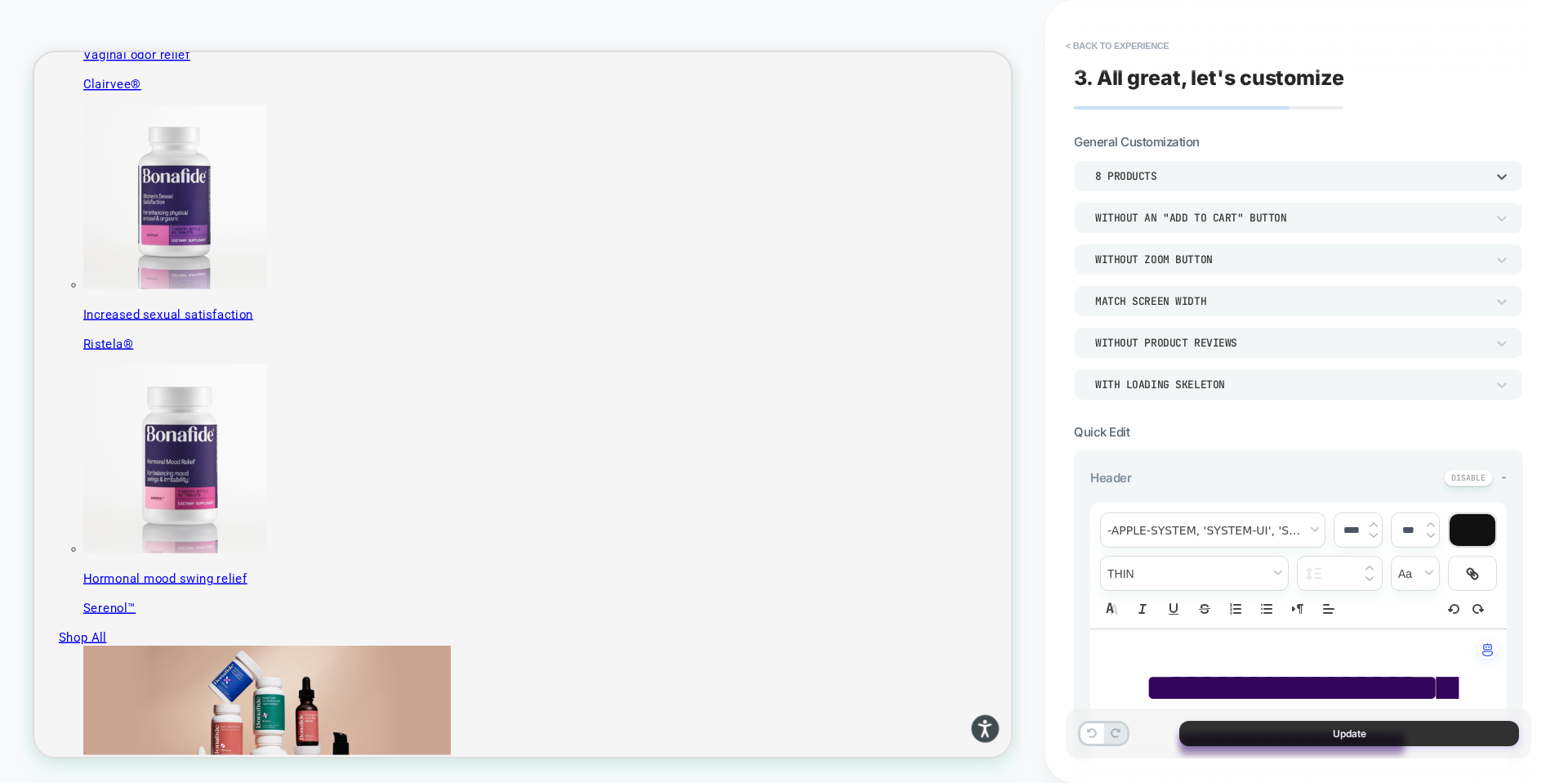
click at [1334, 733] on button "Update" at bounding box center [1349, 733] width 340 height 25
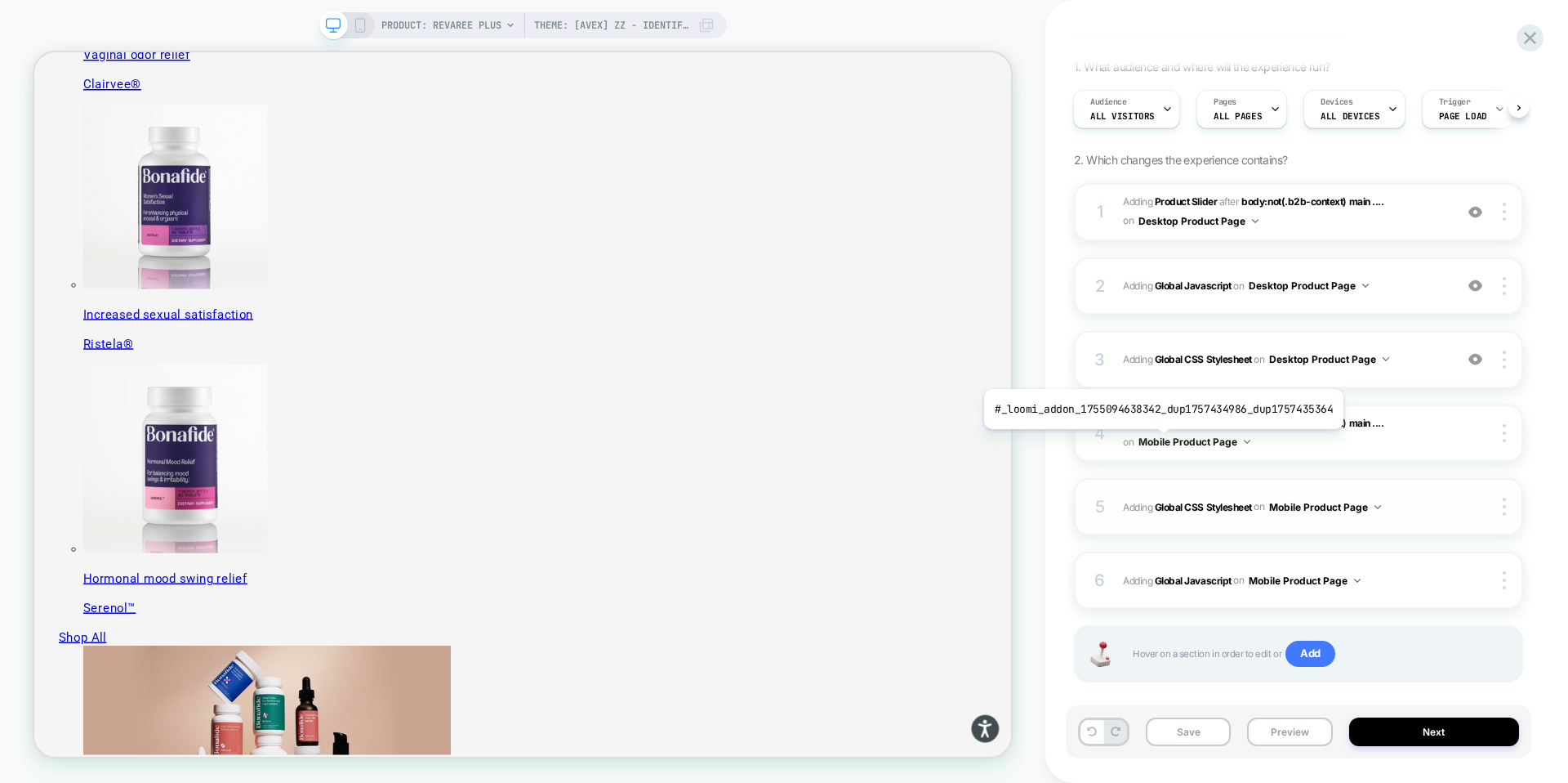
scroll to position [123, 0]
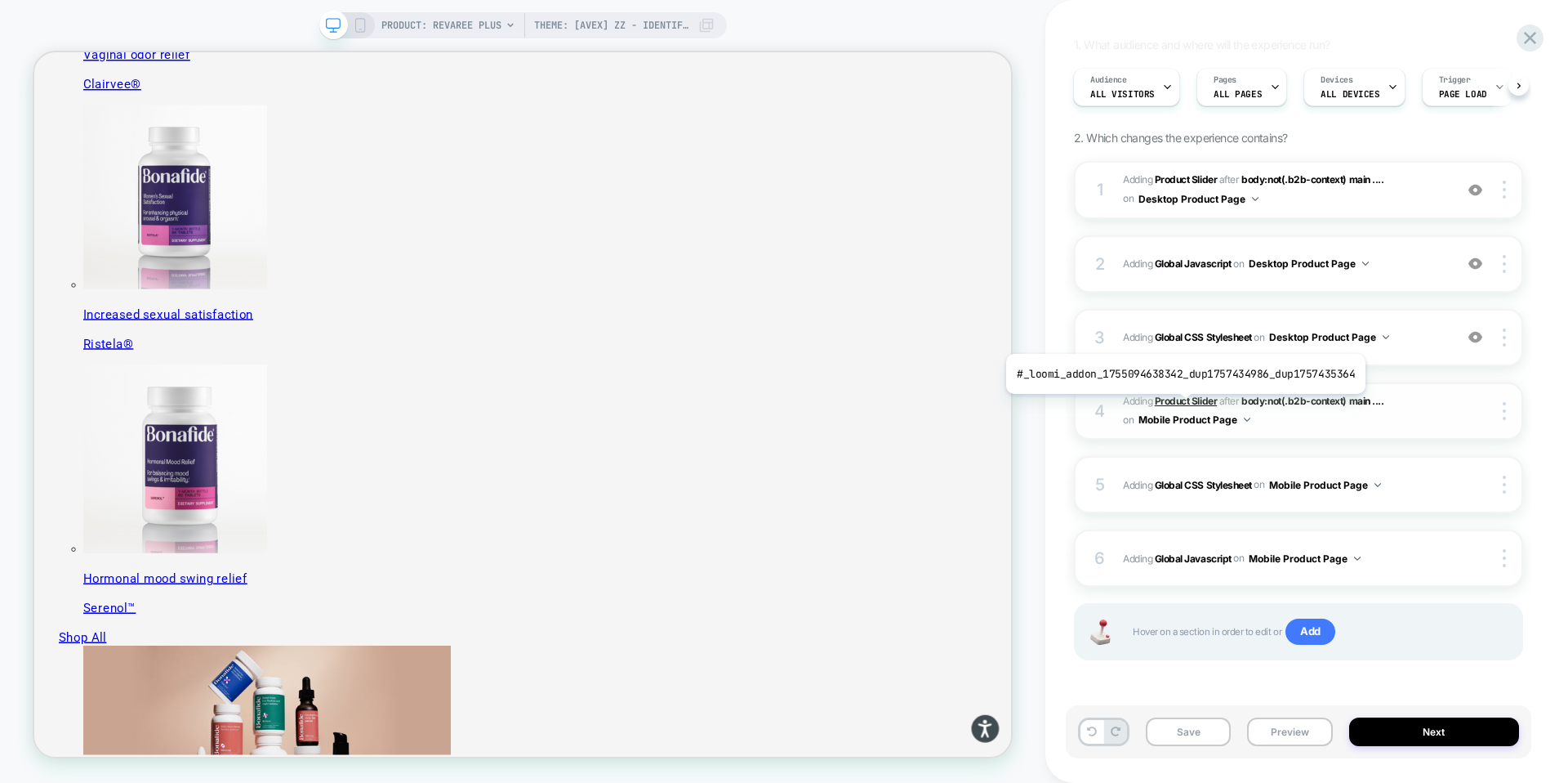
click at [1182, 406] on b "Product Slider" at bounding box center [1186, 400] width 62 height 12
click at [1181, 402] on b "Product Slider" at bounding box center [1186, 400] width 62 height 12
click at [1178, 400] on b "Product Slider" at bounding box center [1186, 400] width 62 height 12
click at [360, 27] on icon at bounding box center [361, 25] width 15 height 15
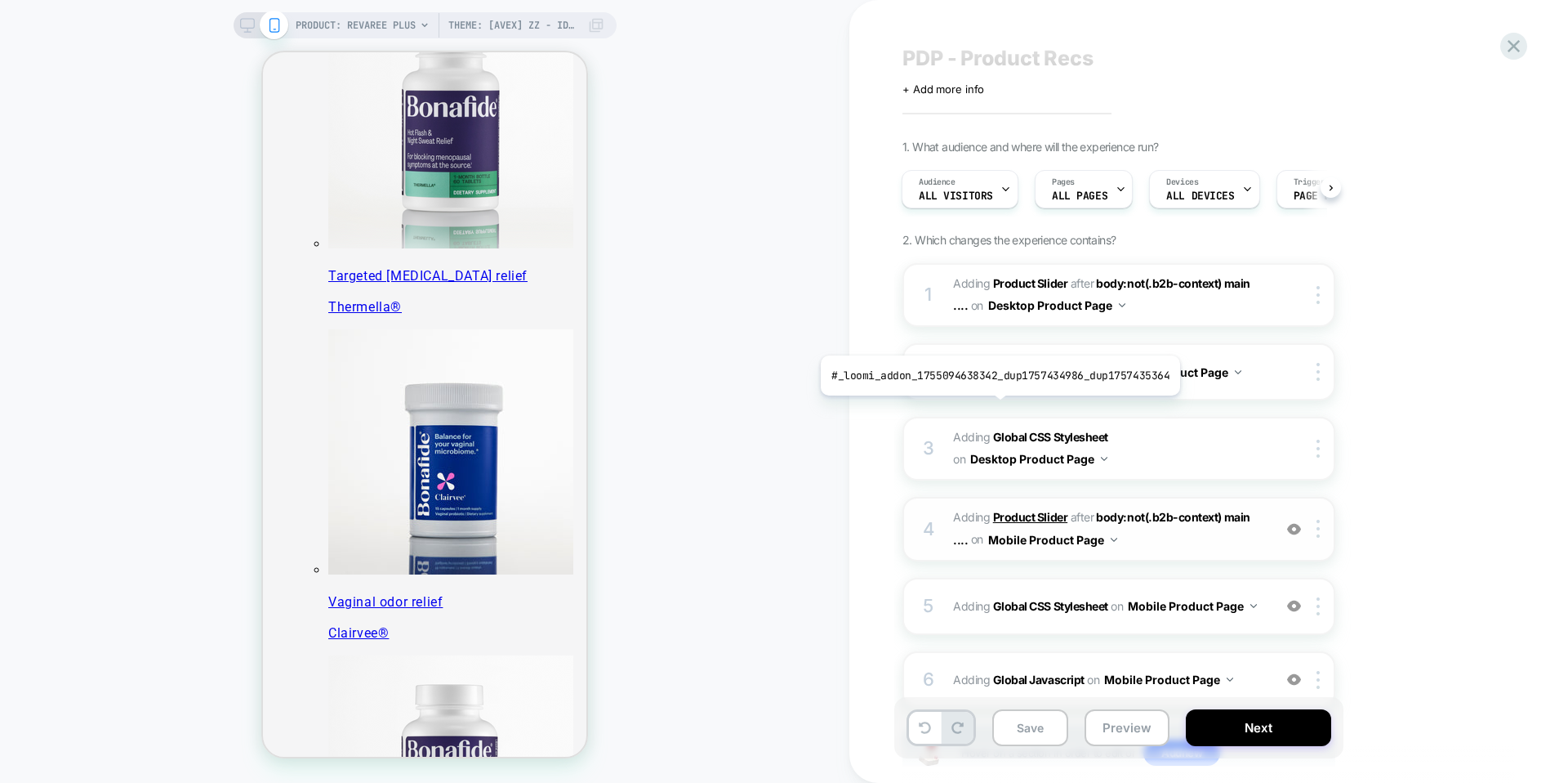
scroll to position [130, 0]
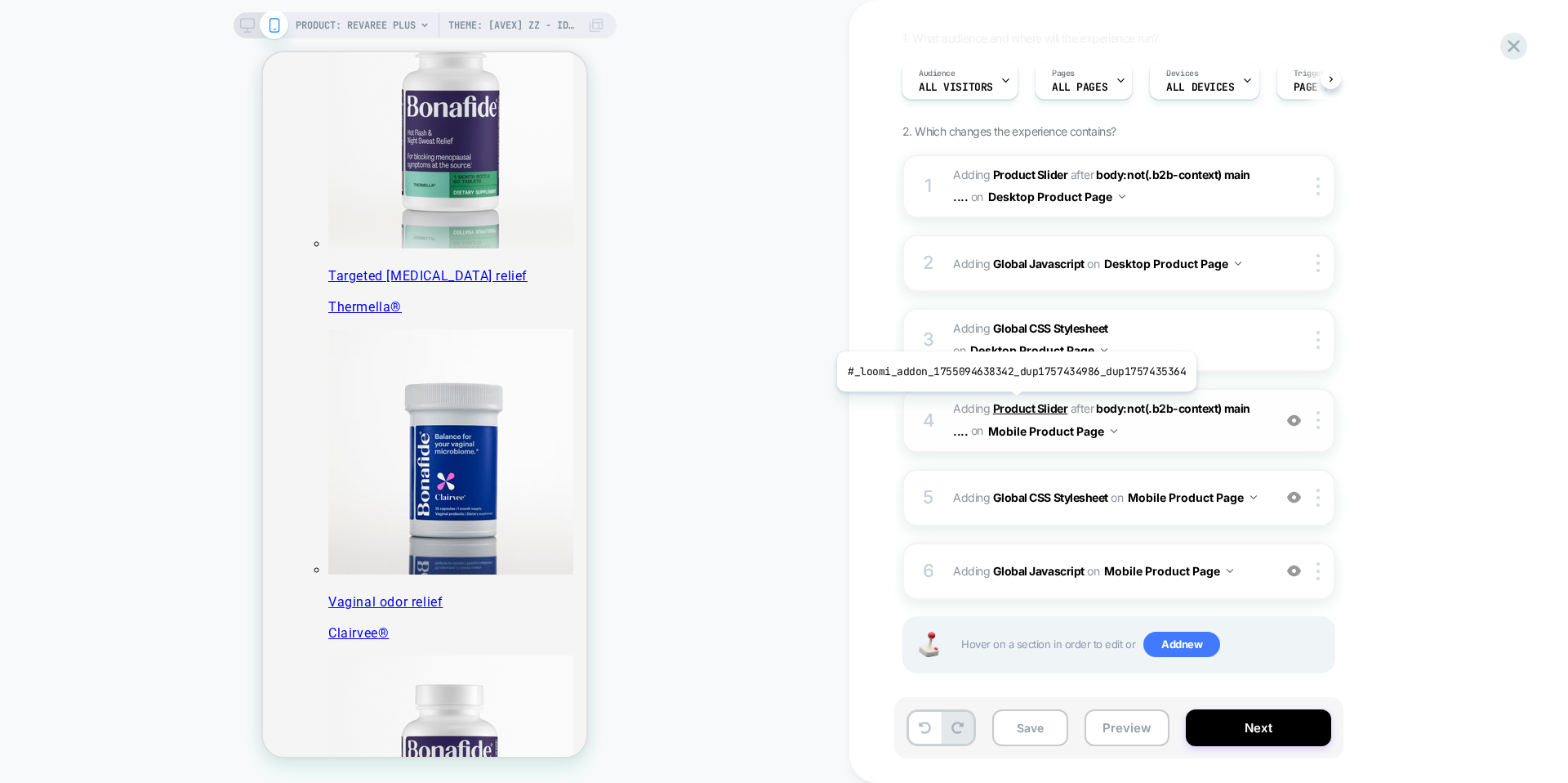
click at [1012, 403] on b "Product Slider" at bounding box center [1029, 408] width 74 height 14
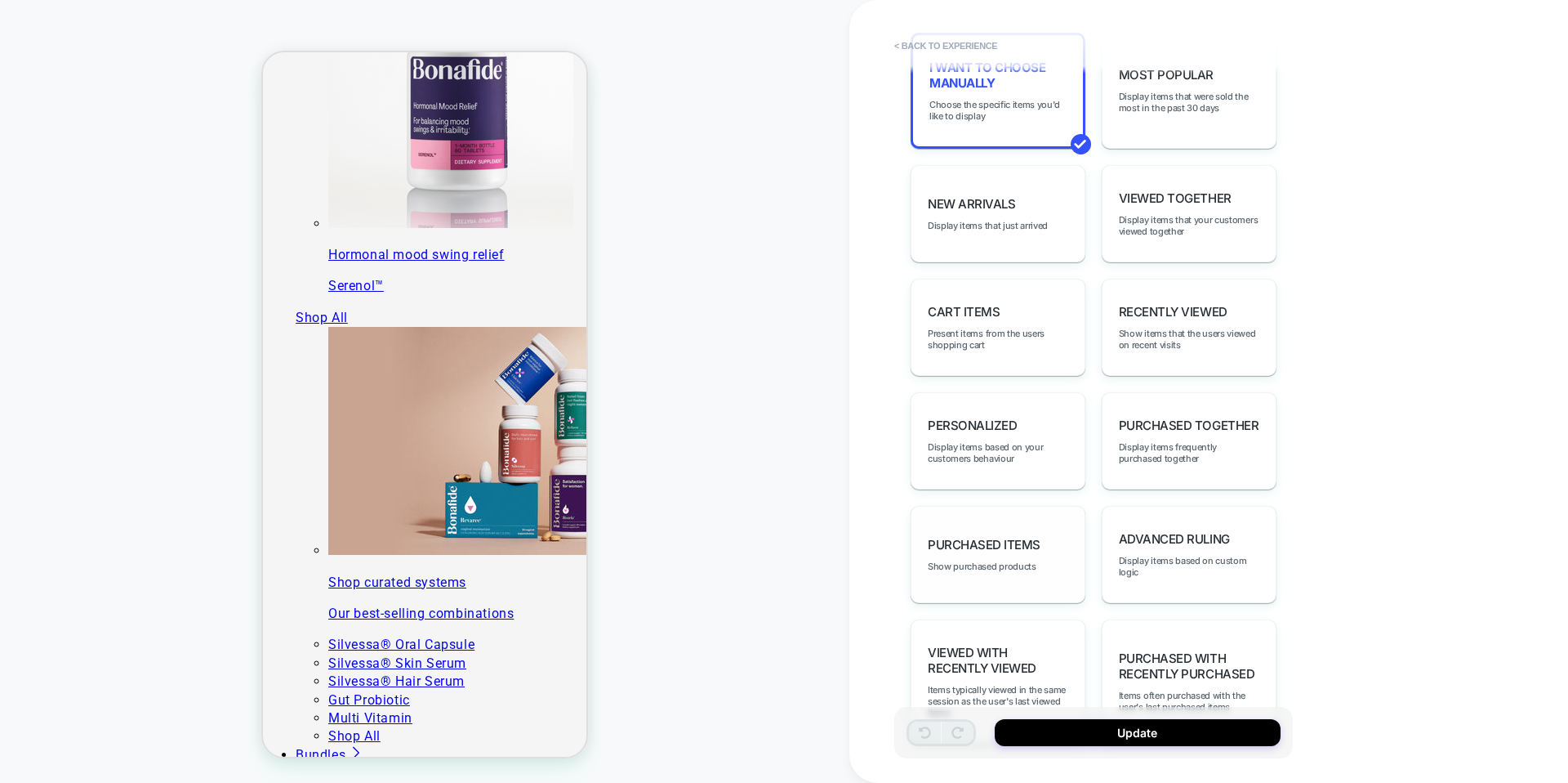
scroll to position [916, 0]
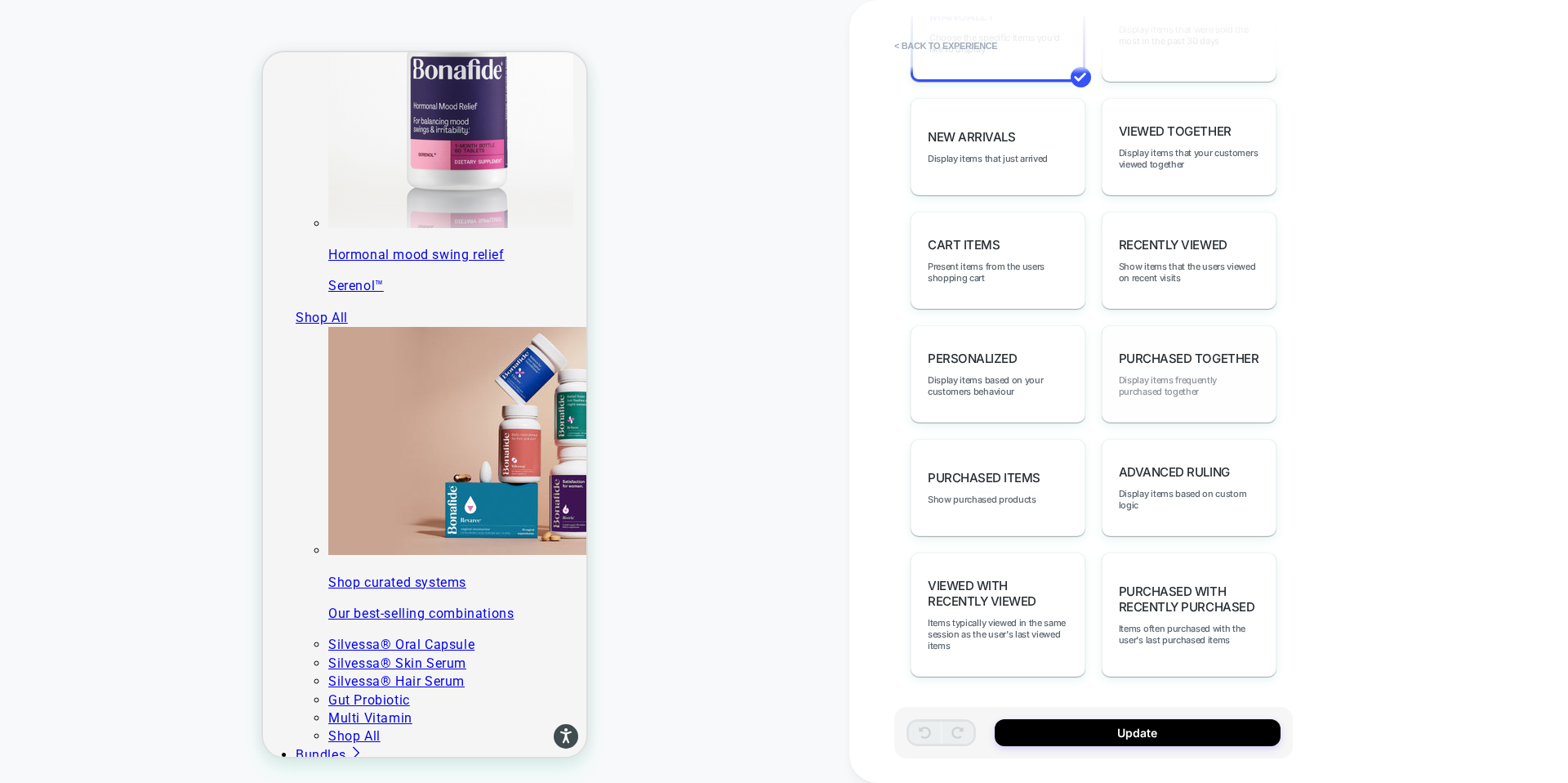
click at [1172, 378] on span "Display items frequently purchased together" at bounding box center [1188, 385] width 140 height 23
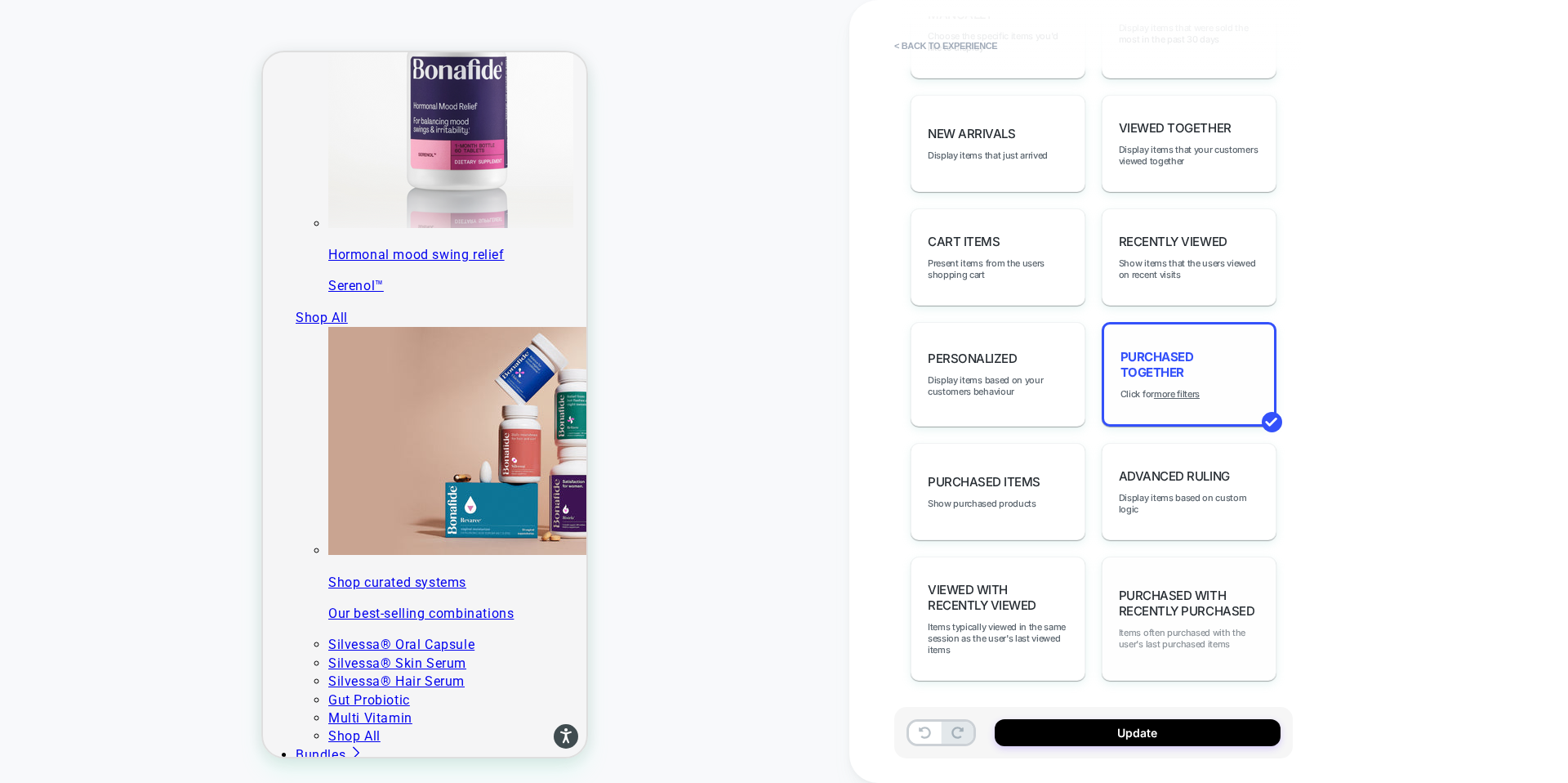
scroll to position [914, 0]
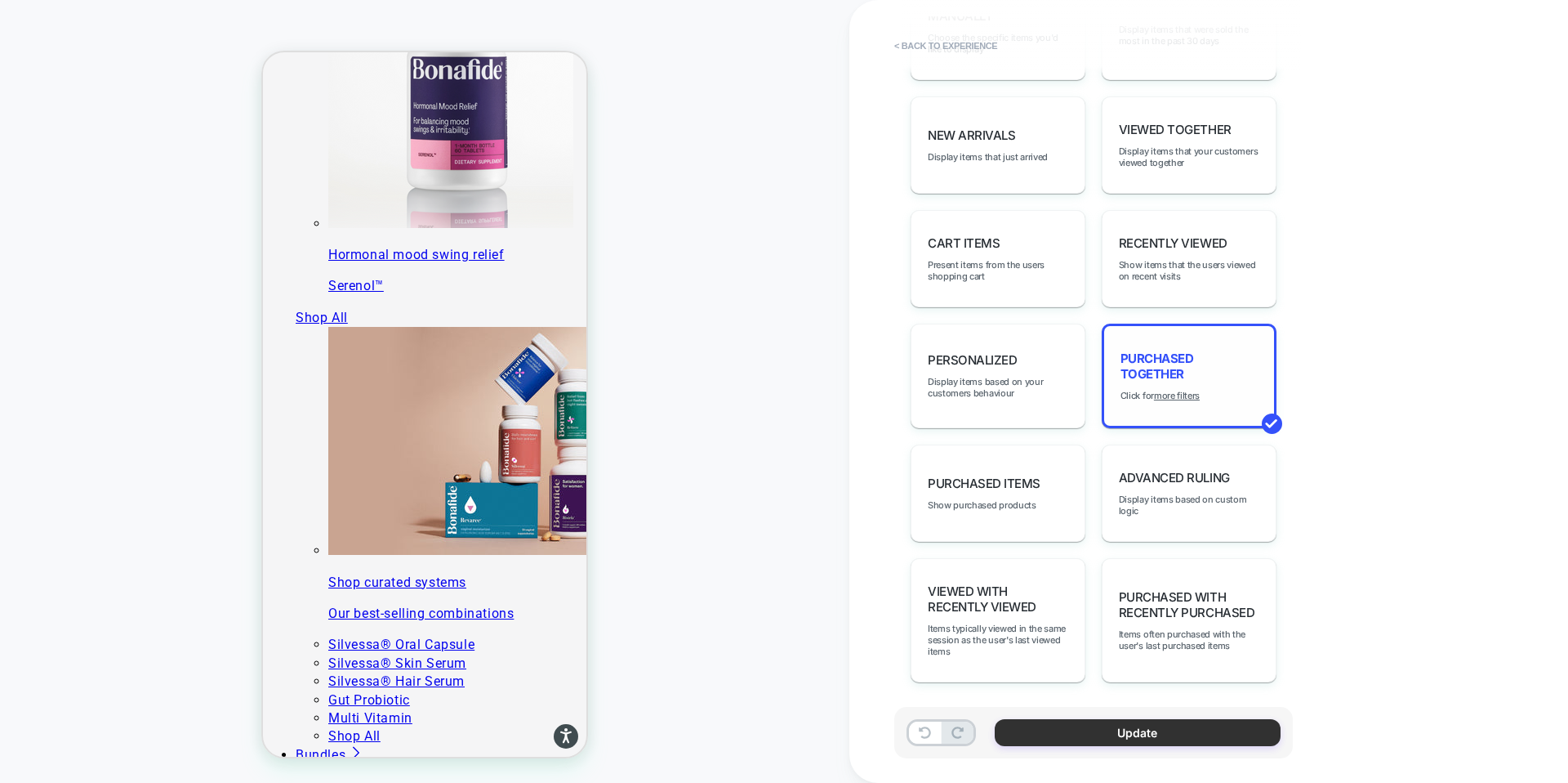
click at [1128, 733] on button "Update" at bounding box center [1137, 732] width 285 height 27
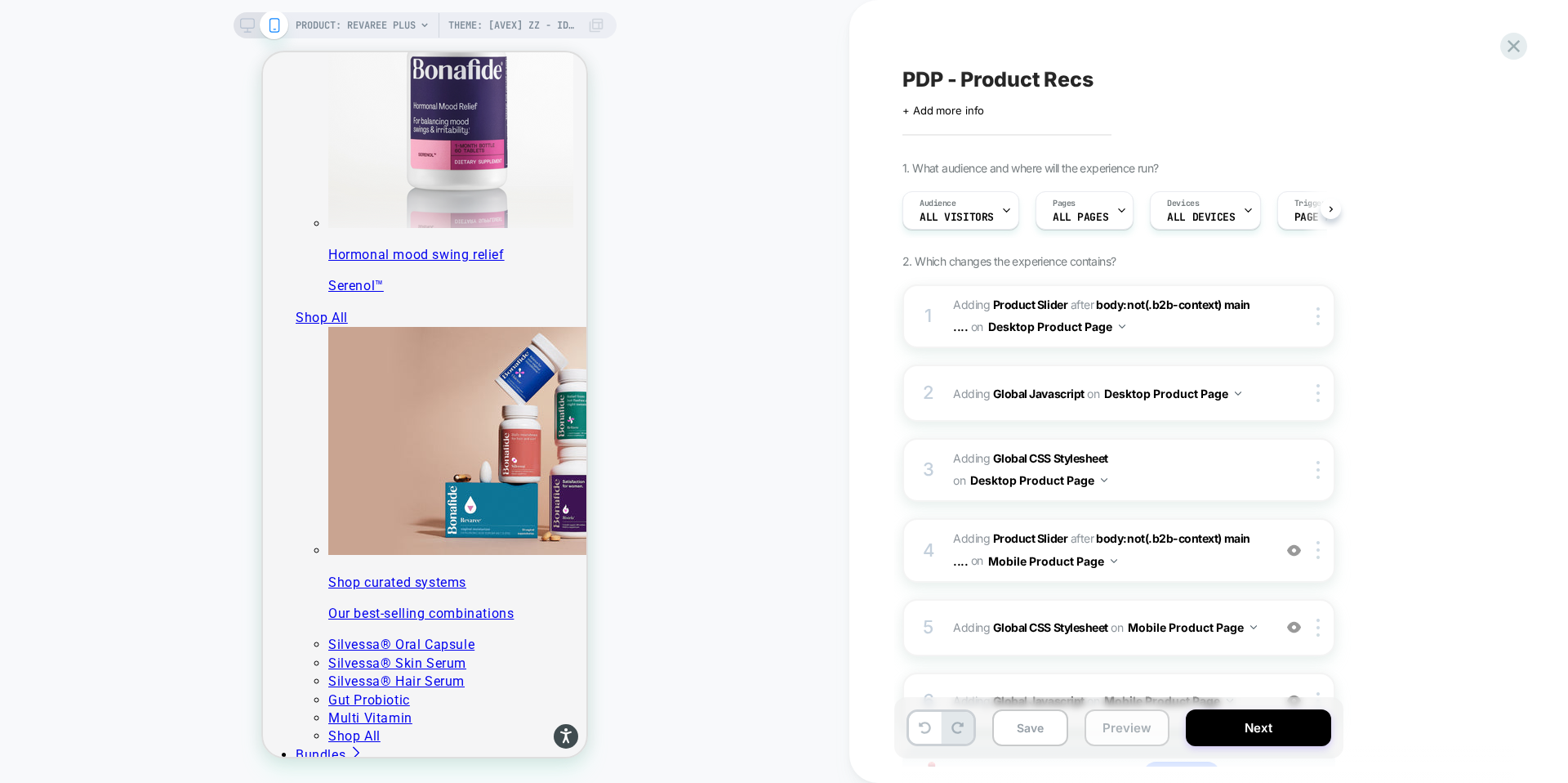
scroll to position [0, 1]
click at [1040, 728] on button "Save" at bounding box center [1029, 727] width 76 height 37
click at [1115, 731] on button "Preview" at bounding box center [1126, 727] width 85 height 37
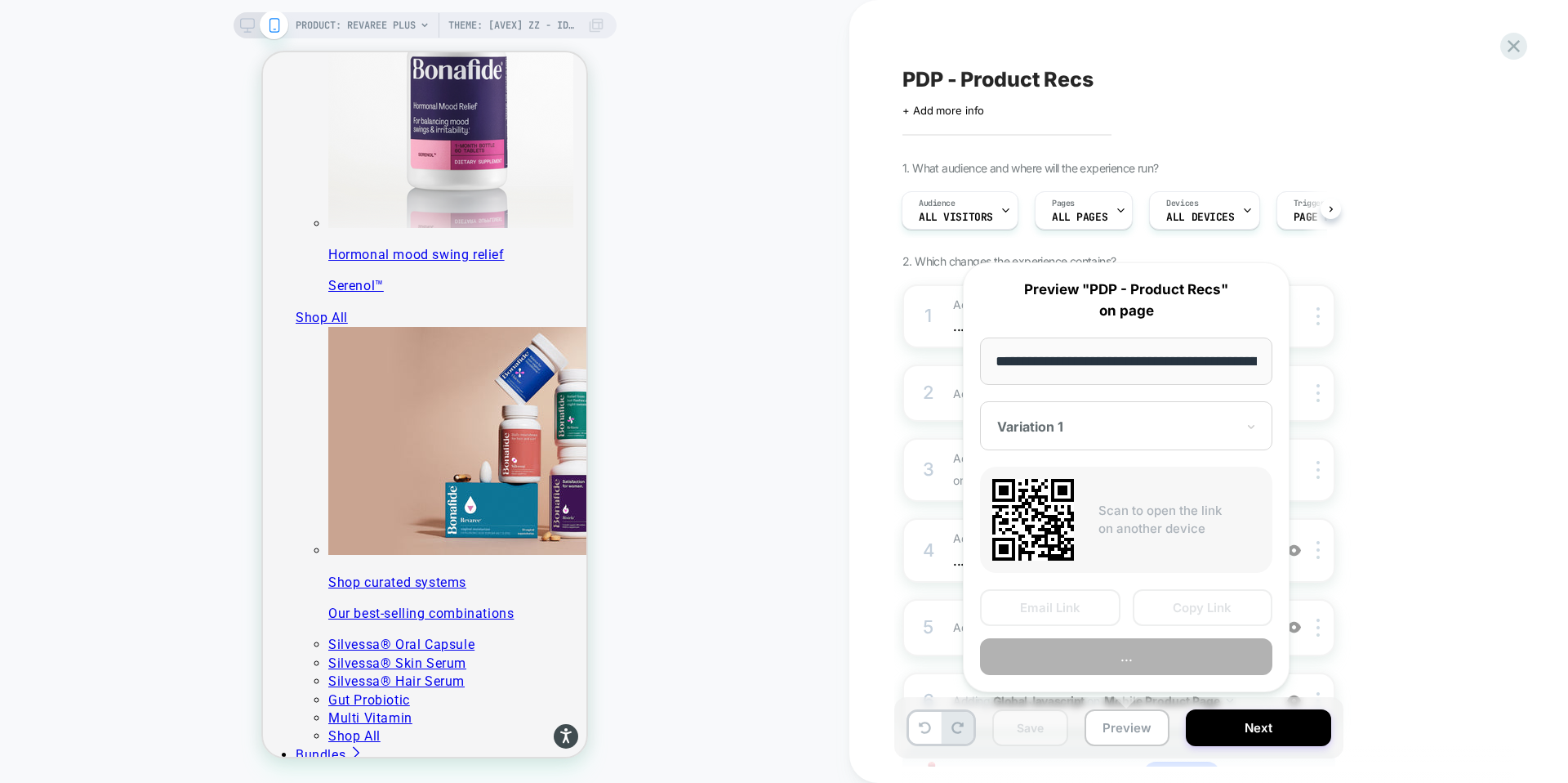
scroll to position [0, 283]
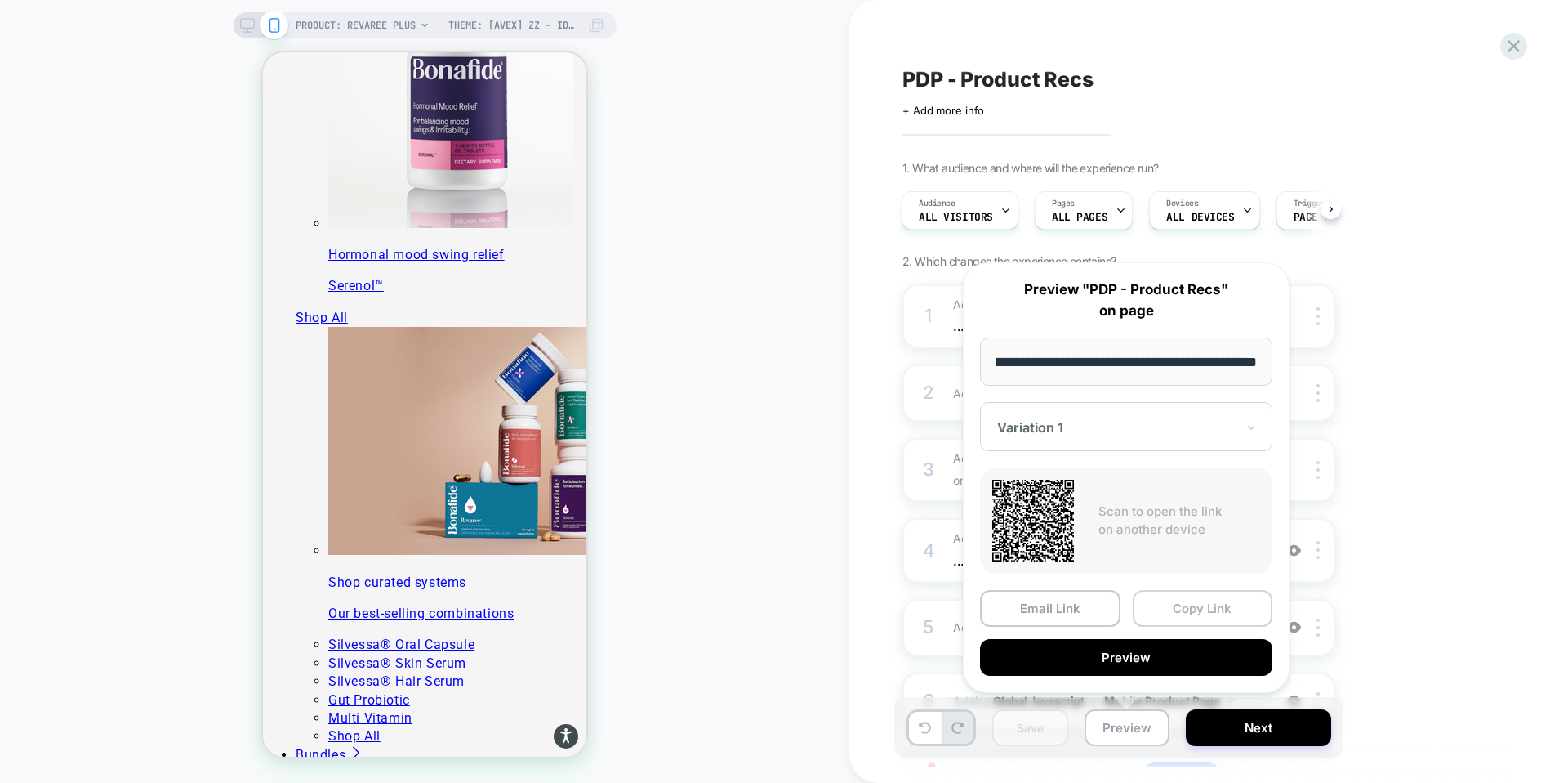
click at [1205, 615] on button "Copy Link" at bounding box center [1203, 608] width 140 height 37
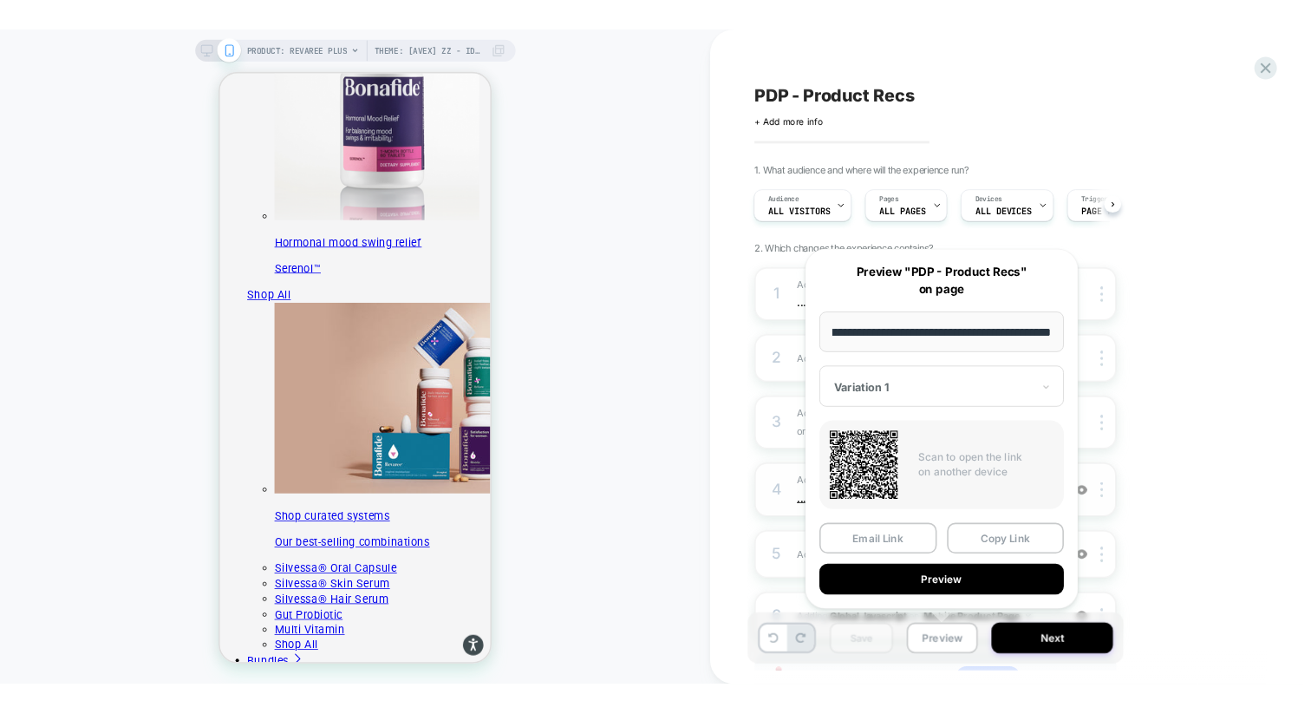
scroll to position [0, 0]
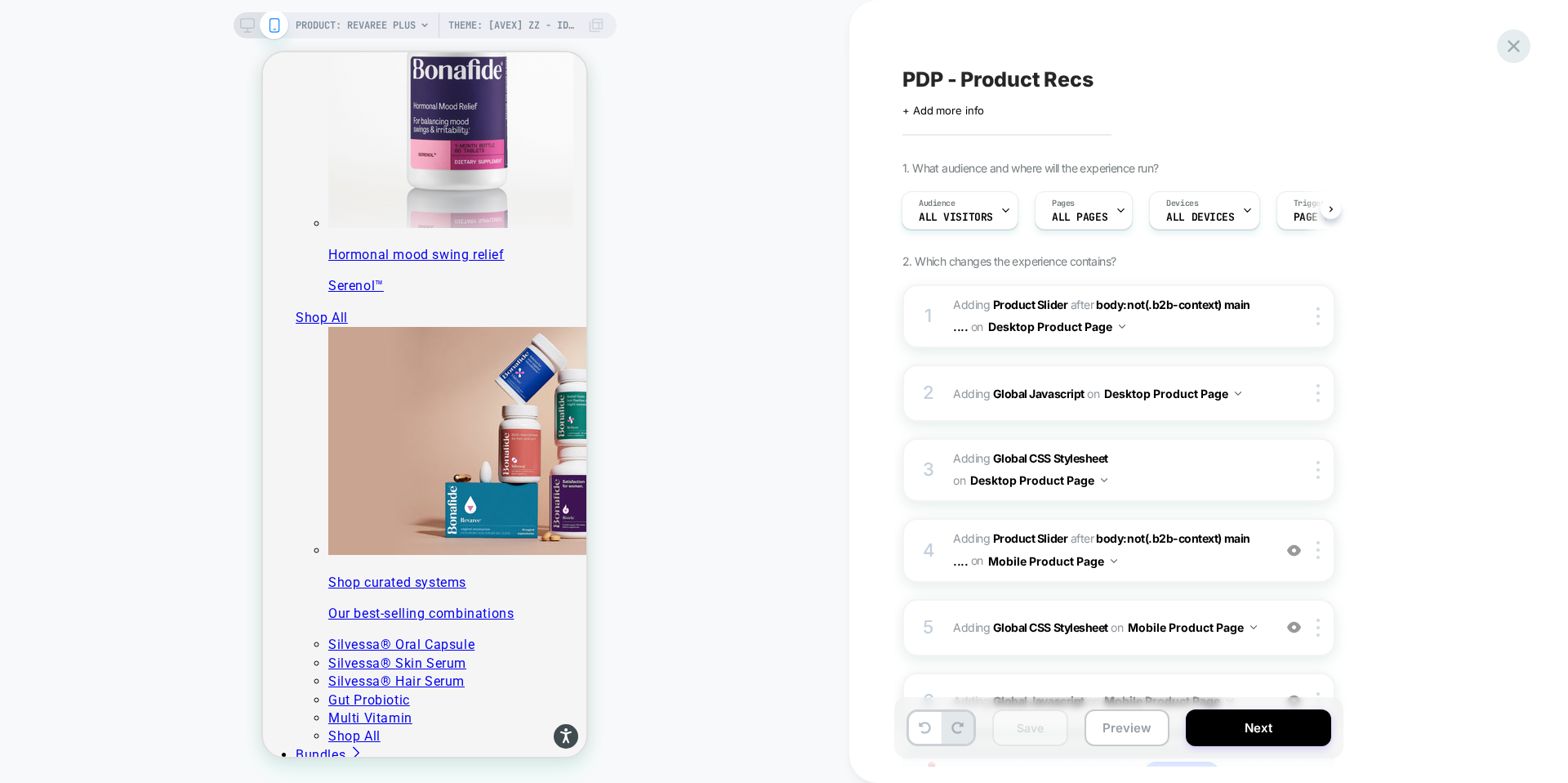
click at [1523, 46] on icon at bounding box center [1512, 45] width 22 height 22
